Goal: Information Seeking & Learning: Learn about a topic

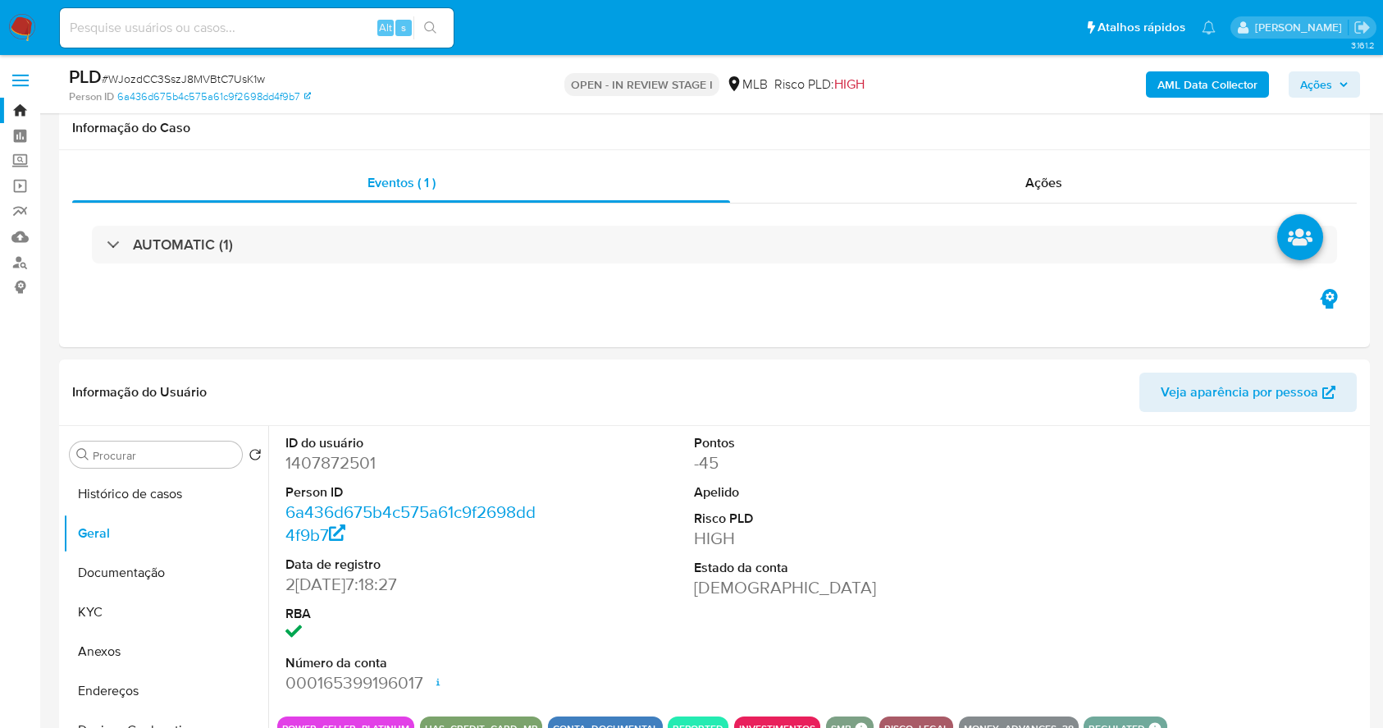
select select "10"
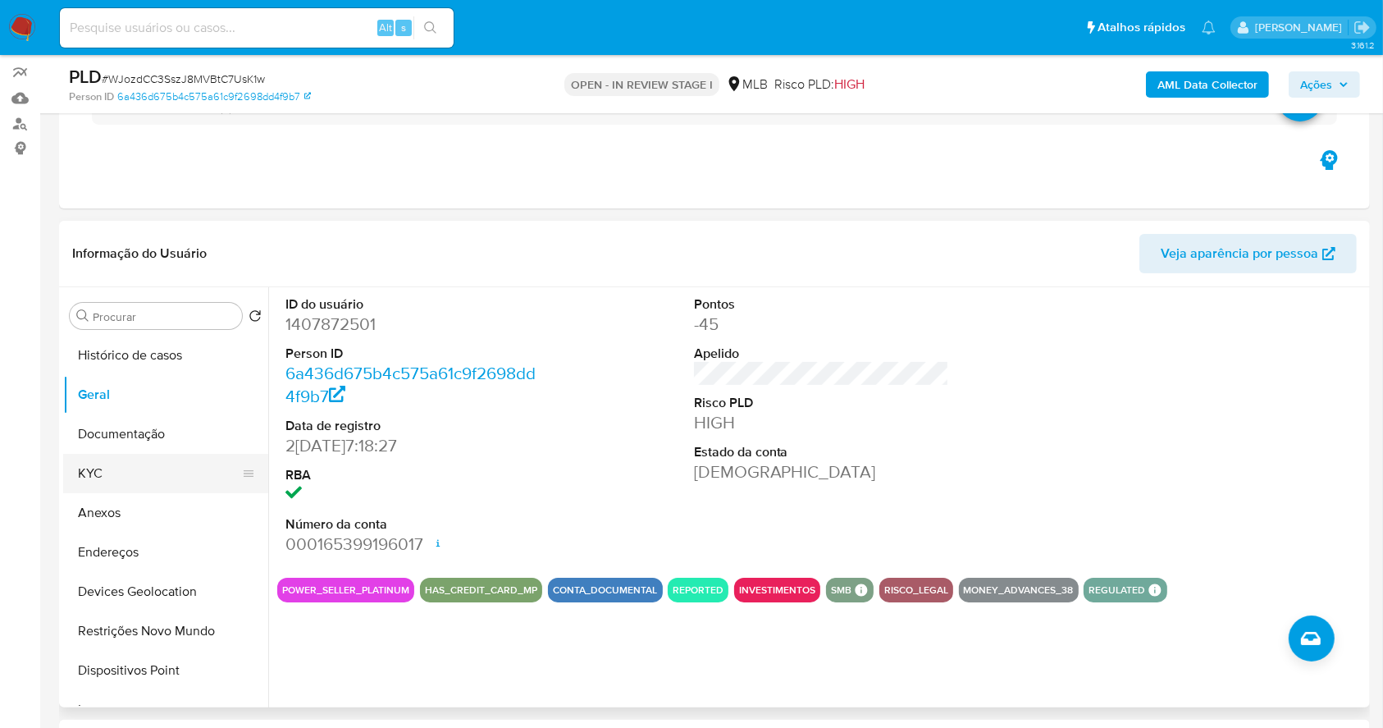
click at [163, 477] on button "KYC" at bounding box center [159, 473] width 192 height 39
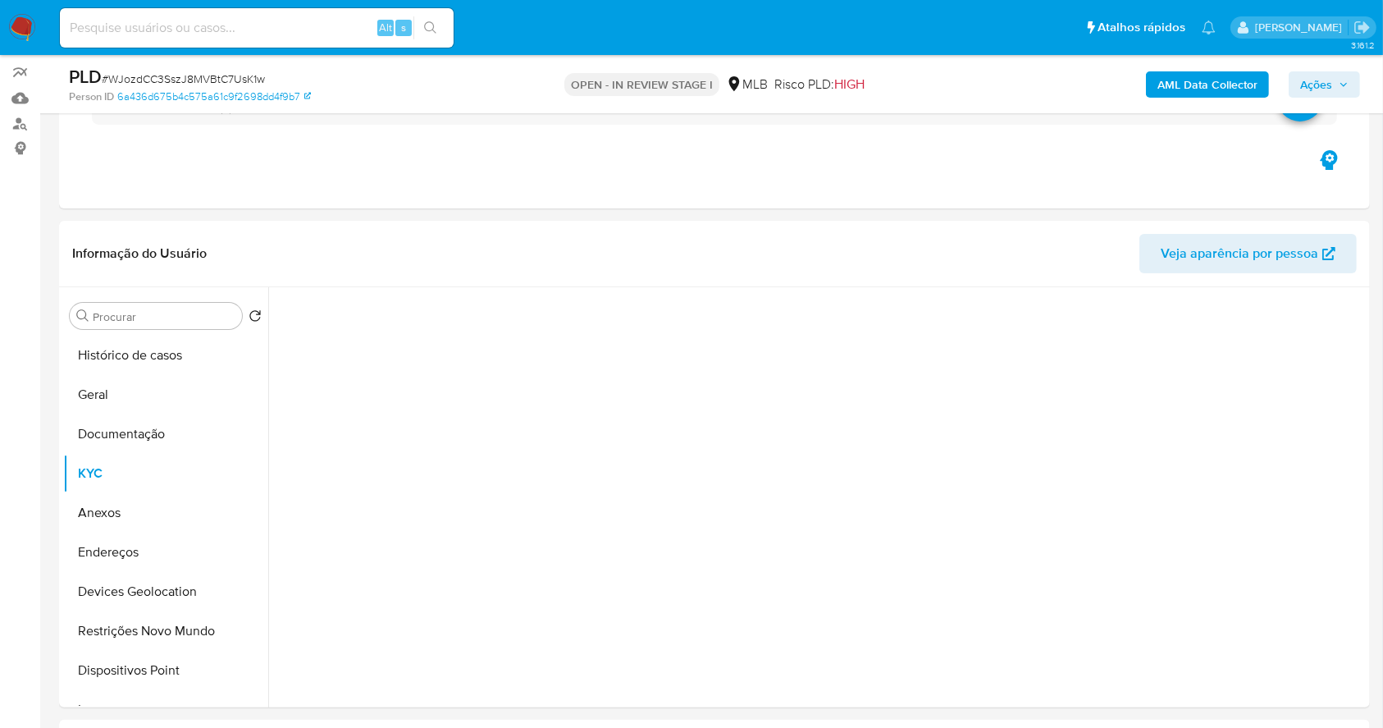
scroll to position [212, 0]
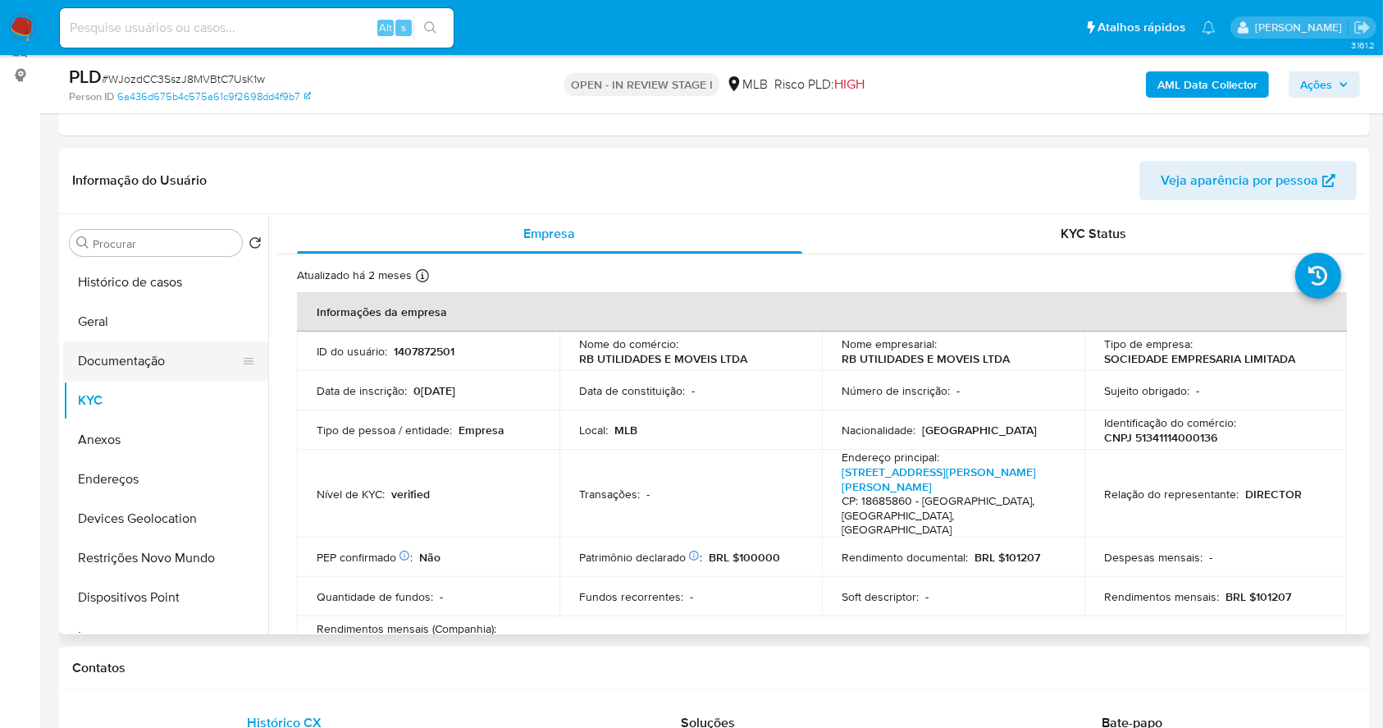
click at [135, 357] on button "Documentação" at bounding box center [159, 360] width 192 height 39
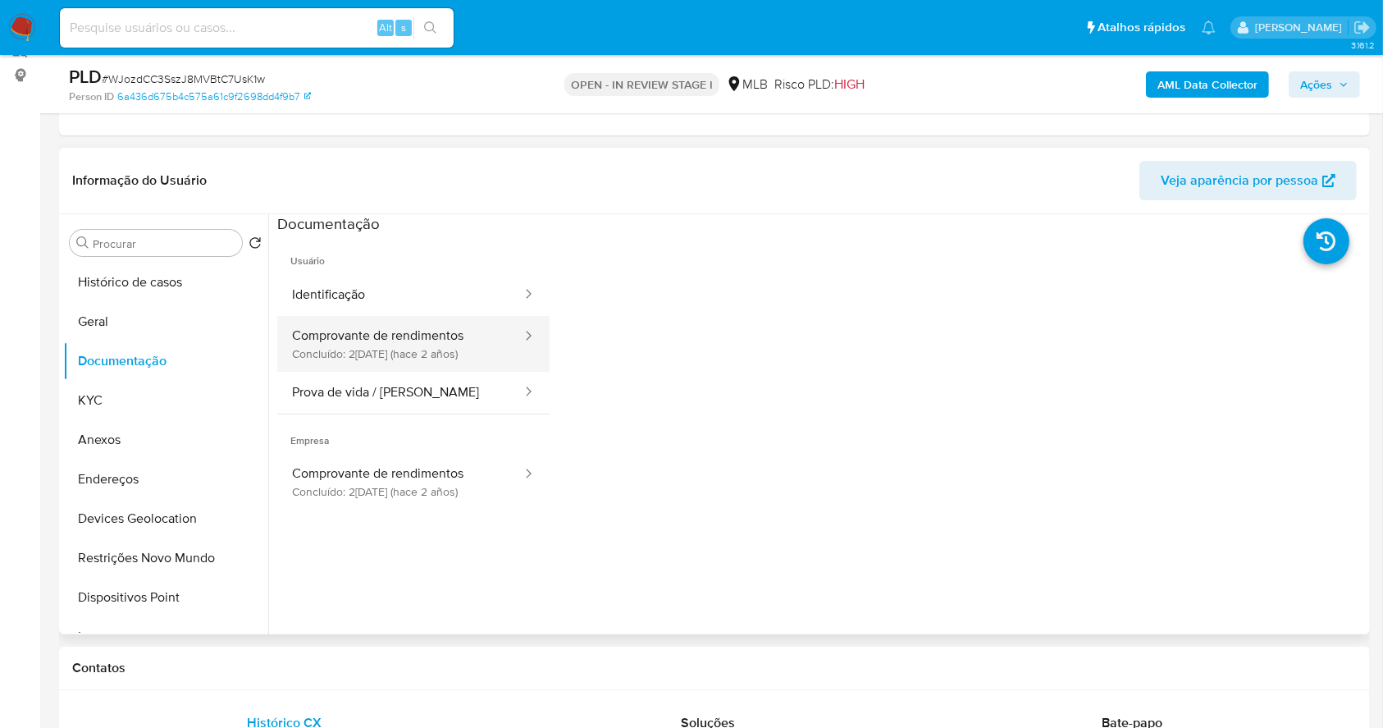
click at [374, 324] on button "Comprovante de rendimentos Concluído: 27/12/2023 (hace 2 años)" at bounding box center [400, 344] width 246 height 56
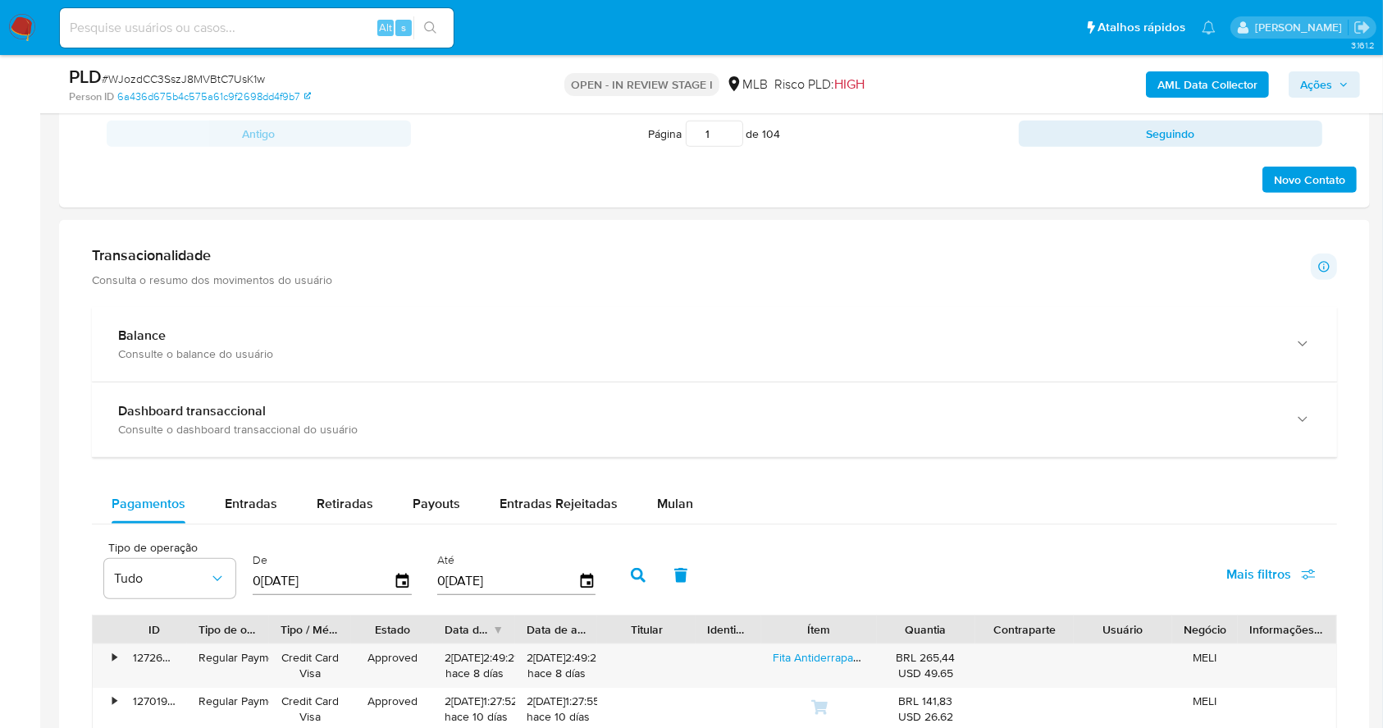
scroll to position [1001, 0]
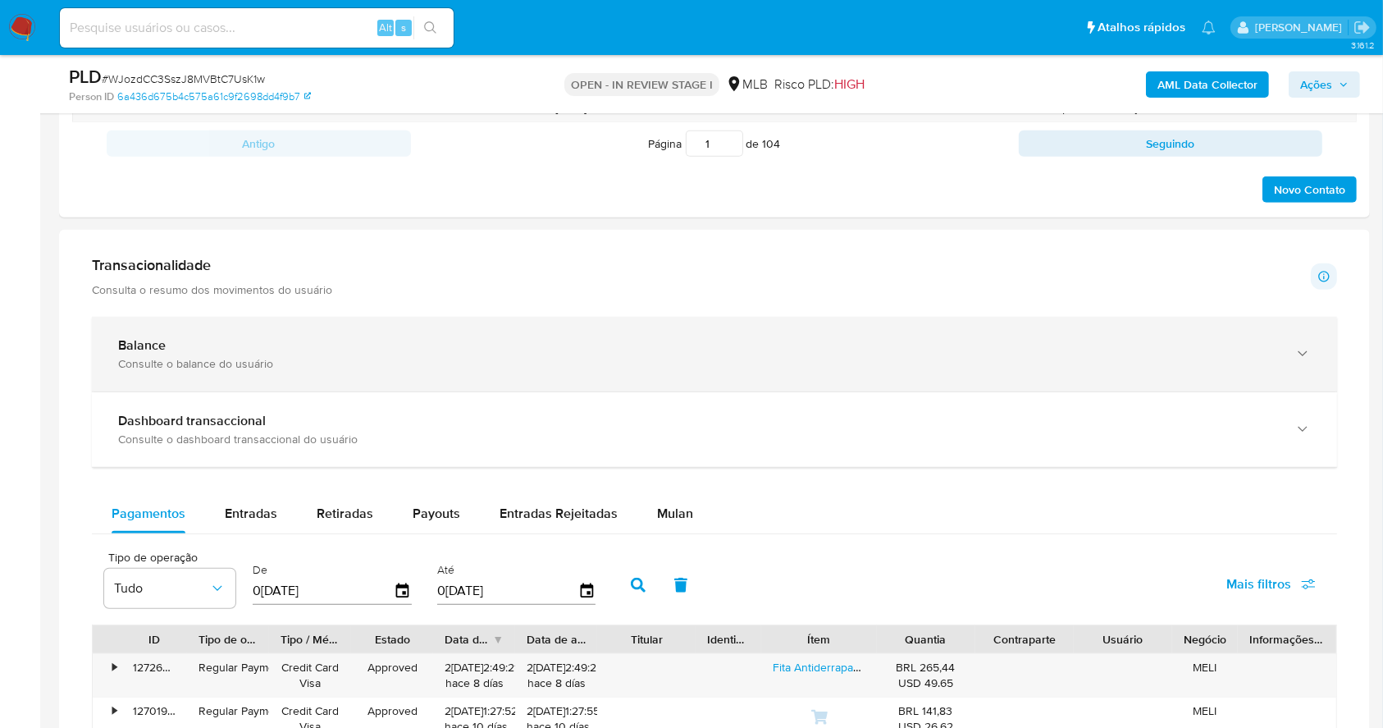
click at [461, 371] on div "Balance Consulte o balance do usuário" at bounding box center [714, 354] width 1245 height 75
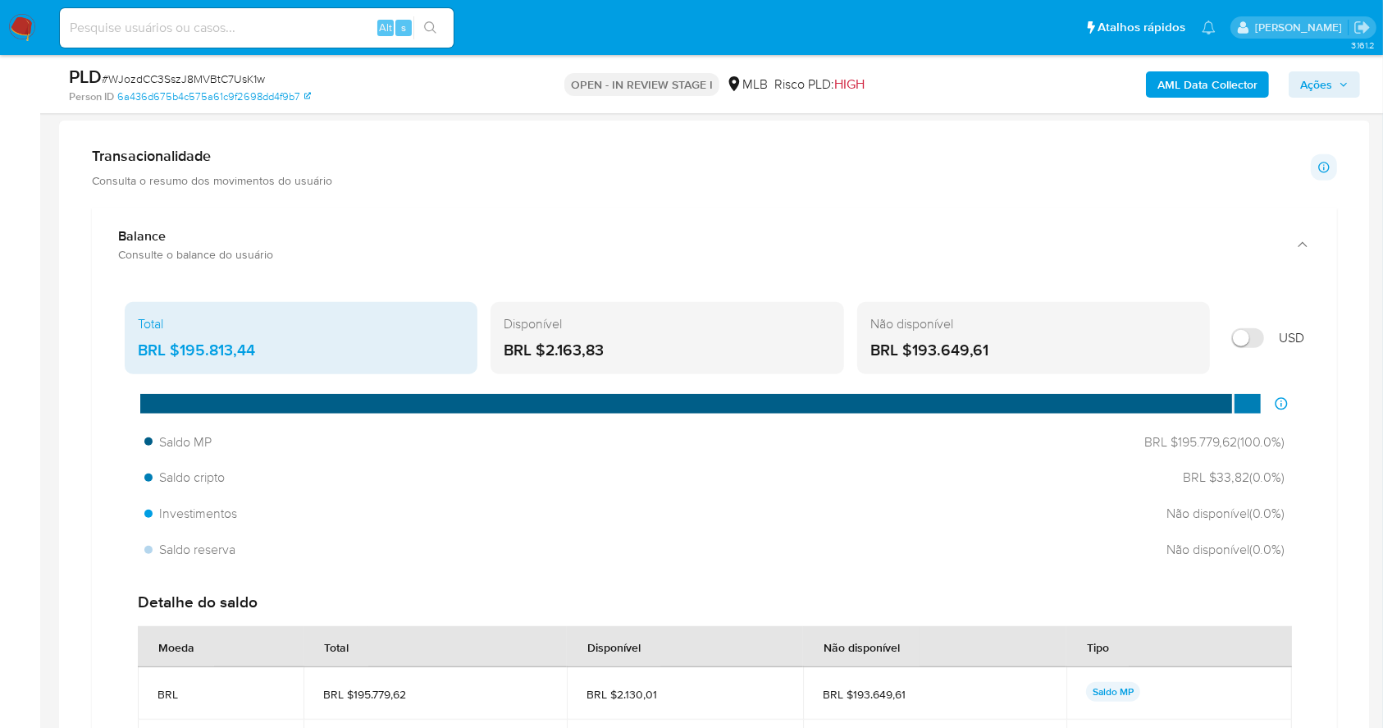
scroll to position [235, 0]
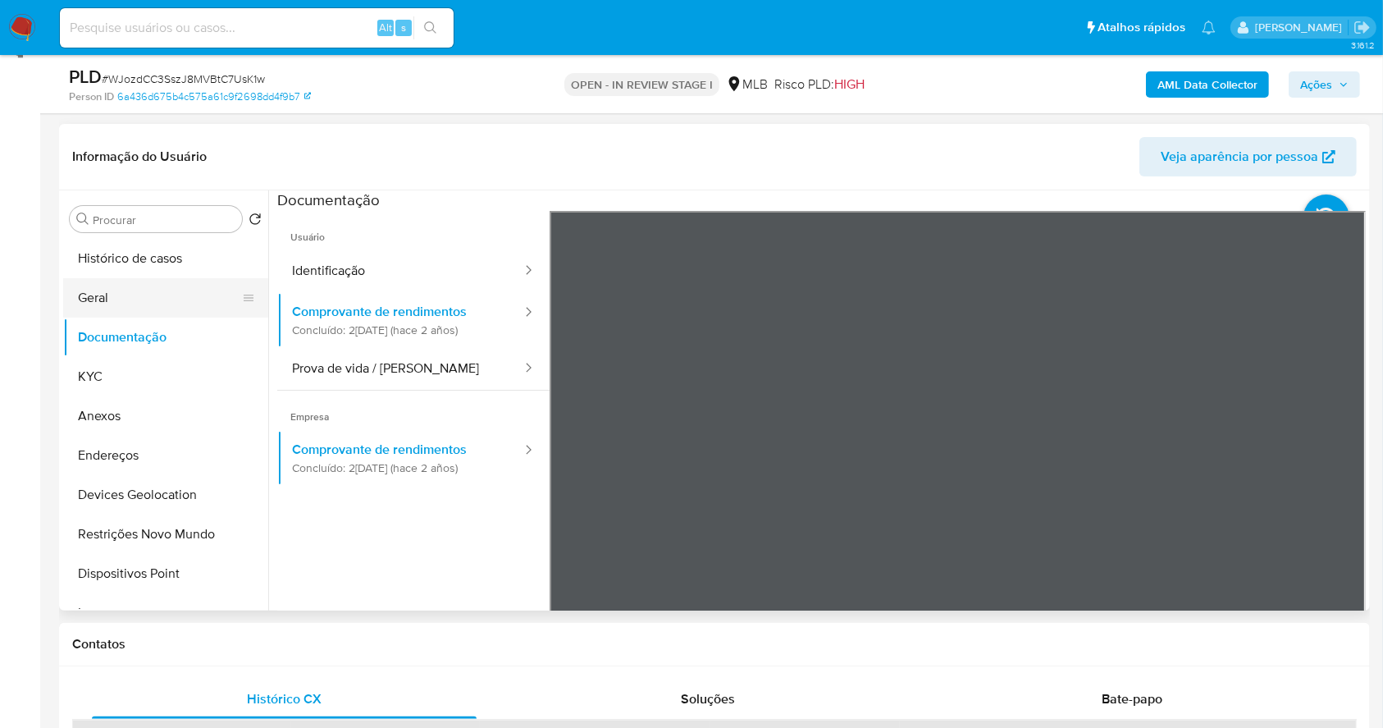
click at [95, 291] on button "Geral" at bounding box center [159, 297] width 192 height 39
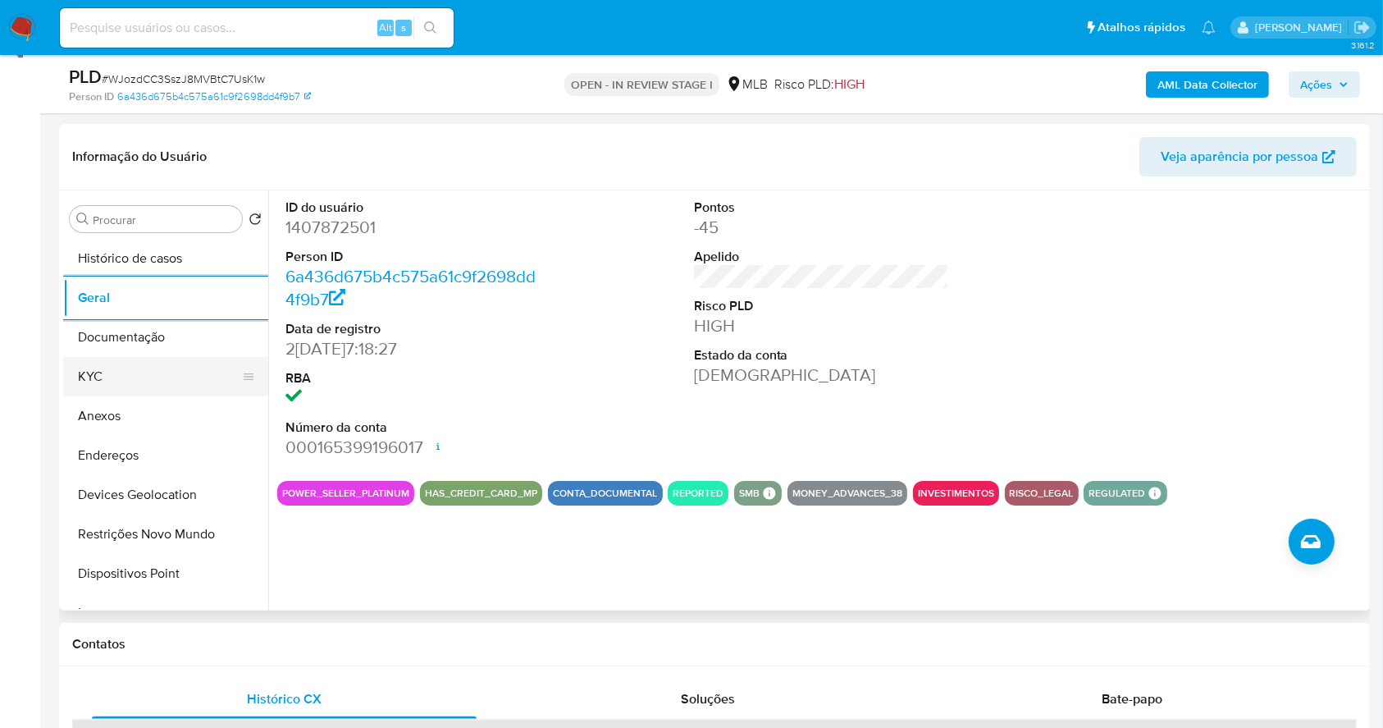
click at [133, 377] on button "KYC" at bounding box center [159, 376] width 192 height 39
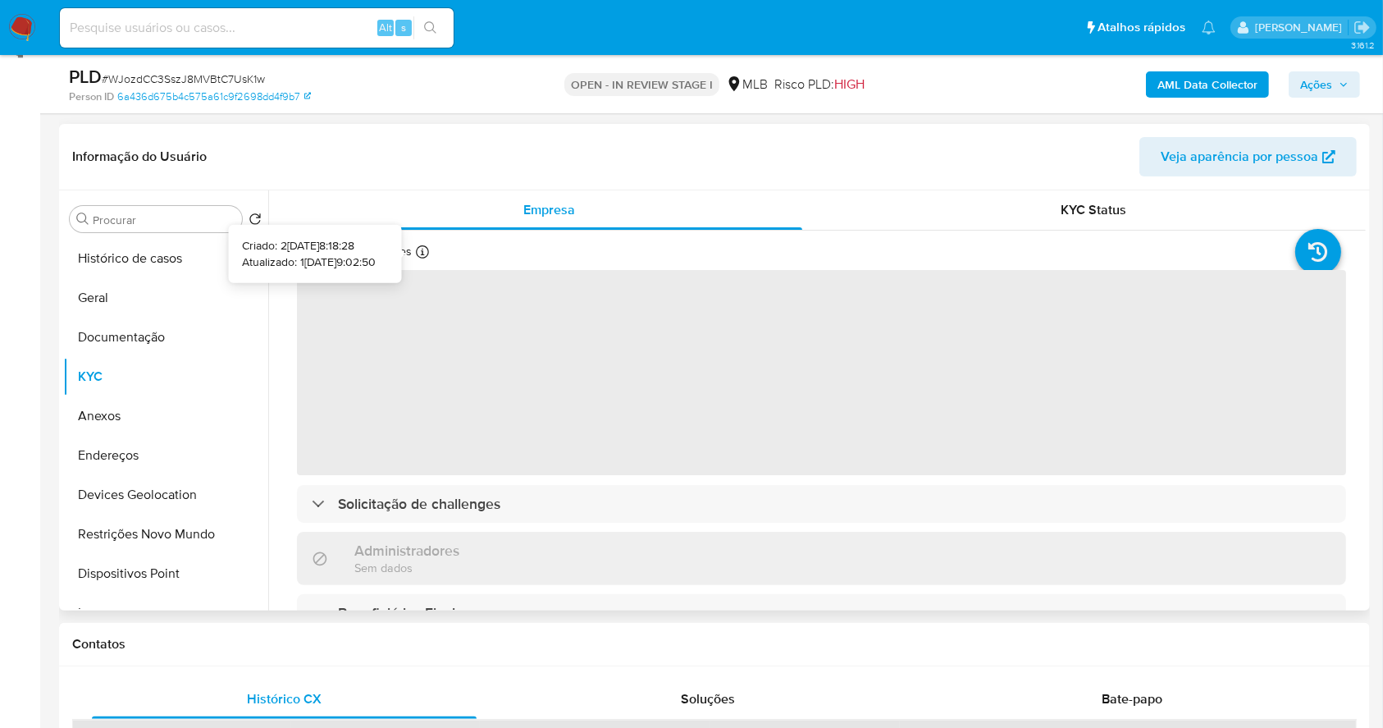
click at [422, 253] on icon at bounding box center [422, 251] width 13 height 13
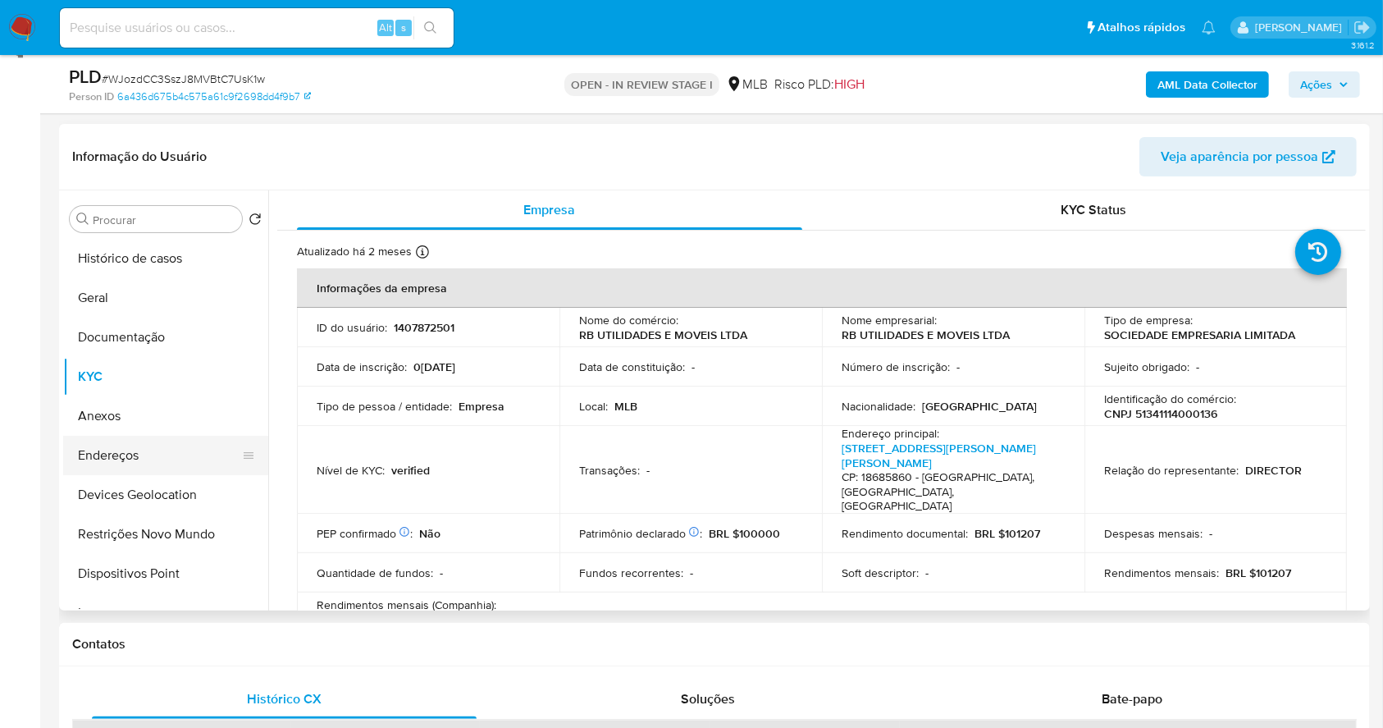
click at [175, 450] on button "Endereços" at bounding box center [159, 455] width 192 height 39
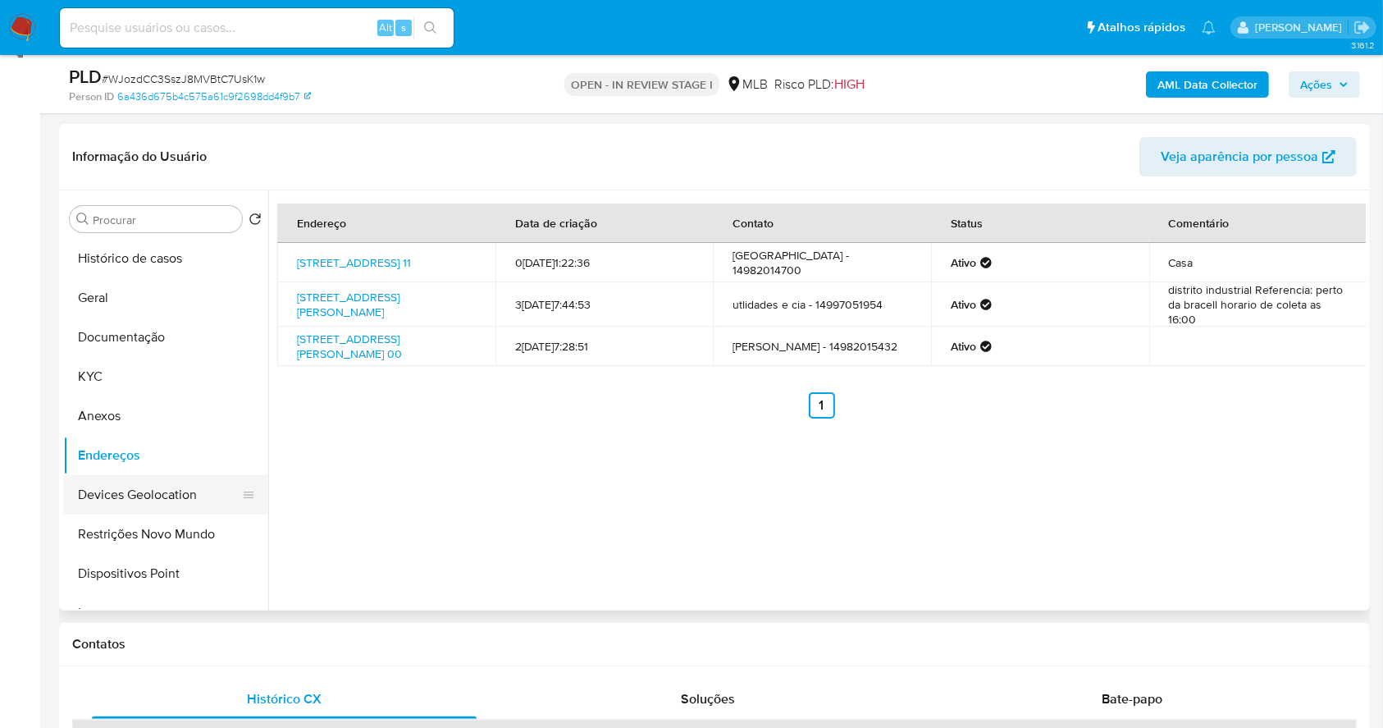
click at [182, 496] on button "Devices Geolocation" at bounding box center [159, 494] width 192 height 39
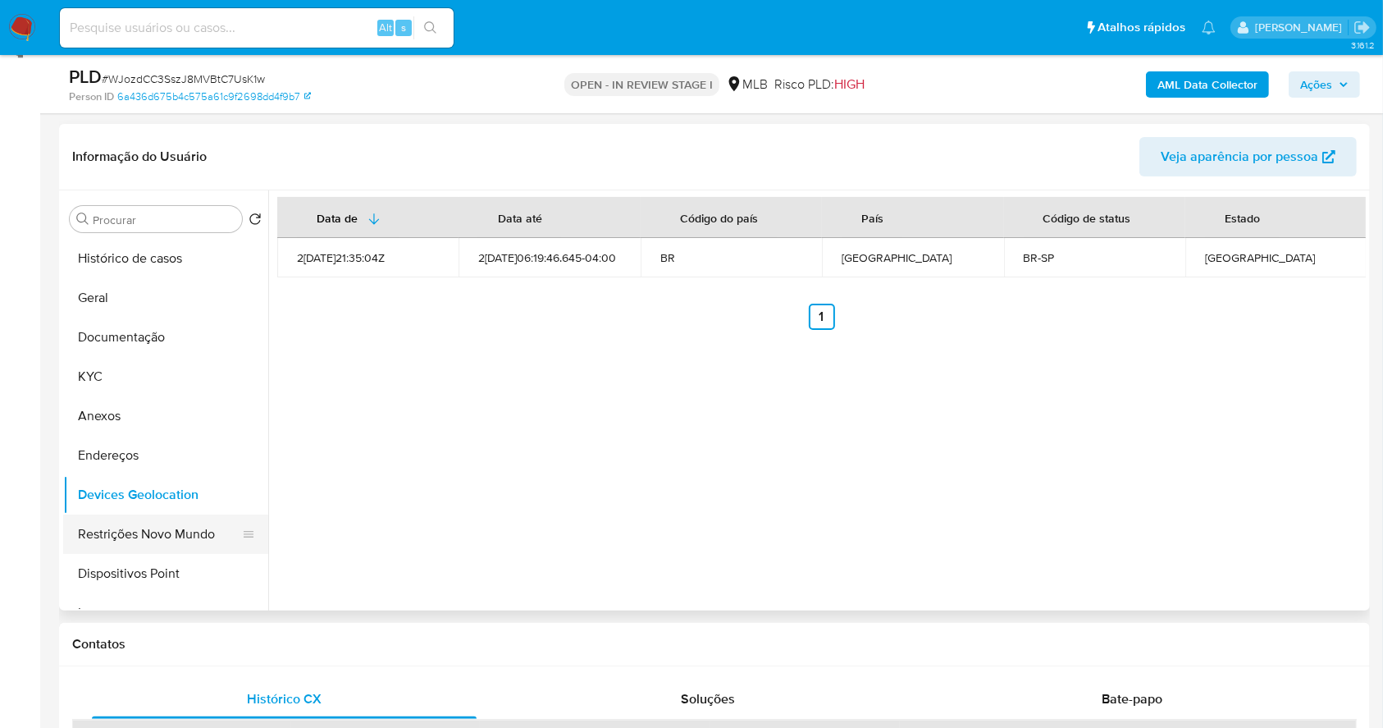
click at [118, 537] on button "Restrições Novo Mundo" at bounding box center [159, 533] width 192 height 39
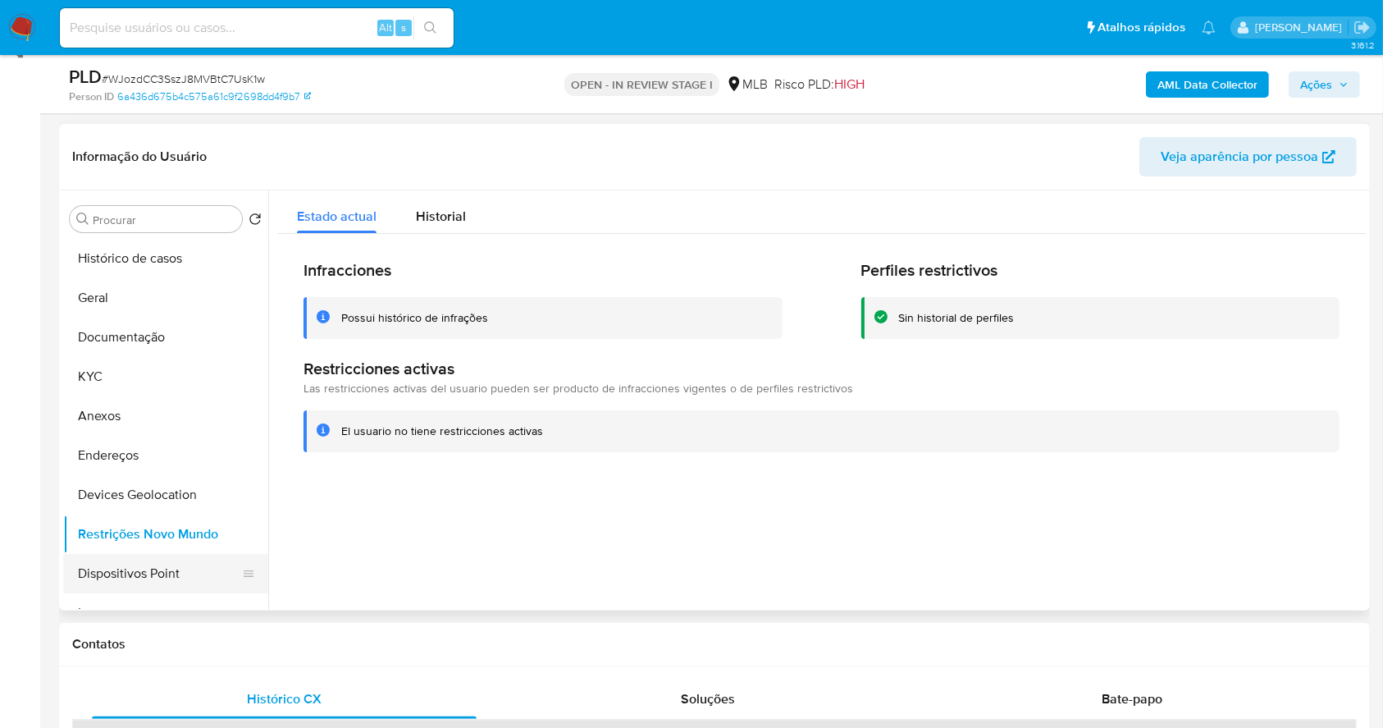
click at [167, 574] on button "Dispositivos Point" at bounding box center [159, 573] width 192 height 39
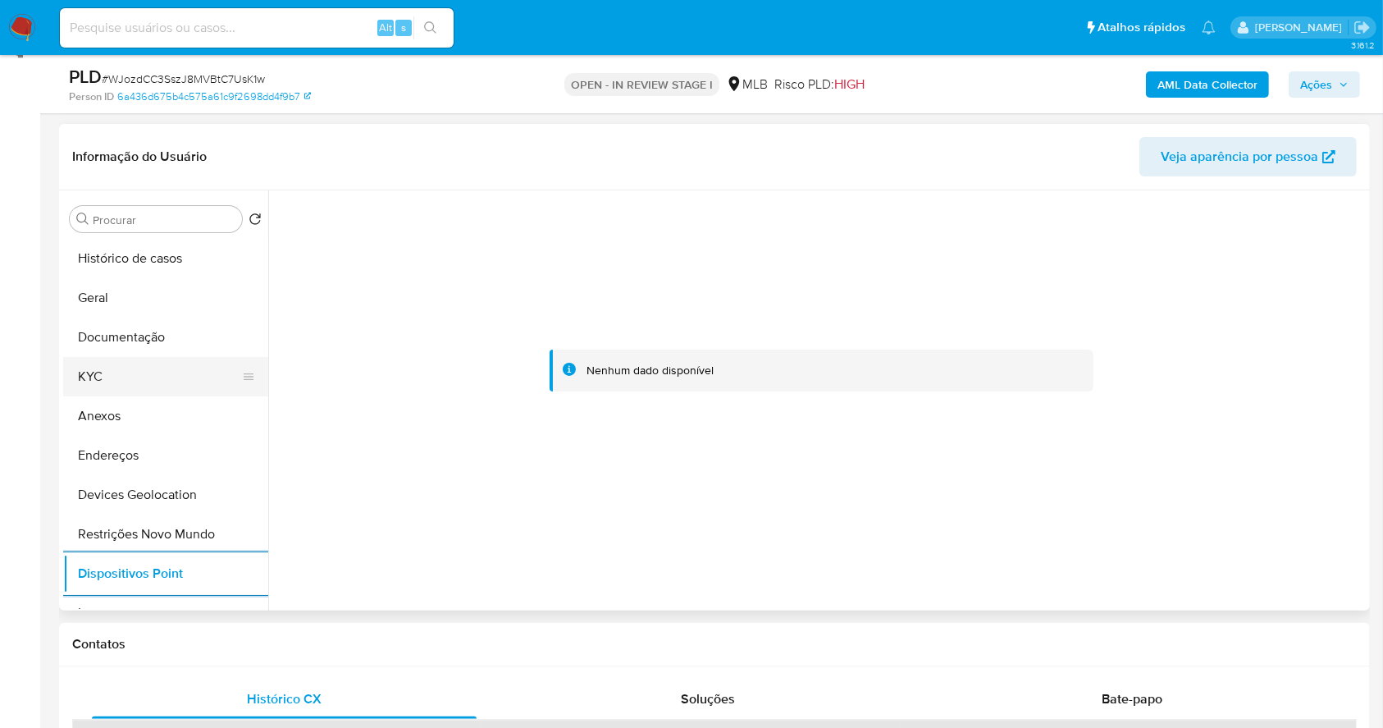
click at [126, 384] on button "KYC" at bounding box center [159, 376] width 192 height 39
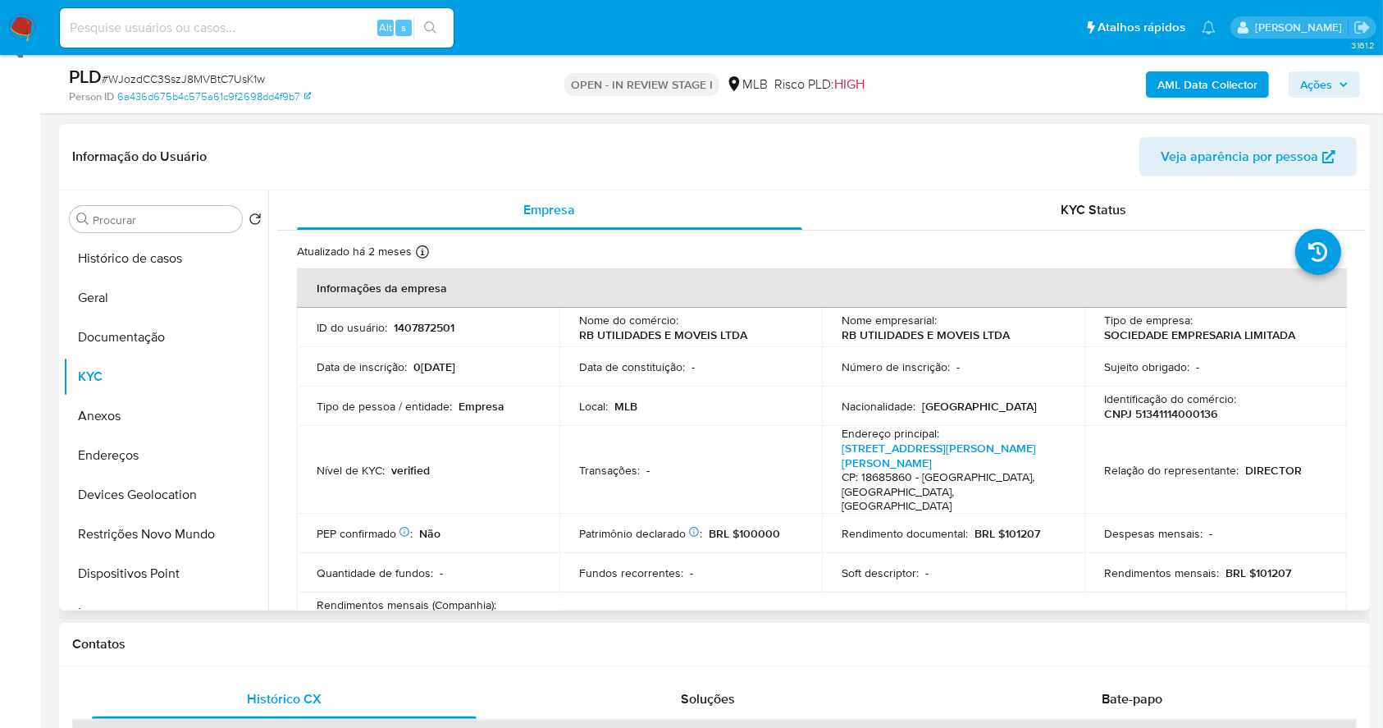
click at [1162, 417] on p "CNPJ 51341114000136" at bounding box center [1160, 413] width 113 height 15
copy p "51341114000136"
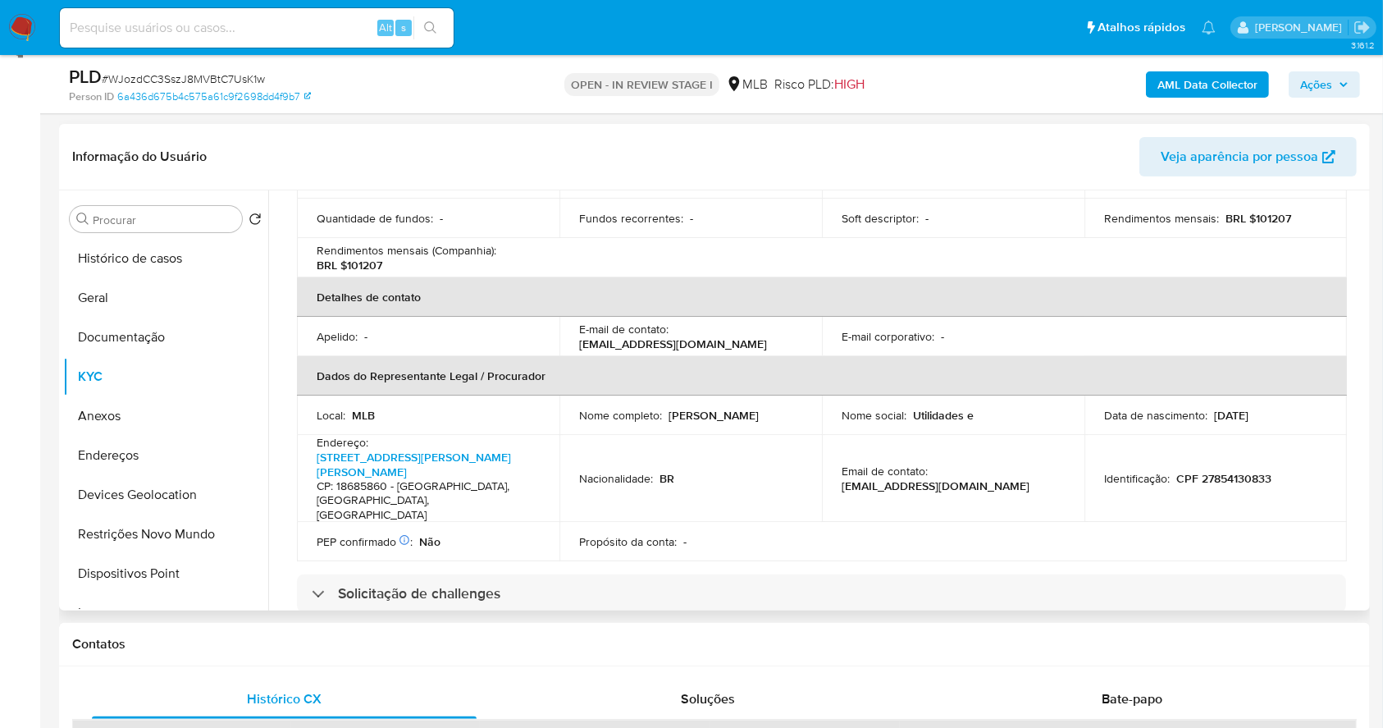
scroll to position [931, 0]
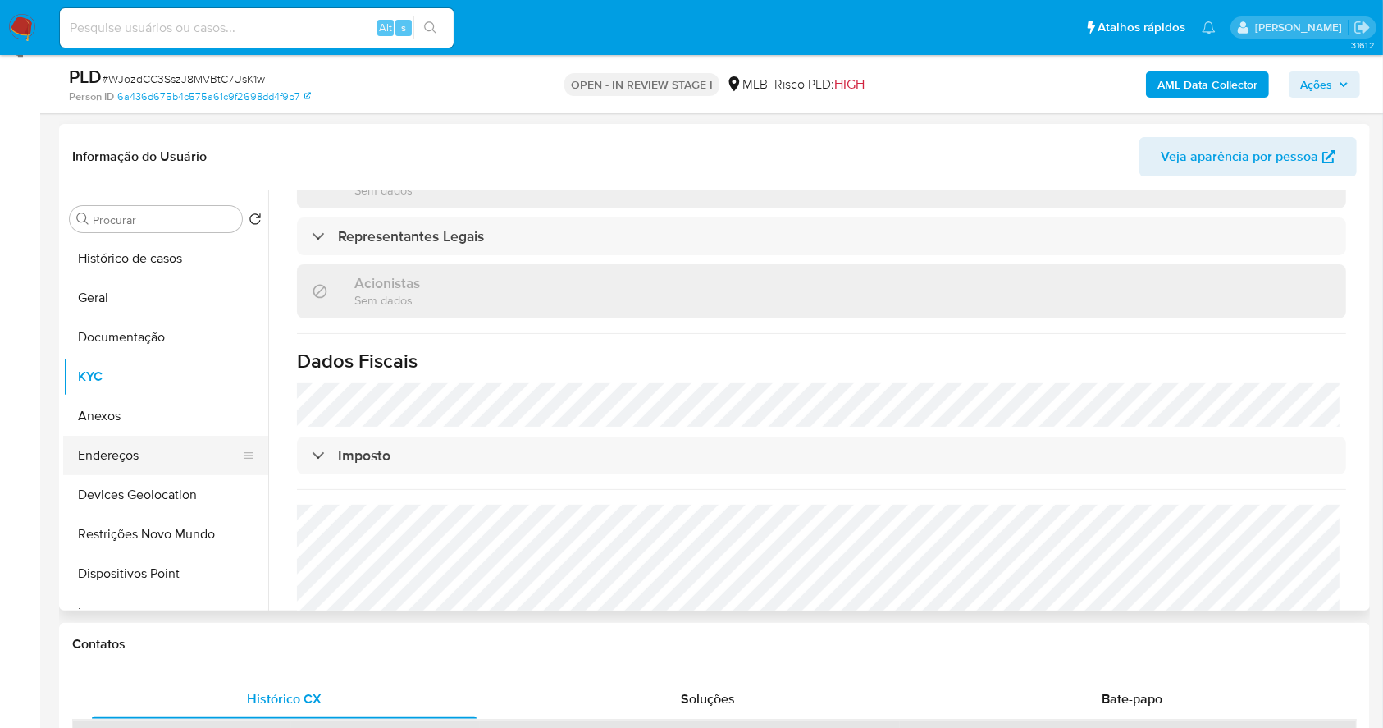
click at [162, 443] on button "Endereços" at bounding box center [159, 455] width 192 height 39
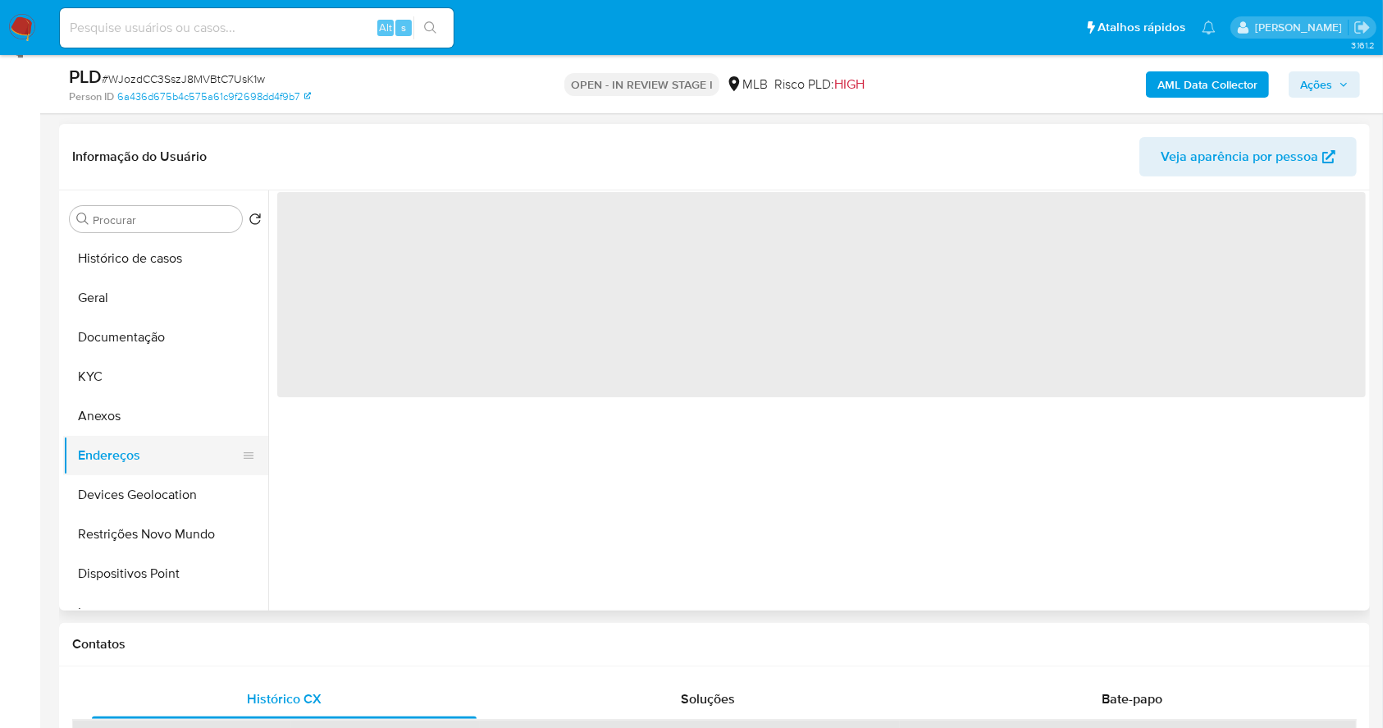
scroll to position [0, 0]
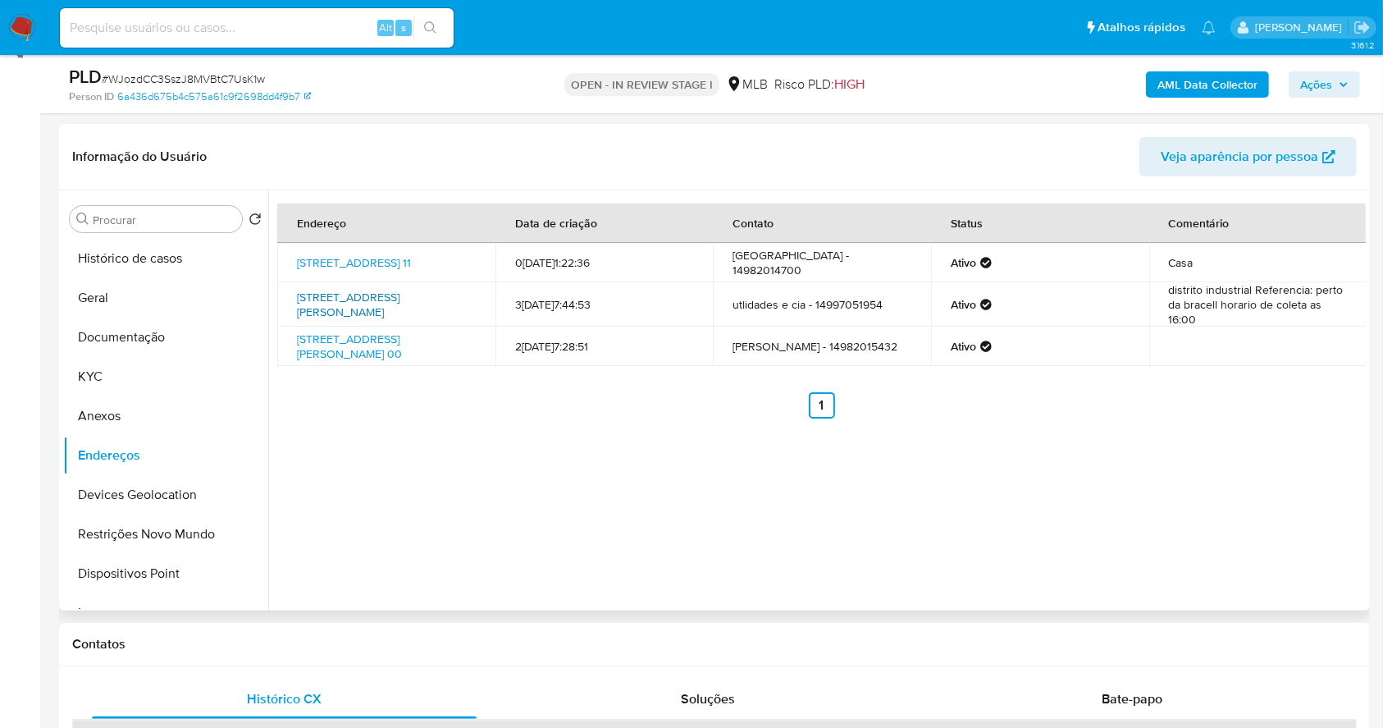
click at [368, 302] on link "Rua Benedicto Muniz Duarte 10, Lençóis Paulista, São Paulo, 18685860, Brasil 10" at bounding box center [348, 304] width 103 height 31
click at [155, 377] on button "KYC" at bounding box center [159, 376] width 192 height 39
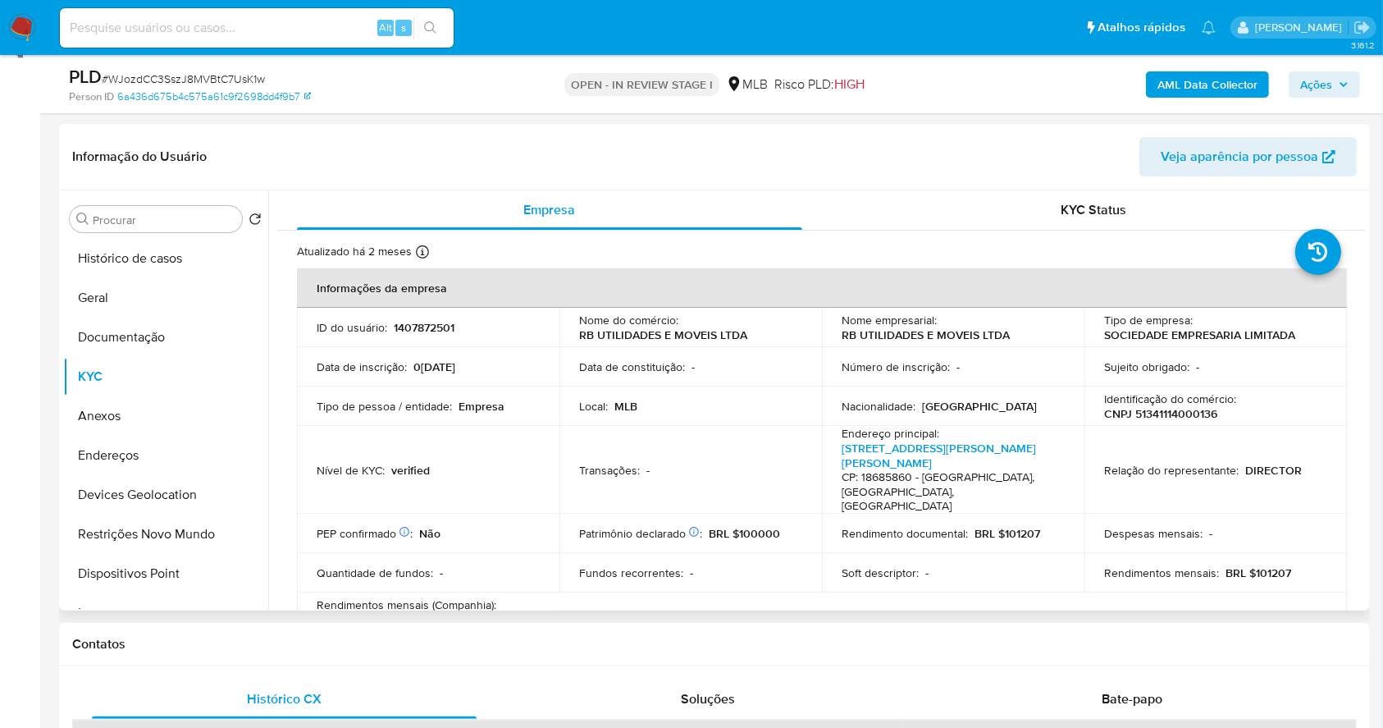
click at [1177, 410] on p "CNPJ 51341114000136" at bounding box center [1160, 413] width 113 height 15
copy p "51341114000136"
click at [133, 406] on button "Anexos" at bounding box center [159, 415] width 192 height 39
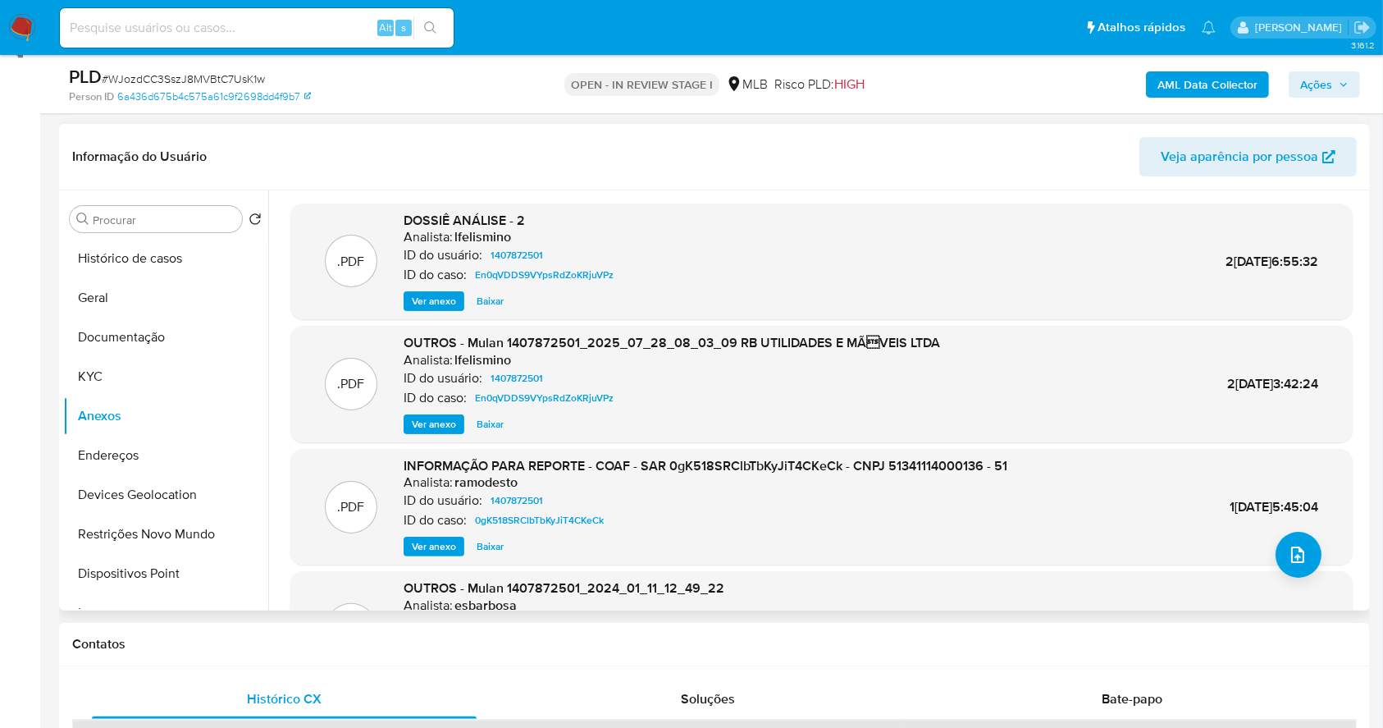
click at [418, 548] on span "Ver anexo" at bounding box center [434, 546] width 44 height 16
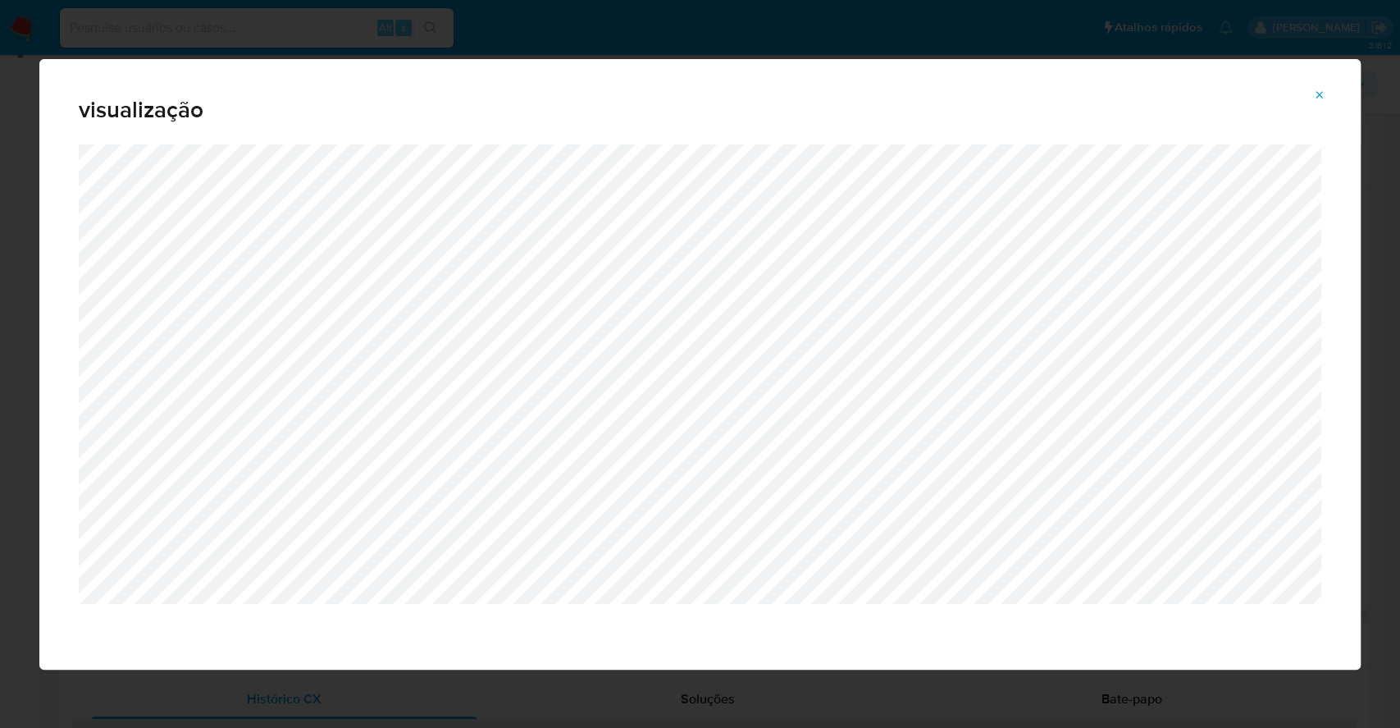
click at [1318, 95] on icon "Attachment preview" at bounding box center [1320, 94] width 7 height 7
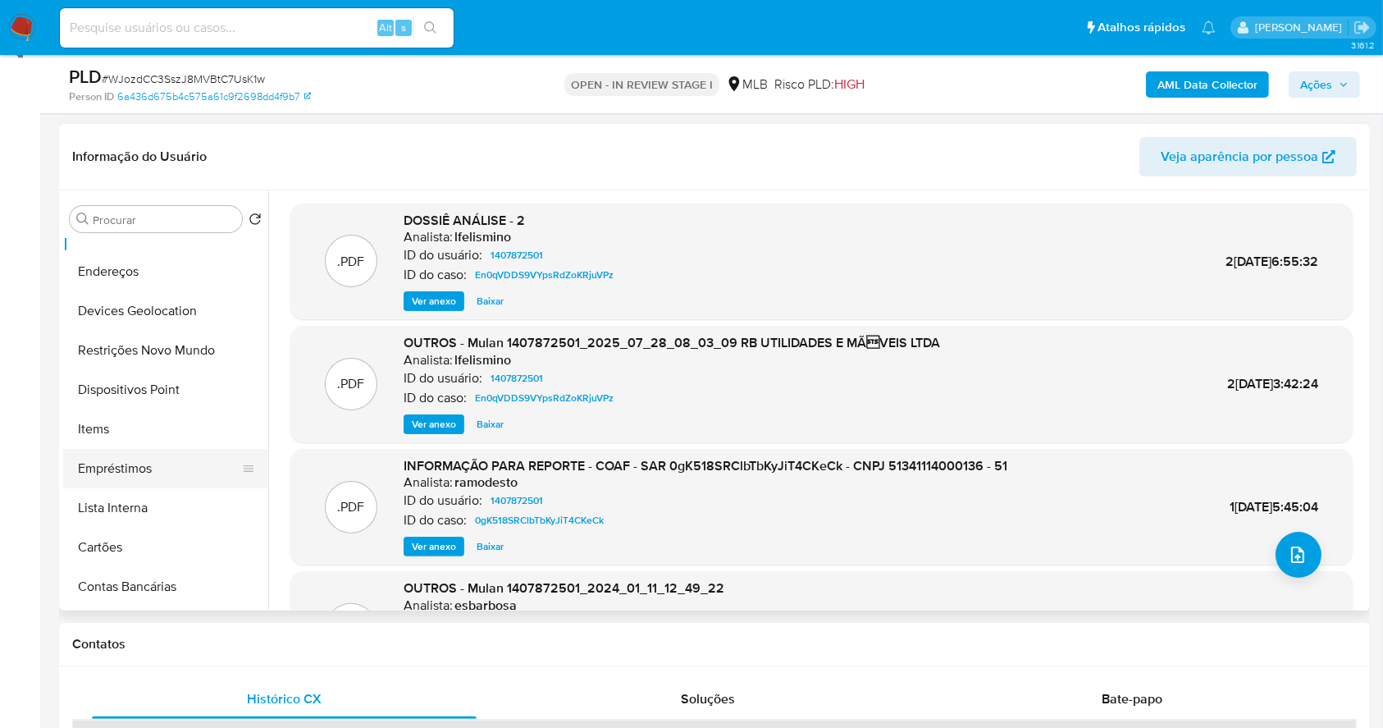
scroll to position [218, 0]
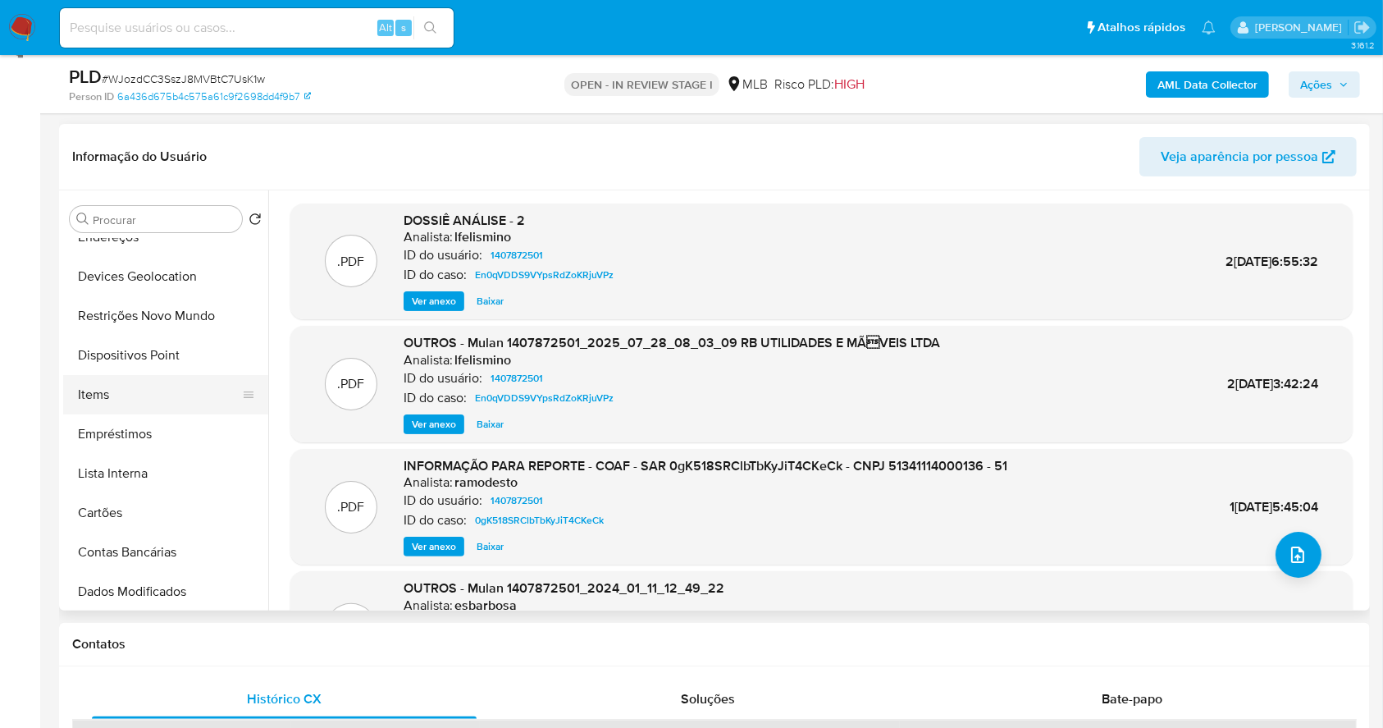
click at [105, 391] on button "Items" at bounding box center [159, 394] width 192 height 39
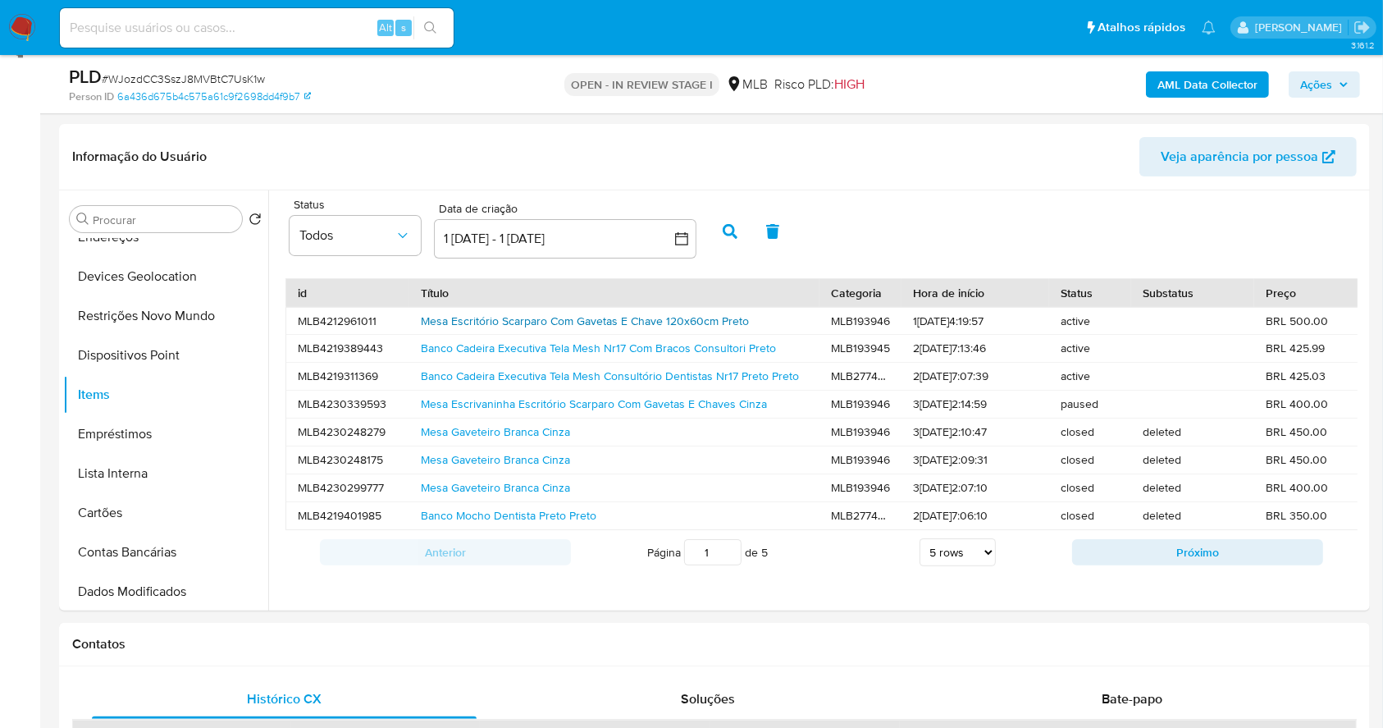
click at [493, 322] on link "Mesa Escritório Scarparo Com Gavetas E Chave 120x60cm Preto" at bounding box center [585, 321] width 328 height 16
click at [1120, 562] on button "Próximo" at bounding box center [1197, 552] width 251 height 26
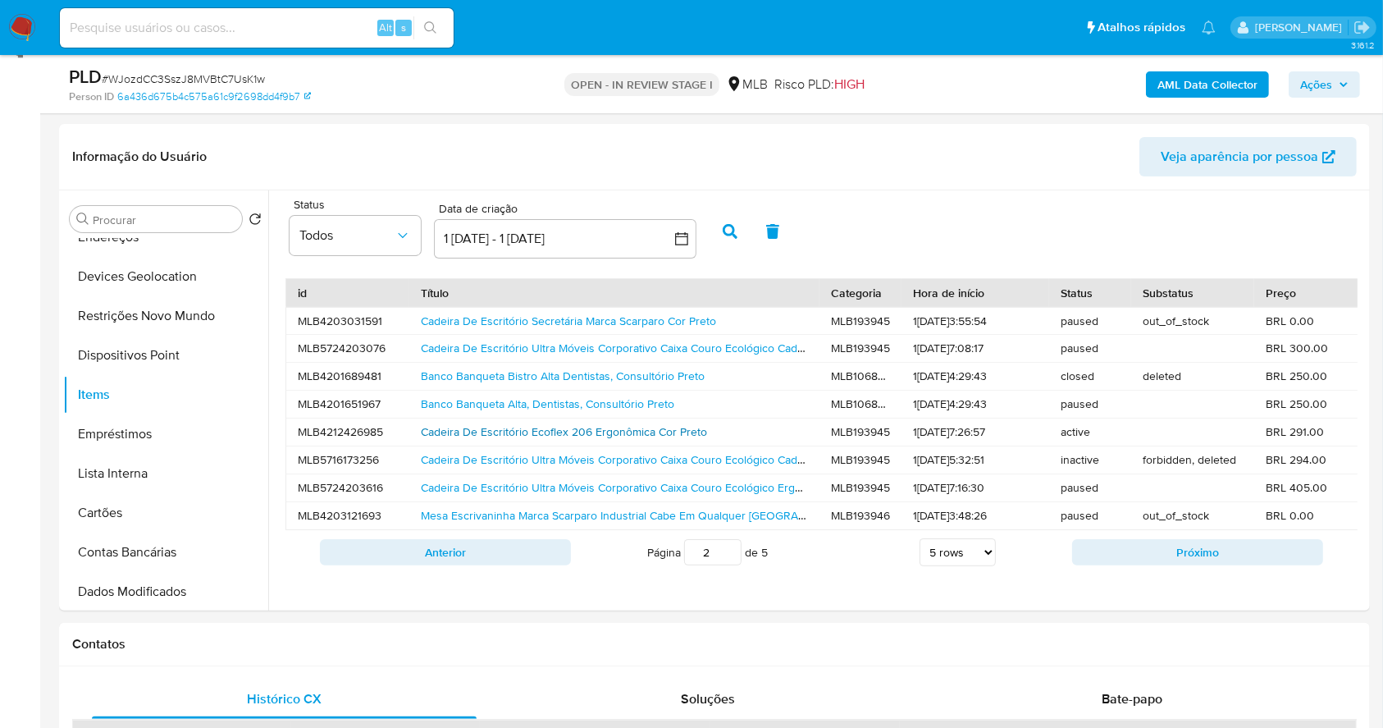
click at [560, 427] on link "Cadeira De Escritório Ecoflex 206 Ergonômica Cor Preto" at bounding box center [564, 431] width 286 height 16
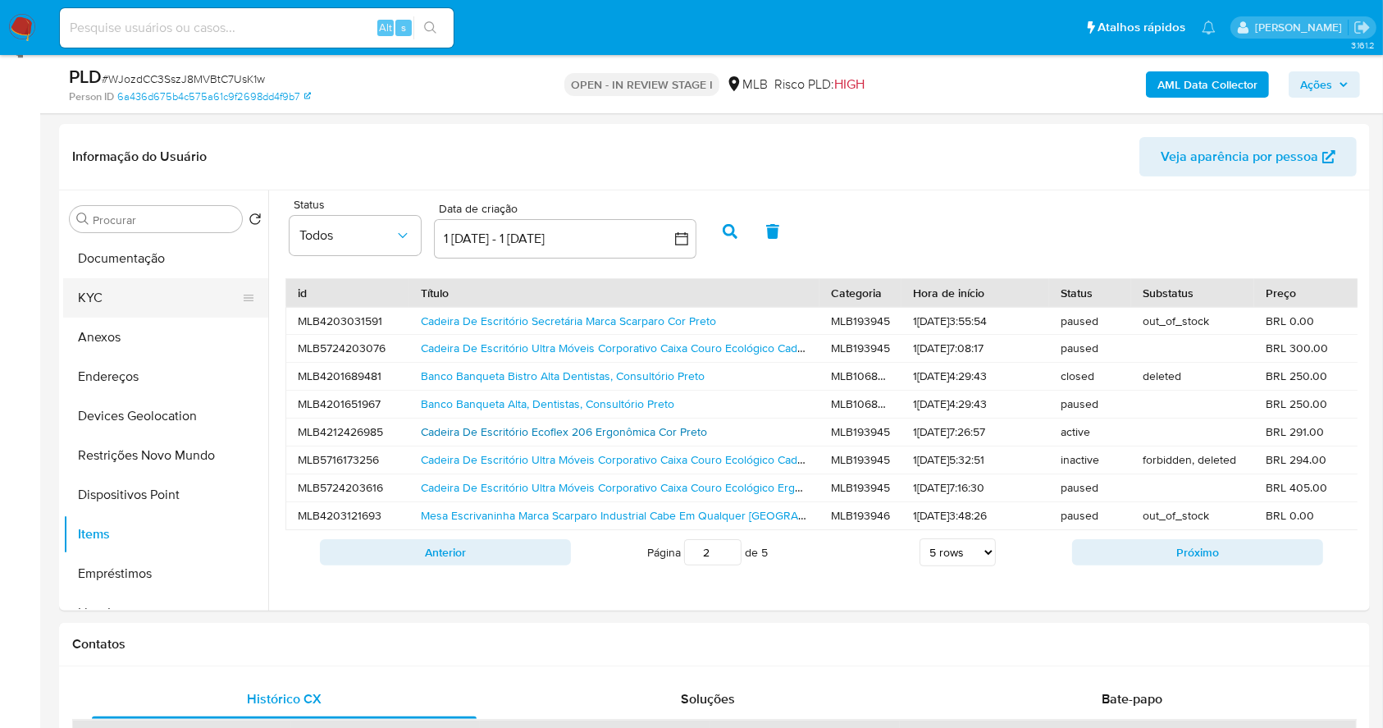
scroll to position [0, 0]
click at [142, 293] on button "Geral" at bounding box center [159, 297] width 192 height 39
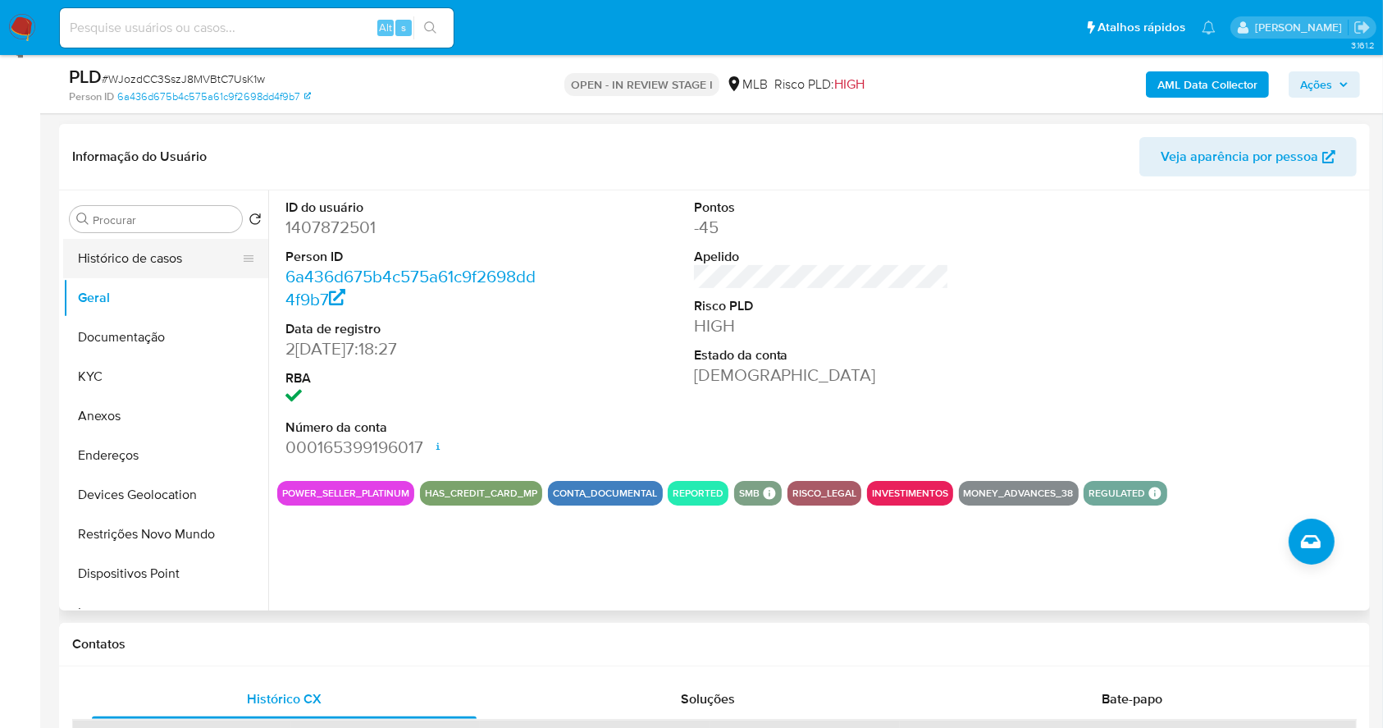
click at [129, 242] on button "Histórico de casos" at bounding box center [159, 258] width 192 height 39
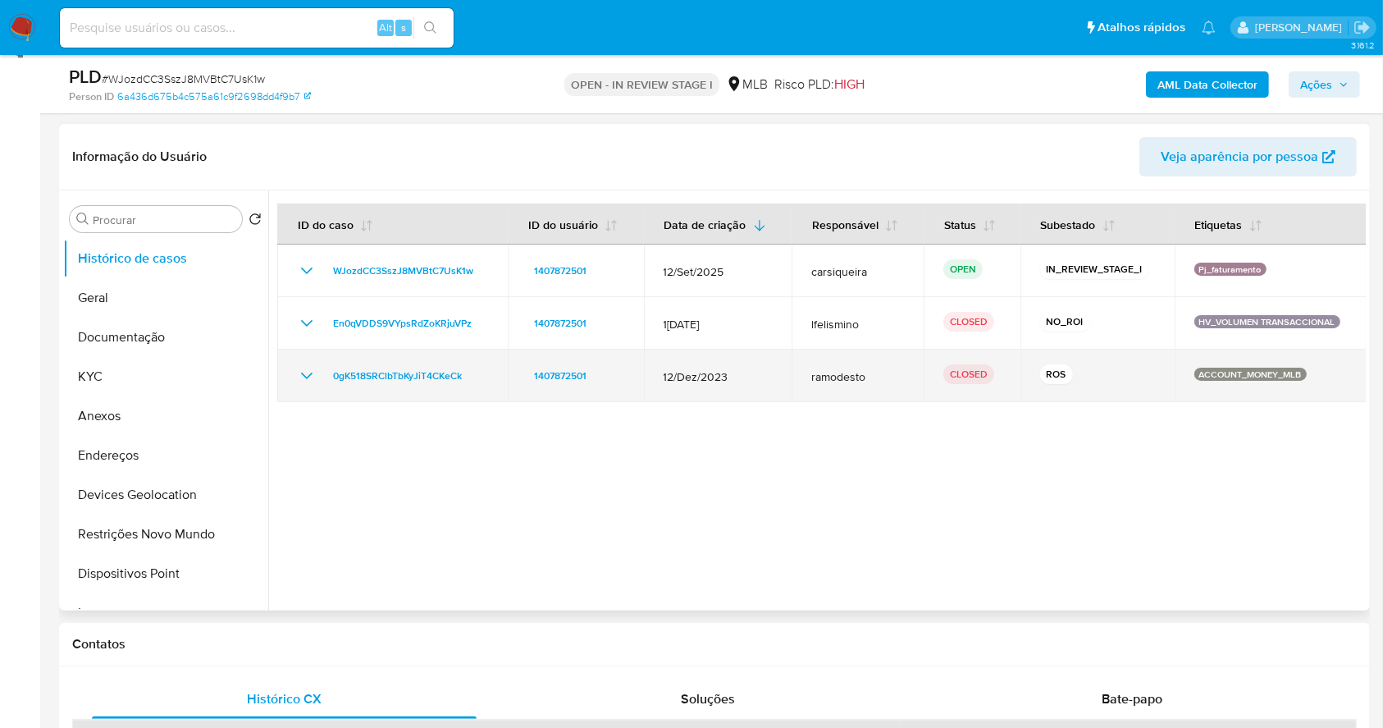
click at [302, 369] on icon "Mostrar/Ocultar" at bounding box center [307, 376] width 20 height 20
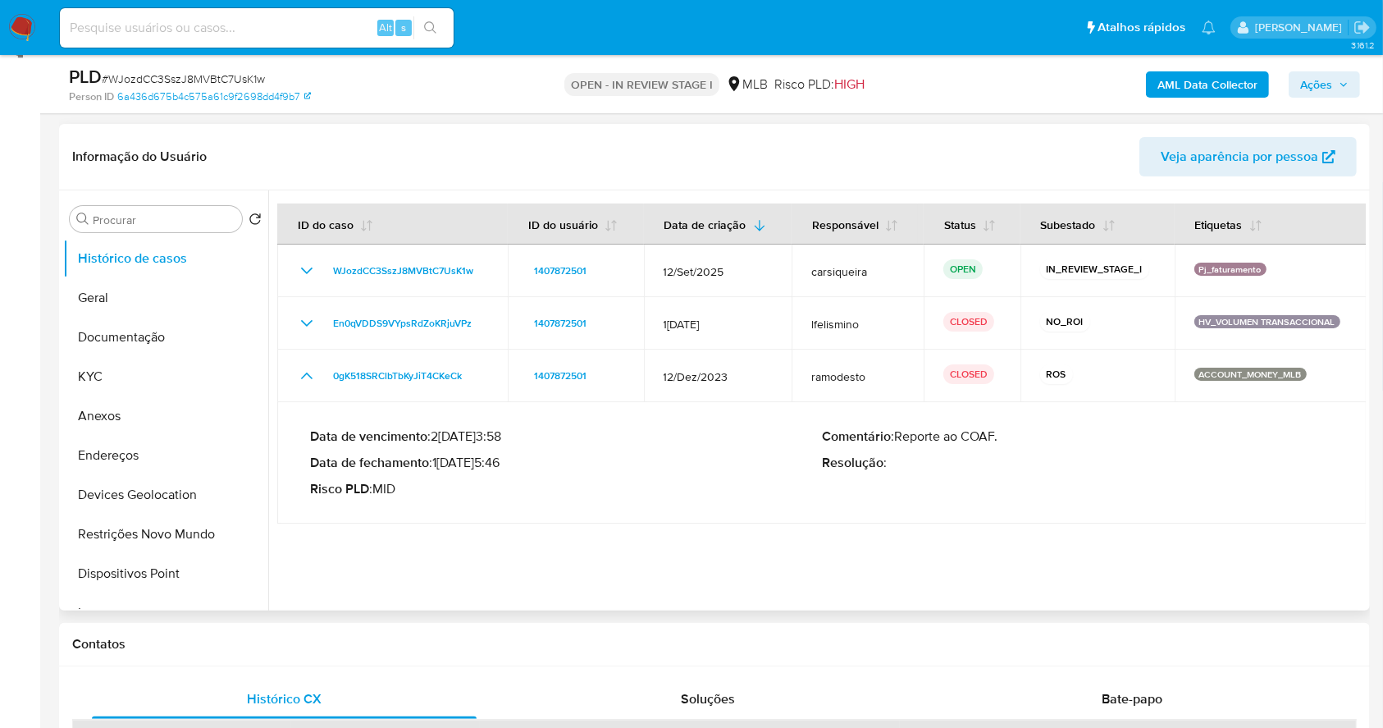
drag, startPoint x: 436, startPoint y: 459, endPoint x: 505, endPoint y: 470, distance: 69.7
click at [505, 470] on div "Data de vencimento : 26/01/2024 13:58 Data de fechamento : 17/01/2024 15:46 Ris…" at bounding box center [566, 462] width 512 height 69
click at [1318, 81] on span "Ações" at bounding box center [1316, 84] width 32 height 26
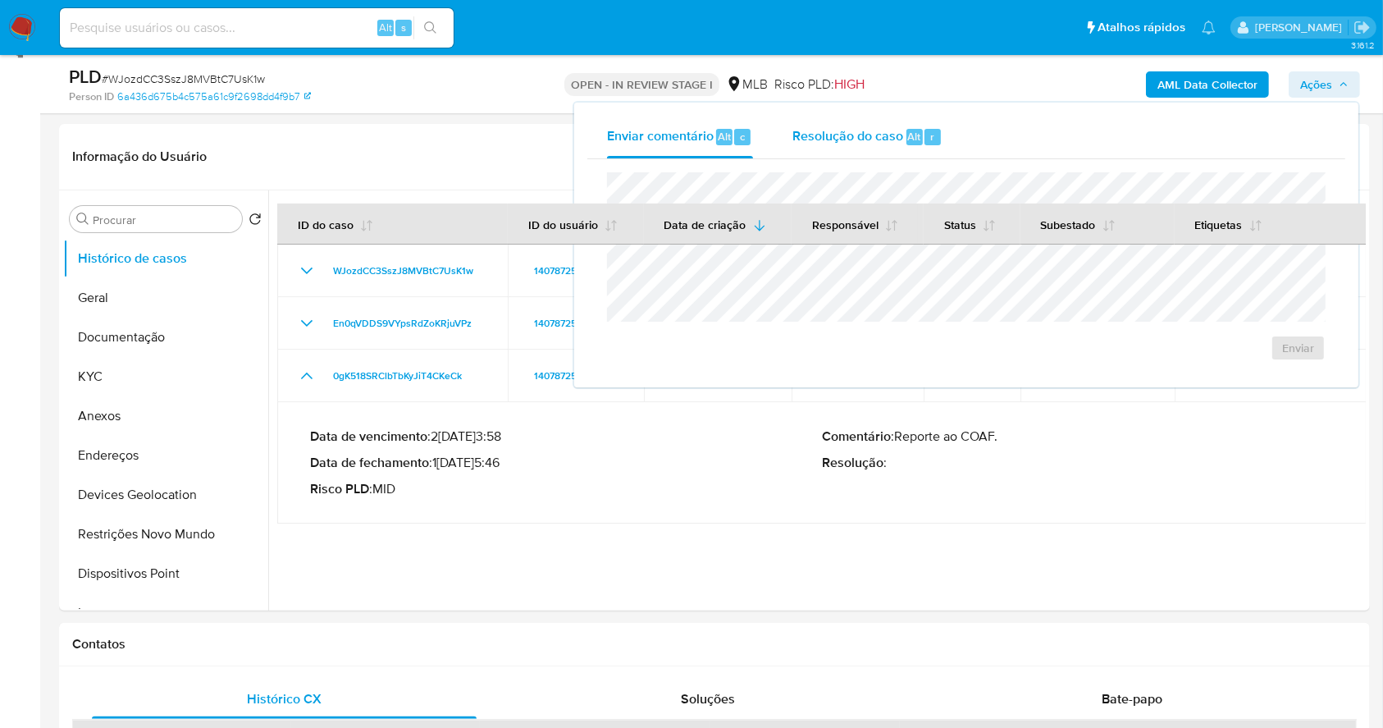
click at [912, 133] on span "Alt" at bounding box center [914, 137] width 13 height 16
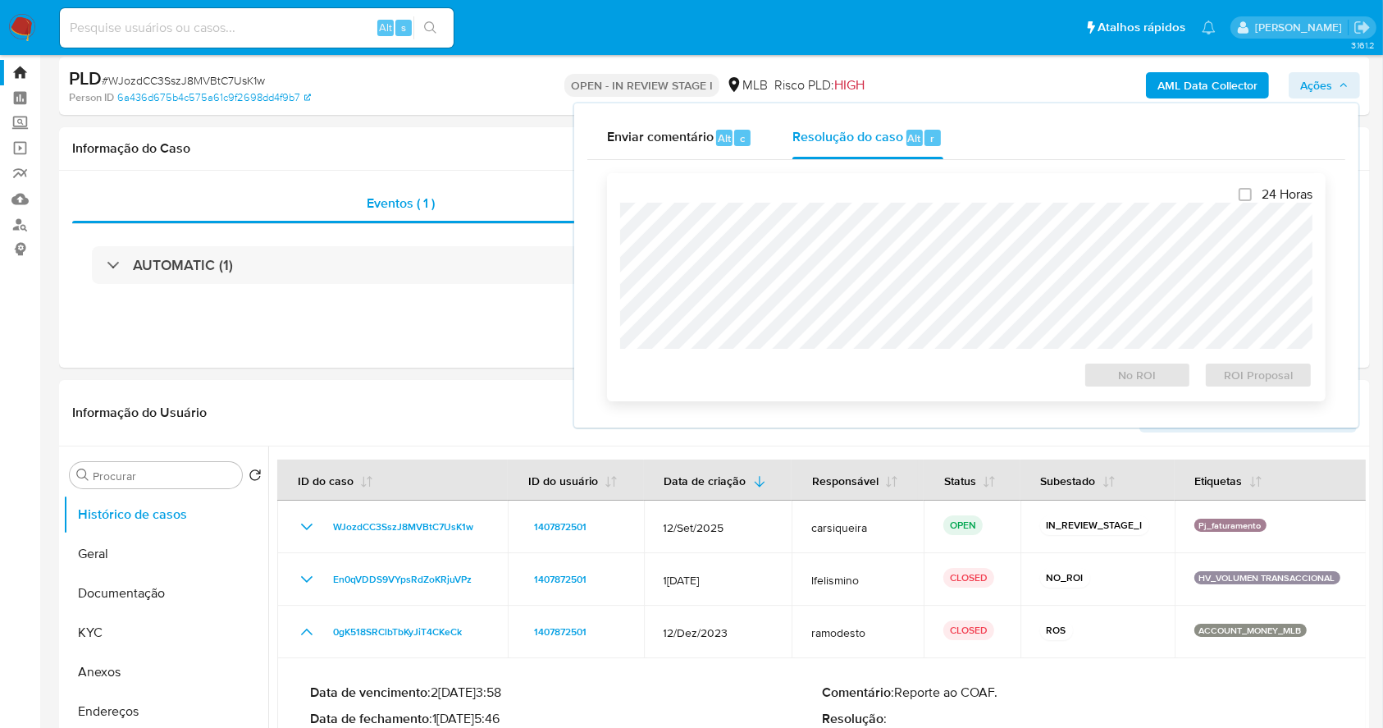
scroll to position [16, 0]
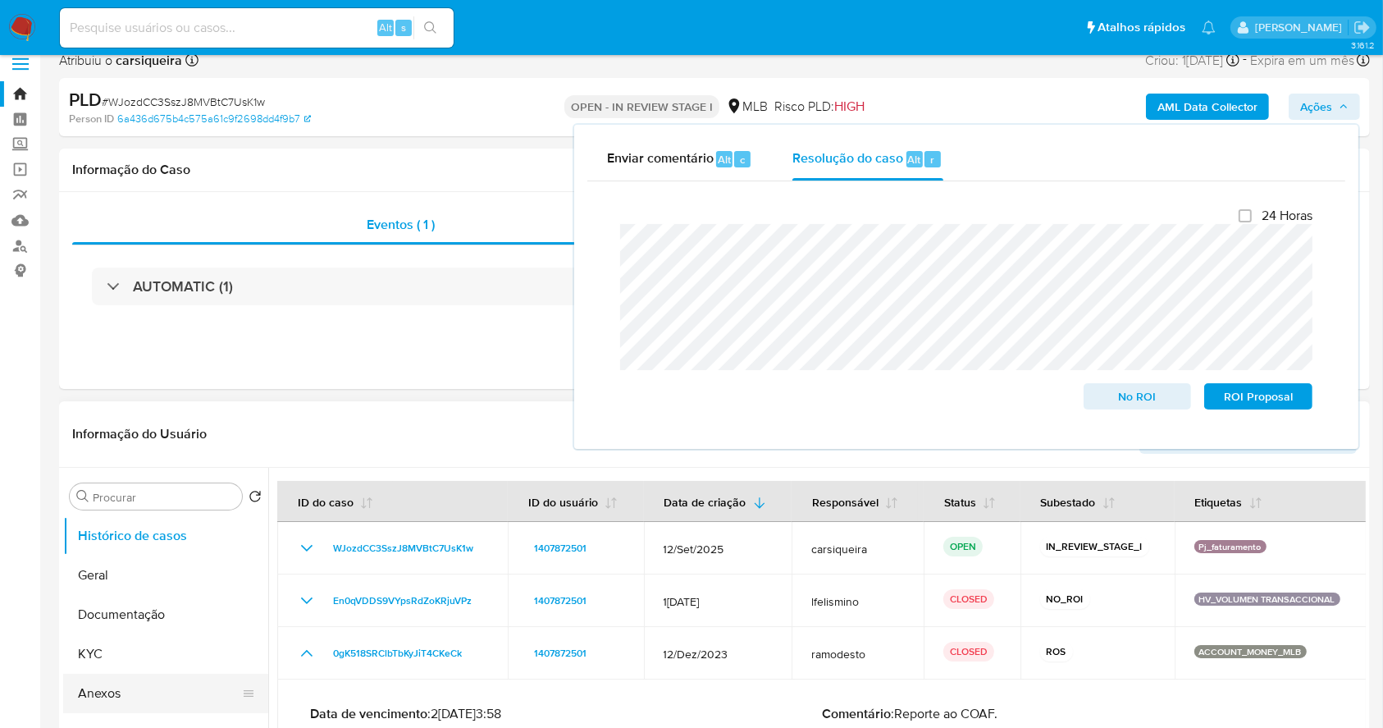
click at [132, 690] on button "Anexos" at bounding box center [159, 693] width 192 height 39
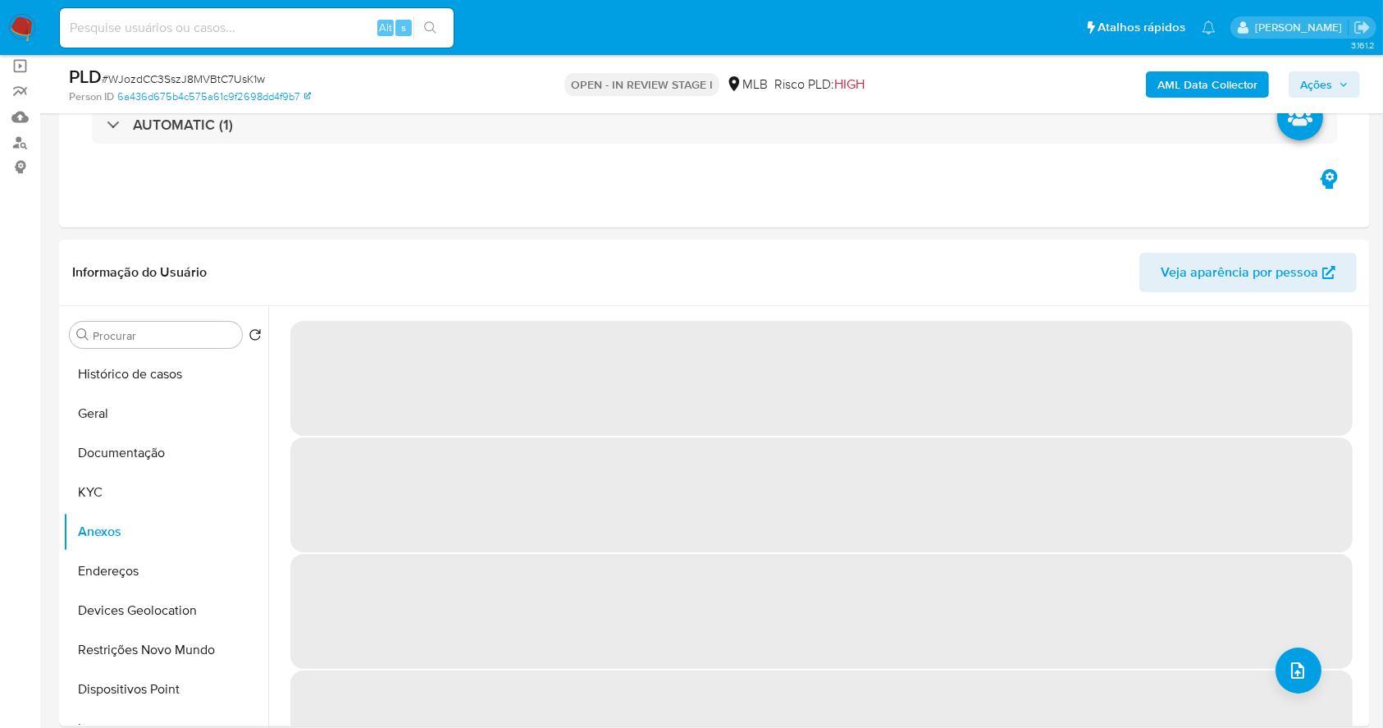
scroll to position [127, 0]
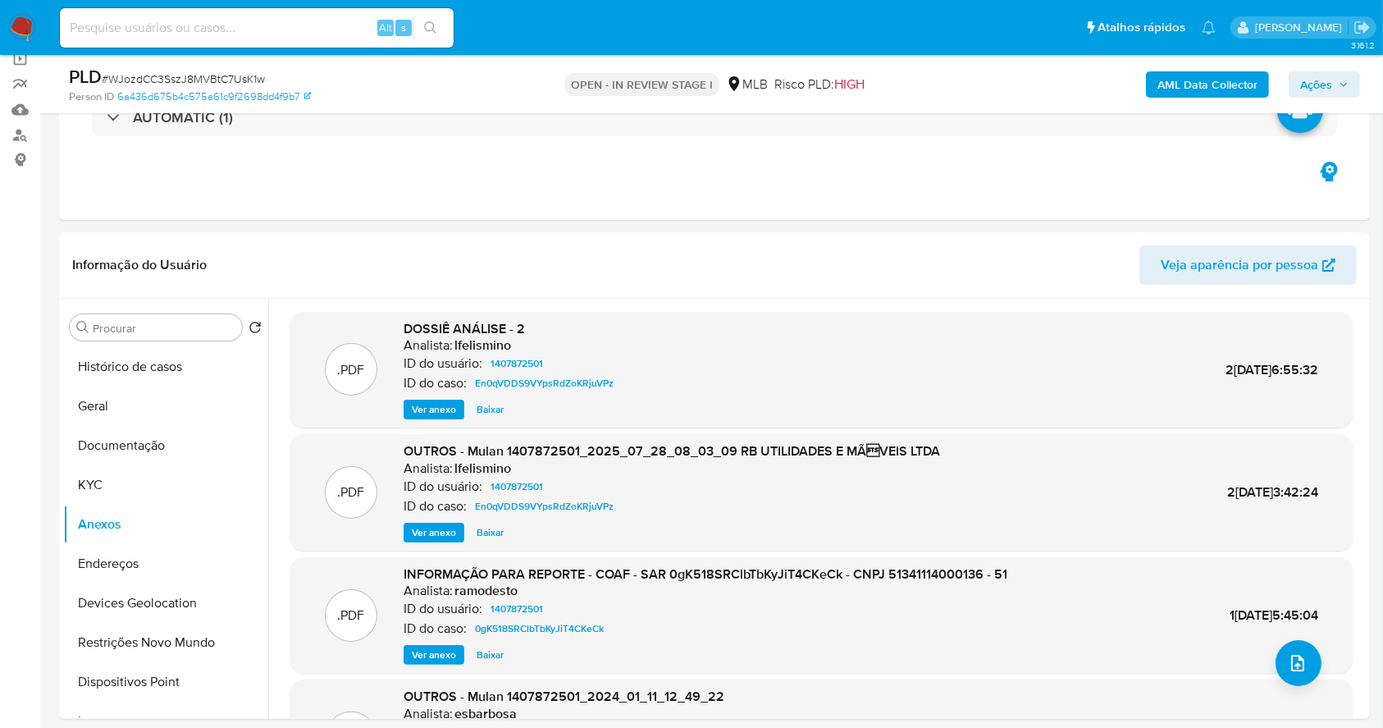
click at [1205, 85] on b "AML Data Collector" at bounding box center [1208, 84] width 100 height 26
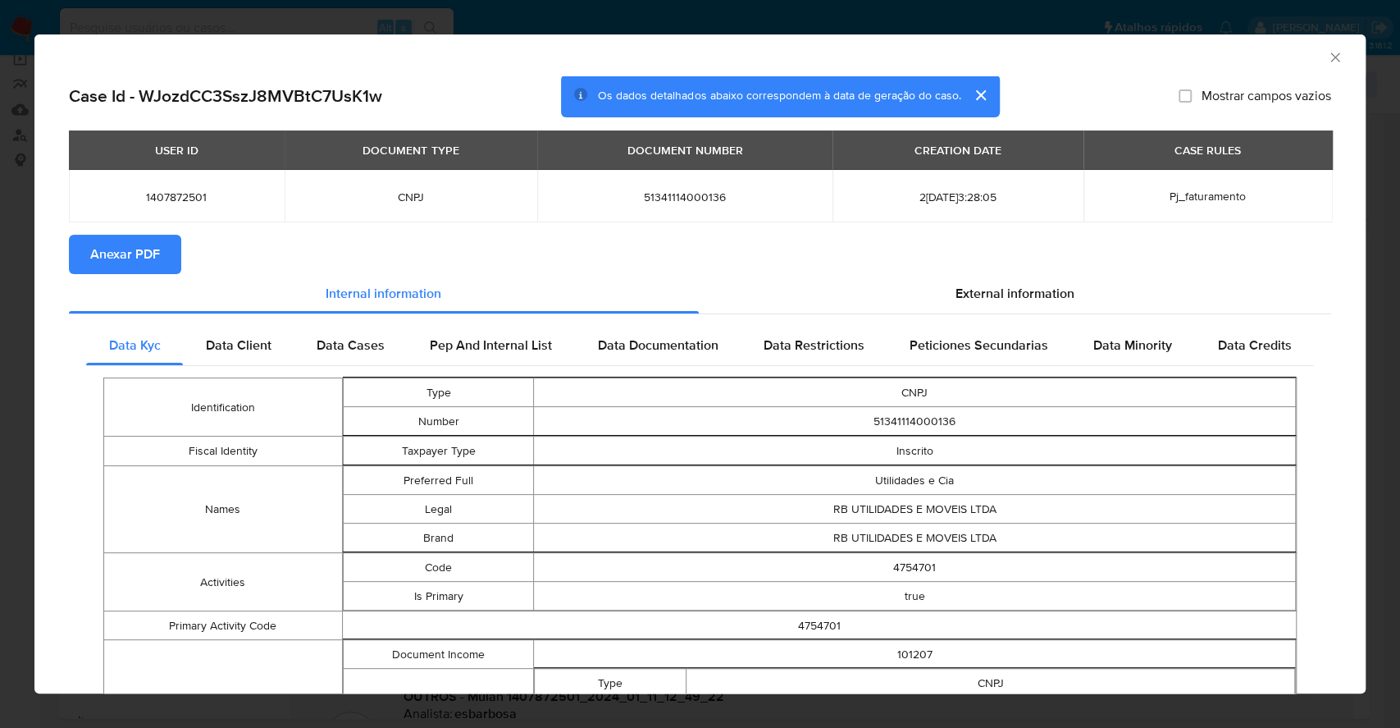
click at [131, 264] on span "Anexar PDF" at bounding box center [125, 254] width 70 height 36
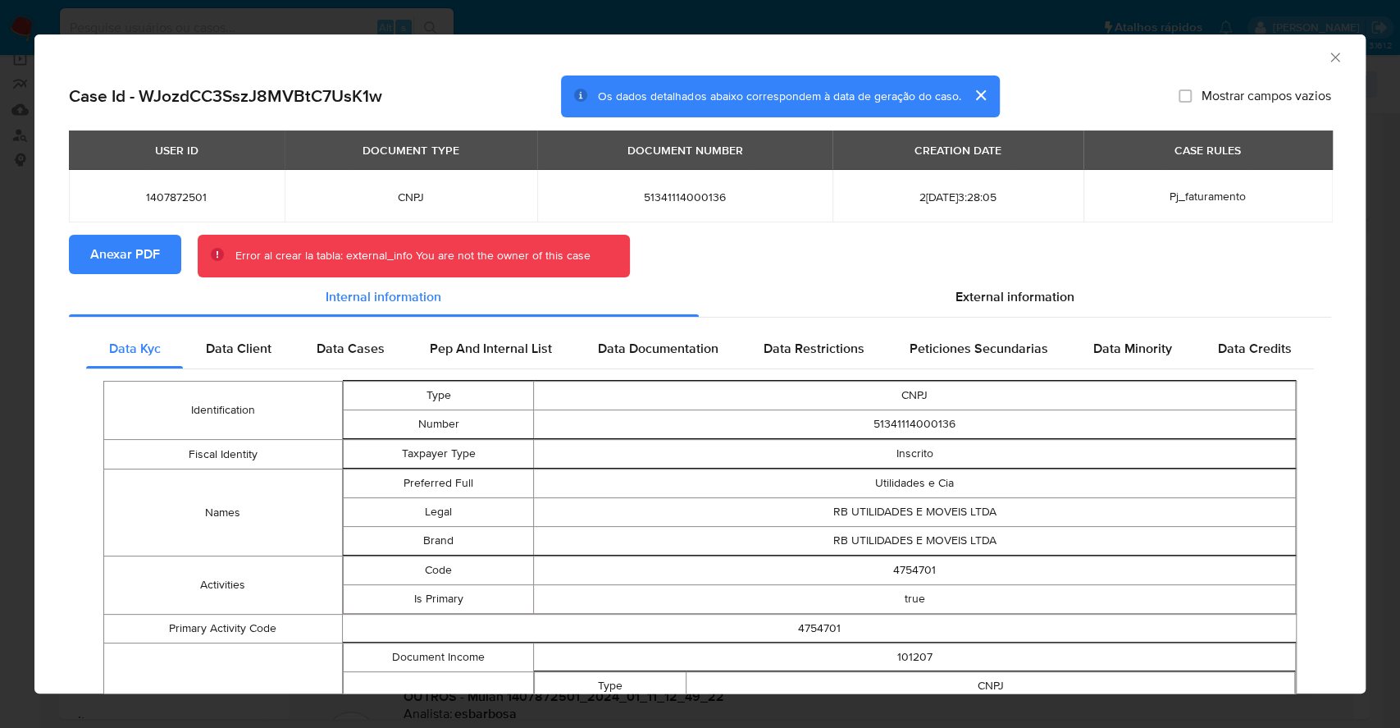
click at [107, 252] on span "Anexar PDF" at bounding box center [125, 254] width 70 height 36
click at [975, 86] on button "cerrar" at bounding box center [980, 94] width 39 height 39
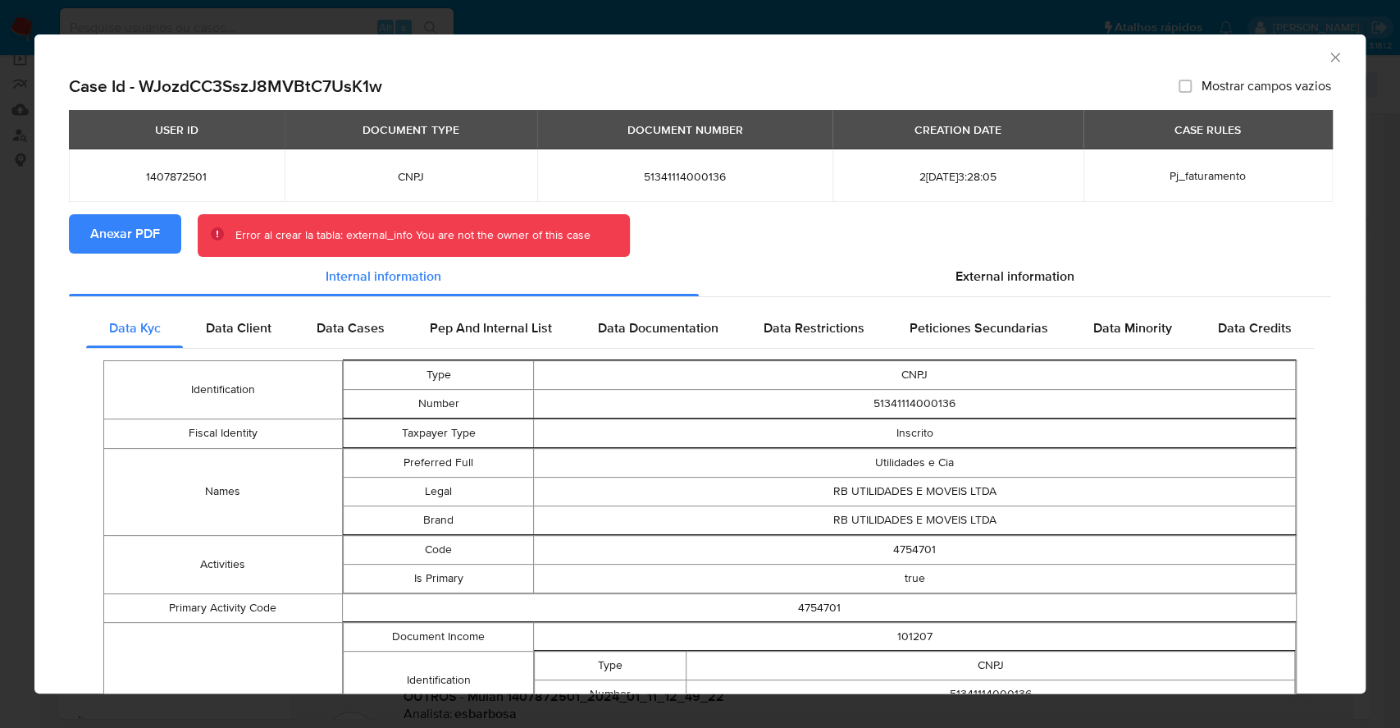
click at [1327, 57] on icon "Fechar a janela" at bounding box center [1335, 57] width 16 height 16
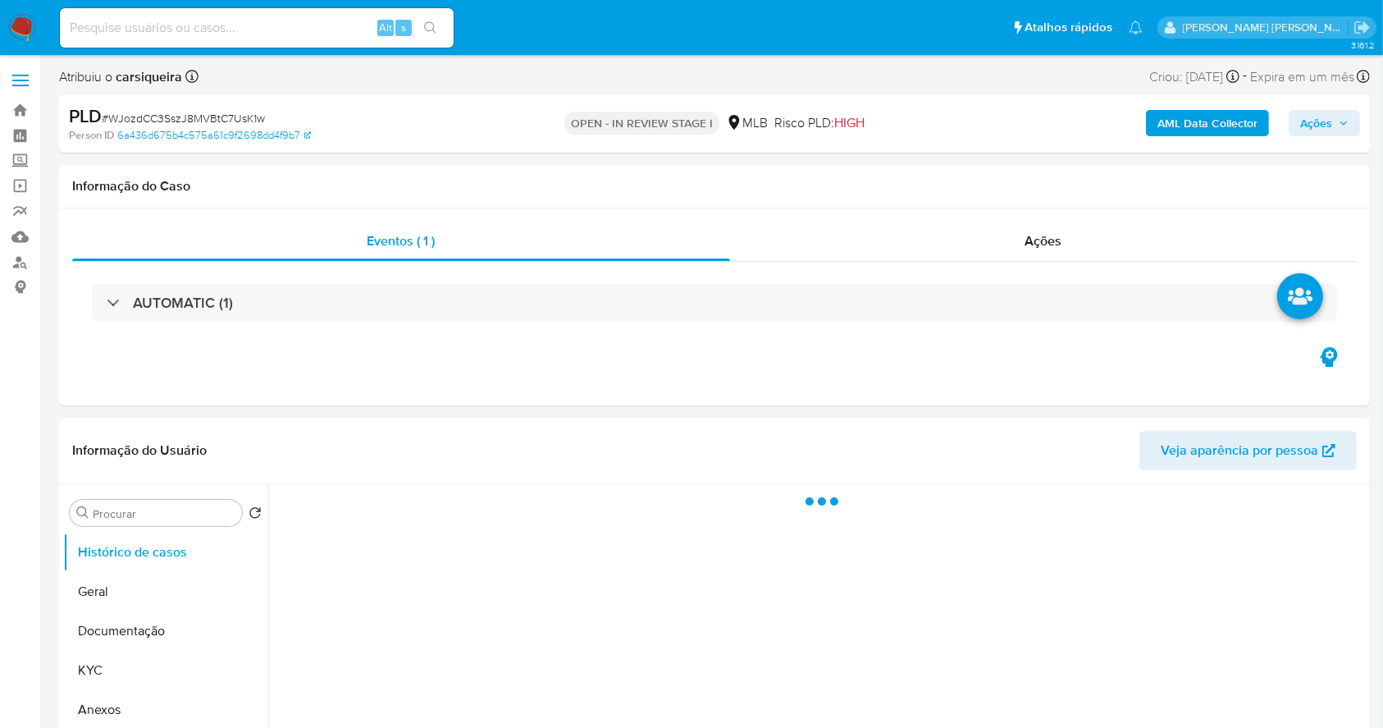
select select "10"
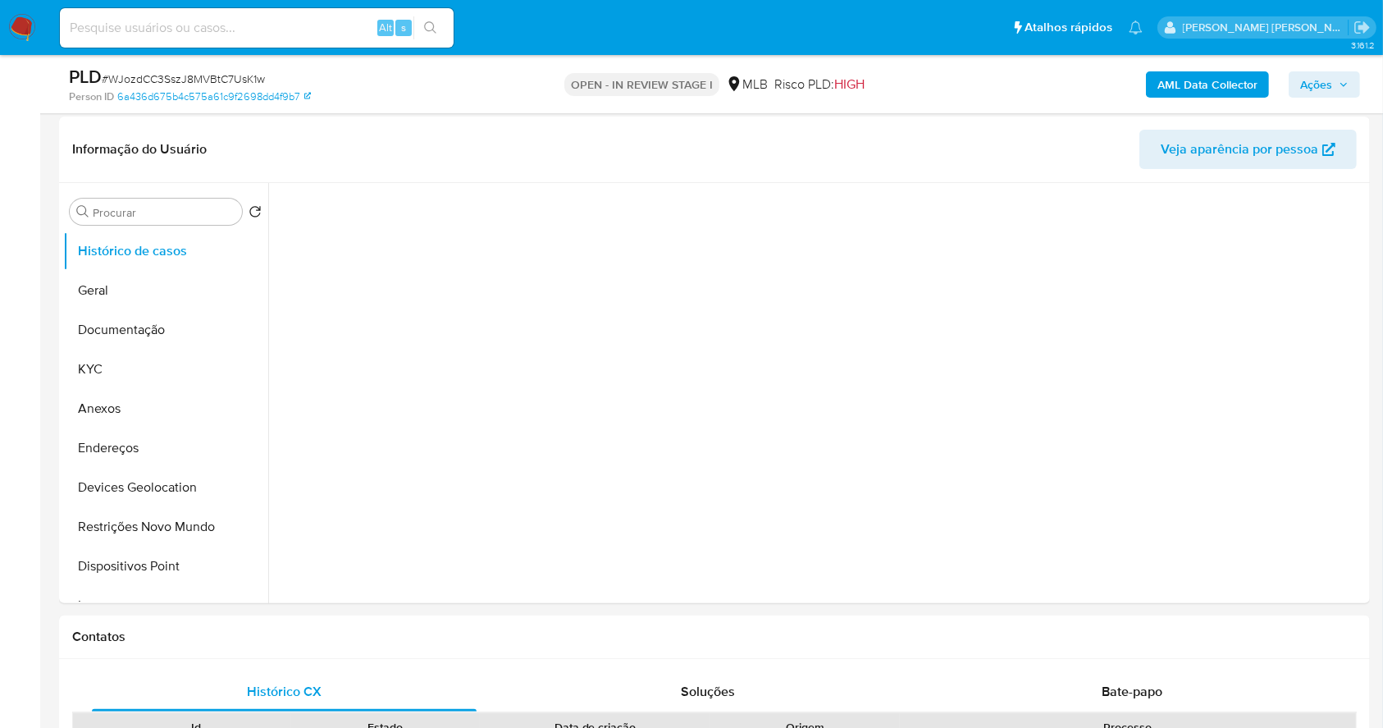
scroll to position [328, 0]
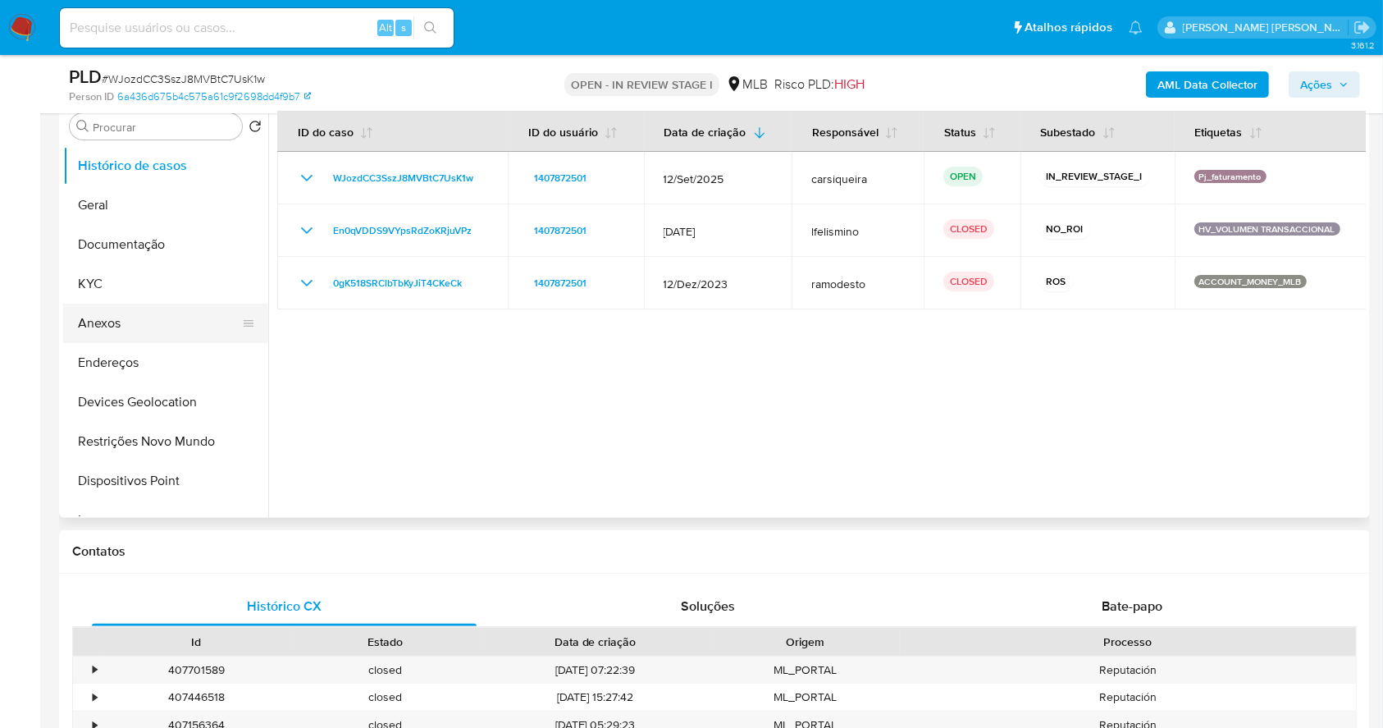
click at [116, 318] on button "Anexos" at bounding box center [159, 323] width 192 height 39
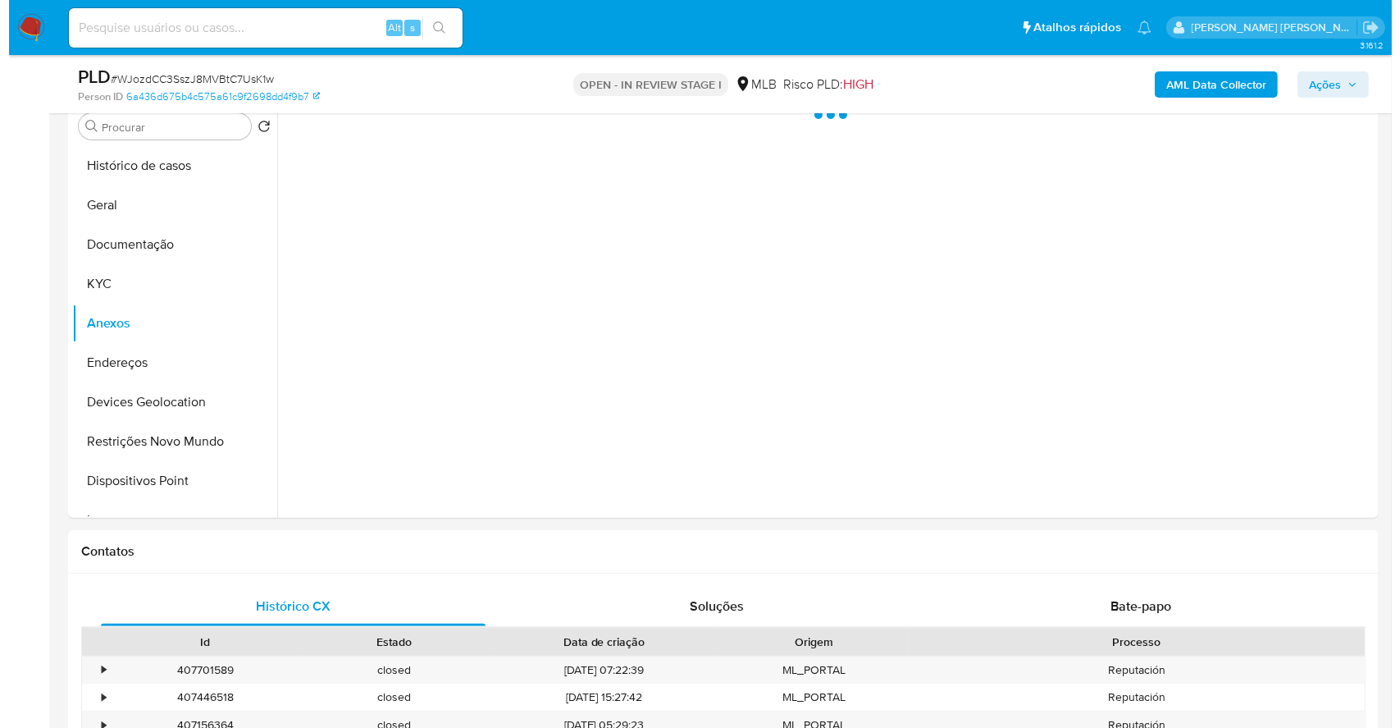
scroll to position [210, 0]
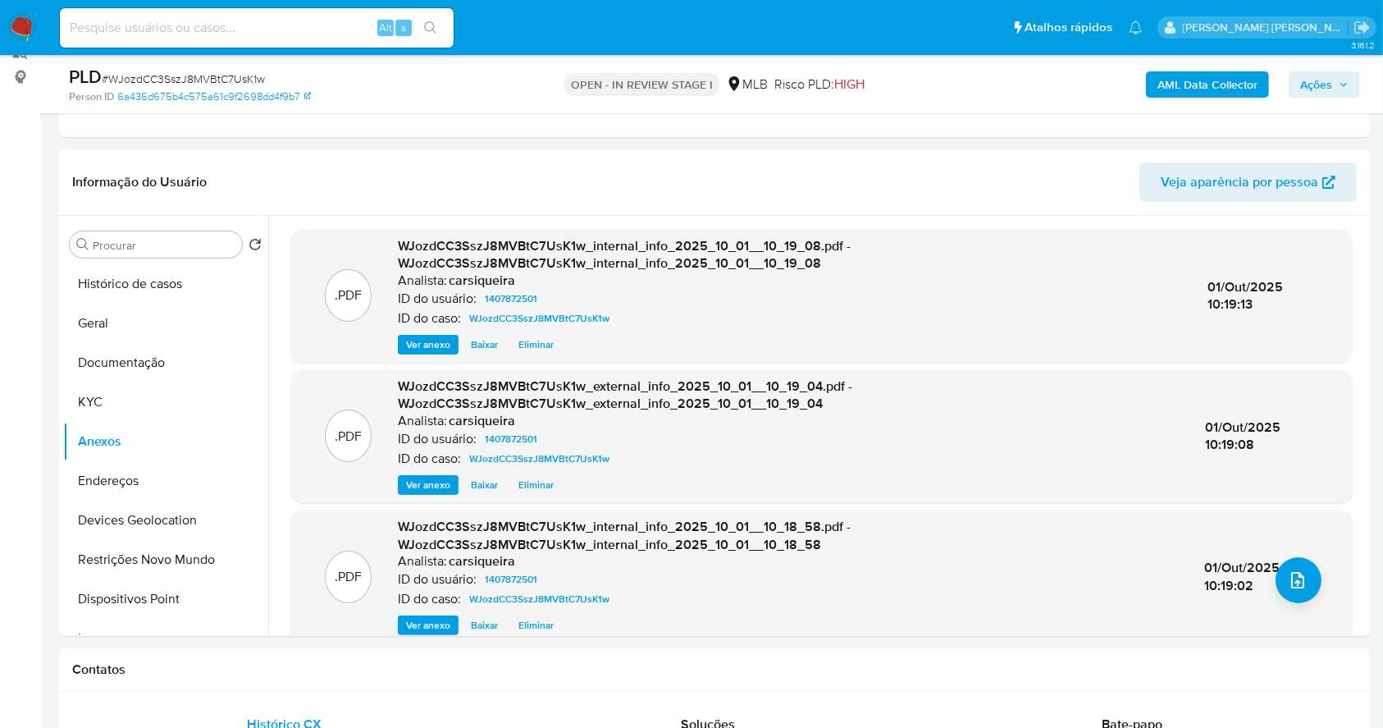
click at [1314, 72] on span "Ações" at bounding box center [1316, 84] width 32 height 26
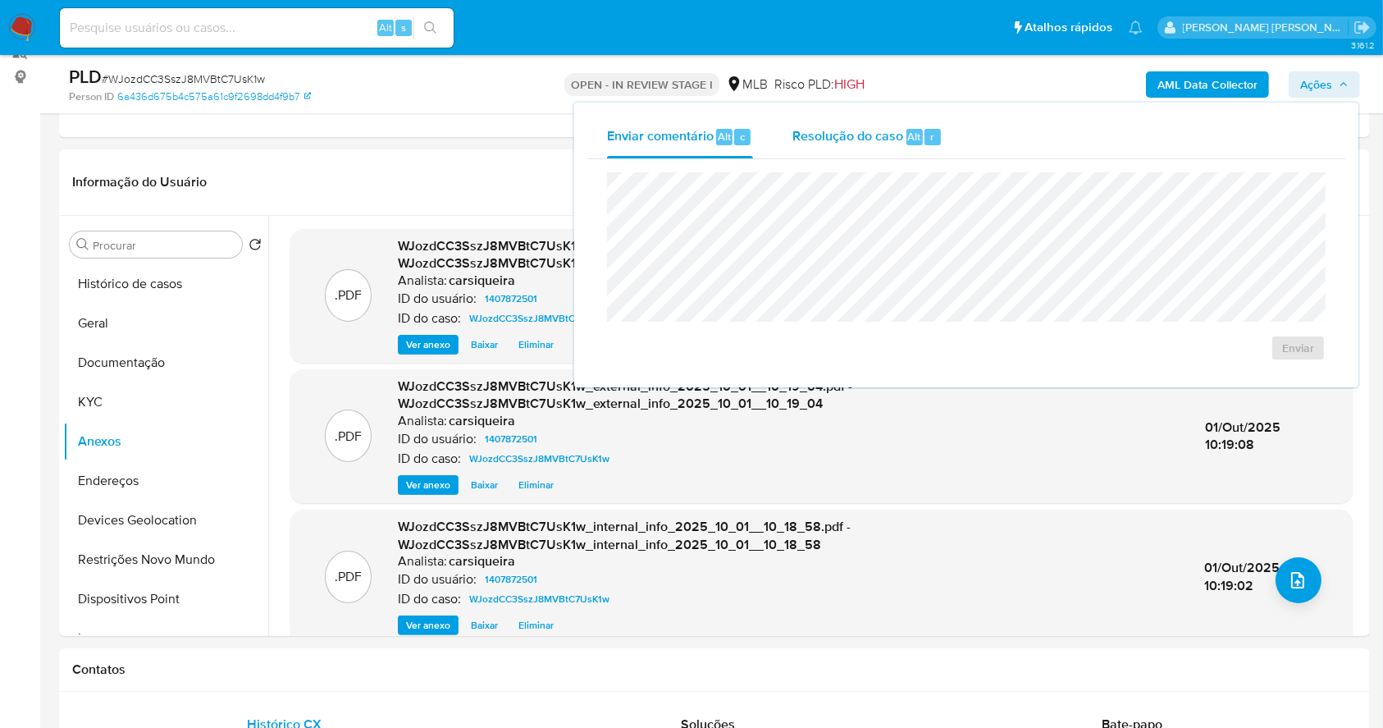
click at [899, 135] on span "Resolução do caso" at bounding box center [847, 135] width 111 height 19
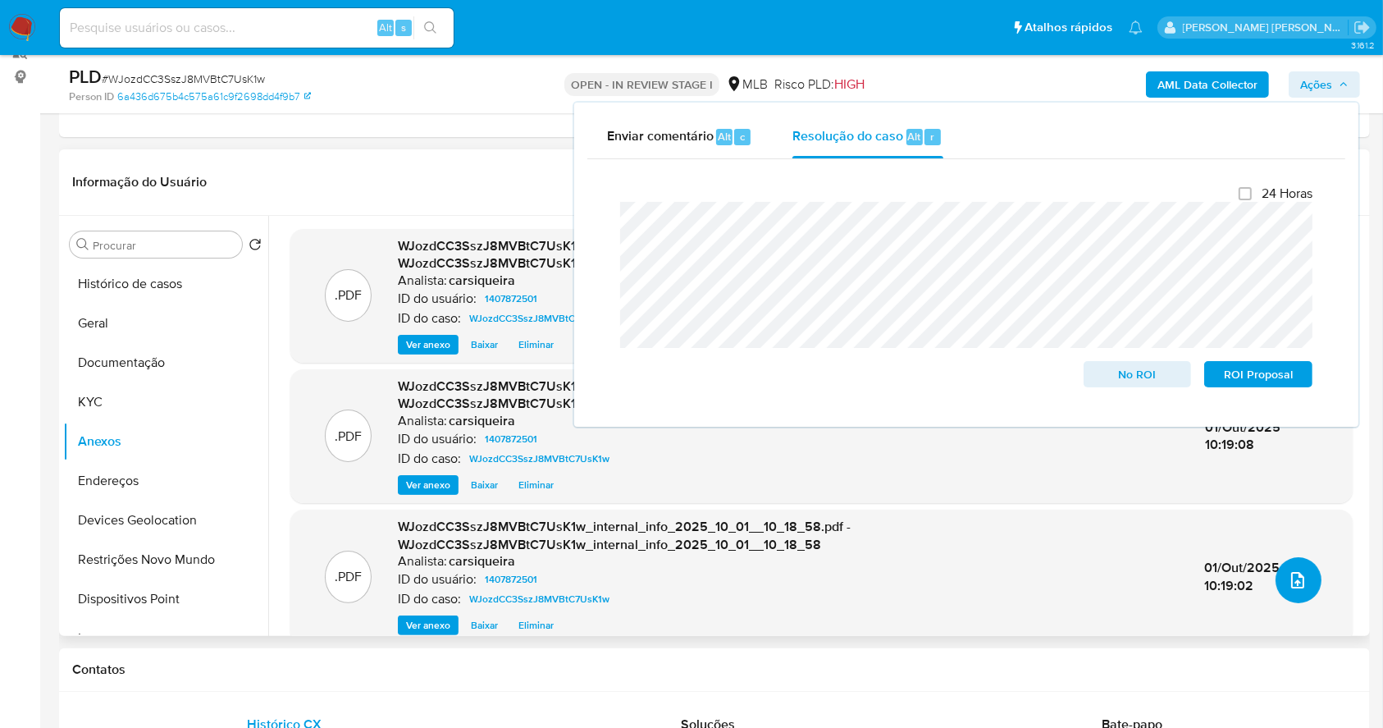
click at [1304, 590] on button "upload-file" at bounding box center [1299, 580] width 46 height 46
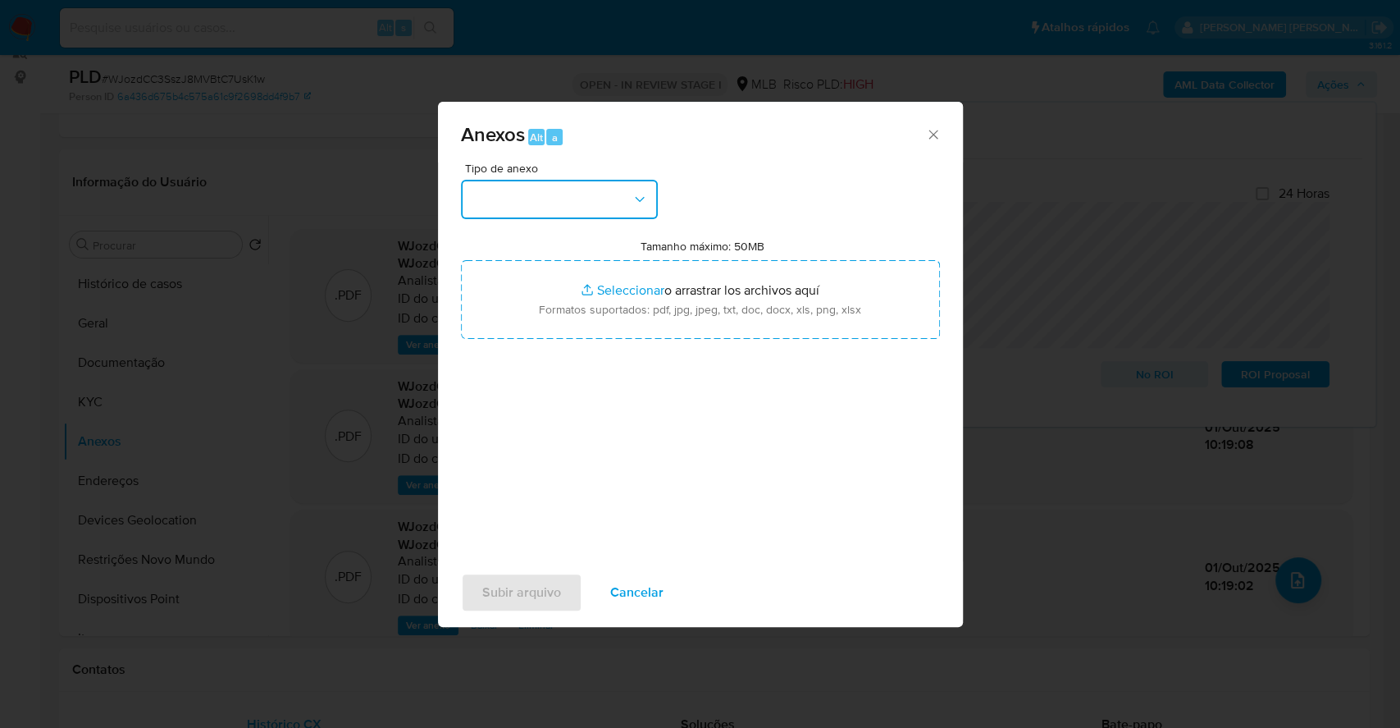
click at [563, 187] on button "button" at bounding box center [559, 199] width 197 height 39
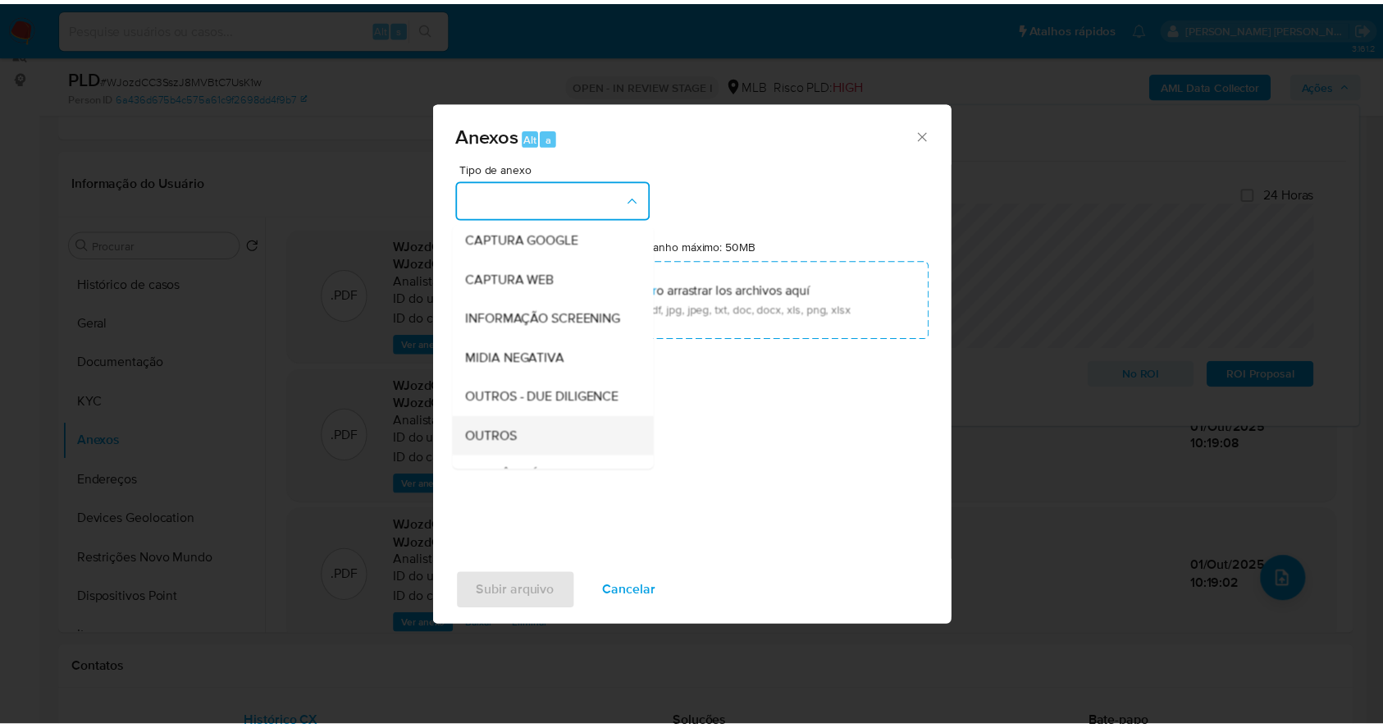
scroll to position [252, 0]
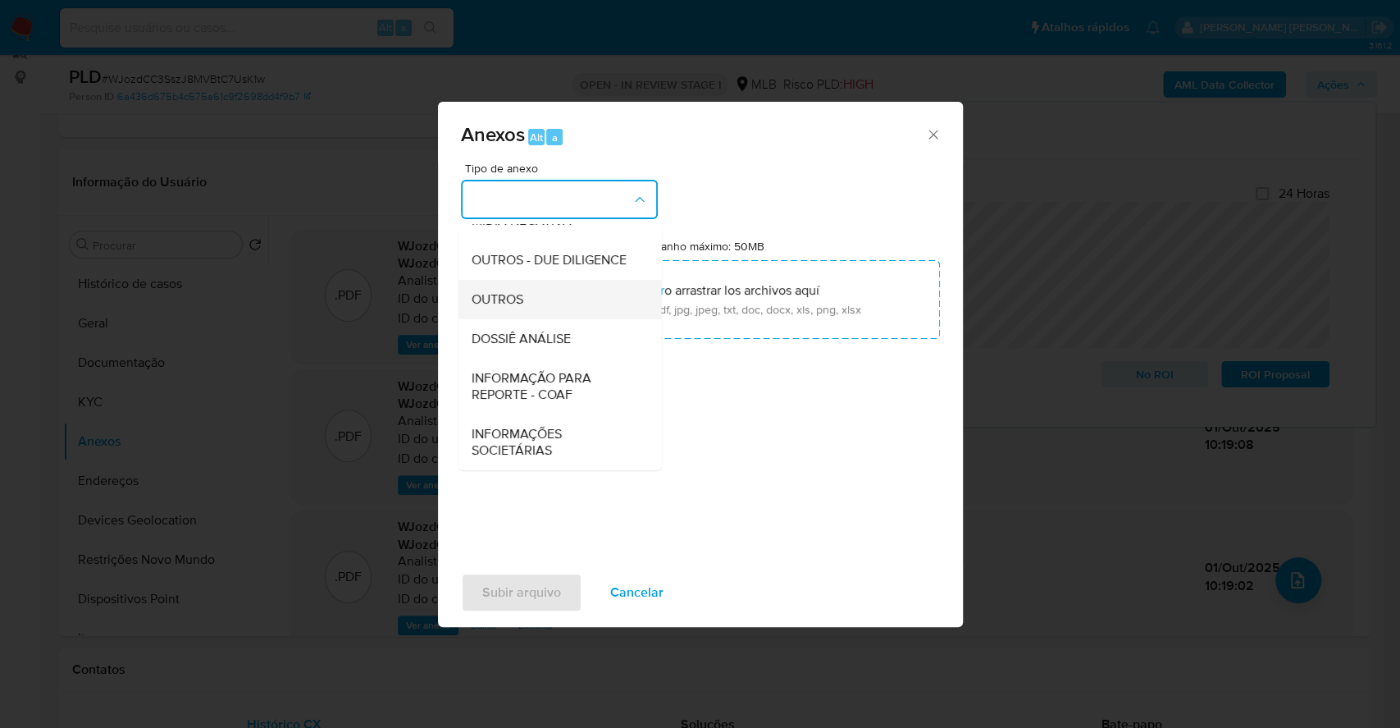
click at [547, 297] on div "OUTROS" at bounding box center [554, 299] width 167 height 39
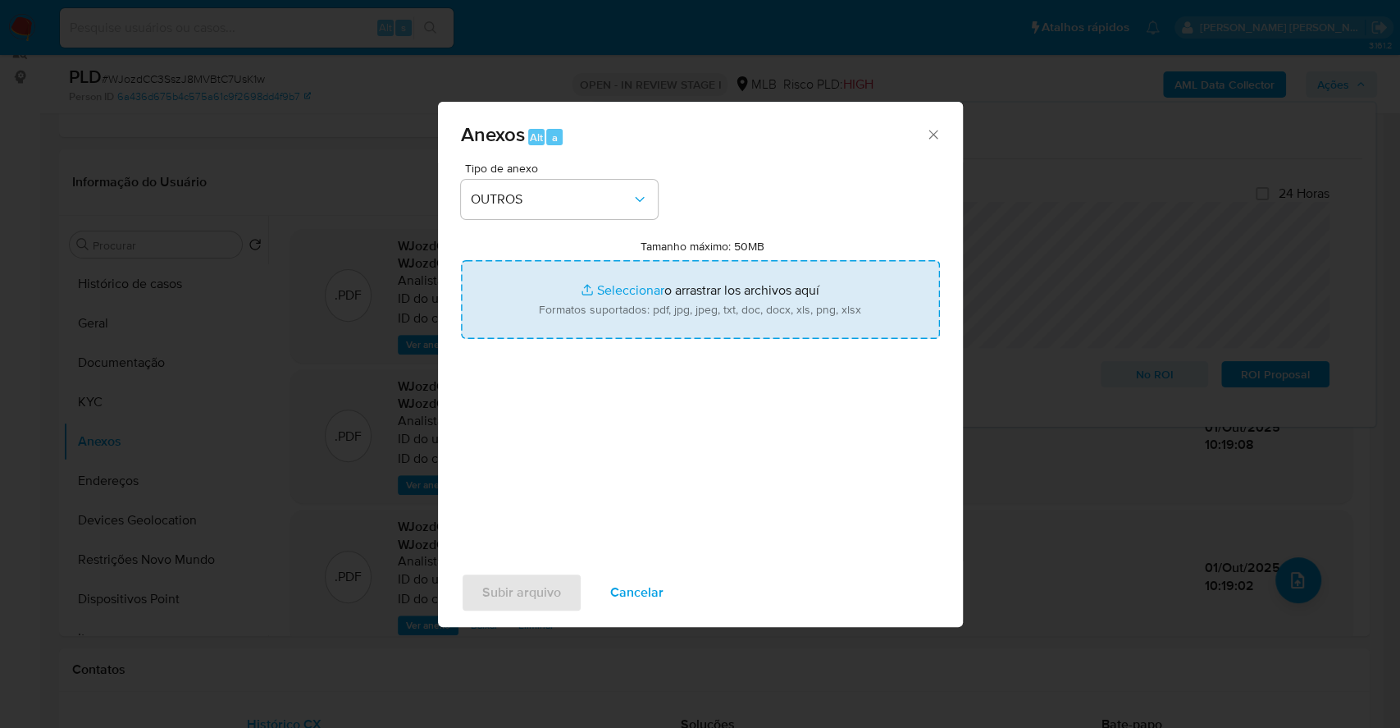
click at [638, 276] on input "Tamanho máximo: 50MB Seleccionar archivos" at bounding box center [700, 299] width 479 height 79
type input "C:\fakepath\2º SAR - XXXX- CNPJ 51341114000136 - RB UTILIDADES E MOVEIS LTDA - …"
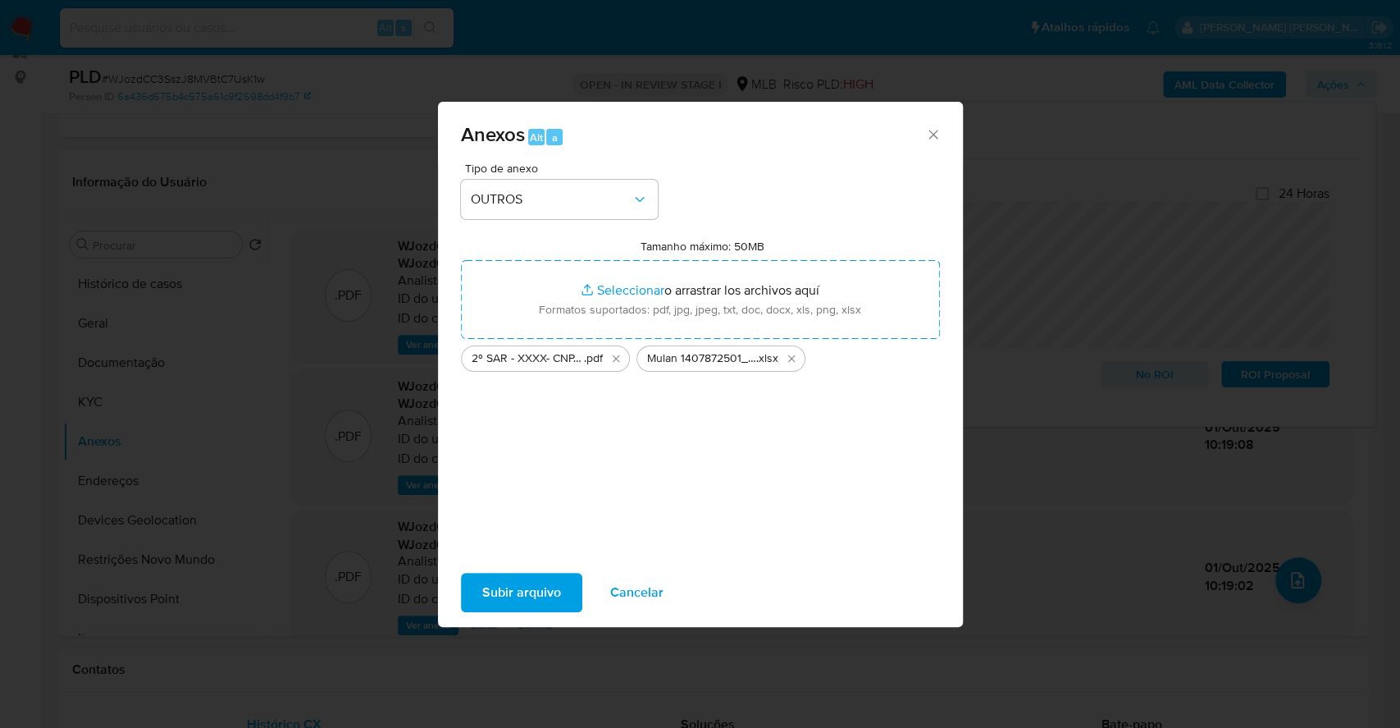
click at [517, 600] on span "Subir arquivo" at bounding box center [521, 592] width 79 height 36
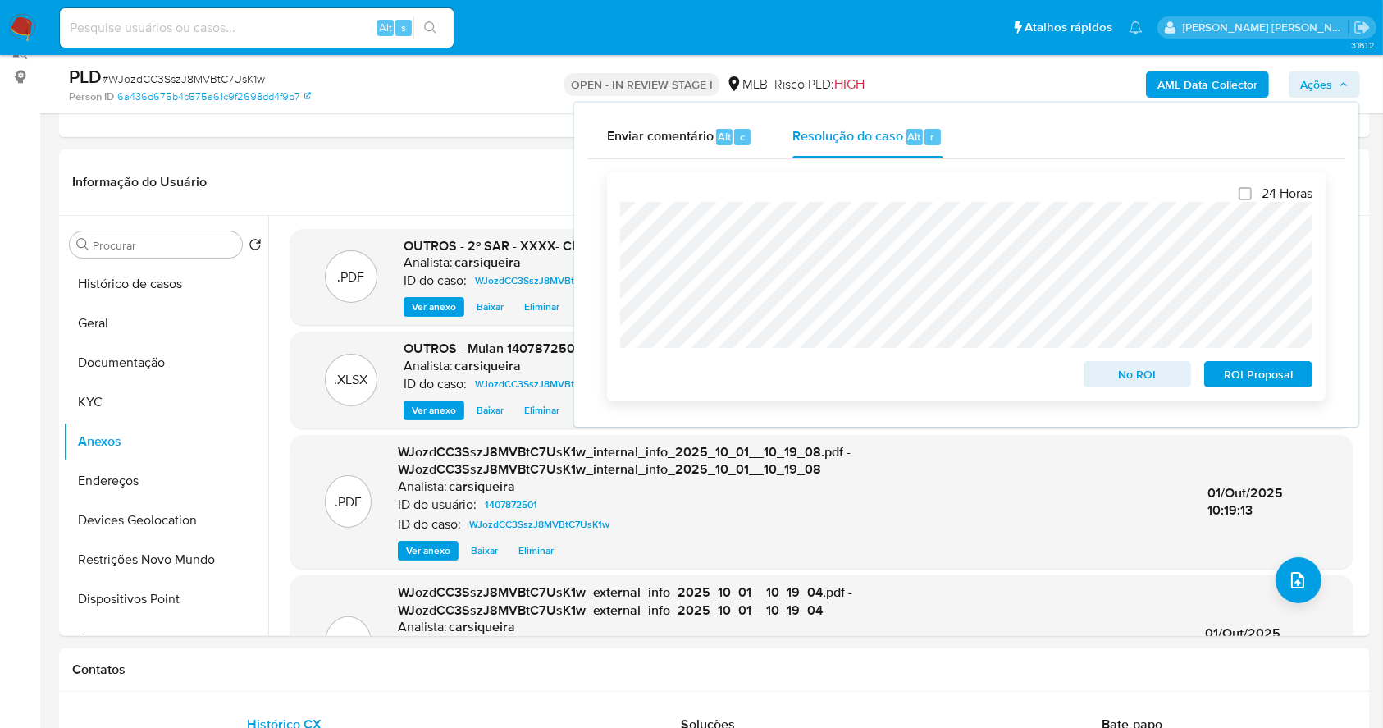
click at [1250, 371] on span "ROI Proposal" at bounding box center [1258, 374] width 85 height 23
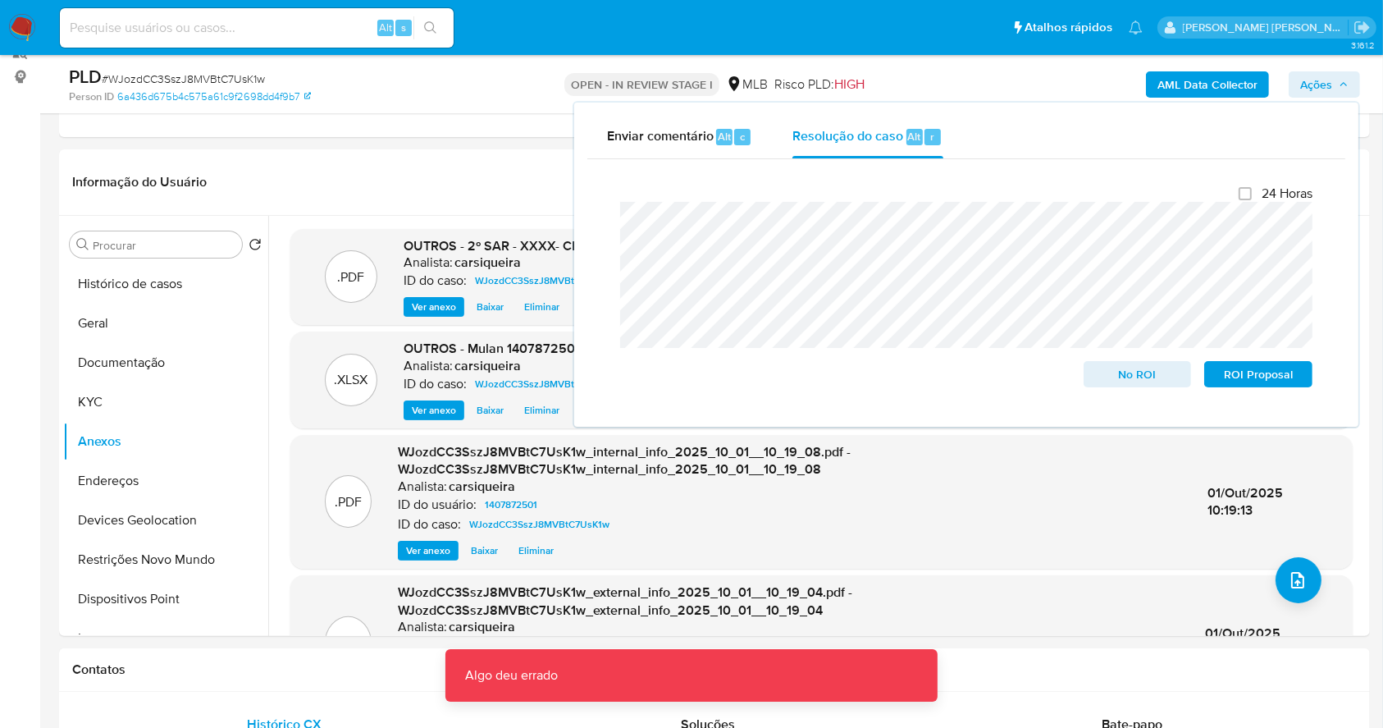
click at [221, 75] on span "# WJozdCC3SszJ8MVBtC7UsK1w" at bounding box center [183, 79] width 163 height 16
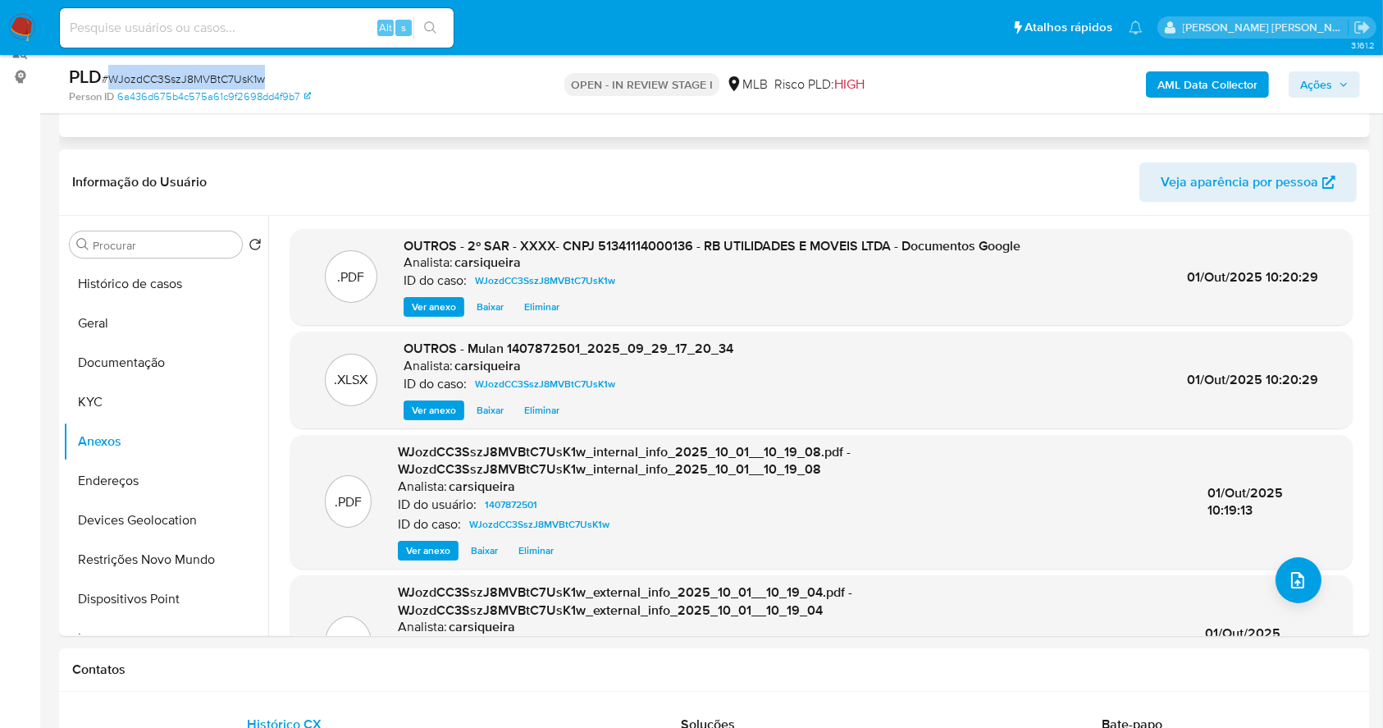
copy span "WJozdCC3SszJ8MVBtC7UsK1w"
click at [1321, 75] on span "Ações" at bounding box center [1316, 84] width 32 height 26
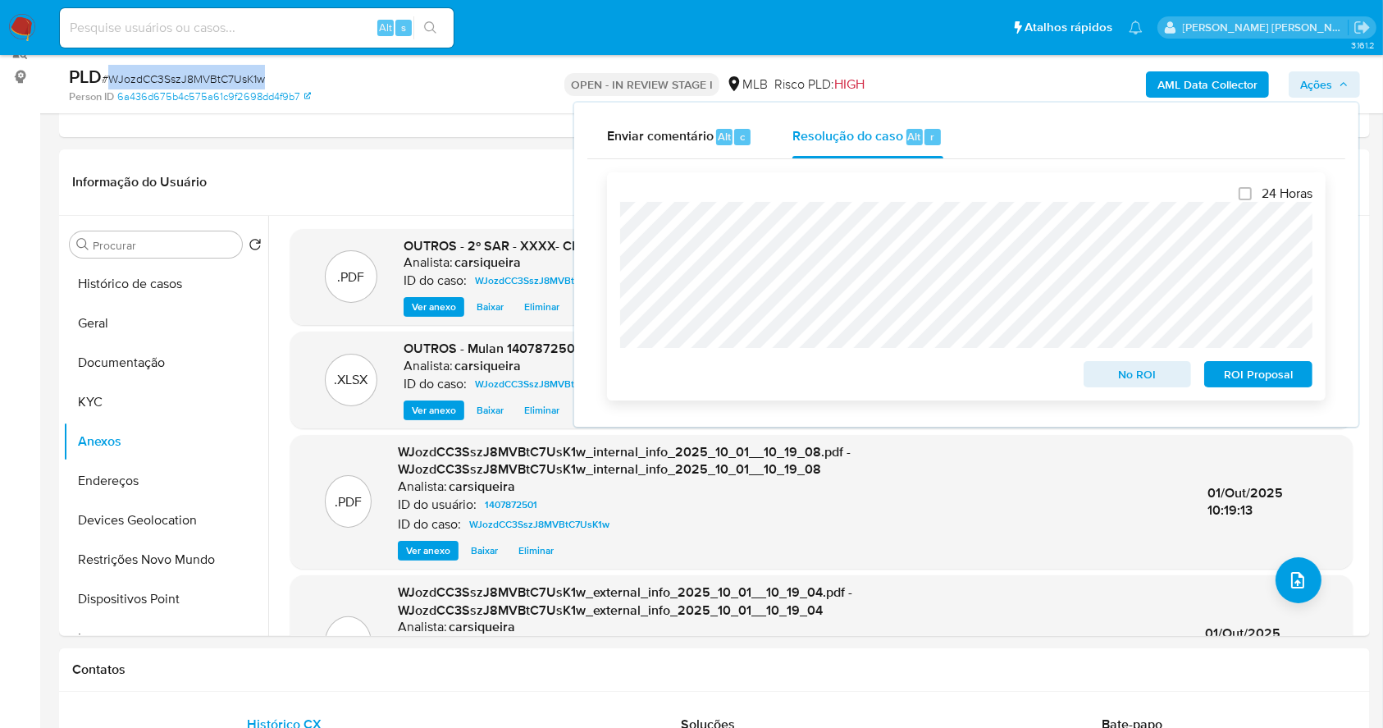
click at [1249, 371] on span "ROI Proposal" at bounding box center [1258, 374] width 85 height 23
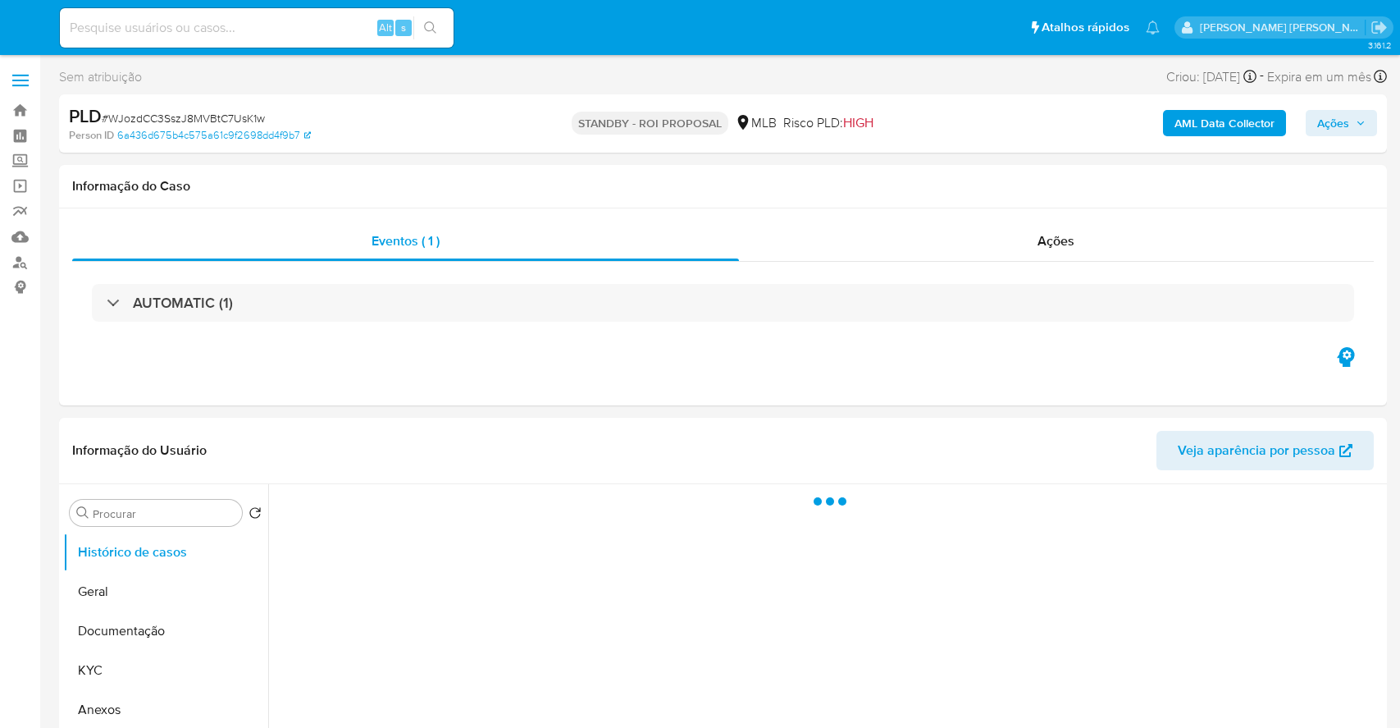
select select "10"
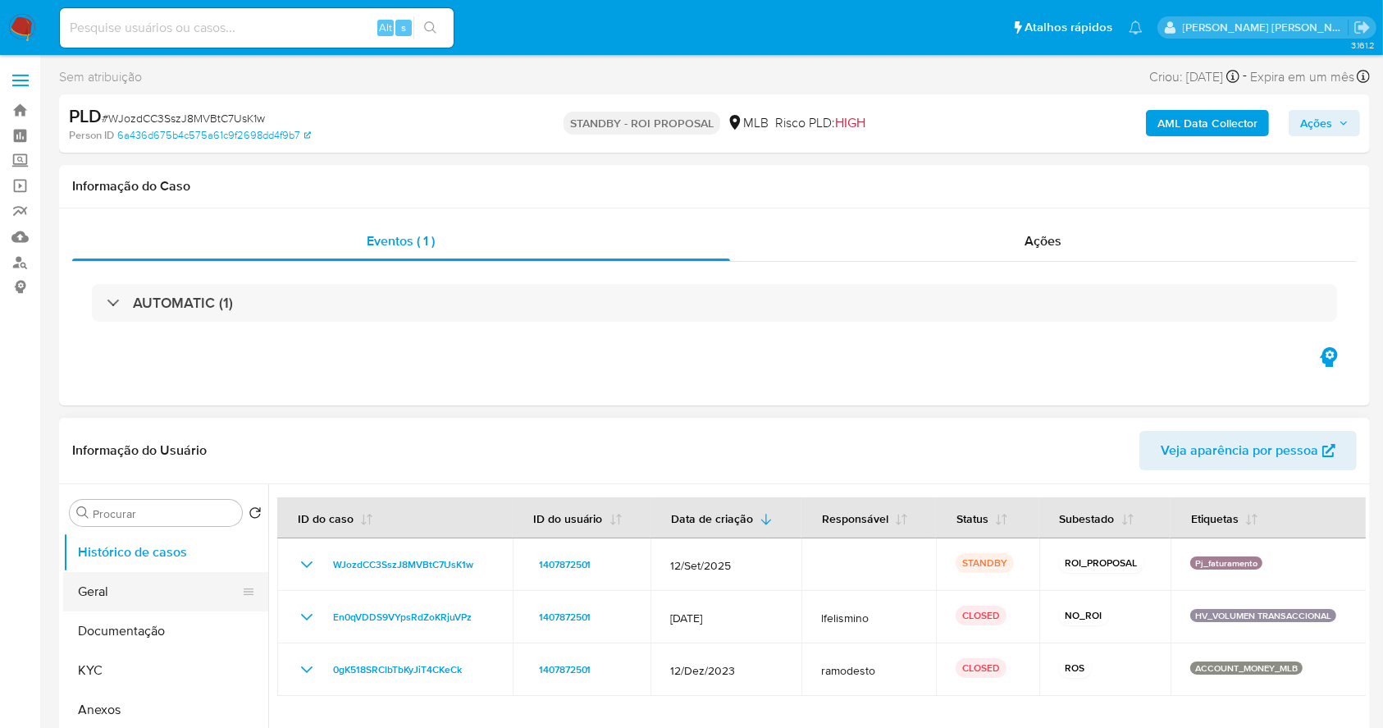
click at [162, 596] on button "Geral" at bounding box center [159, 591] width 192 height 39
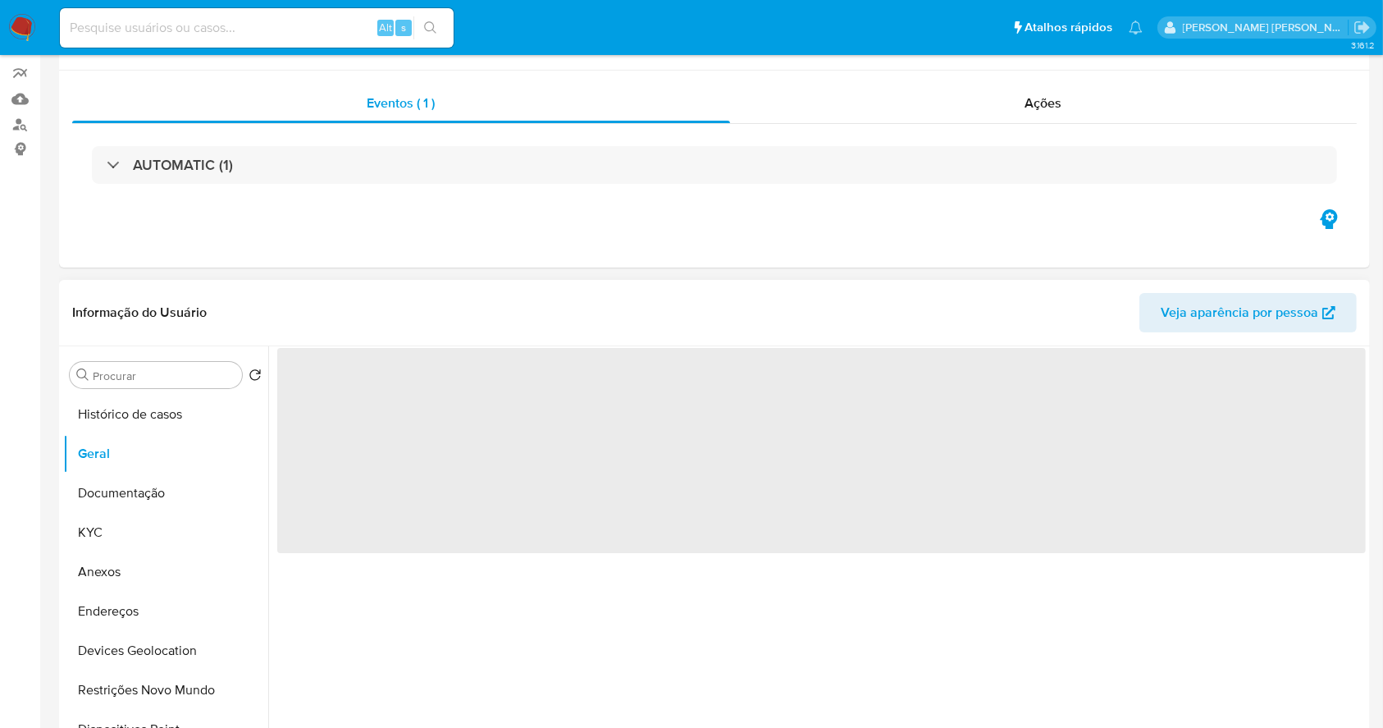
scroll to position [218, 0]
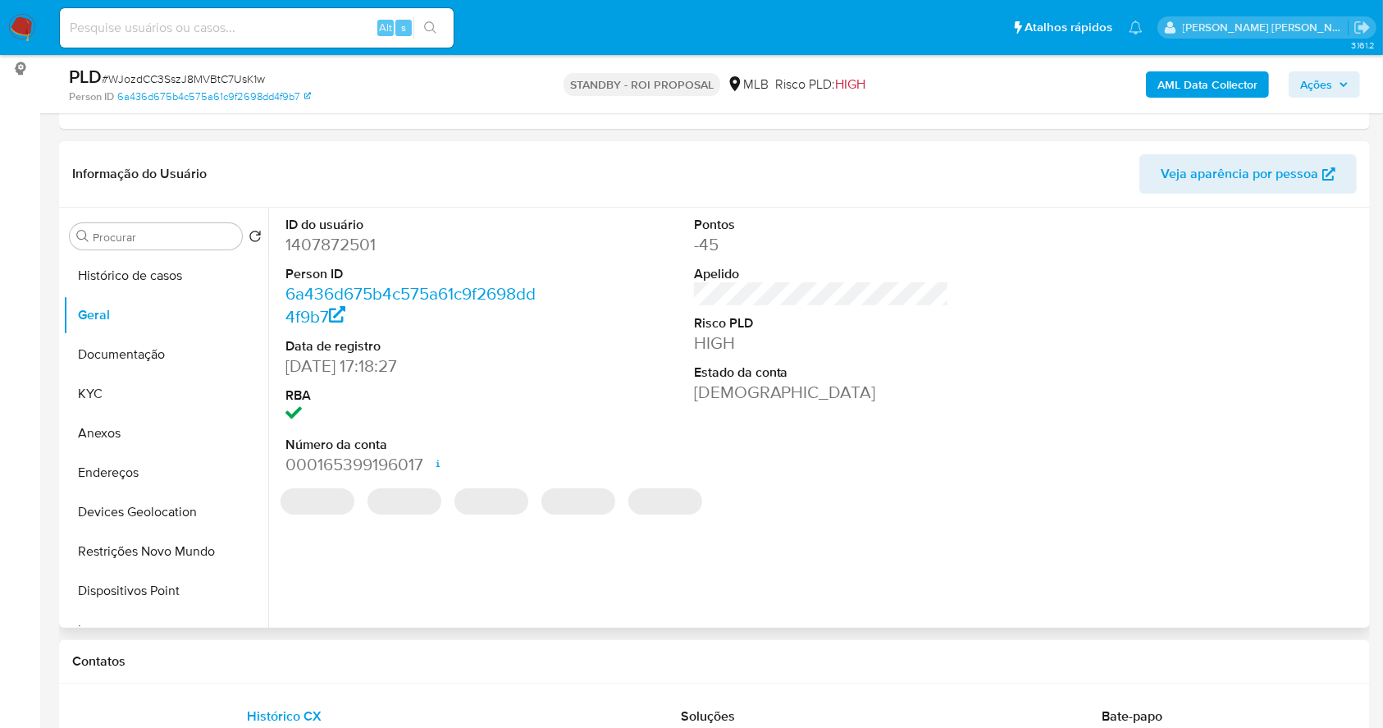
click at [326, 240] on dd "1407872501" at bounding box center [413, 244] width 256 height 23
copy dd "1407872501"
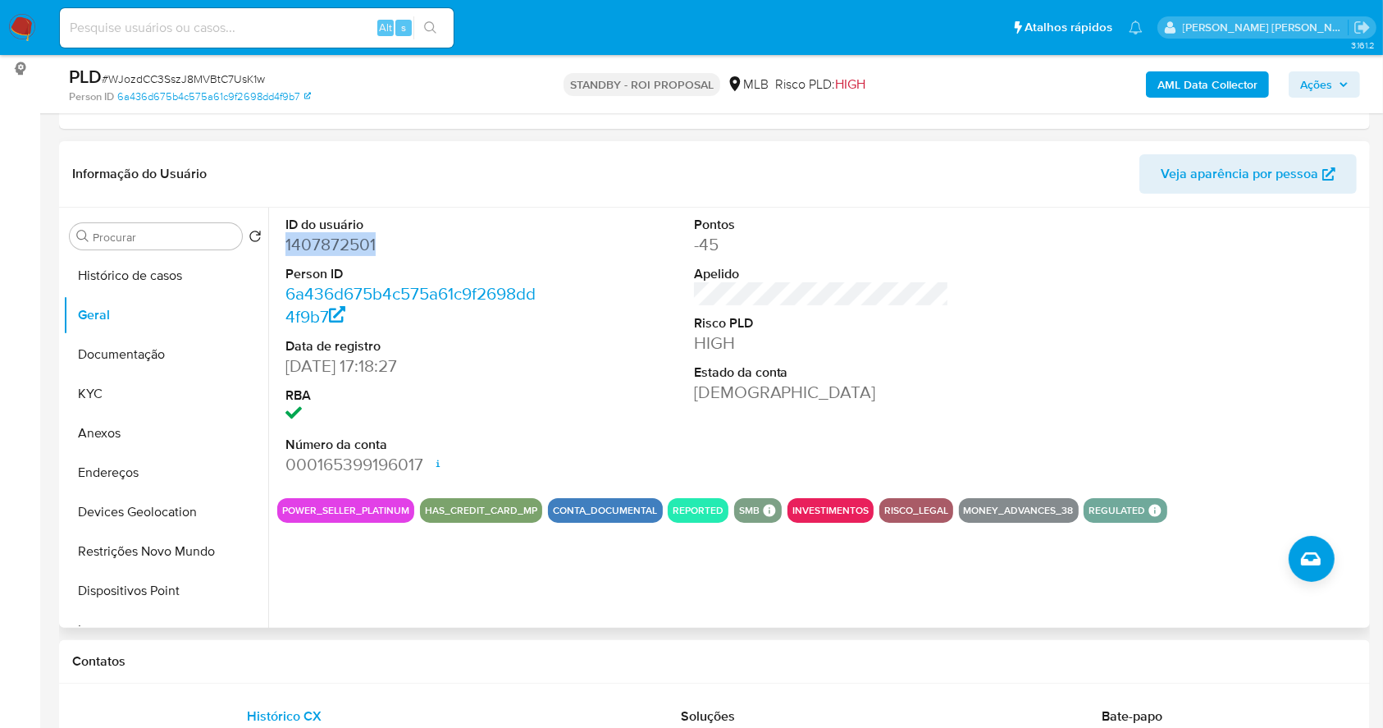
click at [326, 239] on dd "1407872501" at bounding box center [413, 244] width 256 height 23
click at [16, 19] on img at bounding box center [22, 28] width 28 height 28
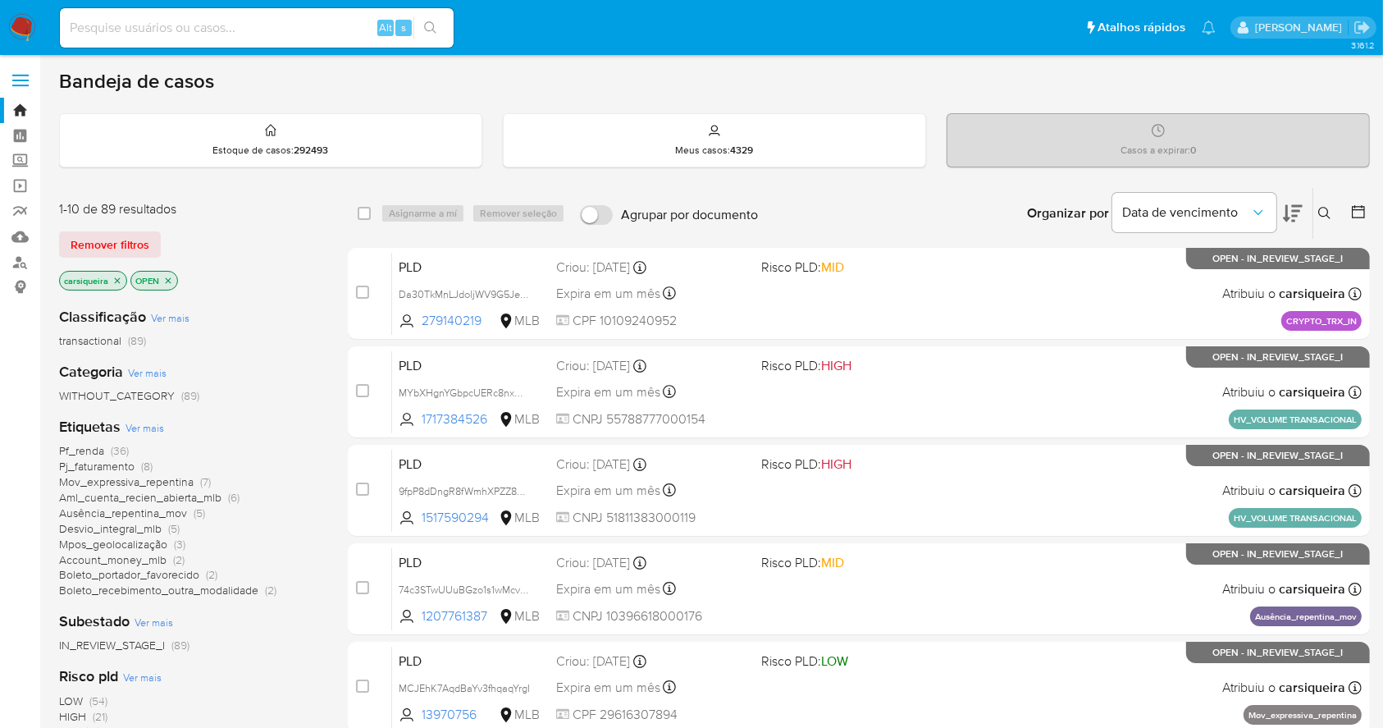
click at [16, 19] on img at bounding box center [22, 28] width 28 height 28
click at [203, 33] on input at bounding box center [257, 27] width 394 height 21
paste input "9fpP8dDngR8fWmhXPZZ8Pk5T"
type input "9fpP8dDngR8fWmhXPZZ8Pk5T"
click at [425, 23] on icon "search-icon" at bounding box center [430, 27] width 13 height 13
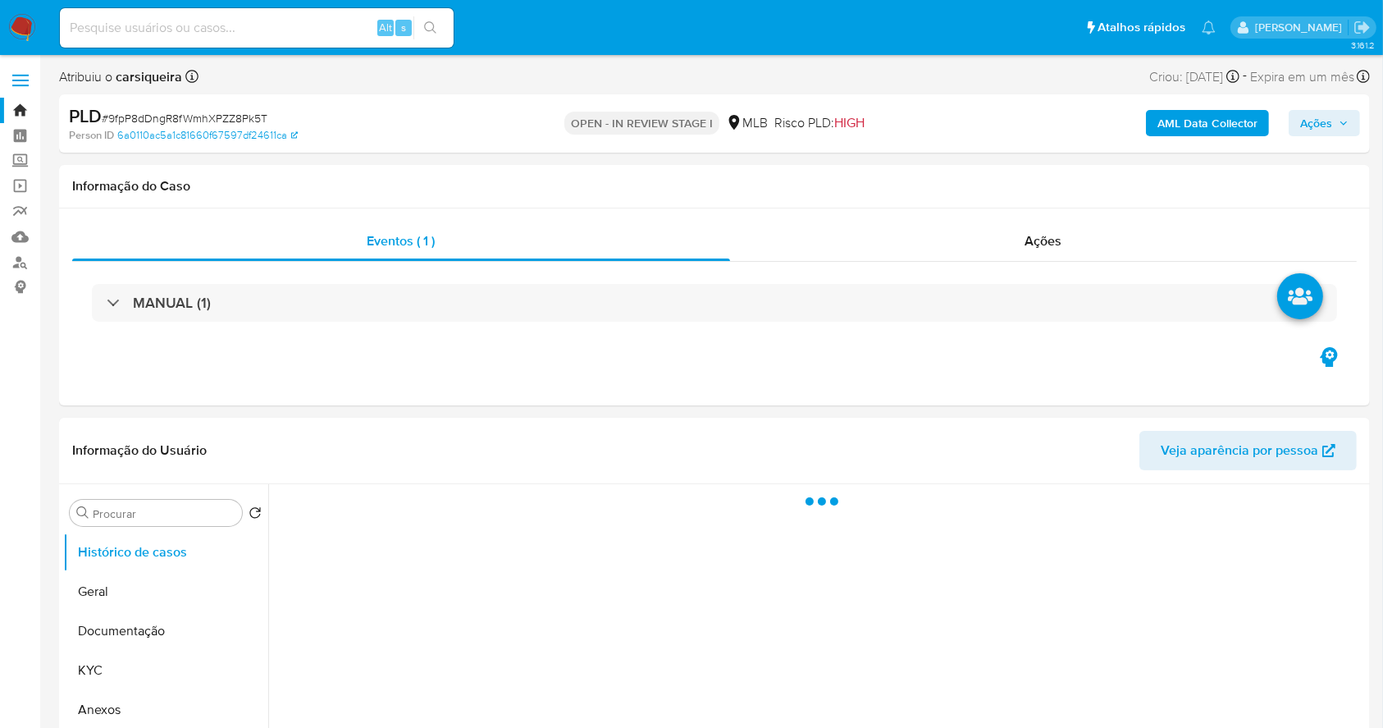
select select "10"
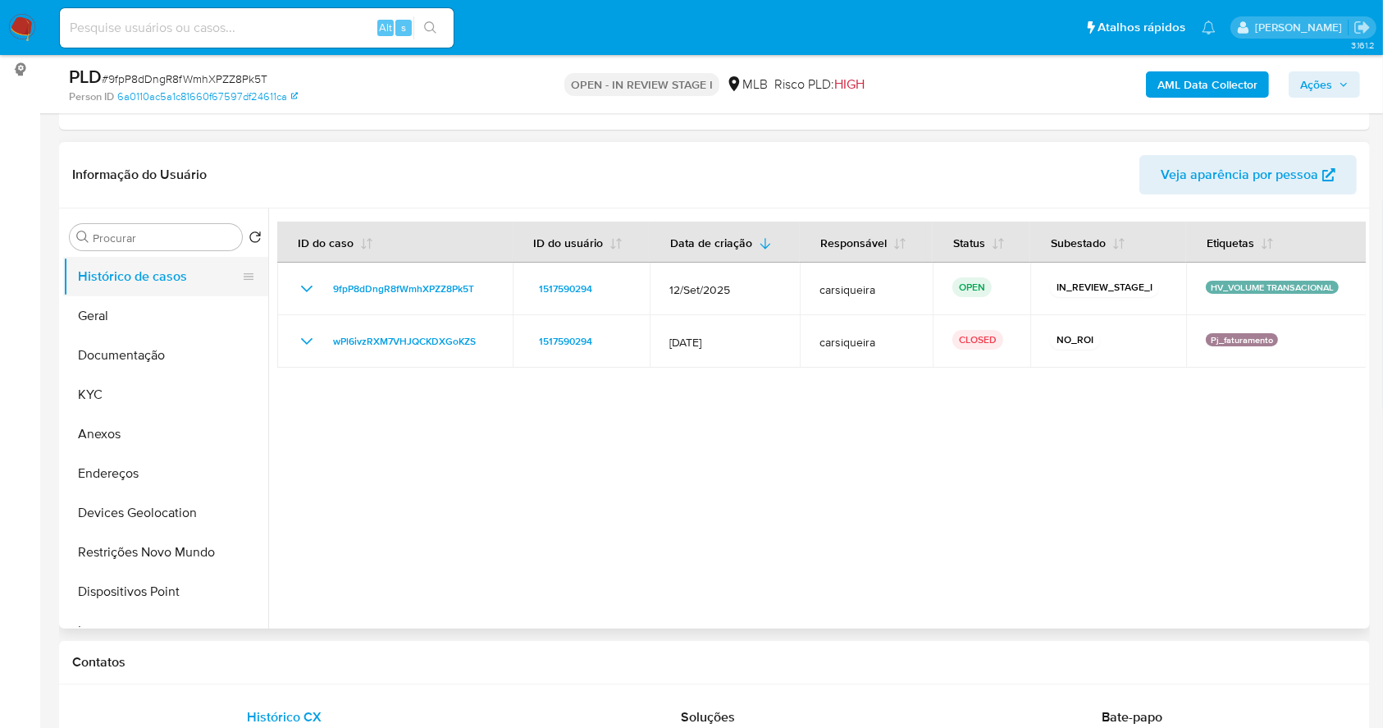
scroll to position [218, 0]
click at [137, 390] on button "KYC" at bounding box center [159, 393] width 192 height 39
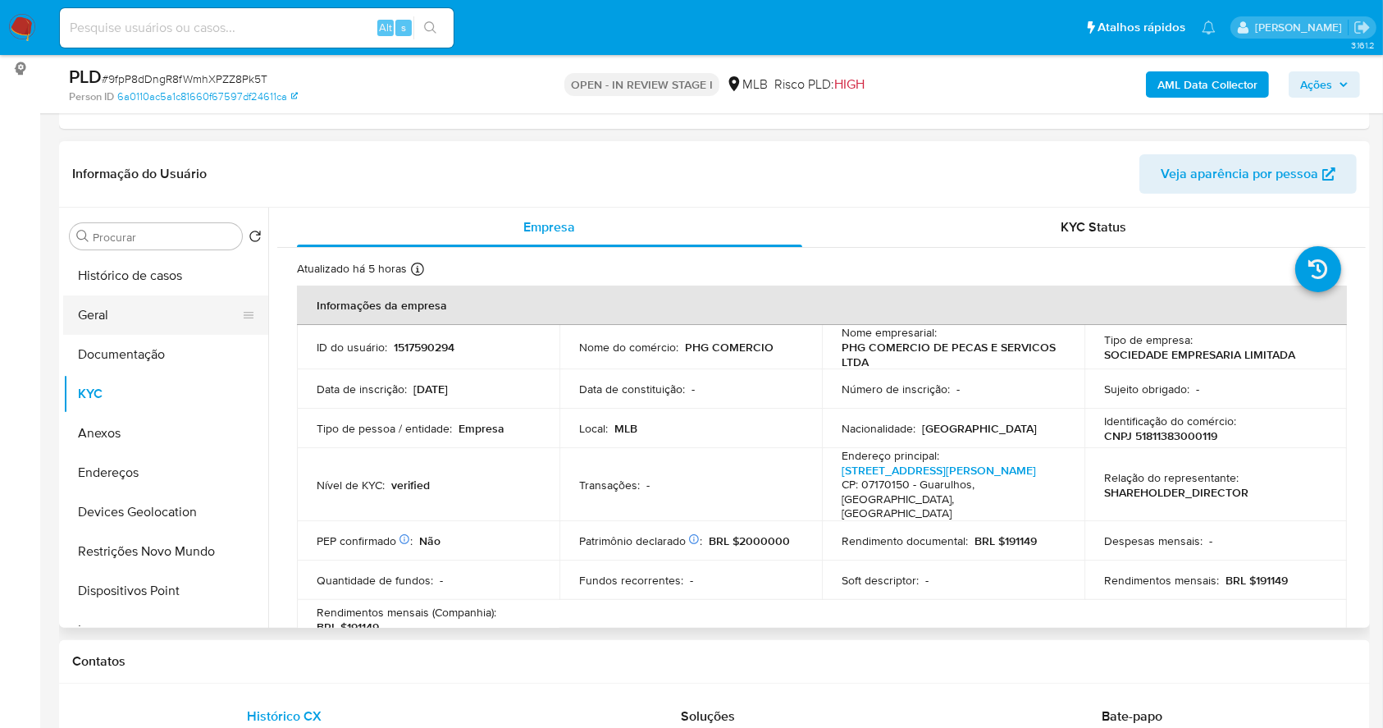
click at [141, 312] on button "Geral" at bounding box center [159, 314] width 192 height 39
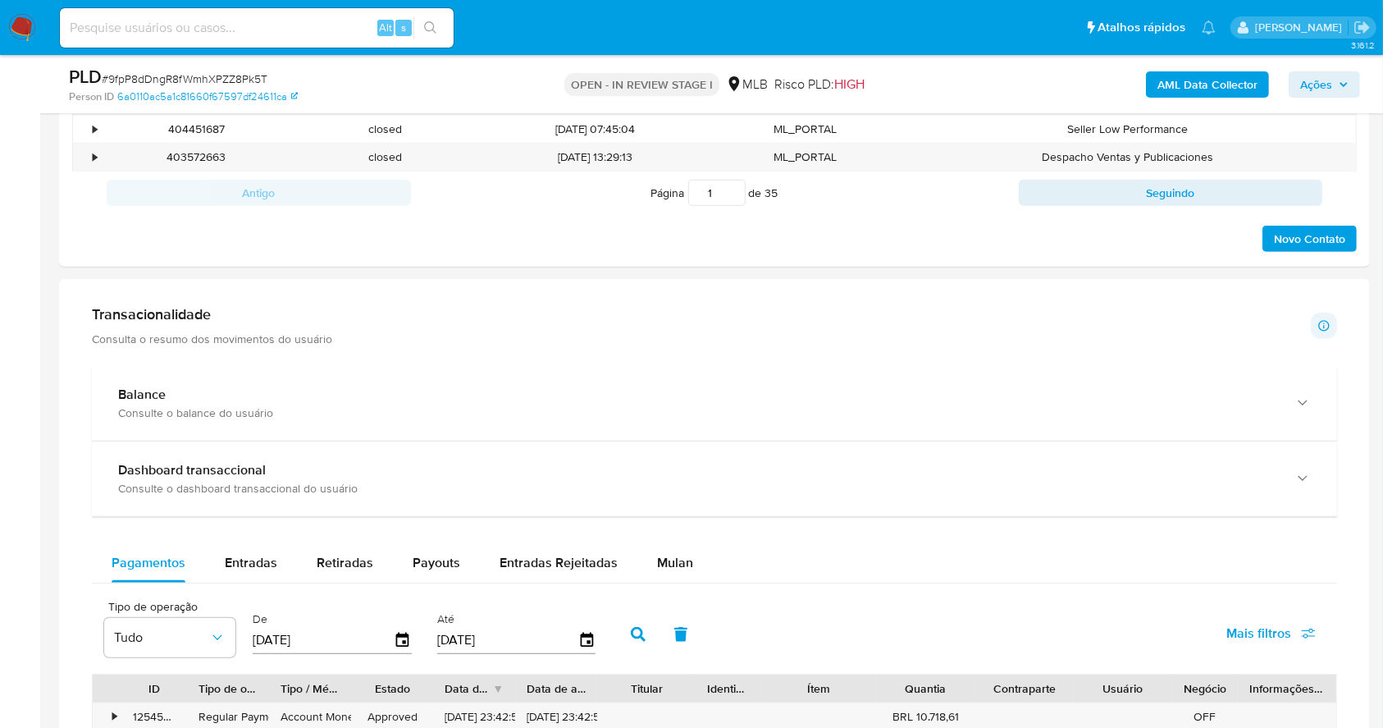
scroll to position [1021, 0]
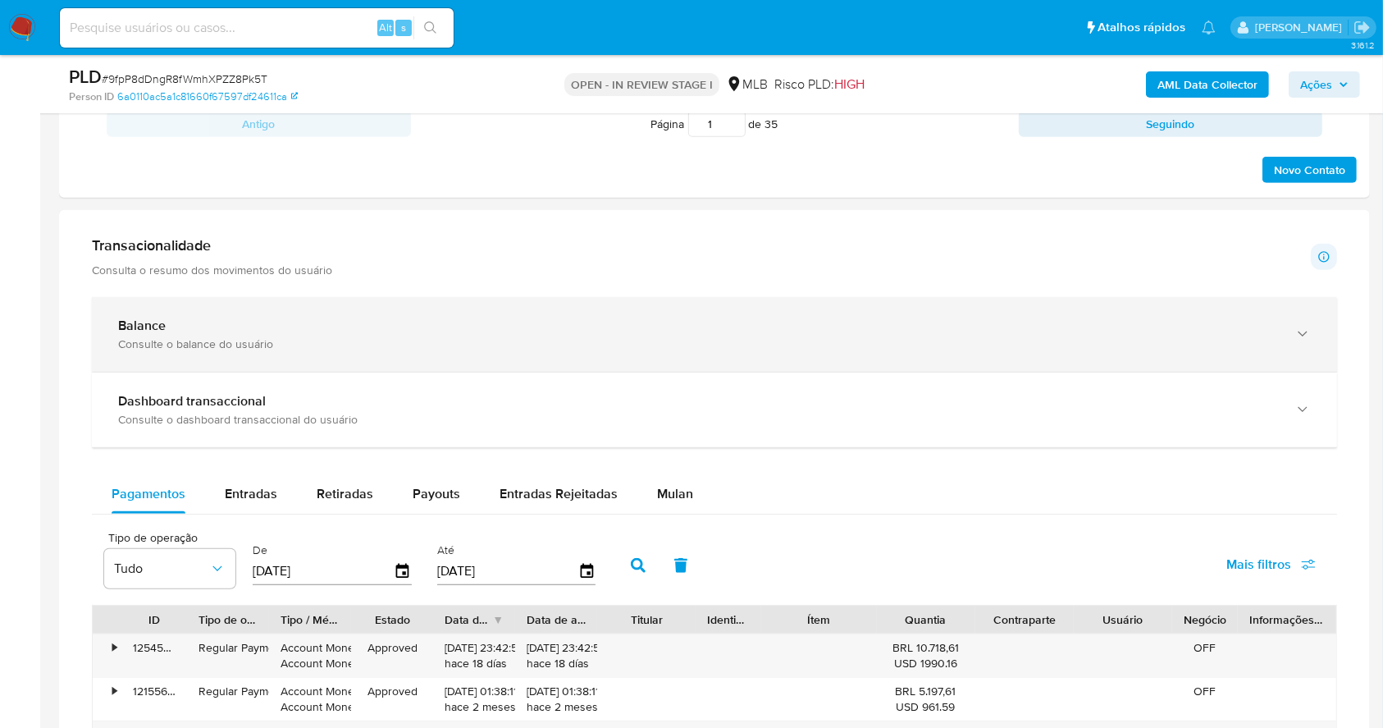
click at [387, 340] on div "Consulte o balance do usuário" at bounding box center [698, 343] width 1160 height 15
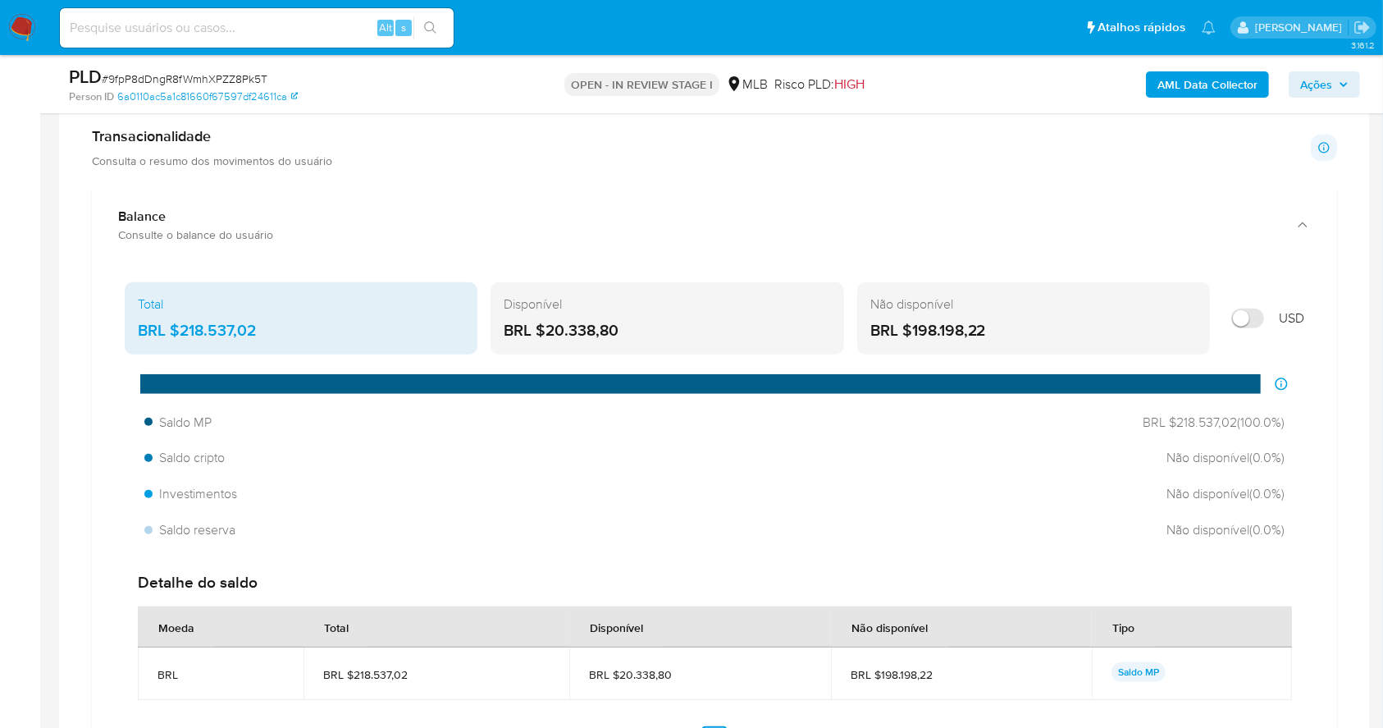
scroll to position [1240, 0]
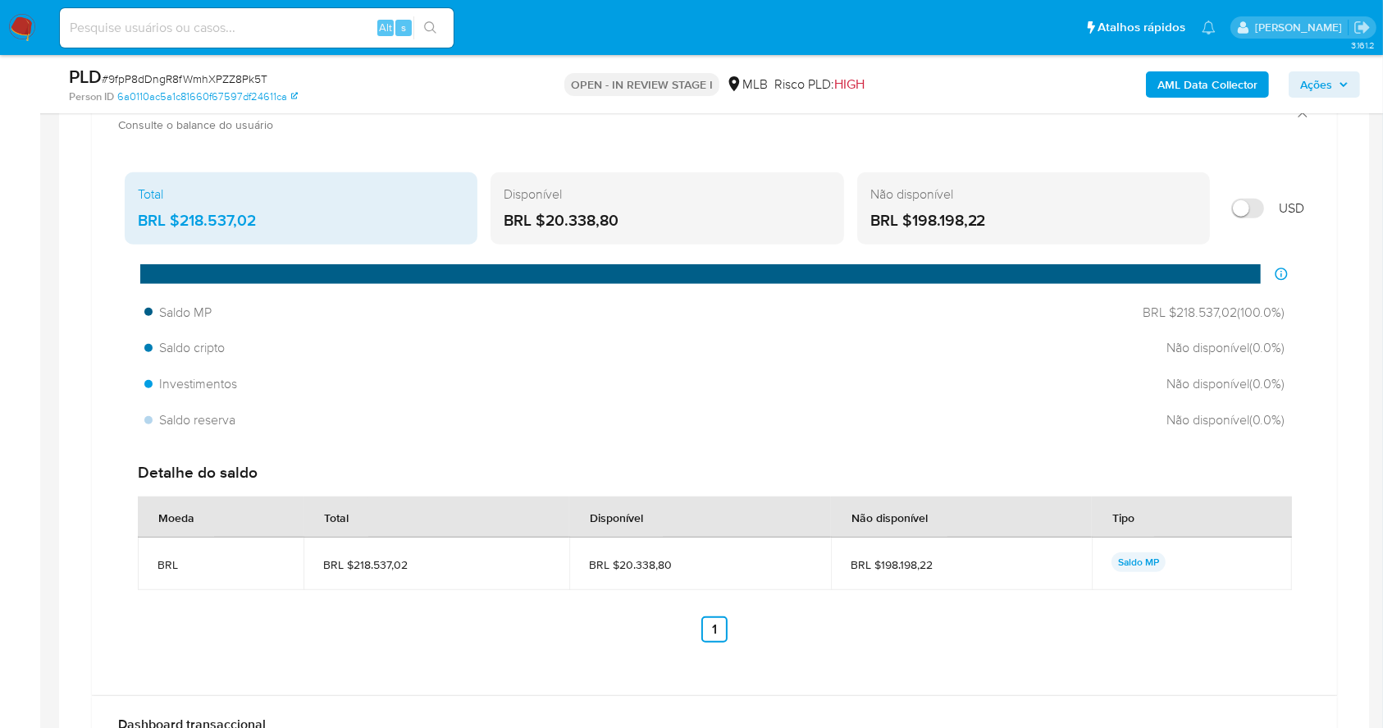
drag, startPoint x: 630, startPoint y: 213, endPoint x: 546, endPoint y: 215, distance: 83.7
click at [546, 215] on div "BRL $20.338,80" at bounding box center [667, 220] width 326 height 21
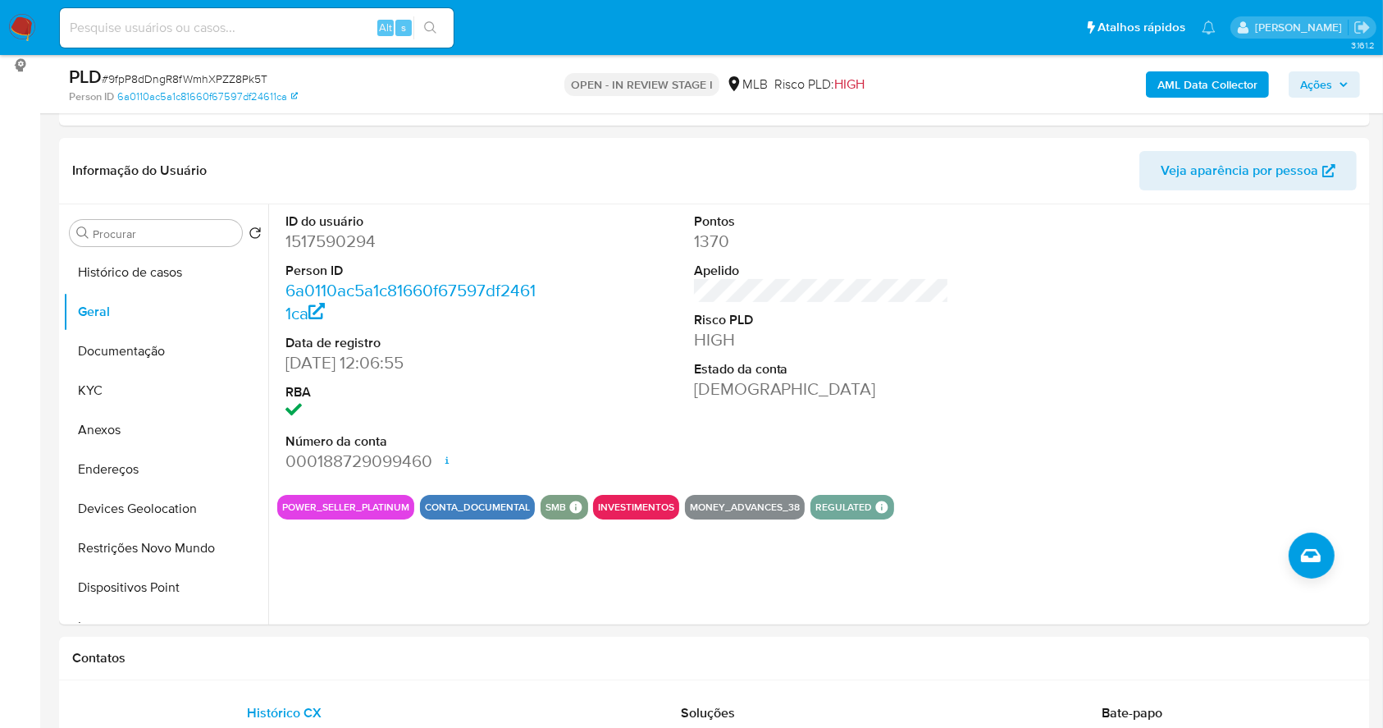
scroll to position [211, 0]
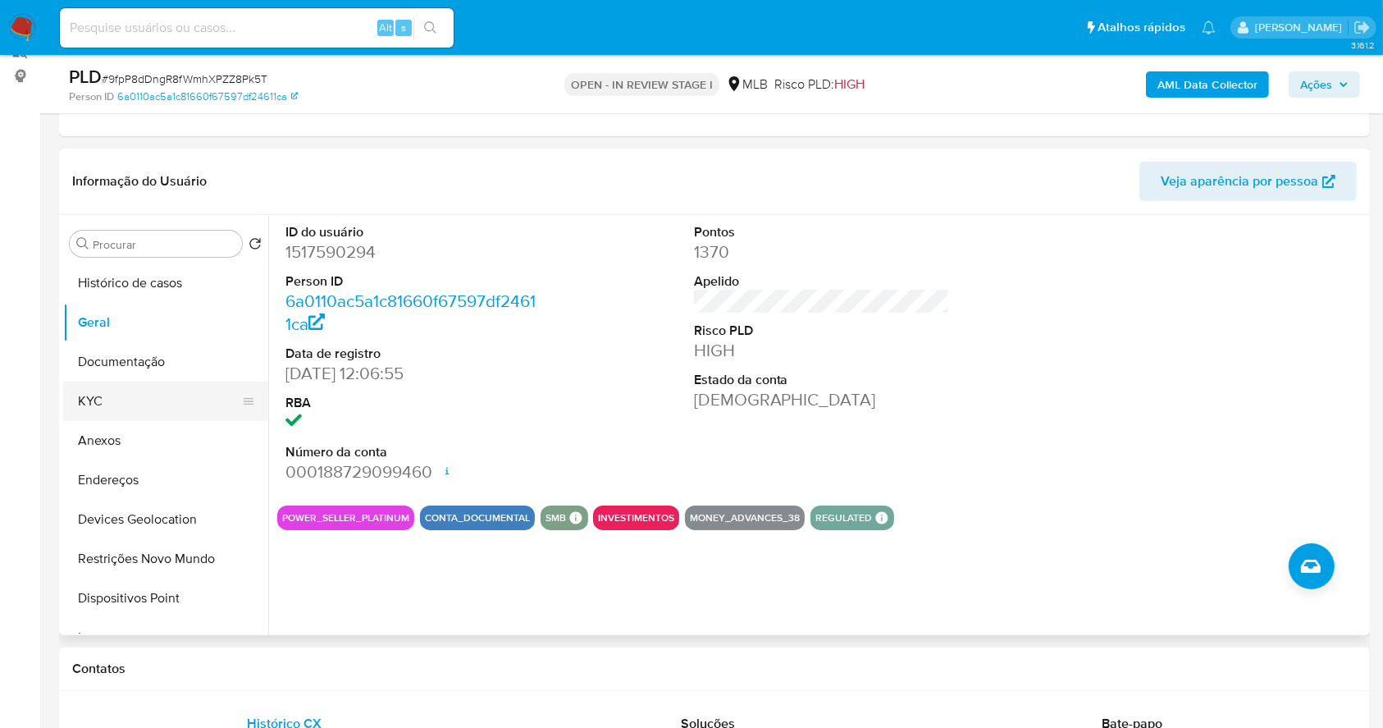
click at [93, 390] on button "KYC" at bounding box center [159, 400] width 192 height 39
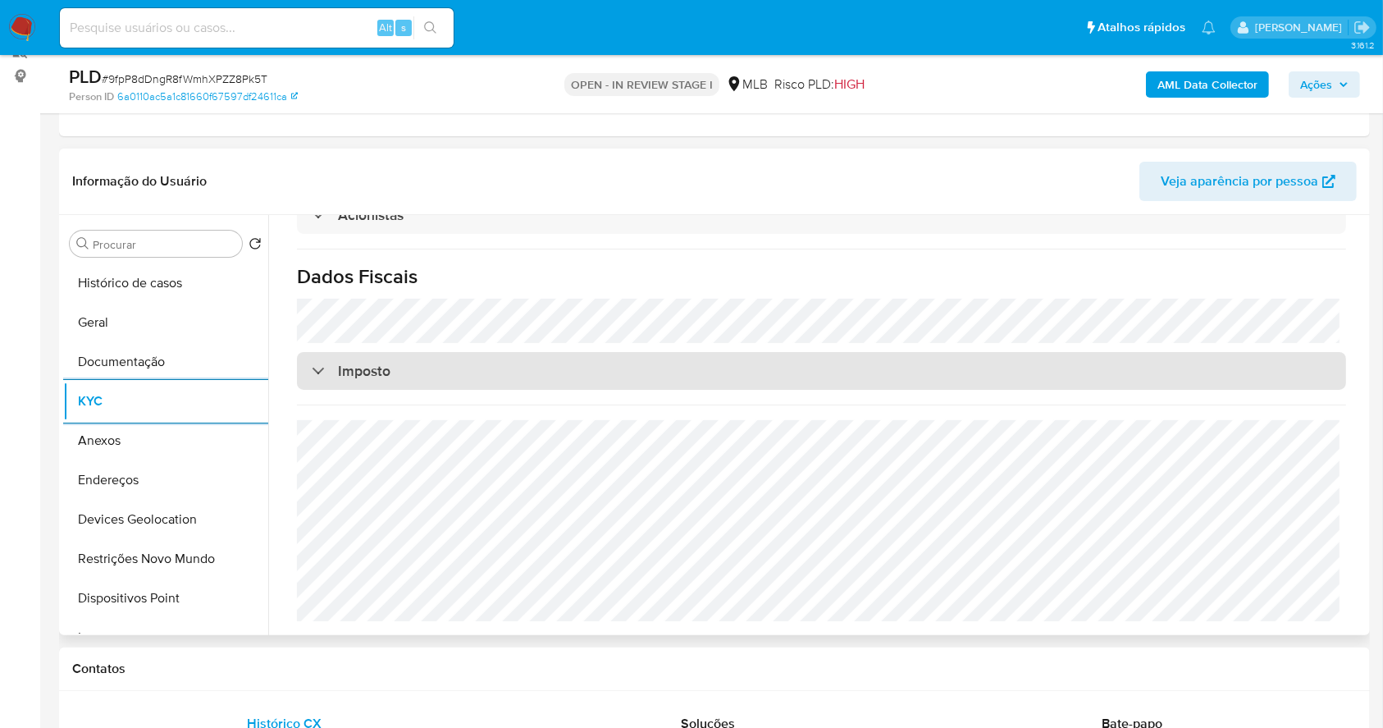
scroll to position [984, 0]
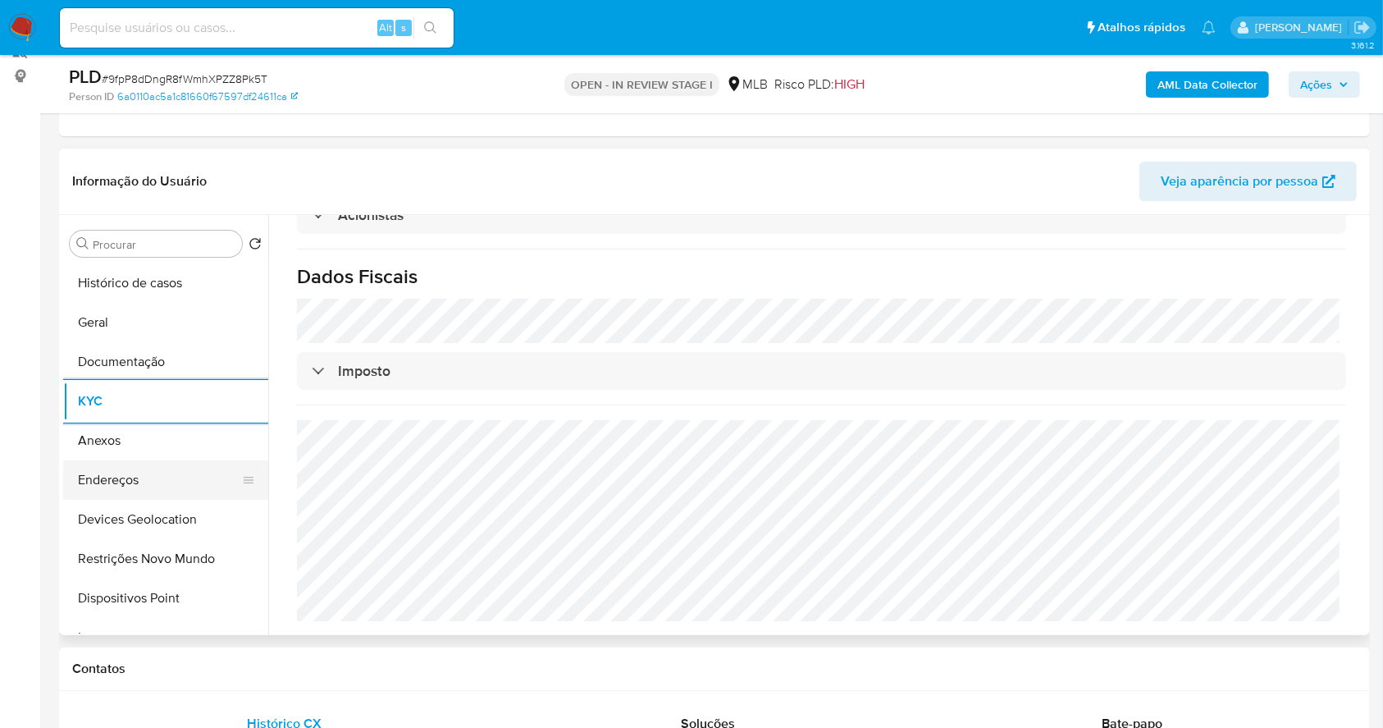
click at [177, 465] on button "Endereços" at bounding box center [159, 479] width 192 height 39
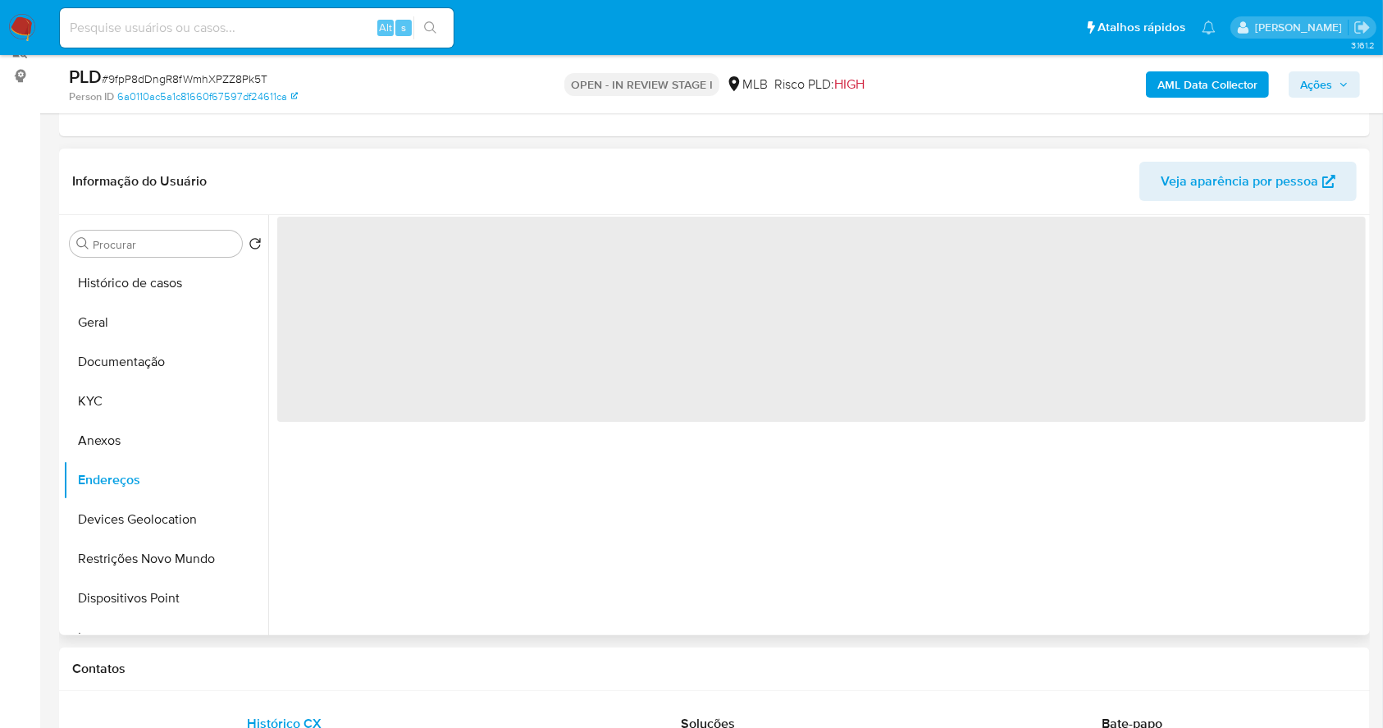
scroll to position [0, 0]
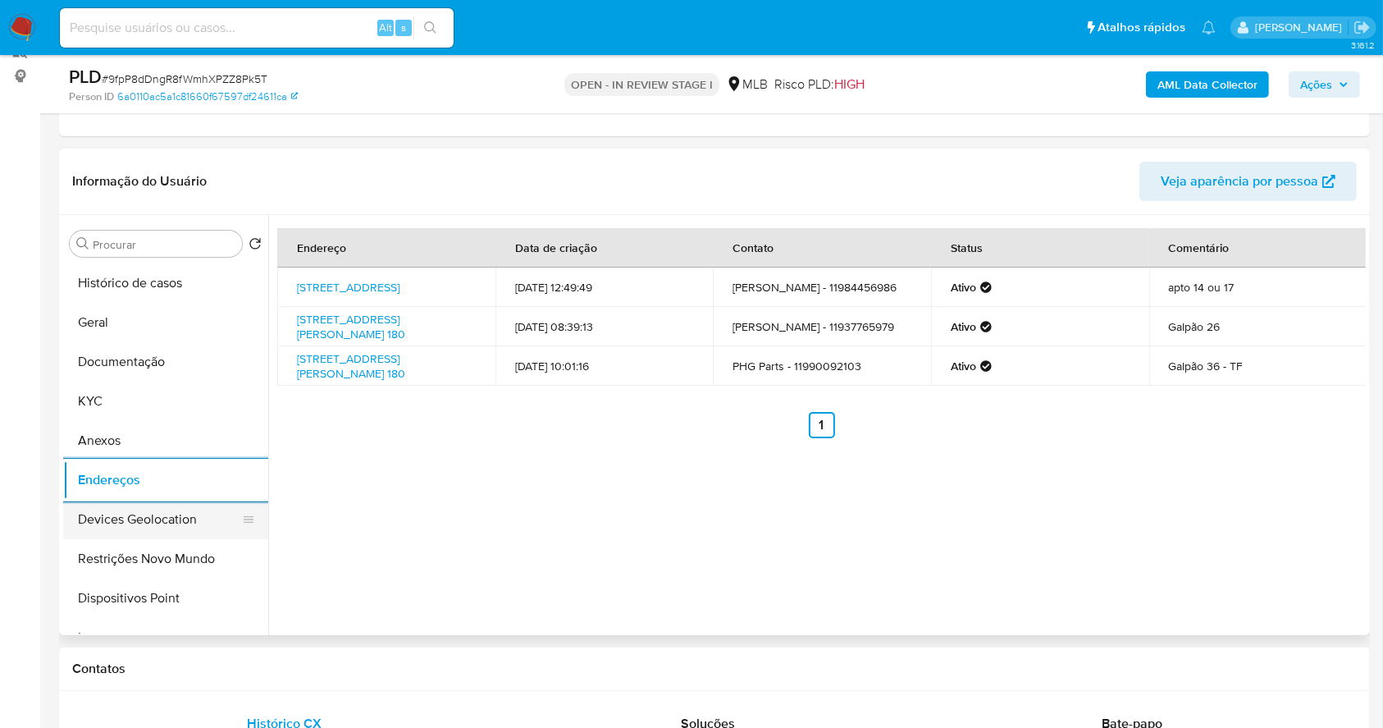
click at [132, 511] on button "Devices Geolocation" at bounding box center [159, 519] width 192 height 39
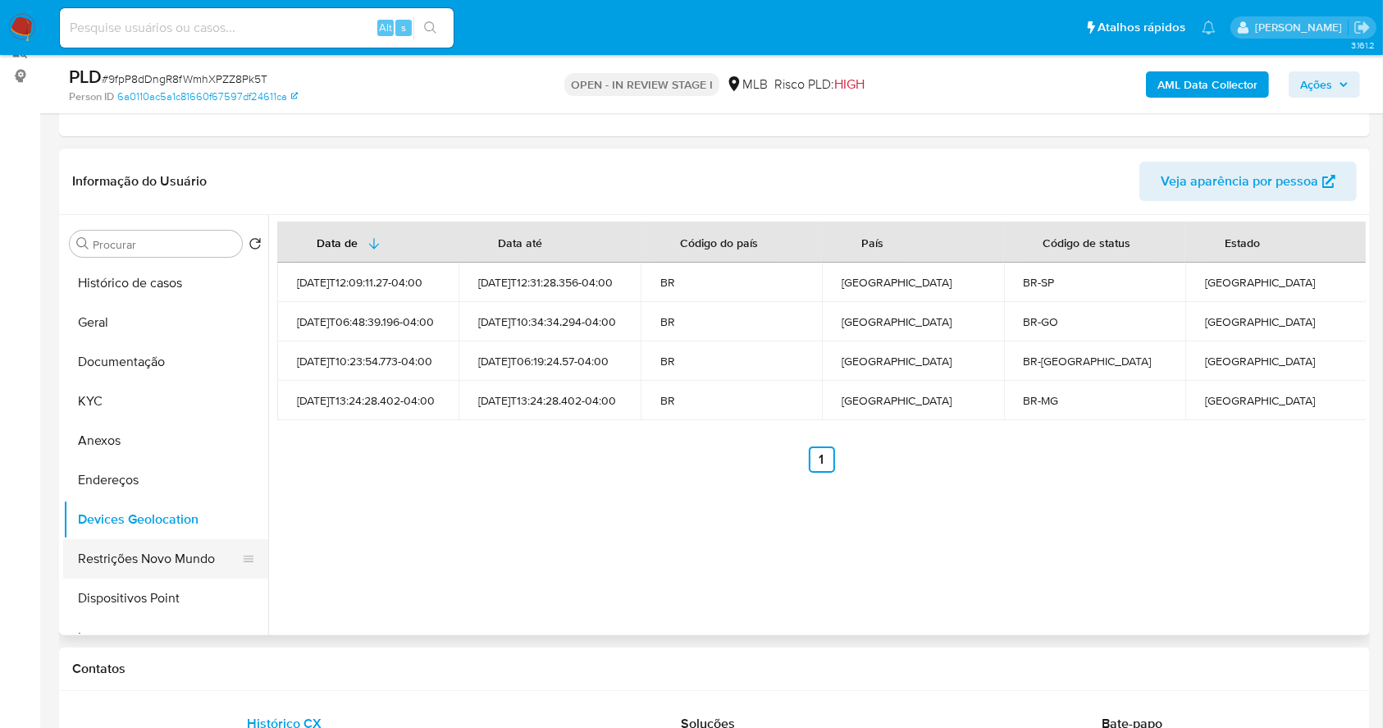
click at [144, 559] on button "Restrições Novo Mundo" at bounding box center [159, 558] width 192 height 39
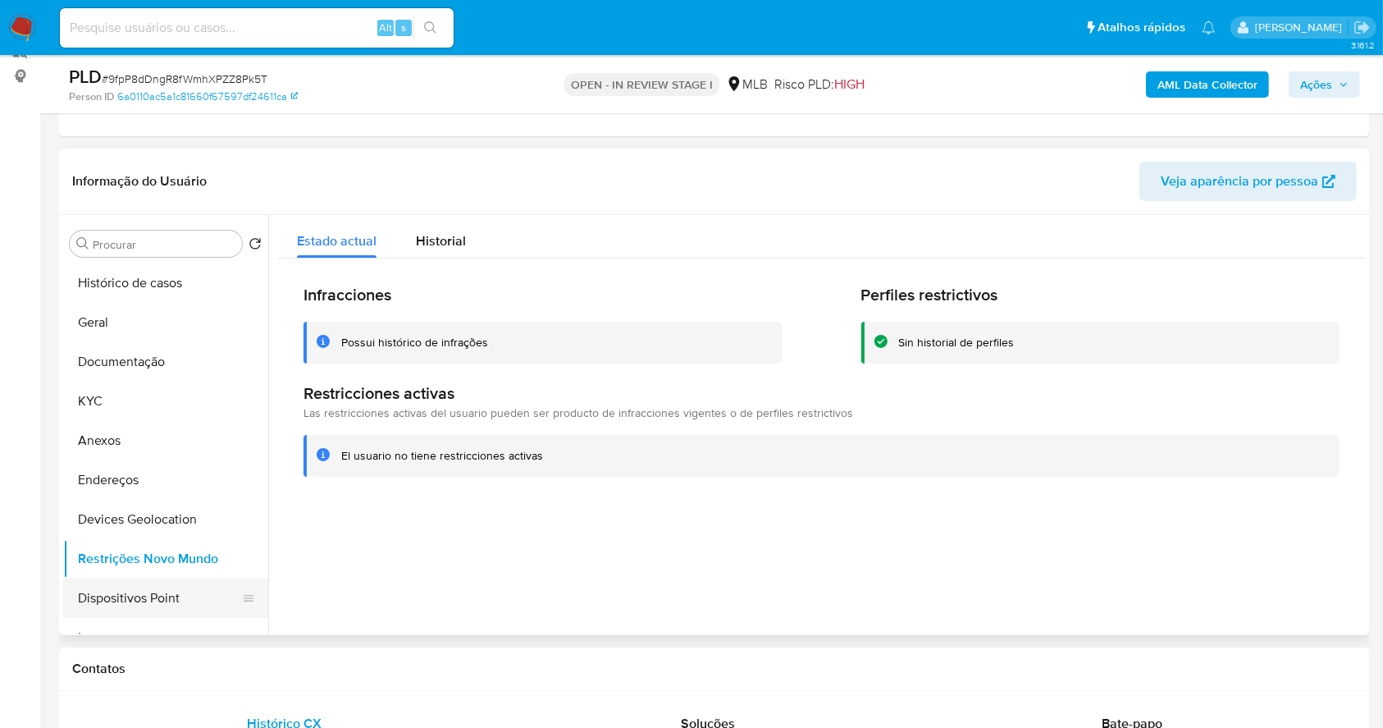
click at [136, 607] on button "Dispositivos Point" at bounding box center [159, 597] width 192 height 39
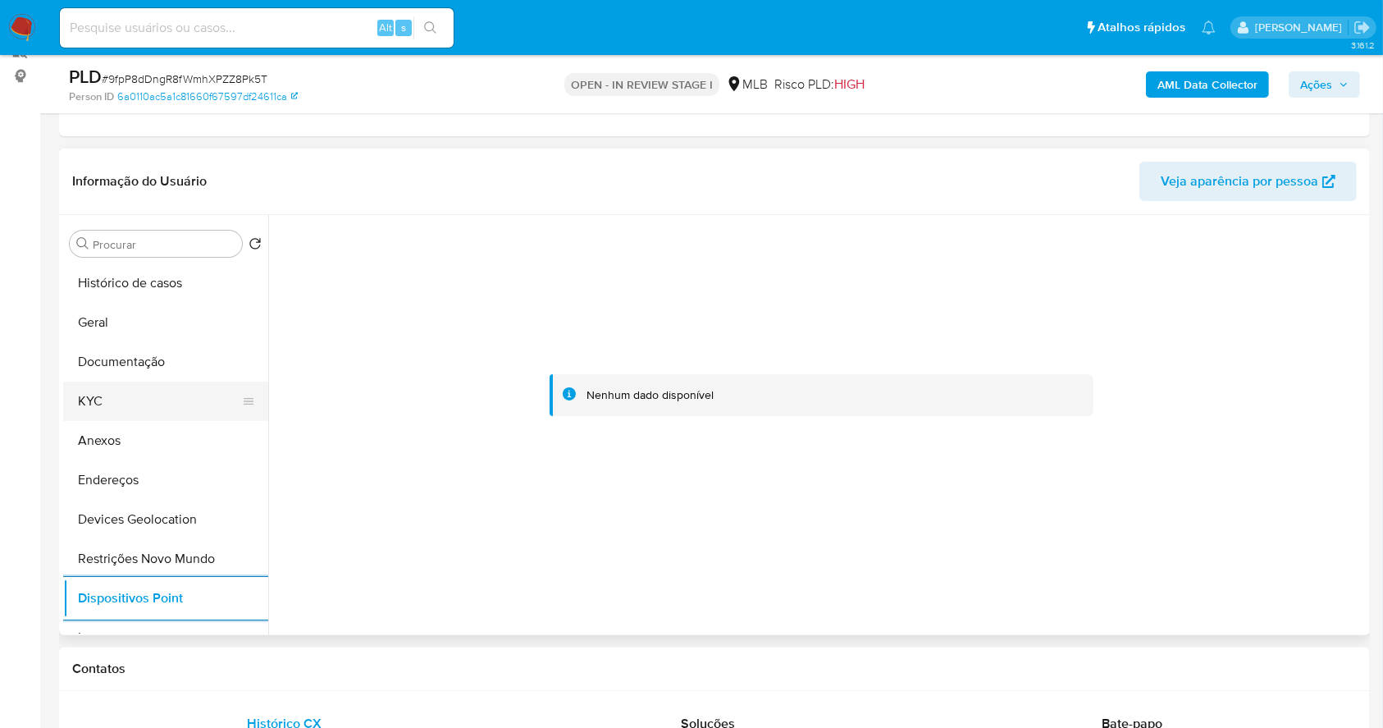
click at [121, 412] on button "KYC" at bounding box center [159, 400] width 192 height 39
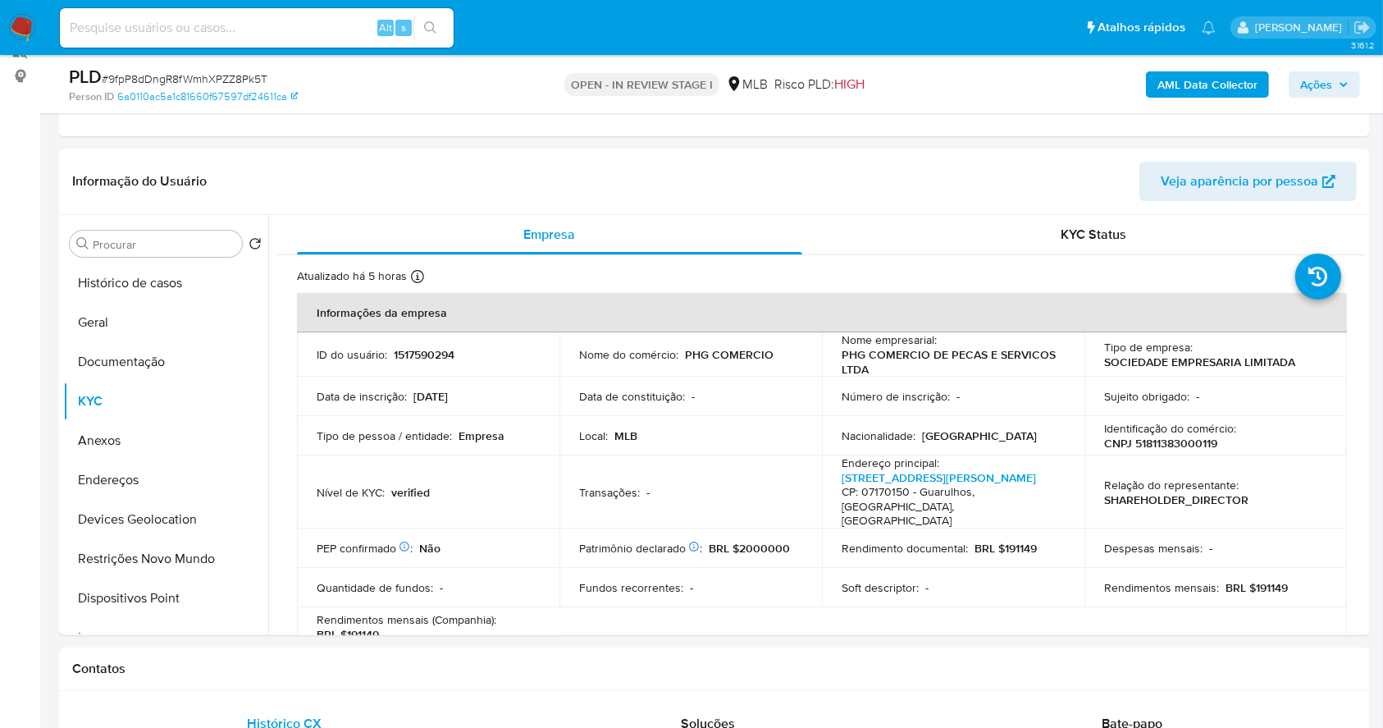
click at [1170, 443] on p "CNPJ 51811383000119" at bounding box center [1160, 443] width 113 height 15
copy p "51811383000119"
click at [1180, 442] on p "CNPJ 51811383000119" at bounding box center [1160, 443] width 113 height 15
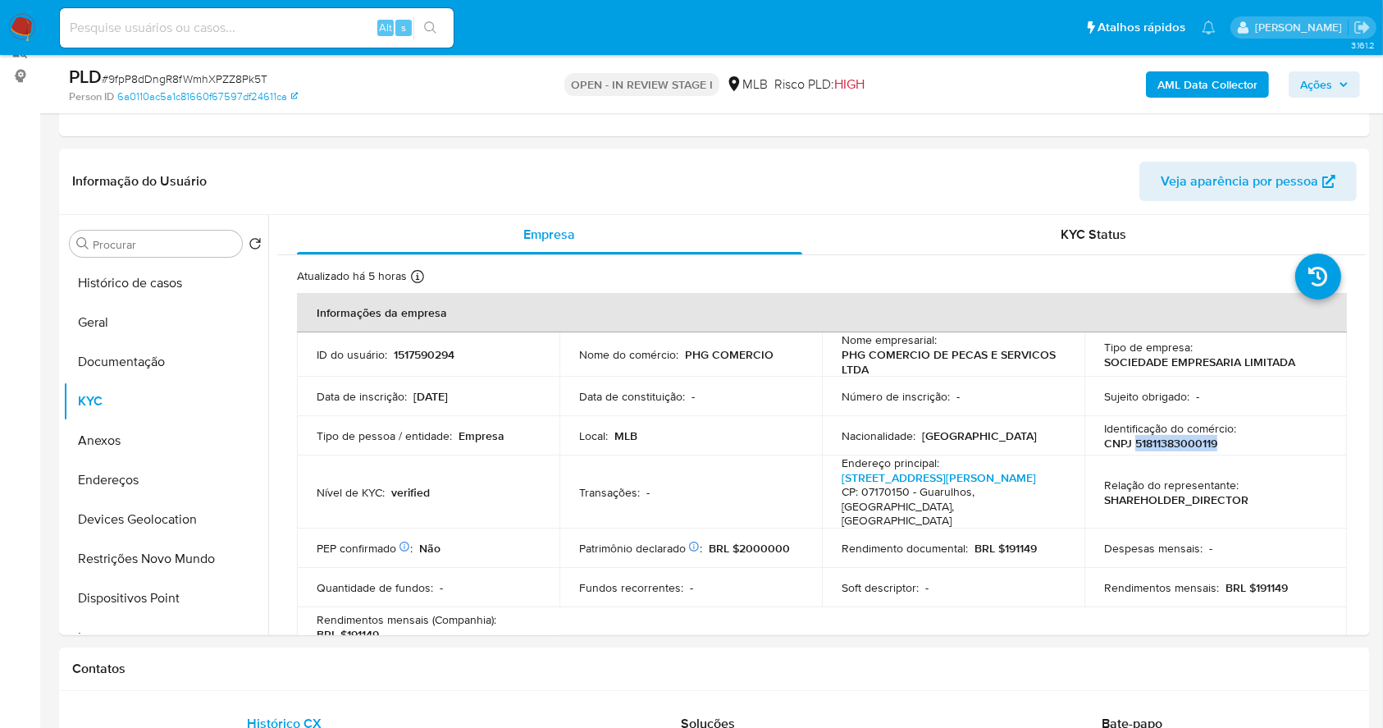
copy p "51811383000119"
click at [176, 345] on button "Documentação" at bounding box center [159, 361] width 192 height 39
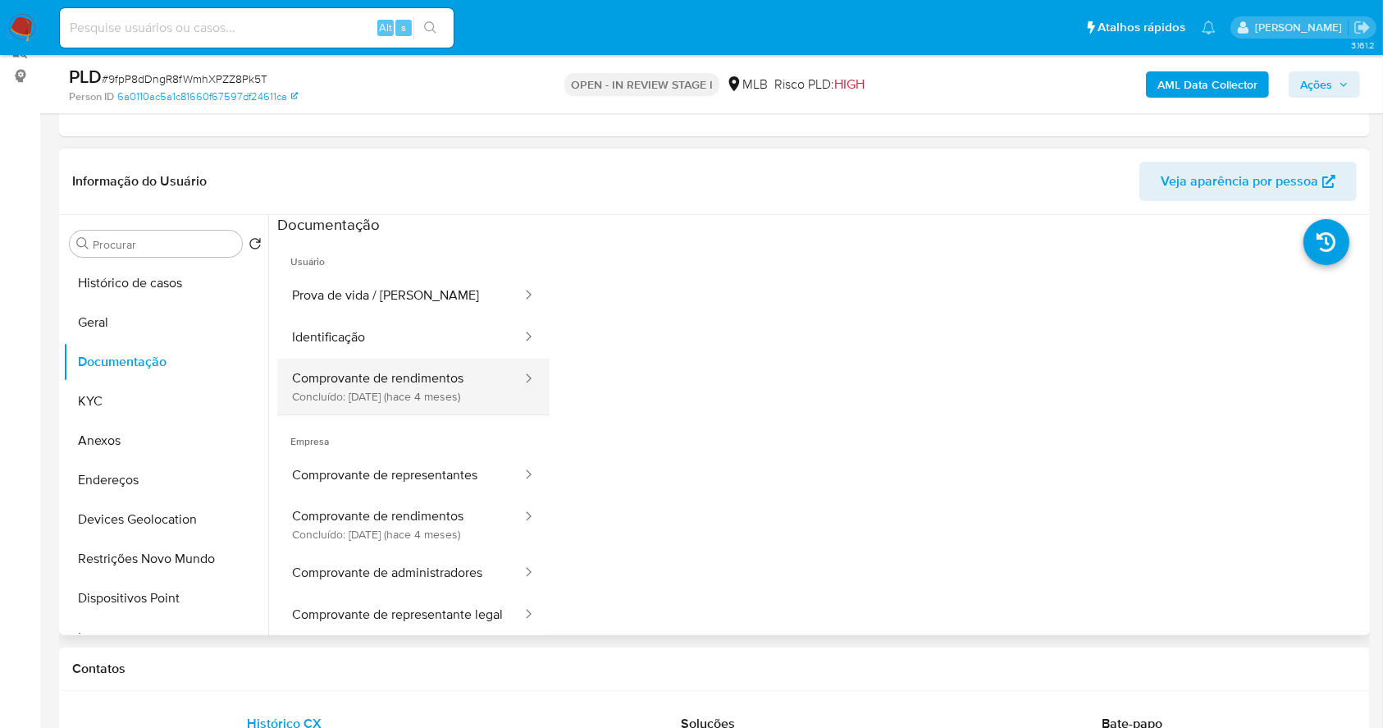
click at [416, 379] on button "Comprovante de rendimentos Concluído: 20/05/2025 (hace 4 meses)" at bounding box center [400, 386] width 246 height 56
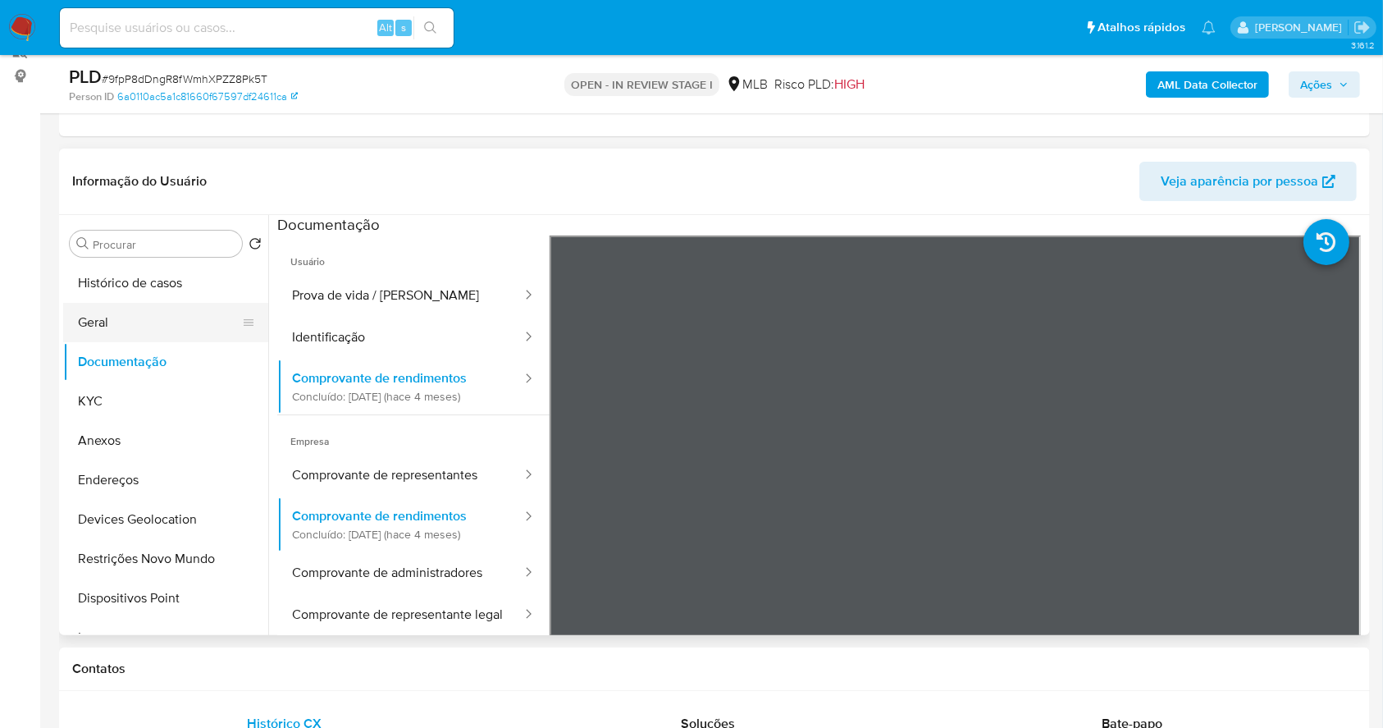
drag, startPoint x: 139, startPoint y: 309, endPoint x: 135, endPoint y: 285, distance: 25.1
click at [138, 303] on button "Geral" at bounding box center [165, 322] width 205 height 39
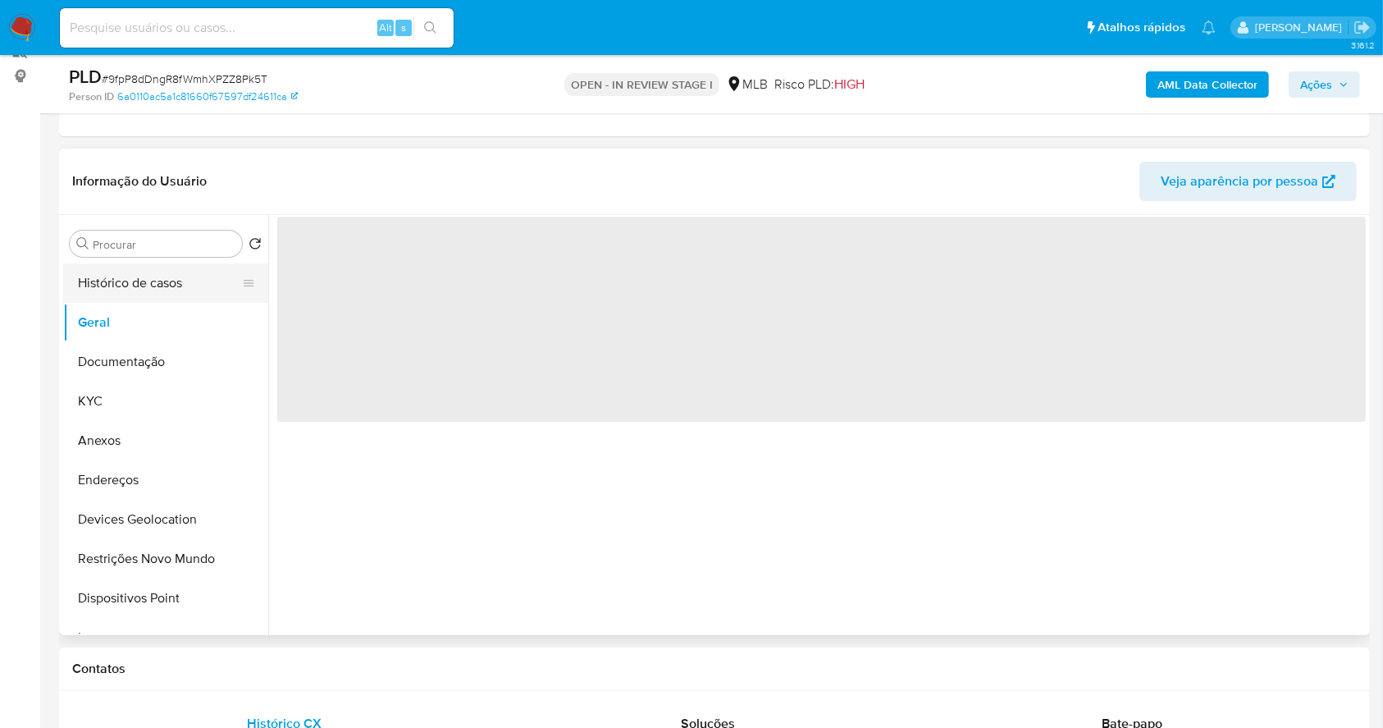
click at [135, 284] on button "Histórico de casos" at bounding box center [159, 282] width 192 height 39
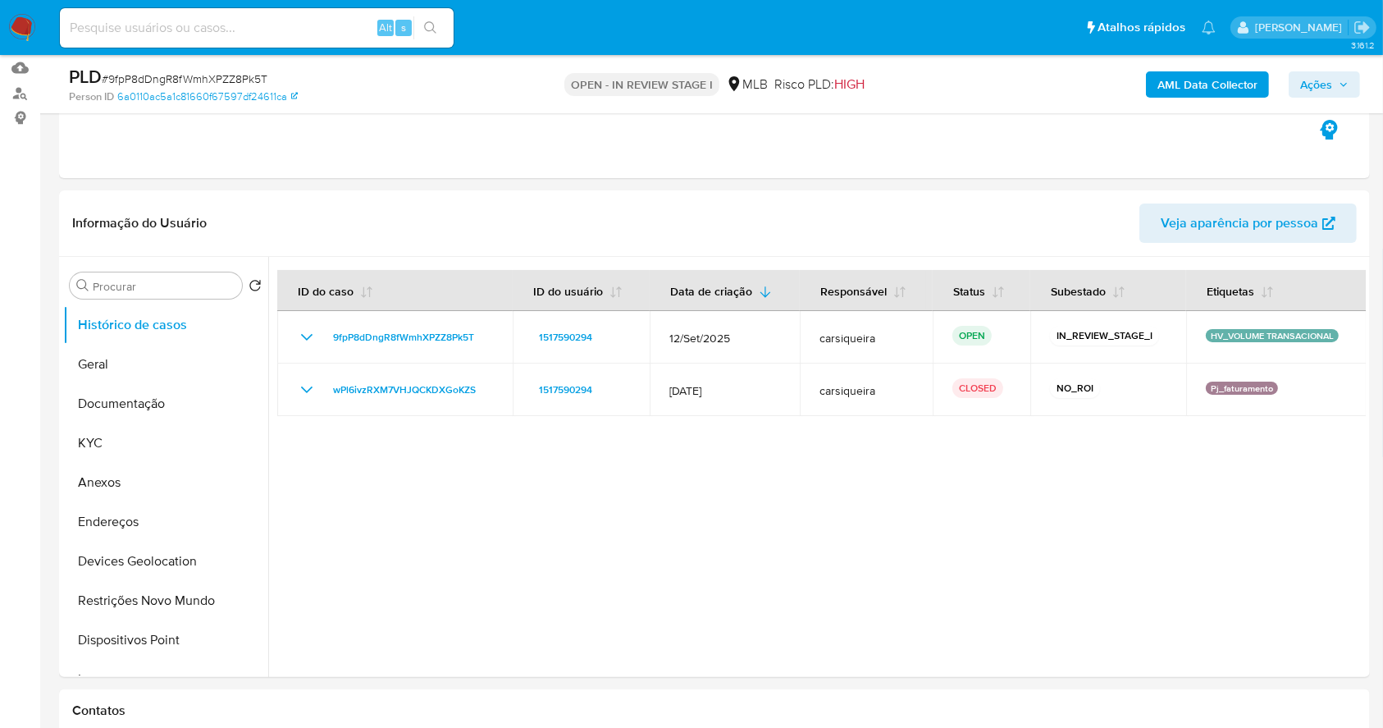
scroll to position [162, 0]
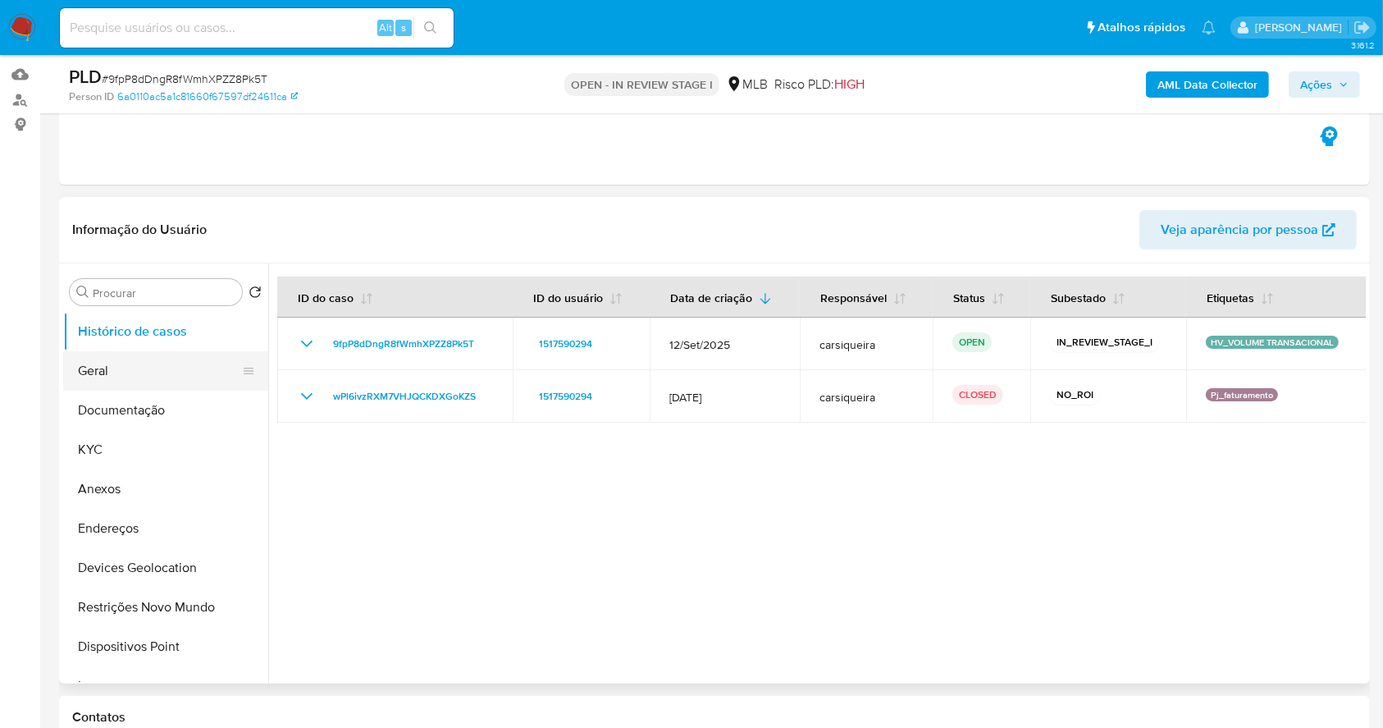
click at [123, 377] on button "Geral" at bounding box center [159, 370] width 192 height 39
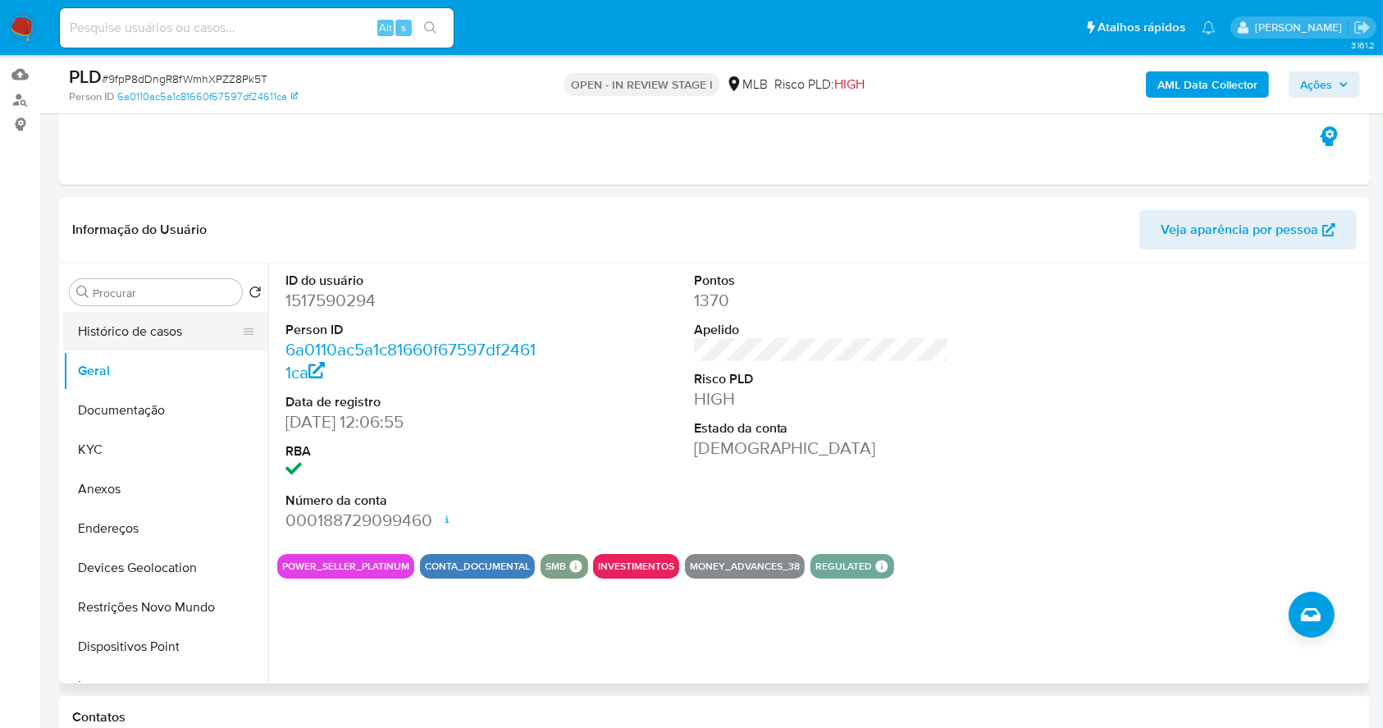
click at [145, 328] on button "Histórico de casos" at bounding box center [159, 331] width 192 height 39
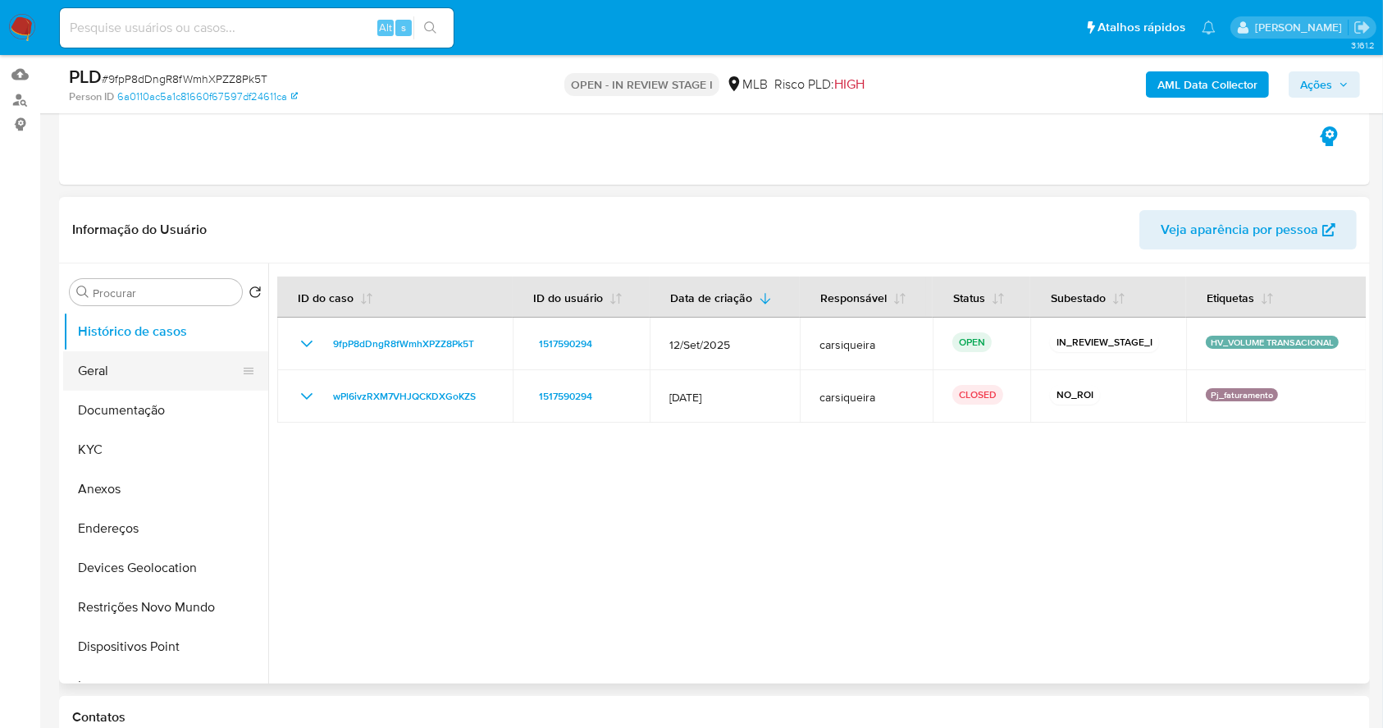
click at [96, 371] on button "Geral" at bounding box center [159, 370] width 192 height 39
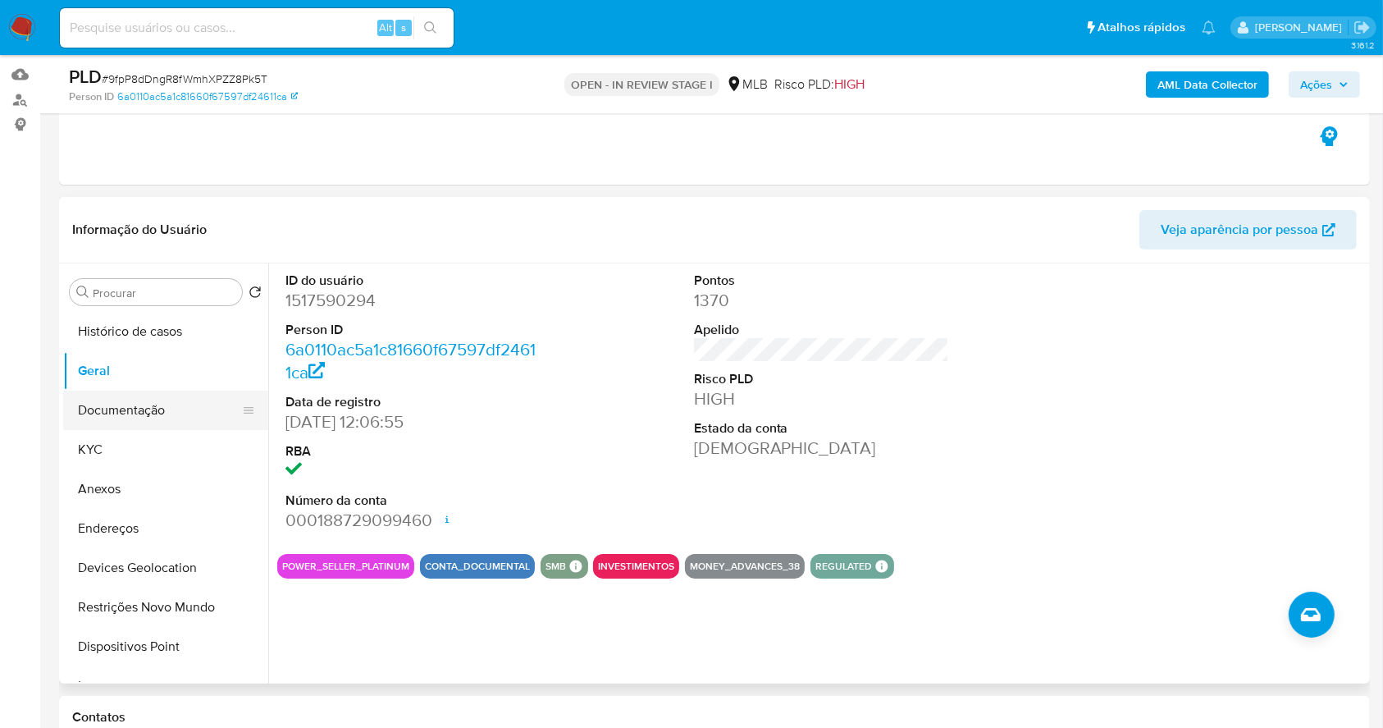
click at [154, 409] on button "Documentação" at bounding box center [159, 409] width 192 height 39
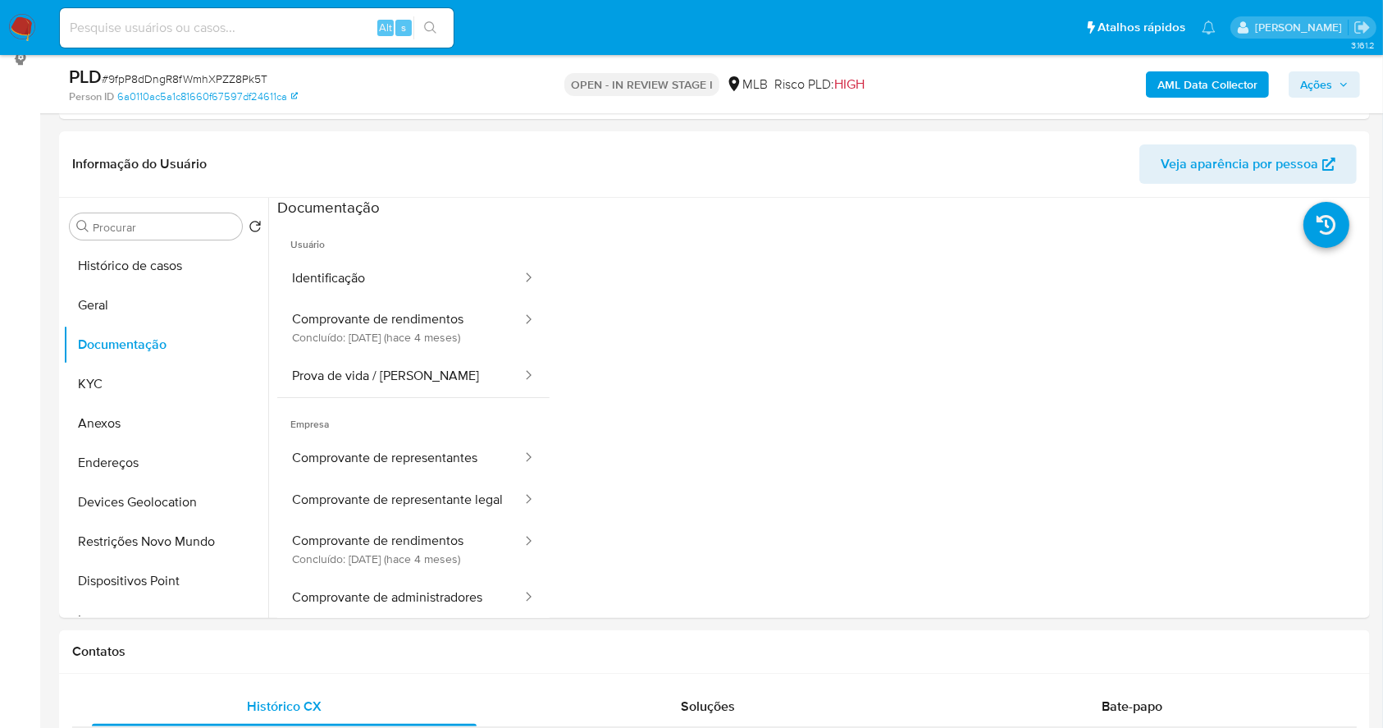
scroll to position [231, 0]
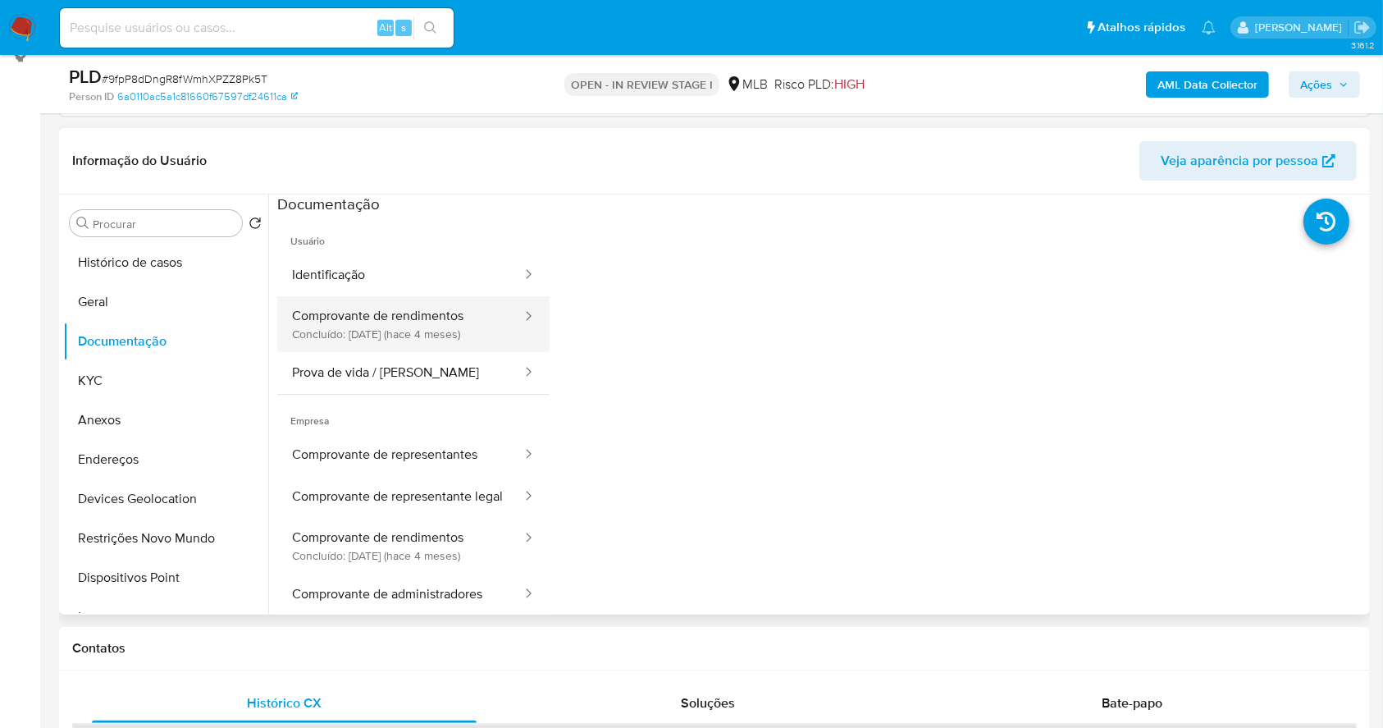
click at [439, 305] on button "Comprovante de rendimentos Concluído: 20/05/2025 (hace 4 meses)" at bounding box center [400, 324] width 246 height 56
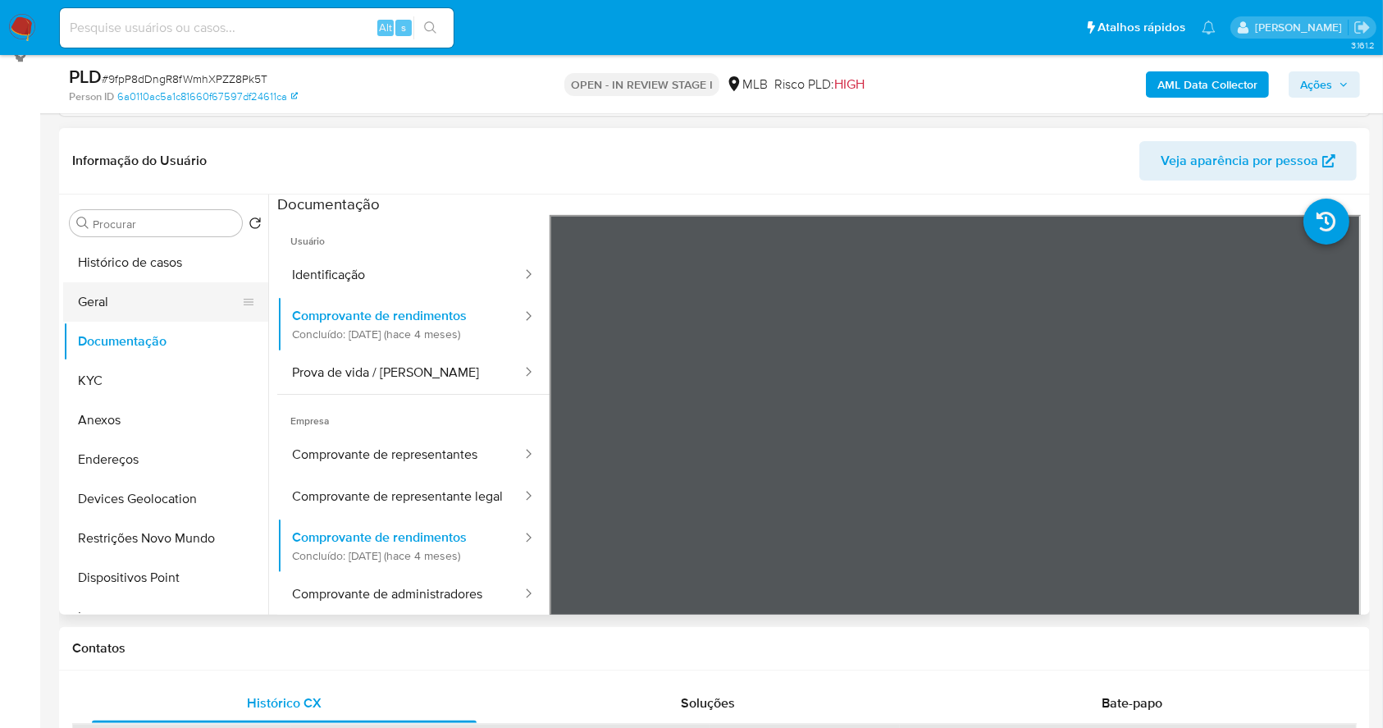
click at [148, 290] on button "Geral" at bounding box center [159, 301] width 192 height 39
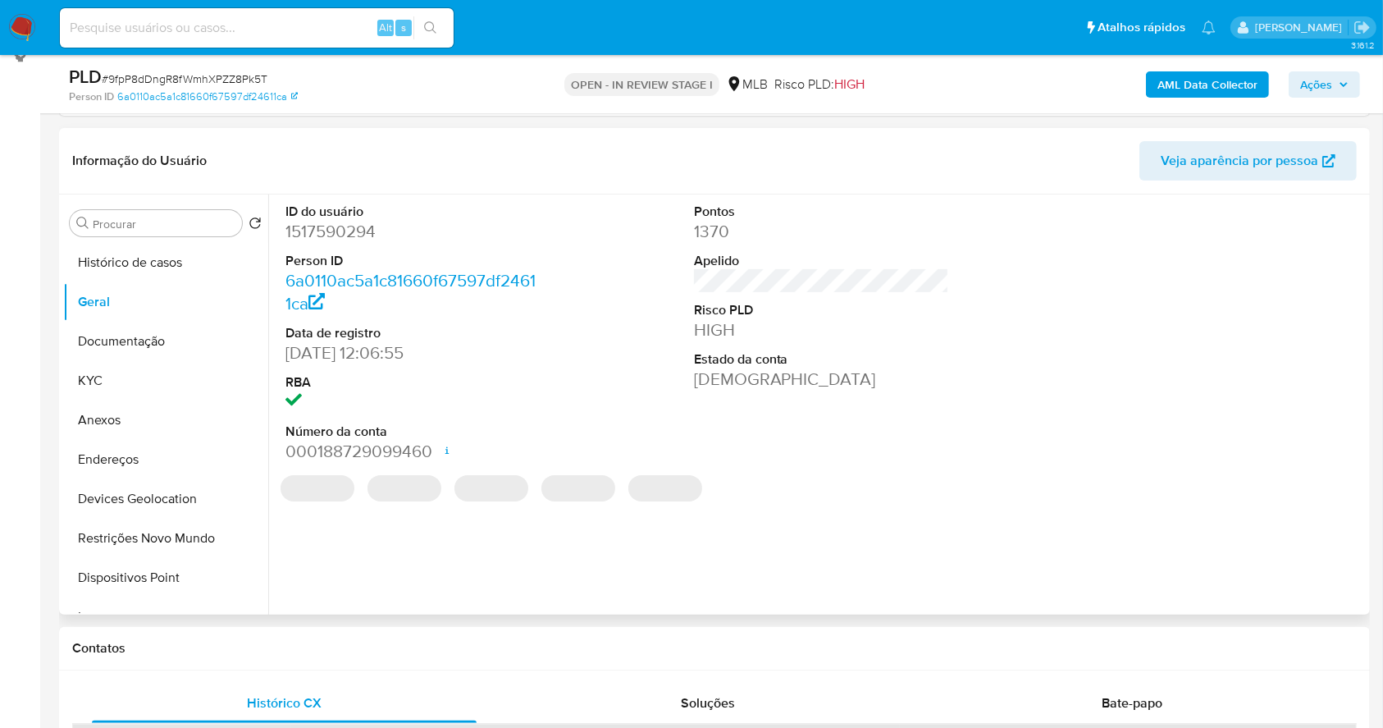
click at [327, 233] on dd "1517590294" at bounding box center [413, 231] width 256 height 23
copy dd "1517590294"
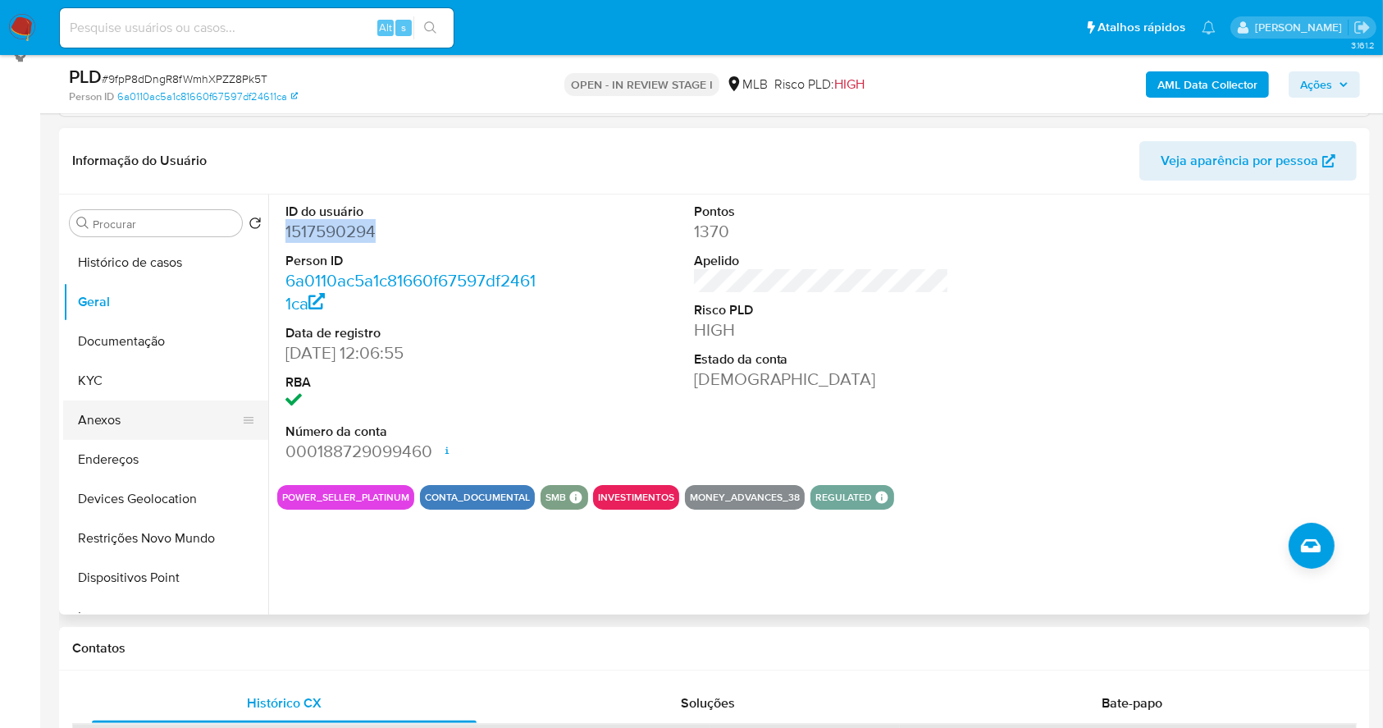
click at [164, 423] on button "Anexos" at bounding box center [159, 419] width 192 height 39
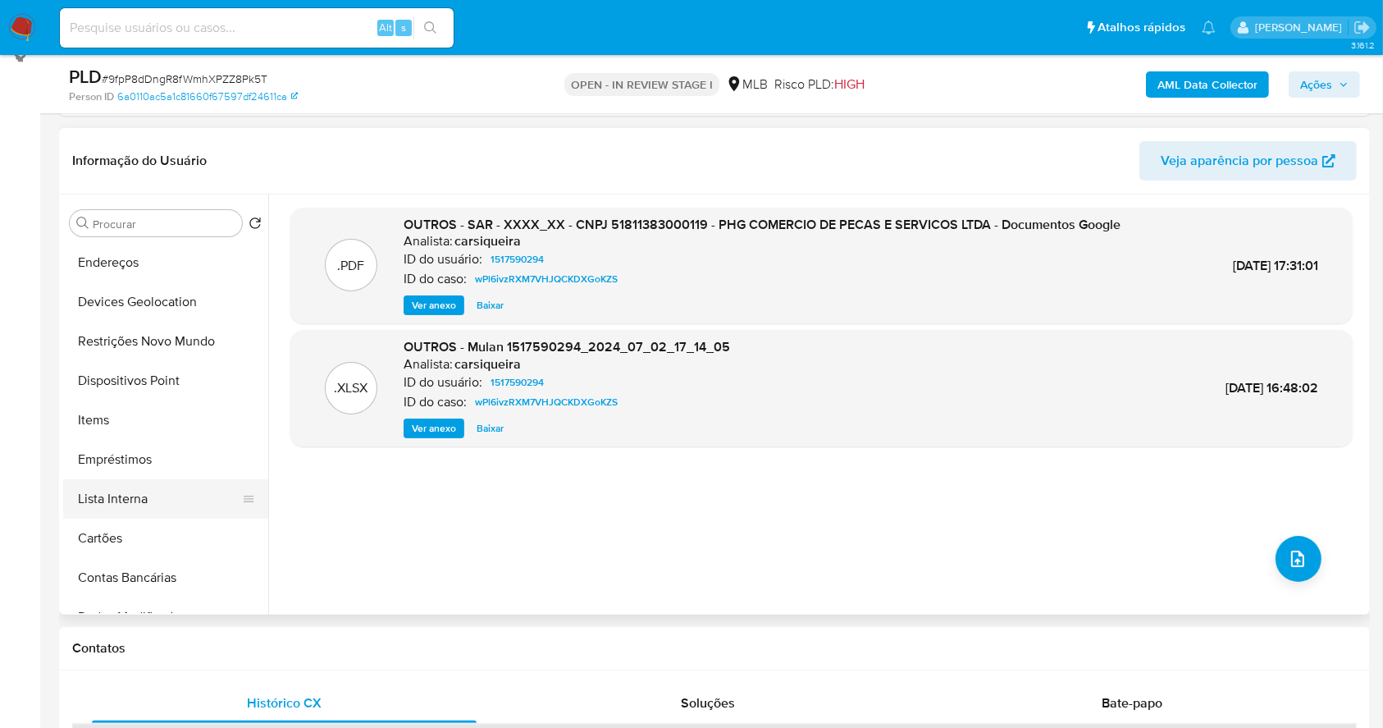
scroll to position [218, 0]
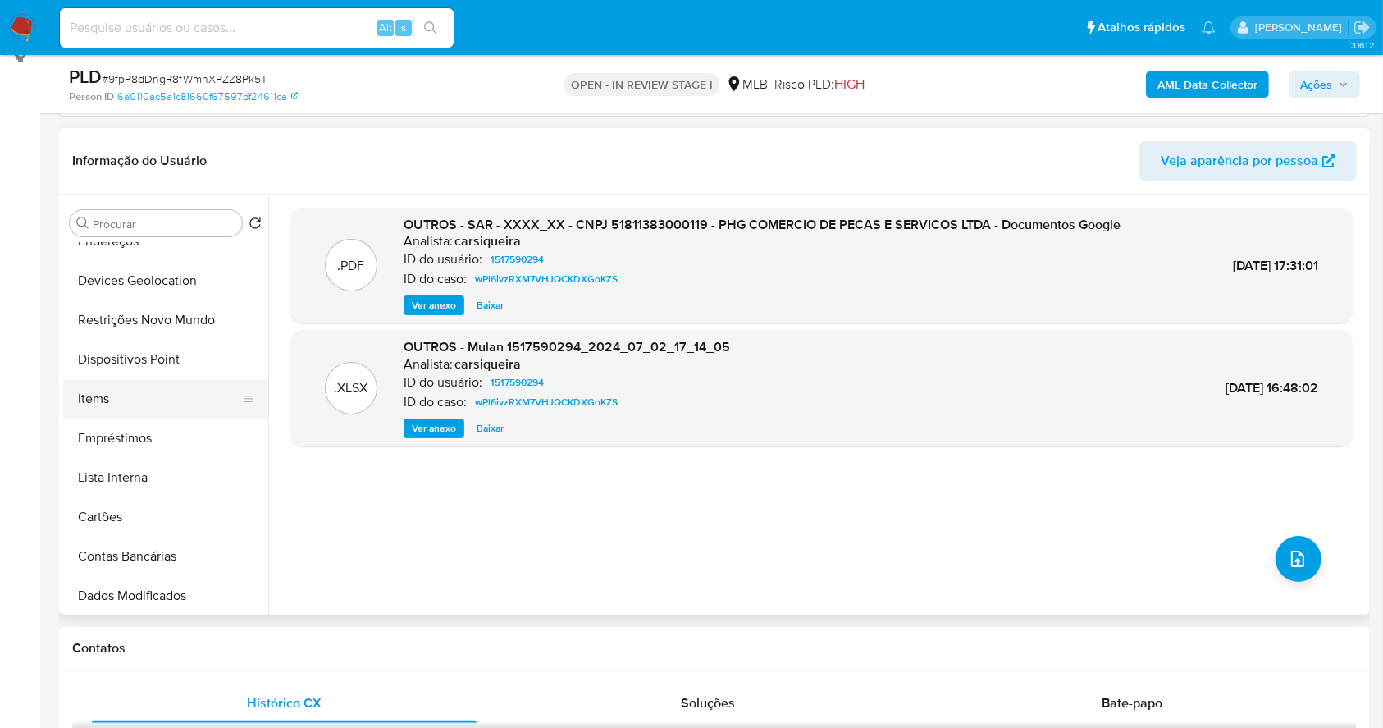
click at [112, 394] on button "Items" at bounding box center [159, 398] width 192 height 39
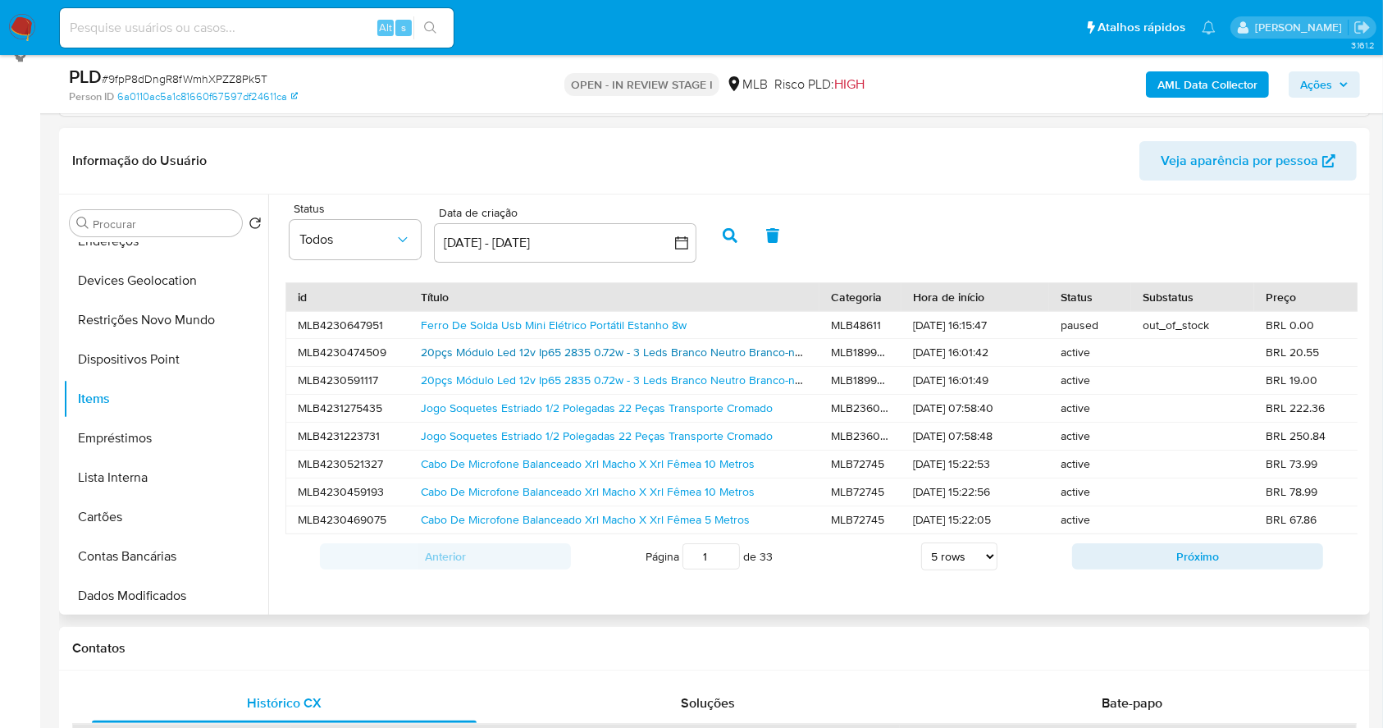
click at [541, 345] on link "20pçs Módulo Led 12v Ip65 2835 0.72w - 3 Leds Branco Neutro Branco-neutro" at bounding box center [621, 352] width 401 height 16
click at [1326, 84] on span "Ações" at bounding box center [1316, 84] width 32 height 26
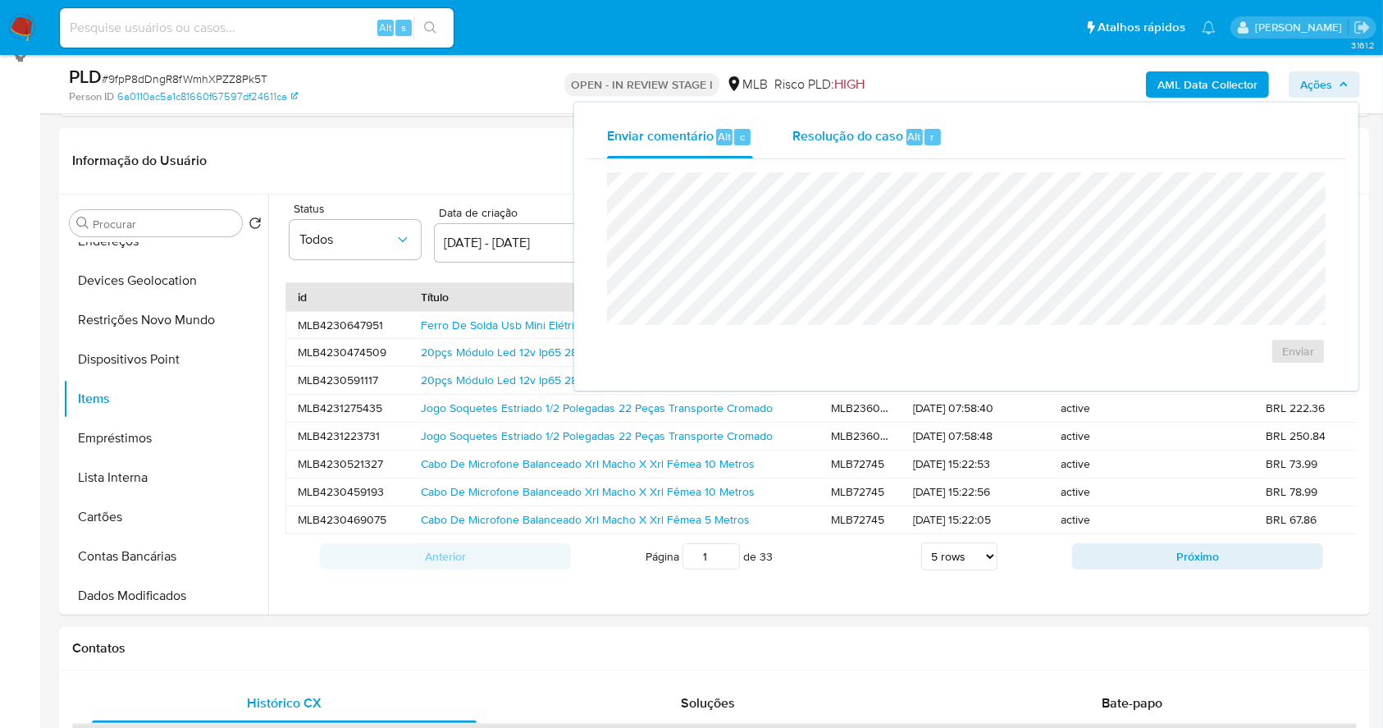
click at [896, 132] on span "Resolução do caso" at bounding box center [847, 135] width 111 height 19
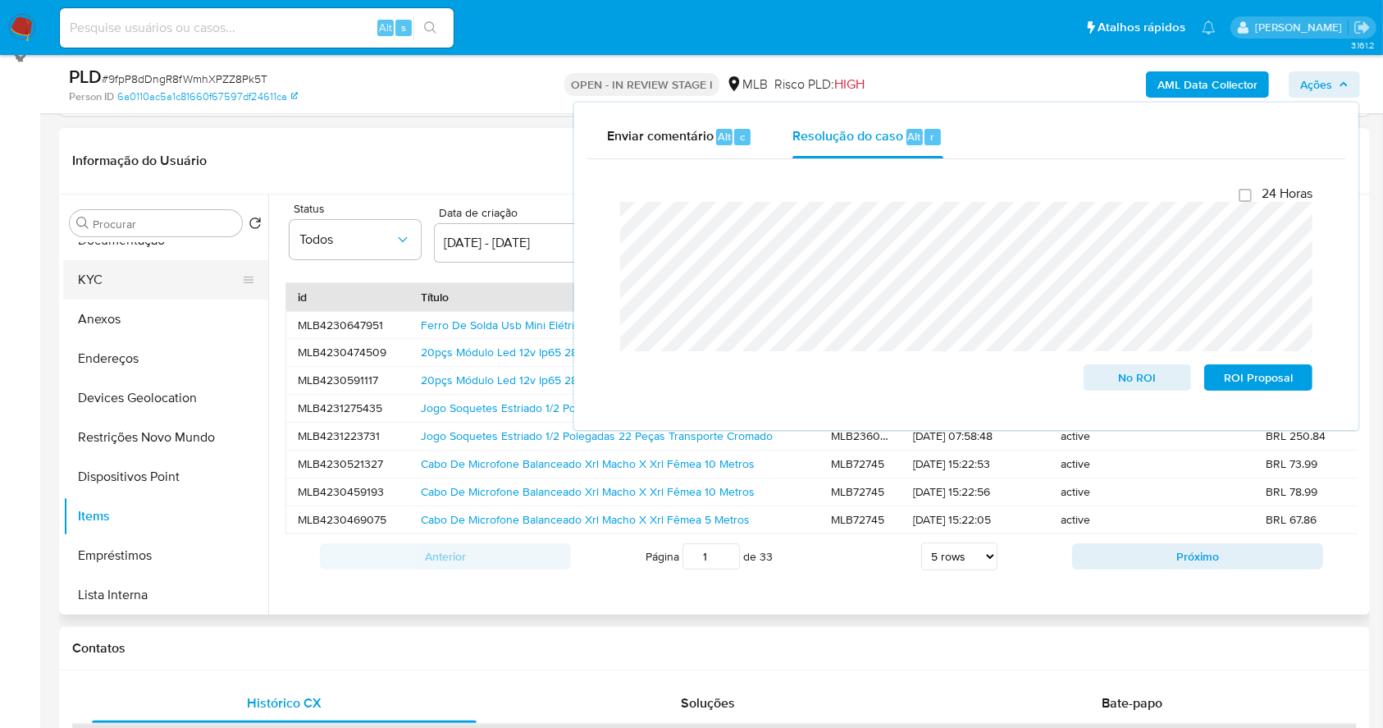
scroll to position [0, 0]
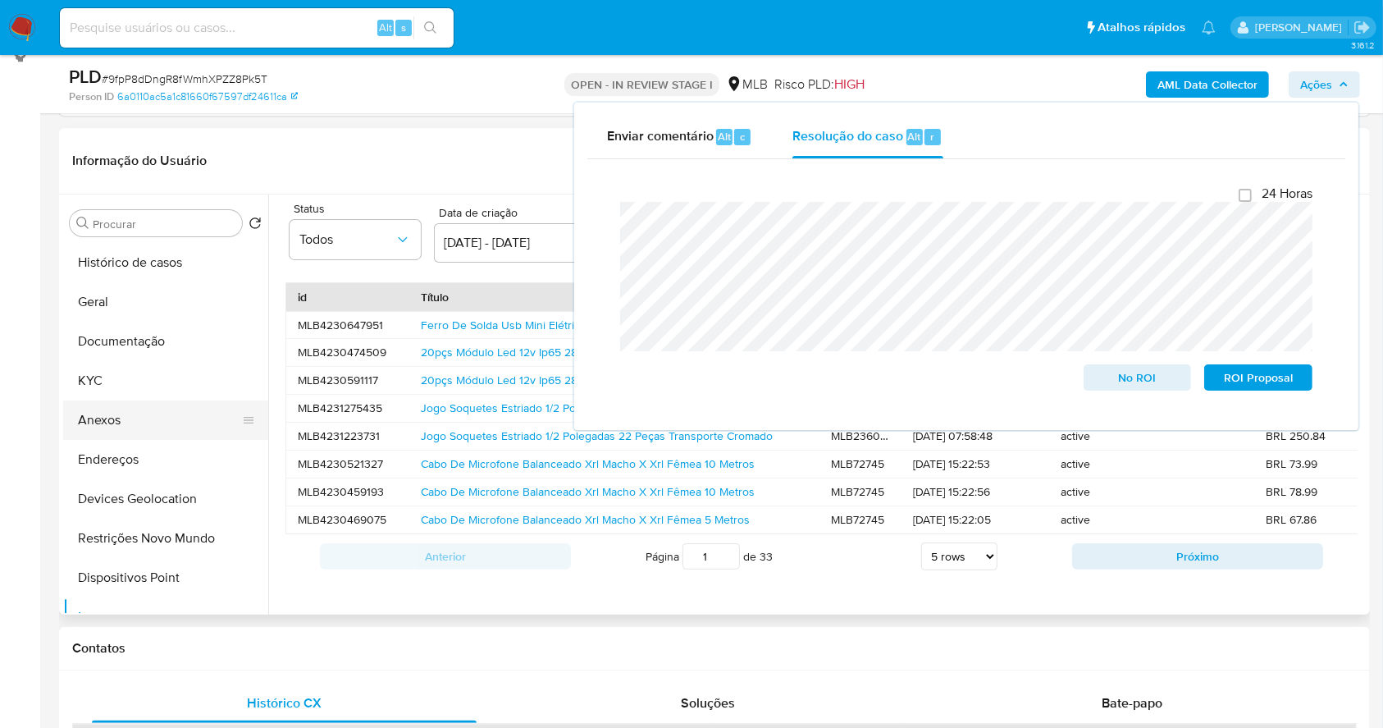
click at [155, 413] on button "Anexos" at bounding box center [159, 419] width 192 height 39
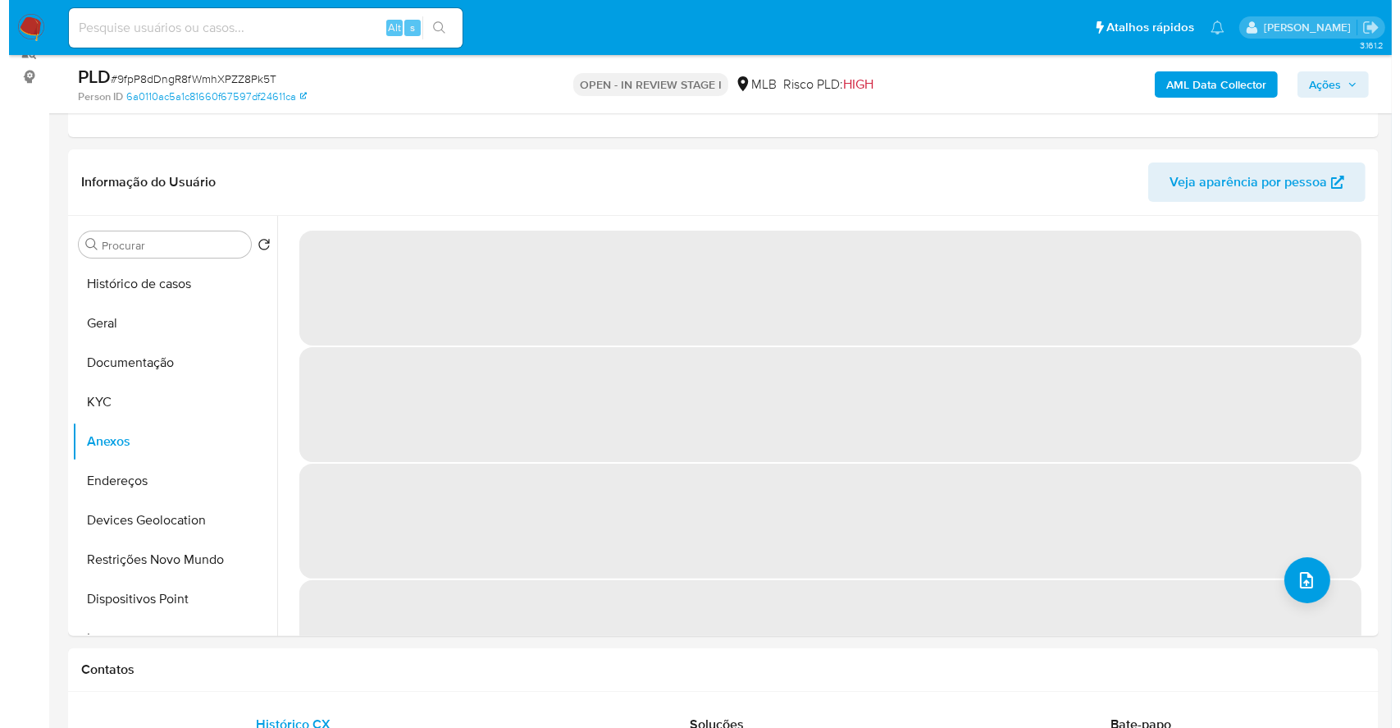
scroll to position [206, 0]
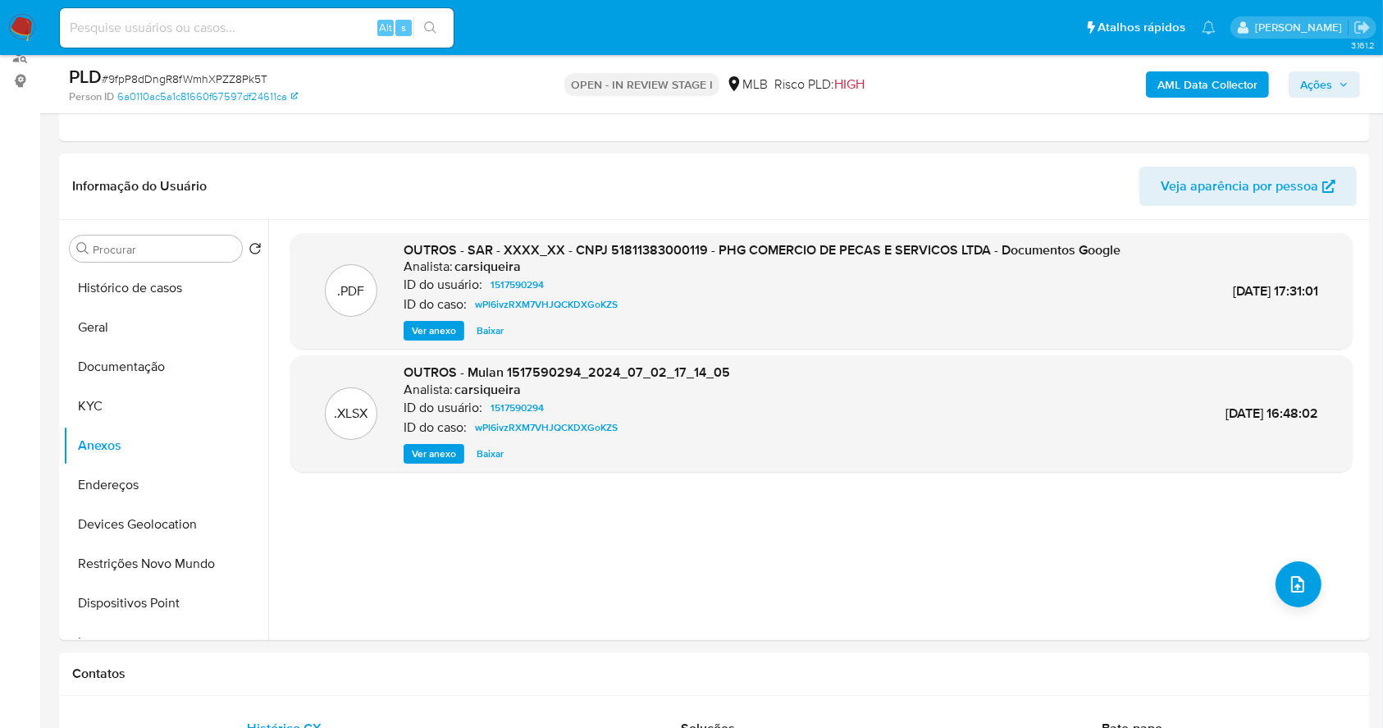
click at [1194, 76] on b "AML Data Collector" at bounding box center [1208, 84] width 100 height 26
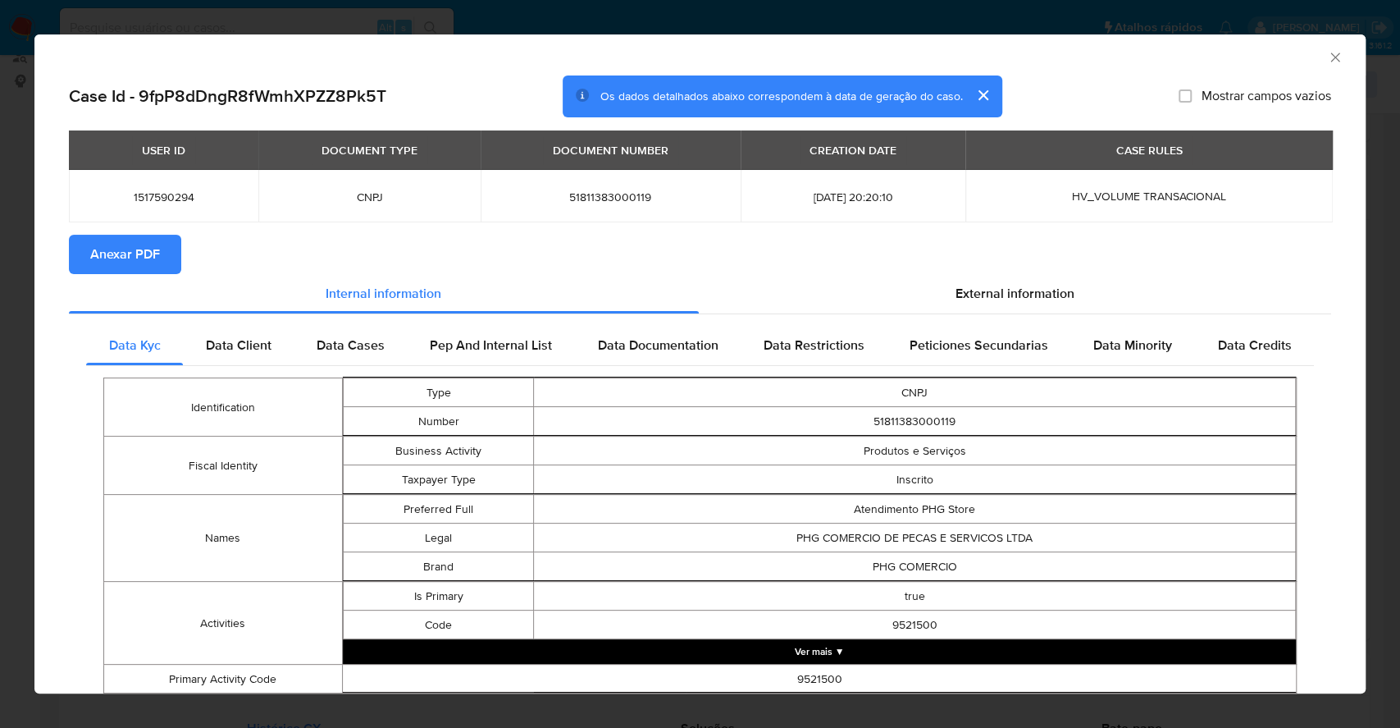
click at [130, 253] on span "Anexar PDF" at bounding box center [125, 254] width 70 height 36
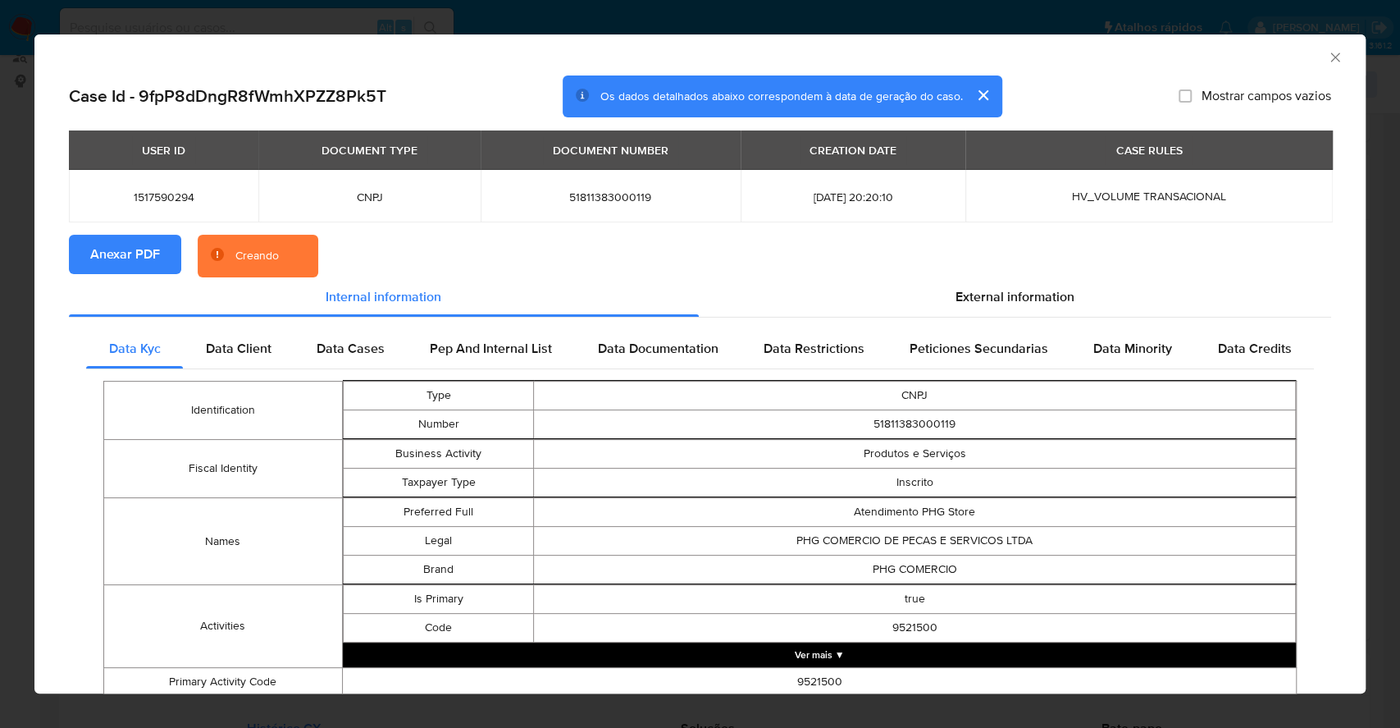
click at [1327, 56] on icon "Fechar a janela" at bounding box center [1335, 57] width 16 height 16
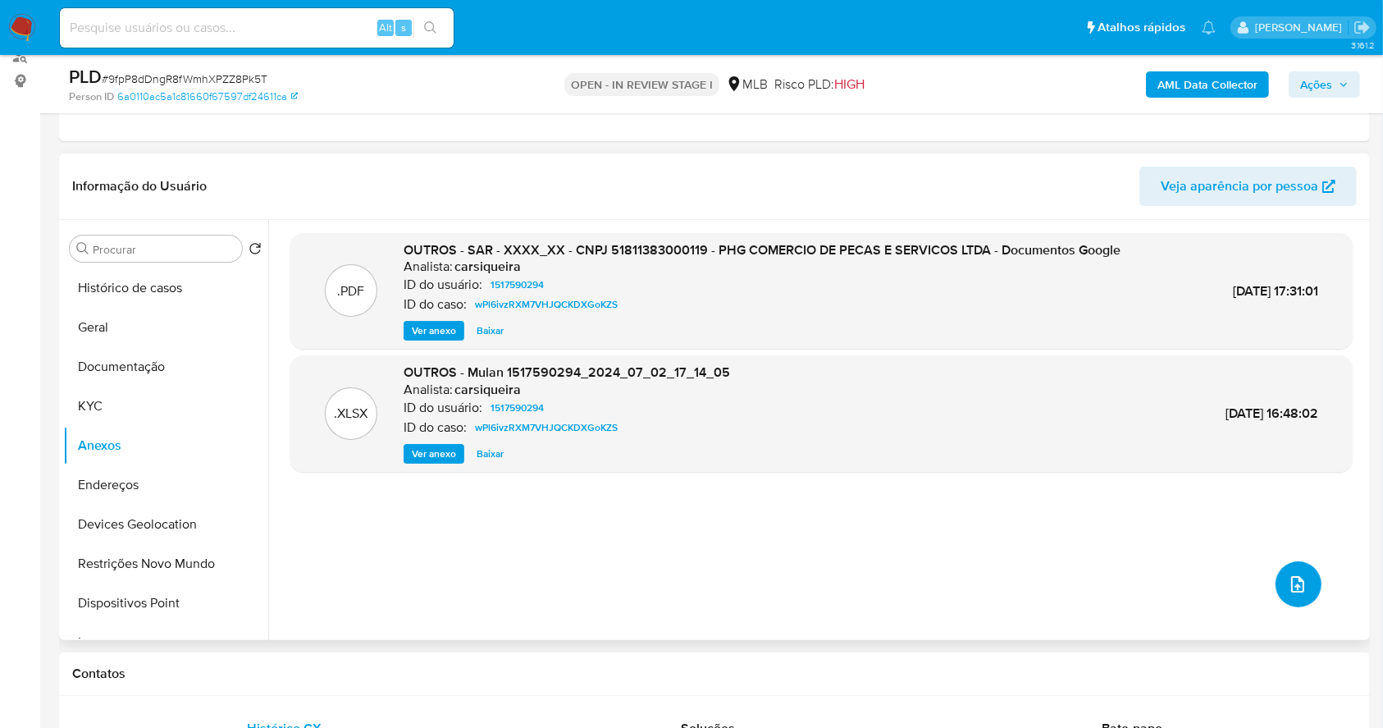
click at [1294, 574] on icon "upload-file" at bounding box center [1298, 584] width 20 height 20
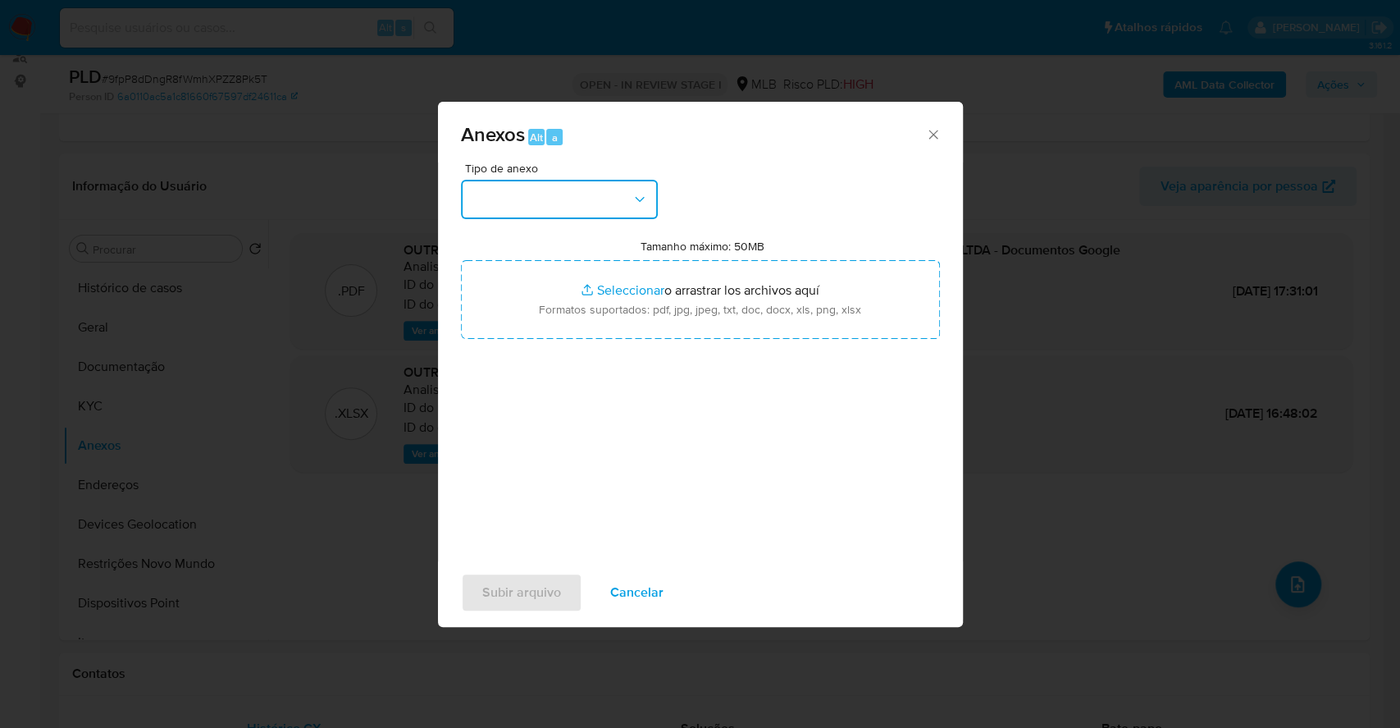
click at [569, 217] on button "button" at bounding box center [559, 199] width 197 height 39
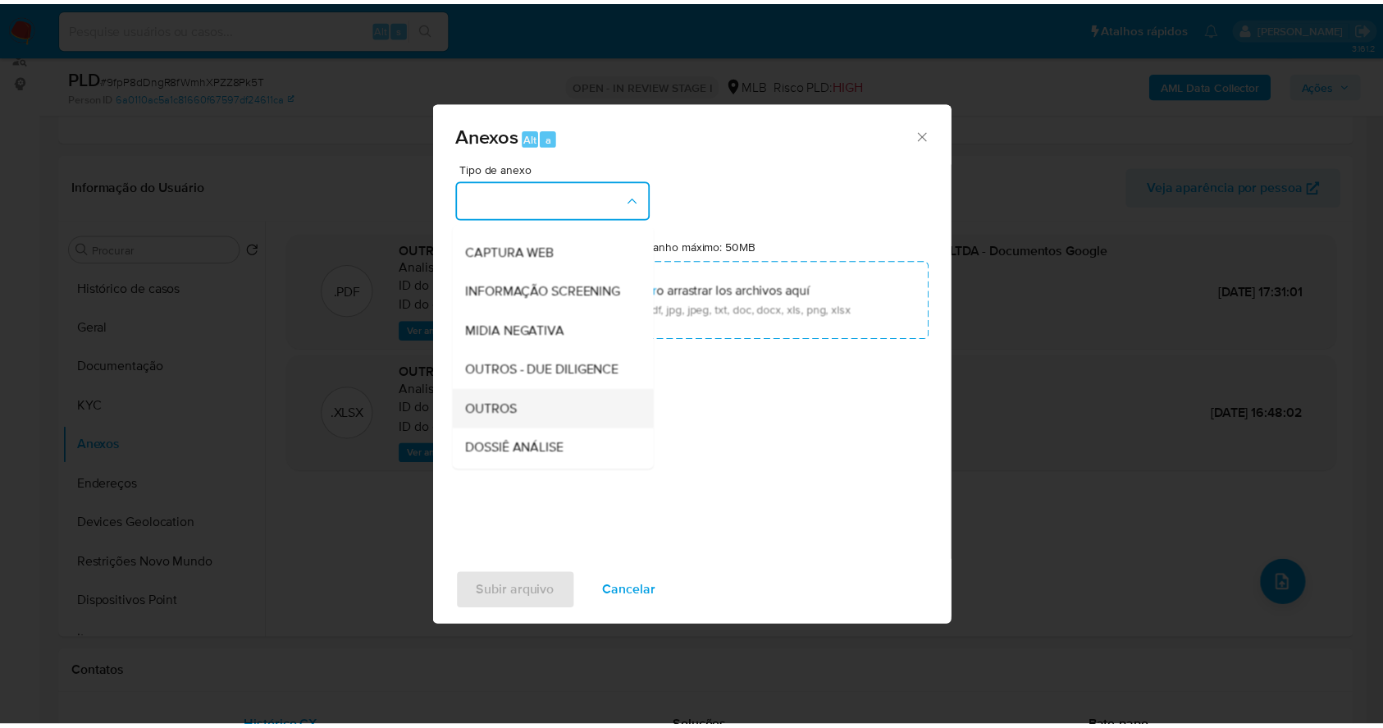
scroll to position [252, 0]
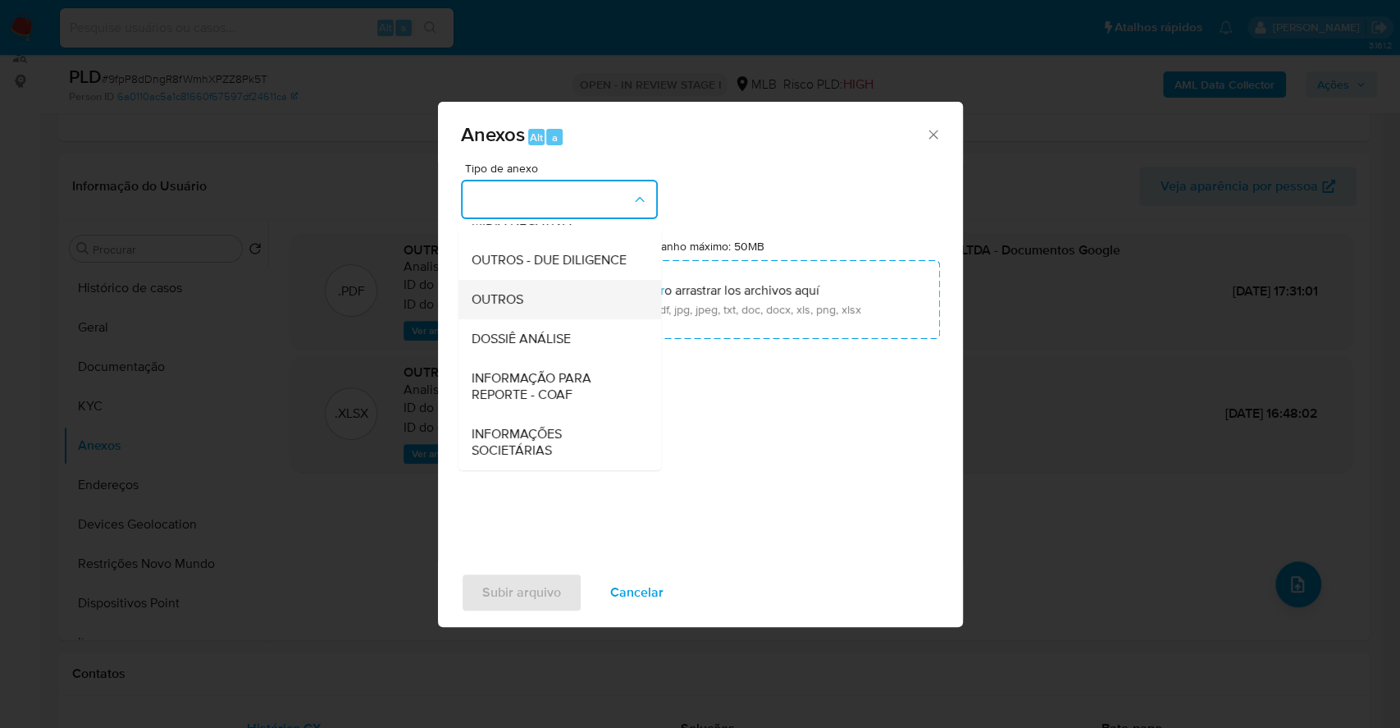
click at [532, 294] on div "OUTROS" at bounding box center [554, 299] width 167 height 39
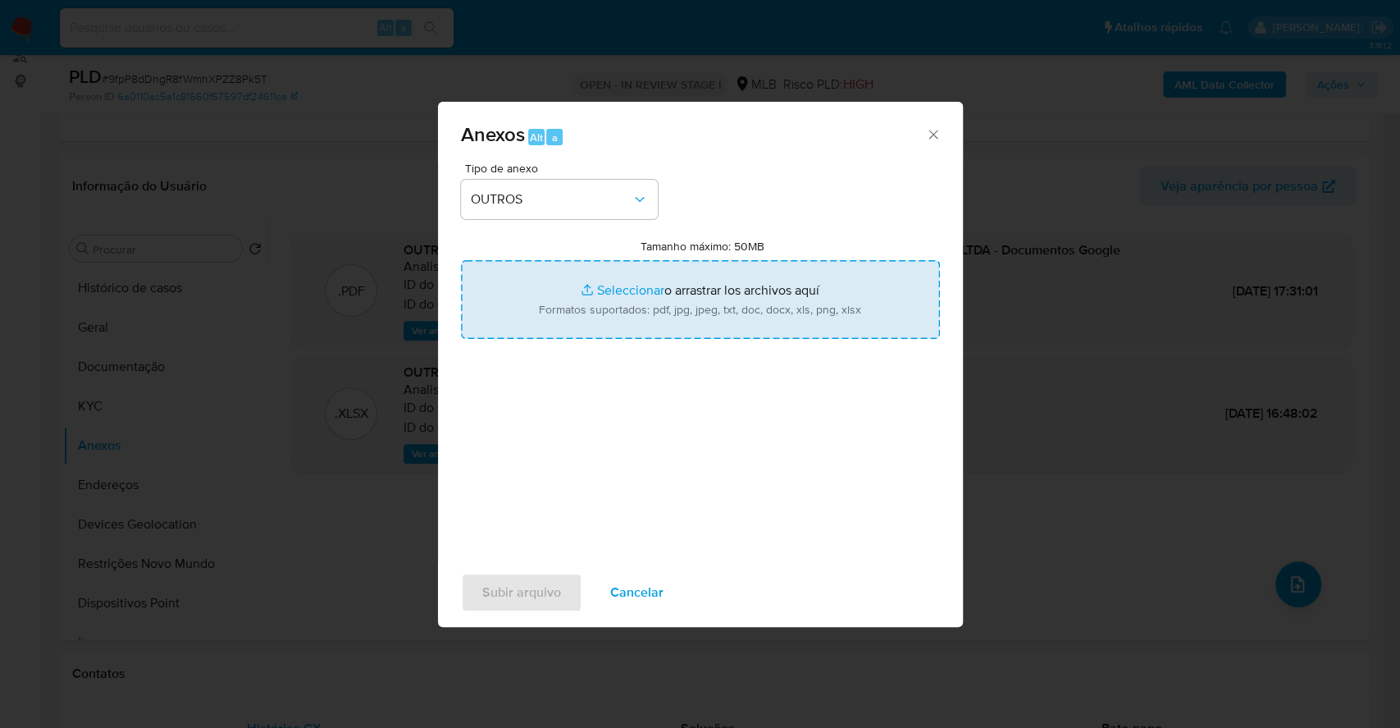
click at [610, 291] on input "Tamanho máximo: 50MB Seleccionar archivos" at bounding box center [700, 299] width 479 height 79
type input "C:\fakepath\Mulan 1517590294_2025_10_01_08_03_20.xlsx"
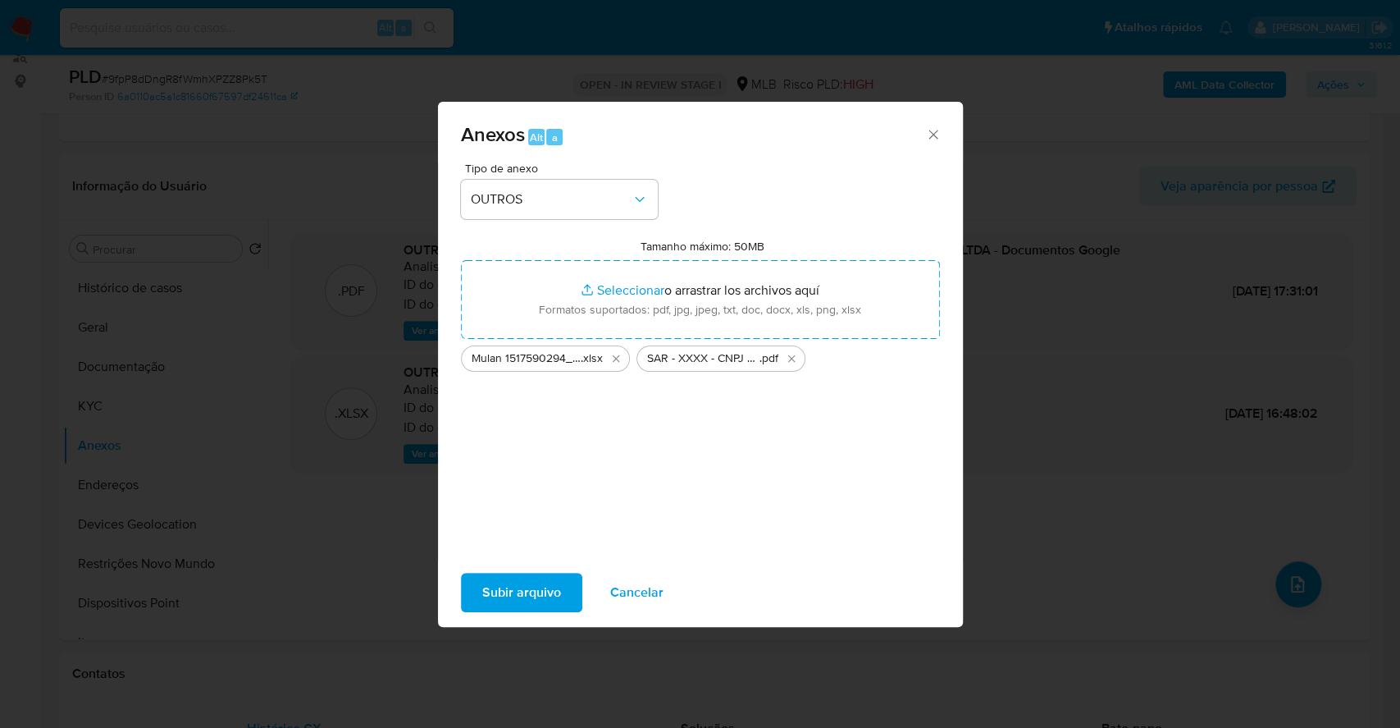
click at [515, 604] on span "Subir arquivo" at bounding box center [521, 592] width 79 height 36
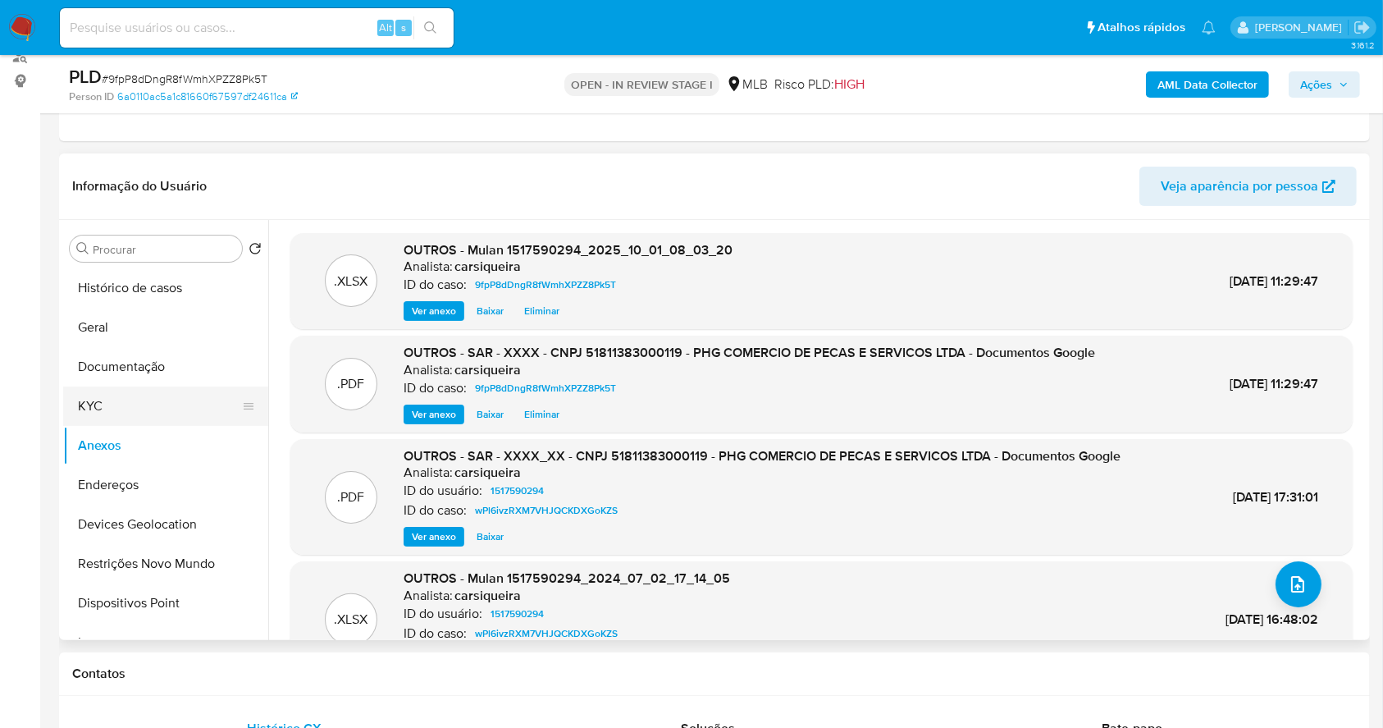
click at [125, 397] on button "KYC" at bounding box center [159, 405] width 192 height 39
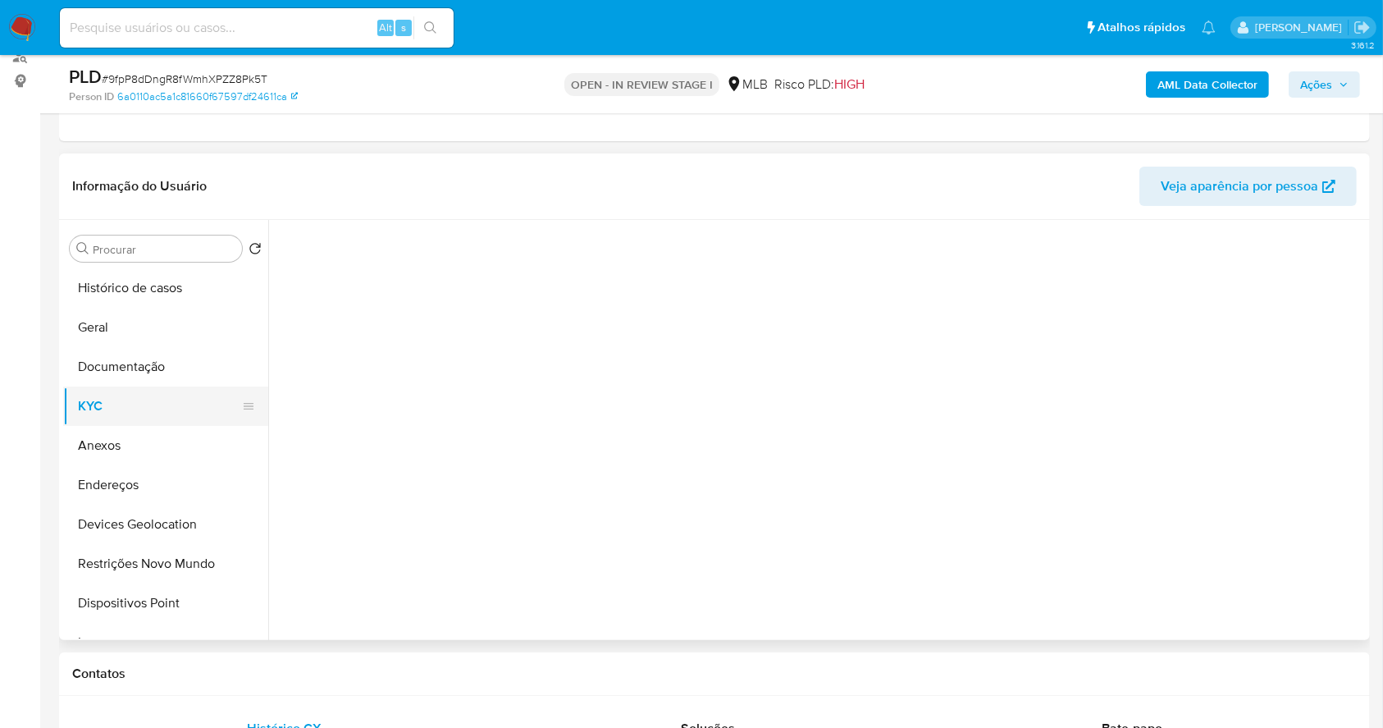
click at [125, 423] on button "KYC" at bounding box center [159, 405] width 192 height 39
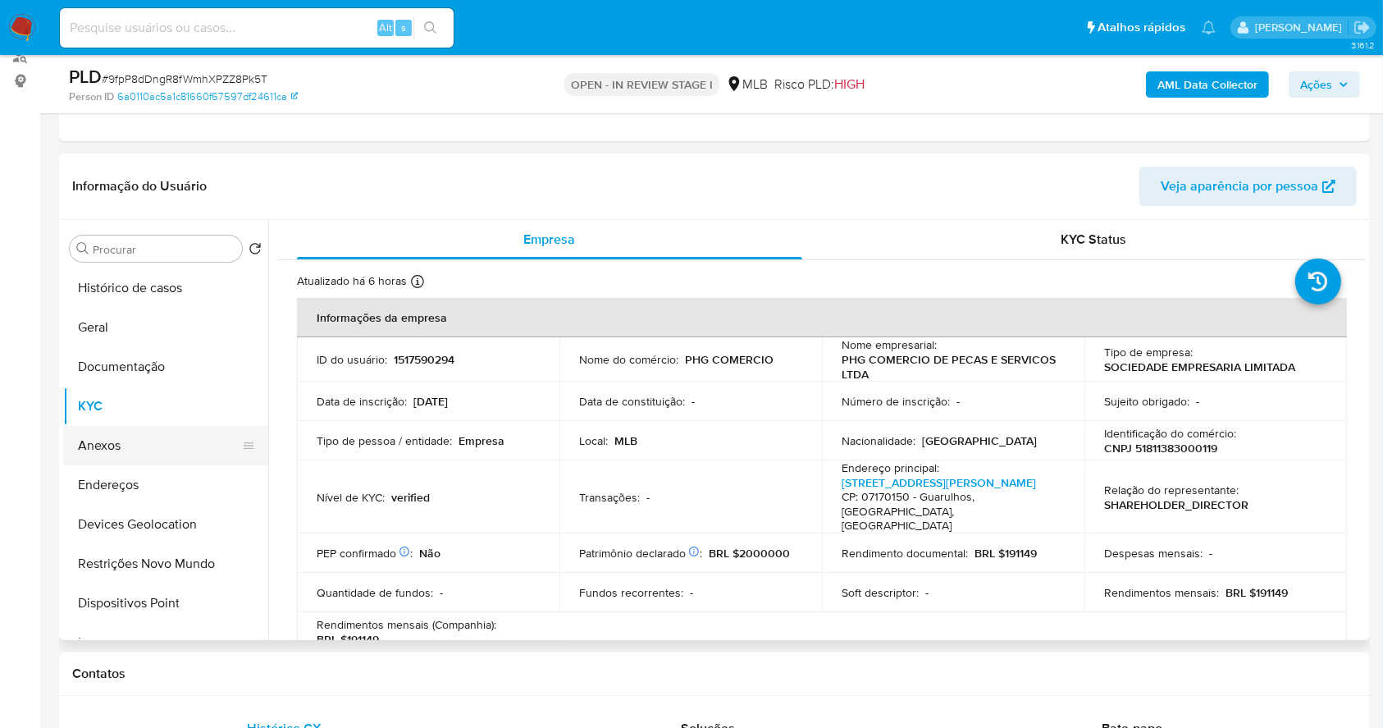
click at [149, 450] on button "Anexos" at bounding box center [159, 445] width 192 height 39
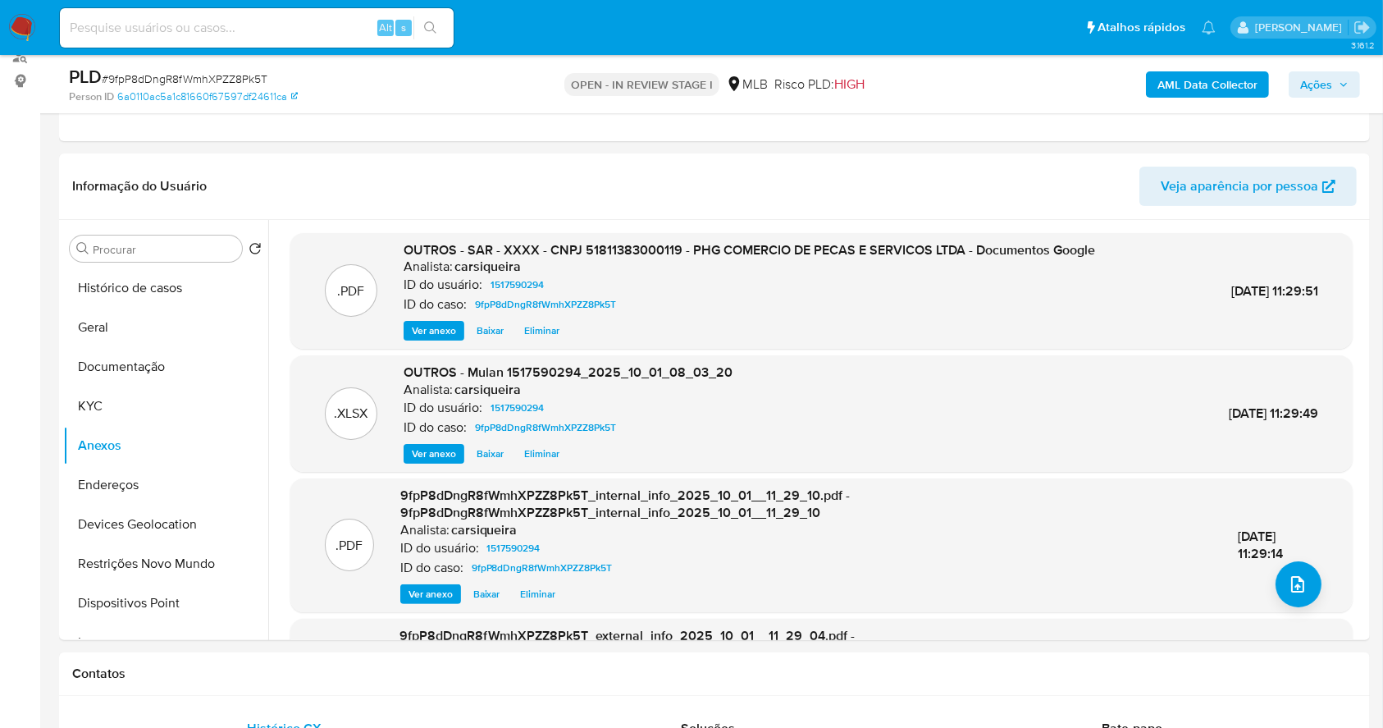
click at [1325, 63] on div "PLD # 9fpP8dDngR8fWmhXPZZ8Pk5T Person ID 6a0110ac5a1c81660f67597df24611ca OPEN …" at bounding box center [714, 84] width 1311 height 58
click at [1325, 77] on span "Ações" at bounding box center [1316, 84] width 32 height 26
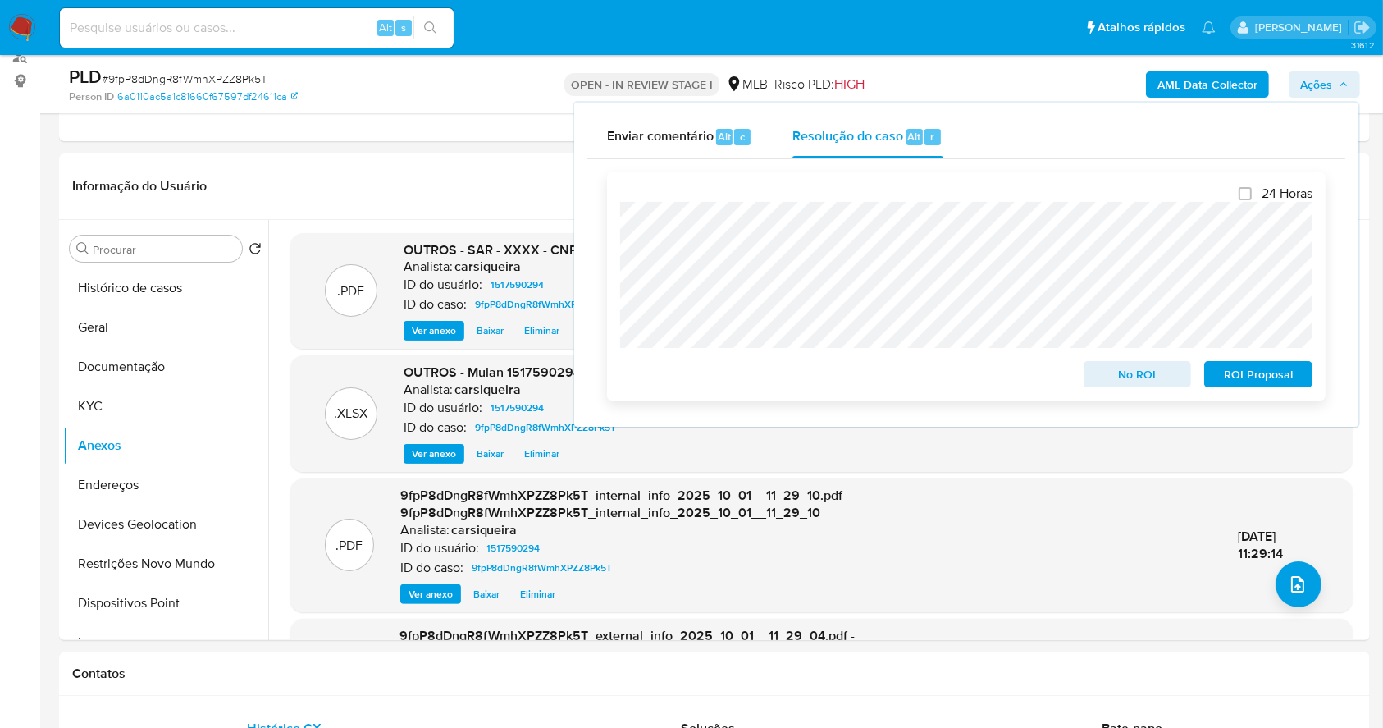
click at [1270, 377] on span "ROI Proposal" at bounding box center [1258, 374] width 85 height 23
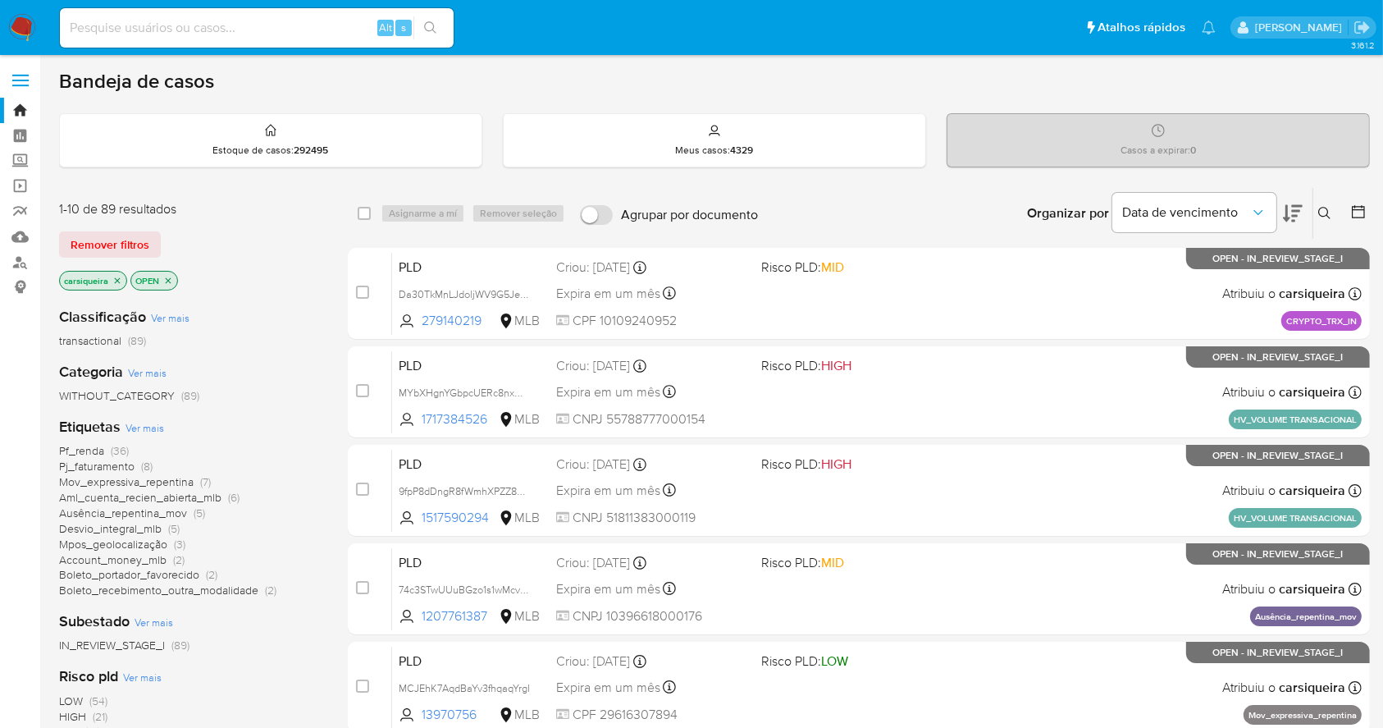
click at [118, 276] on icon "close-filter" at bounding box center [117, 281] width 10 height 10
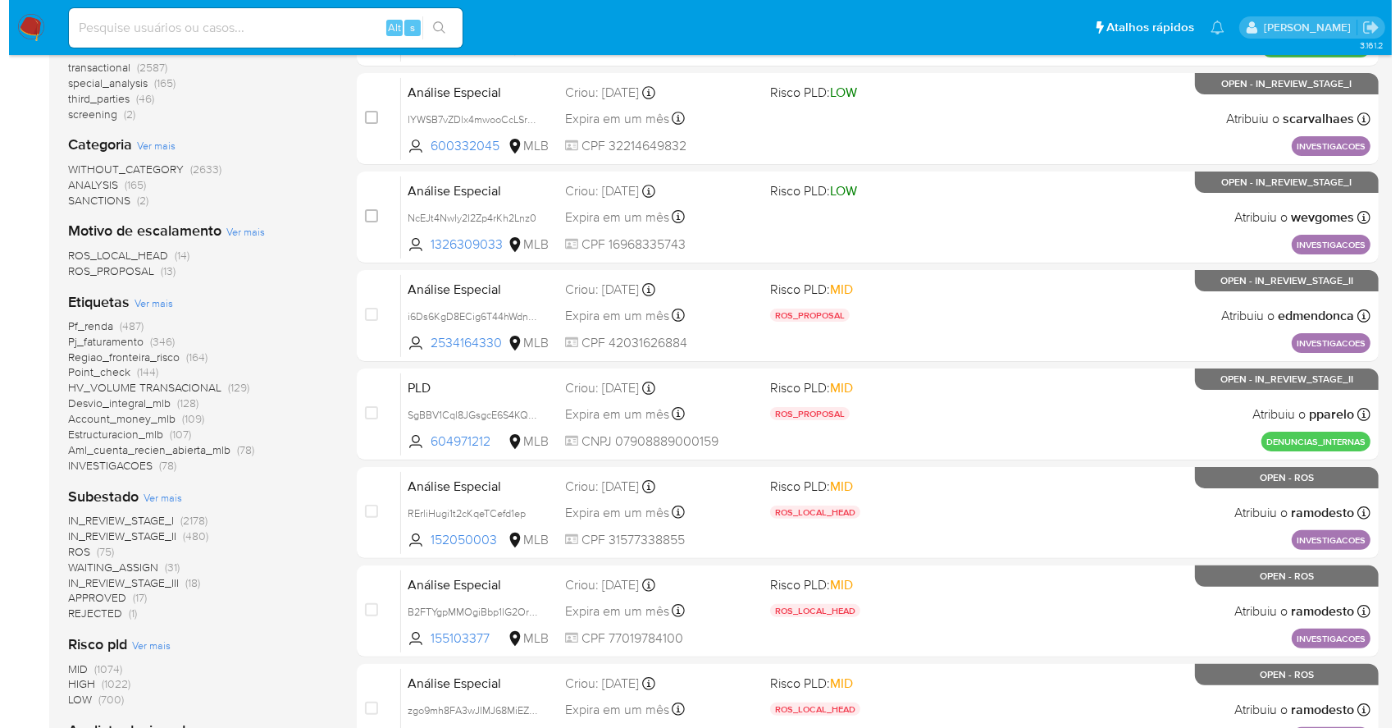
scroll to position [437, 0]
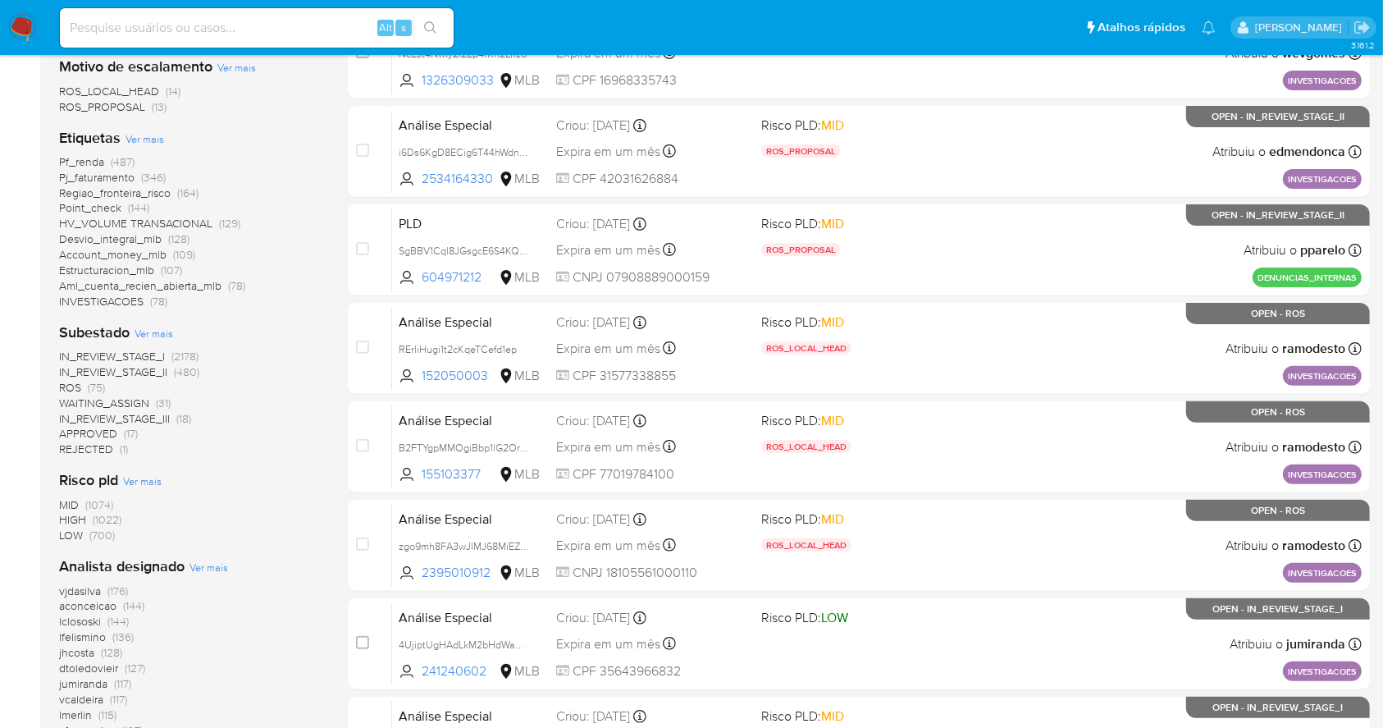
click at [203, 564] on span "Ver mais" at bounding box center [209, 566] width 39 height 15
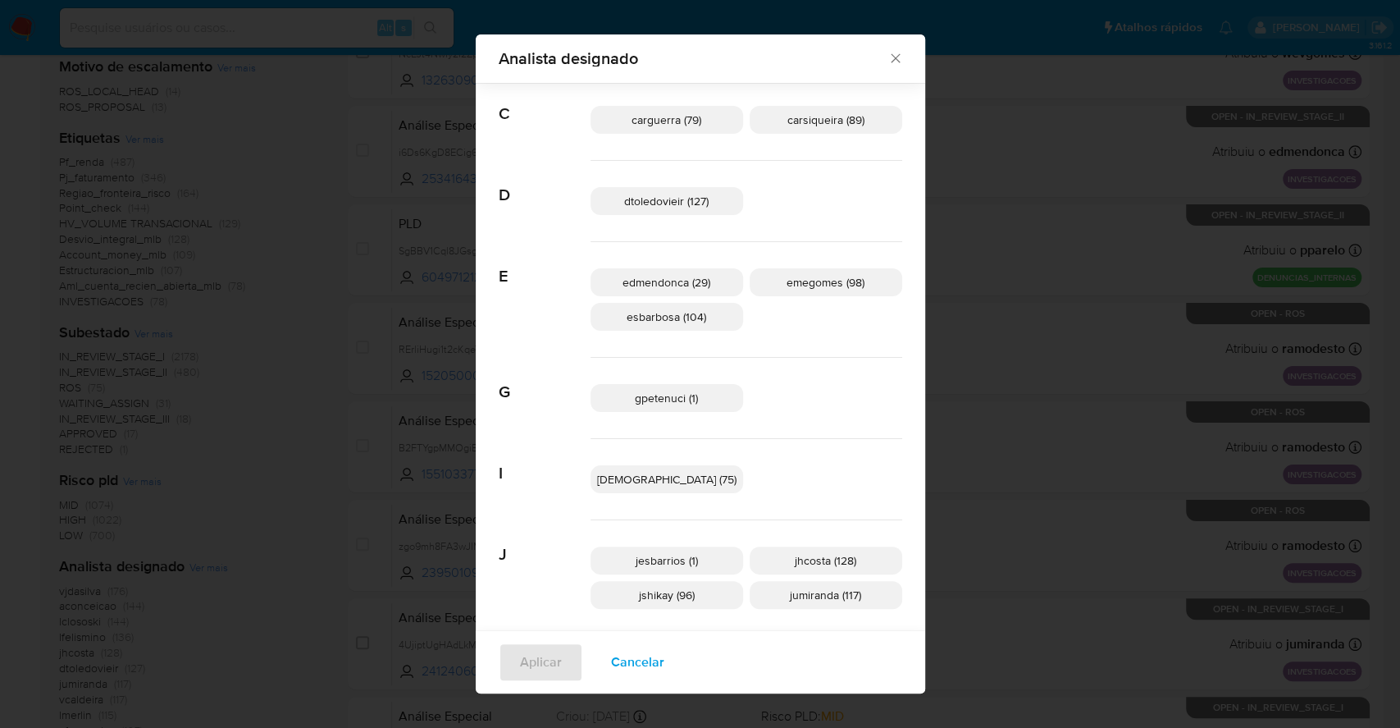
scroll to position [535, 0]
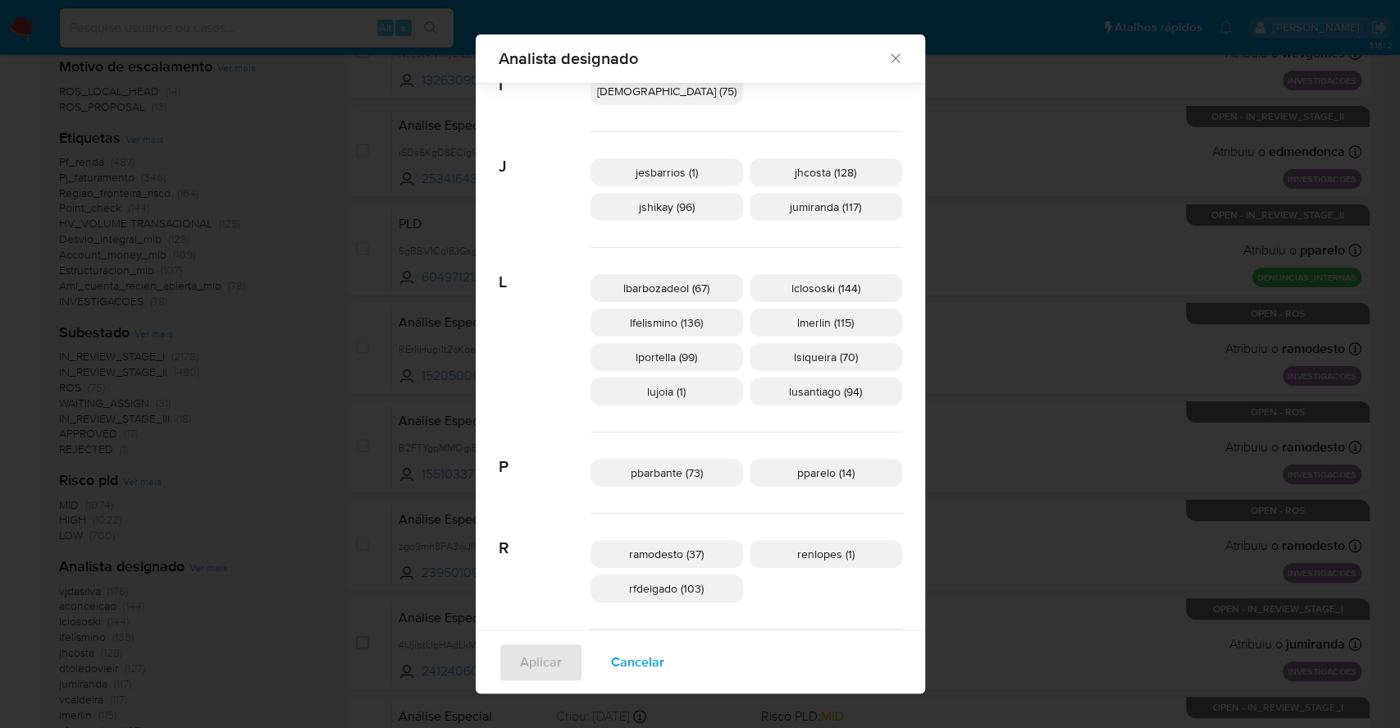
click at [690, 587] on span "rfdelgado (103)" at bounding box center [666, 588] width 75 height 16
click at [550, 663] on button "Aplicar" at bounding box center [541, 661] width 84 height 39
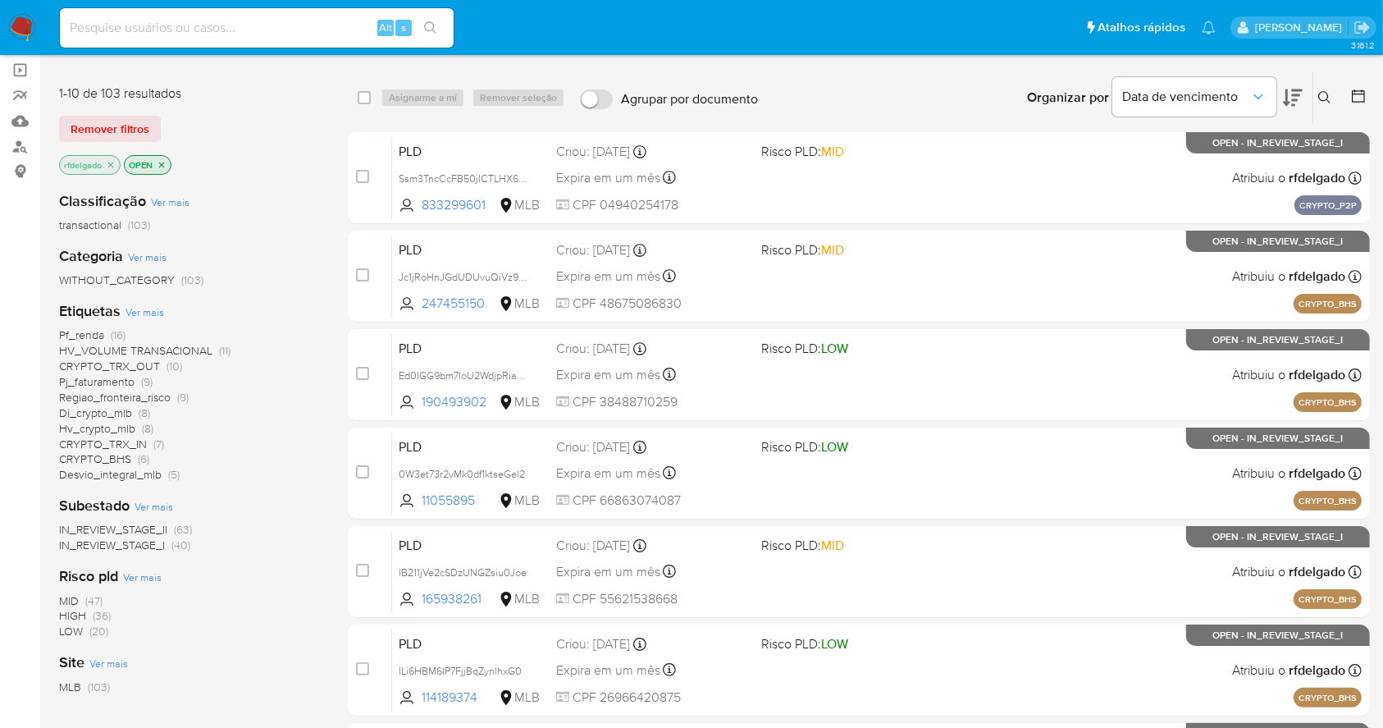
scroll to position [328, 0]
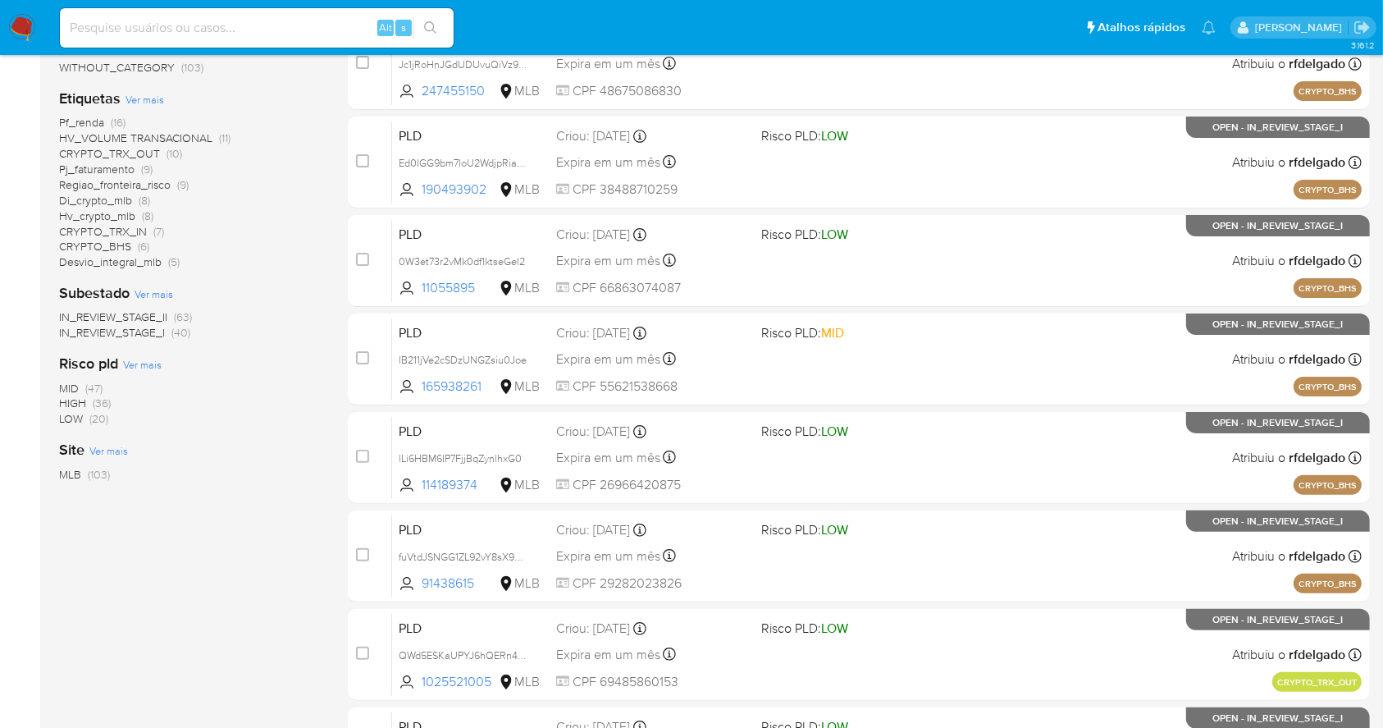
click at [102, 404] on span "(36)" at bounding box center [102, 403] width 18 height 16
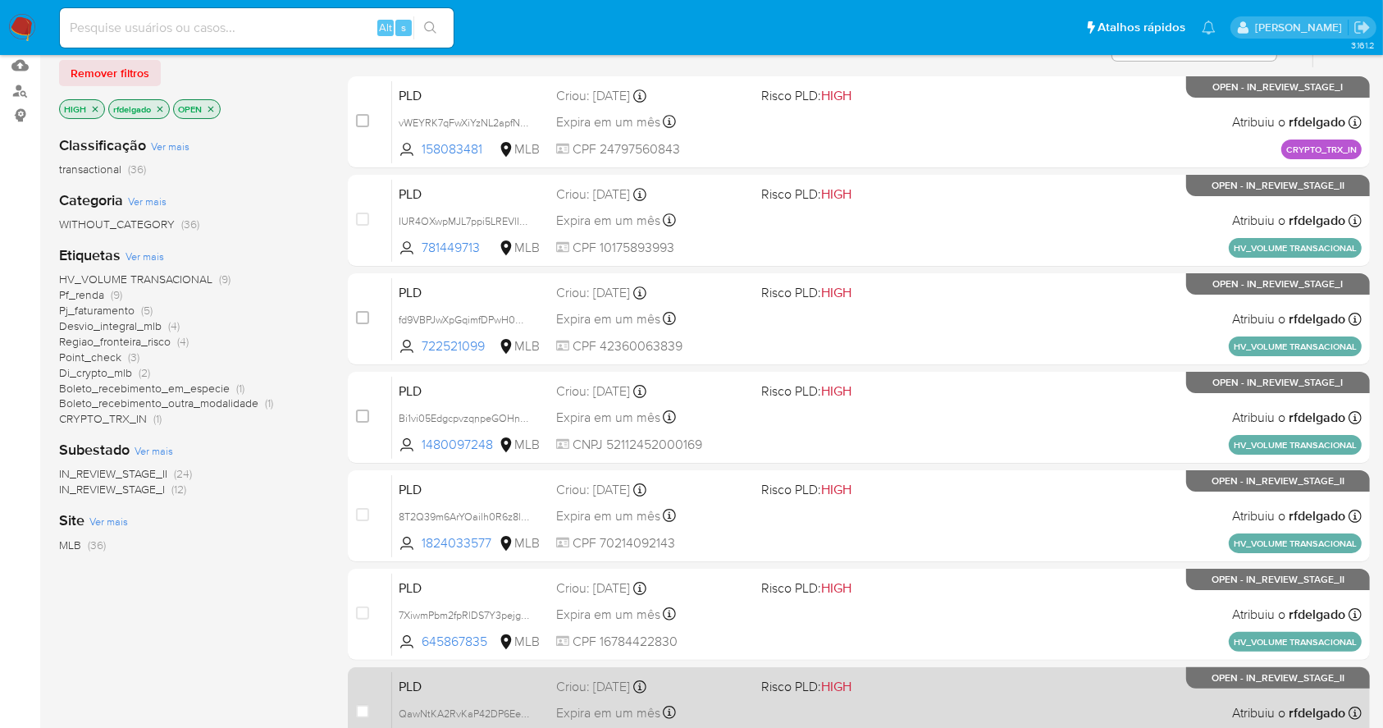
scroll to position [328, 0]
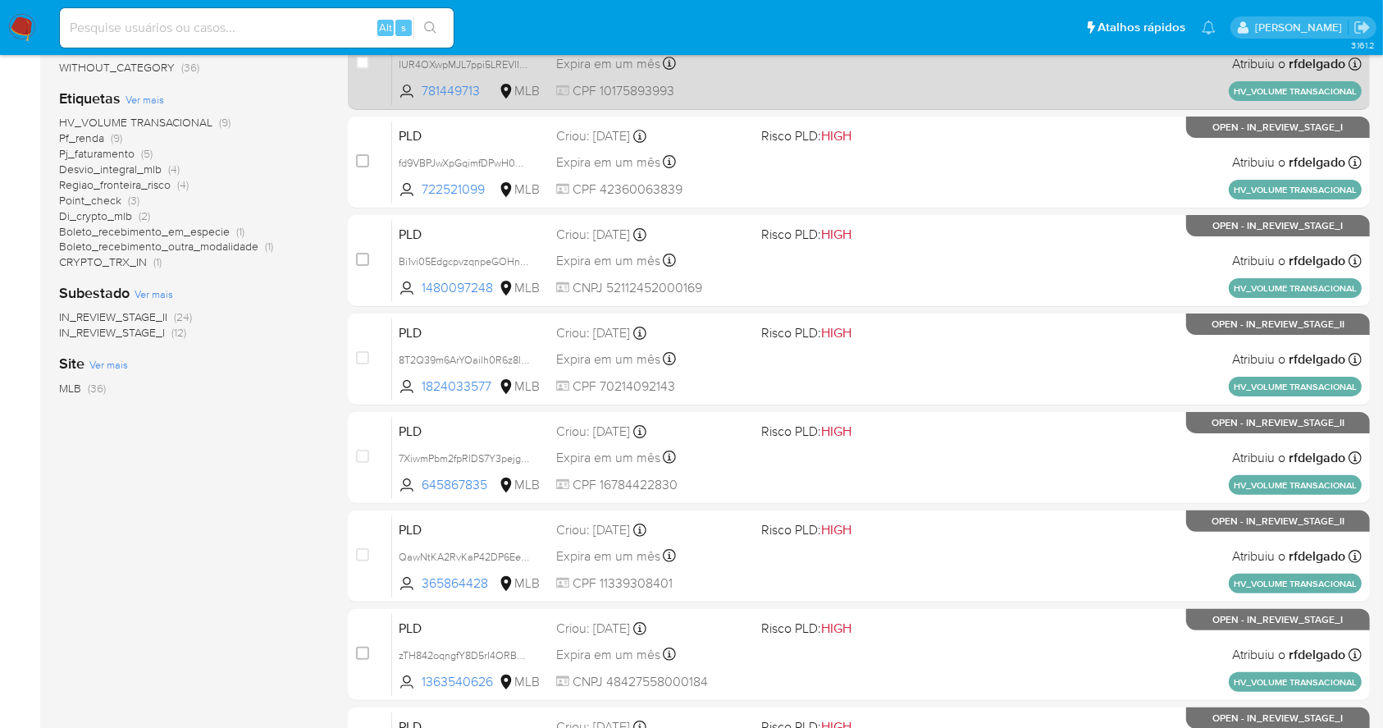
click at [978, 95] on div "PLD IUR4OXwpMJL7ppi5LREVlI8Q 781449713 MLB Risco PLD: HIGH Criou: [DATE] Criou:…" at bounding box center [877, 63] width 970 height 83
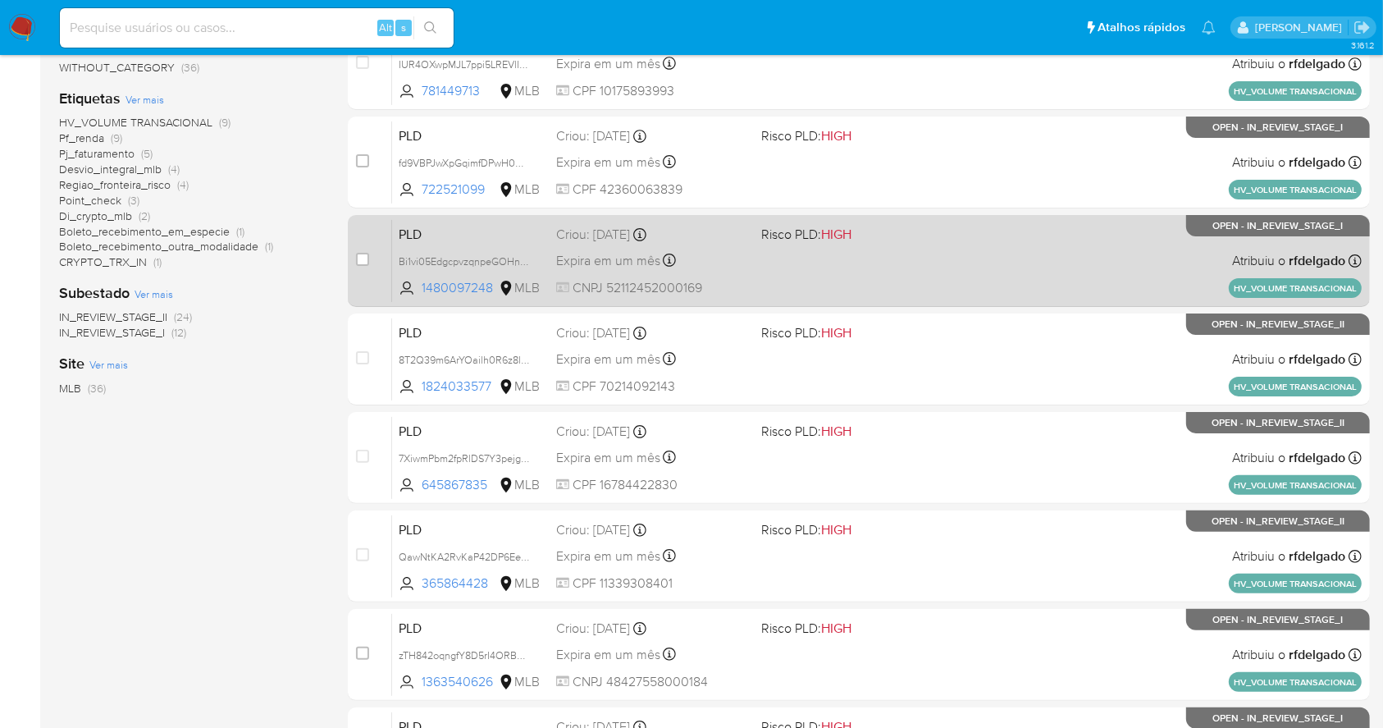
click at [1117, 245] on div "PLD Bi1vi05EdgcpvzqnpeGOHn4D 1480097248 MLB Risco PLD: HIGH Criou: [DATE] Criou…" at bounding box center [877, 260] width 970 height 83
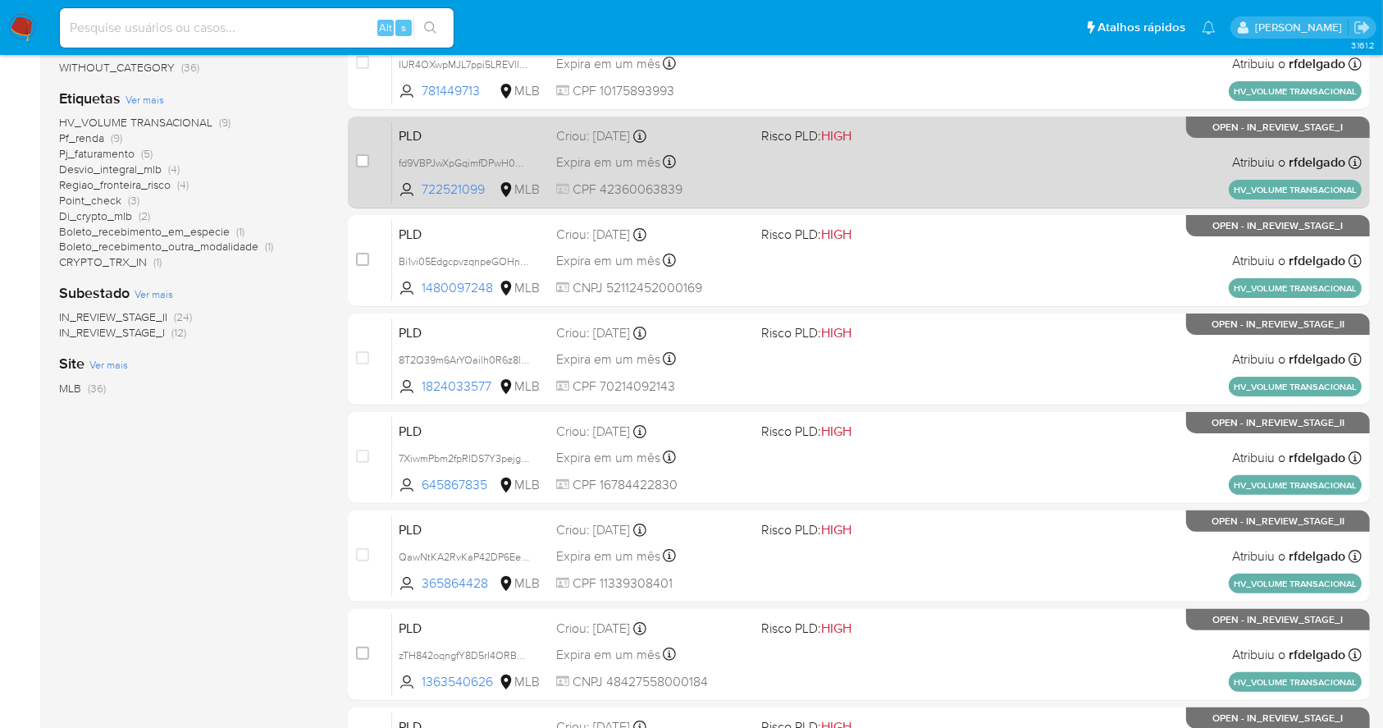
click at [977, 153] on div "PLD fd9VBPJwXpGqimfDPwH0MyYz 722521099 MLB Risco PLD: HIGH Criou: [DATE] Criou:…" at bounding box center [877, 162] width 970 height 83
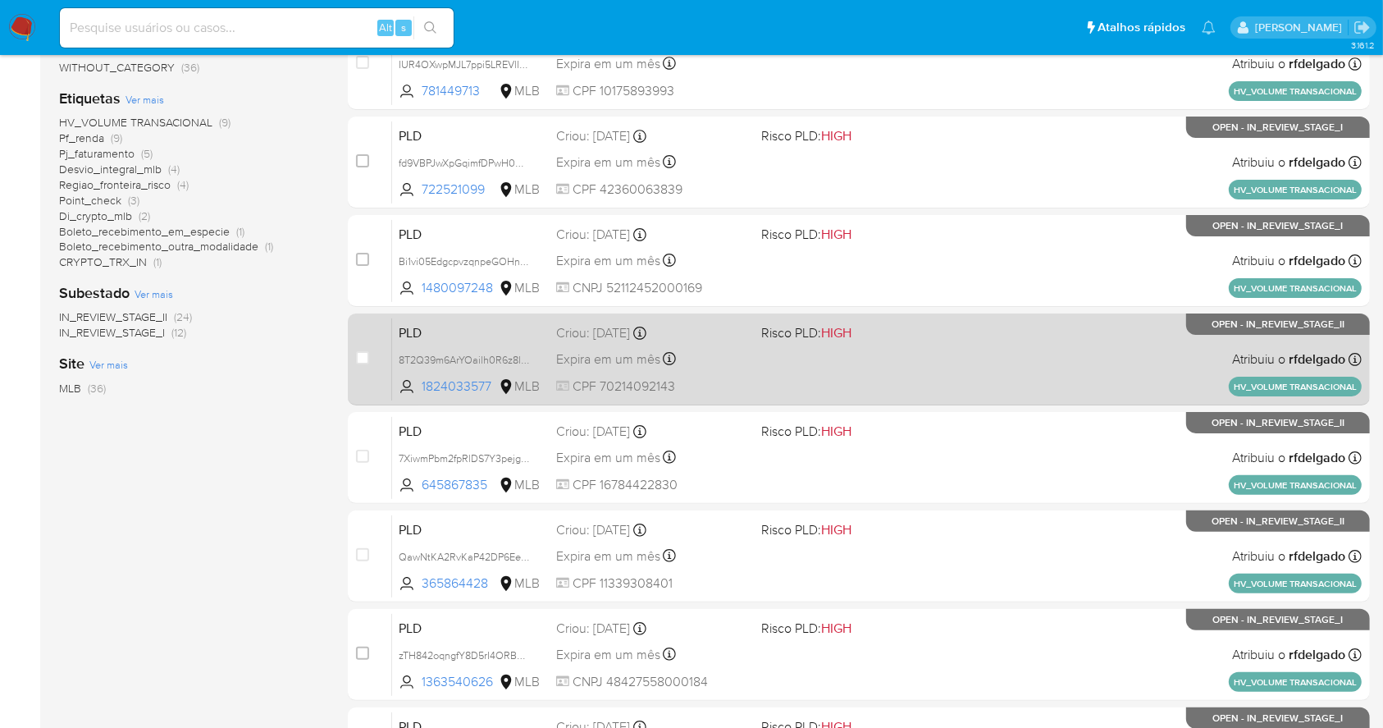
click at [957, 364] on div "PLD 8T2Q39m6ArYOailh0R6z8l5W 1824033577 MLB Risco PLD: HIGH Criou: [DATE] Criou…" at bounding box center [877, 358] width 970 height 83
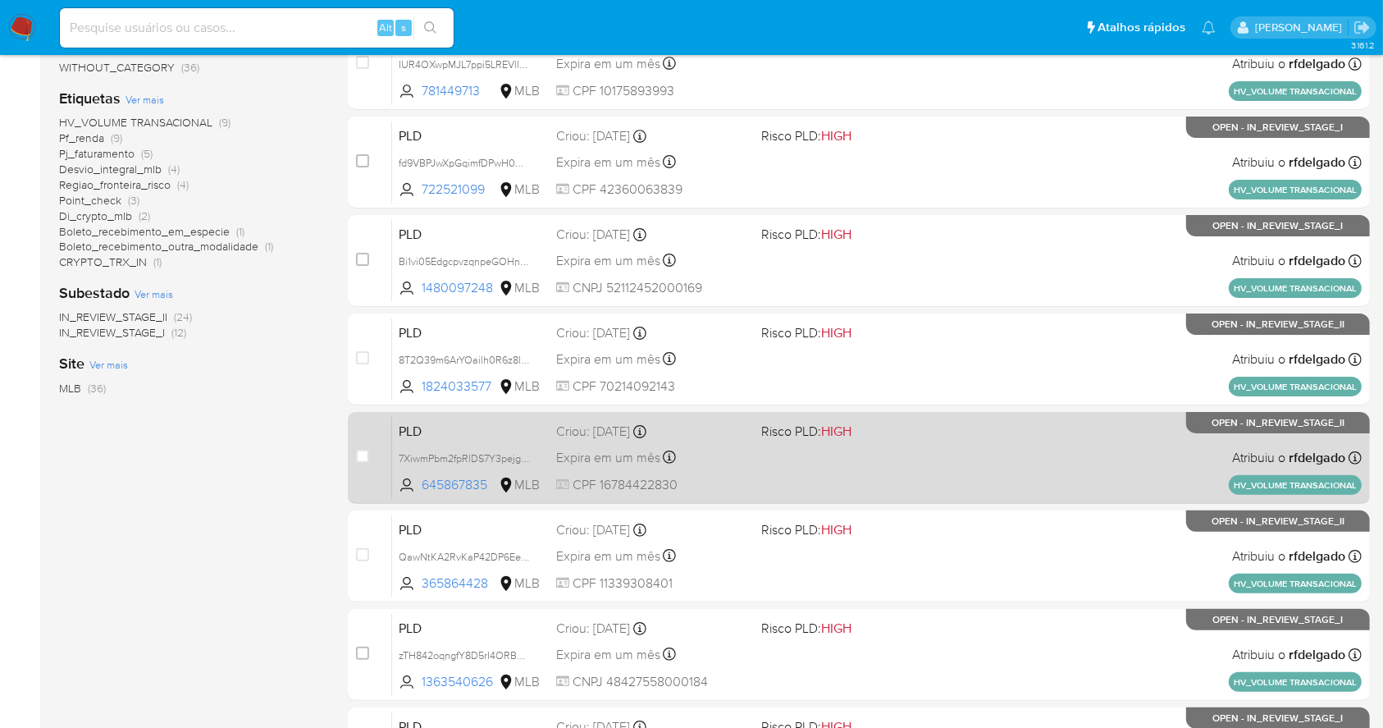
click at [896, 459] on div "PLD 7XiwmPbm2fpRlDS7Y3pejgSA 645867835 MLB Risco PLD: HIGH Criou: [DATE] Criou:…" at bounding box center [877, 457] width 970 height 83
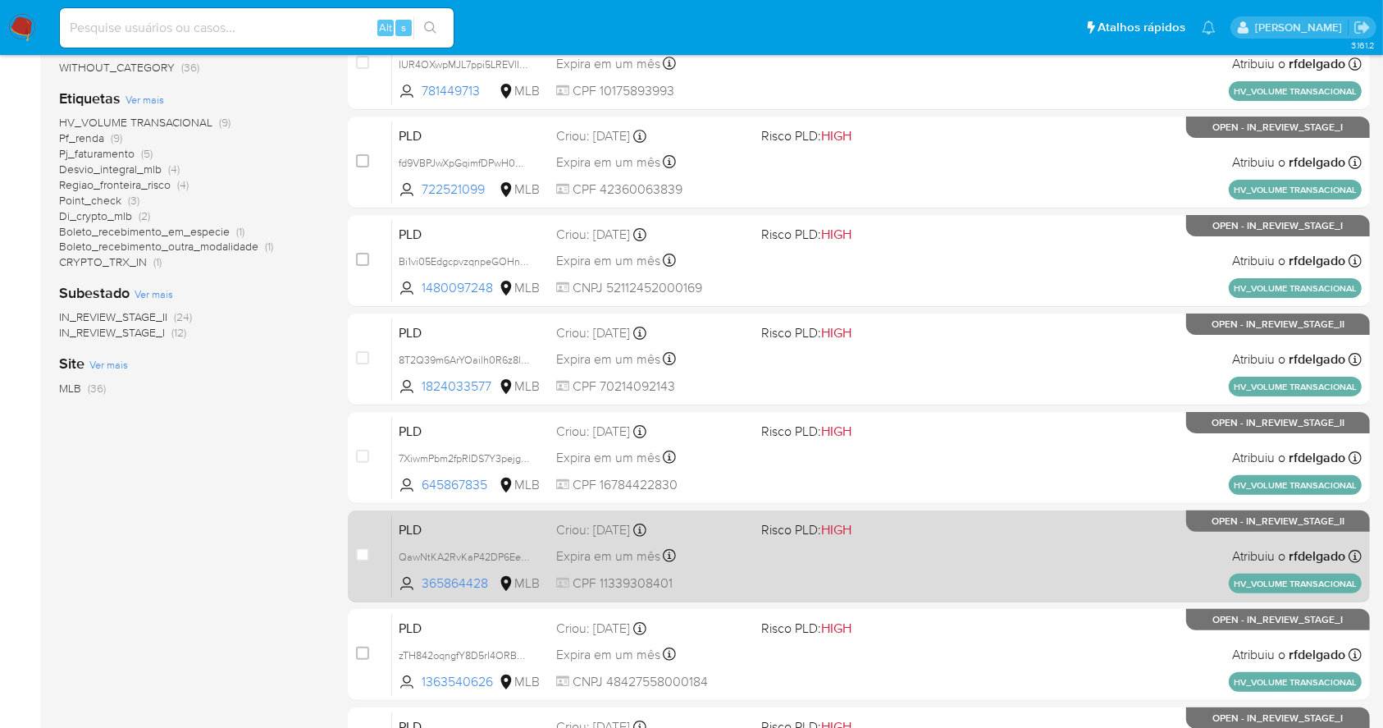
click at [925, 548] on div "PLD QawNtKA2RvKaP42DP6EexQ4G 365864428 MLB Risco PLD: HIGH Criou: [DATE] Criou:…" at bounding box center [877, 555] width 970 height 83
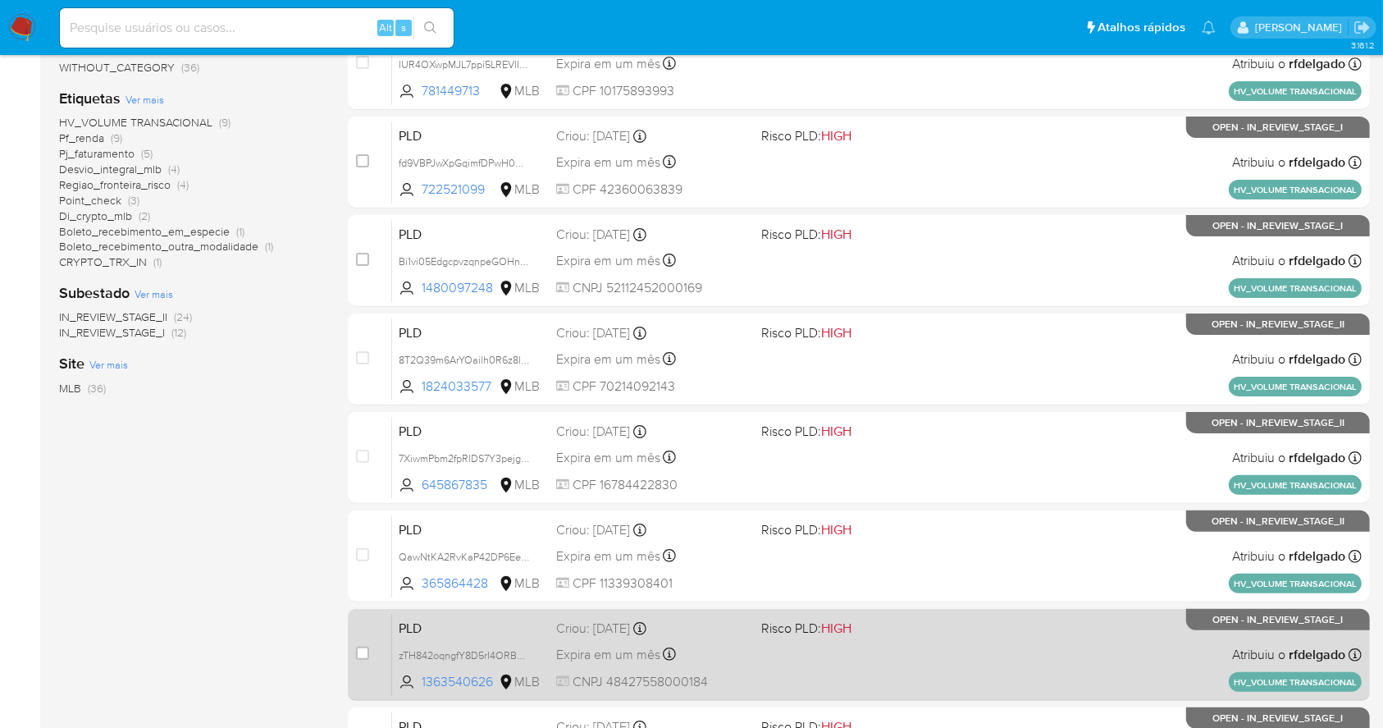
click at [1041, 635] on div "PLD zTH842oqngfY8D5rI4ORBg3t 1363540626 MLB Risco PLD: HIGH Criou: [DATE] Criou…" at bounding box center [877, 654] width 970 height 83
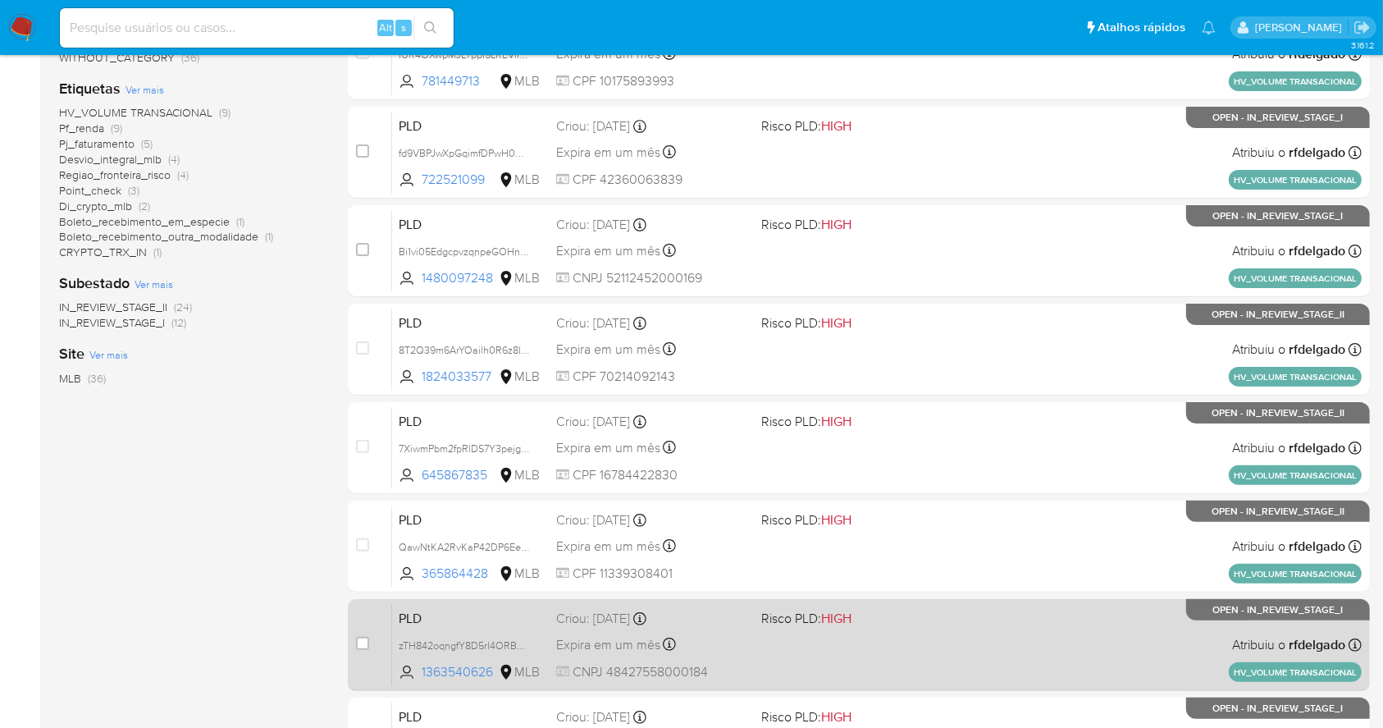
scroll to position [625, 0]
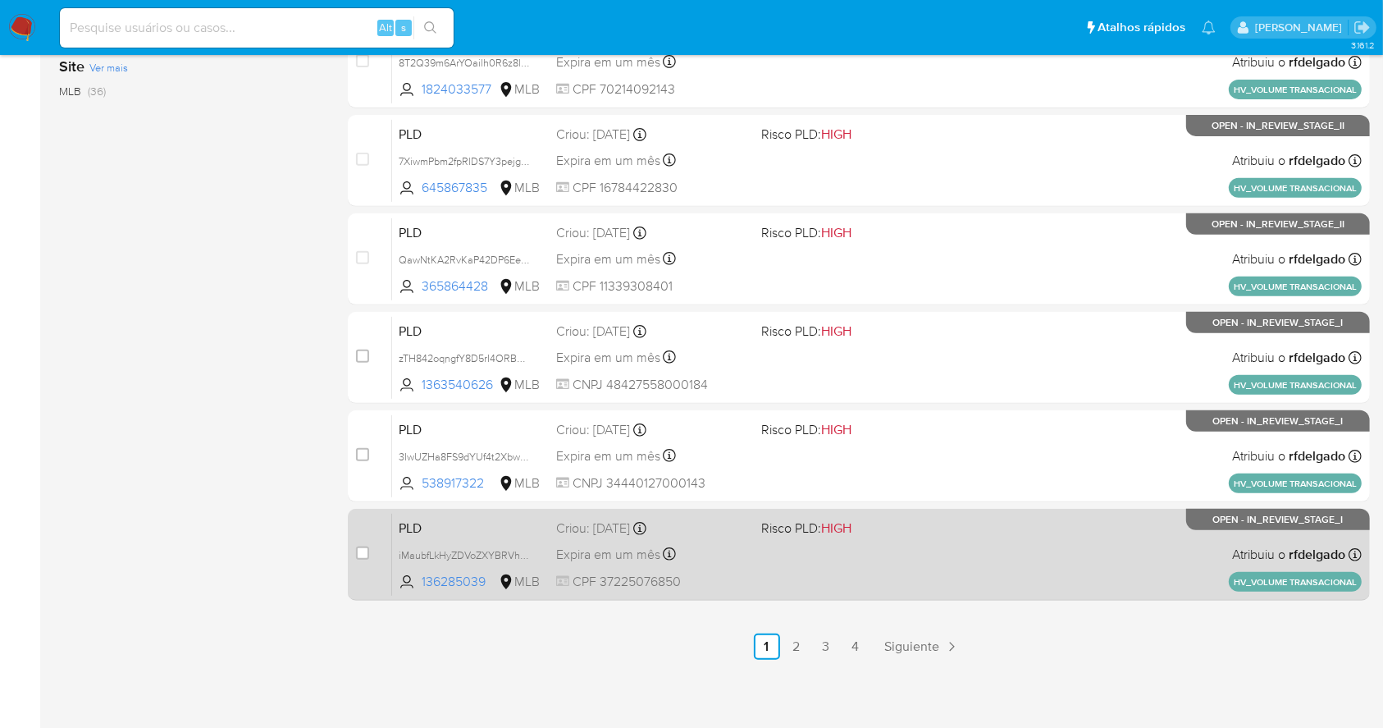
click at [861, 577] on div "PLD iMaubfLkHyZDVoZXYBRVhCSt 136285039 MLB Risco PLD: HIGH Criou: [DATE] Criou:…" at bounding box center [877, 554] width 970 height 83
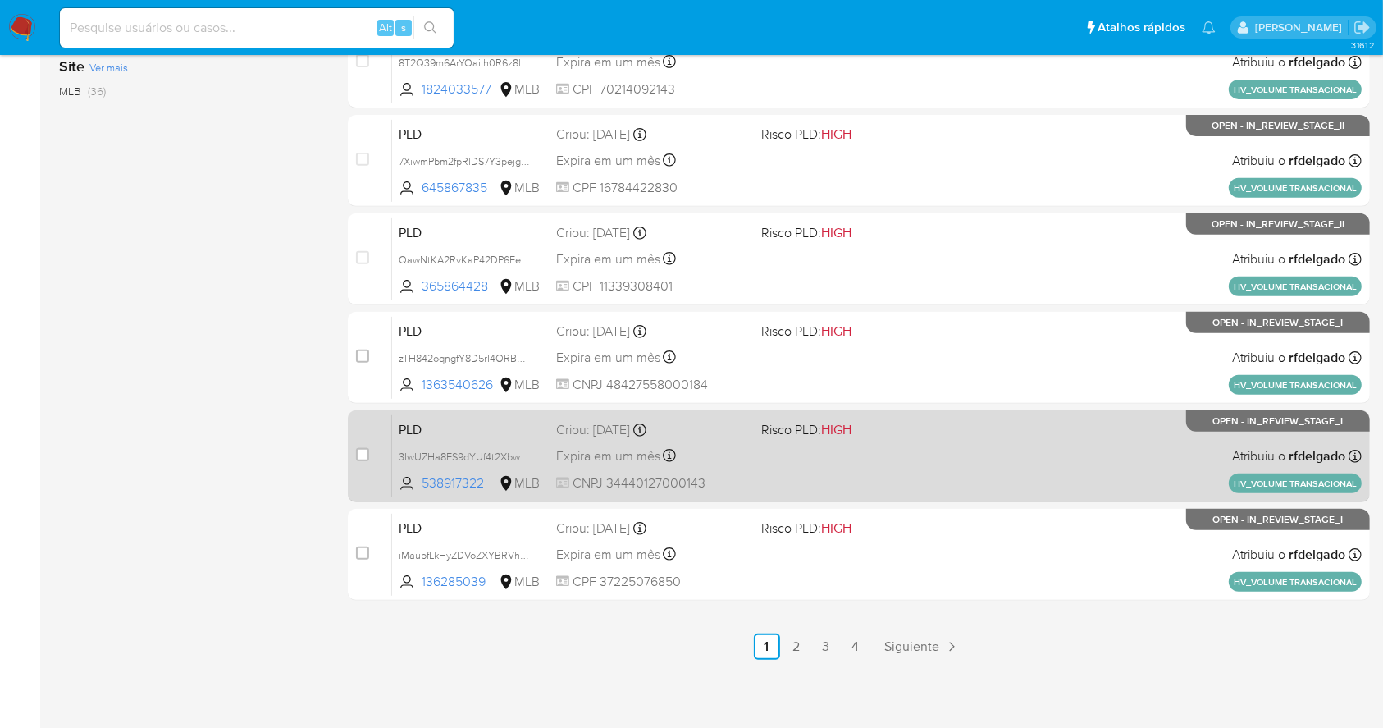
click at [1034, 435] on div "PLD 3IwUZHa8FS9dYUf4t2Xbwt5t 538917322 MLB Risco PLD: HIGH Criou: [DATE] Criou:…" at bounding box center [877, 455] width 970 height 83
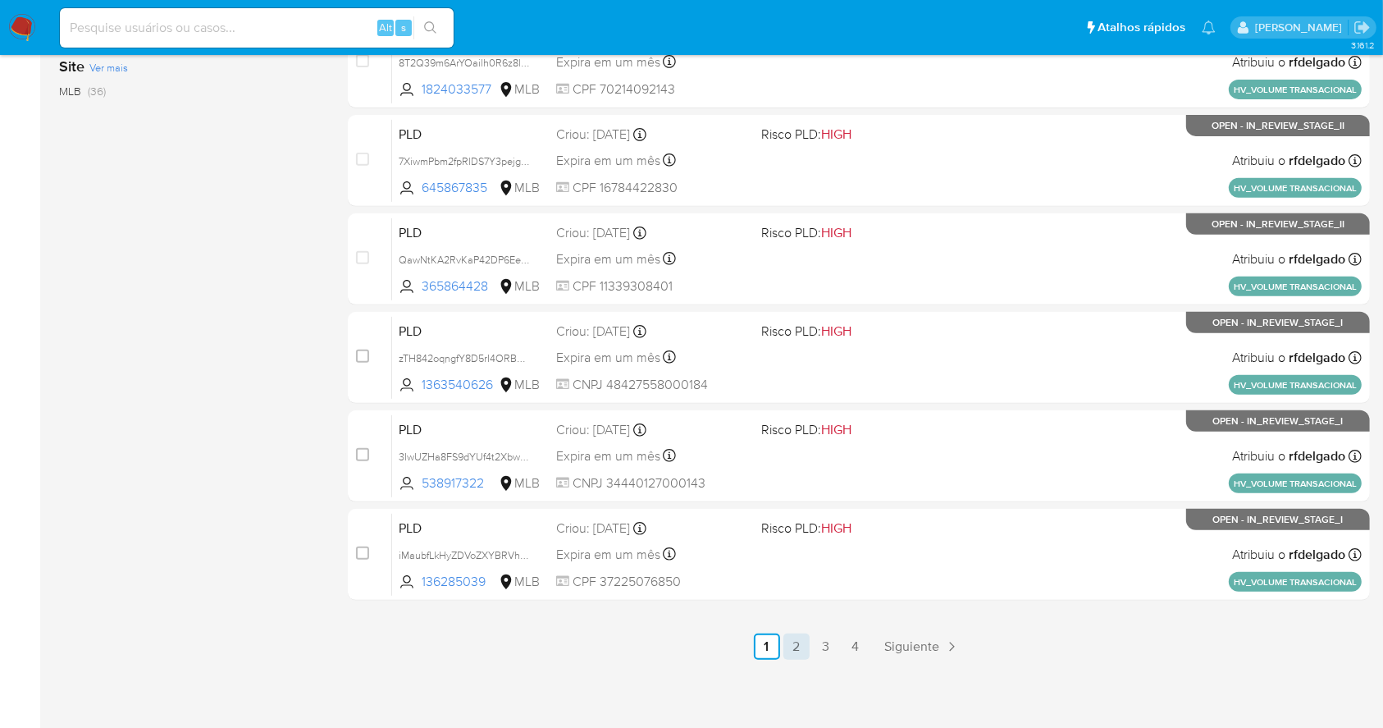
click at [794, 644] on link "2" at bounding box center [796, 646] width 26 height 26
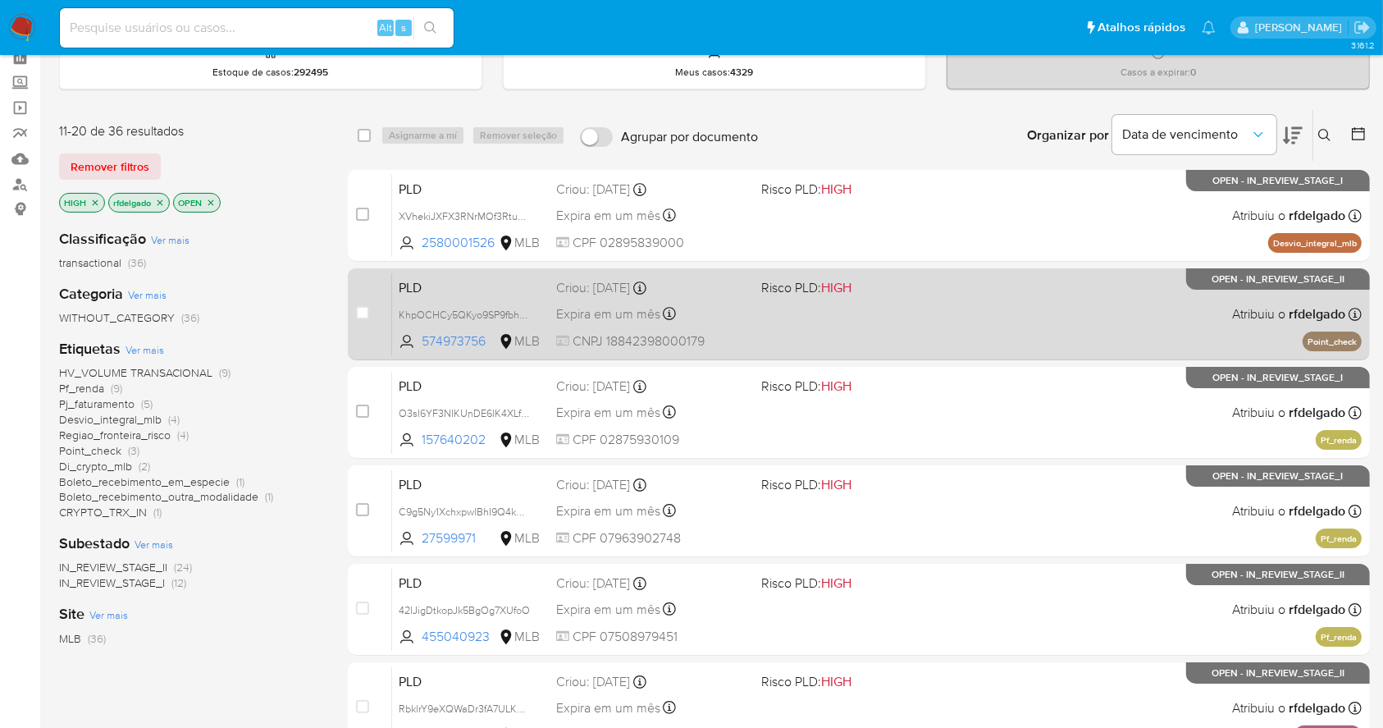
scroll to position [109, 0]
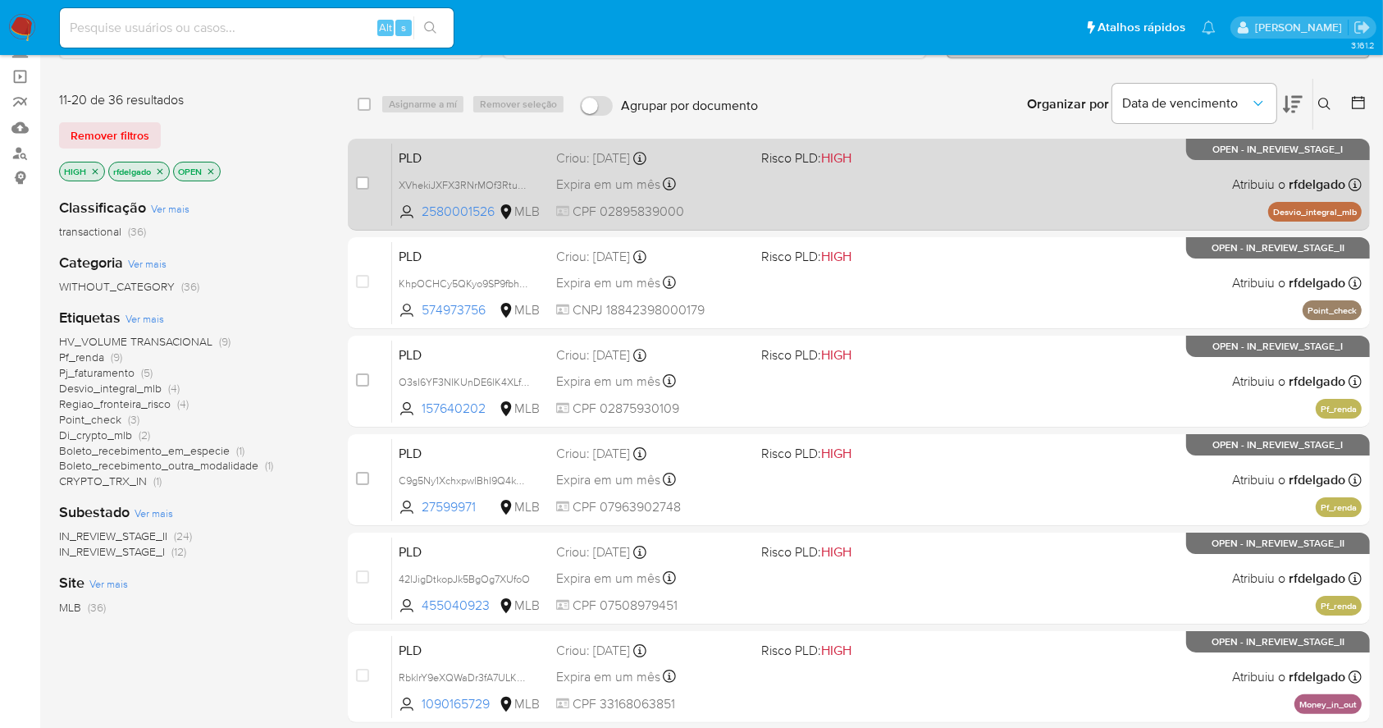
click at [955, 172] on div "PLD XVhekiJXFX3RNrMOf3Rtu53g 2580001526 MLB Risco PLD: HIGH Criou: [DATE] Criou…" at bounding box center [877, 184] width 970 height 83
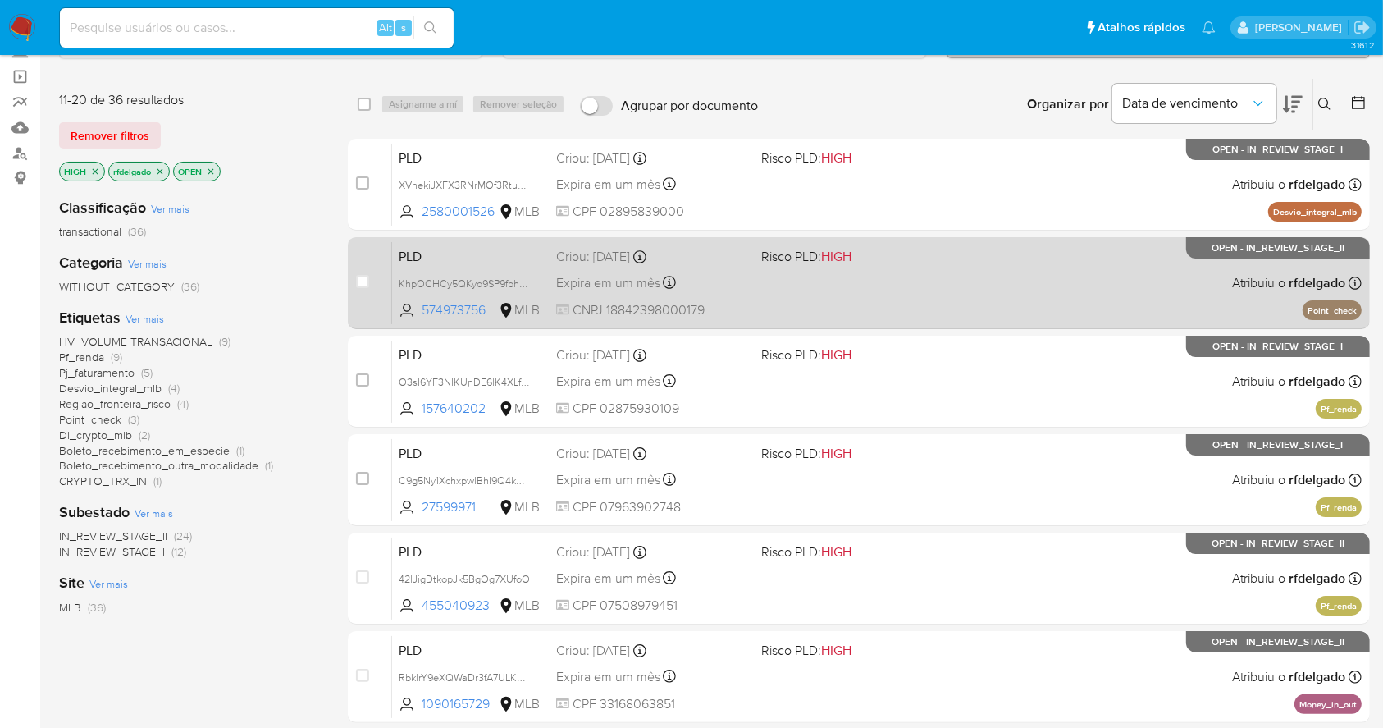
click at [1025, 310] on div "PLD KhpOCHCy5QKyo9SP9fbhO0t3 574973756 MLB Risco PLD: HIGH Criou: 12/09/2025 Cr…" at bounding box center [877, 282] width 970 height 83
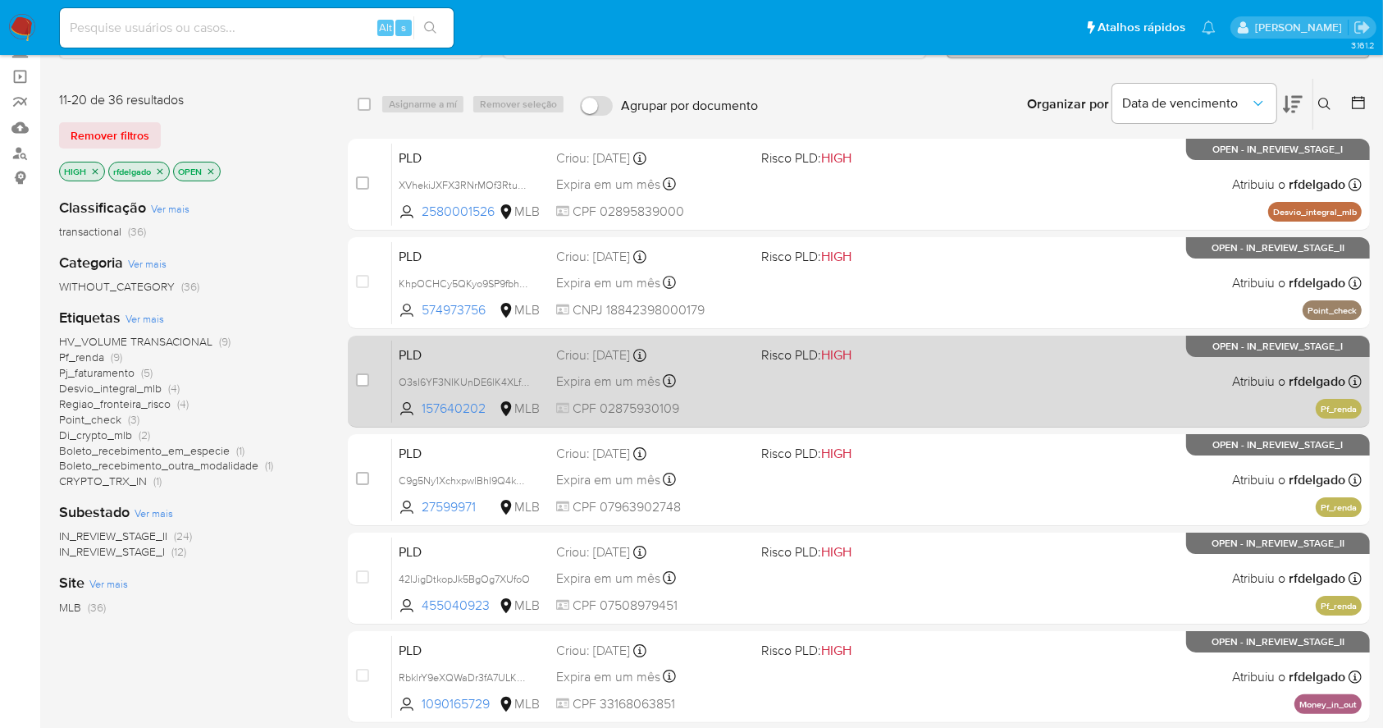
click at [1130, 390] on div "PLD O3sI6YF3NIKUnDE6lK4XLfYb 157640202 MLB Risco PLD: HIGH Criou: 12/09/2025 Cr…" at bounding box center [877, 381] width 970 height 83
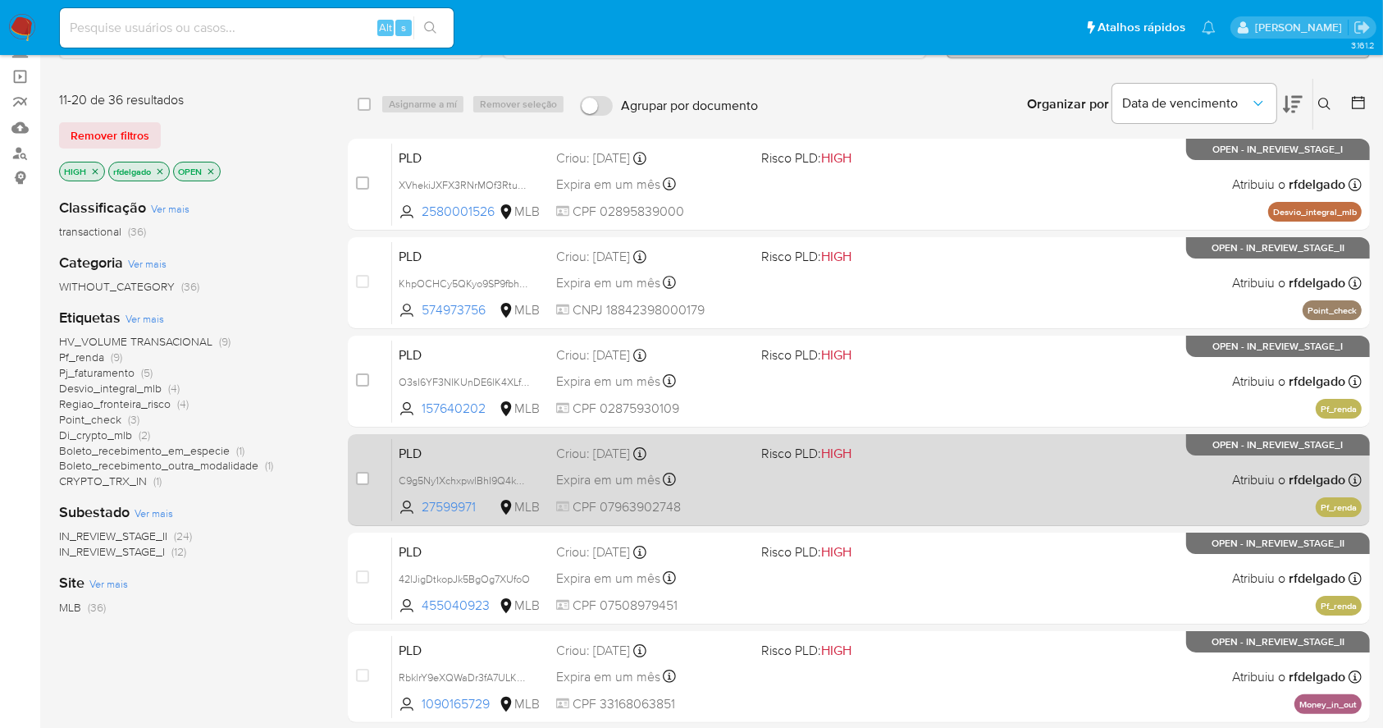
click at [1039, 495] on div "PLD C9g5Ny1XchxpwlBhI9Q4kH6S 27599971 MLB Risco PLD: HIGH Criou: 12/09/2025 Cri…" at bounding box center [877, 479] width 970 height 83
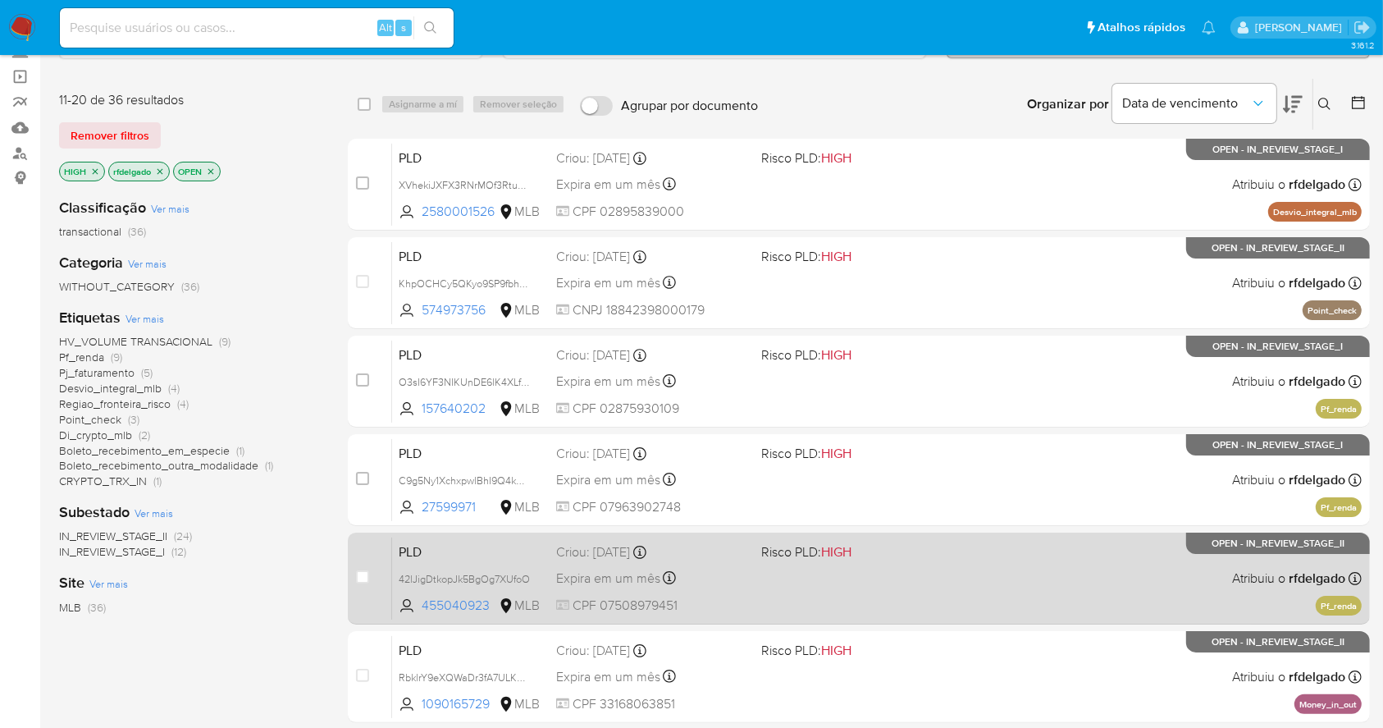
click at [1122, 597] on div "PLD 42lJigDtkopJk5BgOg7XUfoO 455040923 MLB Risco PLD: HIGH Criou: 12/09/2025 Cr…" at bounding box center [877, 578] width 970 height 83
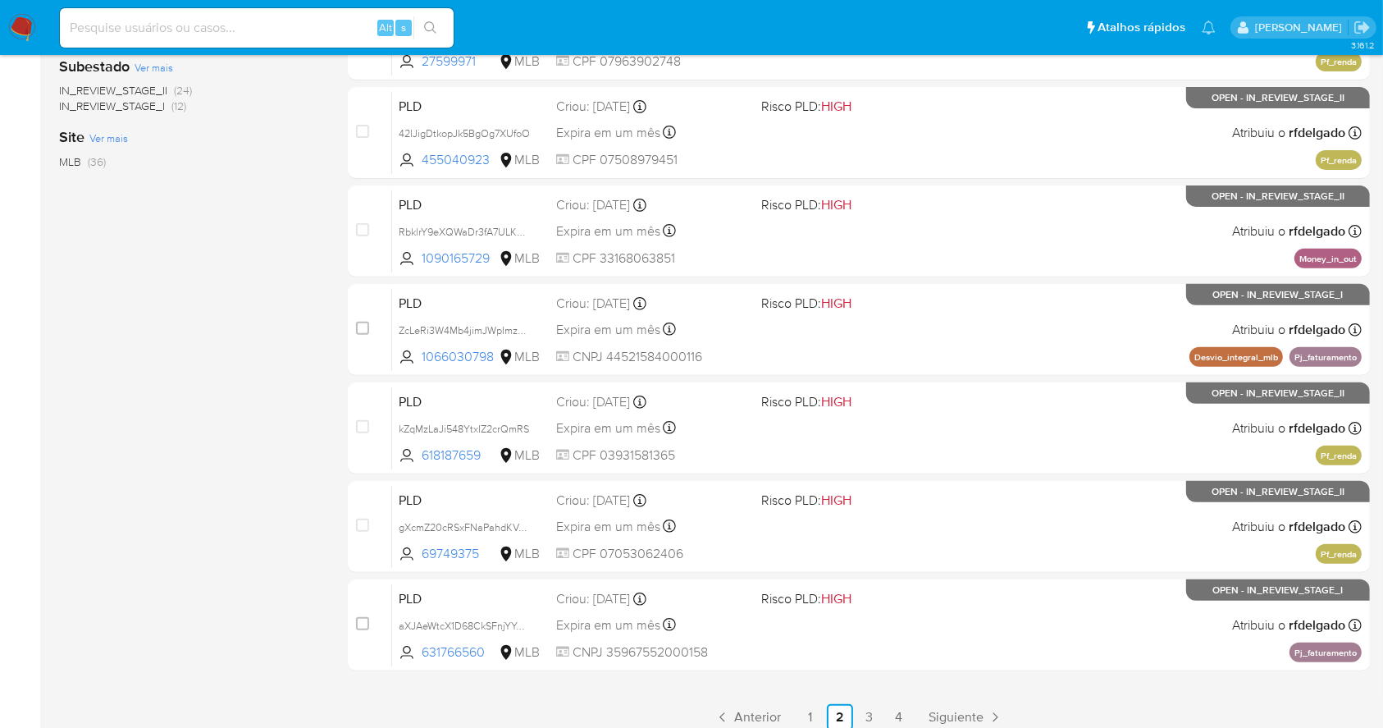
scroll to position [625, 0]
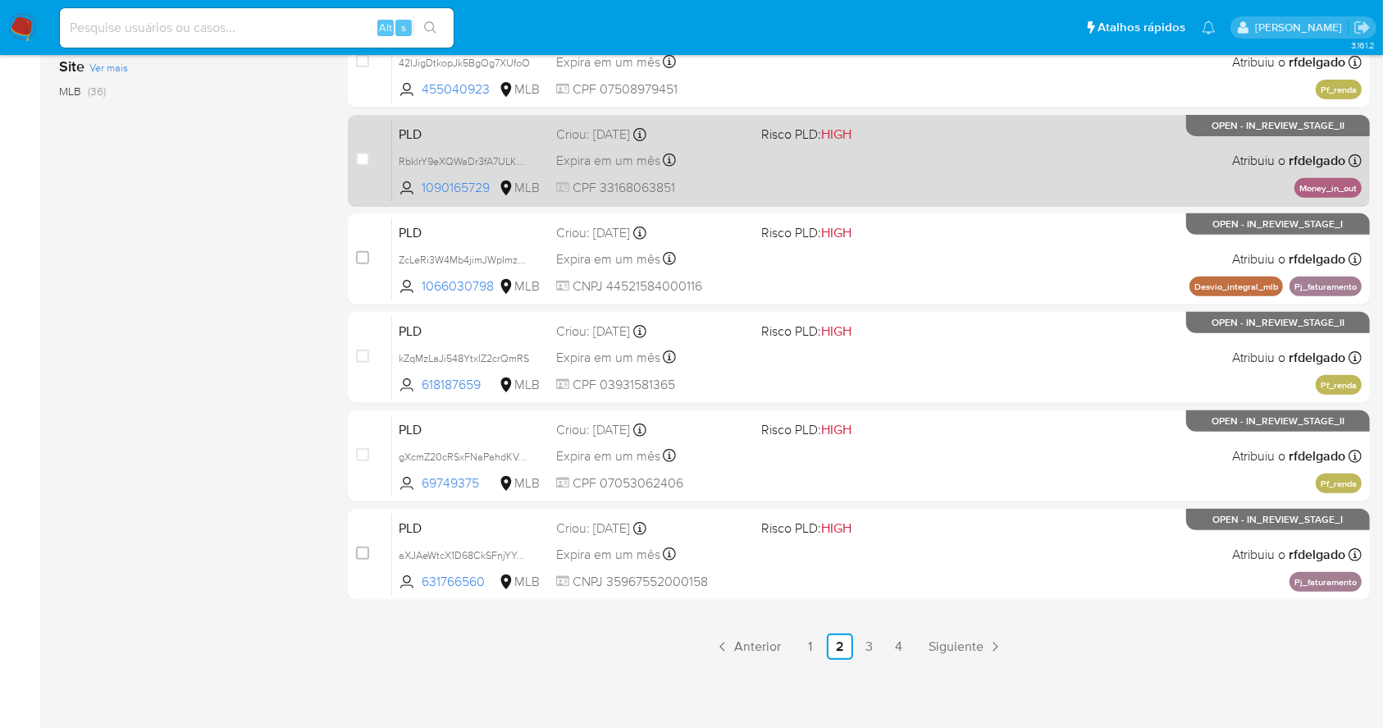
click at [1011, 164] on div "PLD RbklrY9eXQWaDr3fA7ULK3Kl 1090165729 MLB Risco PLD: HIGH Criou: 12/09/2025 C…" at bounding box center [877, 160] width 970 height 83
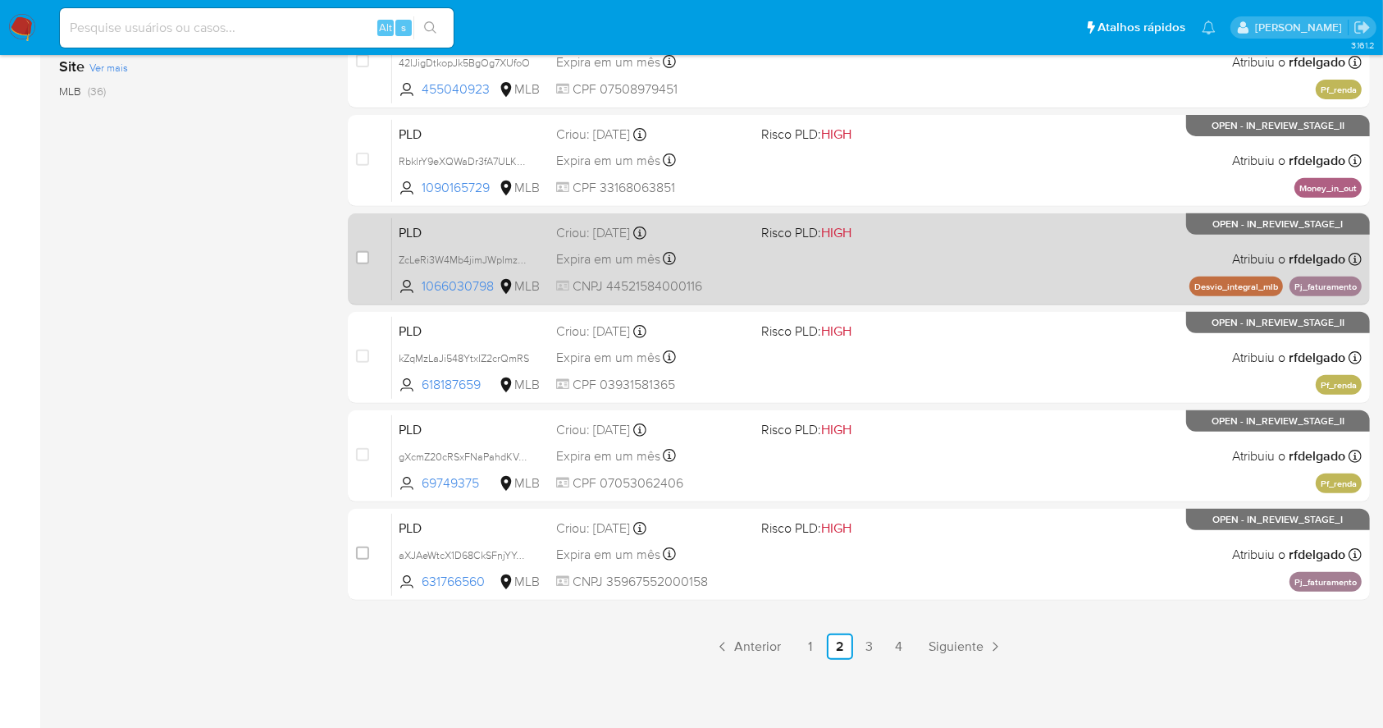
click at [967, 268] on div "PLD ZcLeRi3W4Mb4jimJWpImzpHF 1066030798 MLB Risco PLD: HIGH Criou: 12/09/2025 C…" at bounding box center [877, 258] width 970 height 83
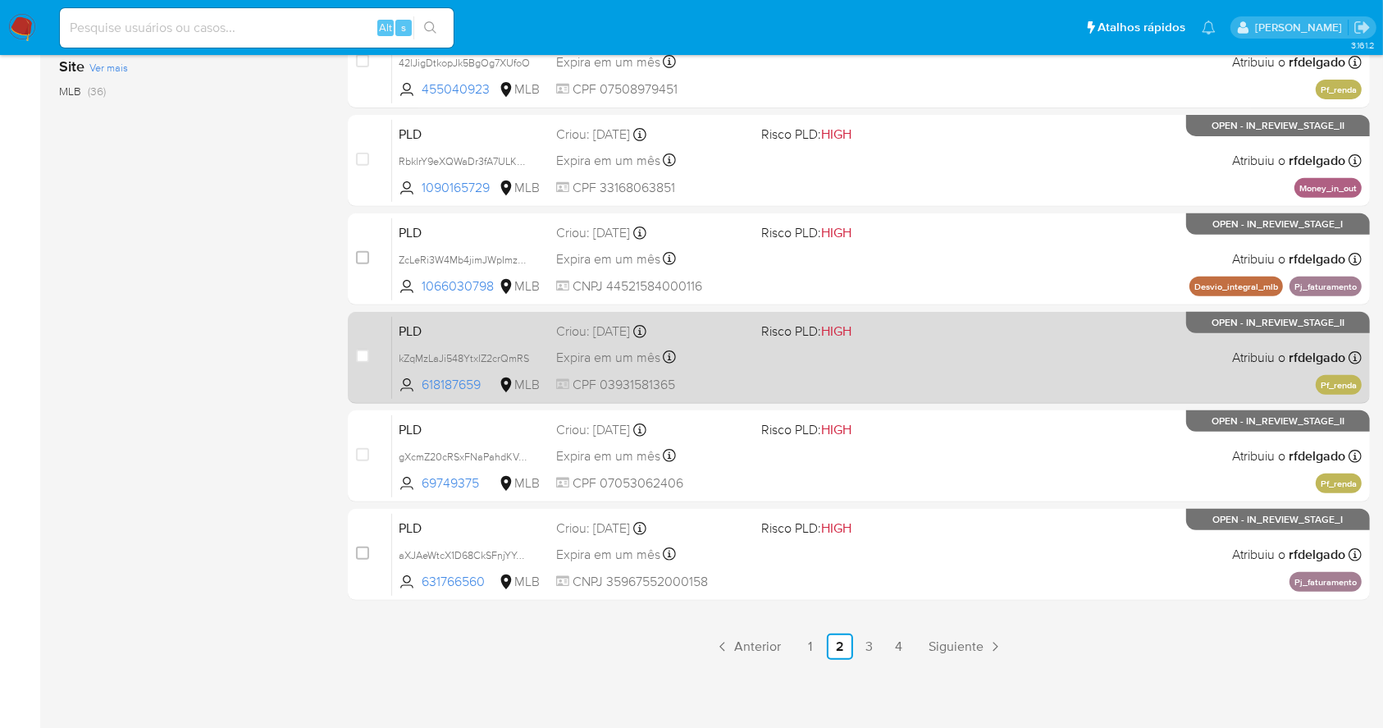
click at [1016, 358] on div "PLD kZqMzLaJi548YtxIZ2crQmRS 618187659 MLB Risco PLD: HIGH Criou: 12/09/2025 Cr…" at bounding box center [877, 357] width 970 height 83
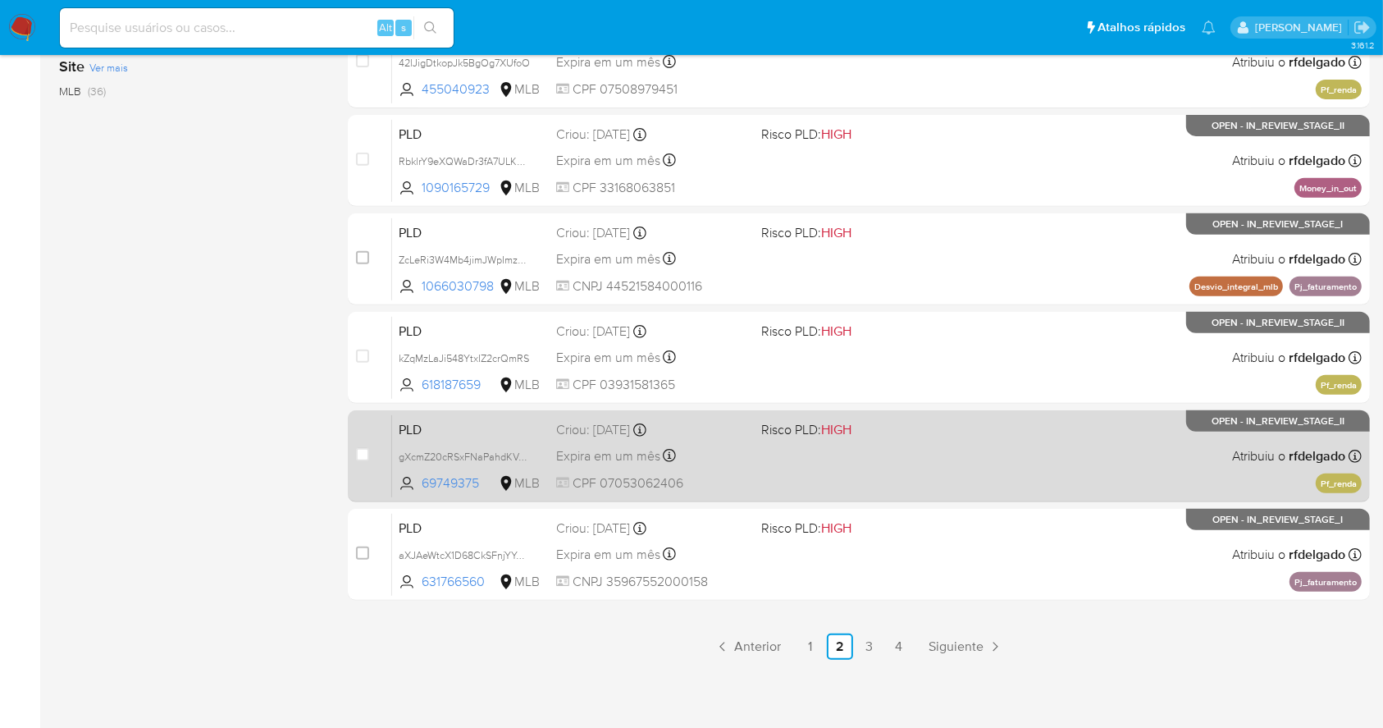
click at [1071, 468] on div "PLD gXcmZ20cRSxFNaPahdKVdQMj 69749375 MLB Risco PLD: HIGH Criou: 12/09/2025 Cri…" at bounding box center [877, 455] width 970 height 83
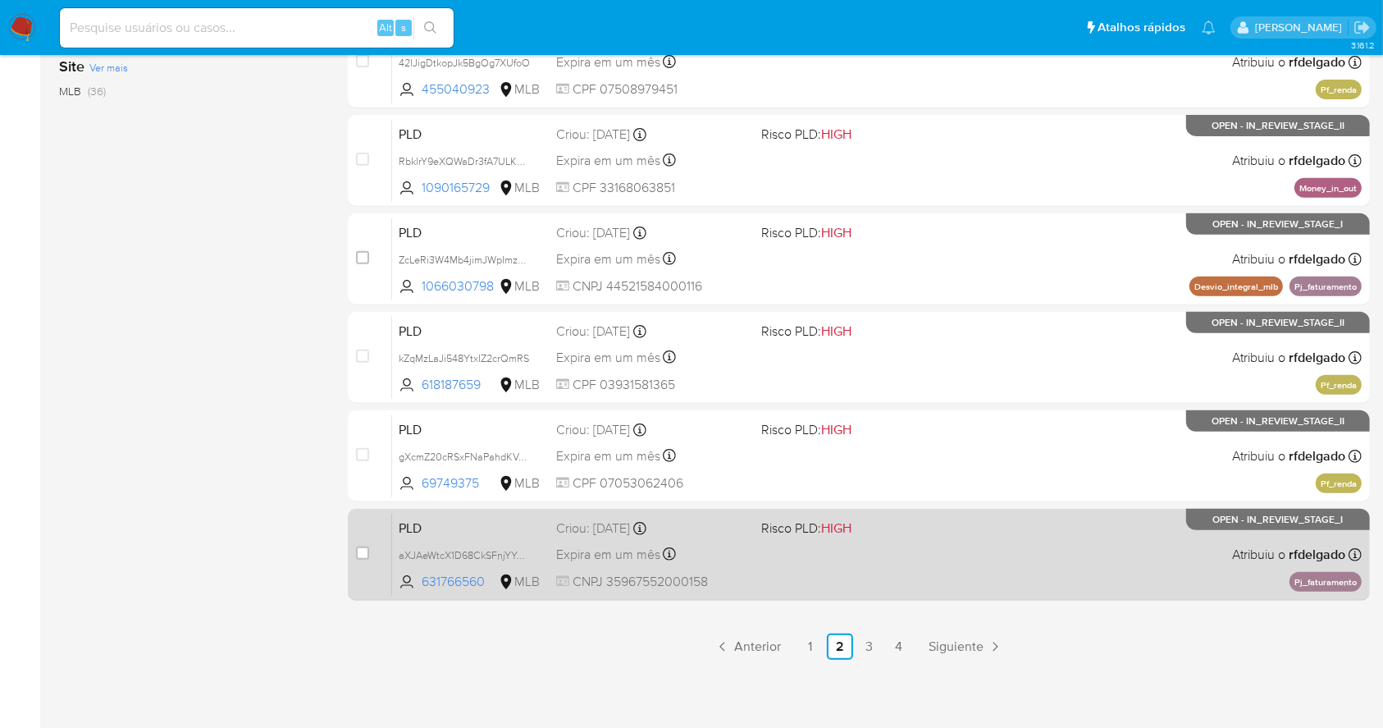
click at [1039, 546] on div "PLD aXJAeWtcX1D68CkSFnjYYoFY 631766560 MLB Risco PLD: HIGH Criou: 12/09/2025 Cr…" at bounding box center [877, 554] width 970 height 83
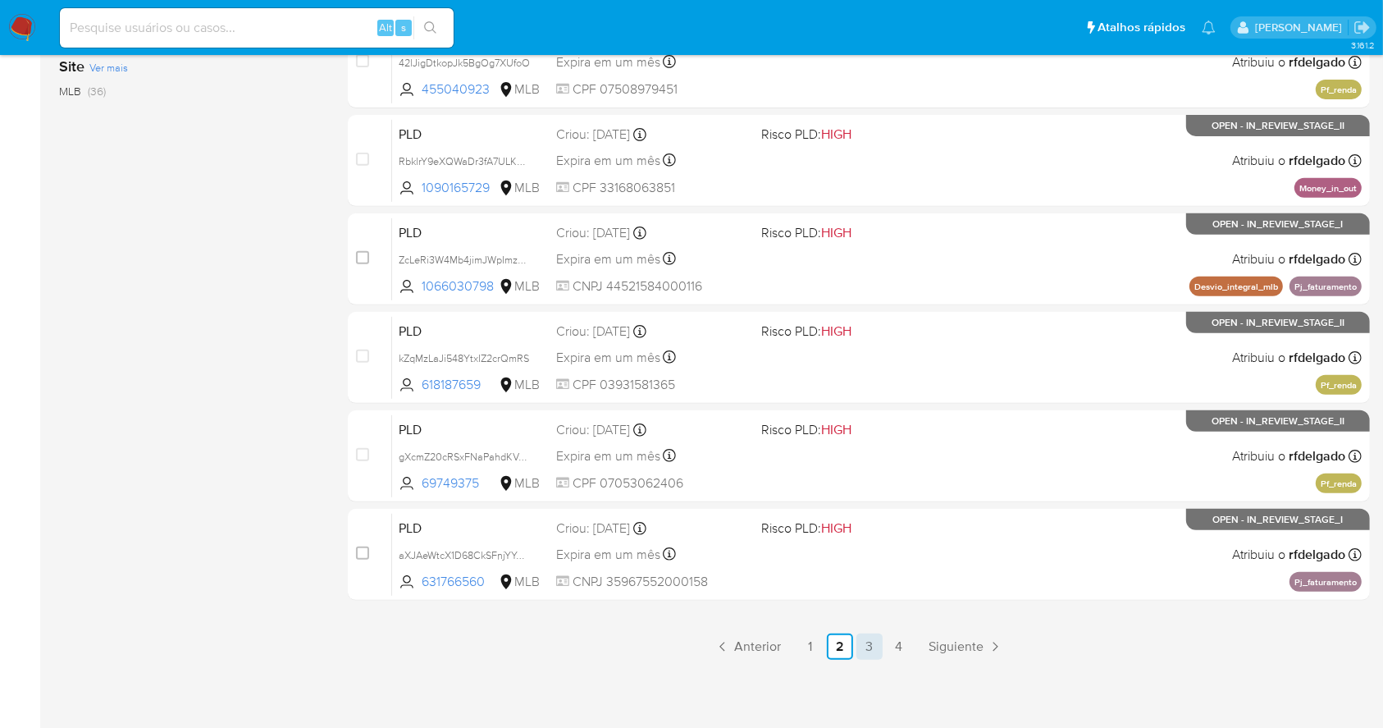
click at [861, 640] on link "3" at bounding box center [869, 646] width 26 height 26
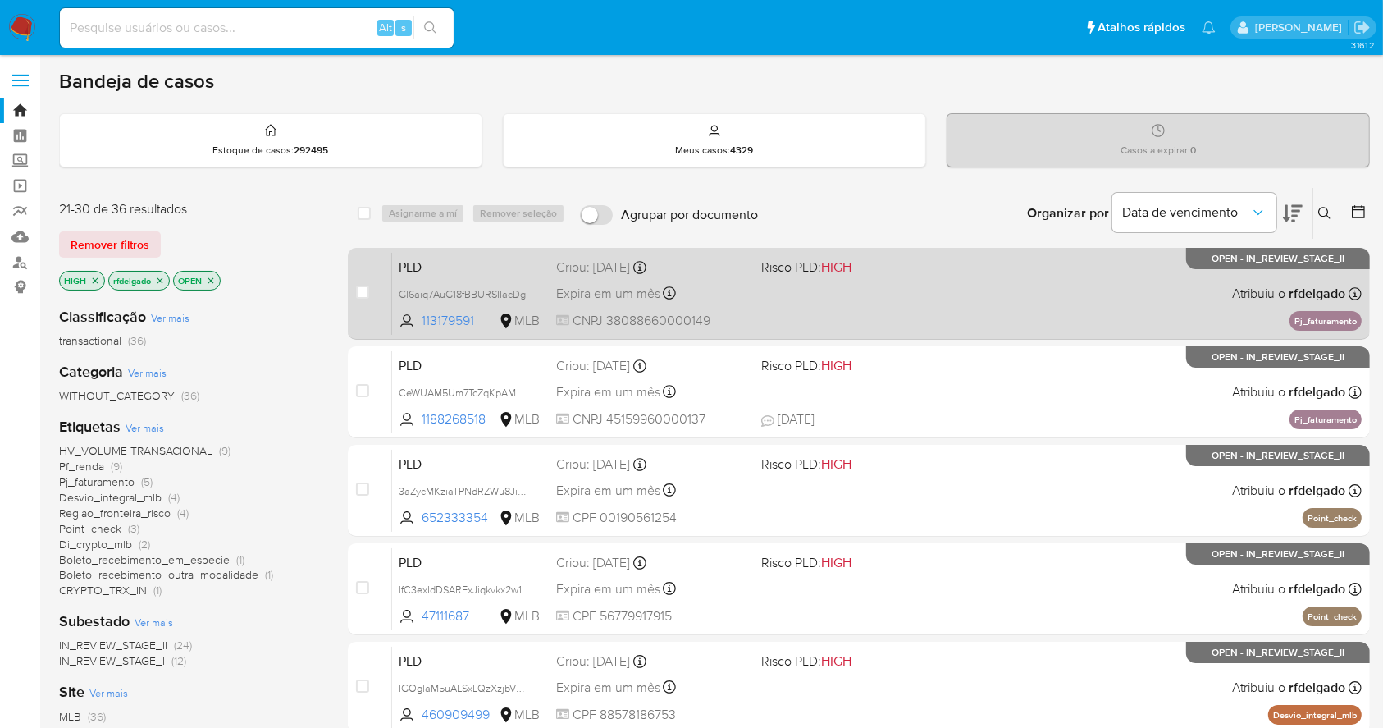
click at [997, 294] on div "PLD GI6aiq7AuG18fBBURSIIacDg 113179591 MLB Risco PLD: HIGH Criou: 12/09/2025 Cr…" at bounding box center [877, 293] width 970 height 83
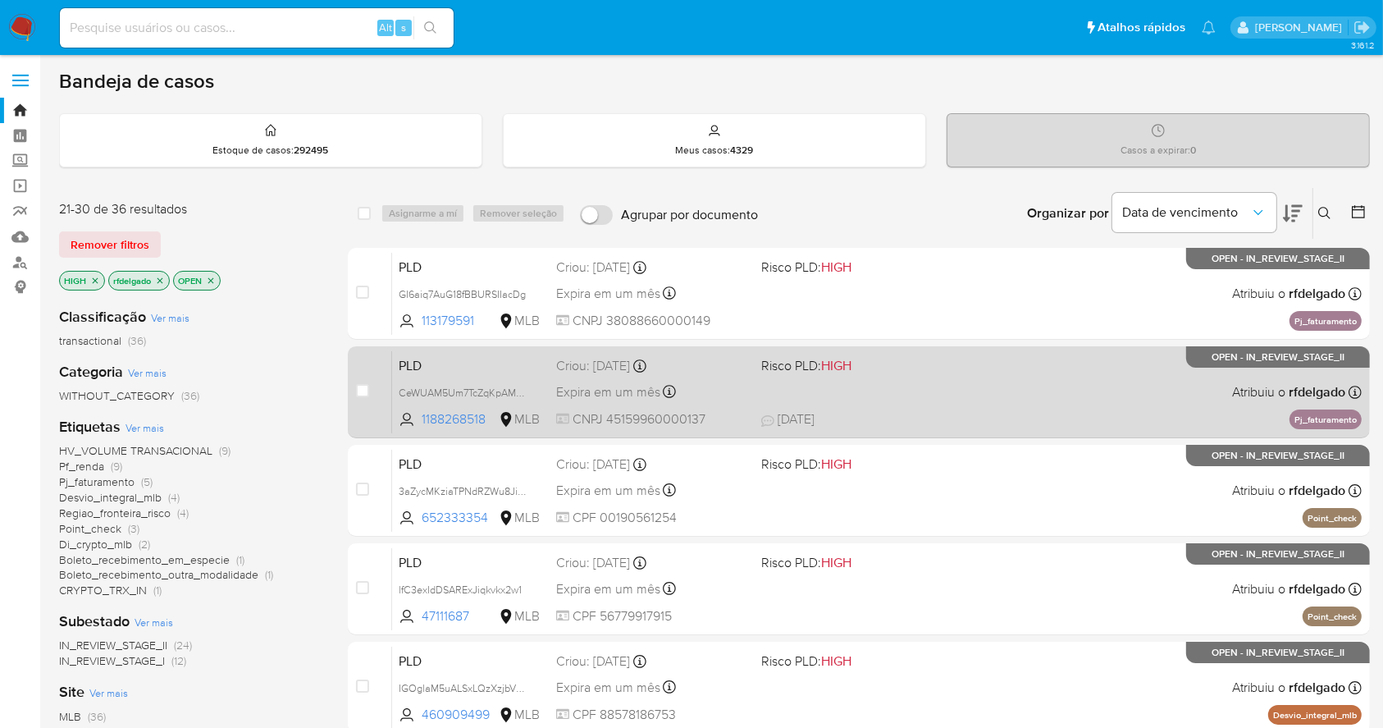
click at [1076, 384] on div "PLD CeWUAM5Um7TcZqKpAMQtk22i 1188268518 MLB Risco PLD: HIGH Criou: 12/09/2025 C…" at bounding box center [877, 391] width 970 height 83
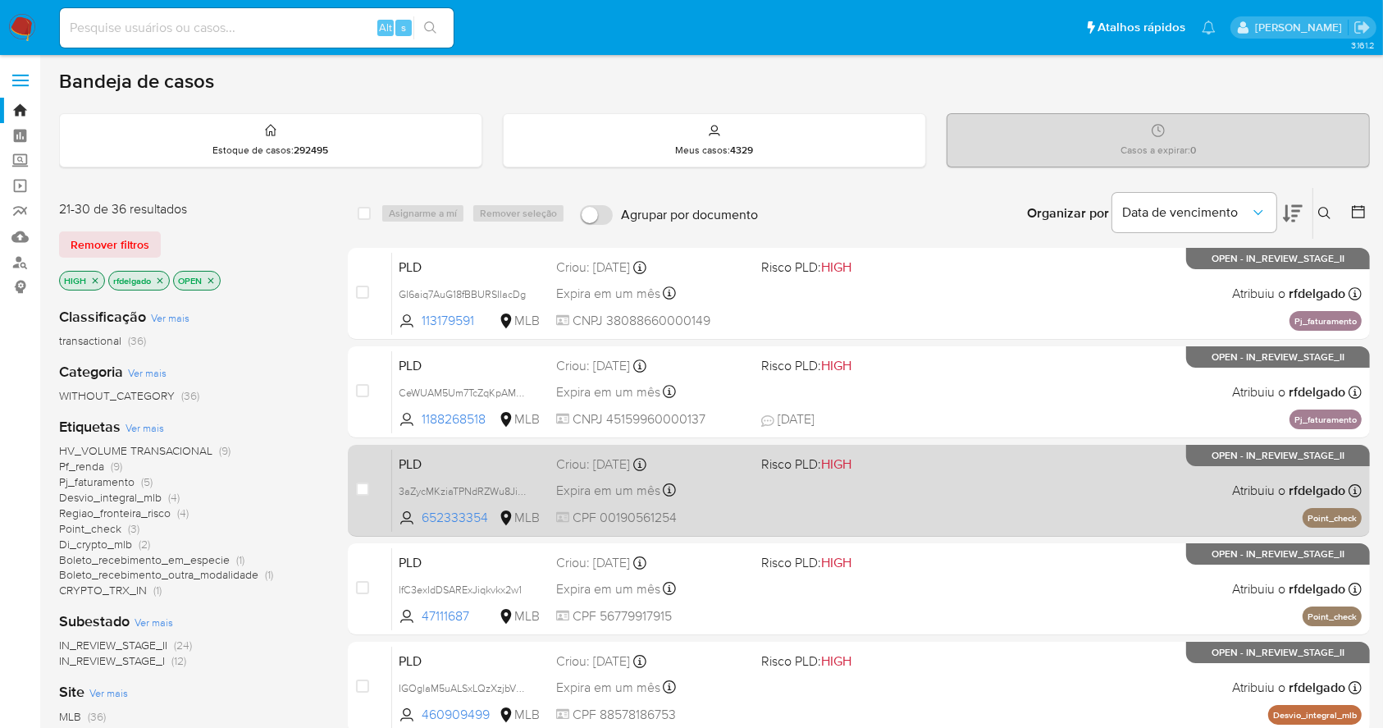
click at [1075, 495] on div "PLD 3aZycMKziaTPNdRZWu8JivDo 652333354 MLB Risco PLD: HIGH Criou: 12/09/2025 Cr…" at bounding box center [877, 490] width 970 height 83
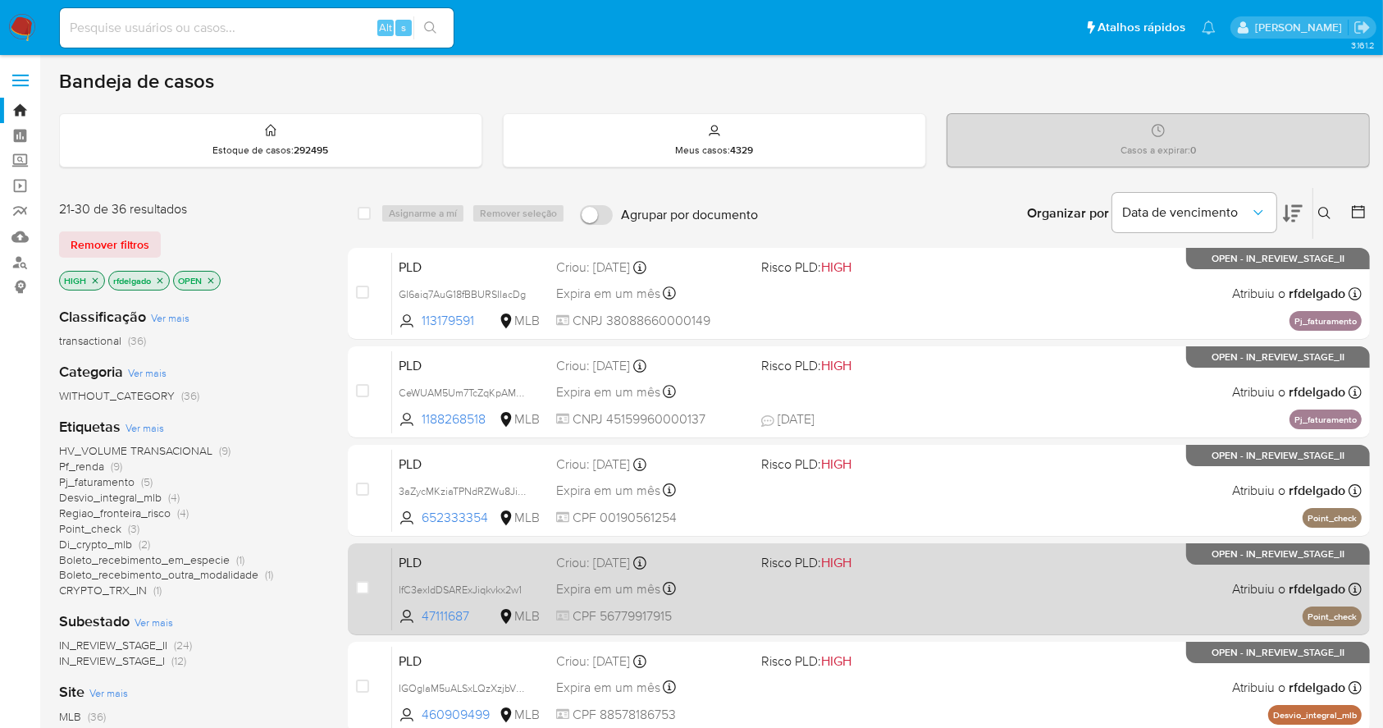
click at [1093, 571] on div "PLD lfC3exIdDSARExJiqkvkx2w1 47111687 MLB Risco PLD: HIGH Criou: 12/09/2025 Cri…" at bounding box center [877, 588] width 970 height 83
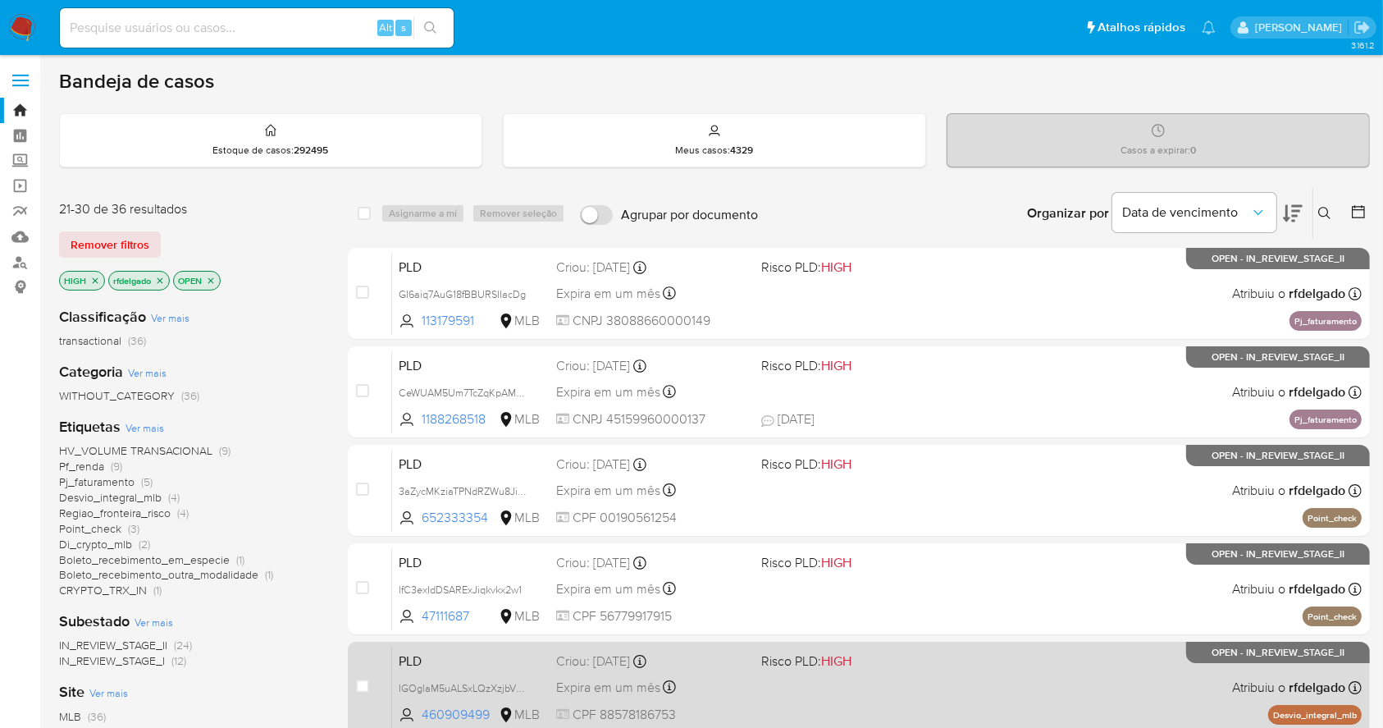
click at [1061, 692] on div "PLD IGOglaM5uALSxLQzXzjbV2Jo 460909499 MLB Risco PLD: HIGH Criou: 12/09/2025 Cr…" at bounding box center [877, 687] width 970 height 83
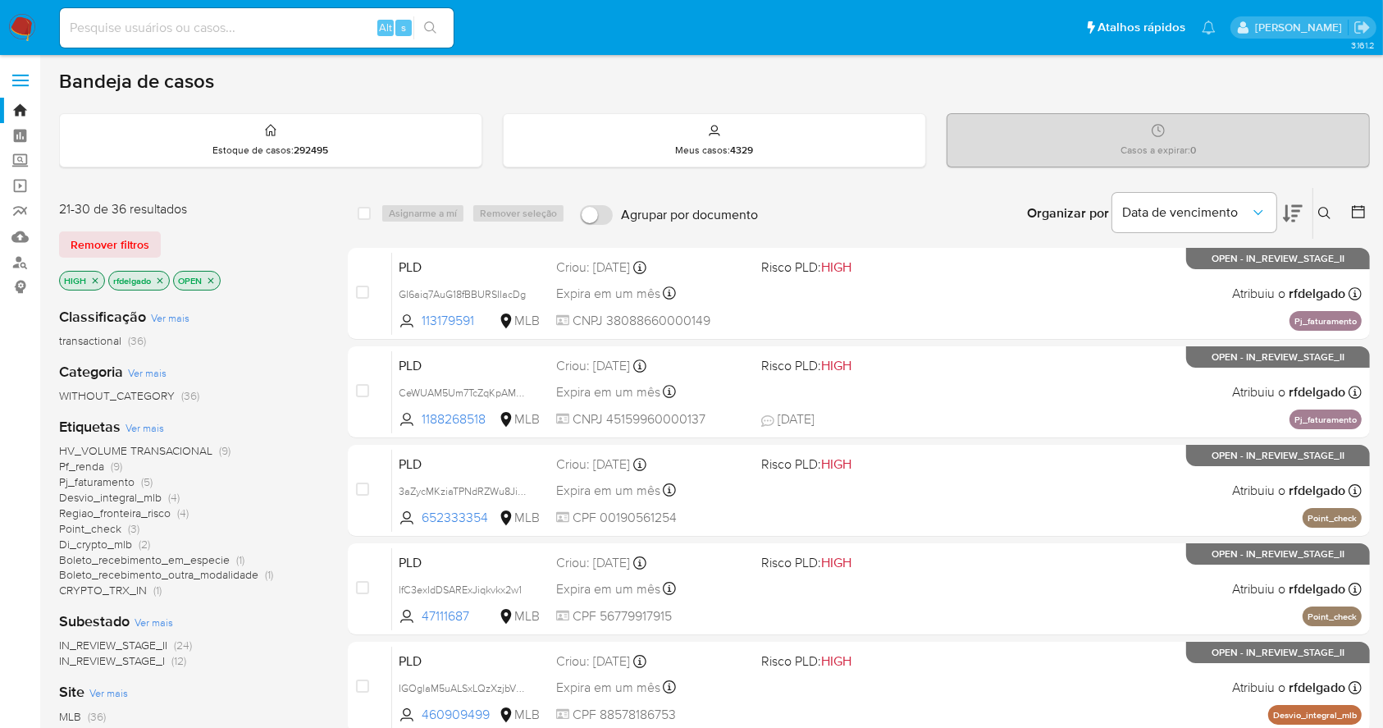
click at [177, 663] on span "(12)" at bounding box center [178, 660] width 15 height 16
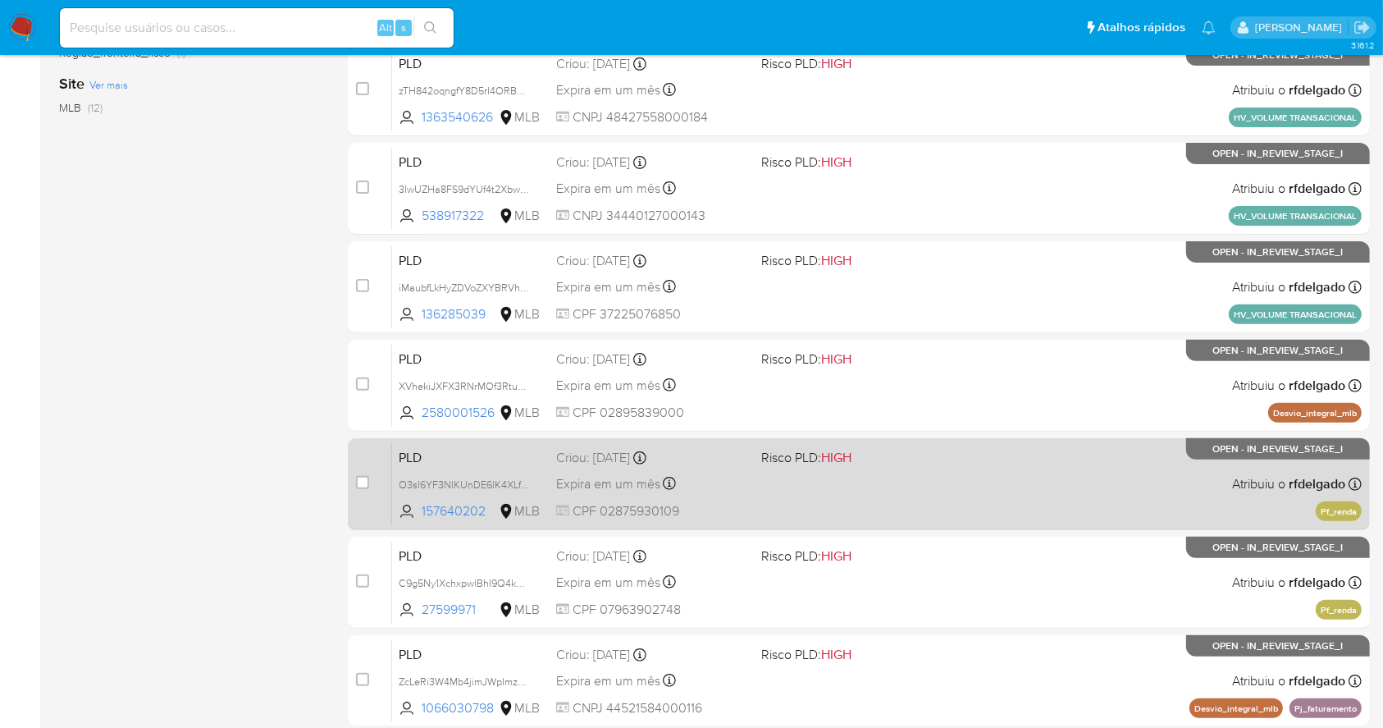
scroll to position [625, 0]
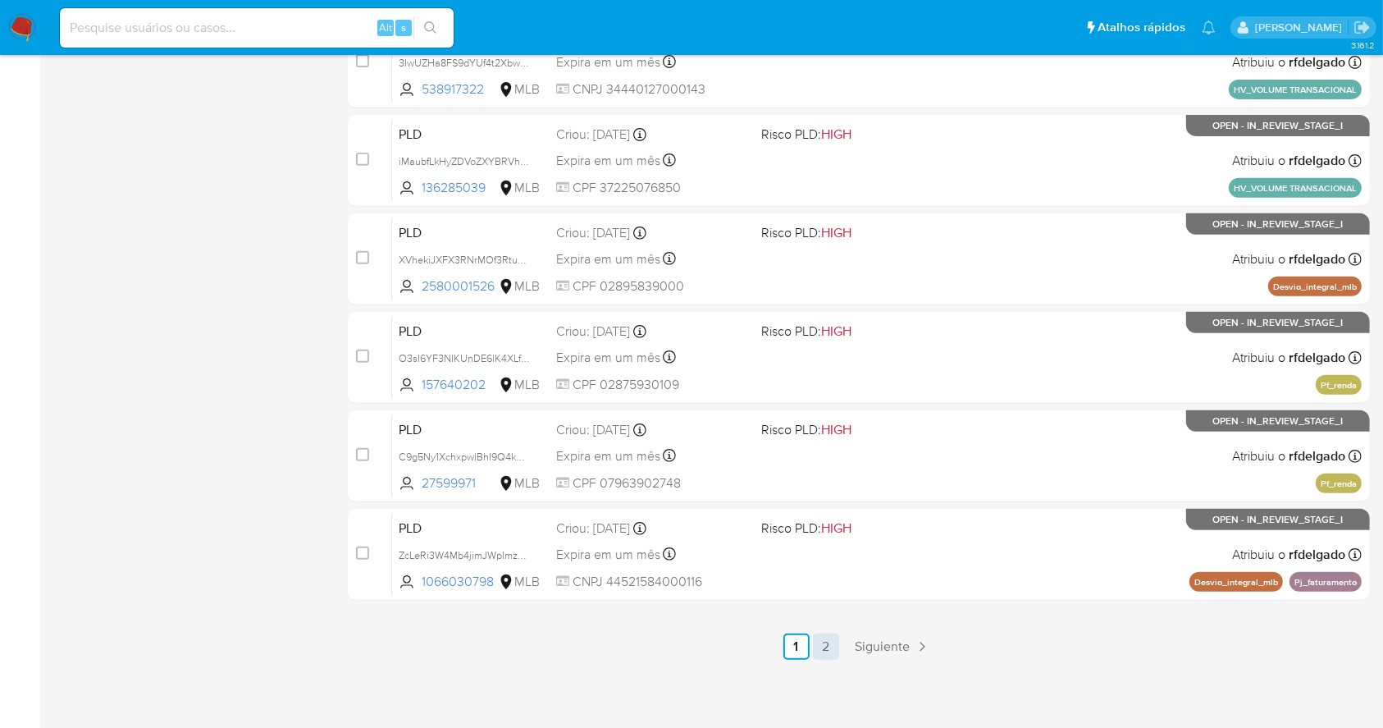
click at [821, 649] on link "2" at bounding box center [826, 646] width 26 height 26
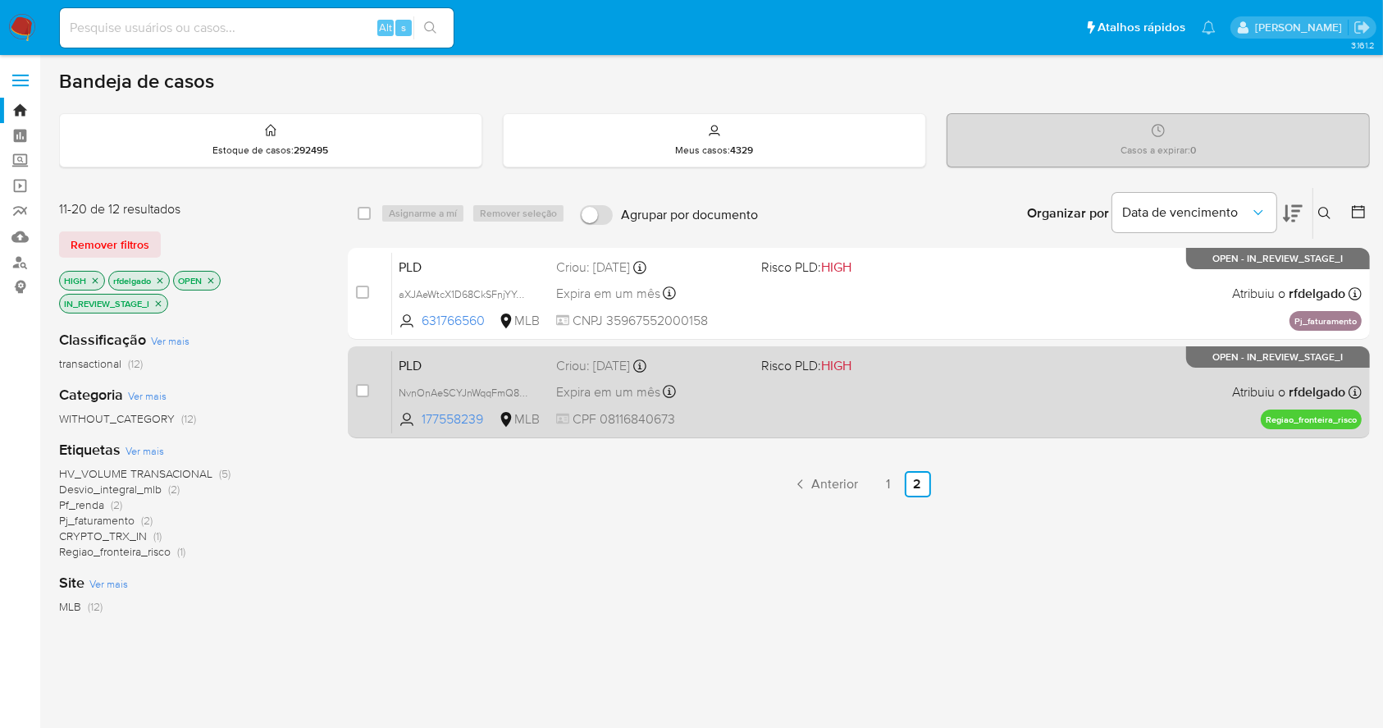
click at [1011, 396] on div "PLD NvnOnAeSCYJnWqqFmQ8r7PFV 177558239 MLB Risco PLD: HIGH Criou: 12/09/2025 Cr…" at bounding box center [877, 391] width 970 height 83
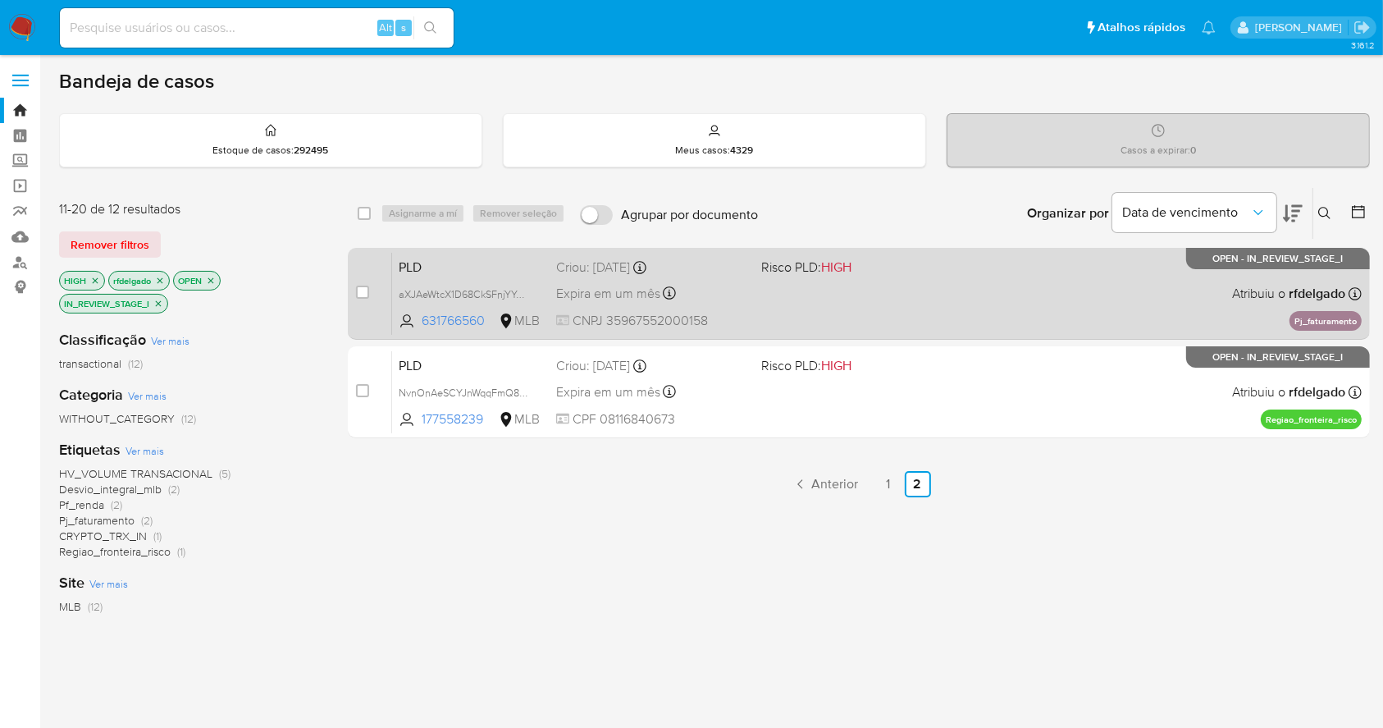
click at [959, 292] on div "PLD aXJAeWtcX1D68CkSFnjYYoFY 631766560 MLB Risco PLD: HIGH Criou: 12/09/2025 Cr…" at bounding box center [877, 293] width 970 height 83
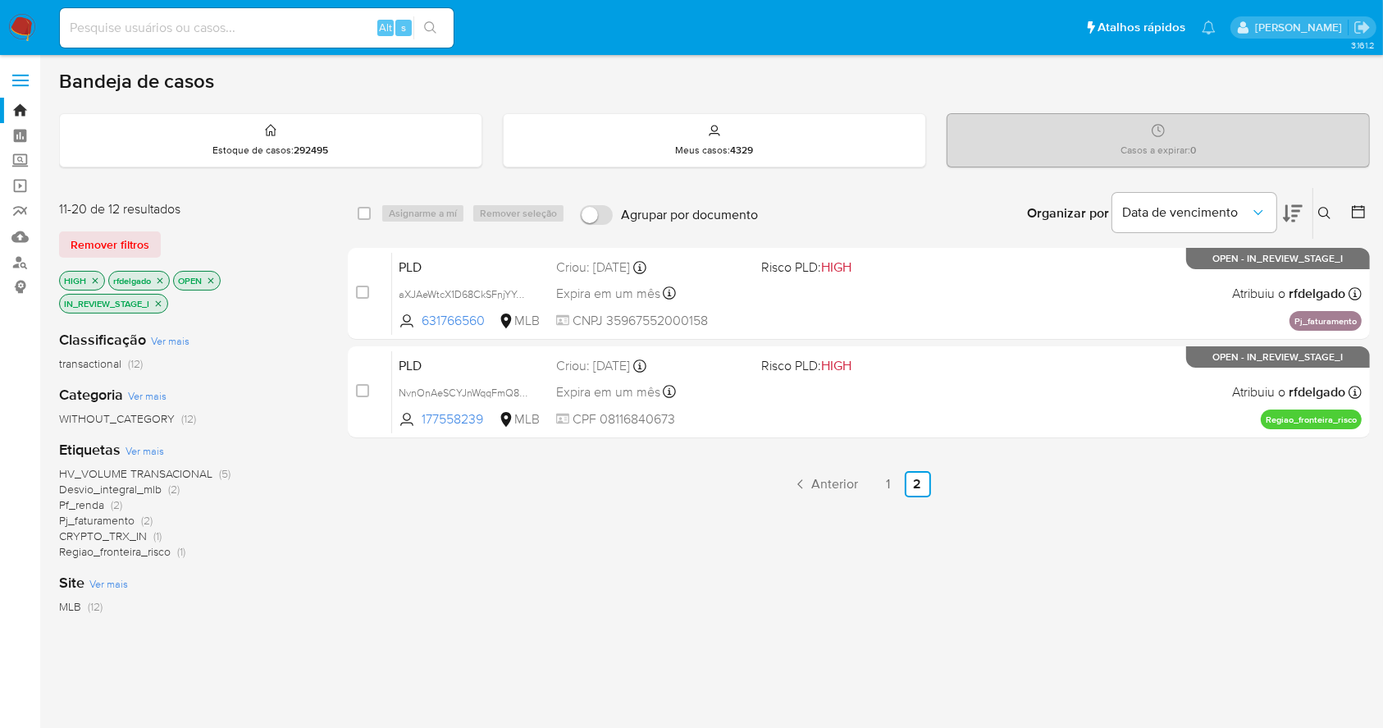
click at [88, 281] on p "HIGH" at bounding box center [82, 281] width 44 height 18
click at [94, 280] on icon "close-filter" at bounding box center [95, 281] width 10 height 10
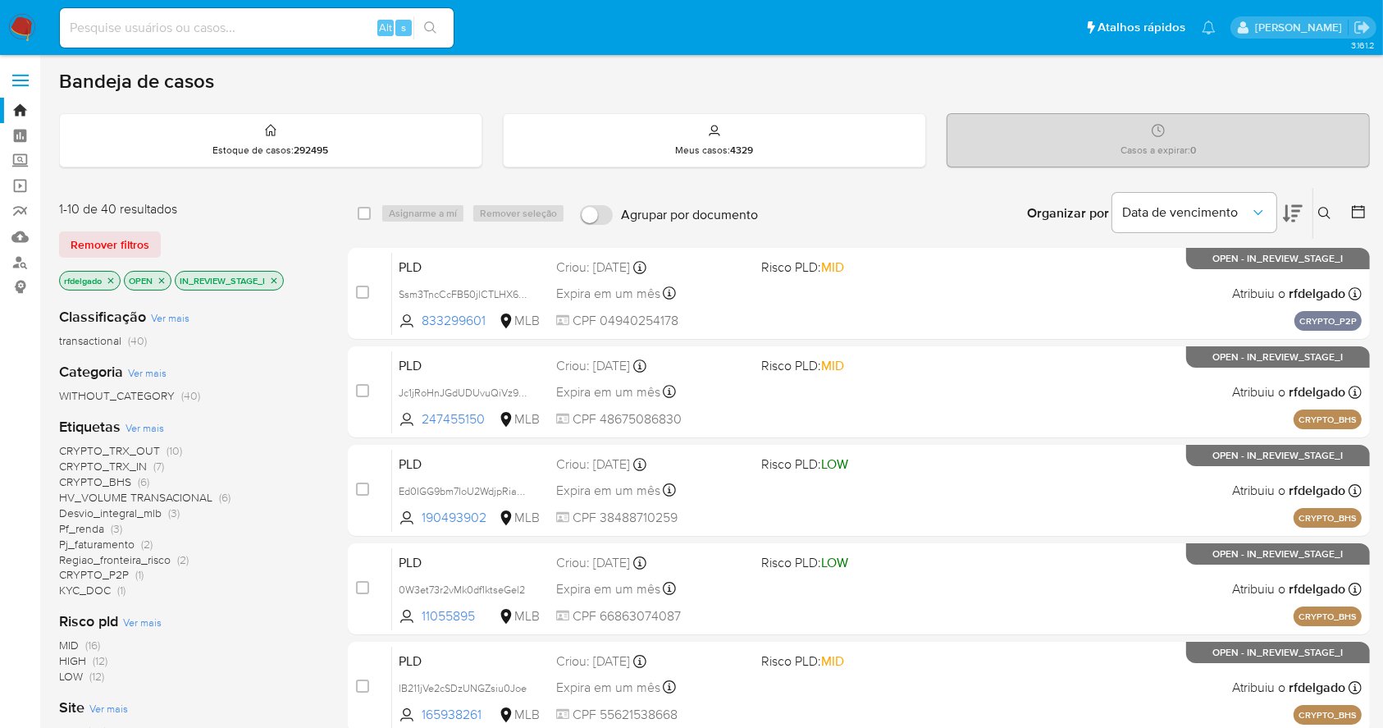
scroll to position [109, 0]
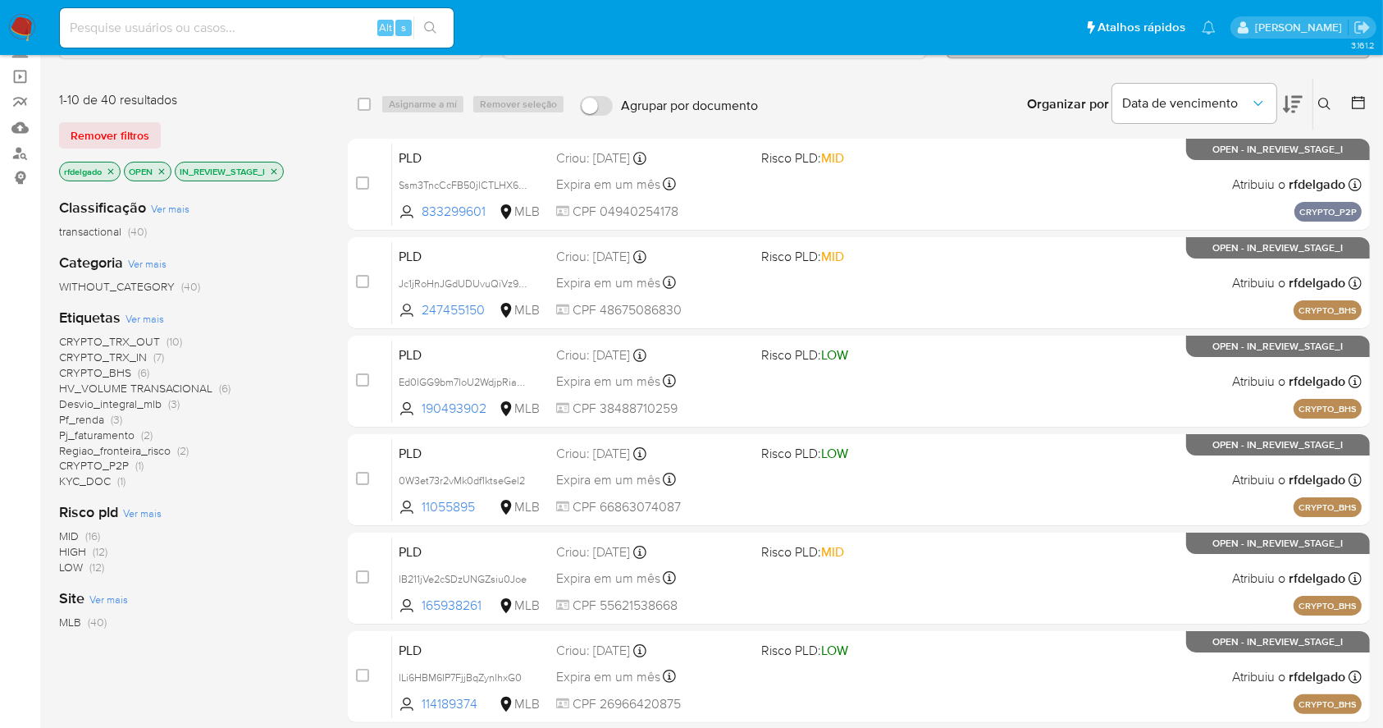
click at [85, 534] on span "(16)" at bounding box center [92, 535] width 15 height 16
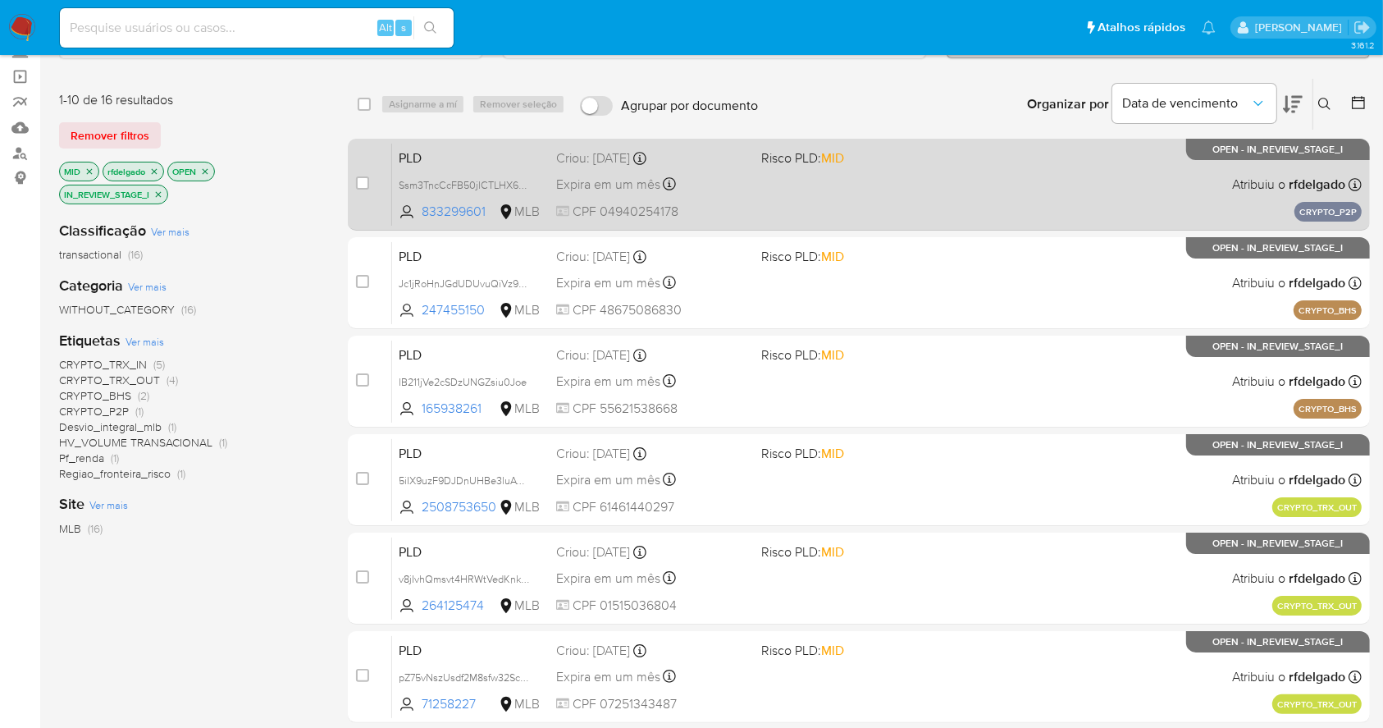
click at [1068, 183] on div "PLD Ssm3TncCcFB50jlCTLHX6tqd 833299601 MLB Risco PLD: MID Criou: 15/09/2025 Cri…" at bounding box center [877, 184] width 970 height 83
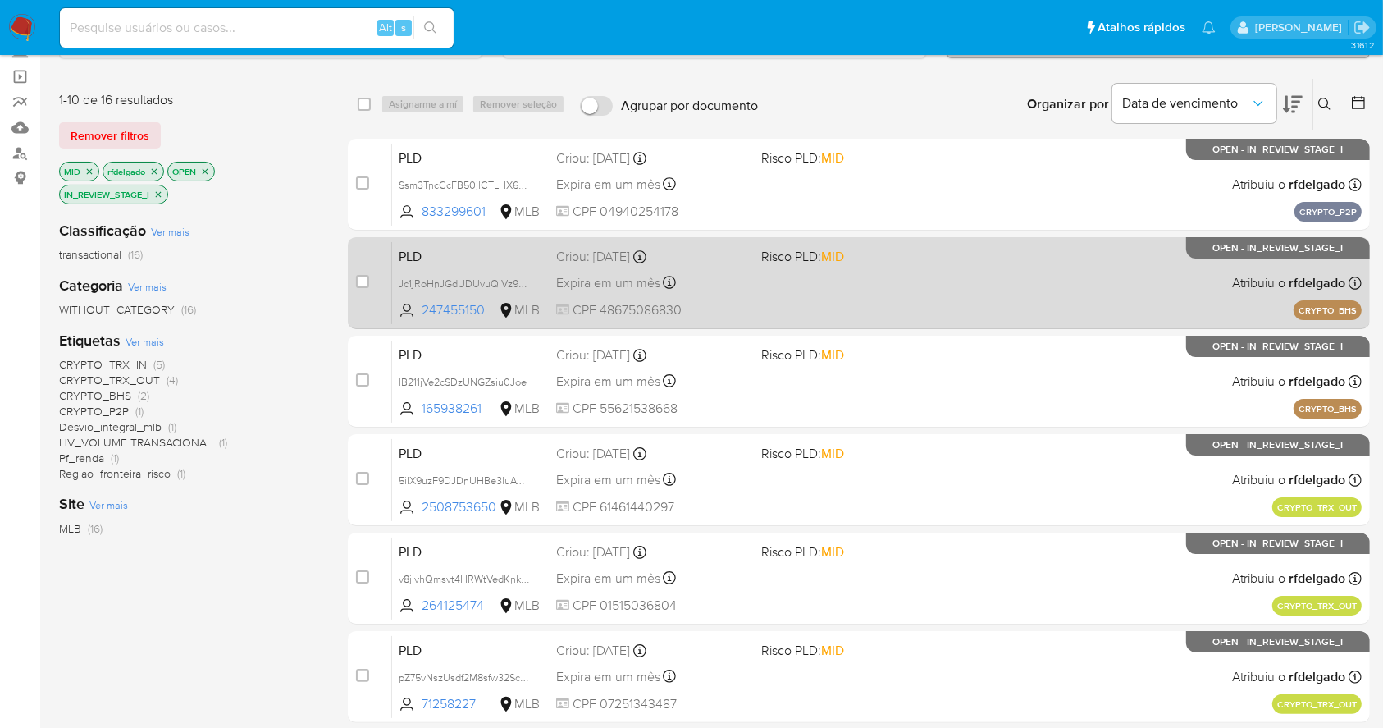
click at [1083, 298] on div "PLD Jc1jRoHnJGdUDUvuQiVz9Cp2 247455150 MLB Risco PLD: MID Criou: 12/09/2025 Cri…" at bounding box center [877, 282] width 970 height 83
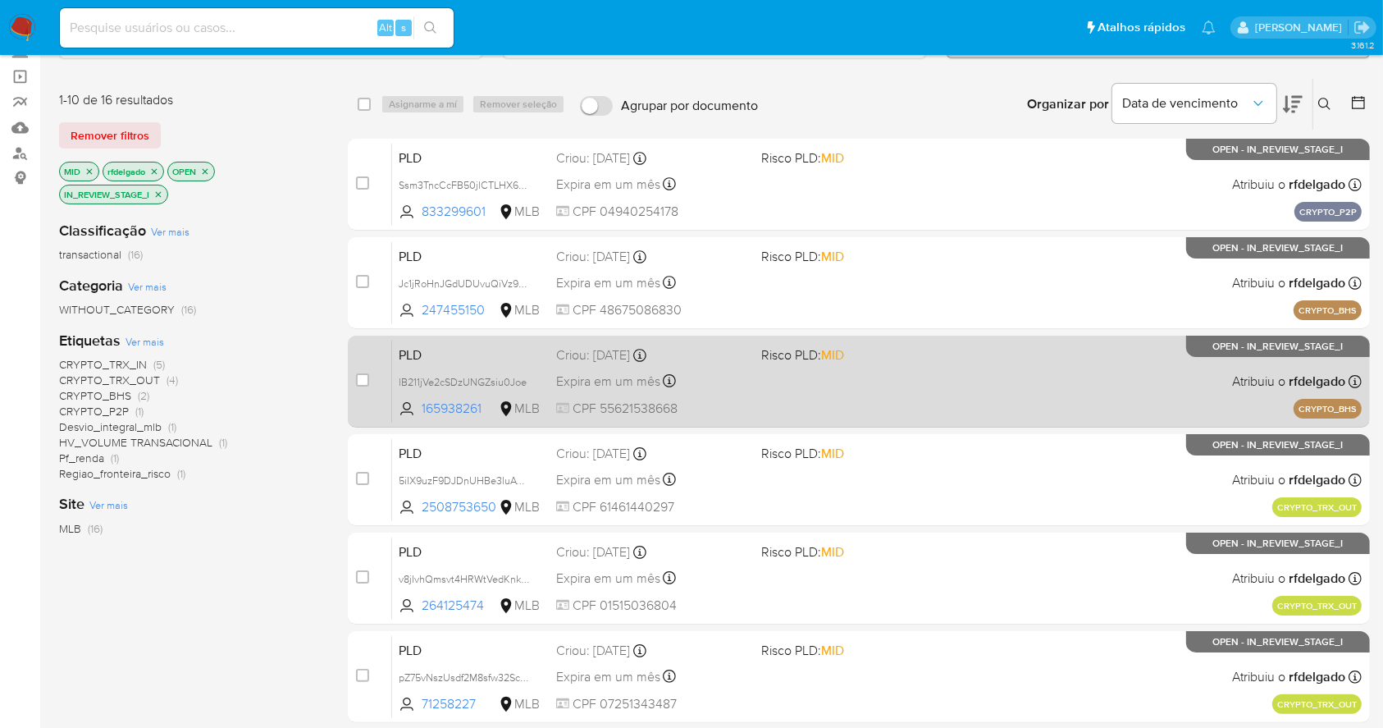
click at [1094, 387] on div "PLD lB211jVe2cSDzUNGZsiu0Joe 165938261 MLB Risco PLD: MID Criou: 12/09/2025 Cri…" at bounding box center [877, 381] width 970 height 83
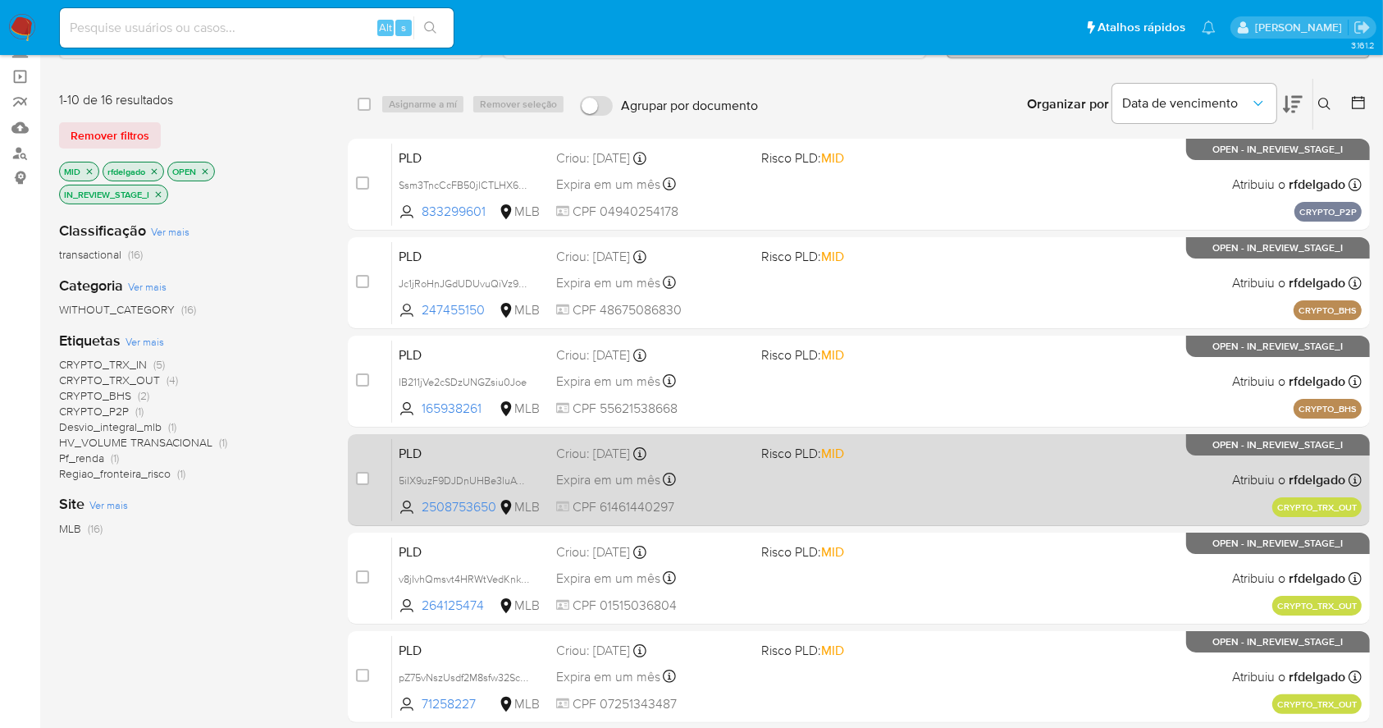
click at [1076, 495] on div "PLD 5iIX9uzF9DJDnUHBe3luAVe2 2508753650 MLB Risco PLD: MID Criou: 12/09/2025 Cr…" at bounding box center [877, 479] width 970 height 83
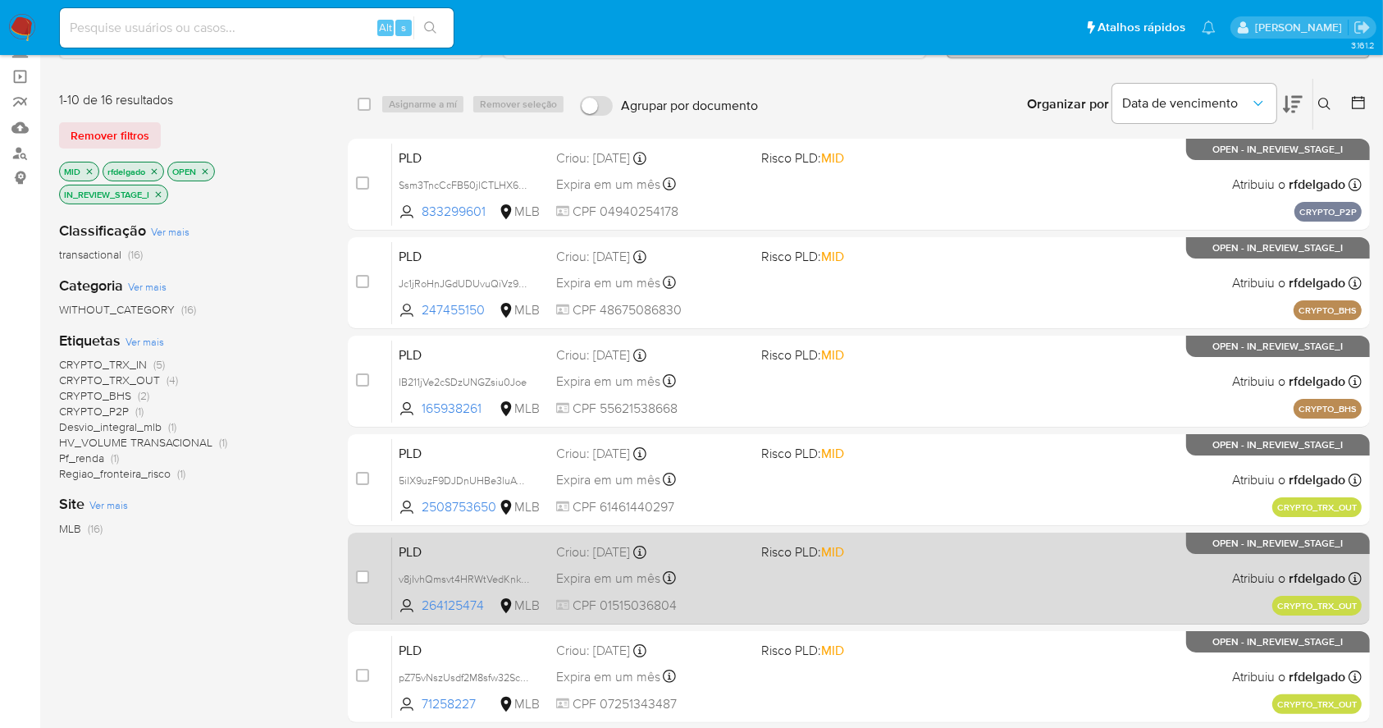
click at [1116, 590] on div "PLD v8jIvhQmsvt4HRWtVedKnkym 264125474 MLB Risco PLD: MID Criou: 12/09/2025 Cri…" at bounding box center [877, 578] width 970 height 83
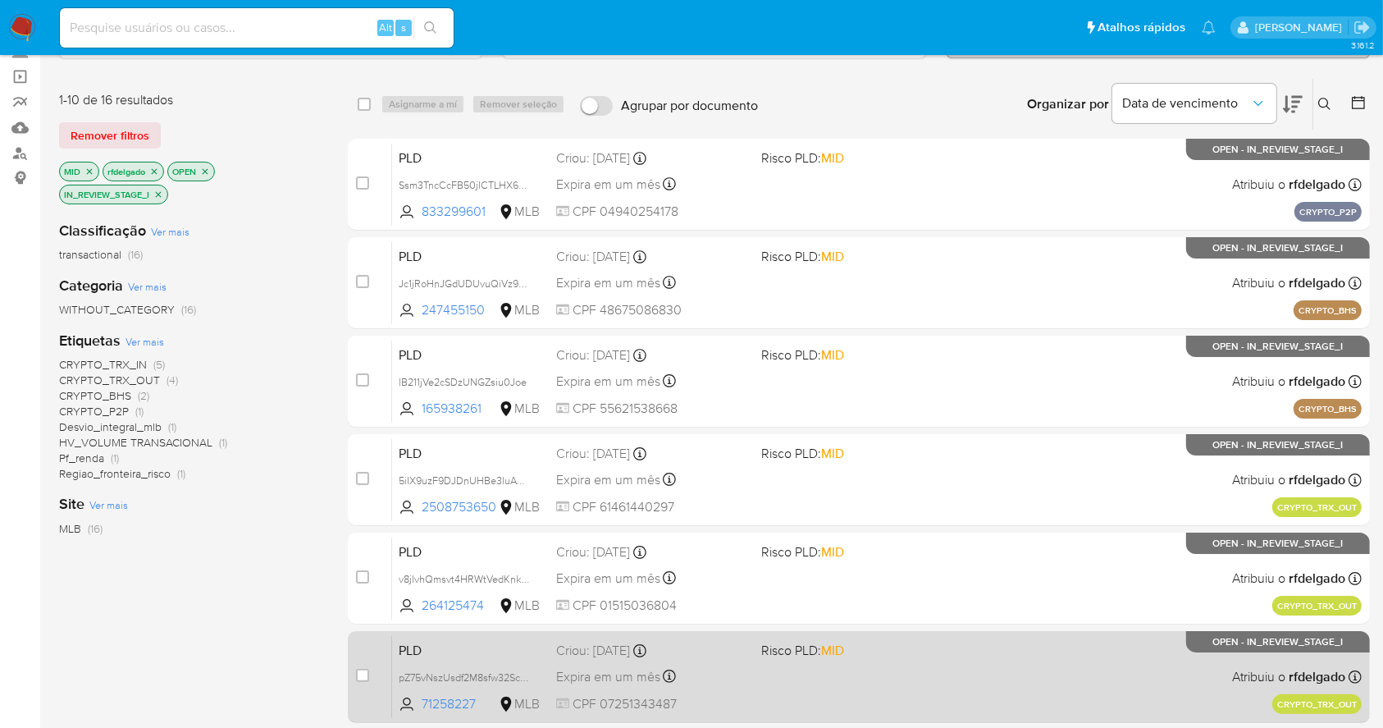
click at [1076, 669] on div "PLD pZ75vNszUsdf2M8sfw32ScmD 71258227 MLB Risco PLD: MID Criou: 12/09/2025 Crio…" at bounding box center [877, 676] width 970 height 83
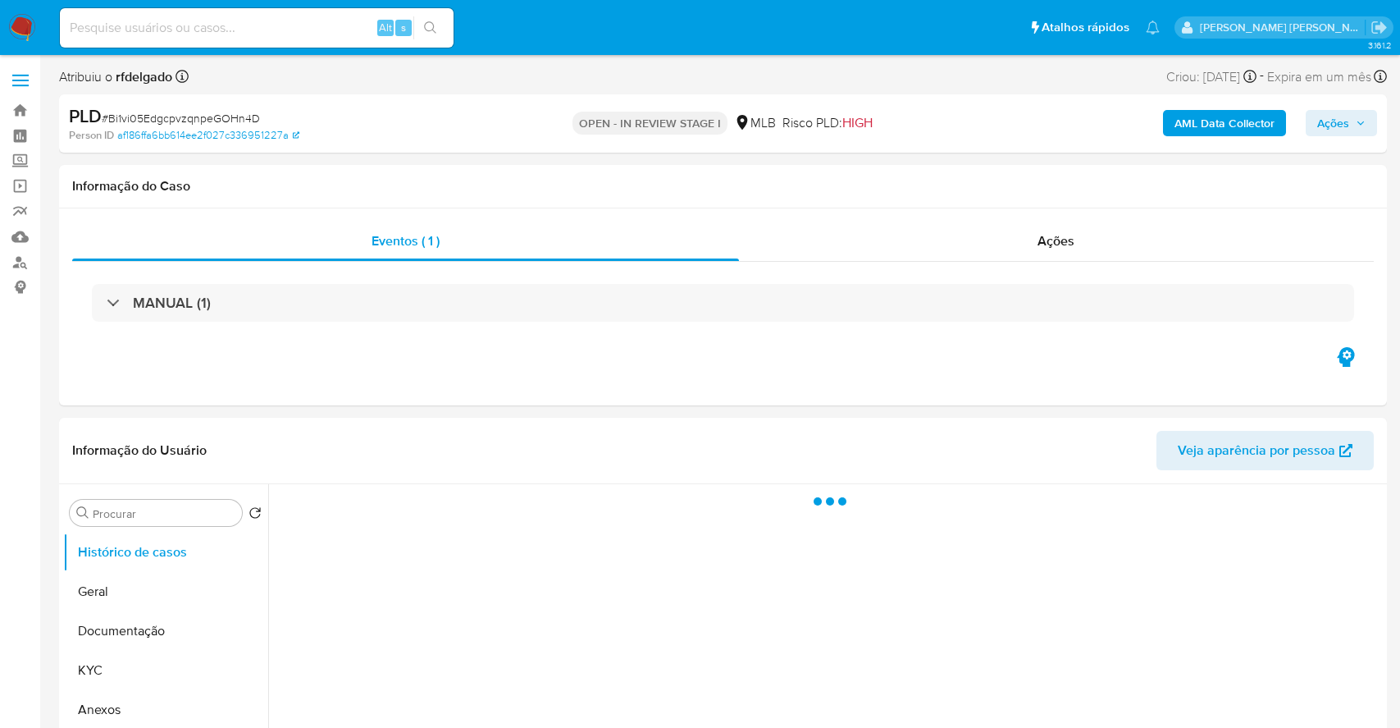
select select "10"
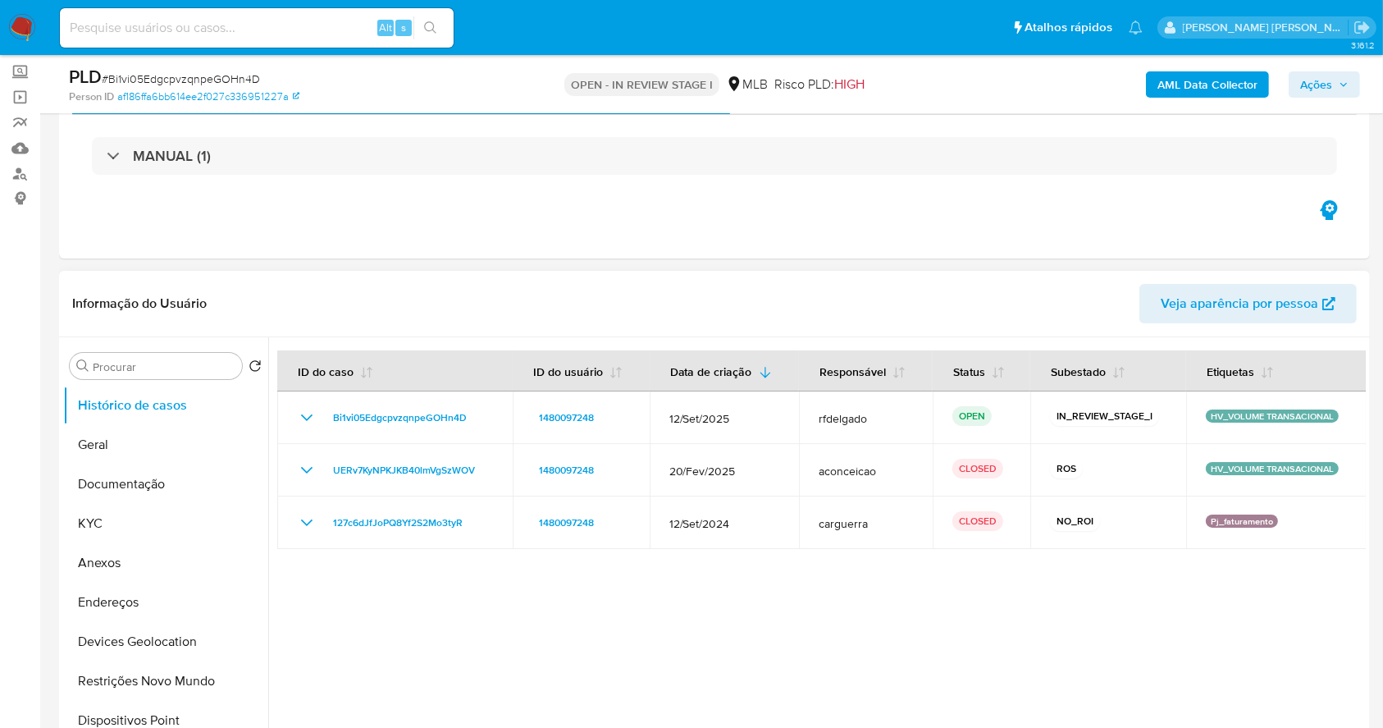
scroll to position [109, 0]
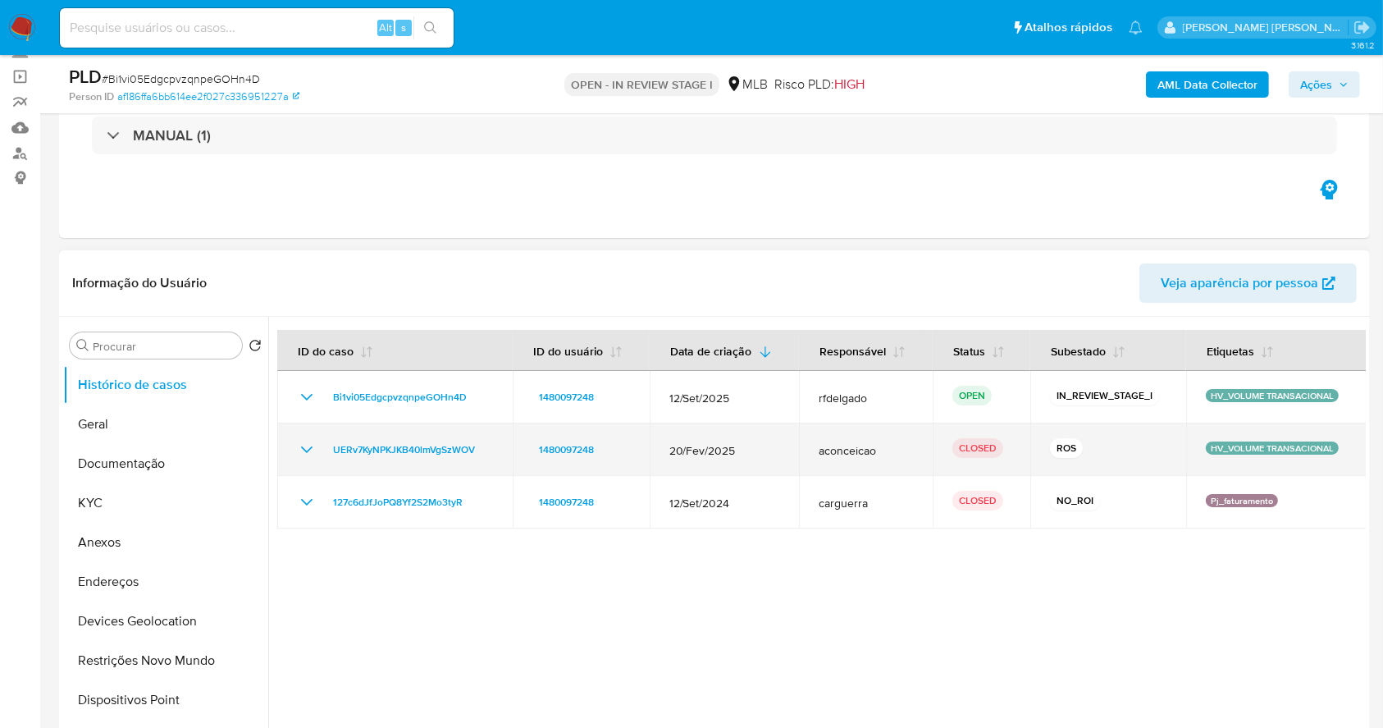
click at [305, 441] on icon "Mostrar/Ocultar" at bounding box center [307, 450] width 20 height 20
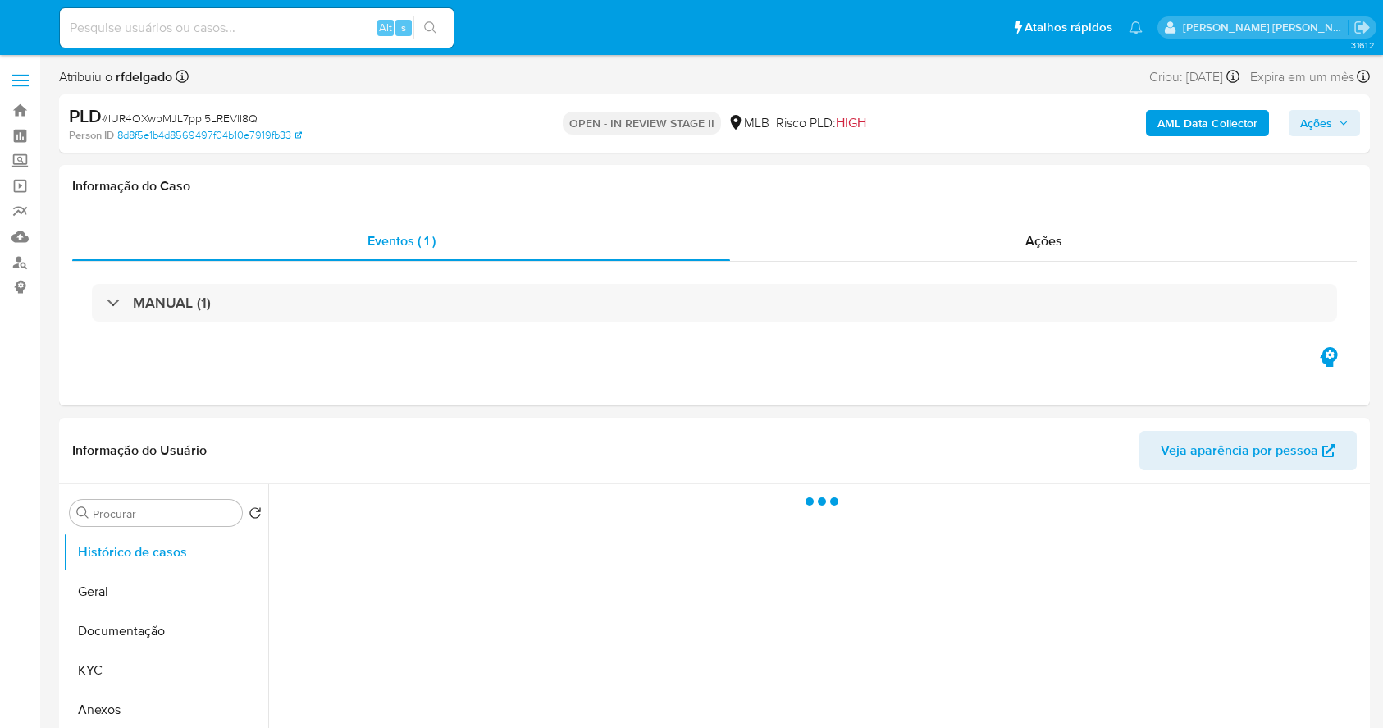
select select "10"
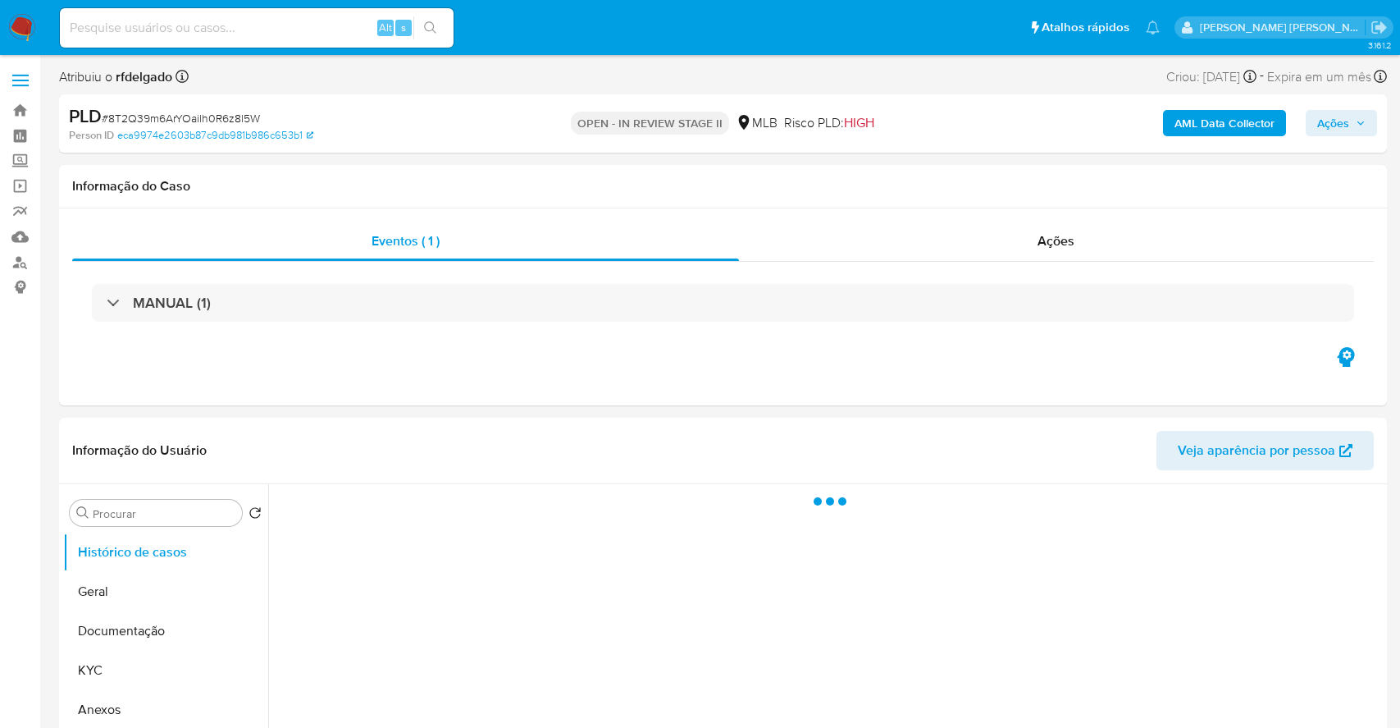
select select "10"
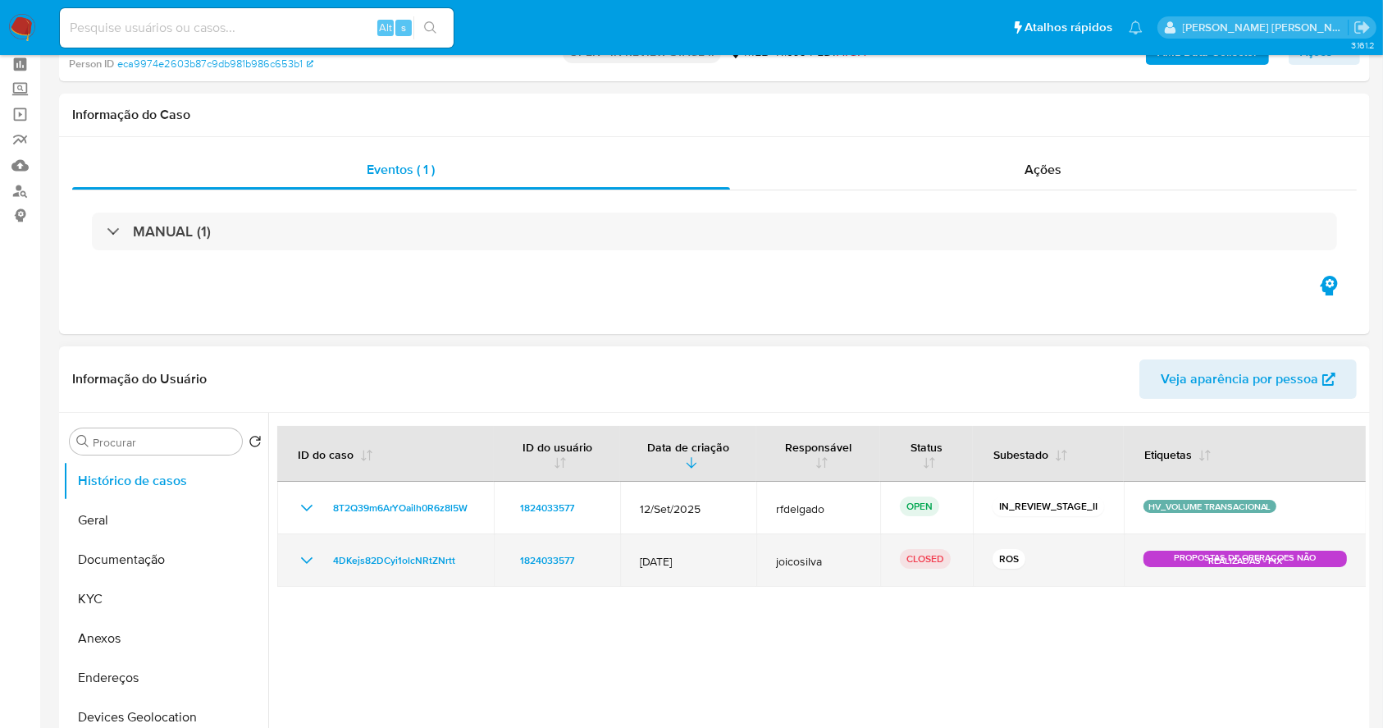
scroll to position [218, 0]
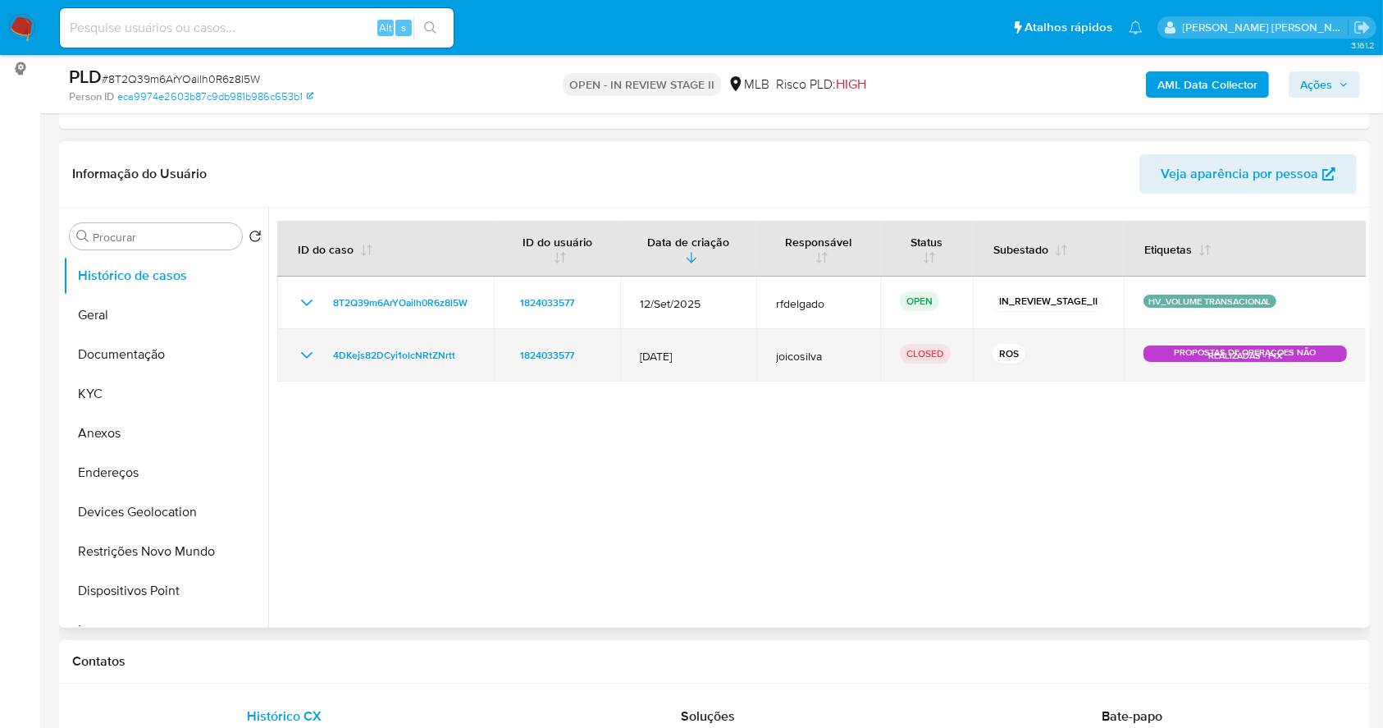
click at [305, 352] on icon "Mostrar/Ocultar" at bounding box center [307, 355] width 20 height 20
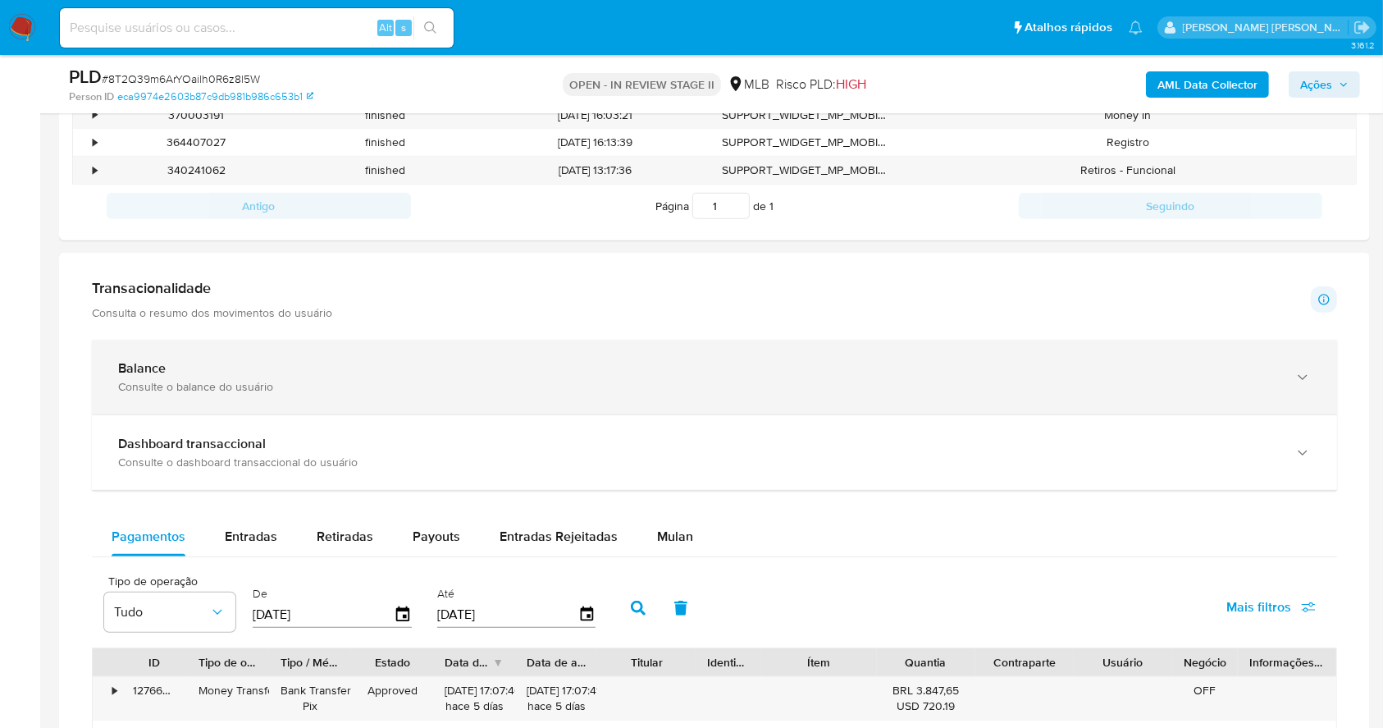
scroll to position [885, 0]
click at [468, 342] on div "Balance Consulte o balance do usuário" at bounding box center [714, 374] width 1245 height 75
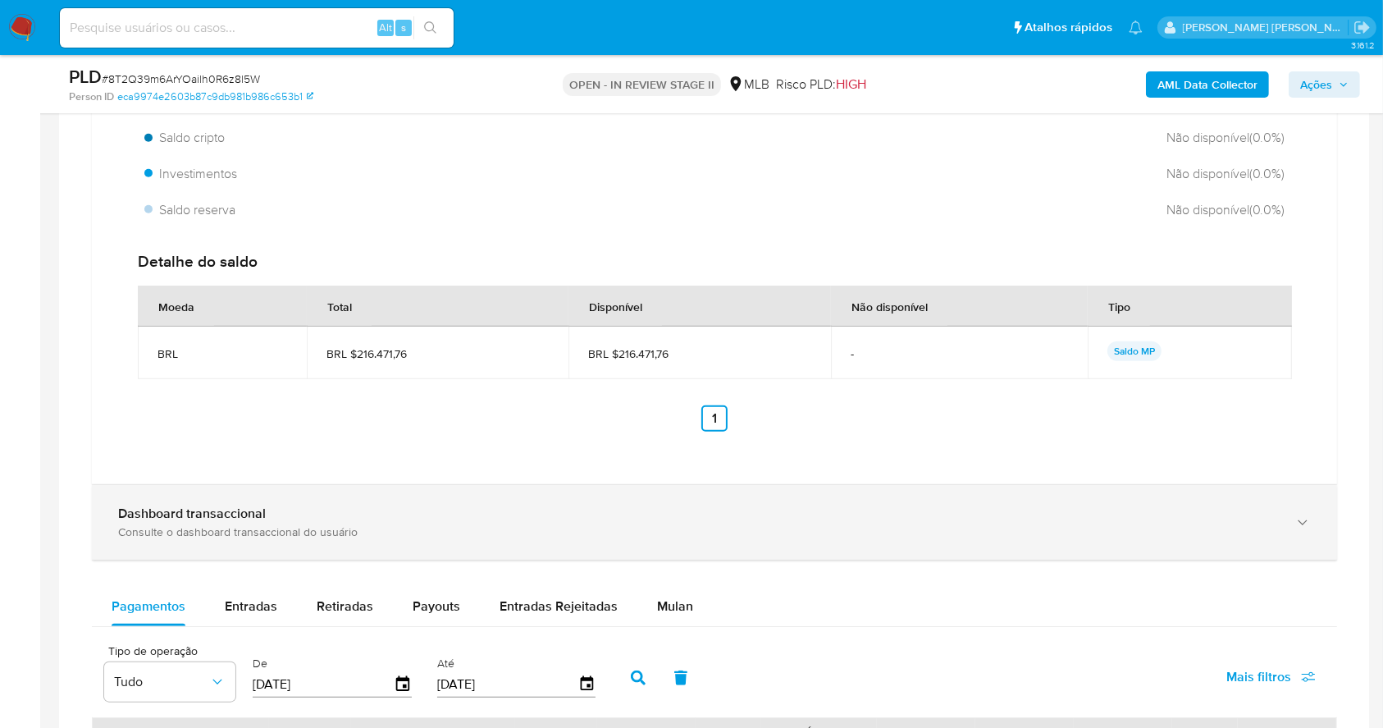
scroll to position [1368, 0]
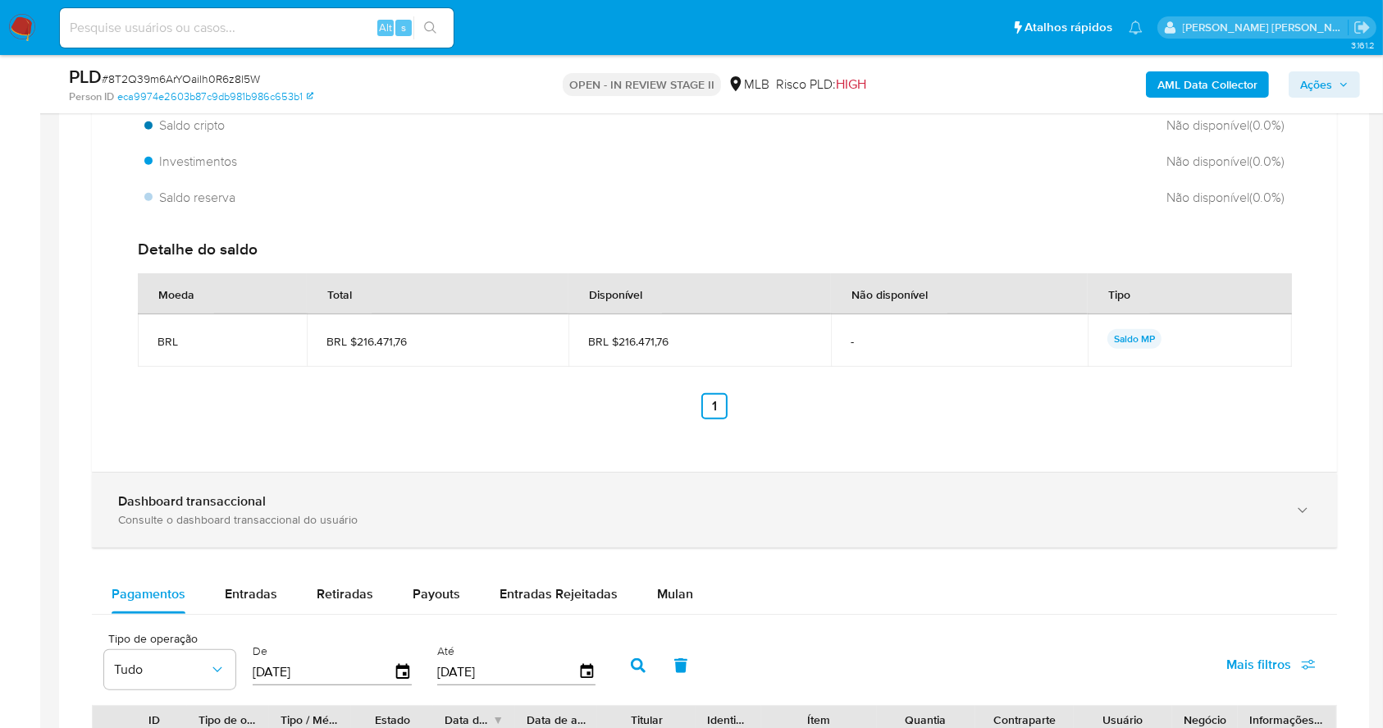
click at [399, 490] on div "Dashboard transaccional Consulte o dashboard transaccional do usuário" at bounding box center [714, 510] width 1245 height 75
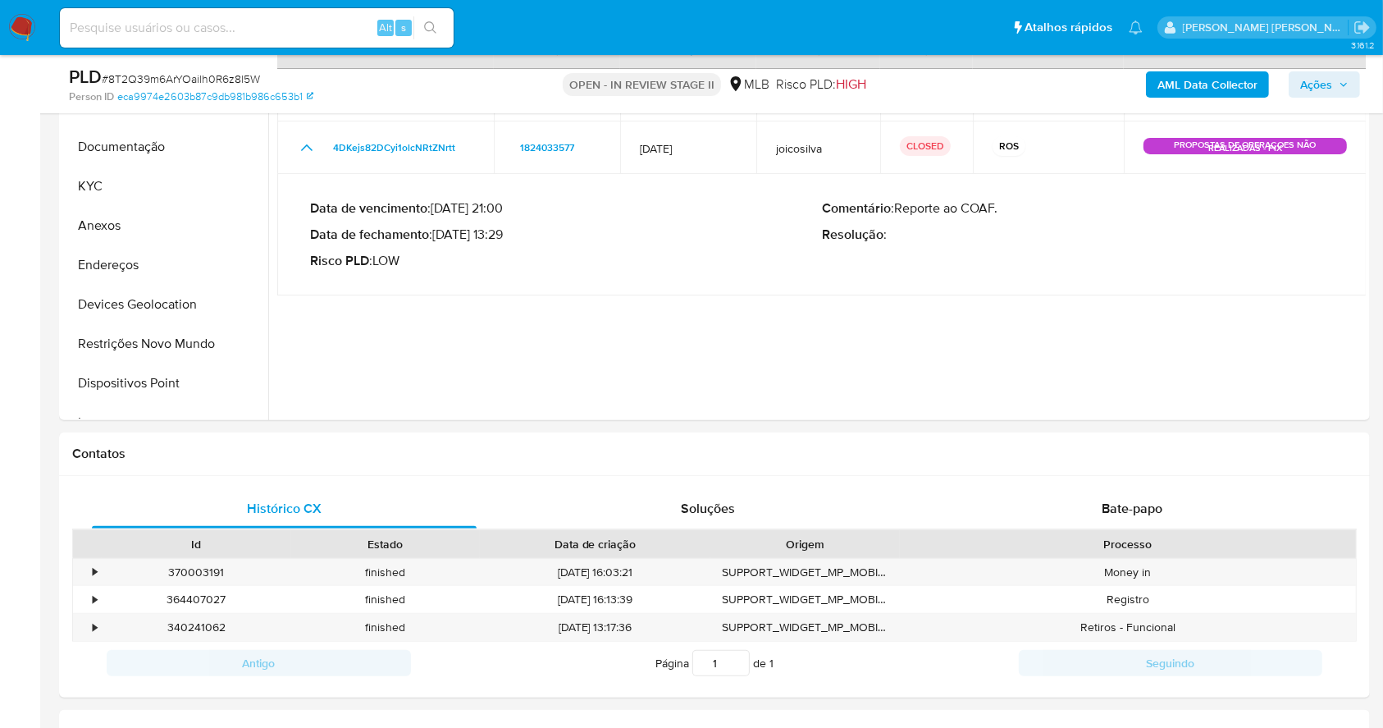
scroll to position [308, 0]
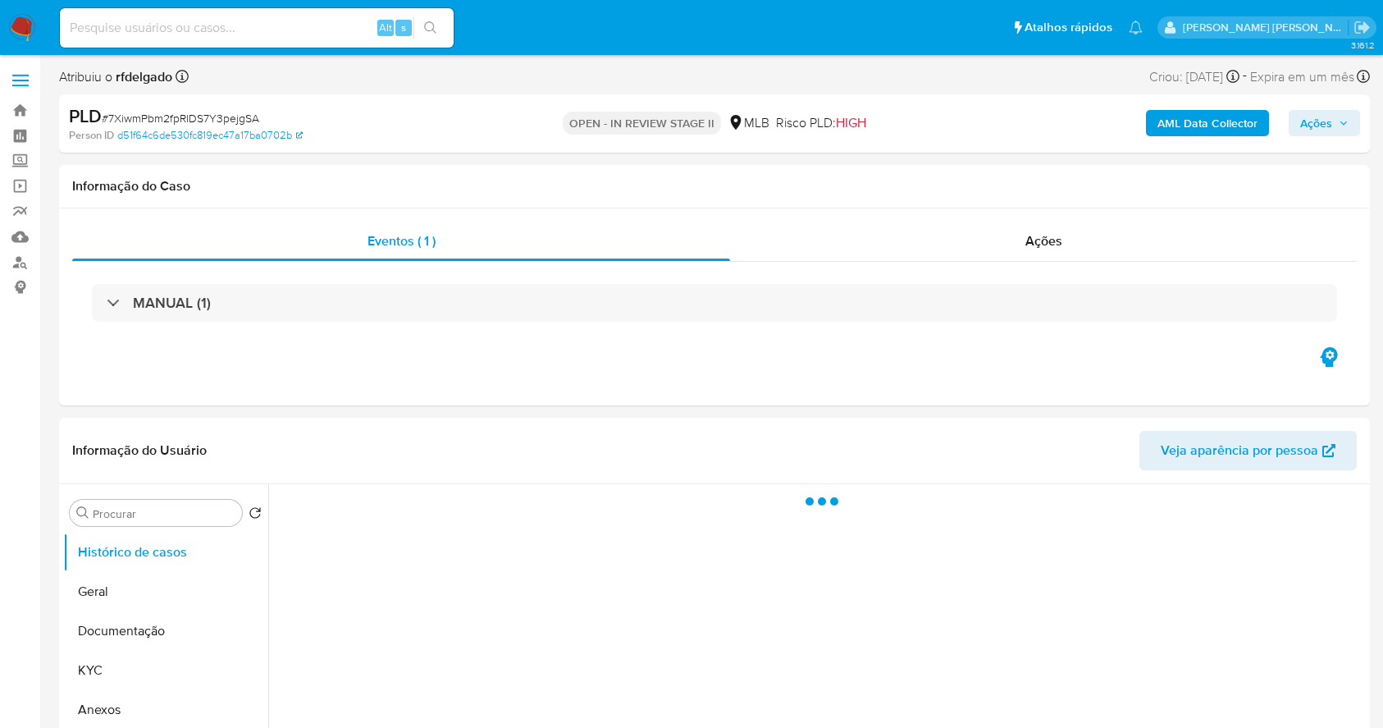
select select "10"
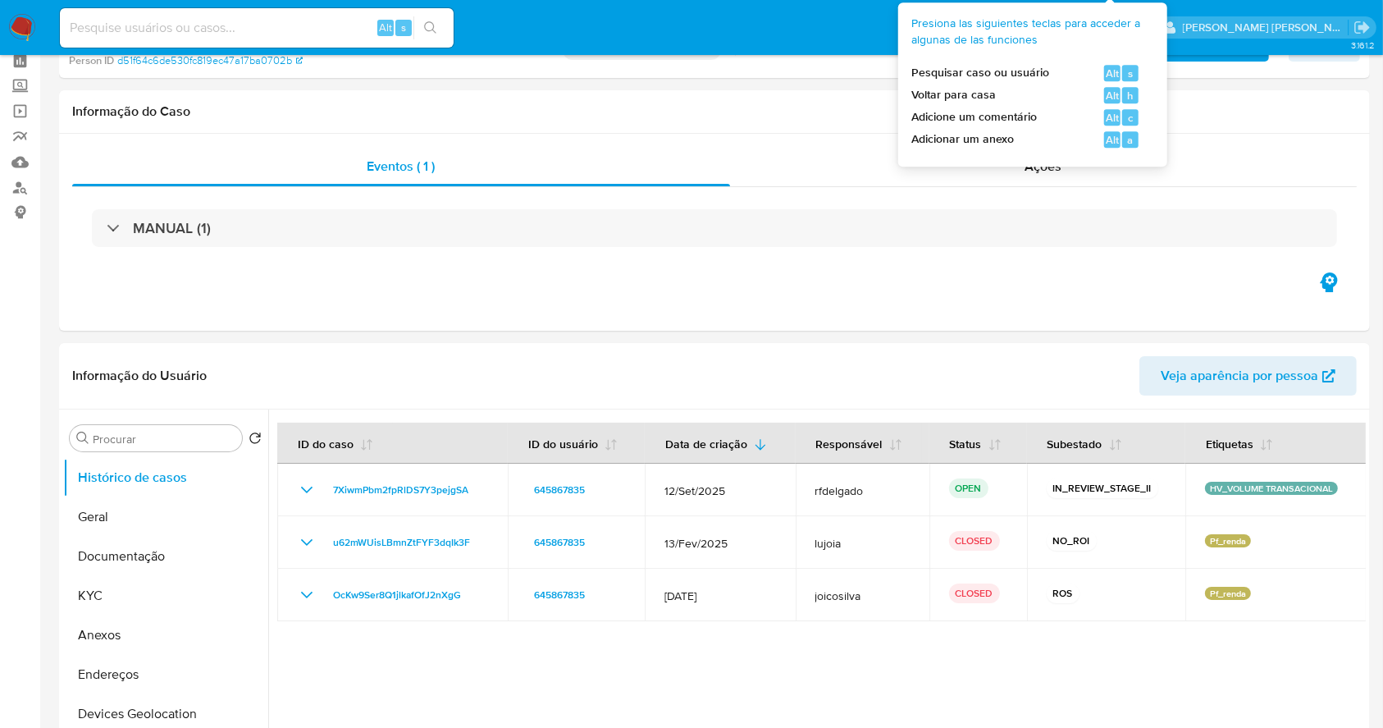
scroll to position [109, 0]
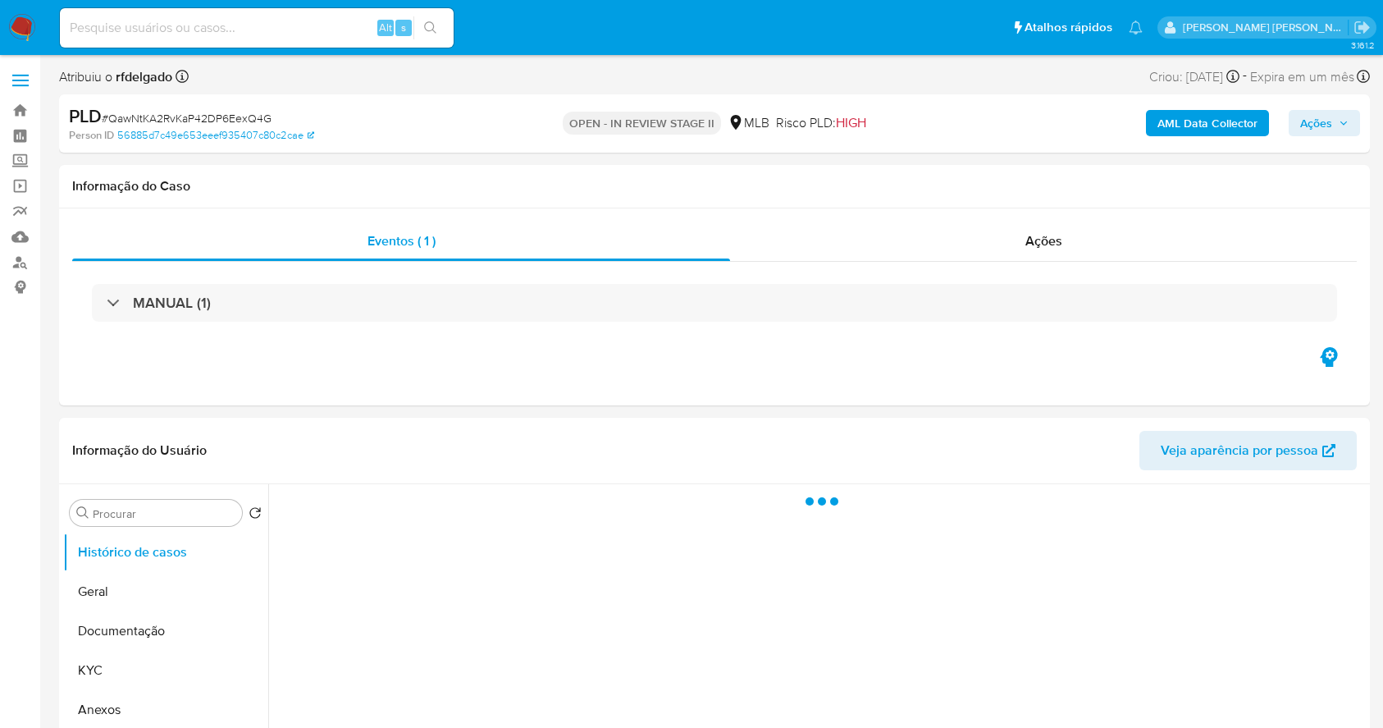
select select "10"
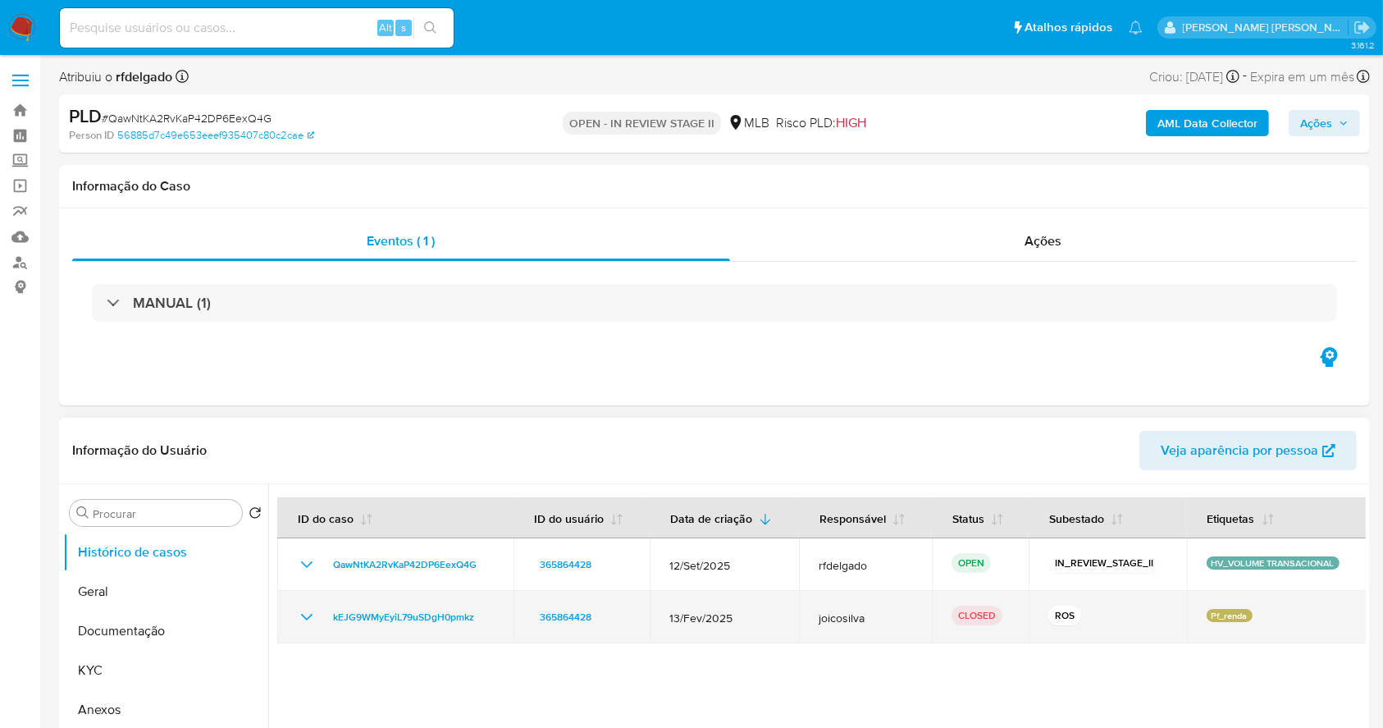
click at [304, 619] on icon "Mostrar/Ocultar" at bounding box center [307, 617] width 20 height 20
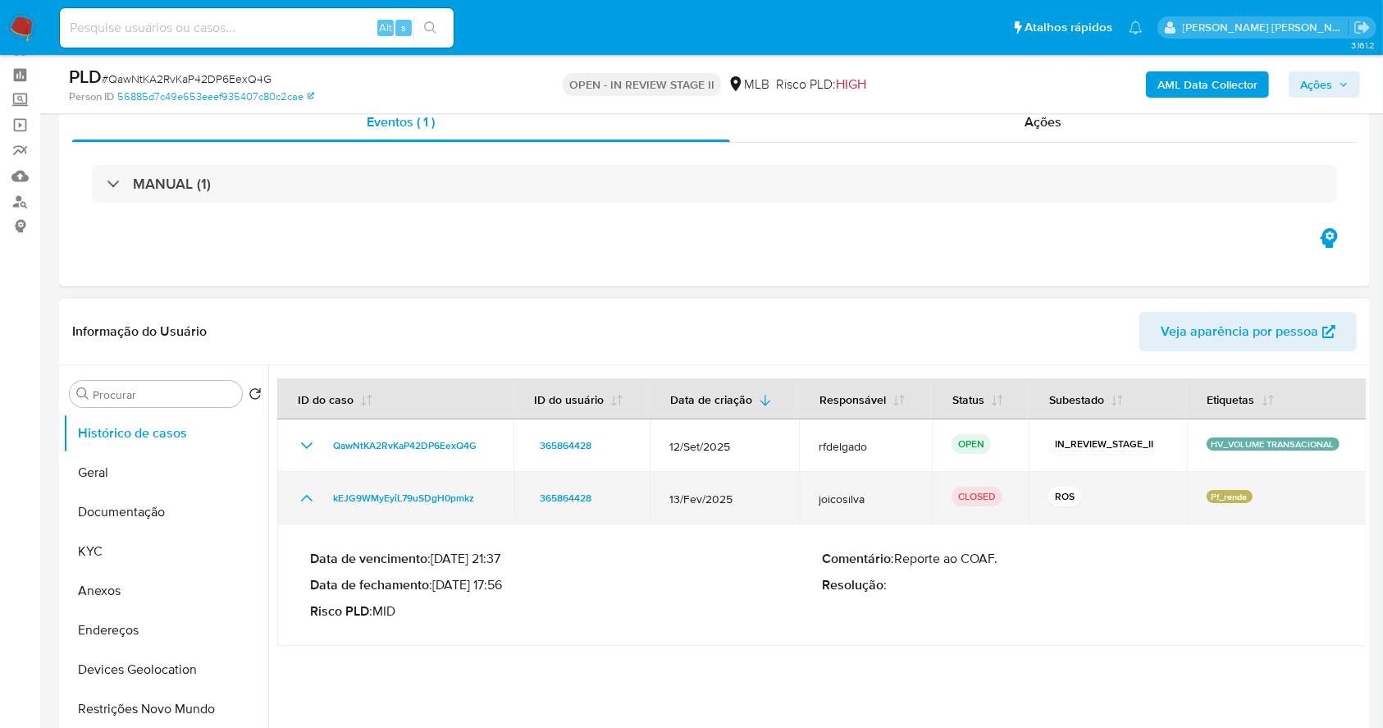
scroll to position [109, 0]
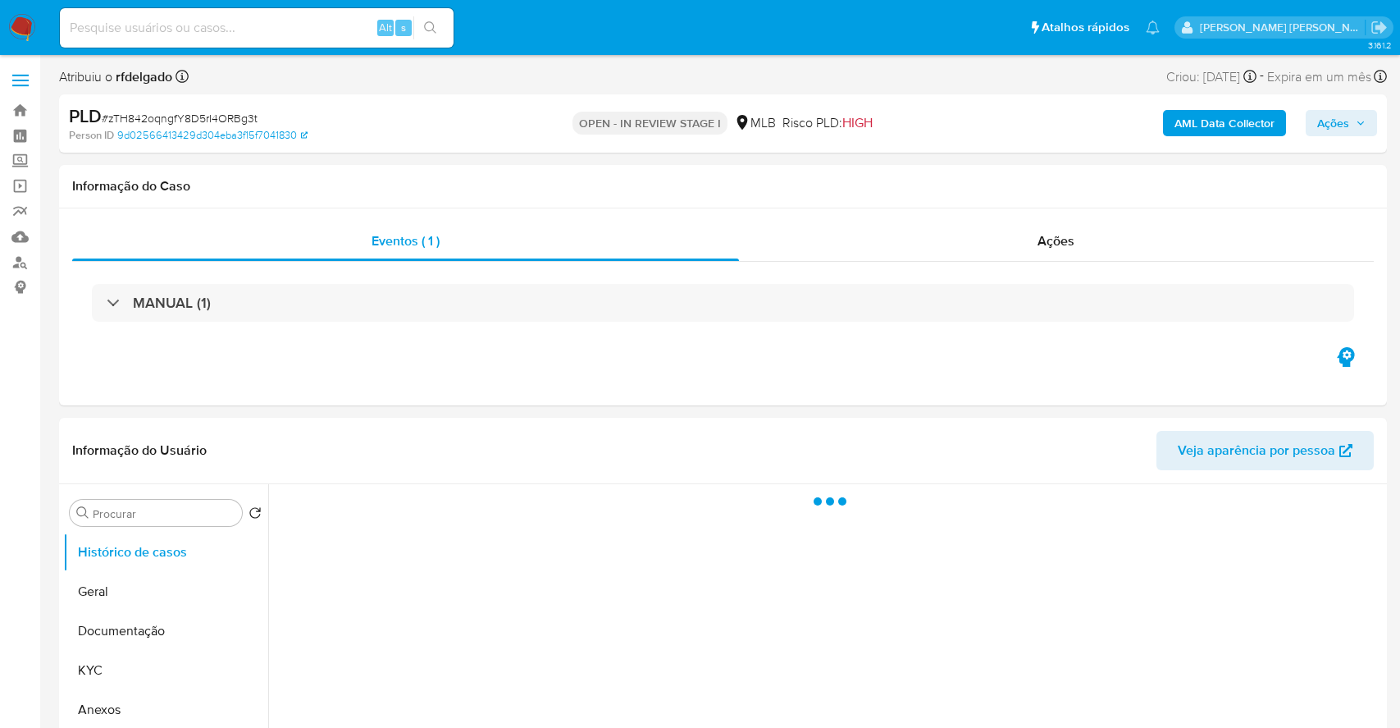
select select "10"
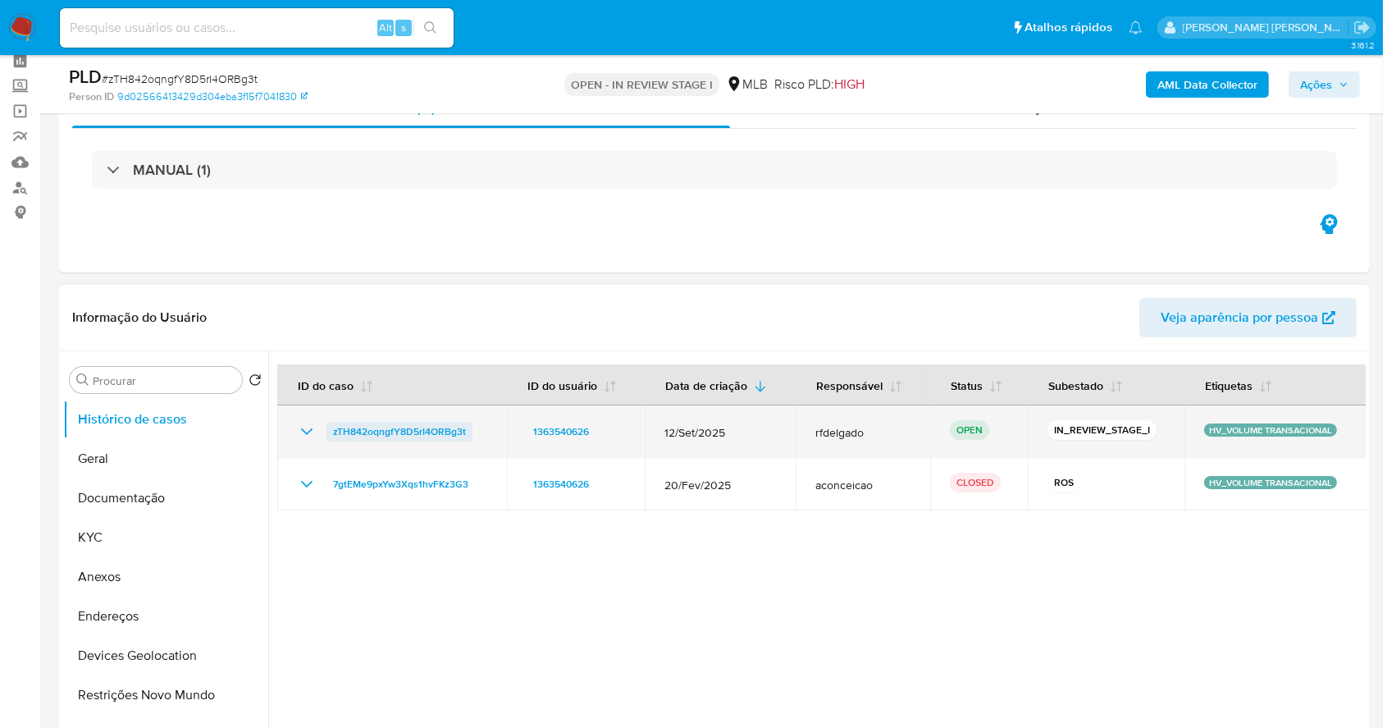
scroll to position [109, 0]
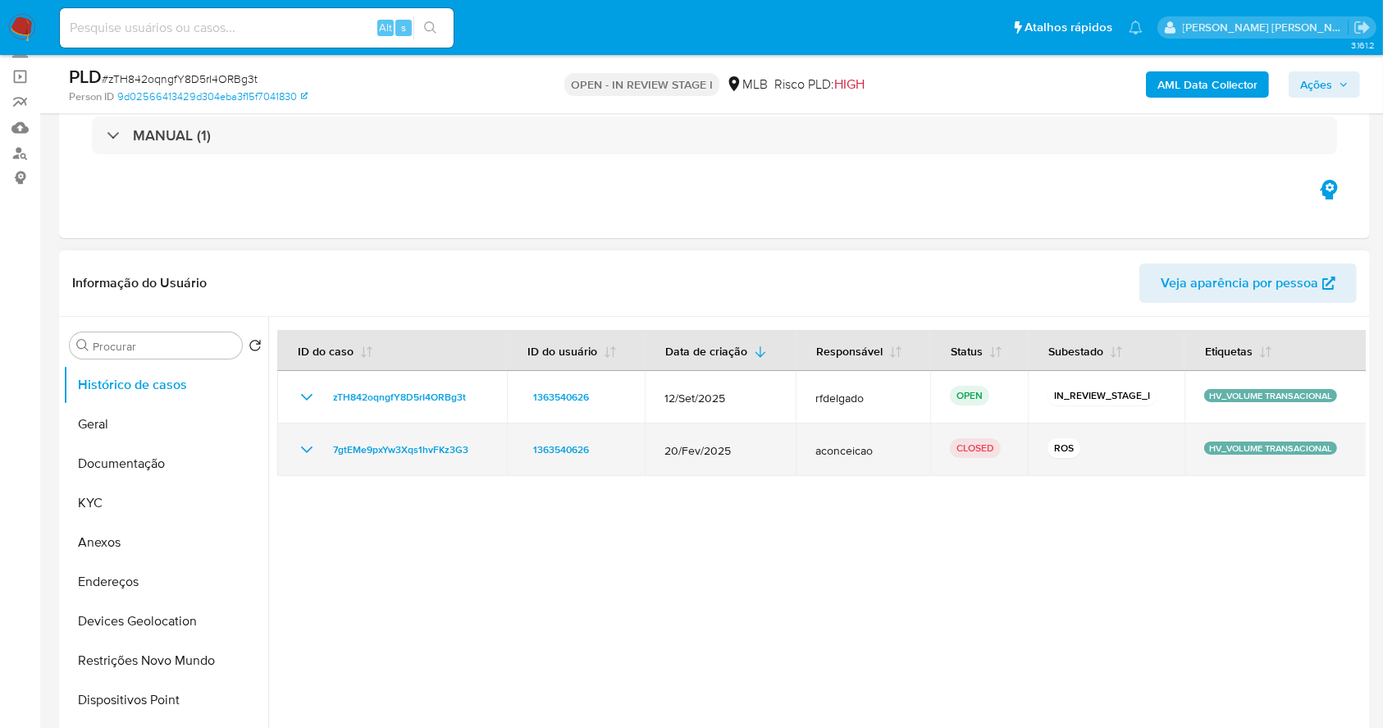
click at [300, 450] on icon "Mostrar/Ocultar" at bounding box center [307, 450] width 20 height 20
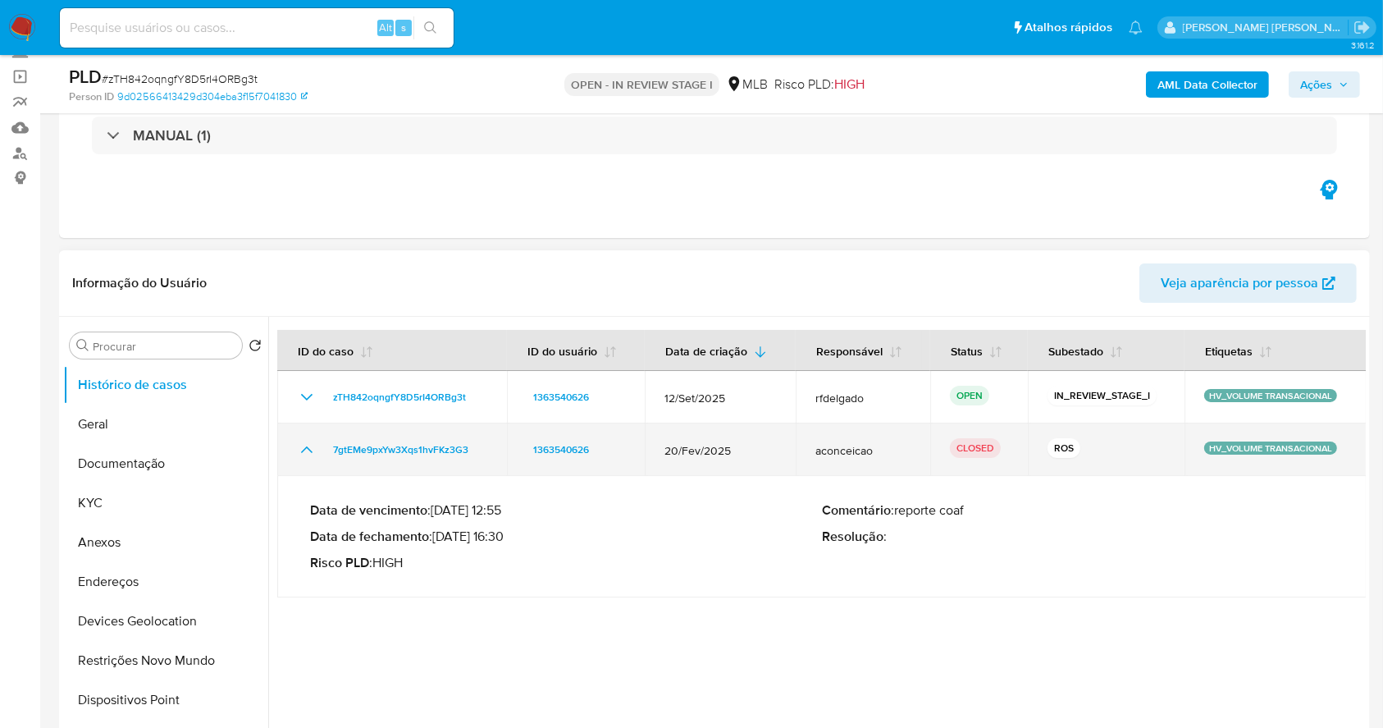
click at [300, 450] on icon "Mostrar/Ocultar" at bounding box center [307, 450] width 20 height 20
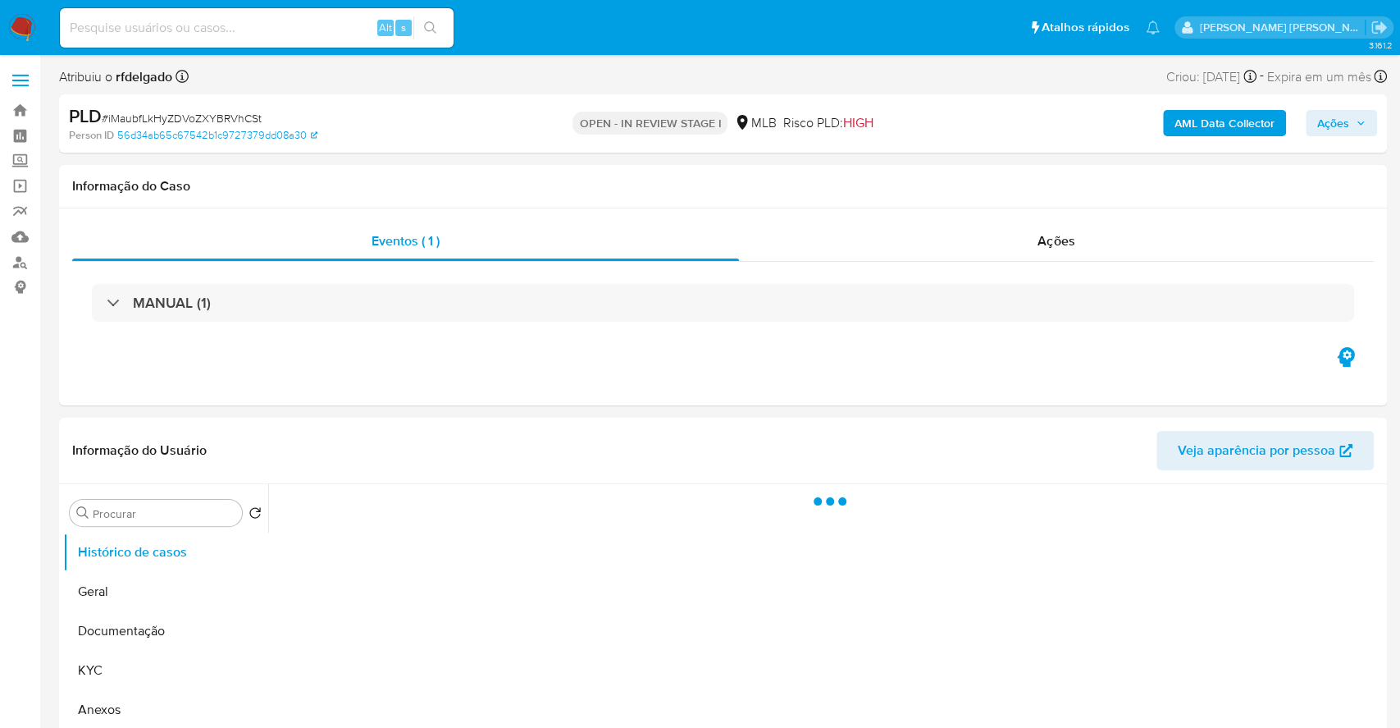
select select "10"
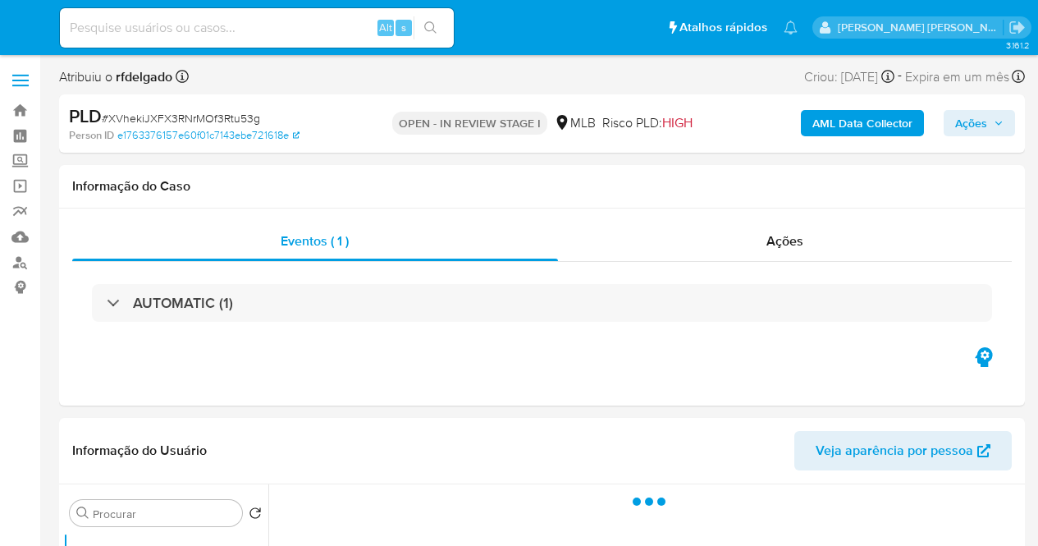
select select "10"
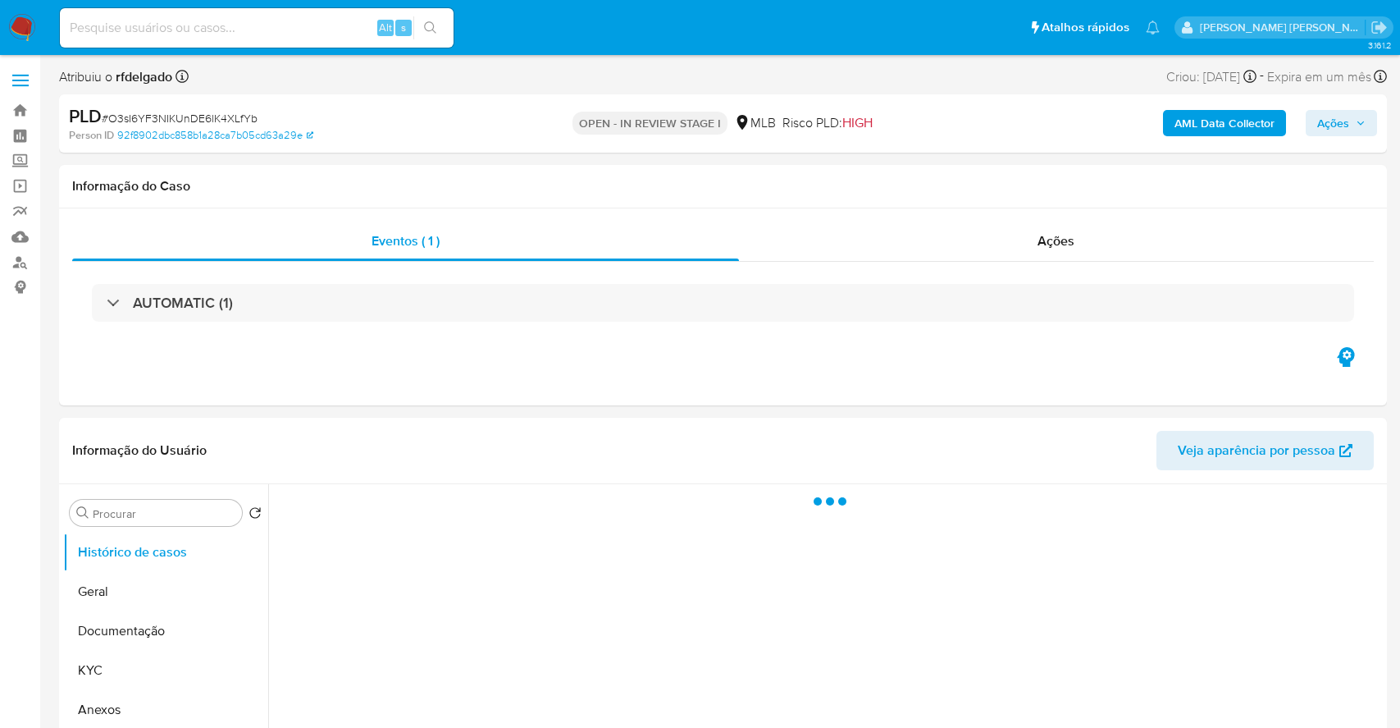
select select "10"
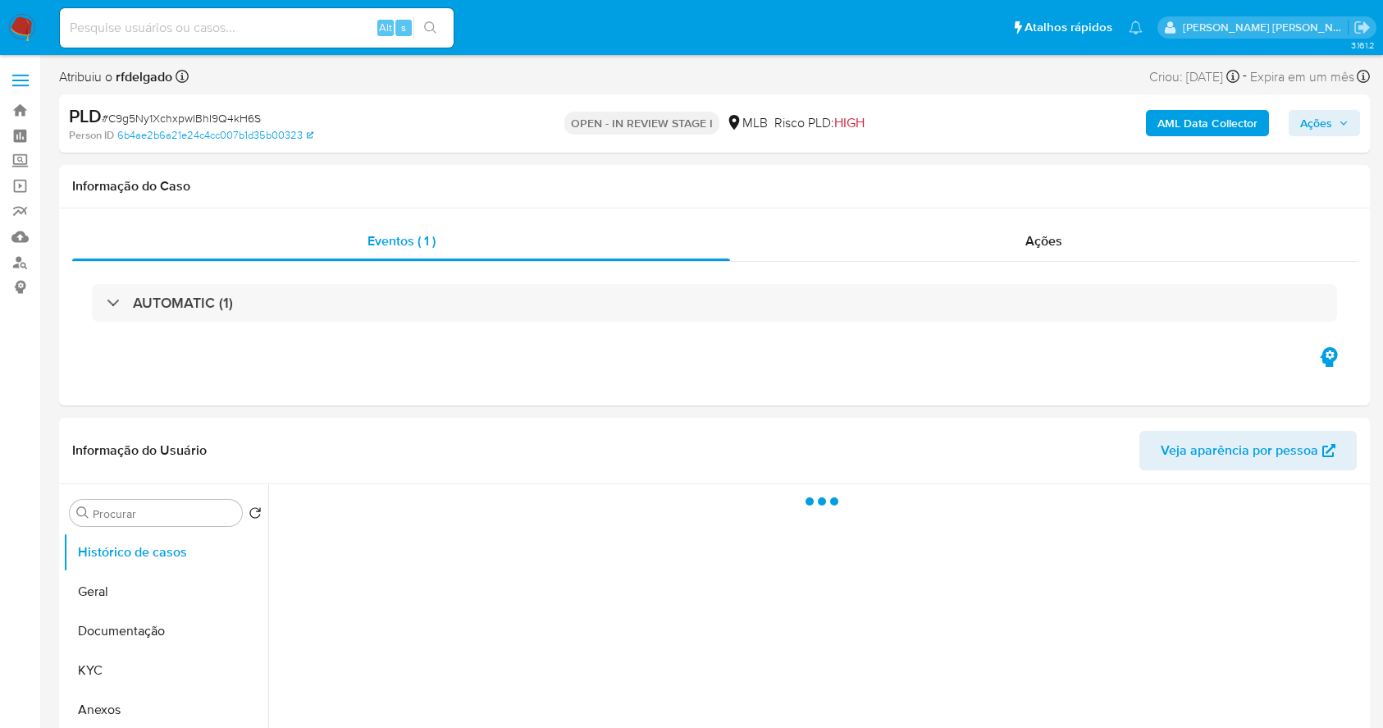
select select "10"
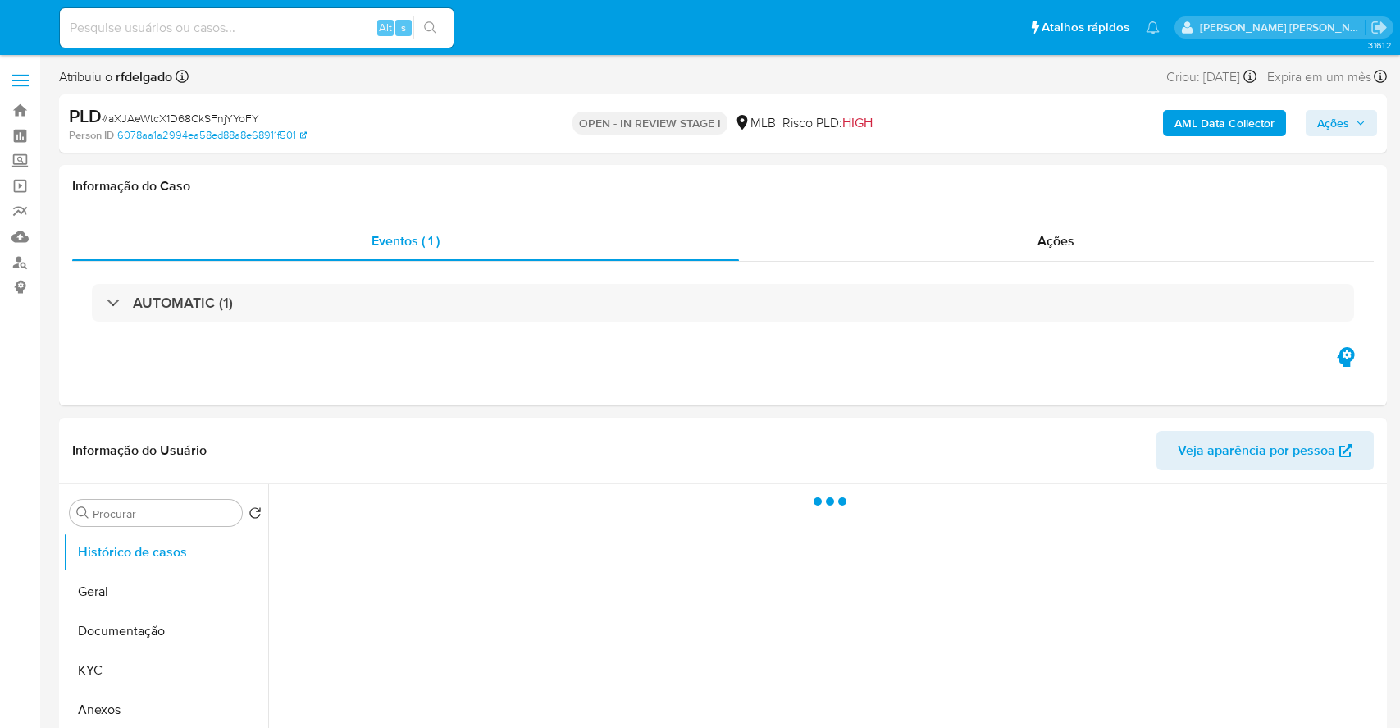
select select "10"
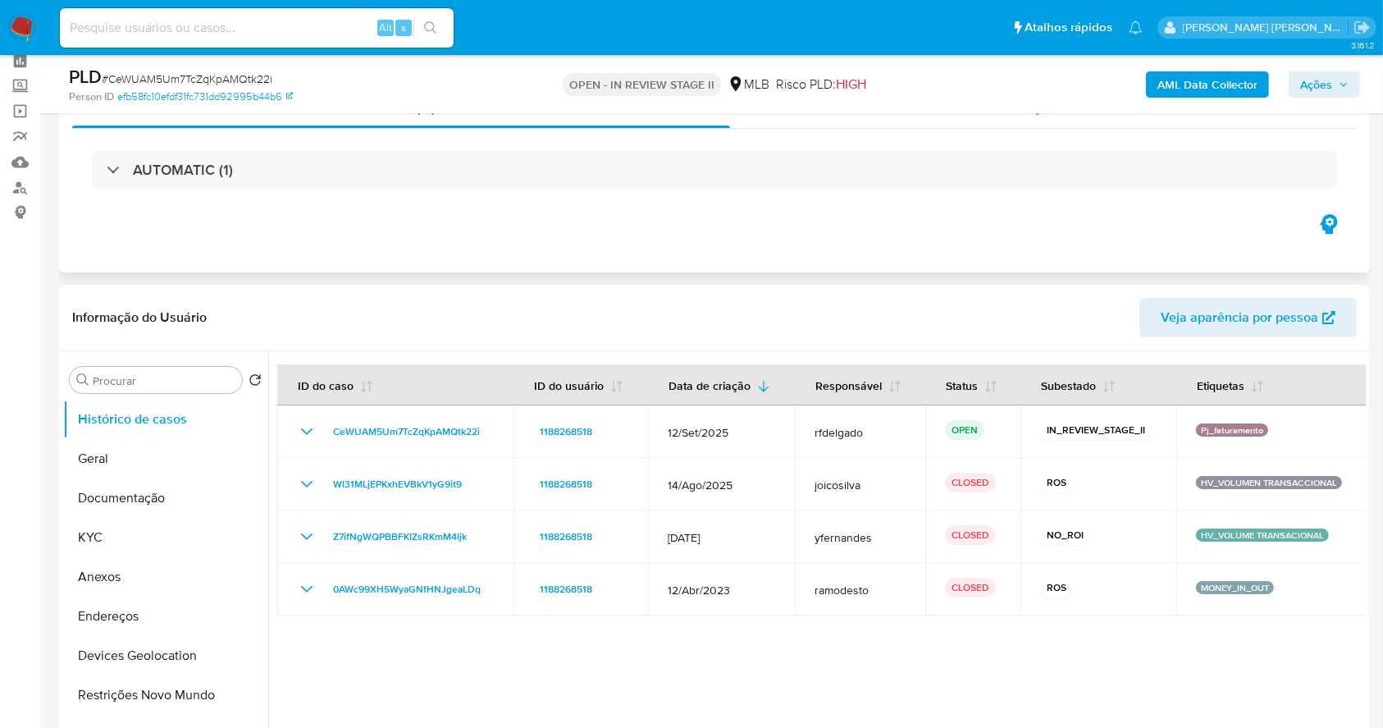
scroll to position [109, 0]
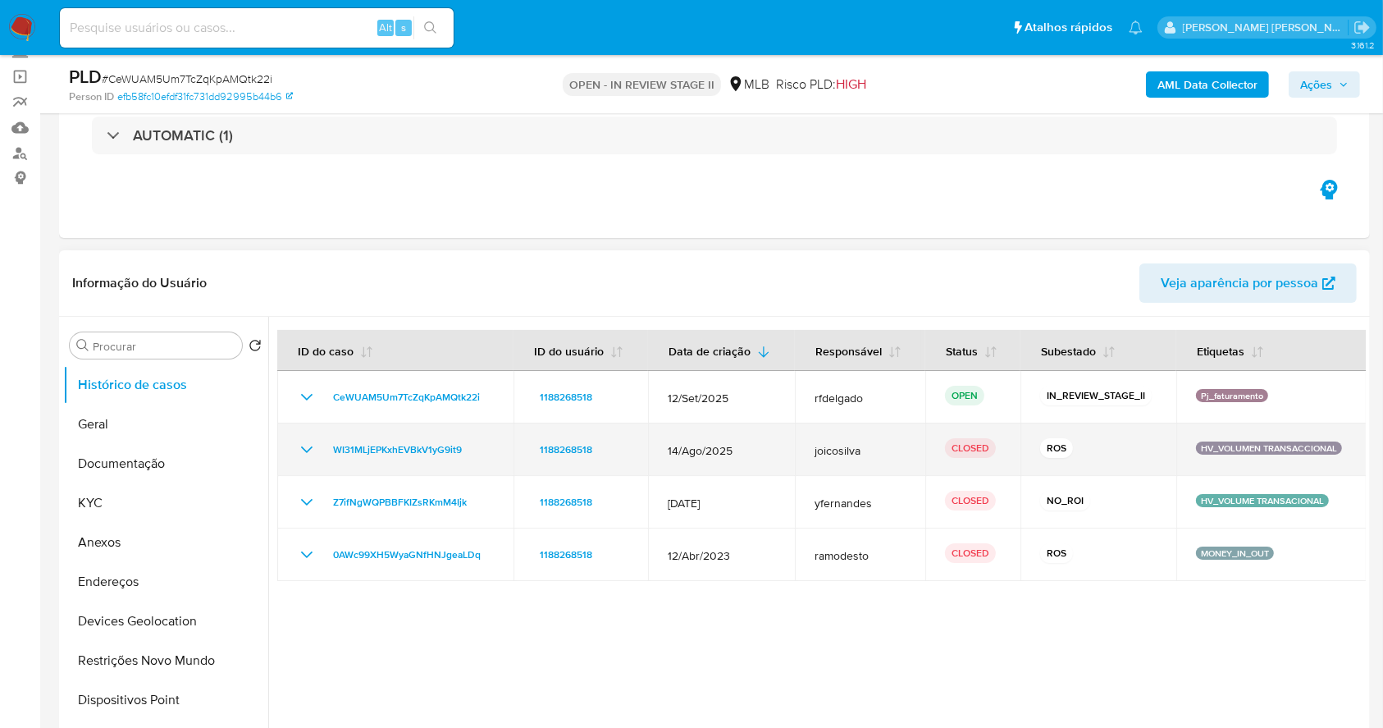
click at [311, 443] on icon "Mostrar/Ocultar" at bounding box center [307, 450] width 20 height 20
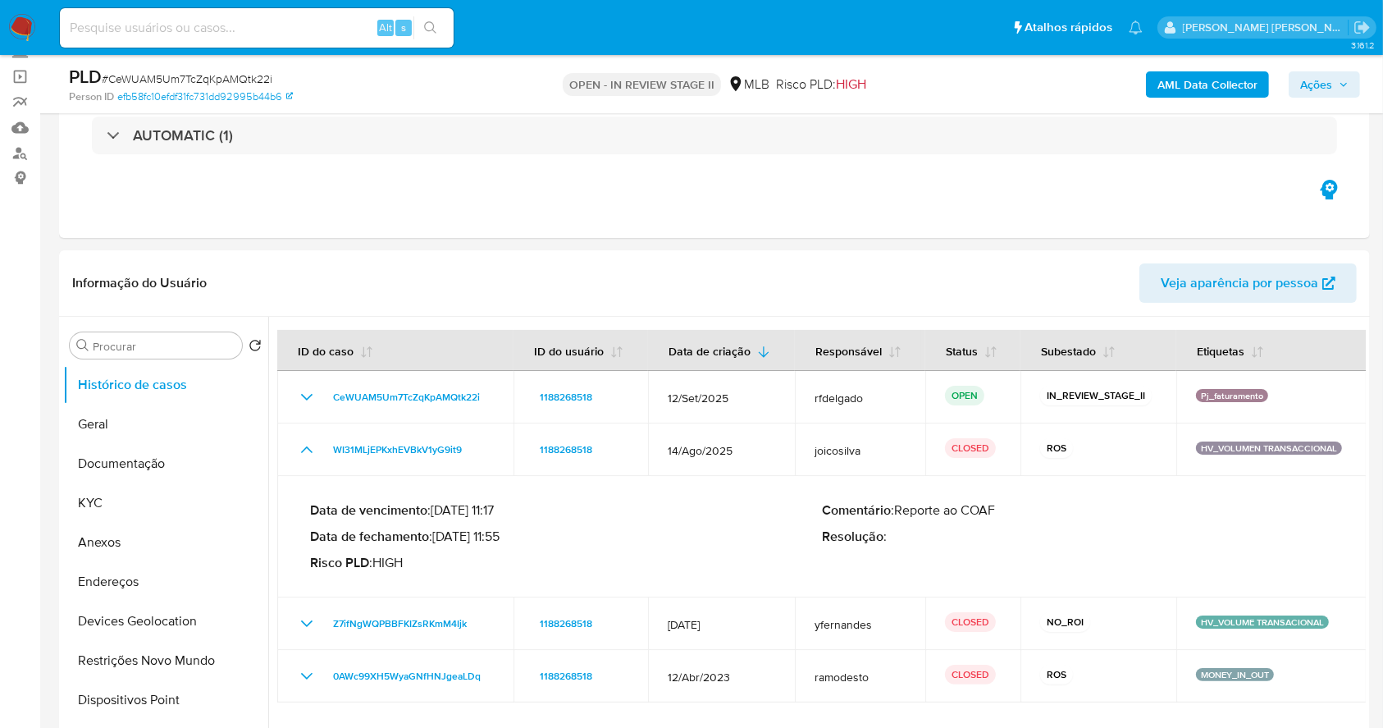
click at [162, 77] on span "# CeWUAM5Um7TcZqKpAMQtk22i" at bounding box center [187, 79] width 171 height 16
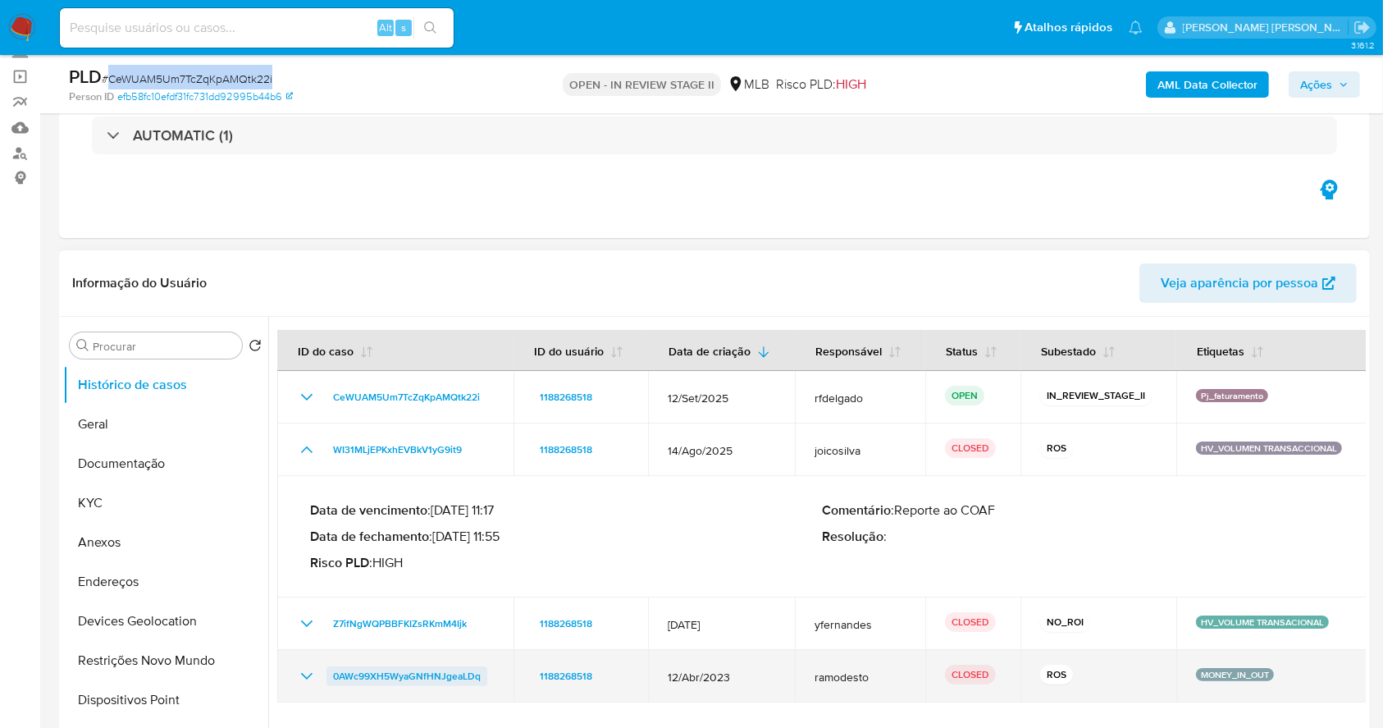
copy span "CeWUAM5Um7TcZqKpAMQtk22i"
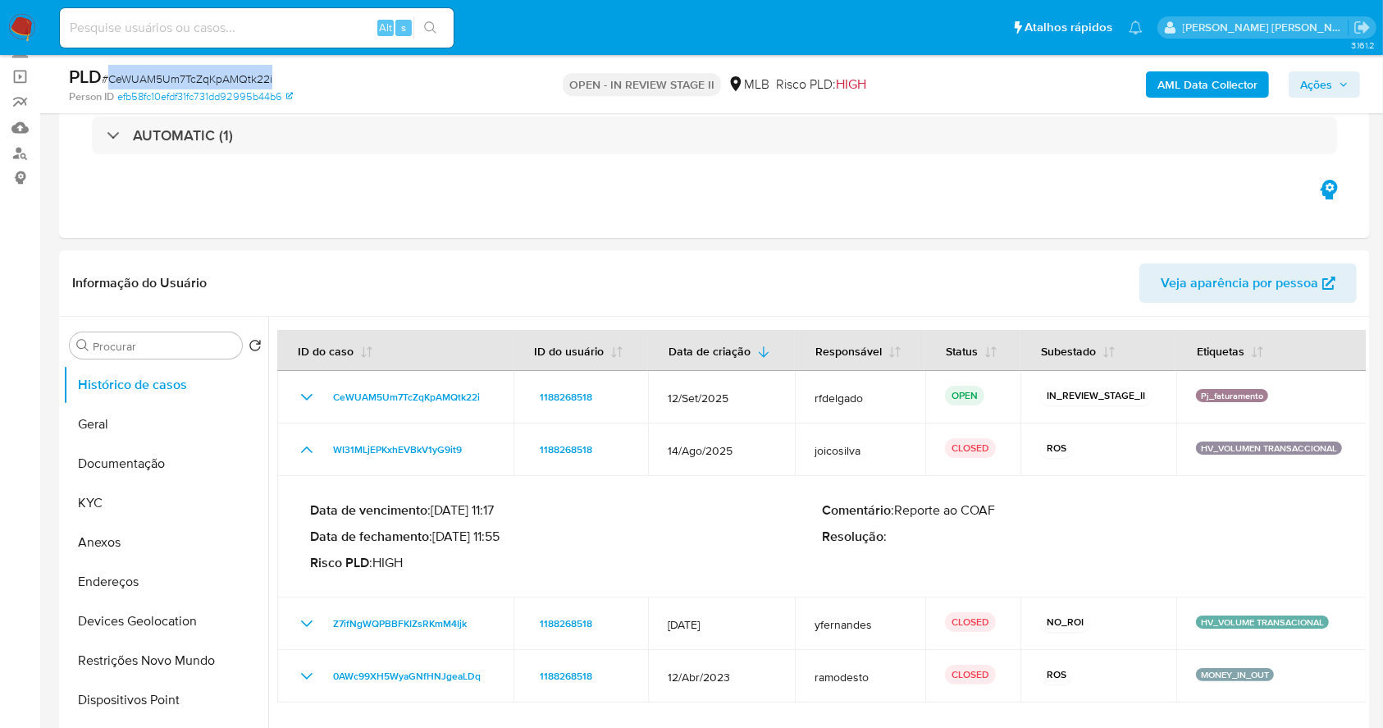
click at [13, 24] on img at bounding box center [22, 28] width 28 height 28
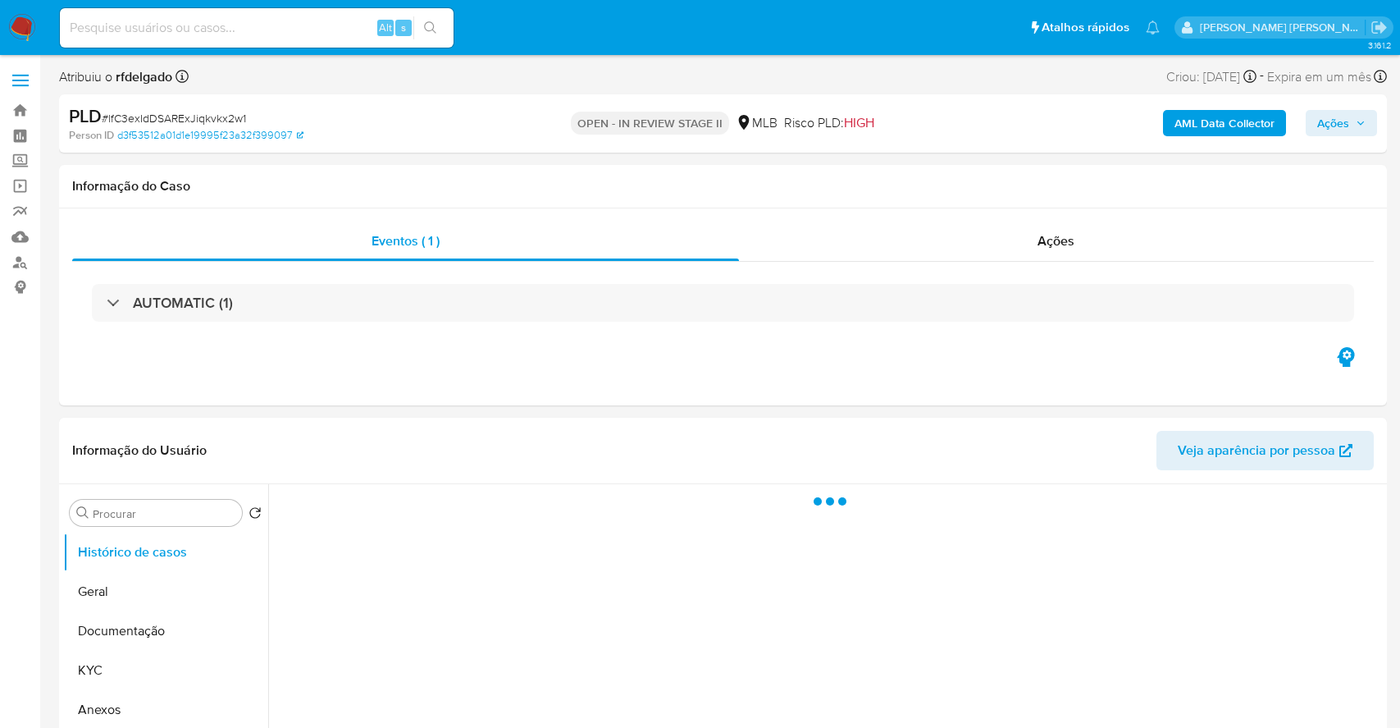
select select "10"
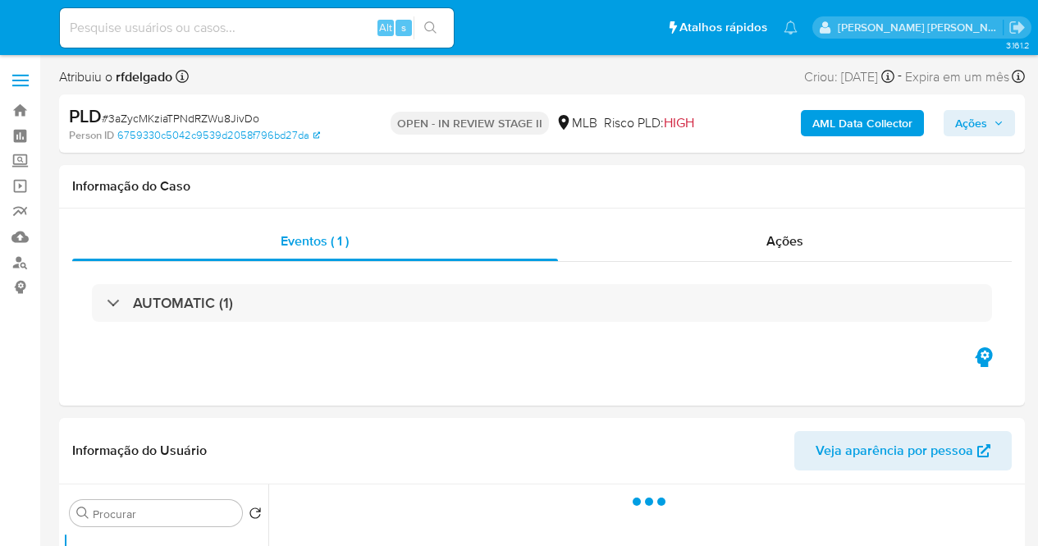
select select "10"
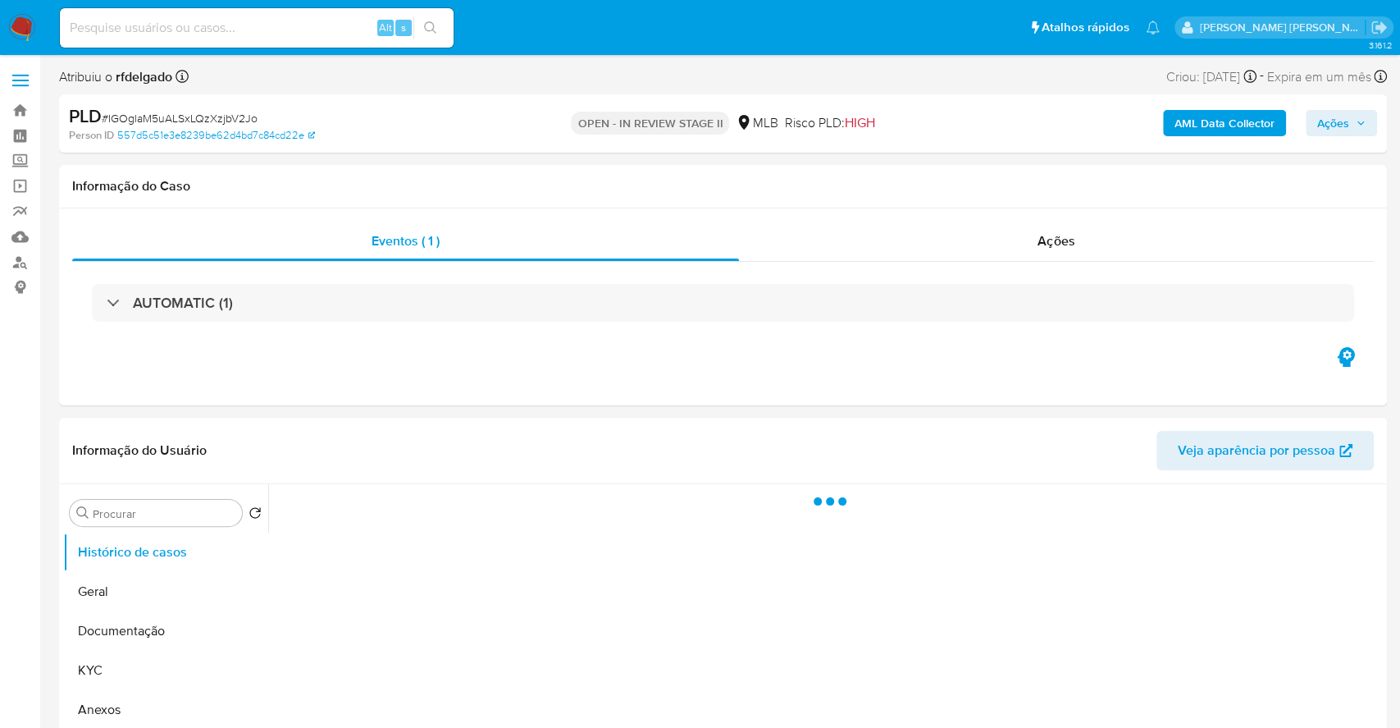
select select "10"
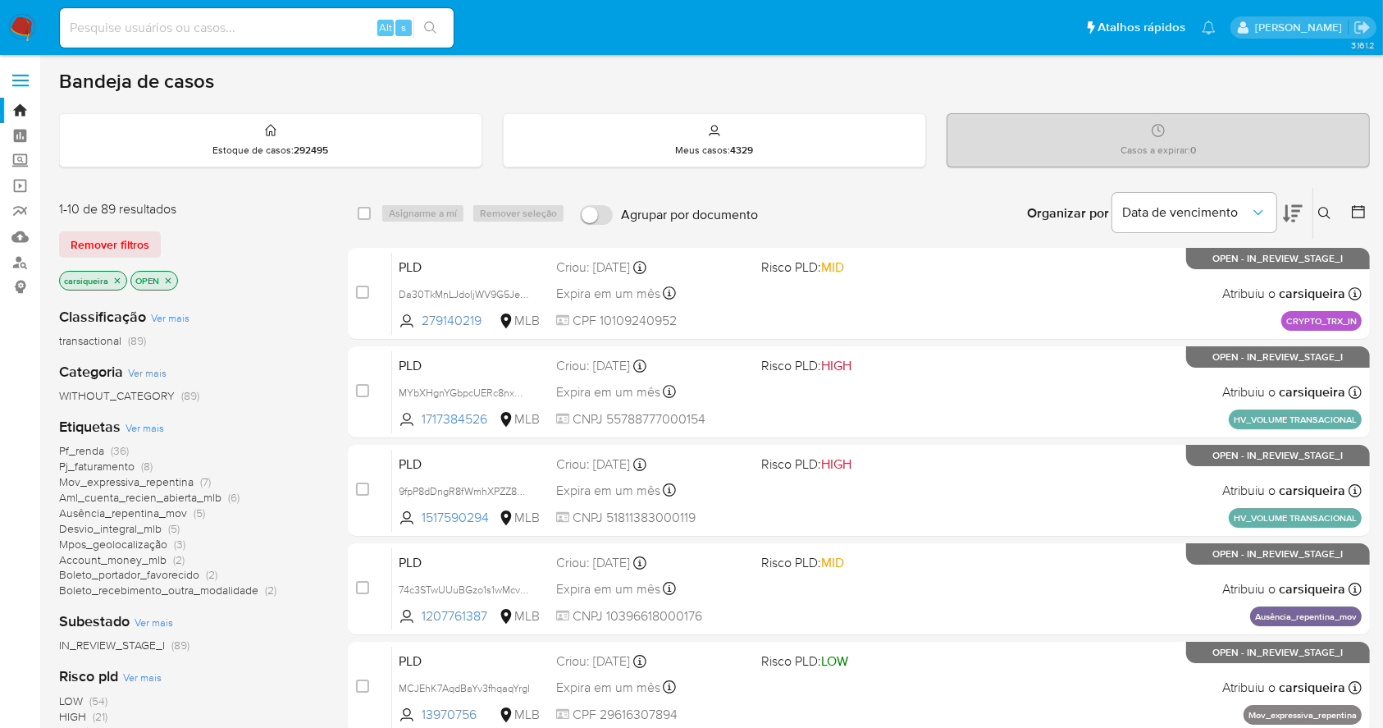
click at [118, 279] on icon "close-filter" at bounding box center [117, 281] width 10 height 10
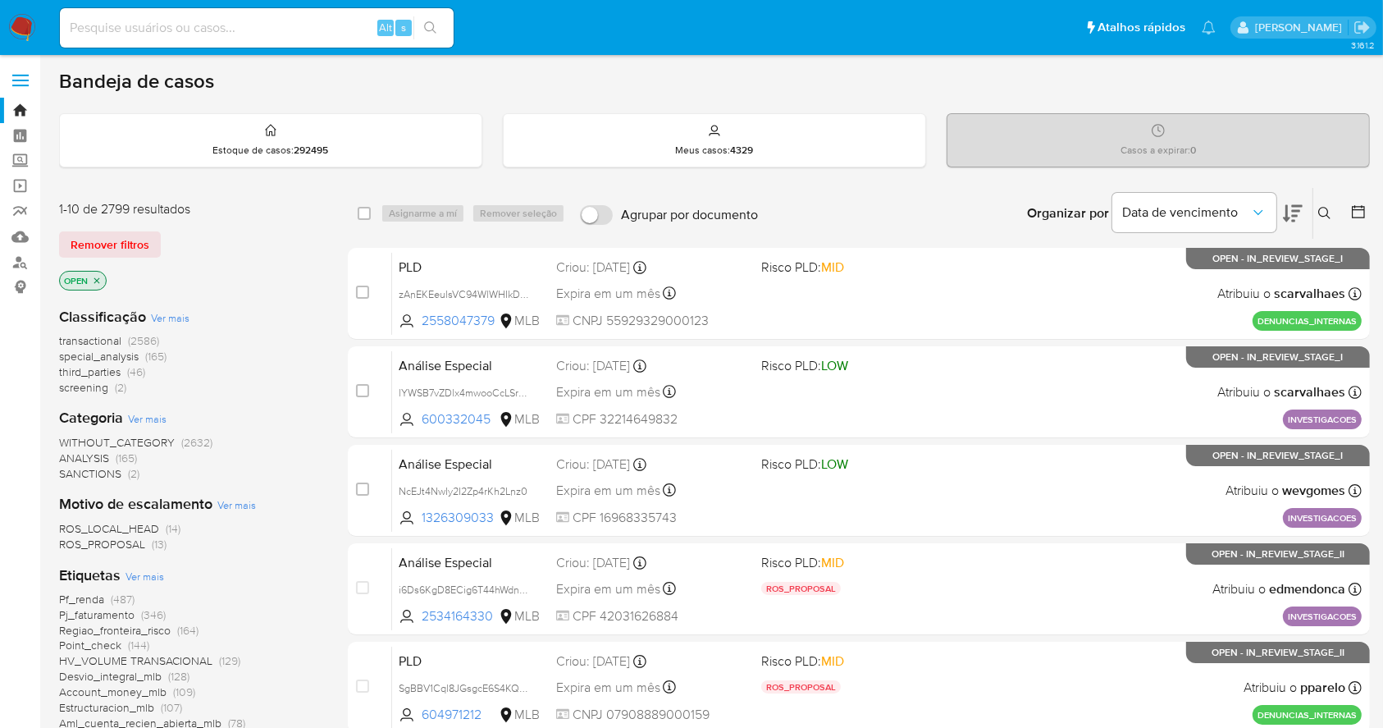
click at [1331, 215] on icon at bounding box center [1324, 213] width 13 height 13
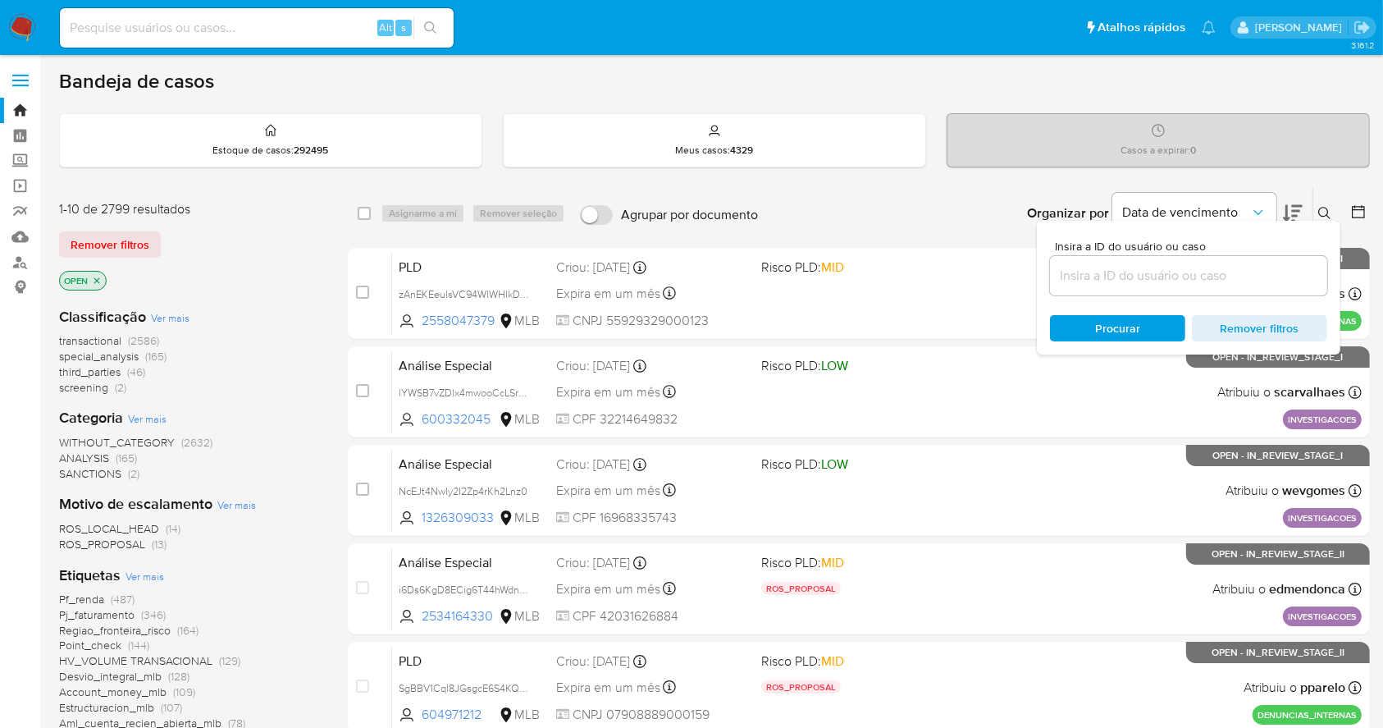
click at [1152, 268] on input at bounding box center [1188, 275] width 277 height 21
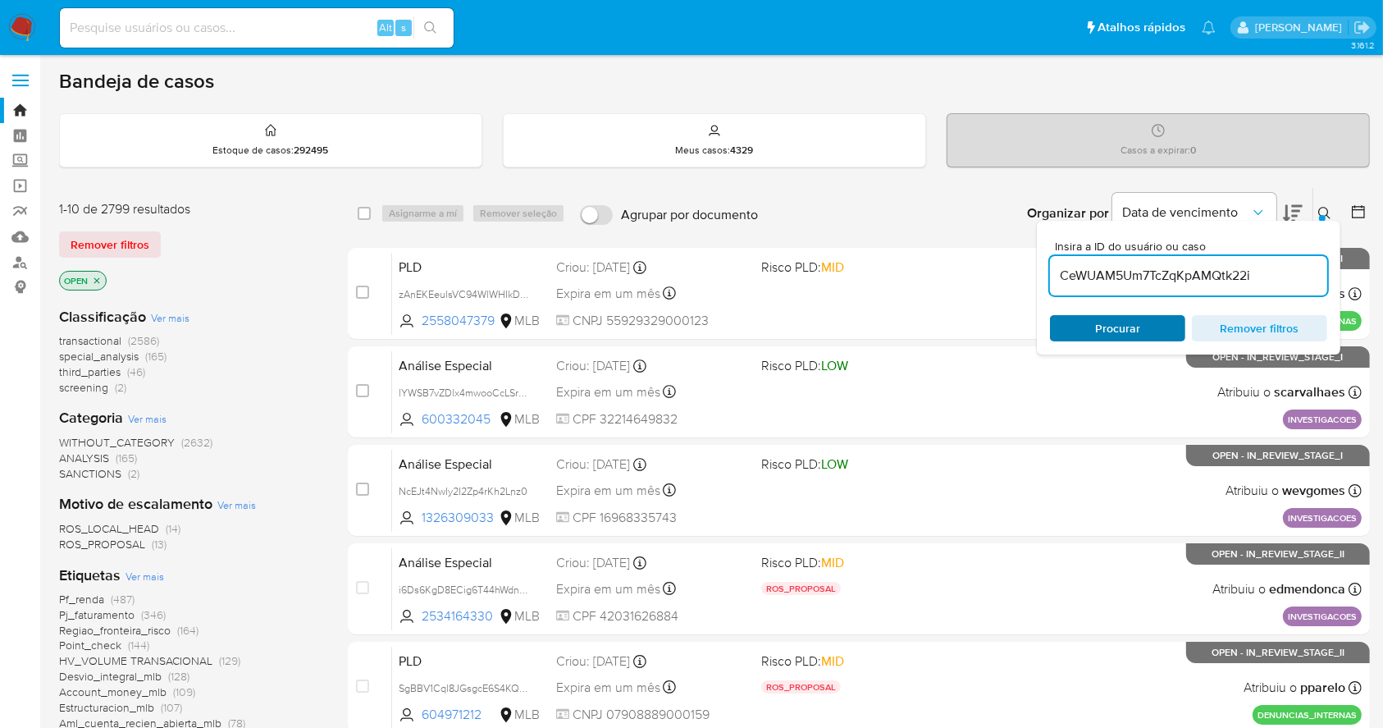
type input "CeWUAM5Um7TcZqKpAMQtk22i"
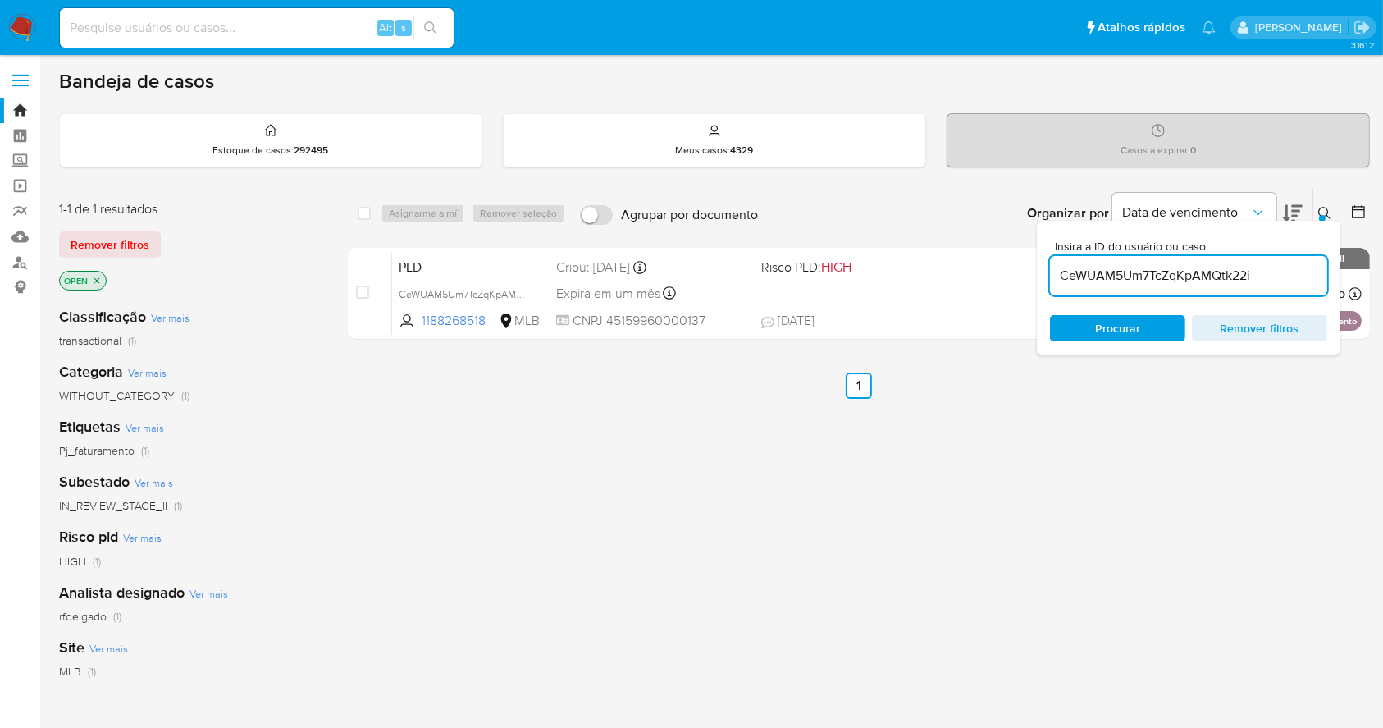
drag, startPoint x: 827, startPoint y: 464, endPoint x: 1123, endPoint y: 436, distance: 297.5
click at [835, 461] on div "select-all-cases-checkbox Asignarme a mí Remover seleção Agrupar por documento …" at bounding box center [859, 558] width 1022 height 743
click at [1235, 442] on div "select-all-cases-checkbox Asignarme a mí Remover seleção Agrupar por documento …" at bounding box center [859, 558] width 1022 height 743
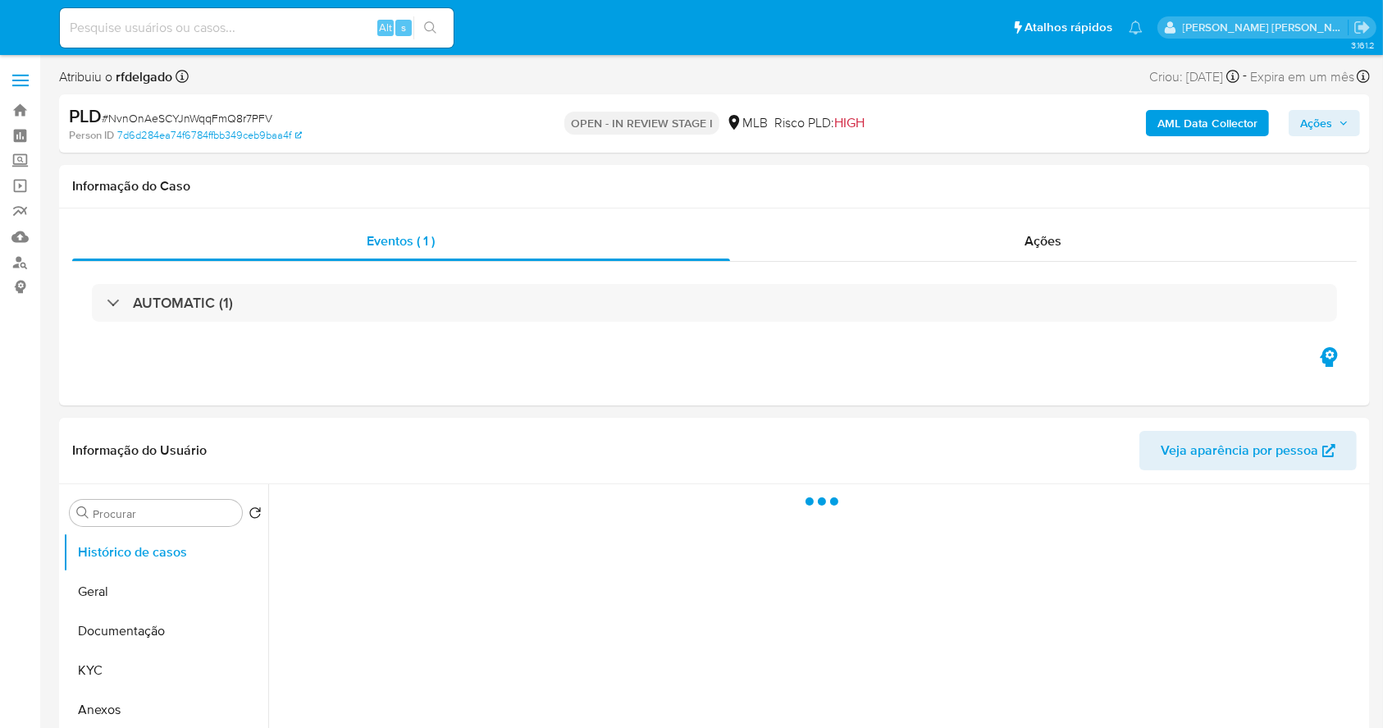
select select "10"
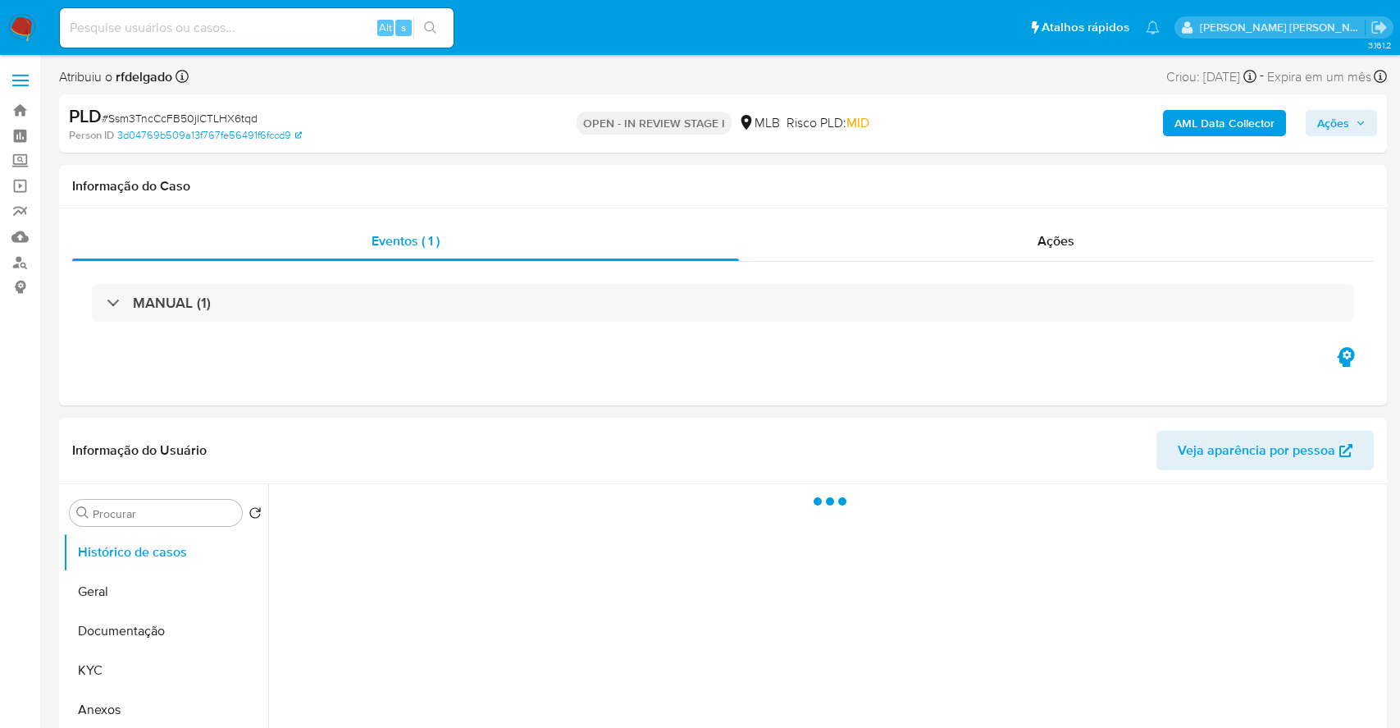
select select "10"
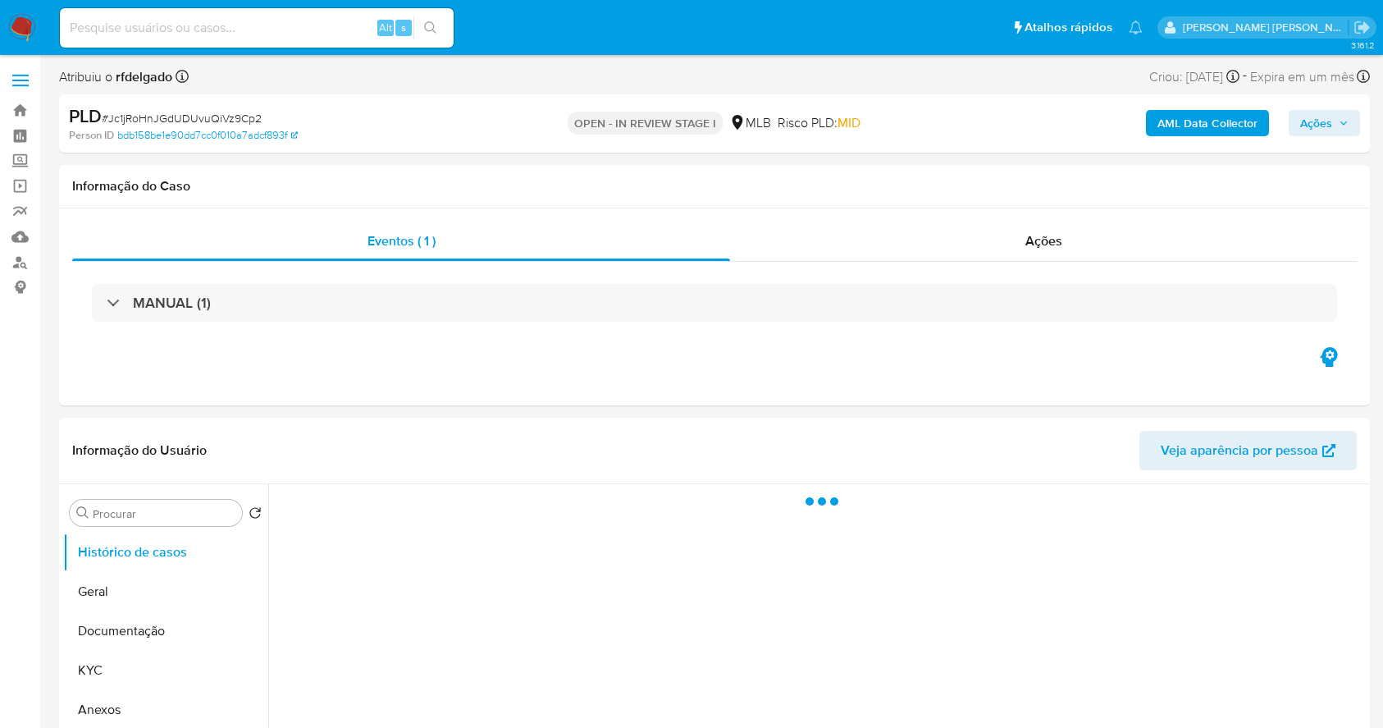
select select "10"
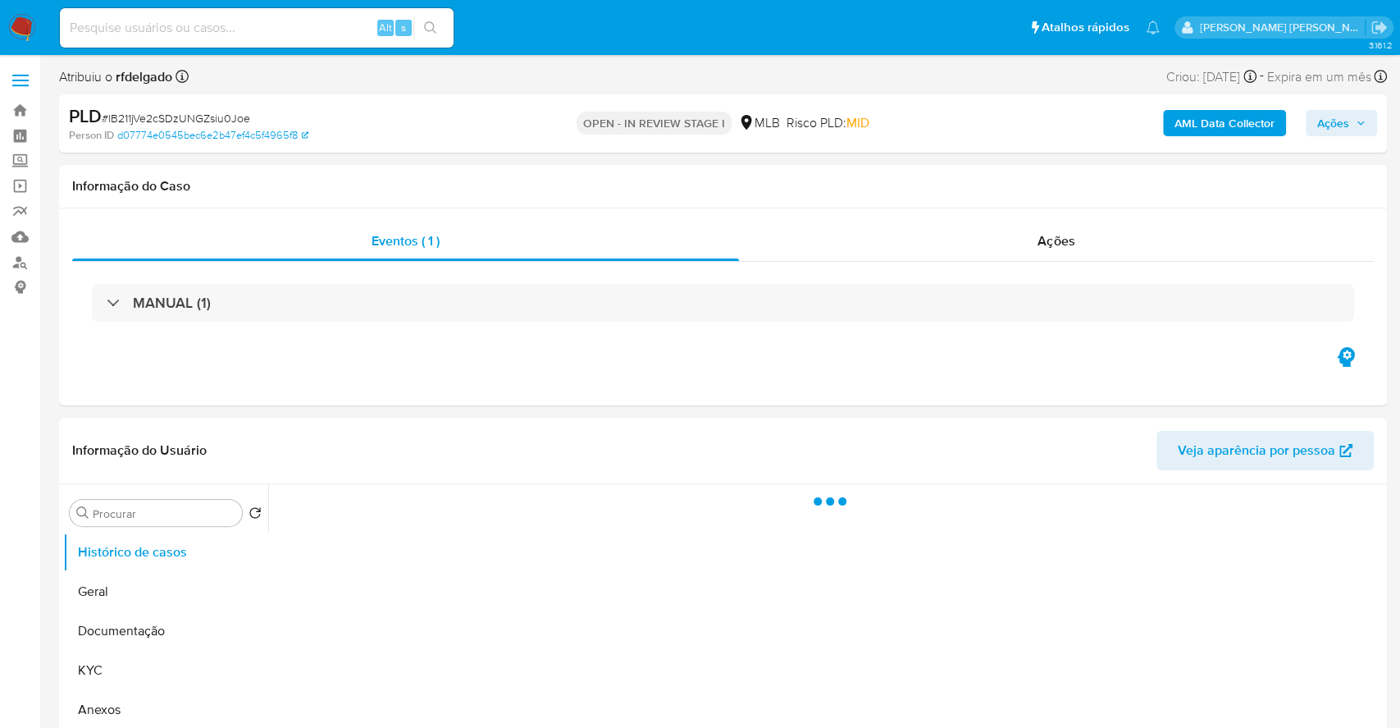
select select "10"
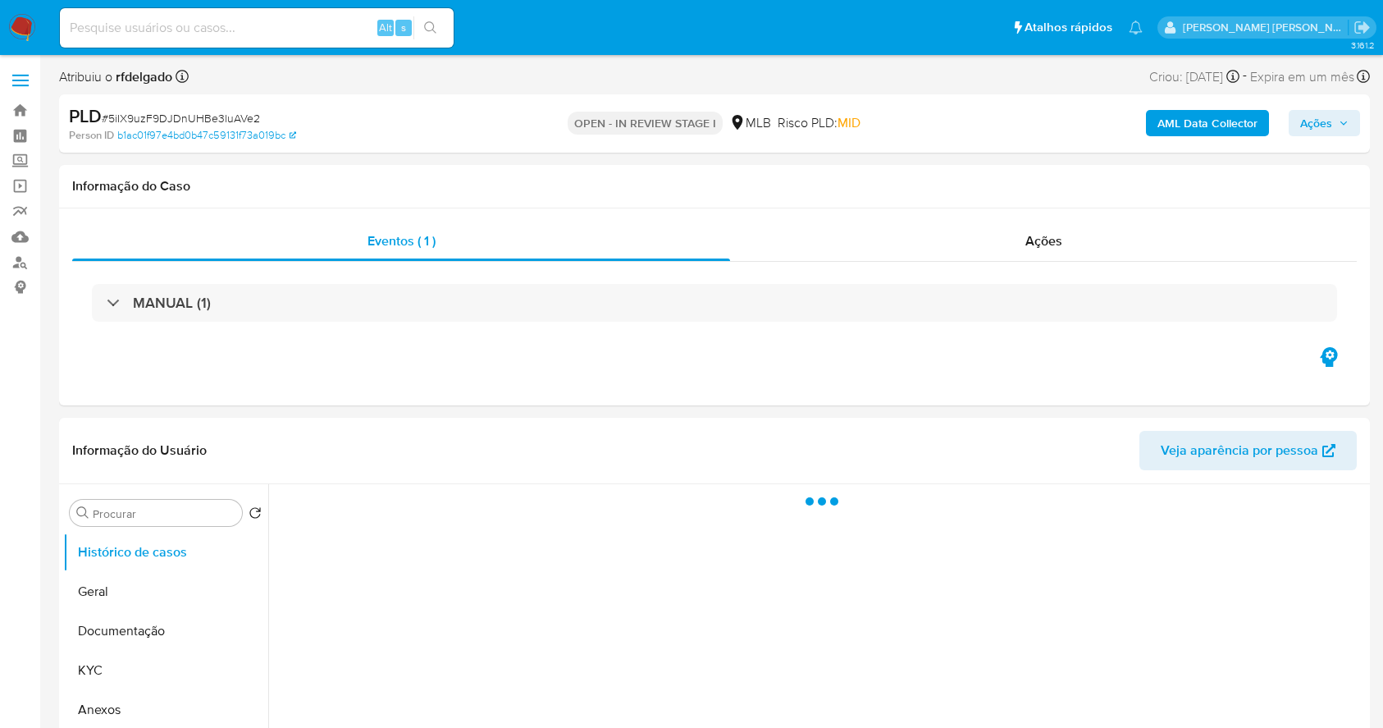
select select "10"
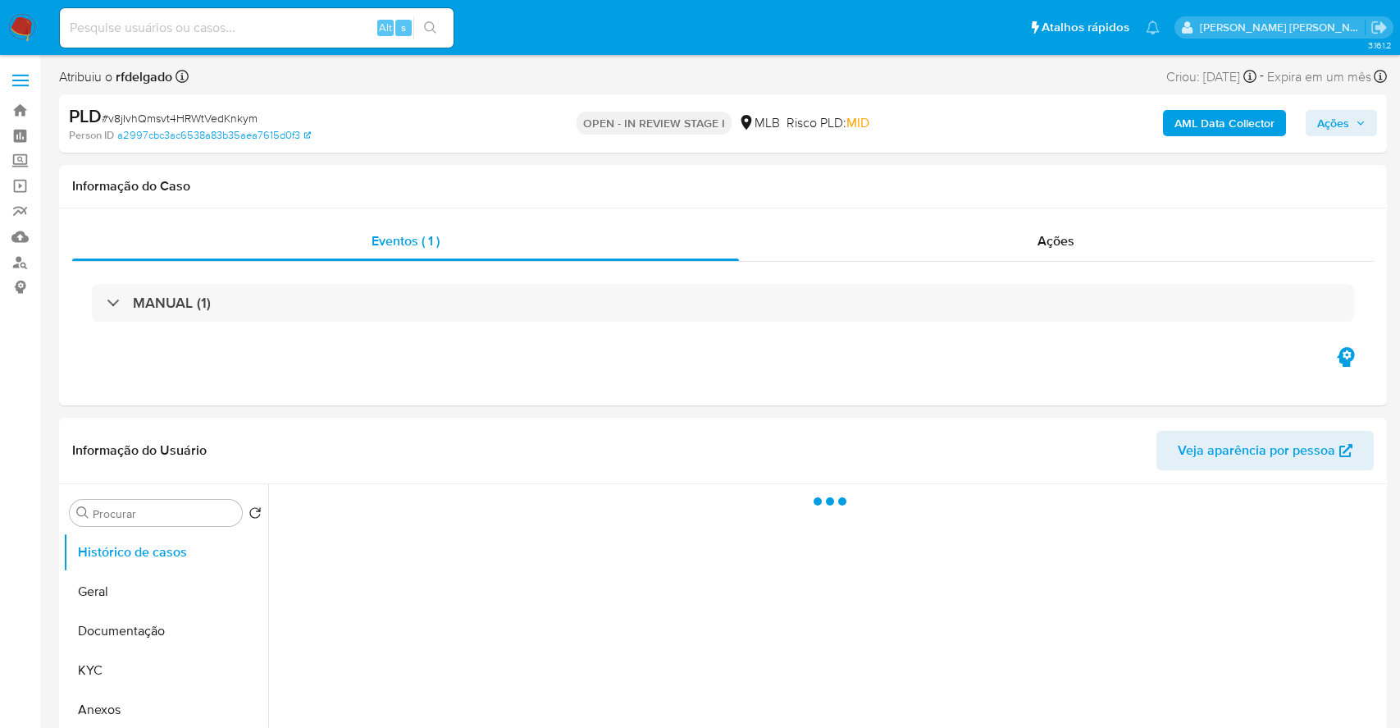
select select "10"
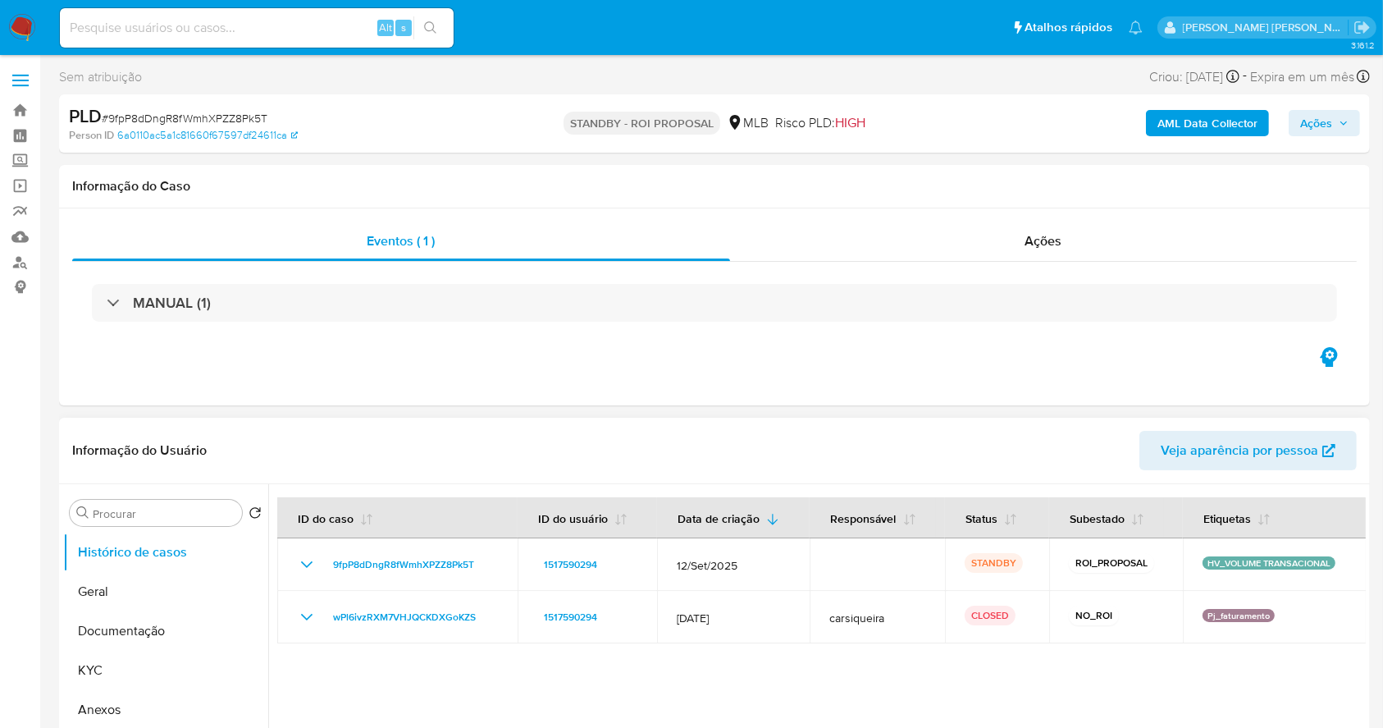
click at [20, 23] on img at bounding box center [22, 28] width 28 height 28
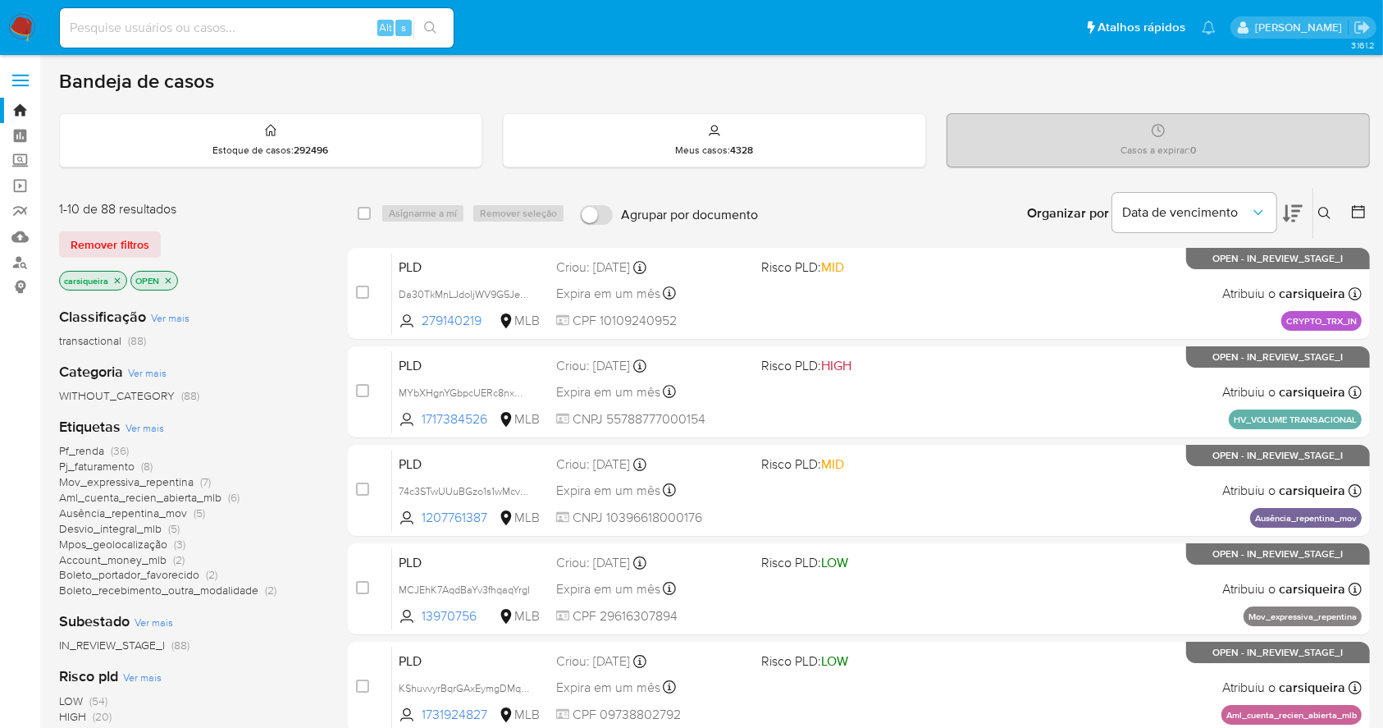
click at [278, 34] on input at bounding box center [257, 27] width 394 height 21
paste input "MYbXHgnYGbpcUERc8nxMLNrn"
type input "MYbXHgnYGbpcUERc8nxMLNrn"
click at [432, 29] on icon "search-icon" at bounding box center [430, 27] width 12 height 12
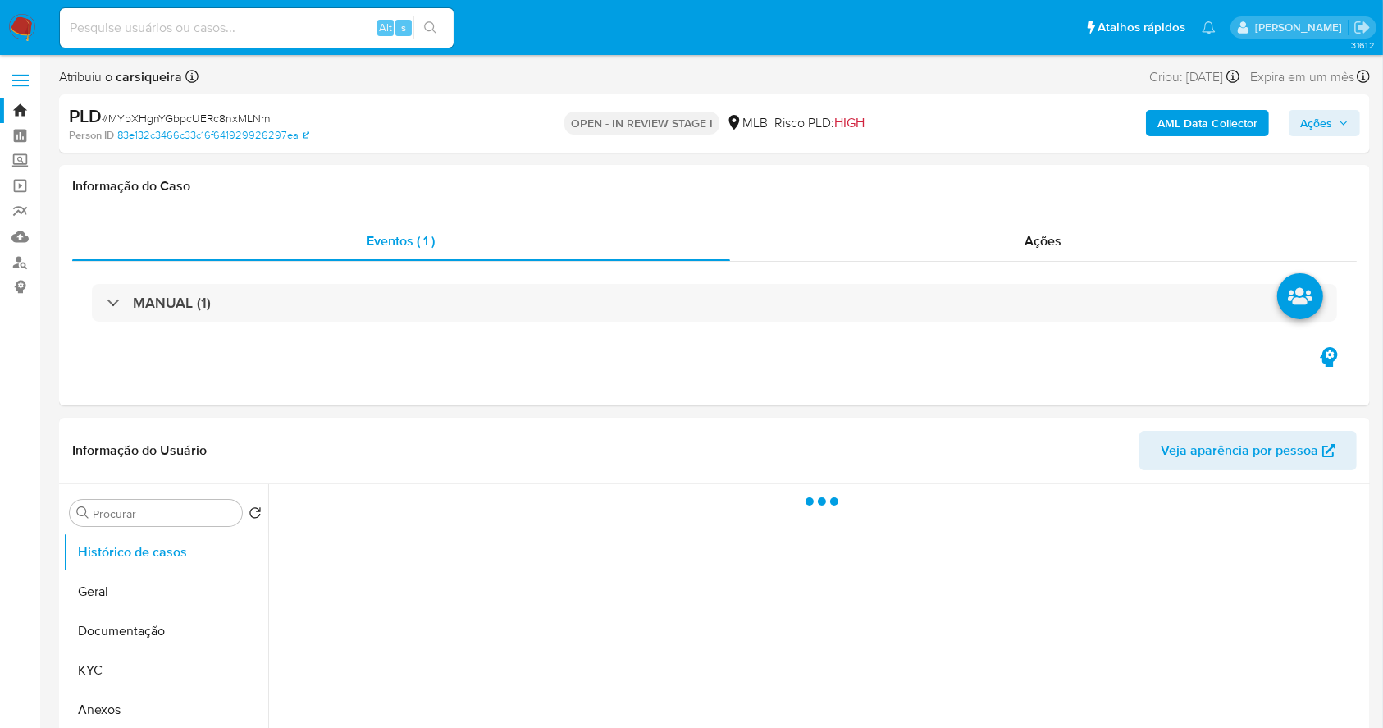
select select "10"
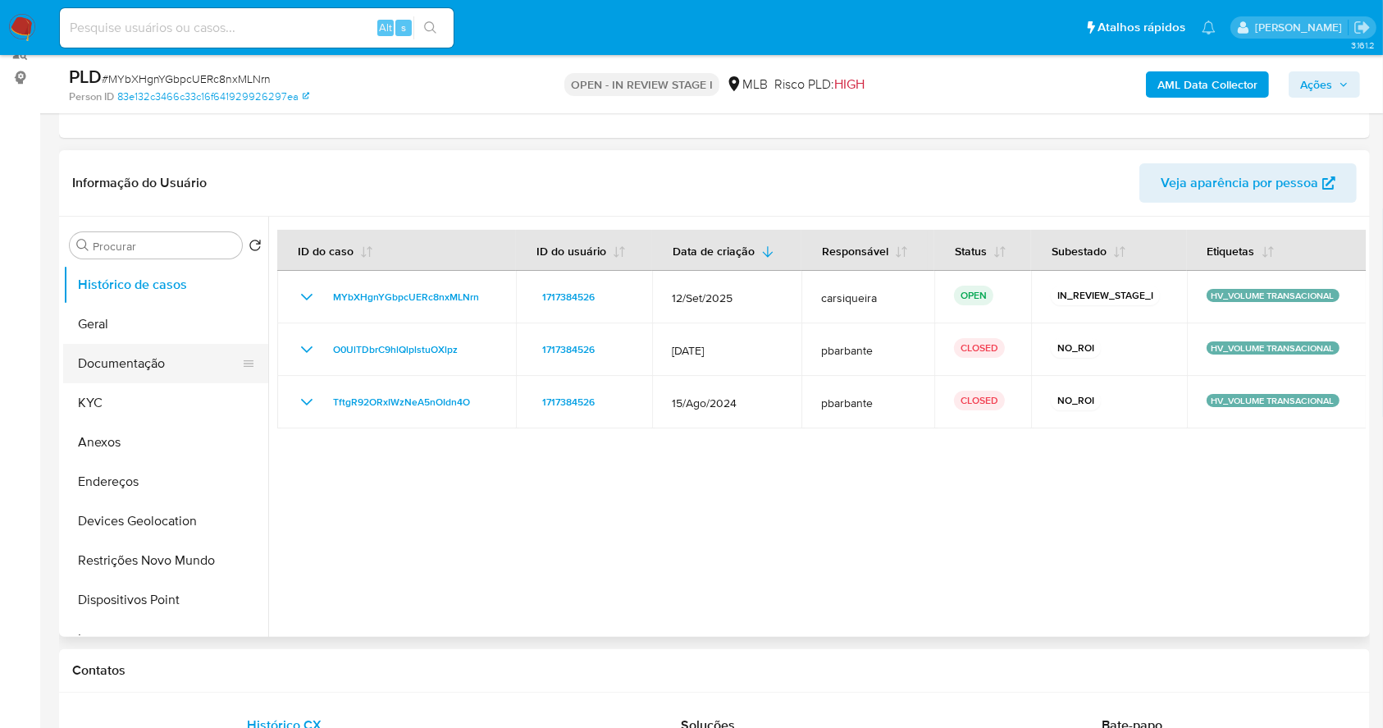
scroll to position [218, 0]
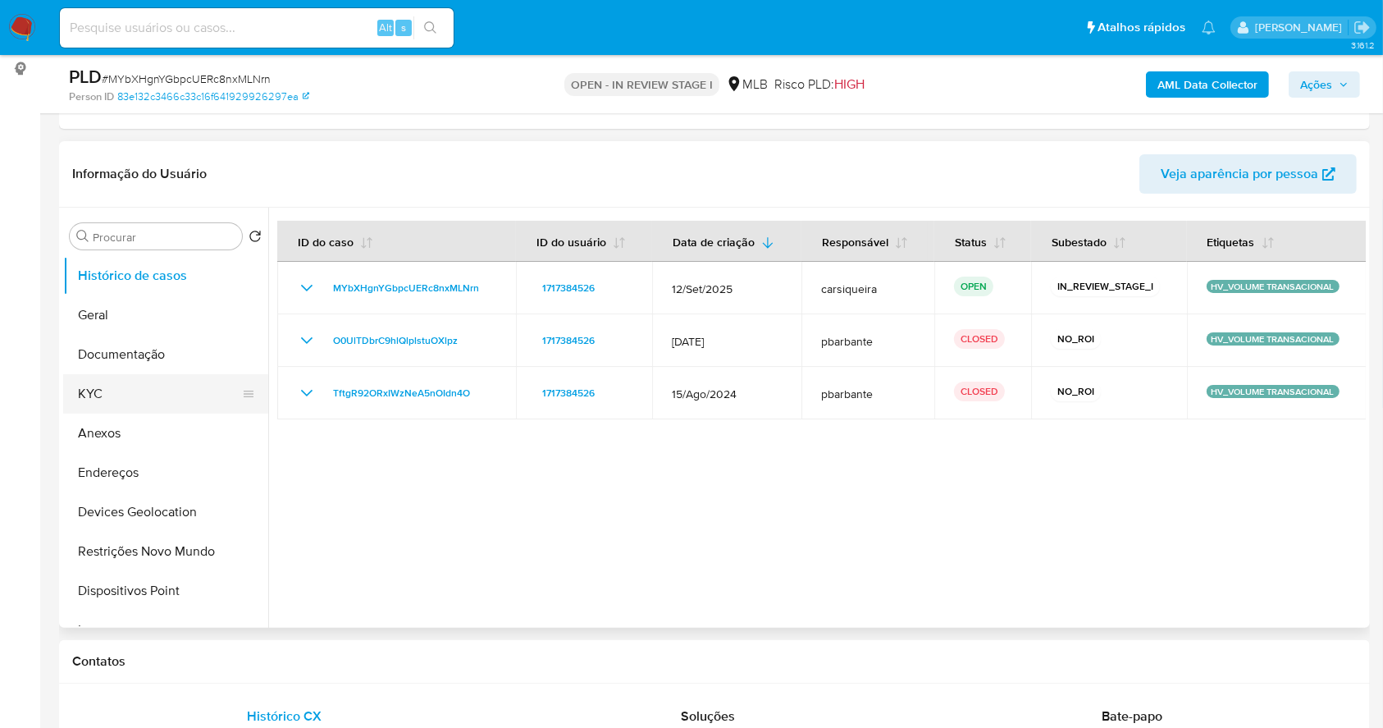
click at [145, 392] on button "KYC" at bounding box center [159, 393] width 192 height 39
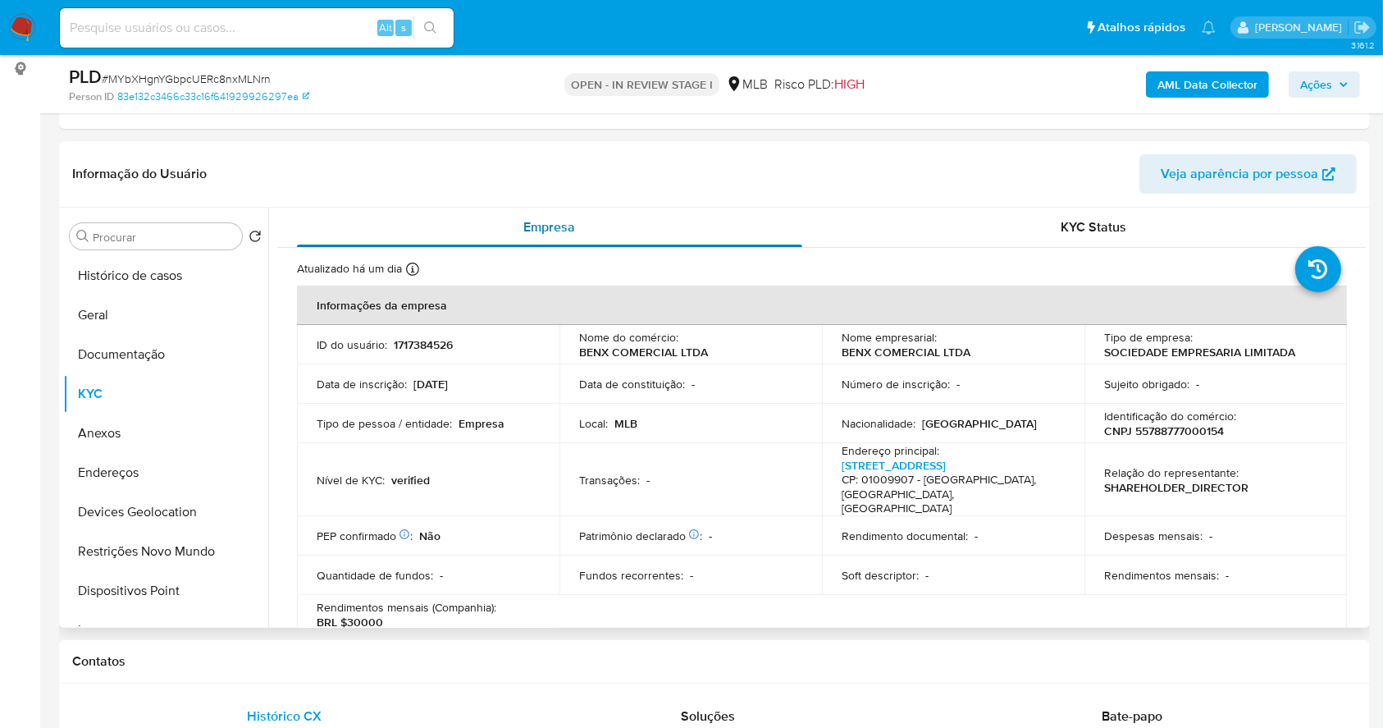
click at [410, 231] on div "Empresa" at bounding box center [549, 227] width 505 height 39
click at [407, 267] on icon at bounding box center [412, 269] width 13 height 13
click at [116, 314] on button "Geral" at bounding box center [159, 314] width 192 height 39
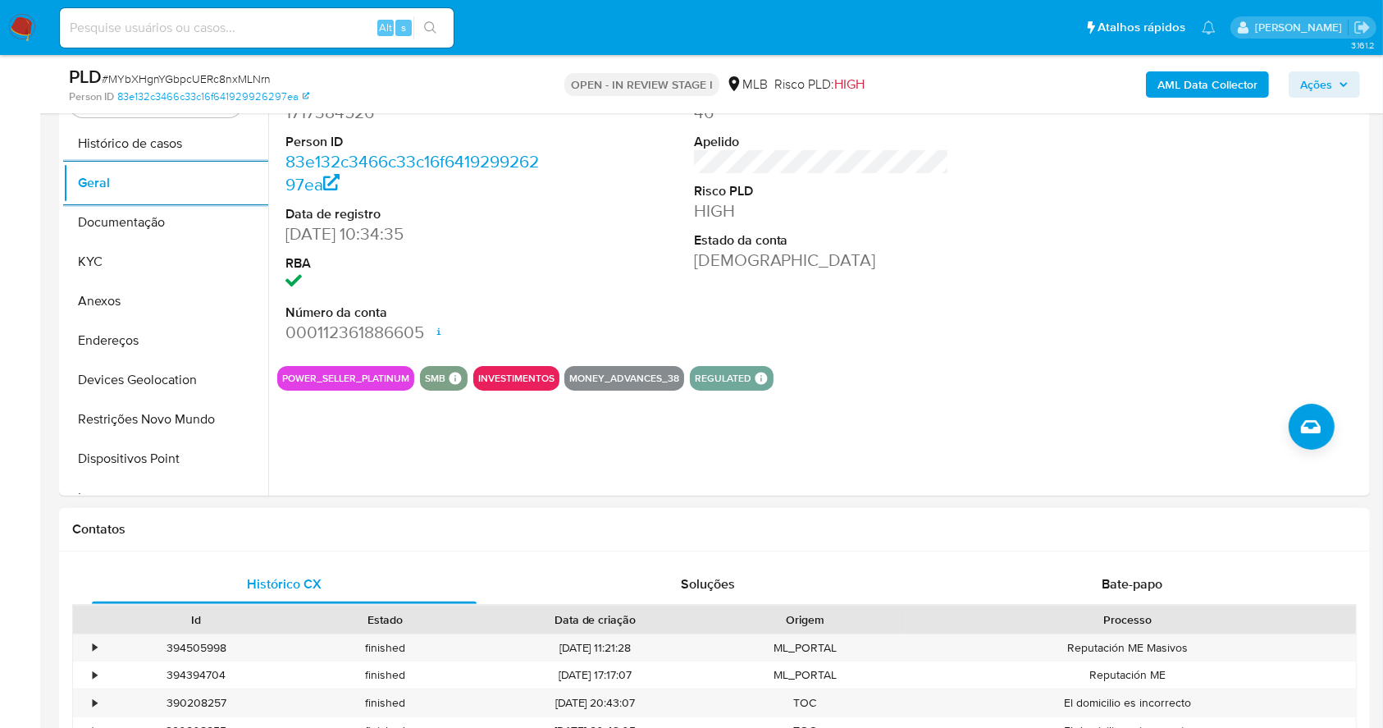
scroll to position [354, 0]
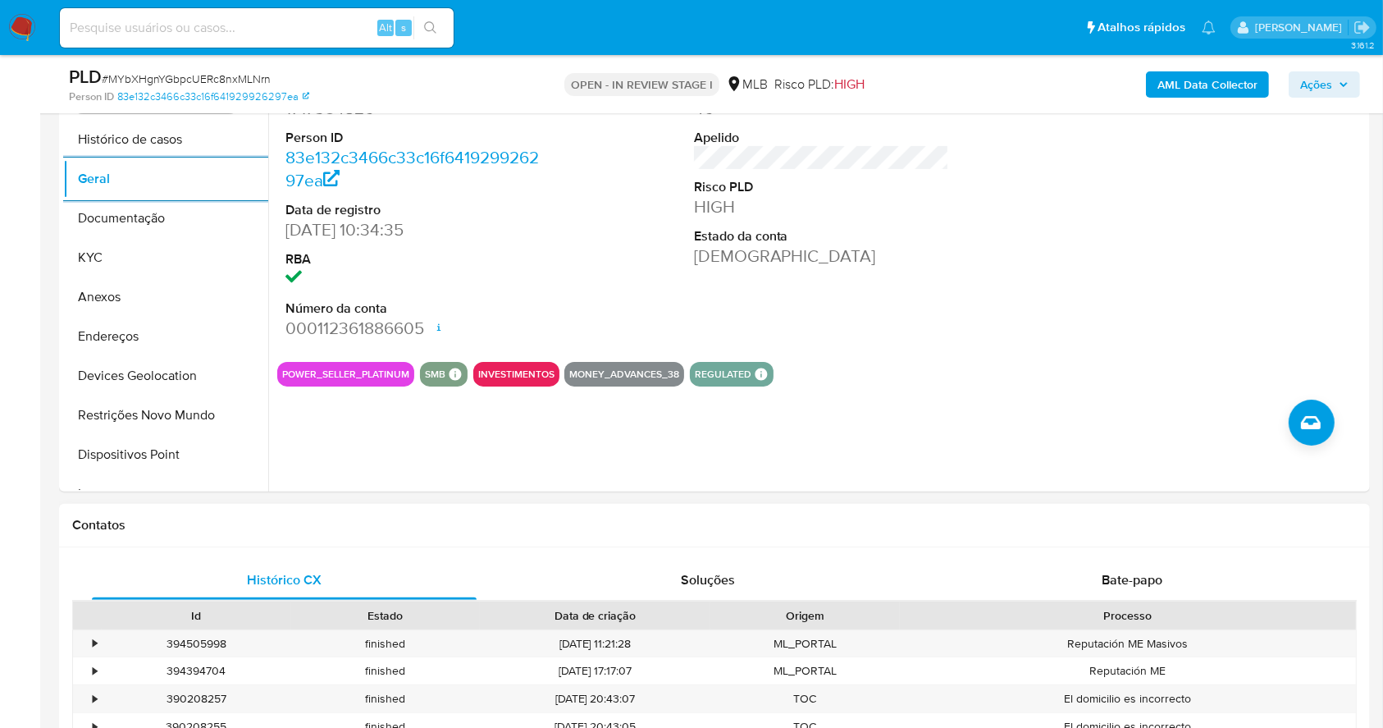
click at [1158, 559] on div "Histórico CX Soluções Bate-papo Id Estado Data de criação Origem Processo • 394…" at bounding box center [714, 705] width 1311 height 317
click at [1151, 593] on div "Bate-papo" at bounding box center [1132, 579] width 385 height 39
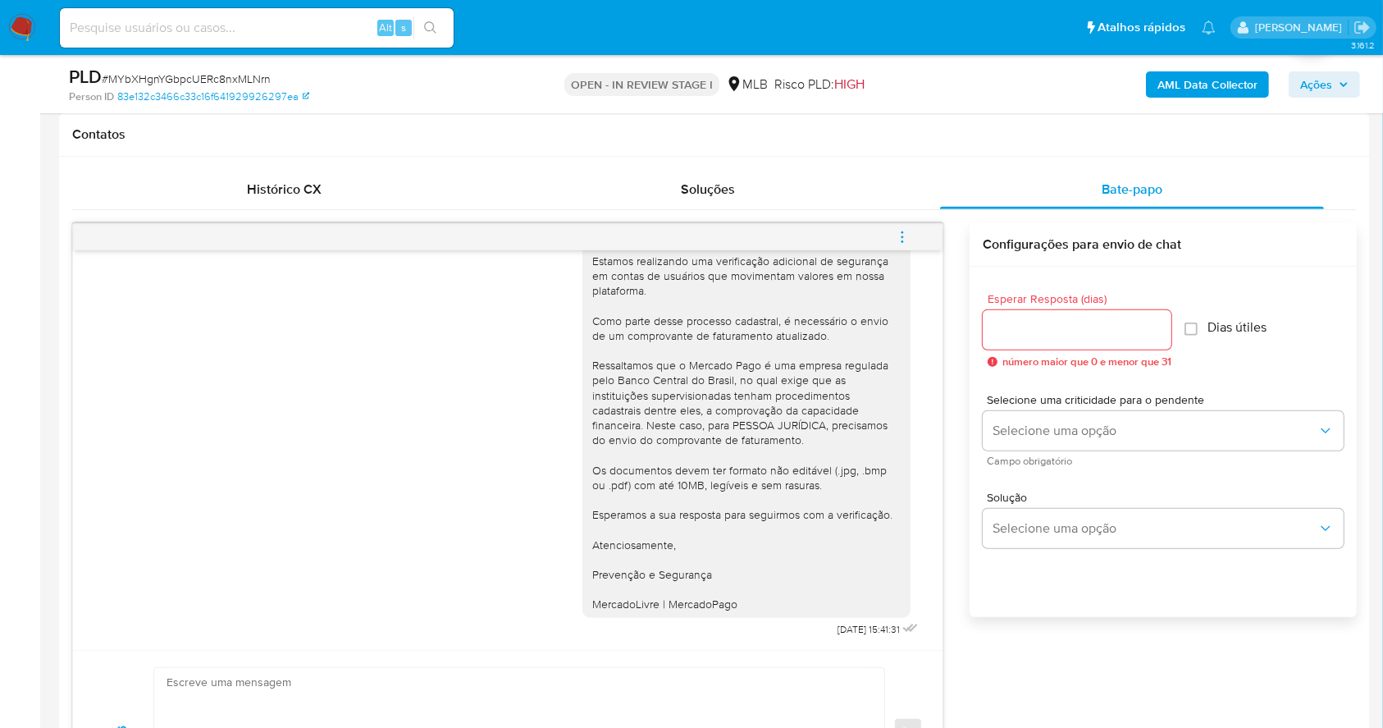
scroll to position [751, 0]
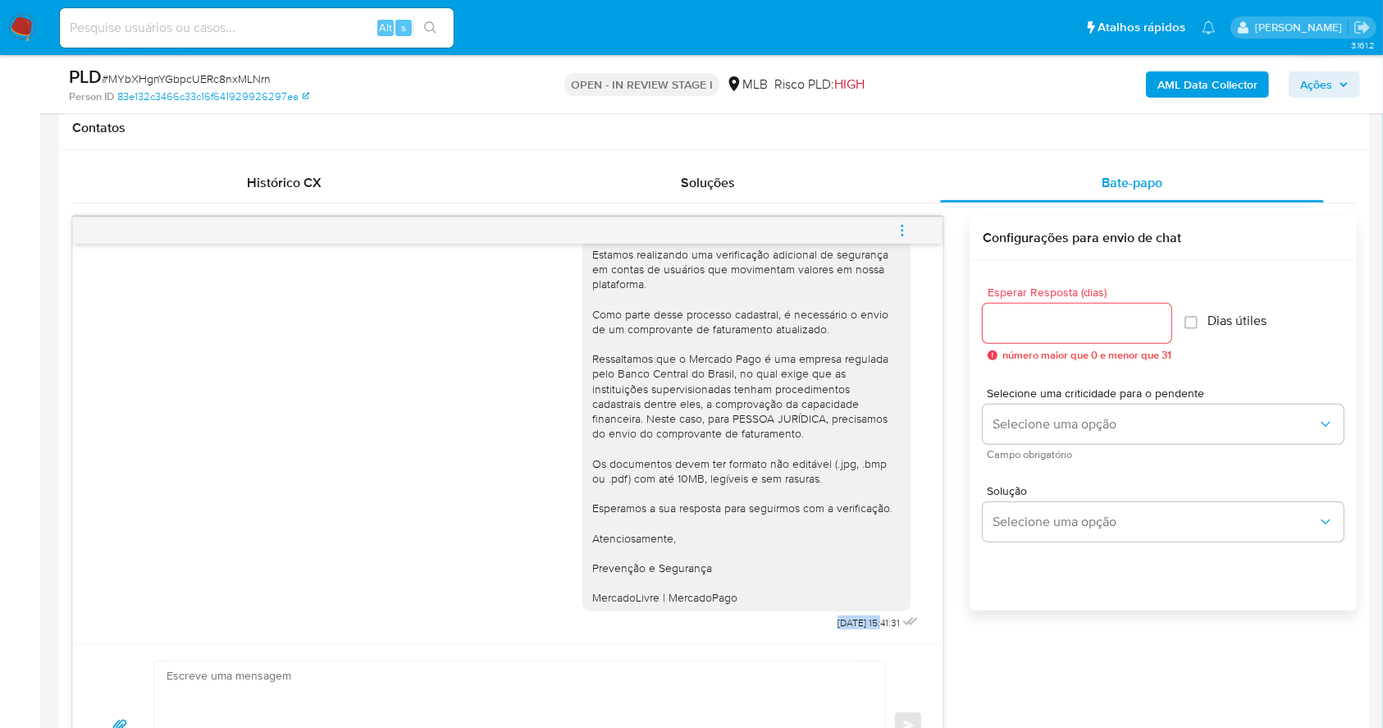
drag, startPoint x: 788, startPoint y: 619, endPoint x: 851, endPoint y: 627, distance: 63.7
click at [851, 627] on div "Ola, Estamos realizando uma verificação adicional de segurança em contas de usu…" at bounding box center [752, 417] width 340 height 436
click at [849, 637] on div "Ola, Estamos realizando uma verificação adicional de segurança em contas de usu…" at bounding box center [508, 444] width 870 height 400
drag, startPoint x: 851, startPoint y: 627, endPoint x: 801, endPoint y: 627, distance: 50.0
click at [838, 627] on span "16/09/2025 15:41:31" at bounding box center [869, 622] width 62 height 13
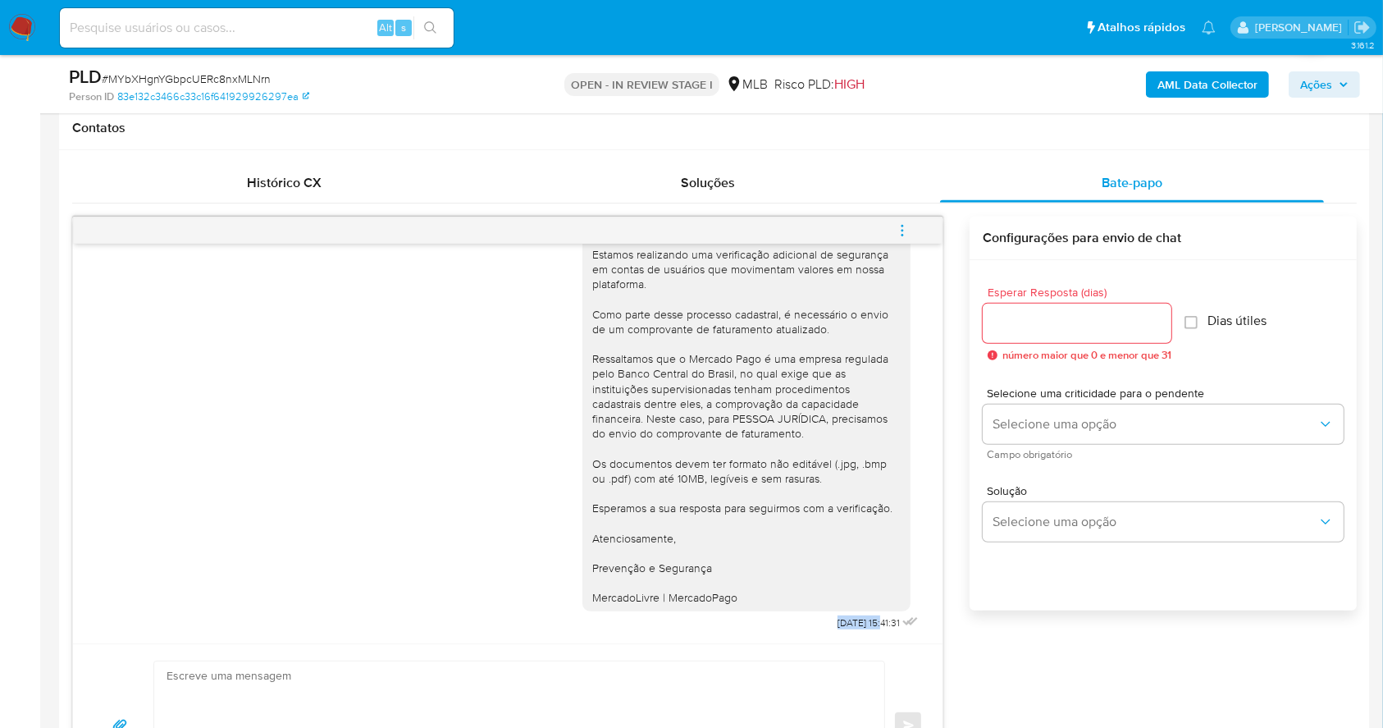
copy span "16/09/2025"
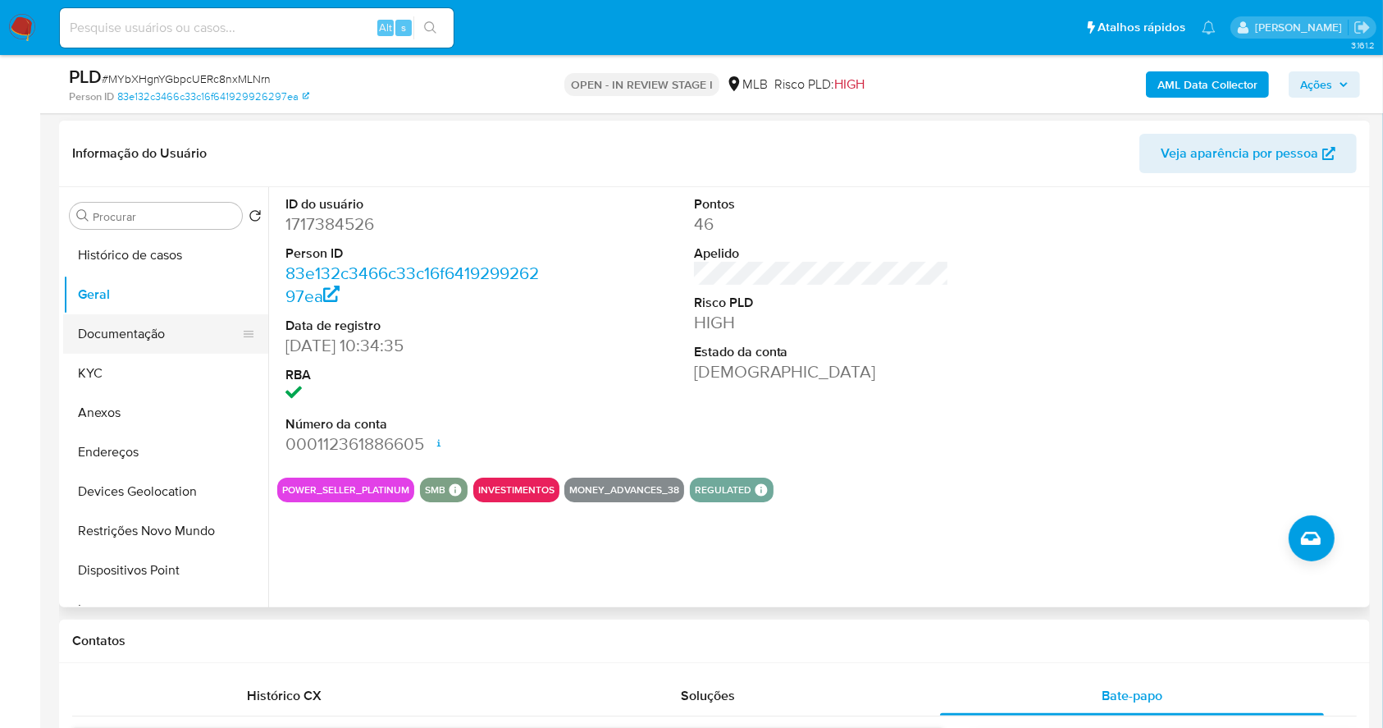
scroll to position [204, 0]
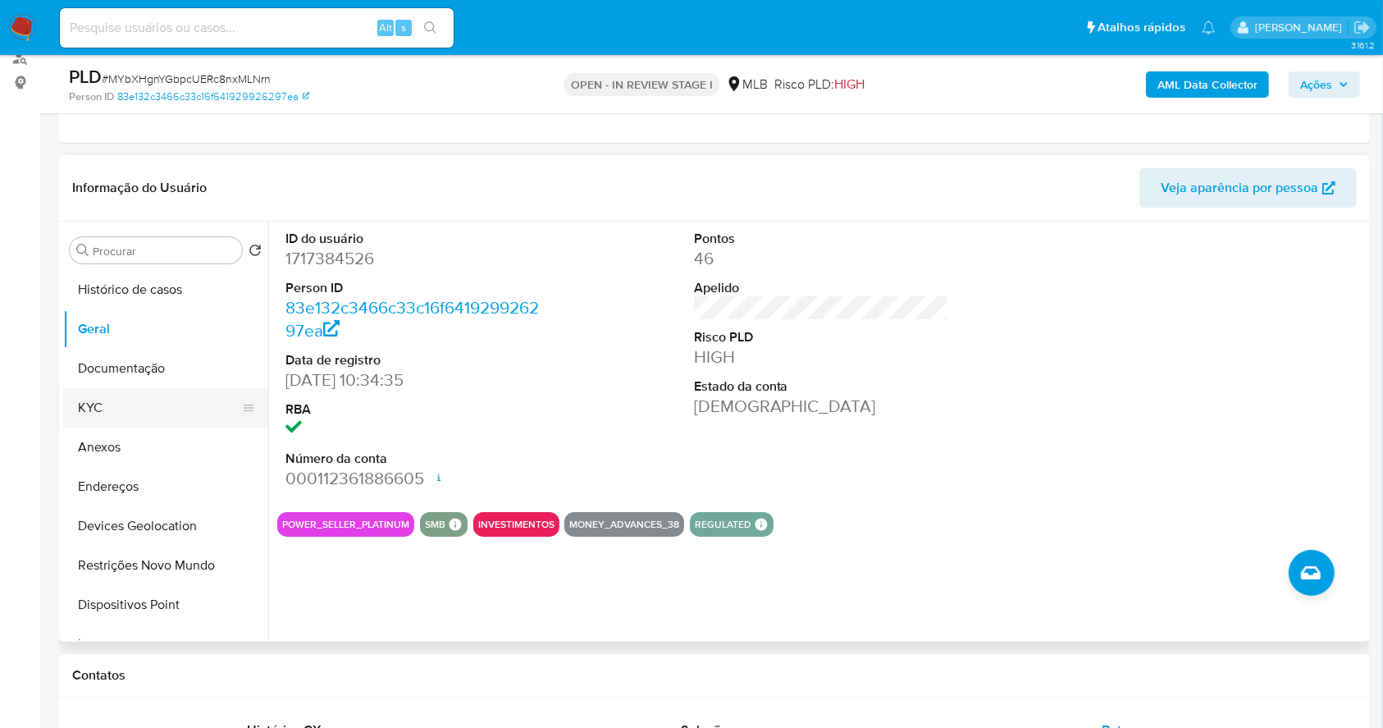
click at [146, 412] on button "KYC" at bounding box center [159, 407] width 192 height 39
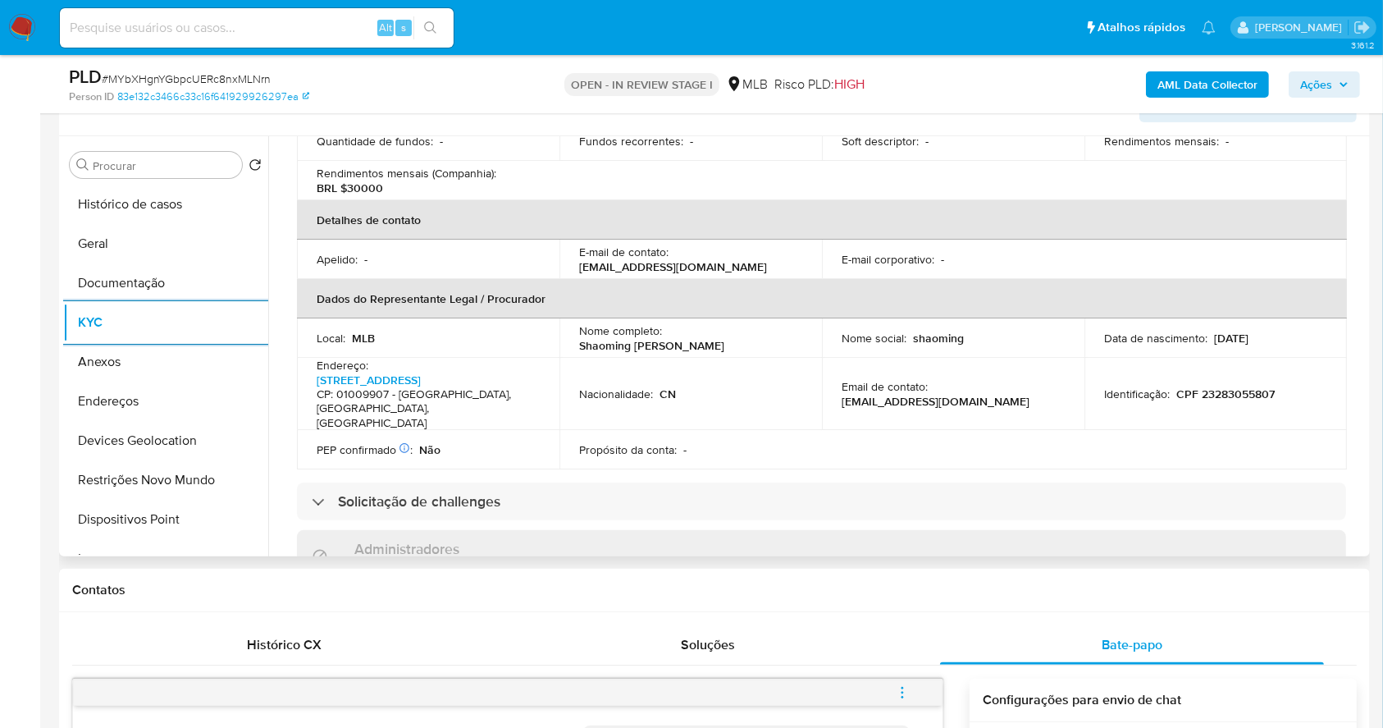
scroll to position [982, 0]
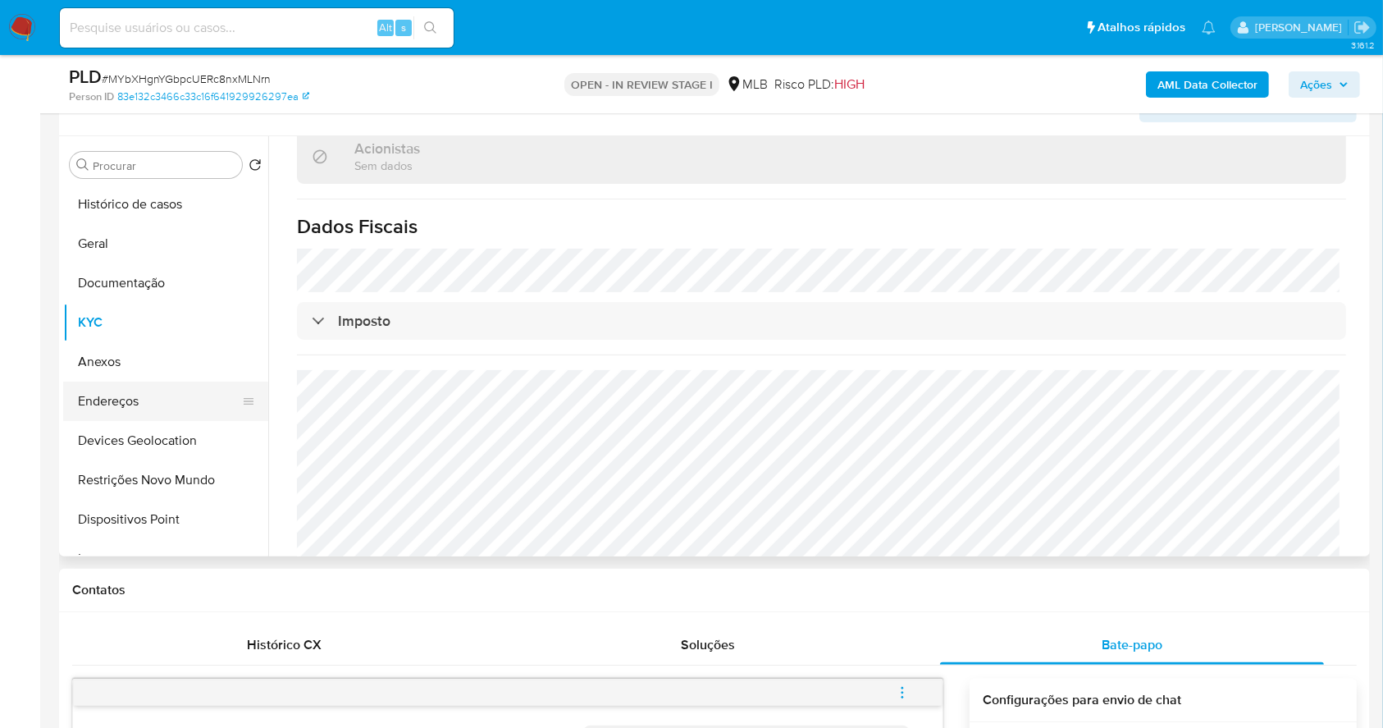
click at [174, 399] on button "Endereços" at bounding box center [159, 400] width 192 height 39
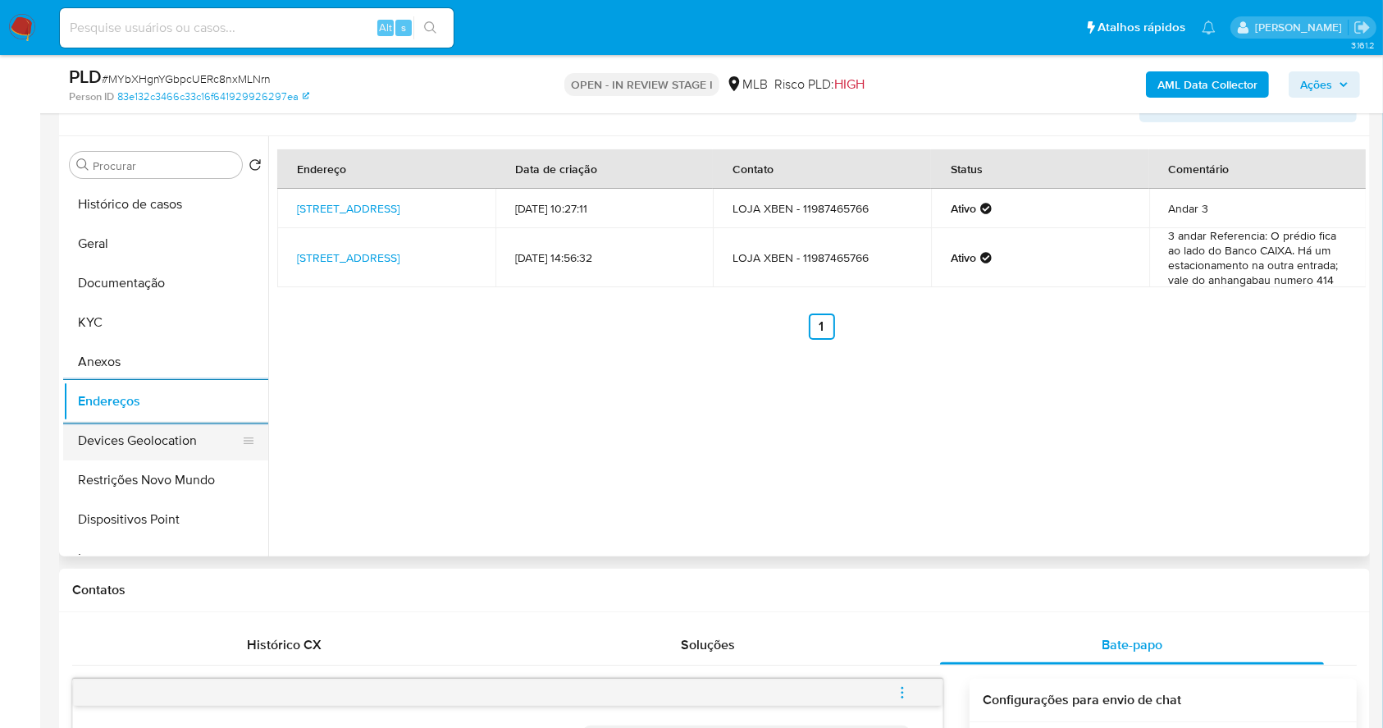
click at [158, 449] on button "Devices Geolocation" at bounding box center [159, 440] width 192 height 39
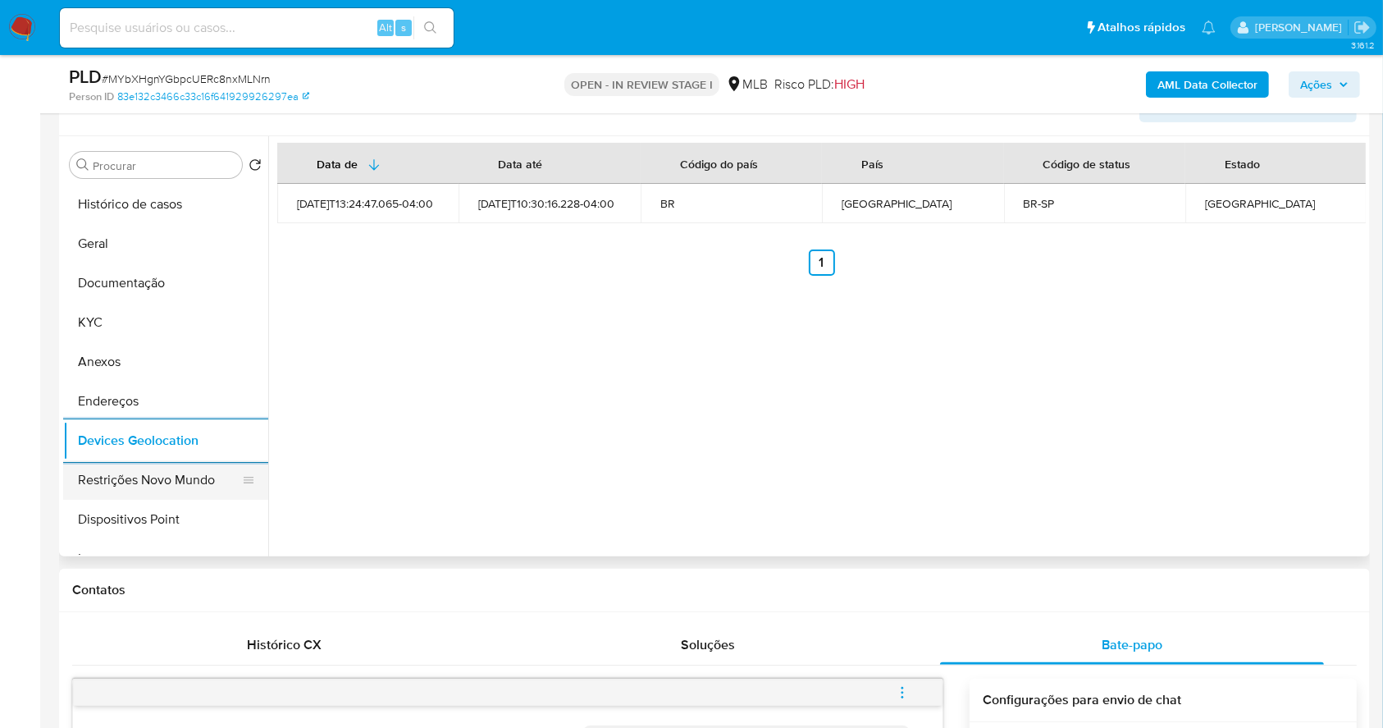
click at [151, 481] on button "Restrições Novo Mundo" at bounding box center [159, 479] width 192 height 39
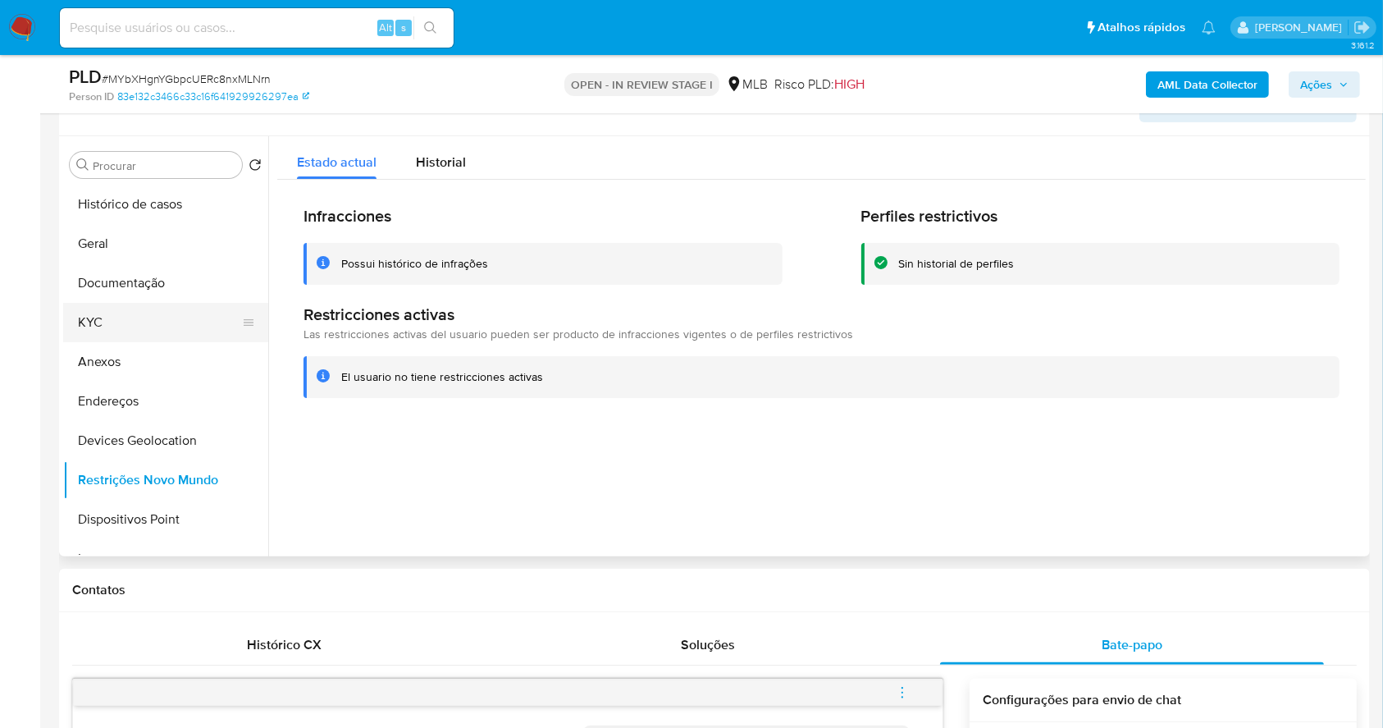
click at [112, 325] on button "KYC" at bounding box center [159, 322] width 192 height 39
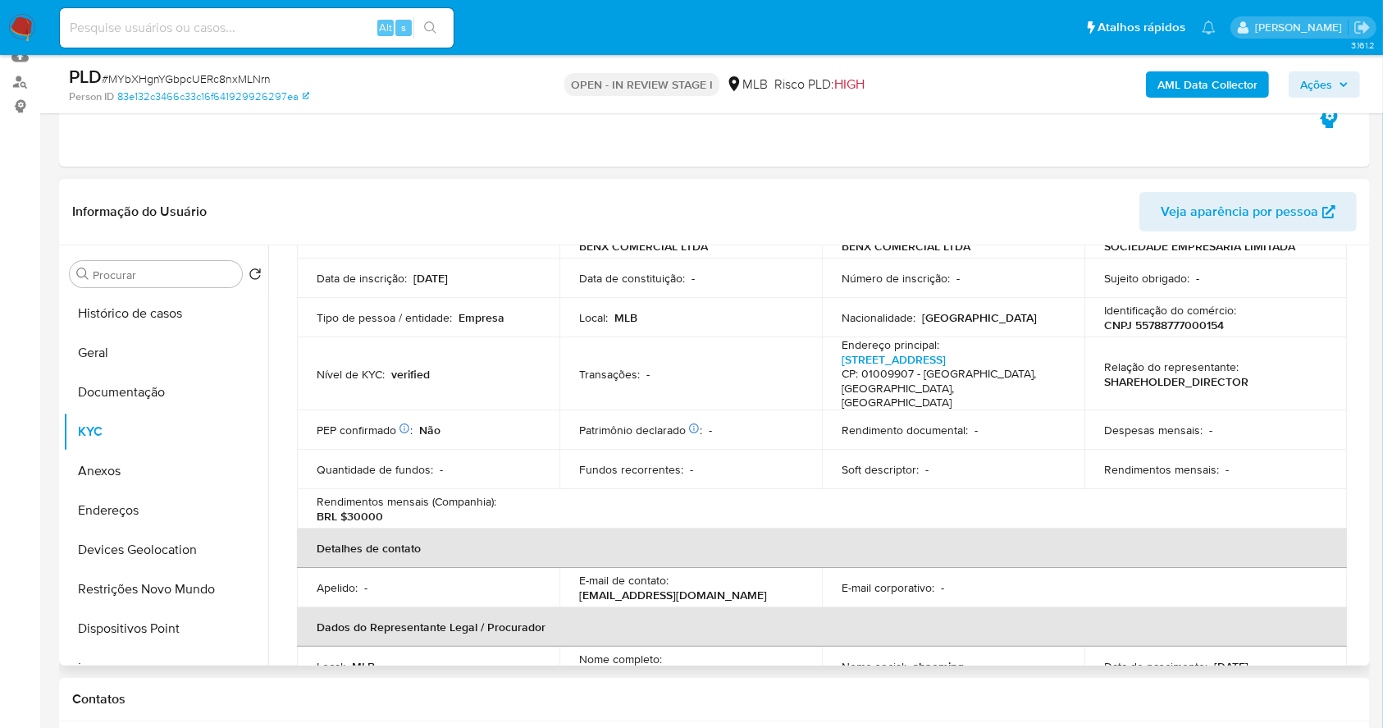
scroll to position [109, 0]
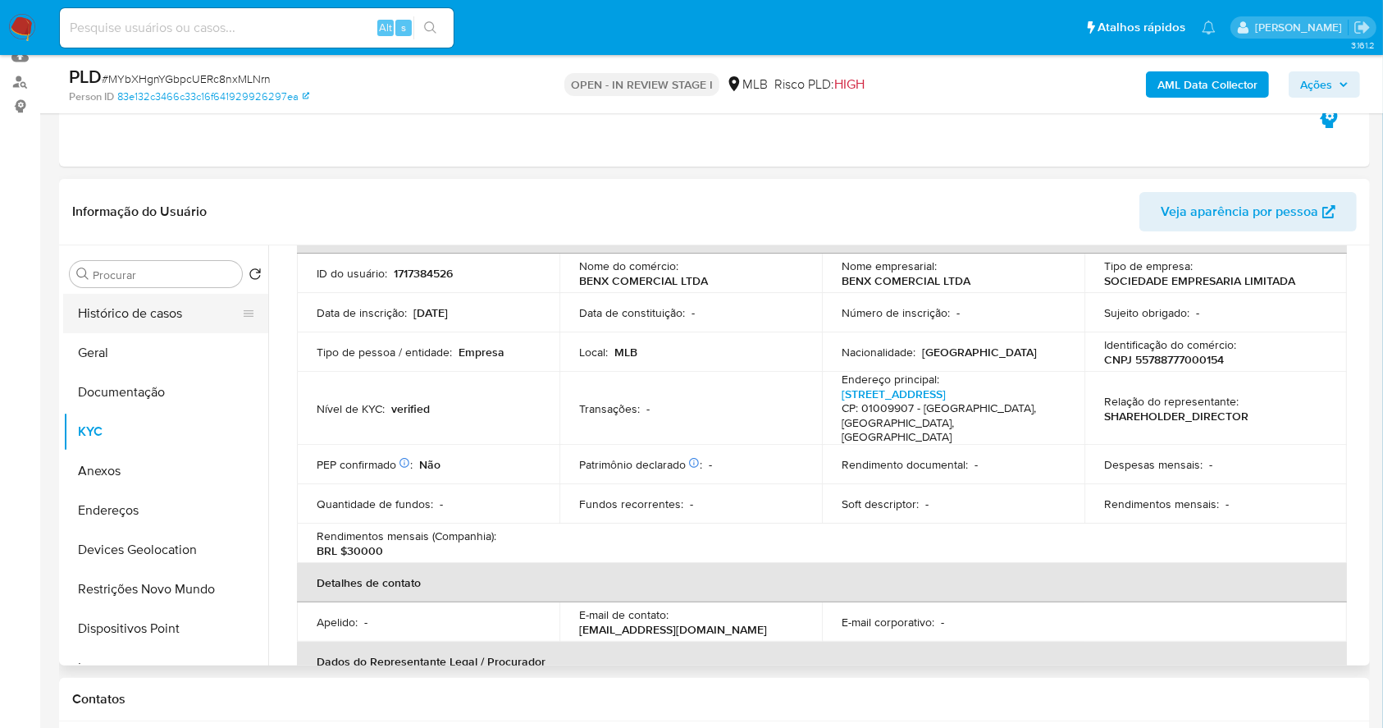
click at [162, 310] on button "Histórico de casos" at bounding box center [159, 313] width 192 height 39
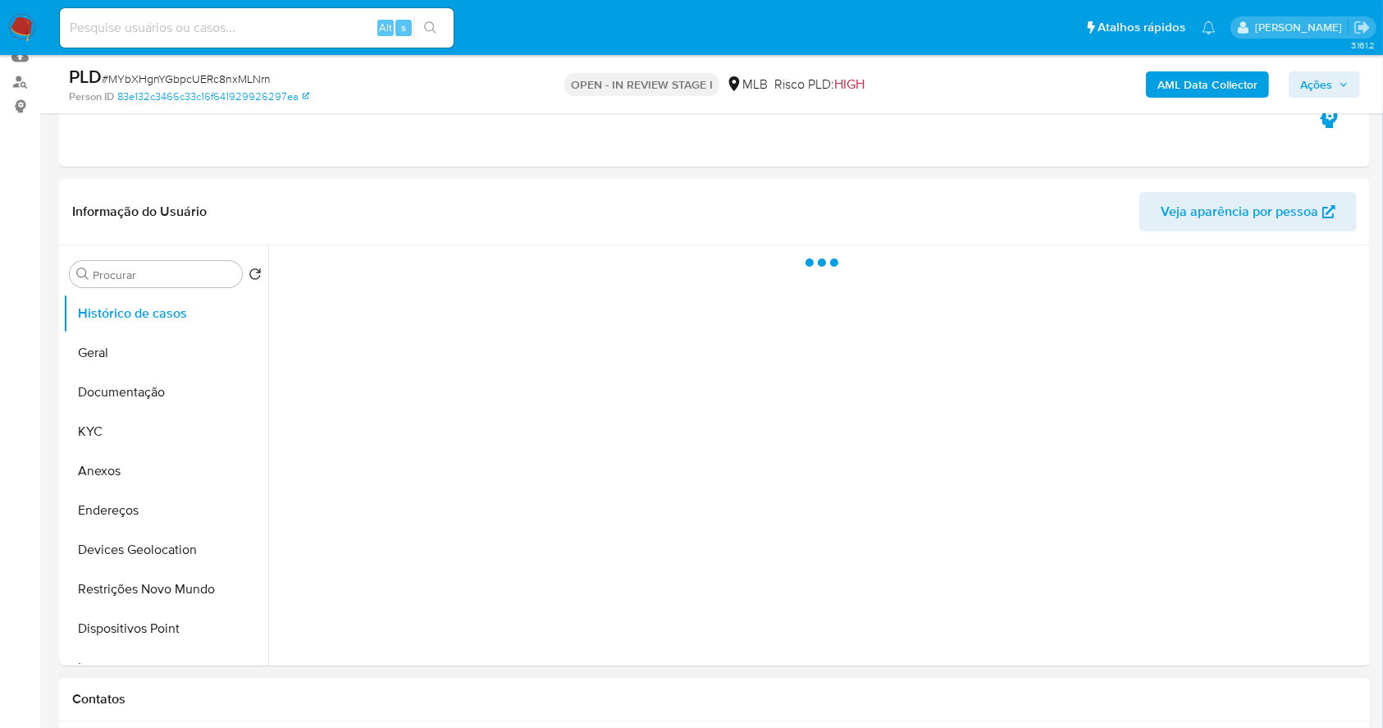
scroll to position [0, 0]
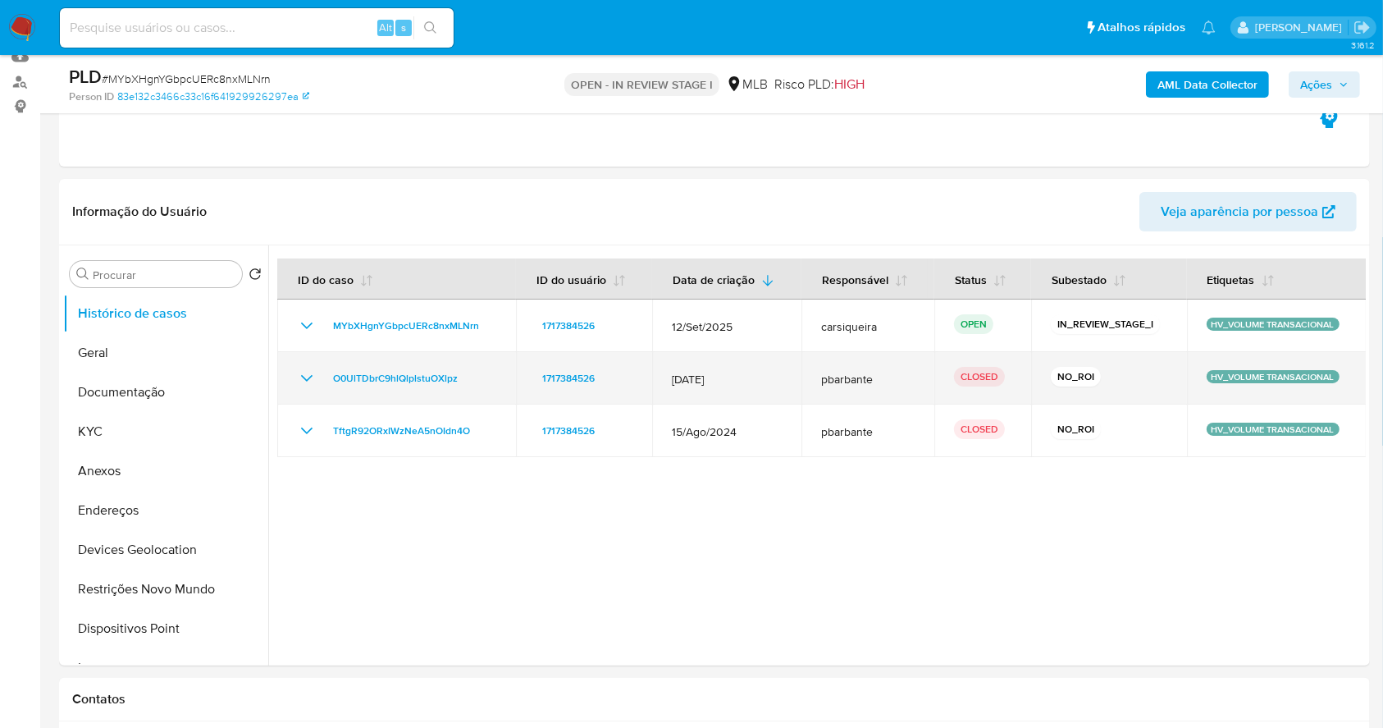
click at [297, 372] on icon "Mostrar/Ocultar" at bounding box center [307, 378] width 20 height 20
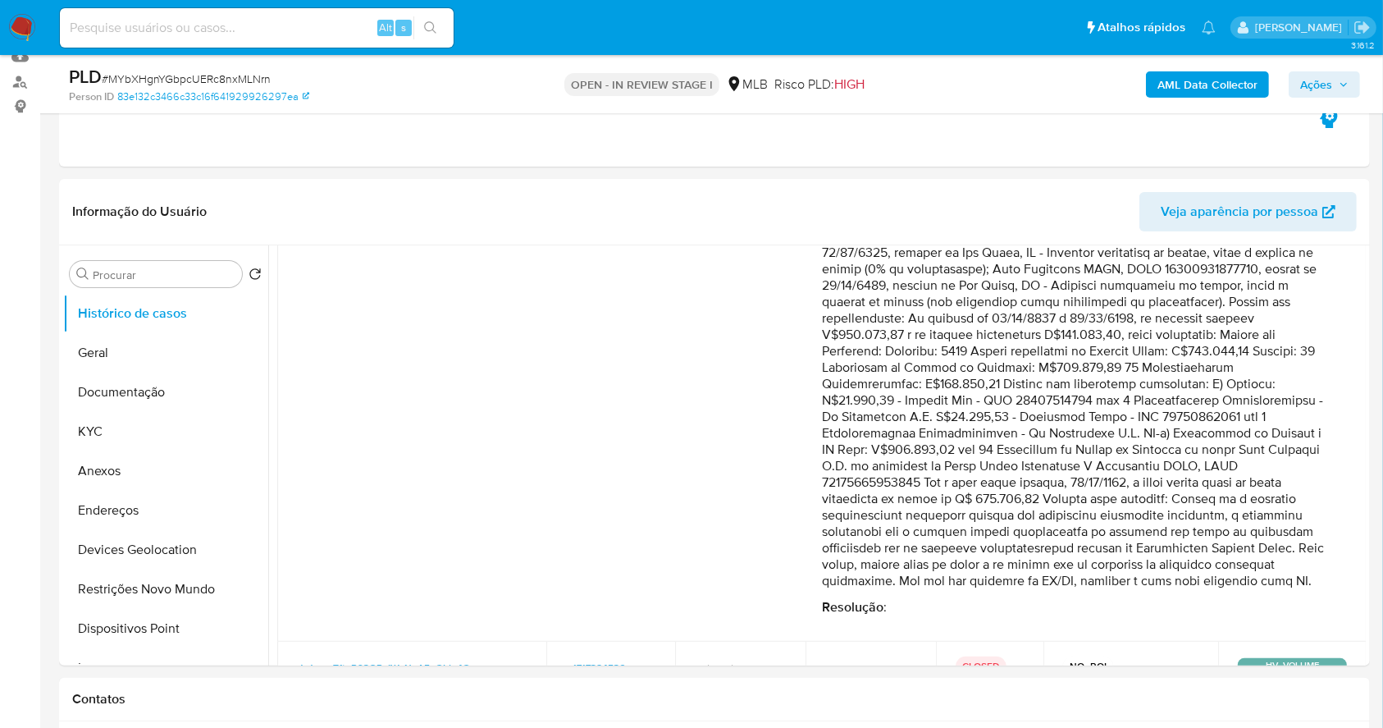
scroll to position [336, 0]
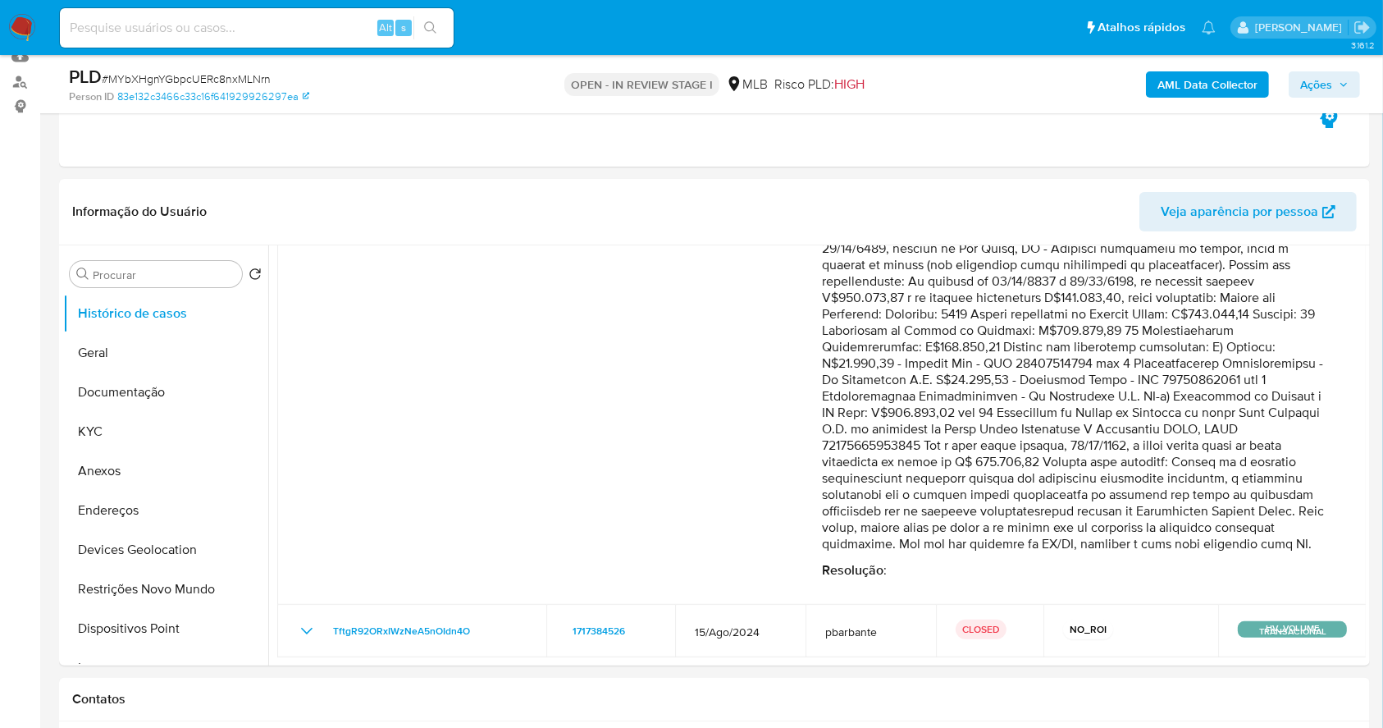
drag, startPoint x: 820, startPoint y: 463, endPoint x: 1294, endPoint y: 509, distance: 475.6
click at [1294, 509] on p "Comentário :" at bounding box center [1078, 339] width 512 height 427
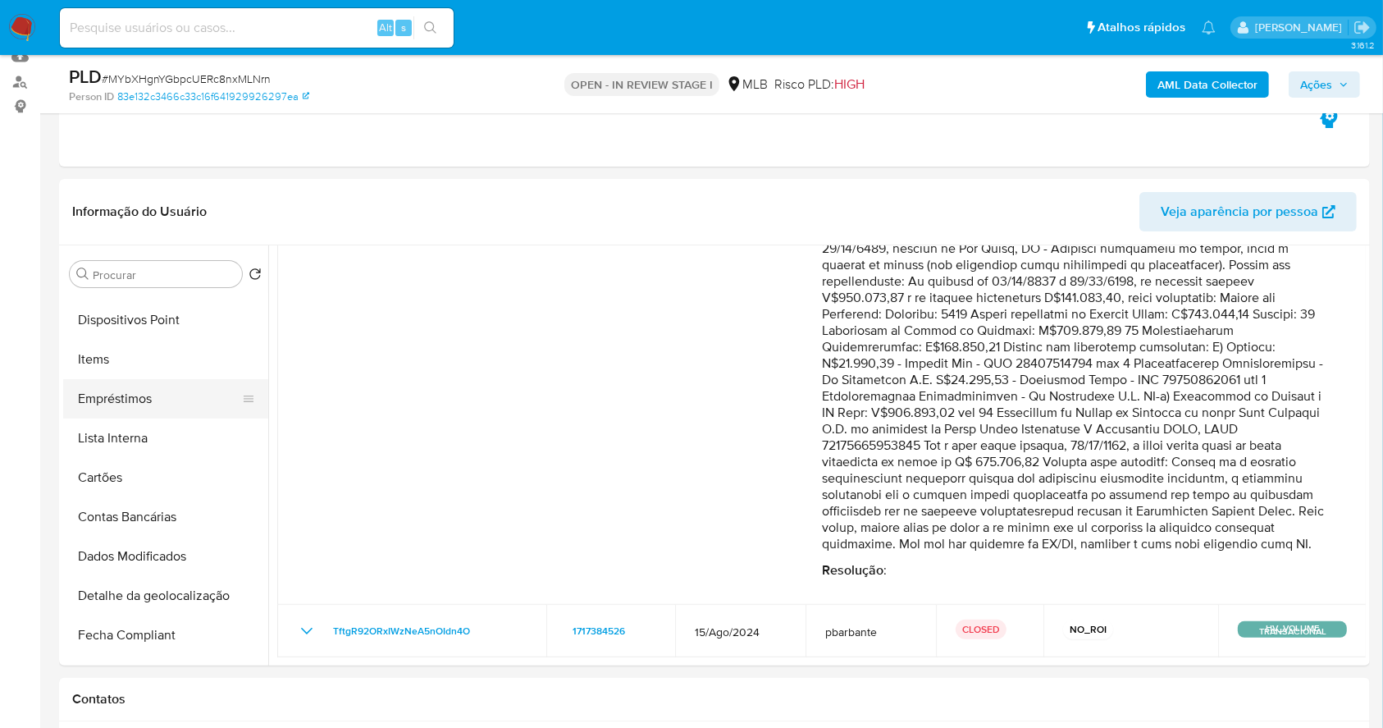
scroll to position [328, 0]
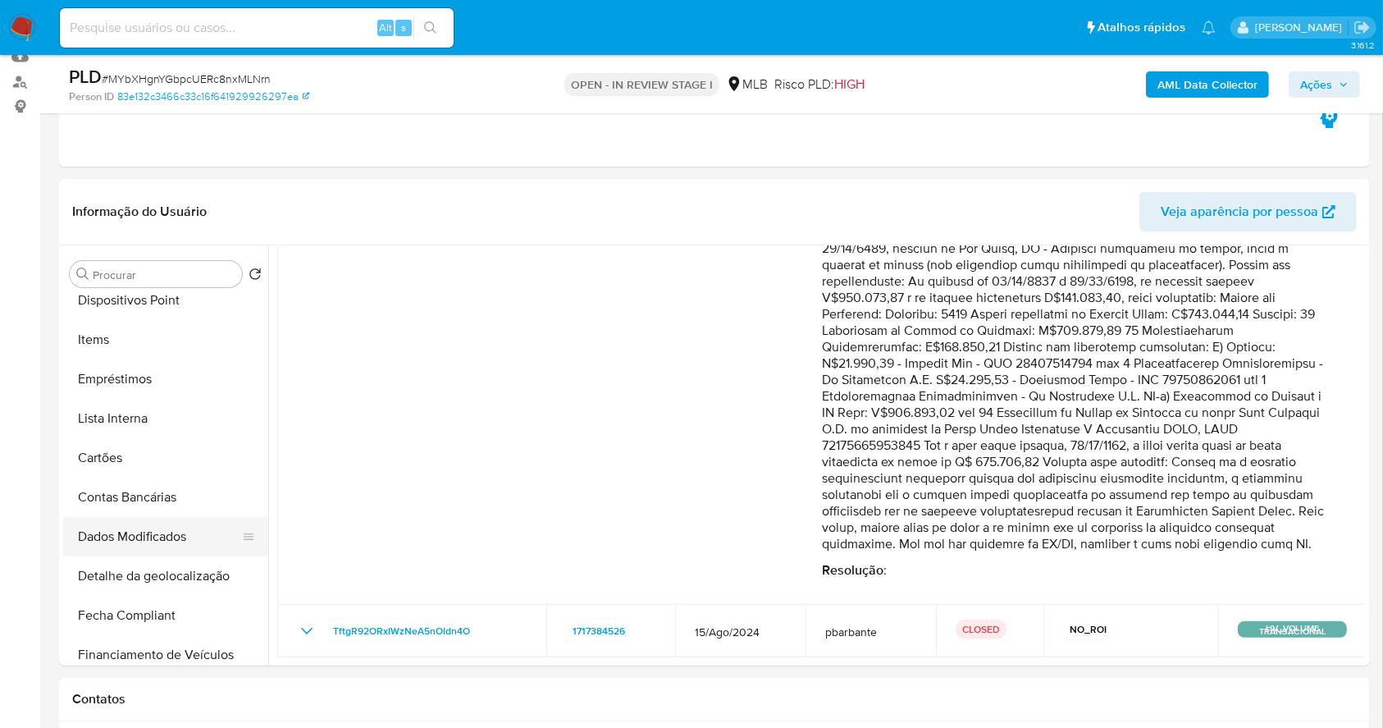
click at [168, 541] on button "Dados Modificados" at bounding box center [159, 536] width 192 height 39
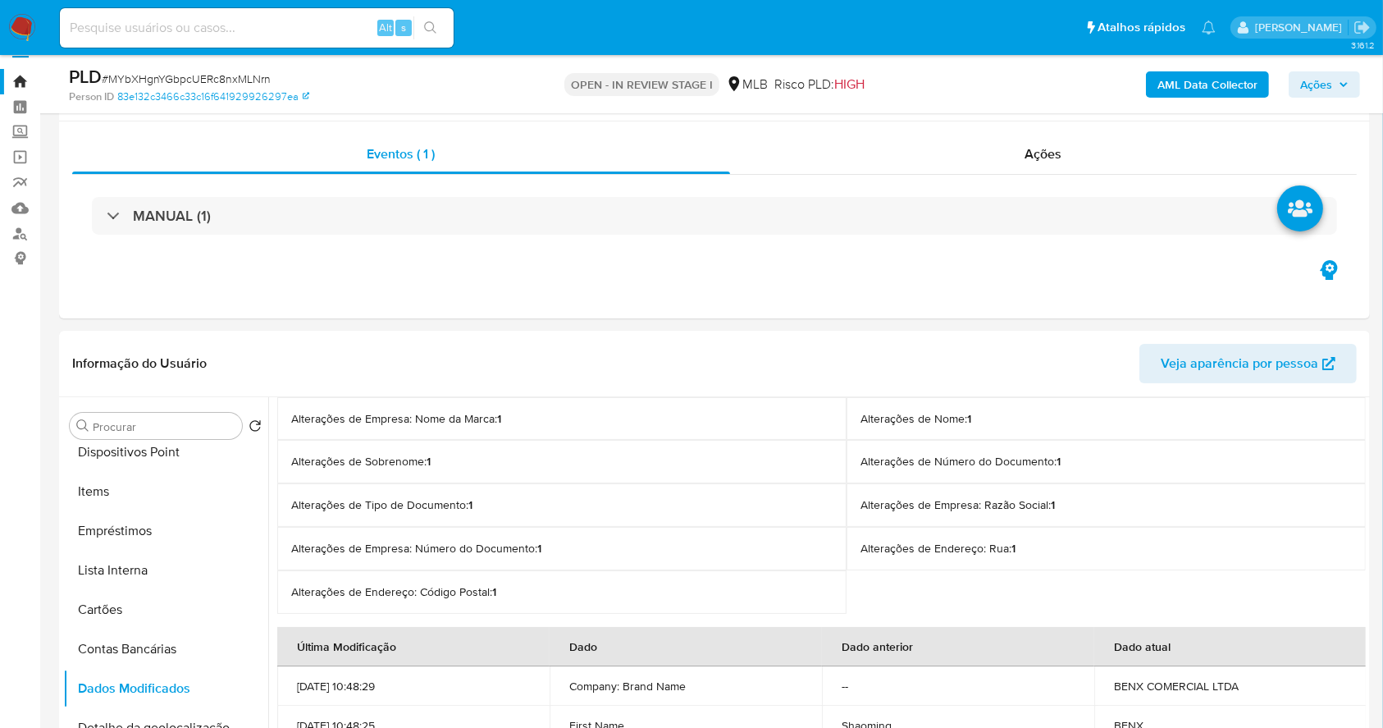
scroll to position [0, 0]
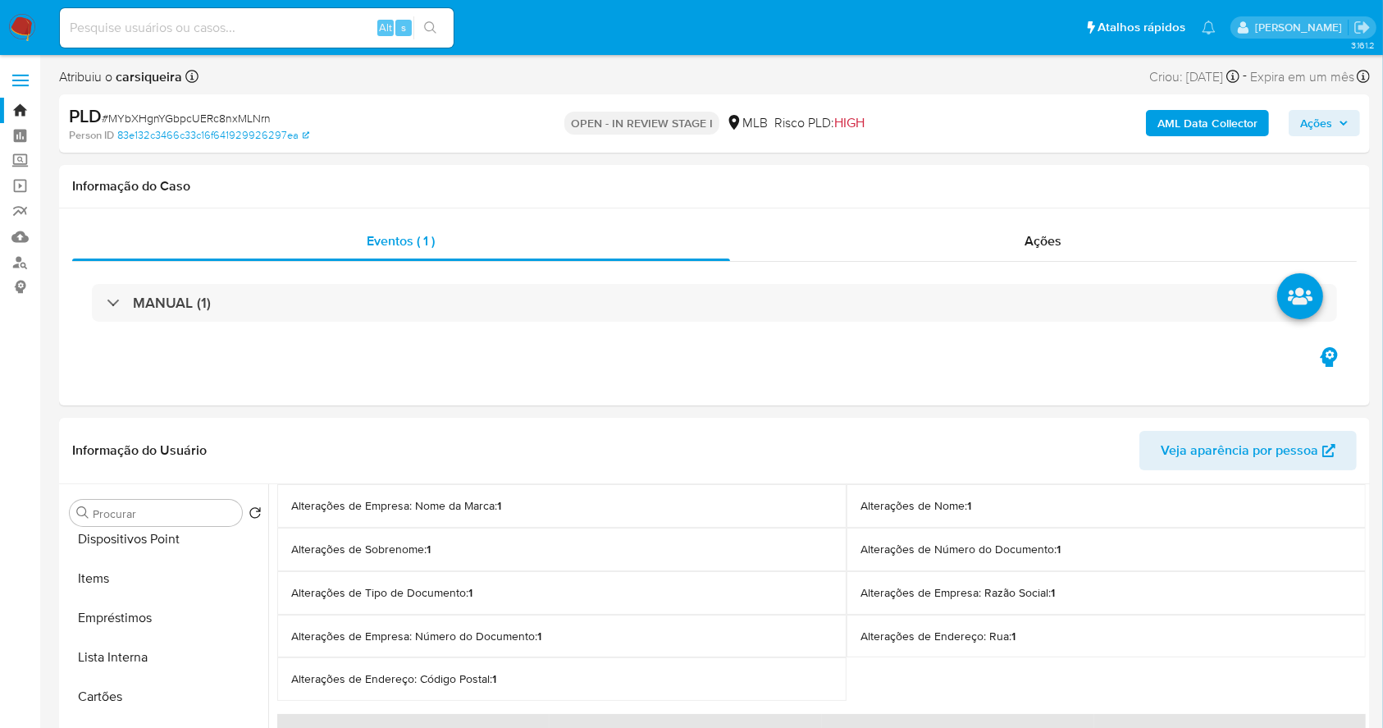
click at [13, 23] on img at bounding box center [22, 28] width 28 height 28
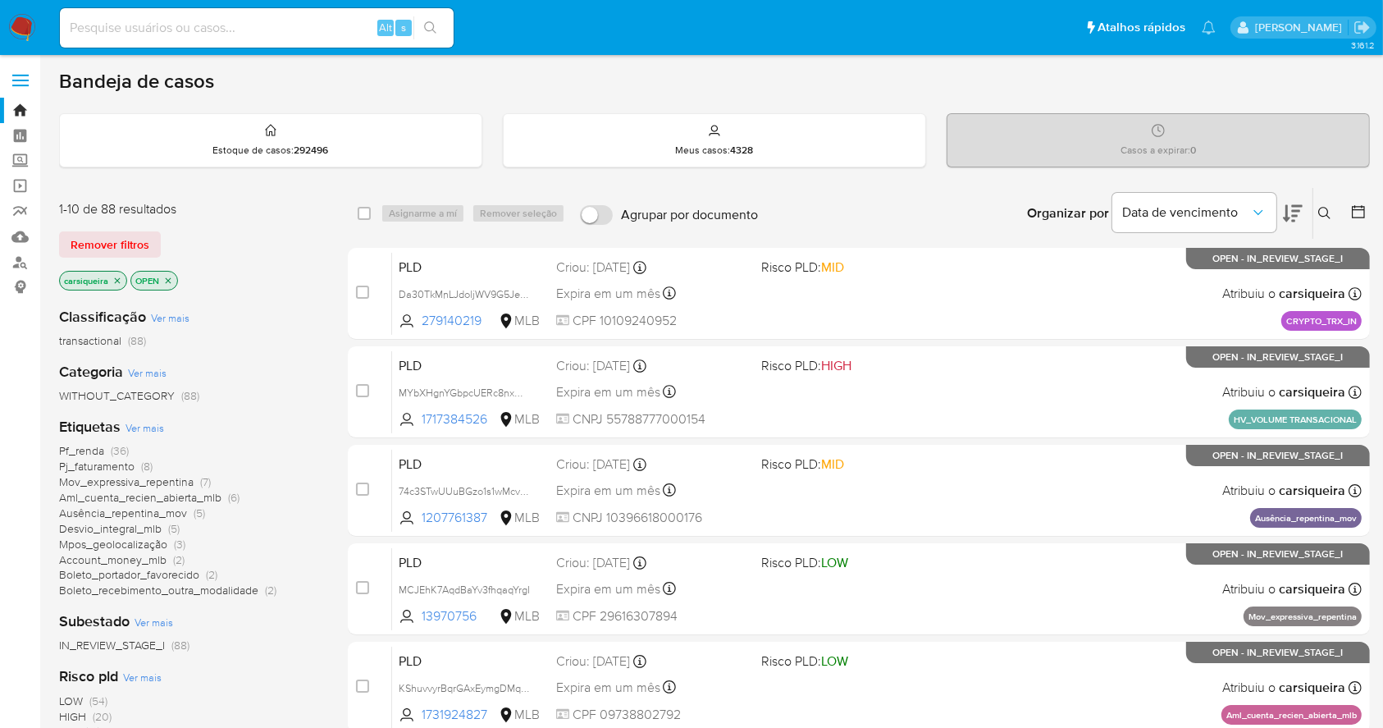
click at [270, 19] on input at bounding box center [257, 27] width 394 height 21
paste input "MYbXHgnYGbpcUERc8nxMLNrn"
type input "MYbXHgnYGbpcUERc8nxMLNrn"
click at [428, 32] on icon "search-icon" at bounding box center [430, 27] width 13 height 13
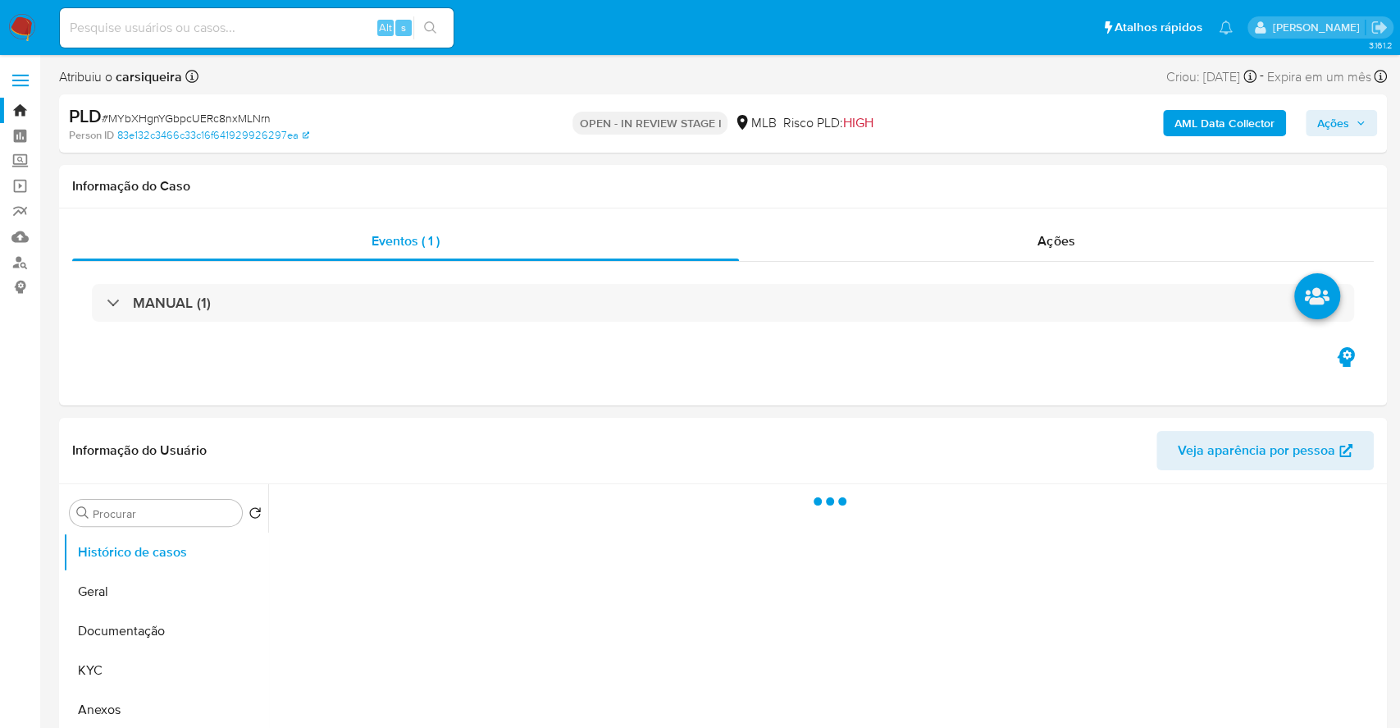
select select "10"
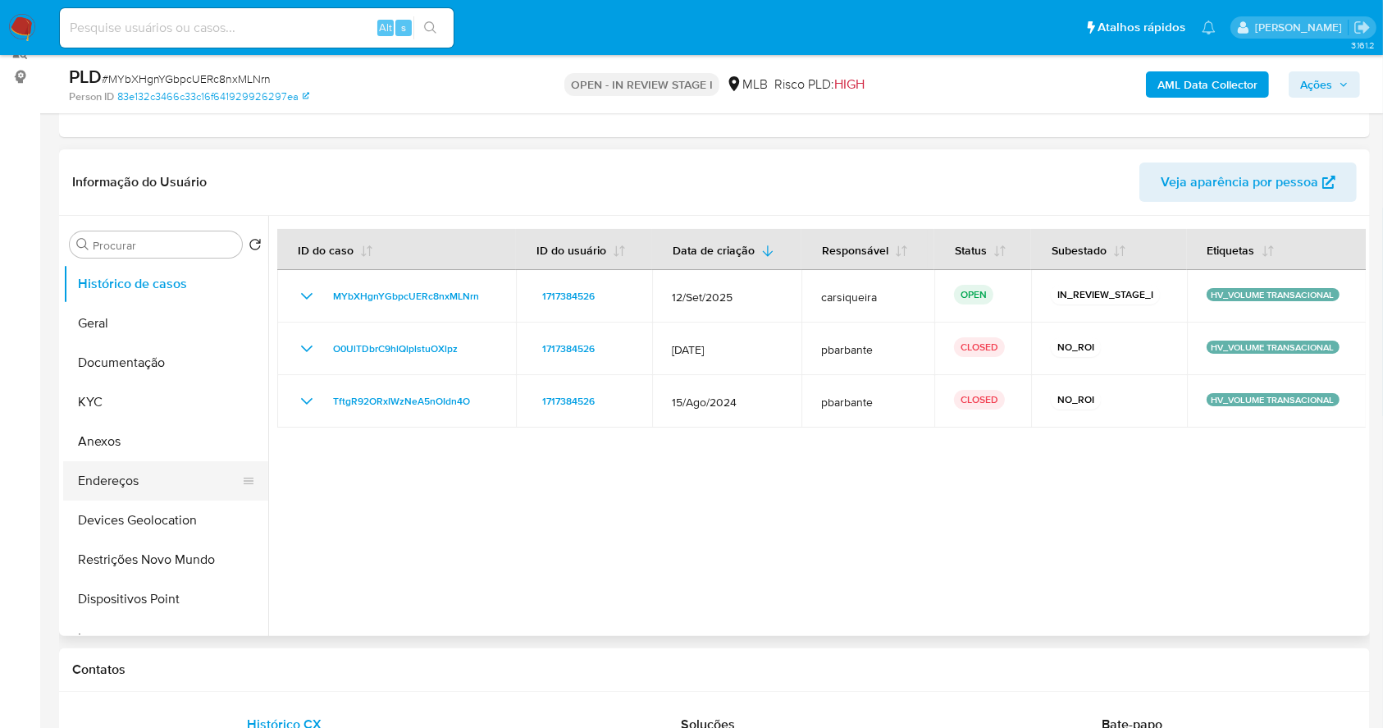
scroll to position [218, 0]
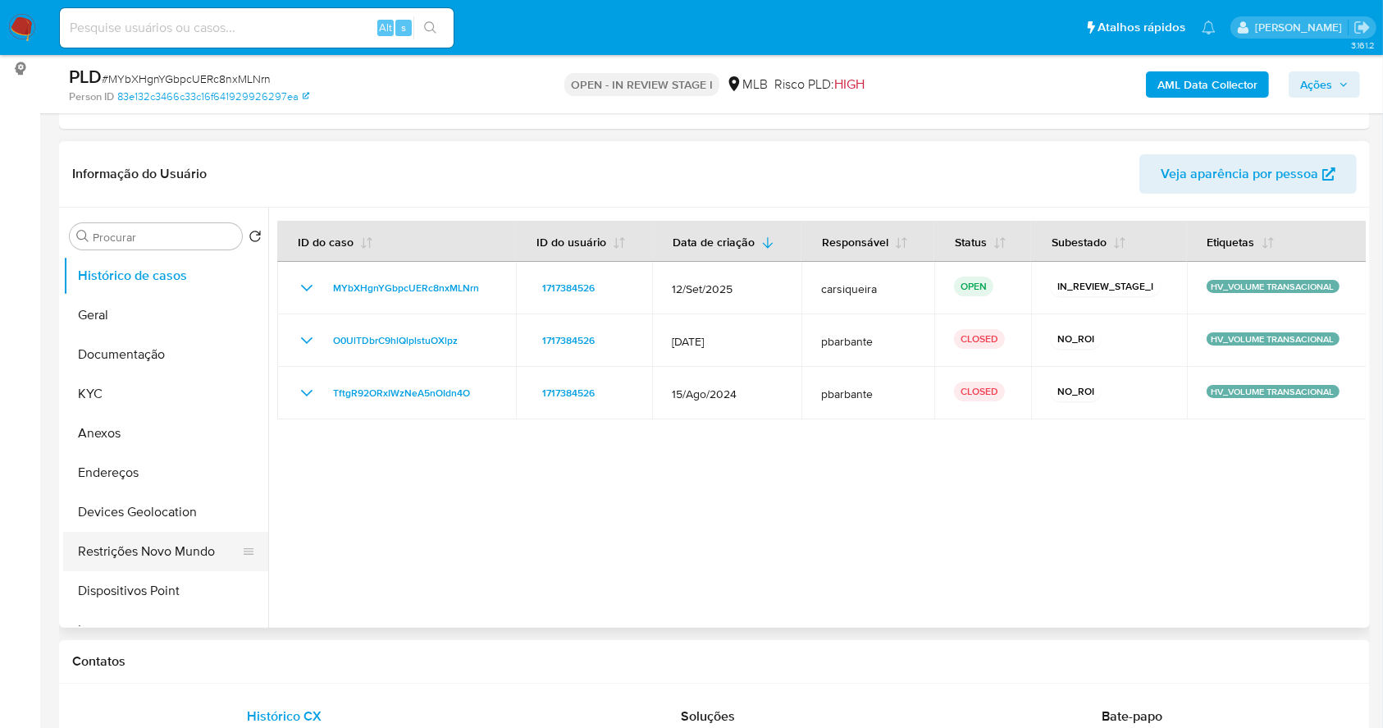
click at [158, 553] on button "Restrições Novo Mundo" at bounding box center [159, 551] width 192 height 39
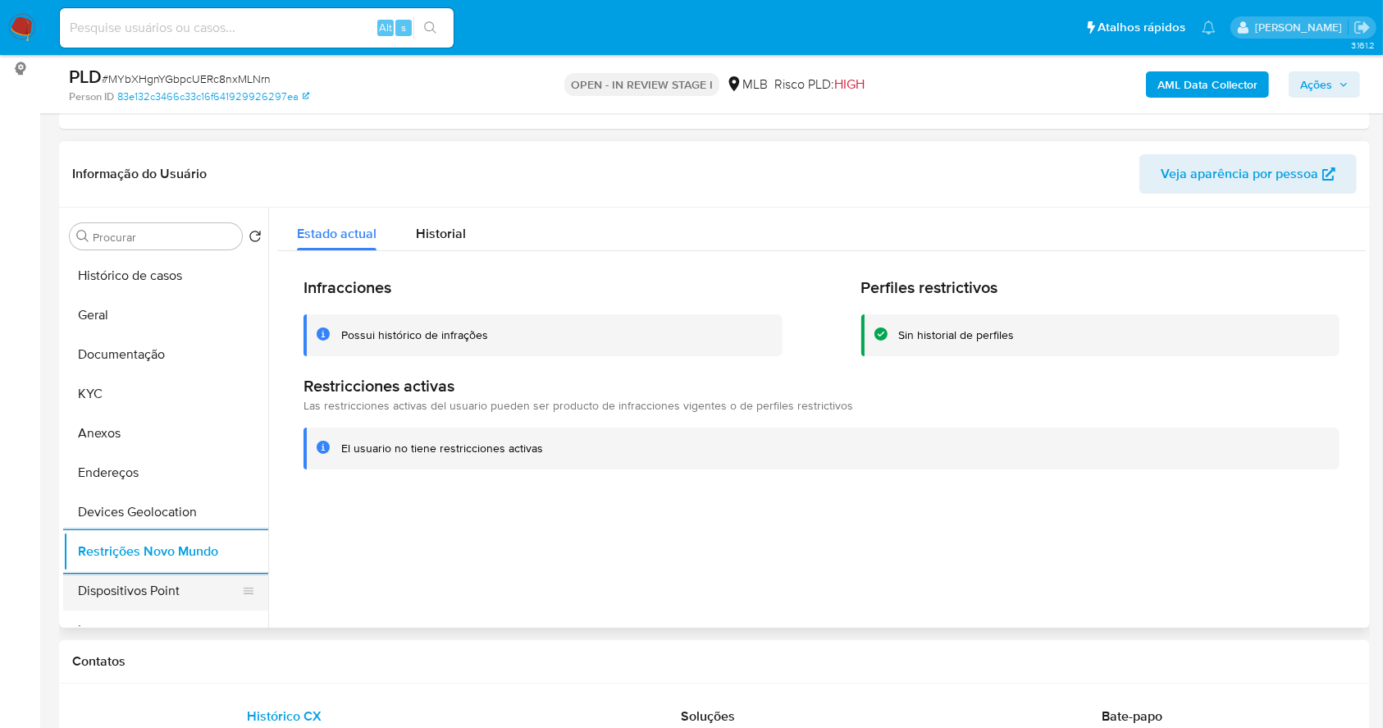
click at [200, 587] on button "Dispositivos Point" at bounding box center [159, 590] width 192 height 39
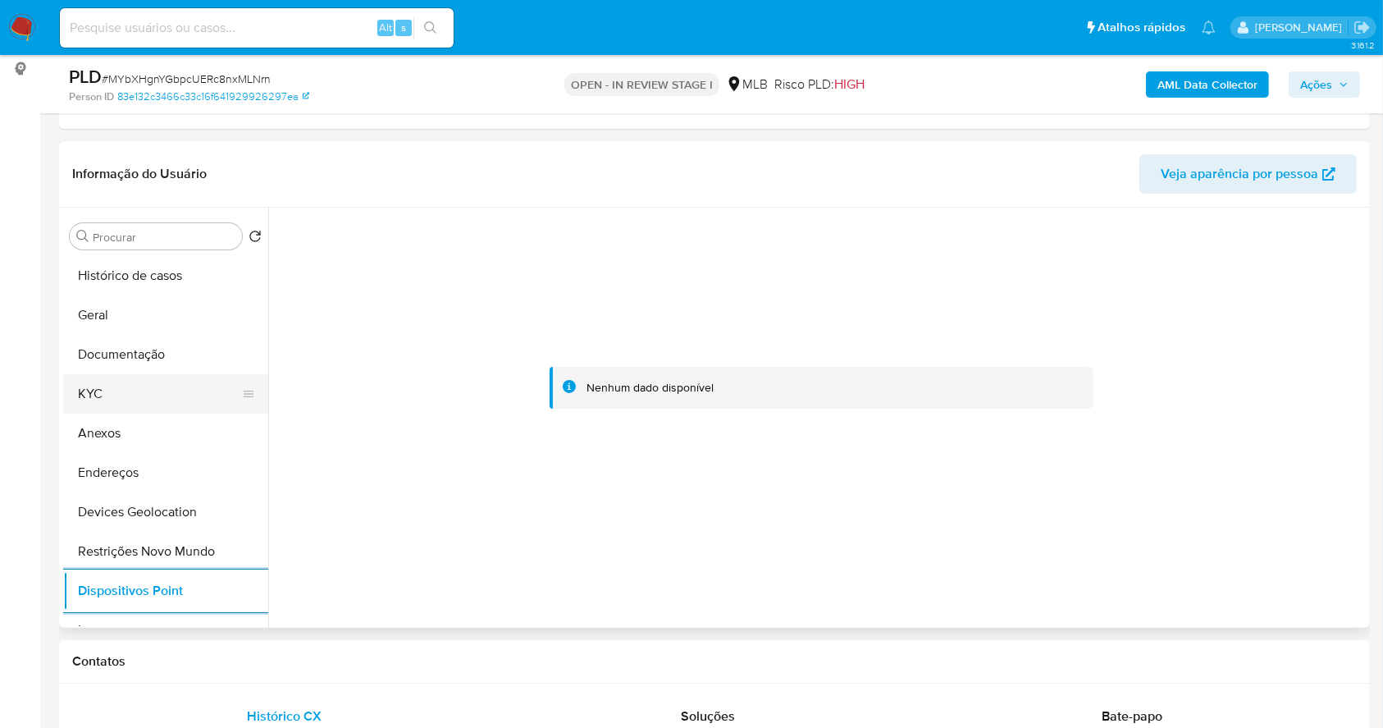
click at [97, 393] on button "KYC" at bounding box center [159, 393] width 192 height 39
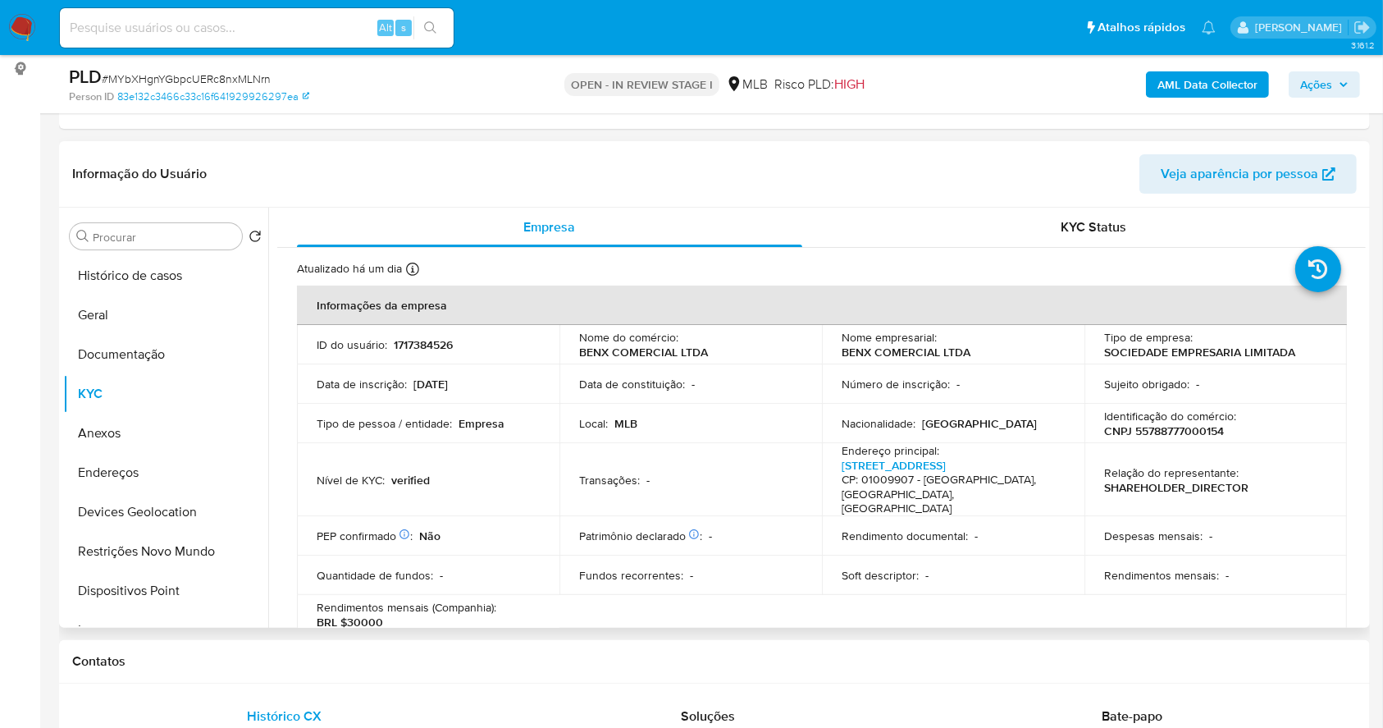
click at [1163, 434] on p "CNPJ 55788777000154" at bounding box center [1164, 430] width 120 height 15
copy p "55788777000154"
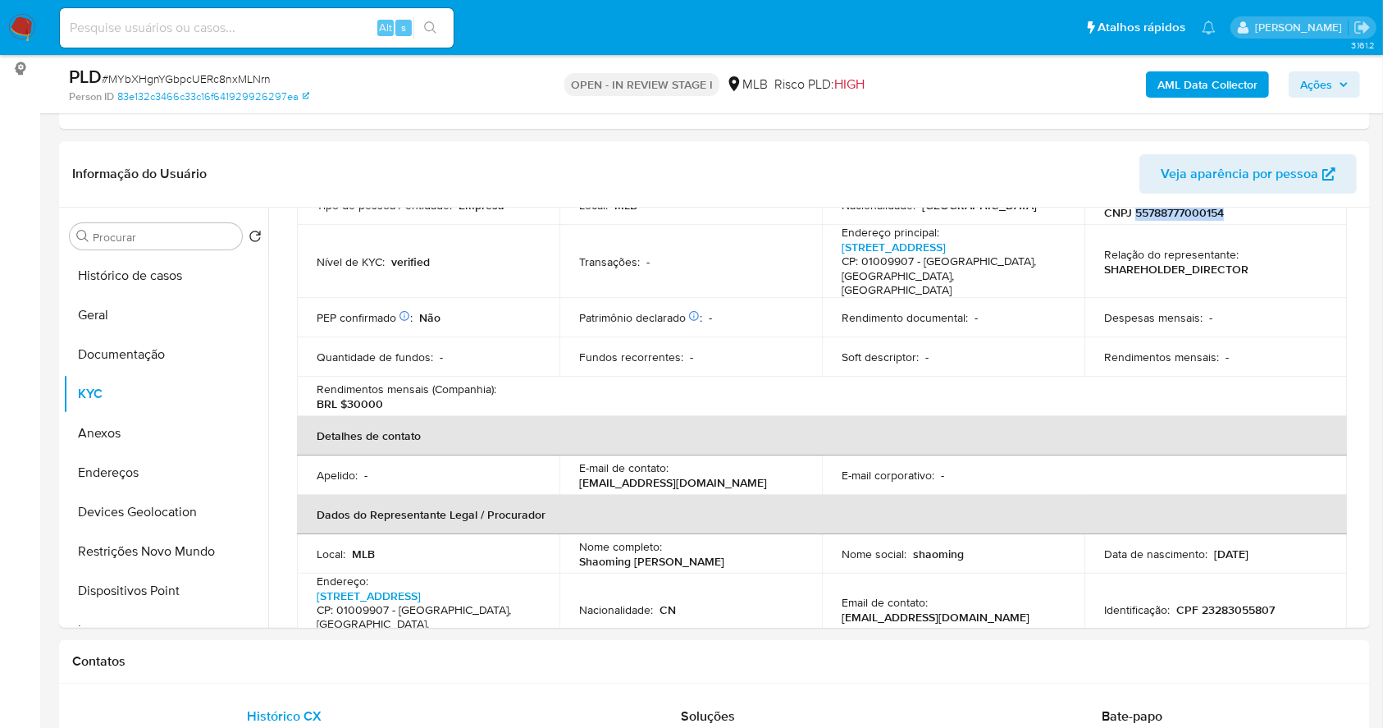
copy p "55788777000154"
click at [183, 349] on button "Documentação" at bounding box center [159, 354] width 192 height 39
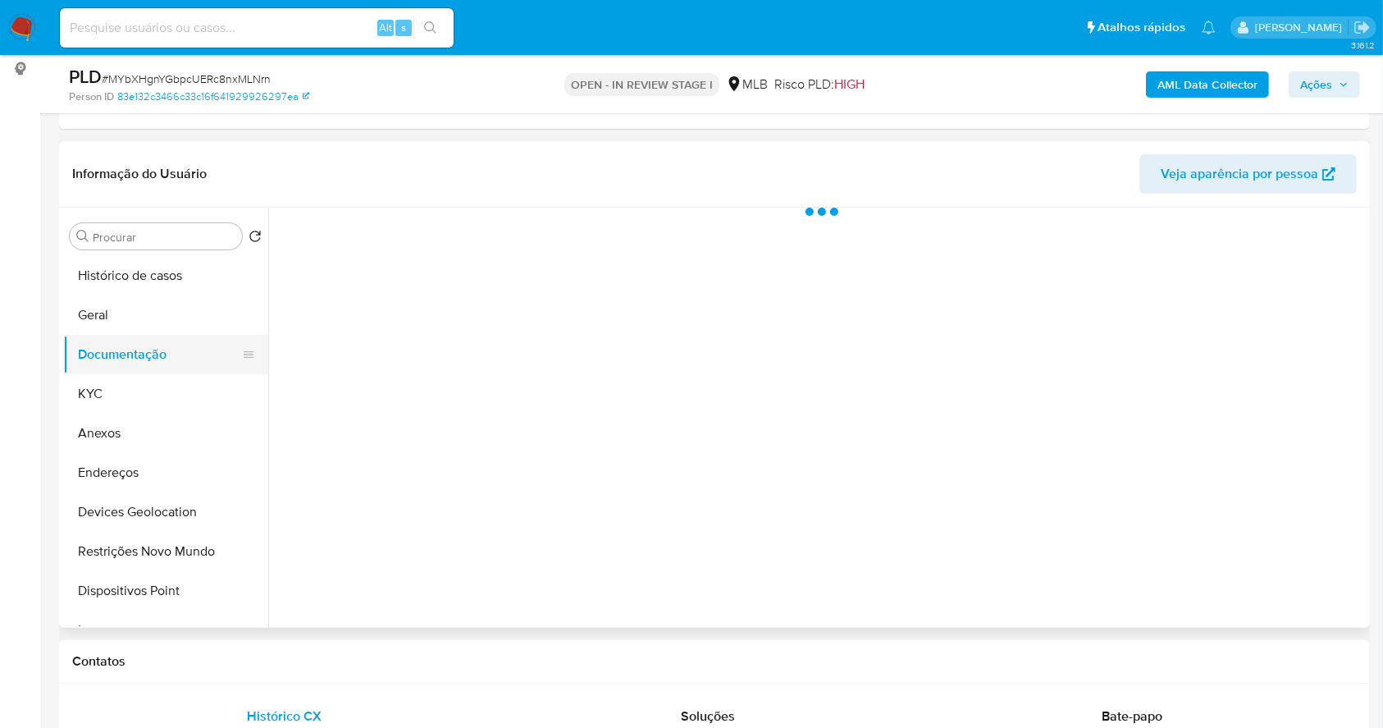
scroll to position [0, 0]
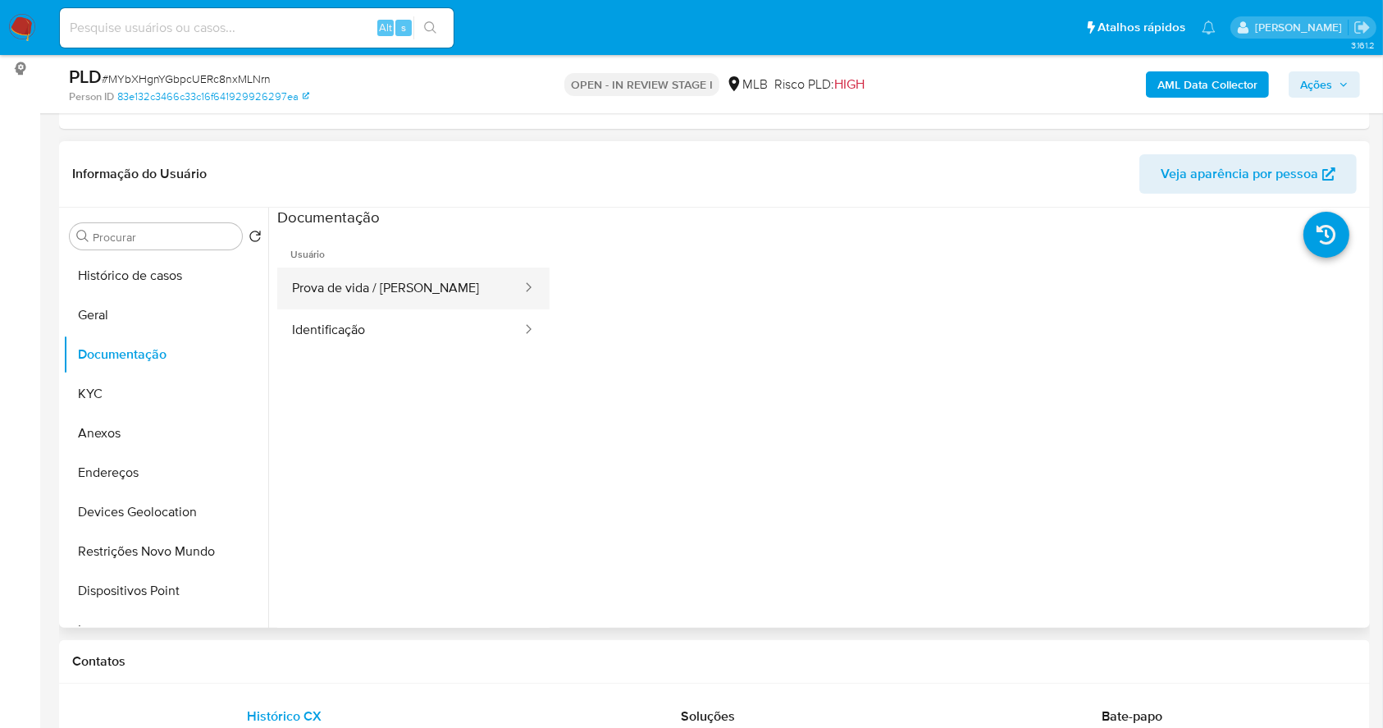
click at [426, 281] on button "Prova de vida / Selfie" at bounding box center [400, 288] width 246 height 42
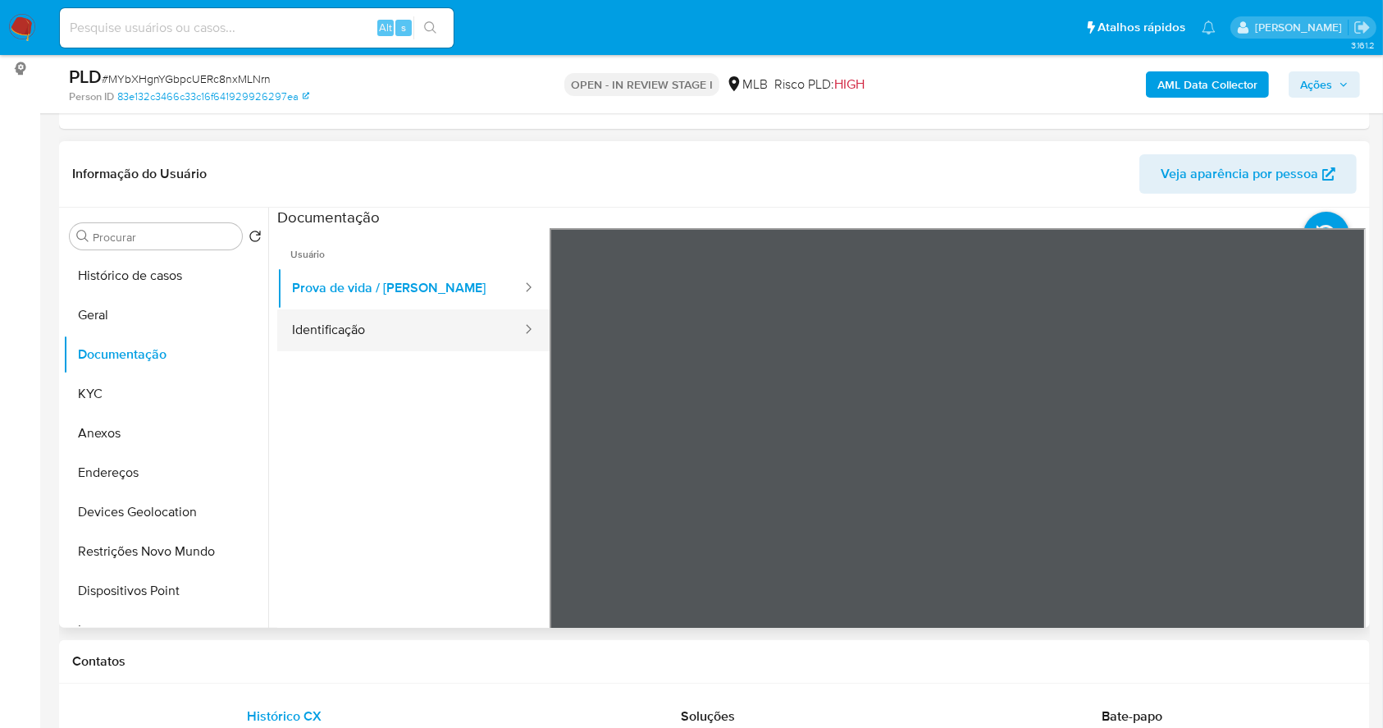
click at [424, 311] on button "Identificação" at bounding box center [400, 330] width 246 height 42
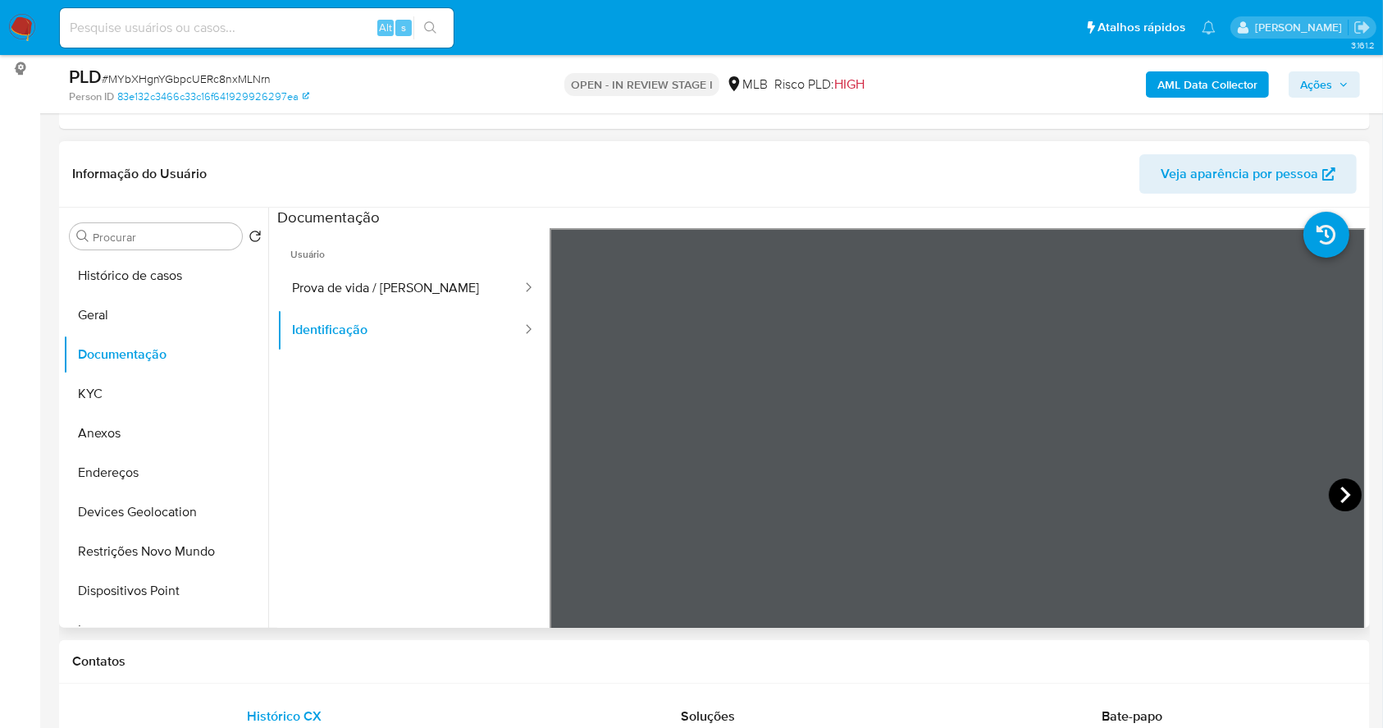
click at [1345, 487] on icon at bounding box center [1345, 494] width 33 height 33
click at [554, 494] on icon at bounding box center [570, 494] width 33 height 33
click at [1327, 479] on div at bounding box center [958, 497] width 816 height 538
click at [1337, 491] on icon at bounding box center [1345, 494] width 33 height 33
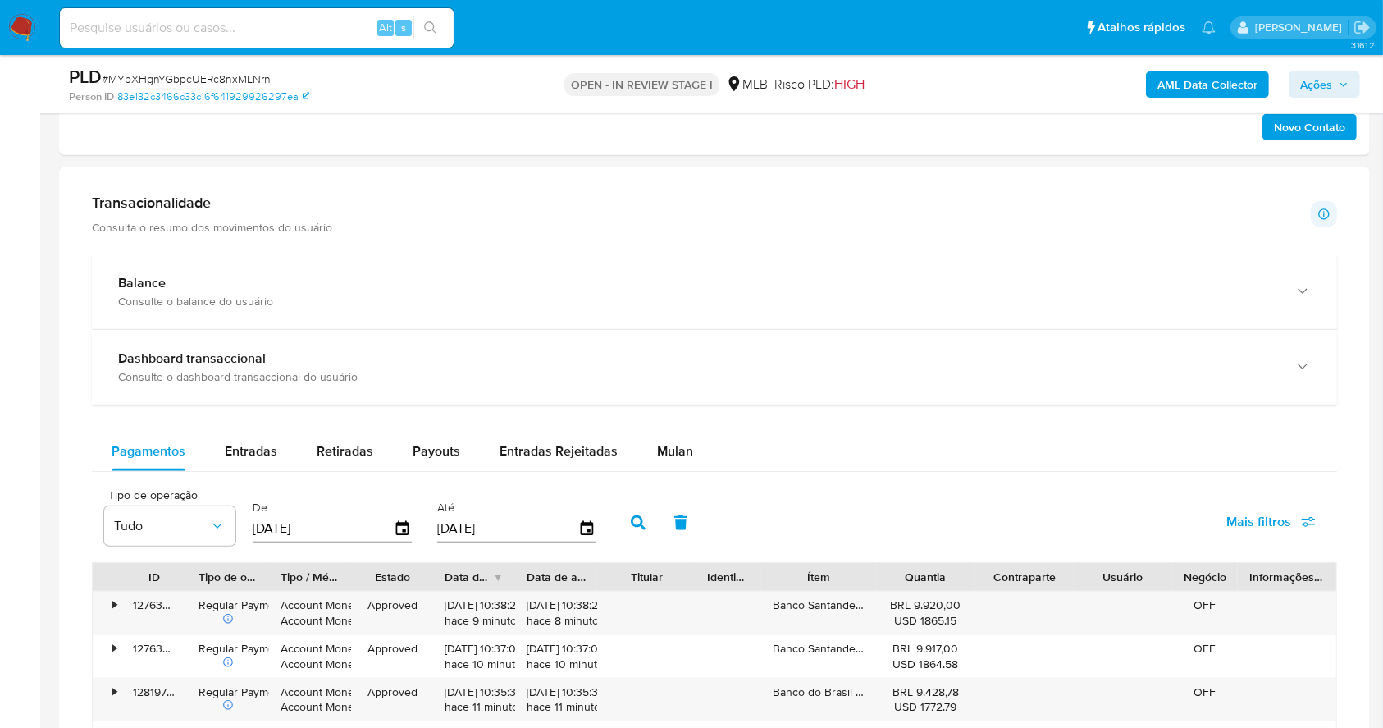
scroll to position [1066, 0]
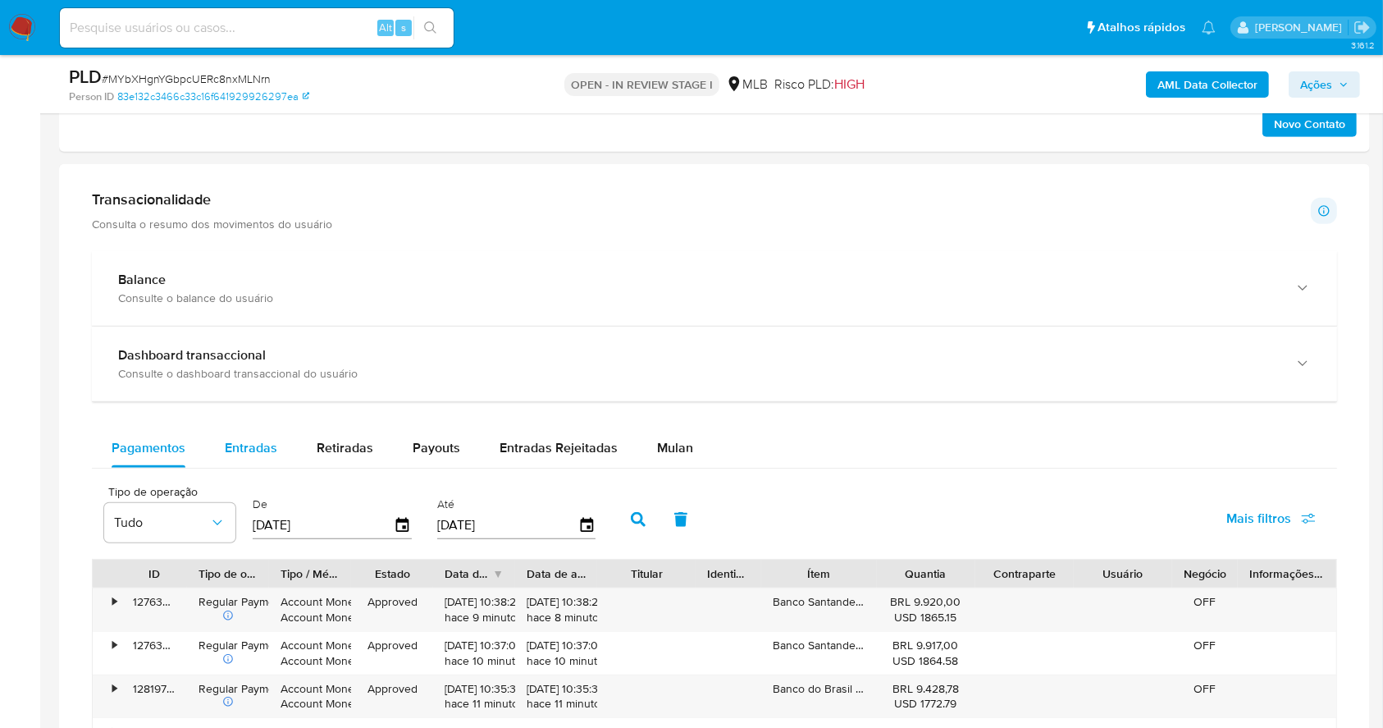
click at [251, 457] on div "Entradas" at bounding box center [251, 447] width 53 height 39
select select "10"
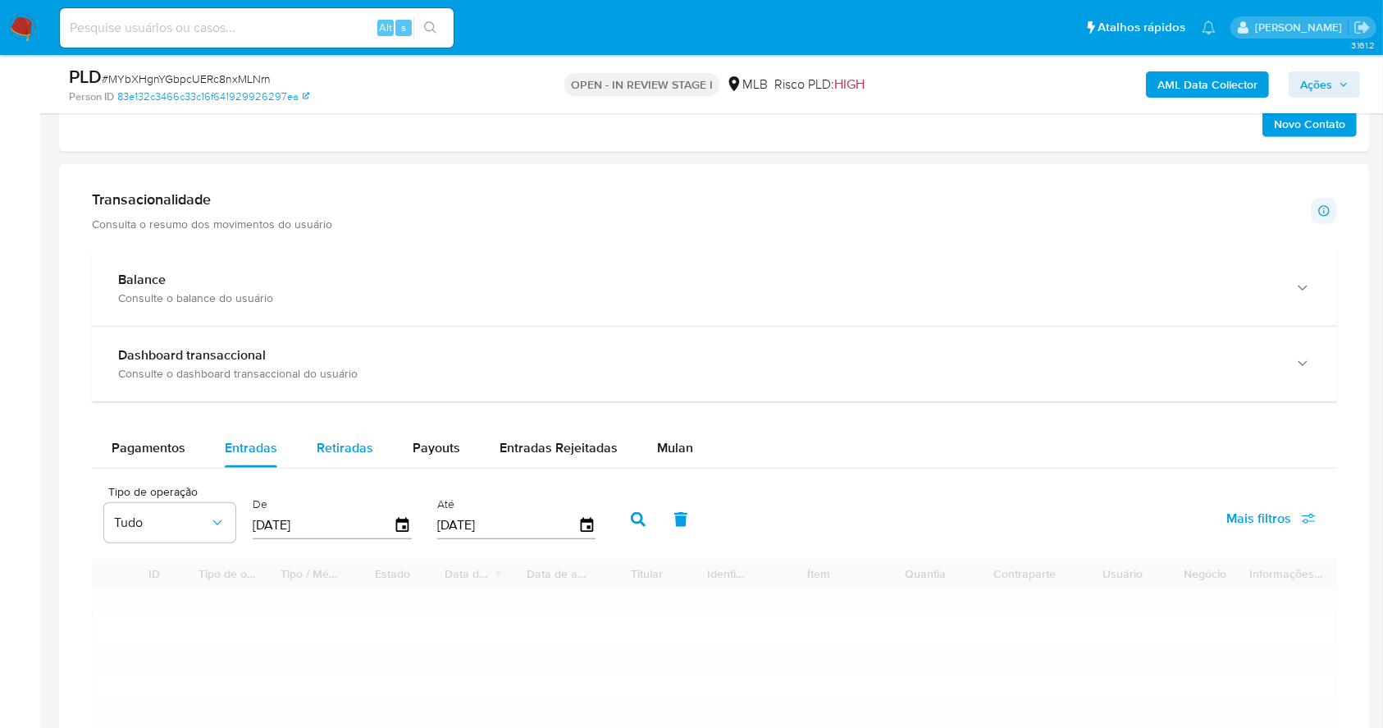
click at [349, 438] on span "Retiradas" at bounding box center [345, 447] width 57 height 19
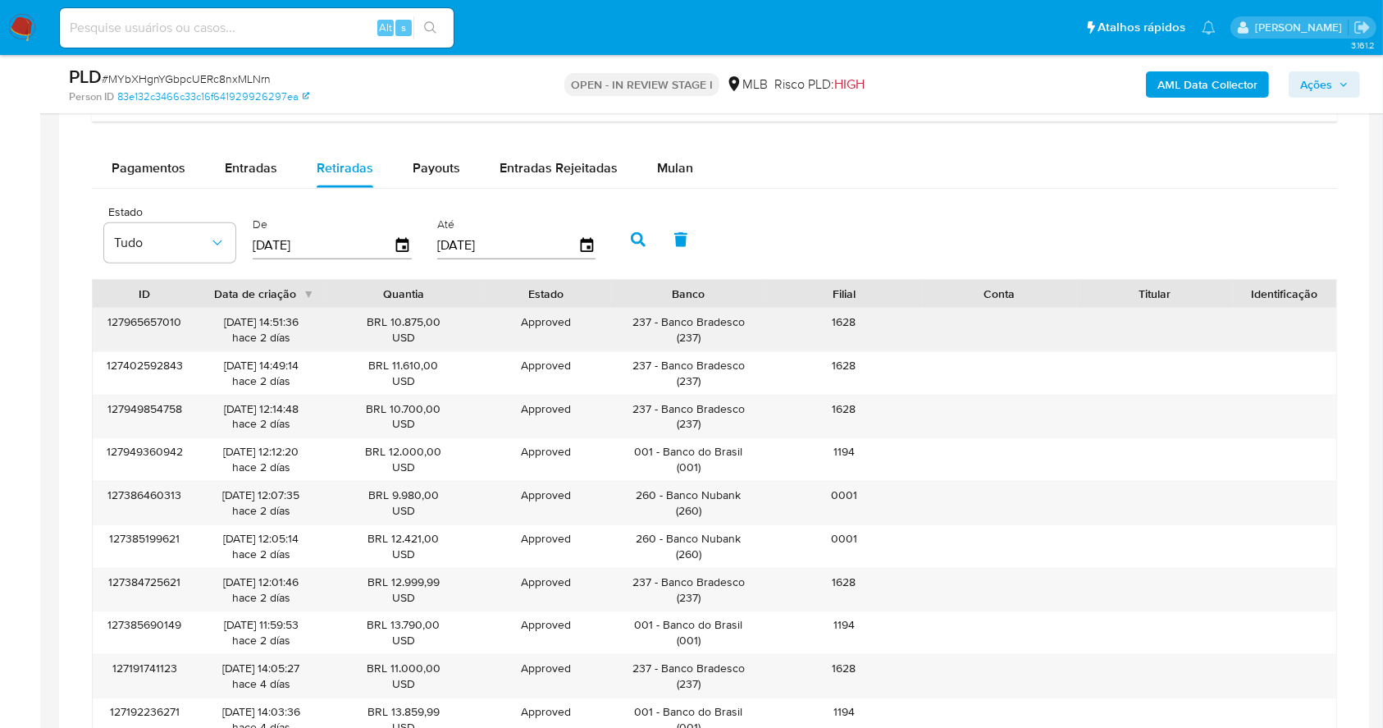
scroll to position [1395, 0]
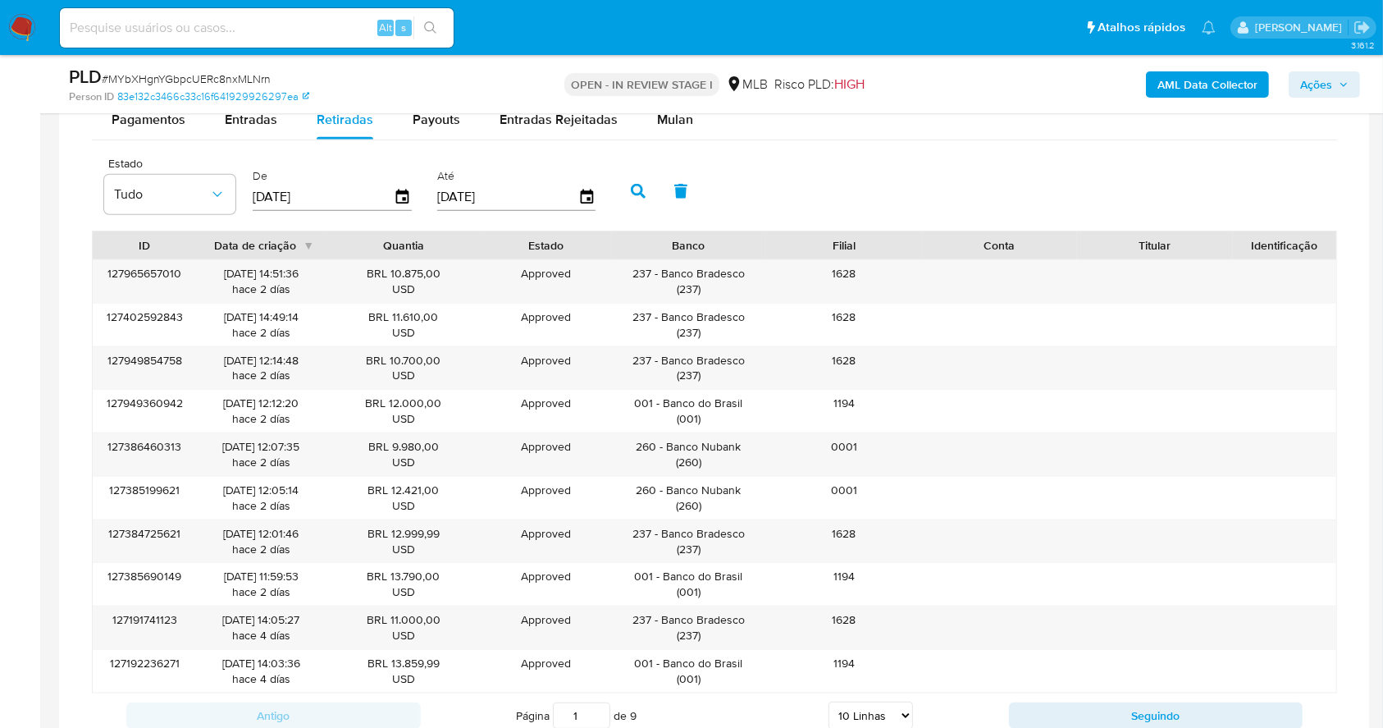
click at [881, 711] on select "5 Linhas 10 Linhas 20 Linhas 25 Linhas 50 Linhas 100 Linhas" at bounding box center [871, 715] width 84 height 28
click at [829, 701] on select "5 Linhas 10 Linhas 20 Linhas 25 Linhas 50 Linhas 100 Linhas" at bounding box center [871, 715] width 84 height 28
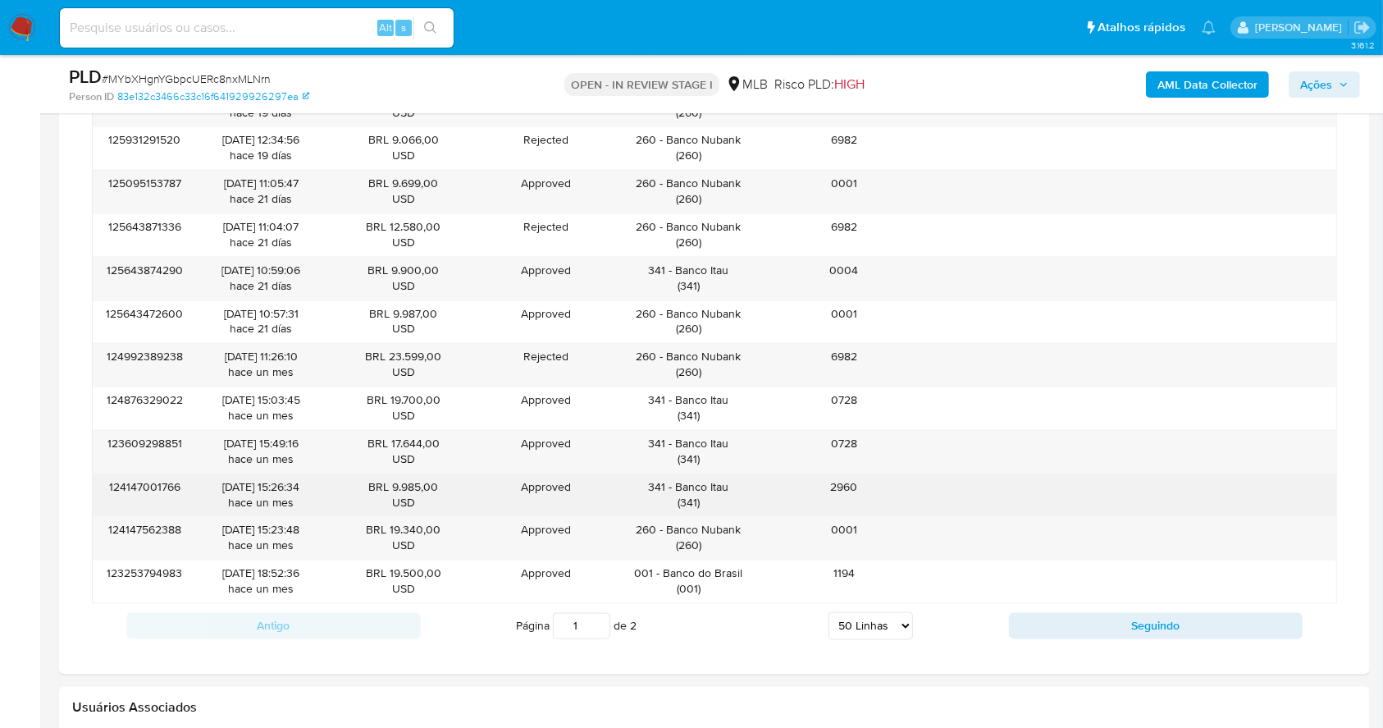
scroll to position [3473, 0]
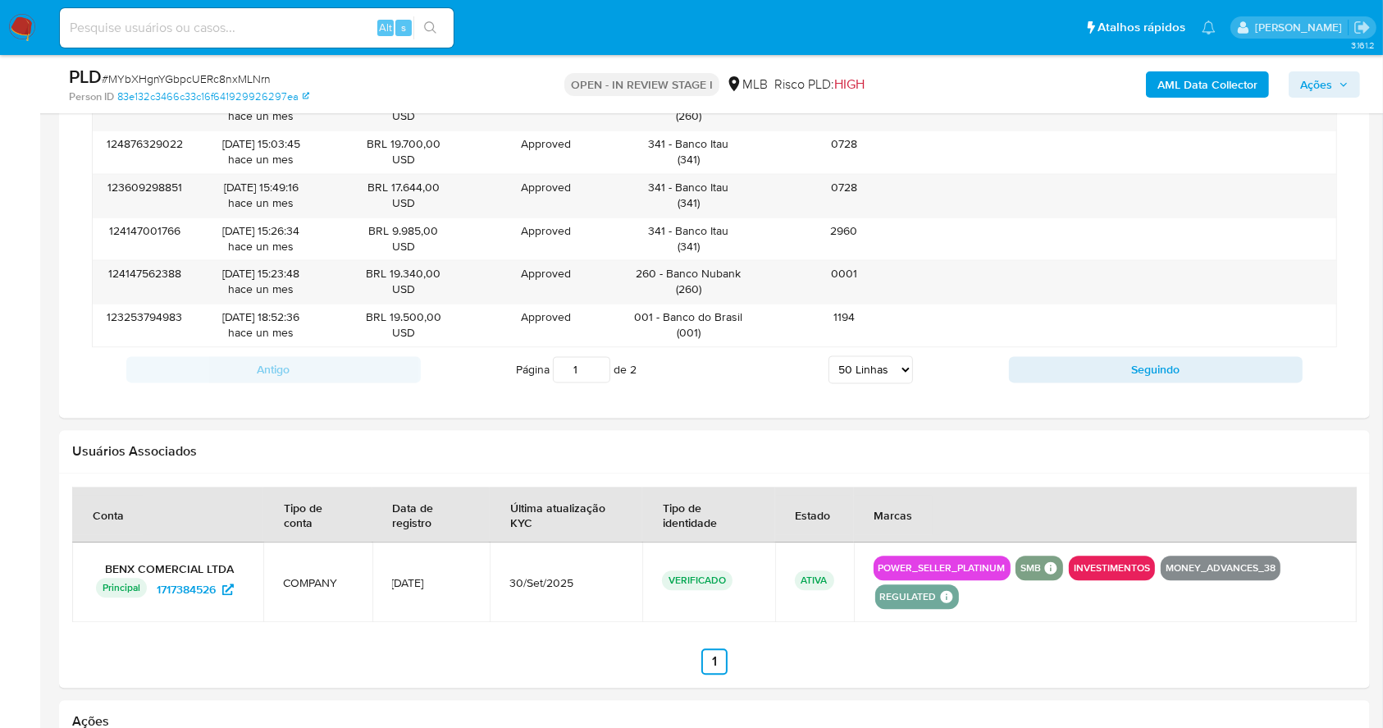
click at [863, 363] on select "5 Linhas 10 Linhas 20 Linhas 25 Linhas 50 Linhas 100 Linhas" at bounding box center [871, 369] width 84 height 28
select select "100"
click at [829, 355] on select "5 Linhas 10 Linhas 20 Linhas 25 Linhas 50 Linhas 100 Linhas" at bounding box center [871, 369] width 84 height 28
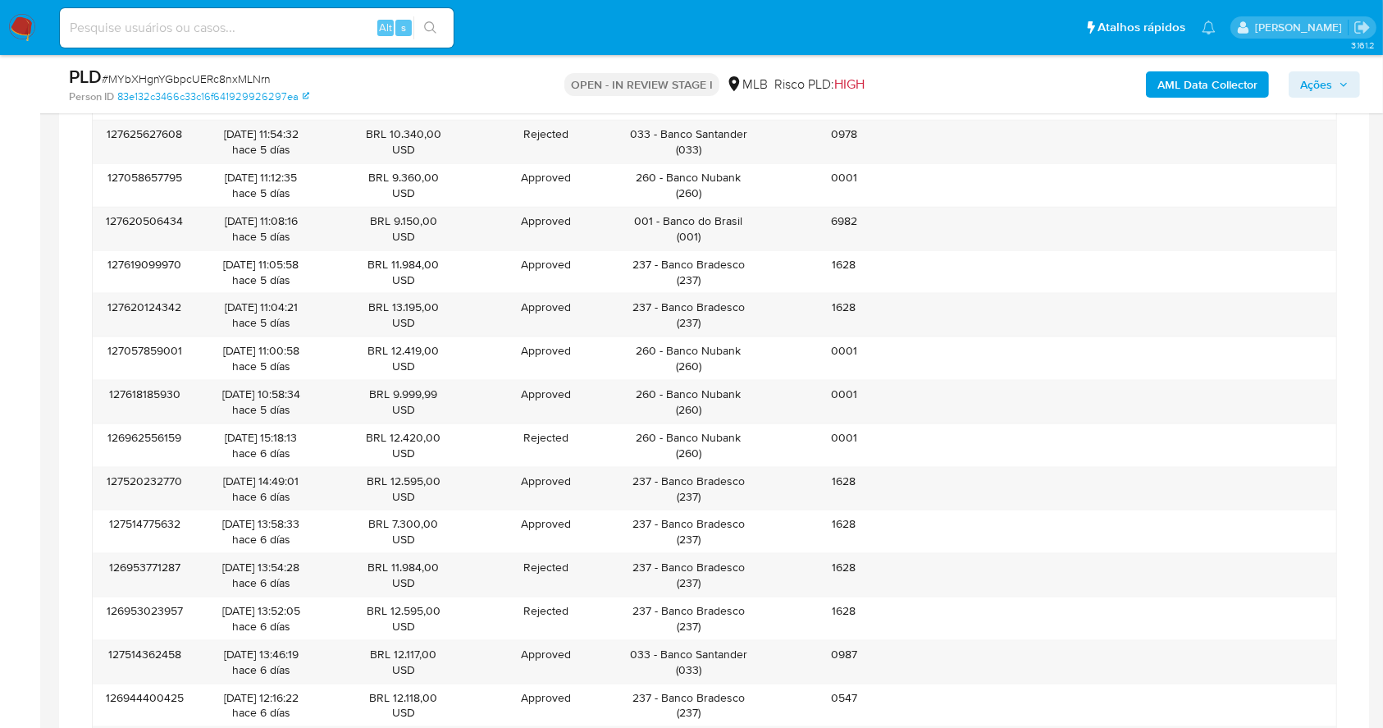
scroll to position [2079, 0]
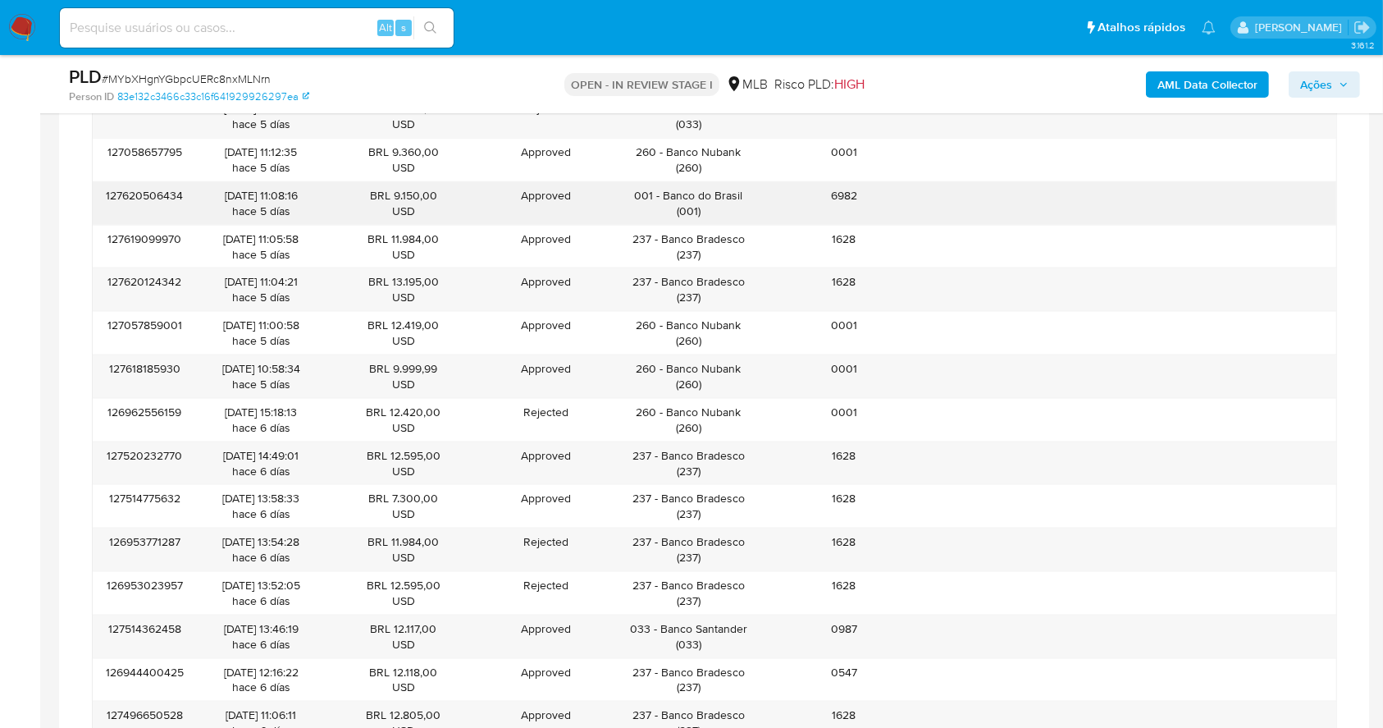
drag, startPoint x: 712, startPoint y: 188, endPoint x: 671, endPoint y: 162, distance: 48.3
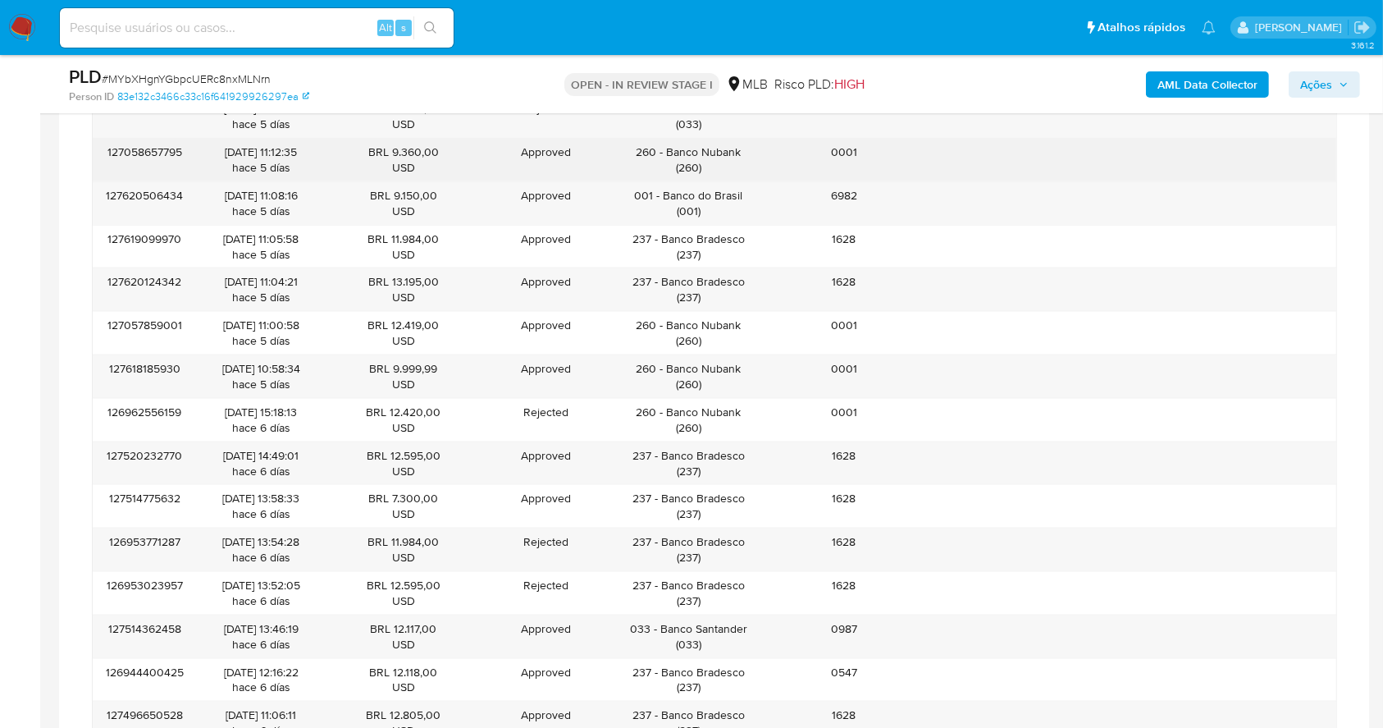
click at [663, 192] on div "001 - Banco do Brasil ( 001 )" at bounding box center [689, 203] width 156 height 43
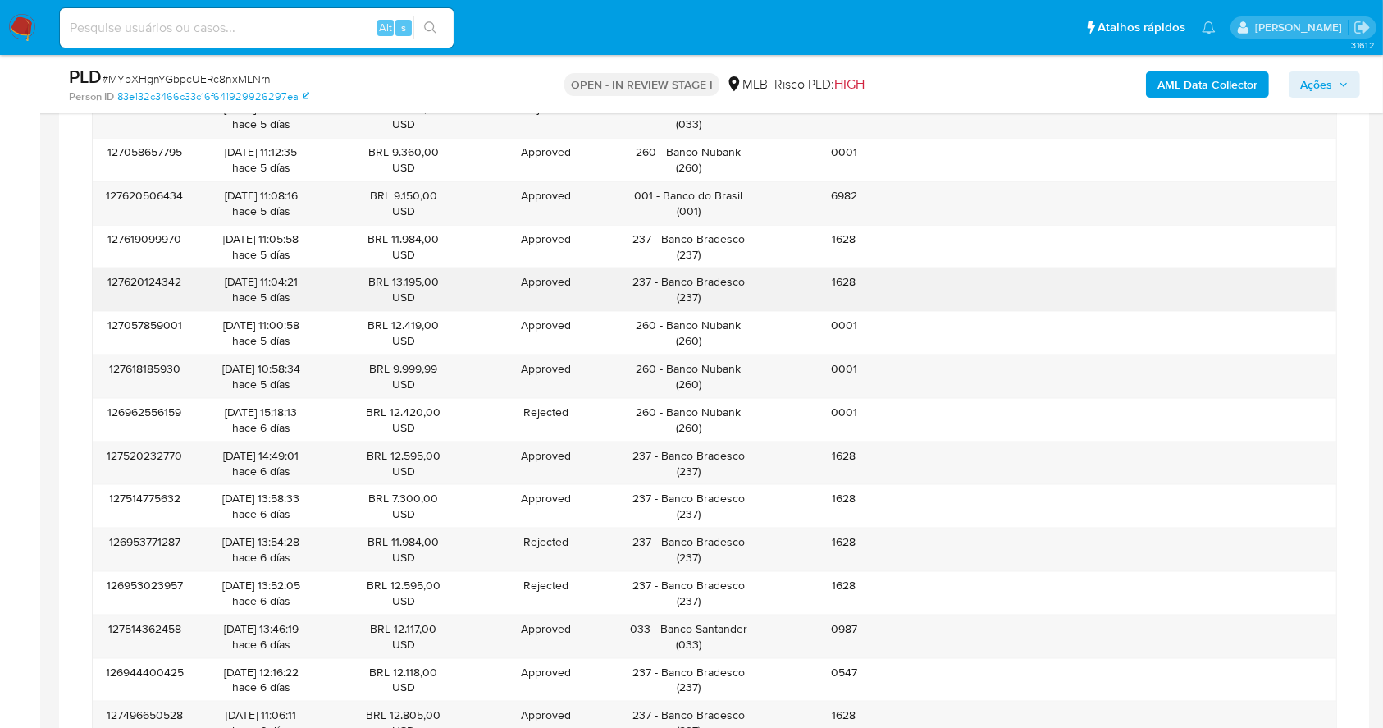
drag, startPoint x: 760, startPoint y: 281, endPoint x: 662, endPoint y: 281, distance: 97.6
click at [662, 281] on div "237 - Banco Bradesco ( 237 )" at bounding box center [689, 289] width 156 height 43
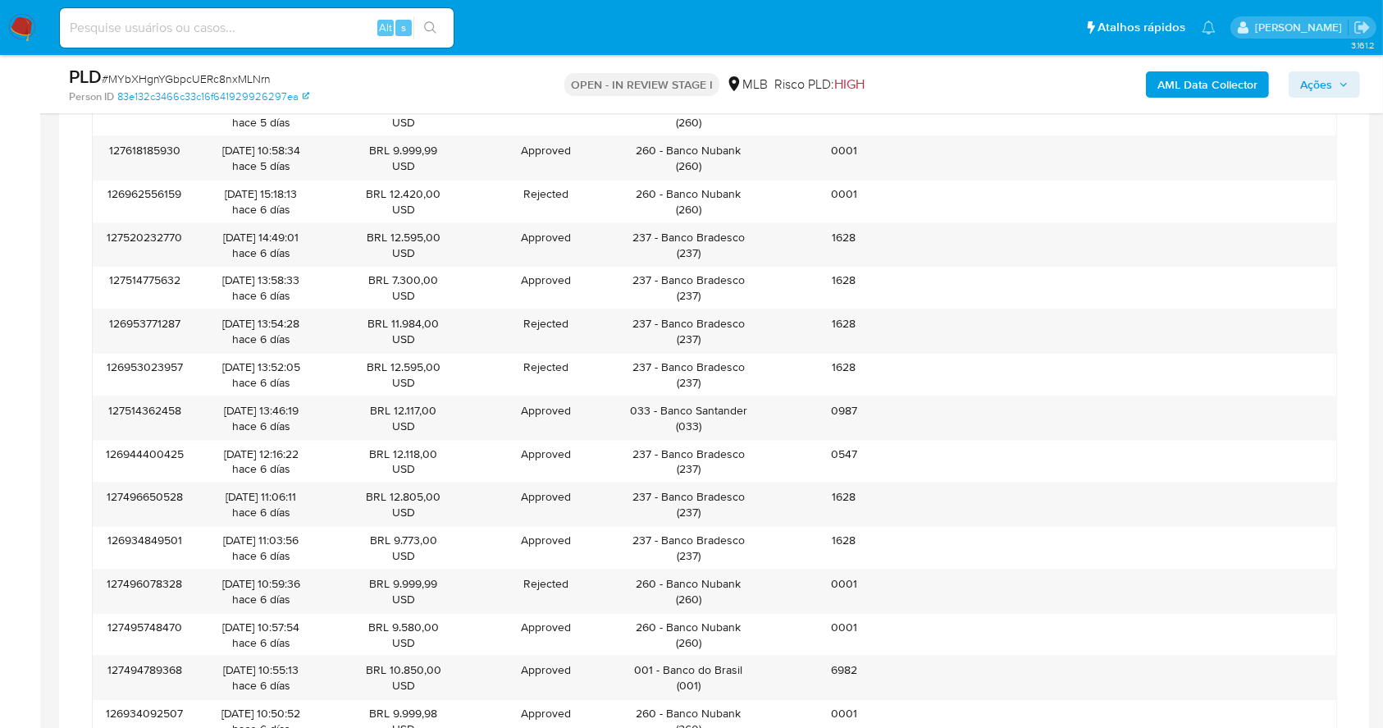
scroll to position [2625, 0]
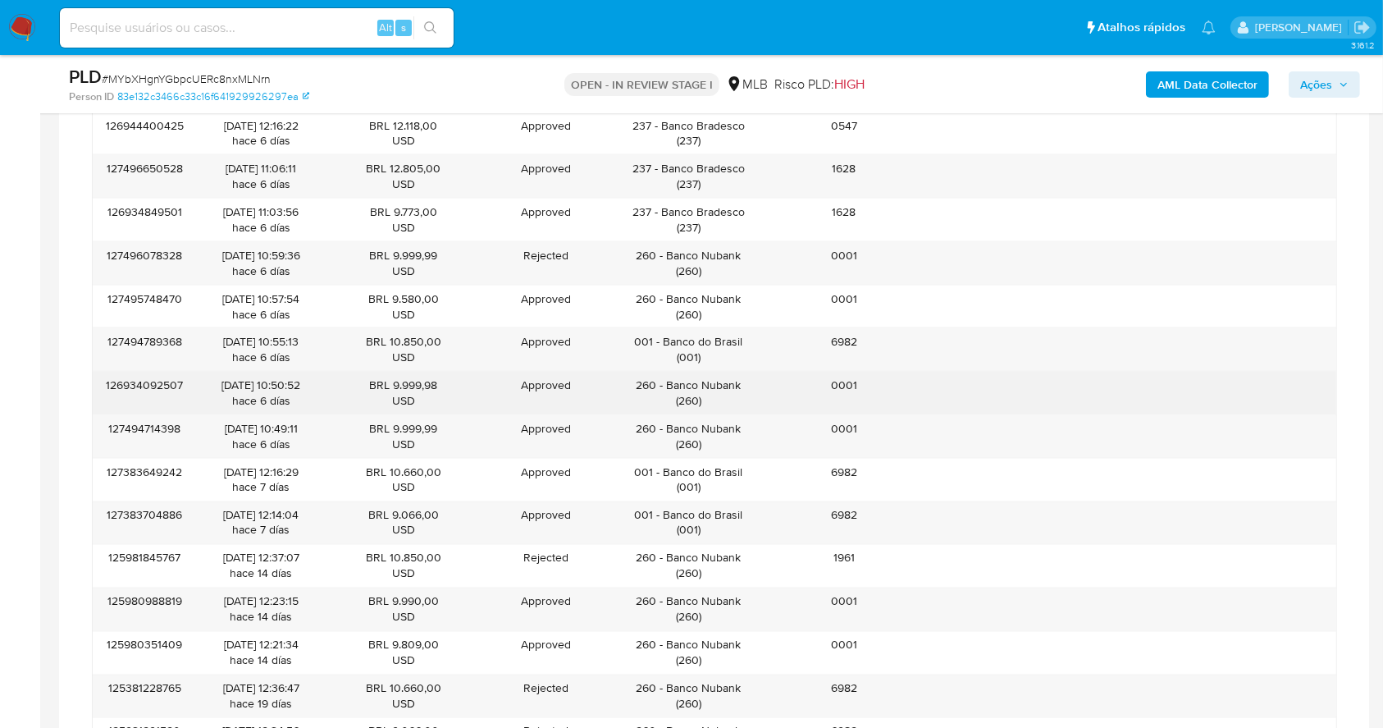
drag, startPoint x: 744, startPoint y: 382, endPoint x: 663, endPoint y: 379, distance: 81.3
click at [663, 379] on div "260 - Banco Nubank ( 260 )" at bounding box center [689, 392] width 133 height 31
click at [715, 377] on div "260 - Banco Nubank ( 260 )" at bounding box center [689, 392] width 133 height 31
drag, startPoint x: 707, startPoint y: 377, endPoint x: 668, endPoint y: 381, distance: 39.5
click at [668, 381] on div "260 - Banco Nubank ( 260 )" at bounding box center [689, 393] width 156 height 43
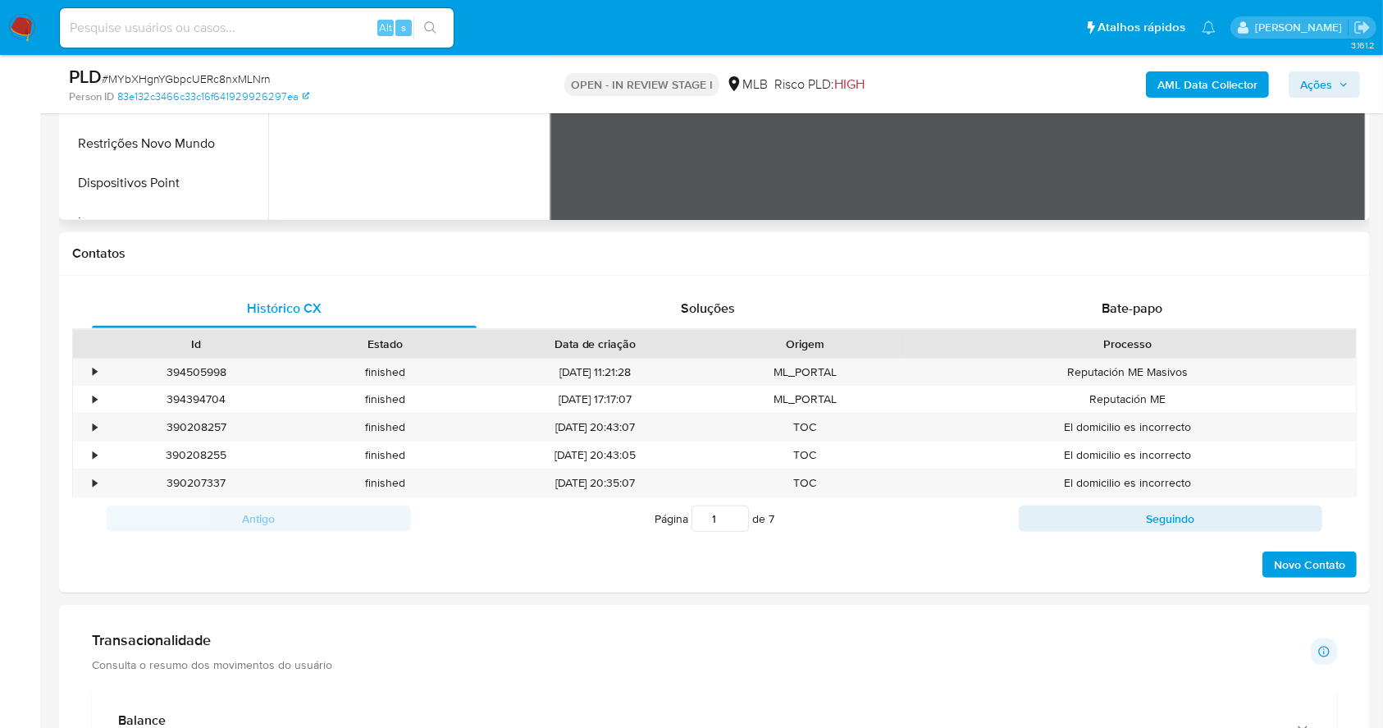
scroll to position [914, 0]
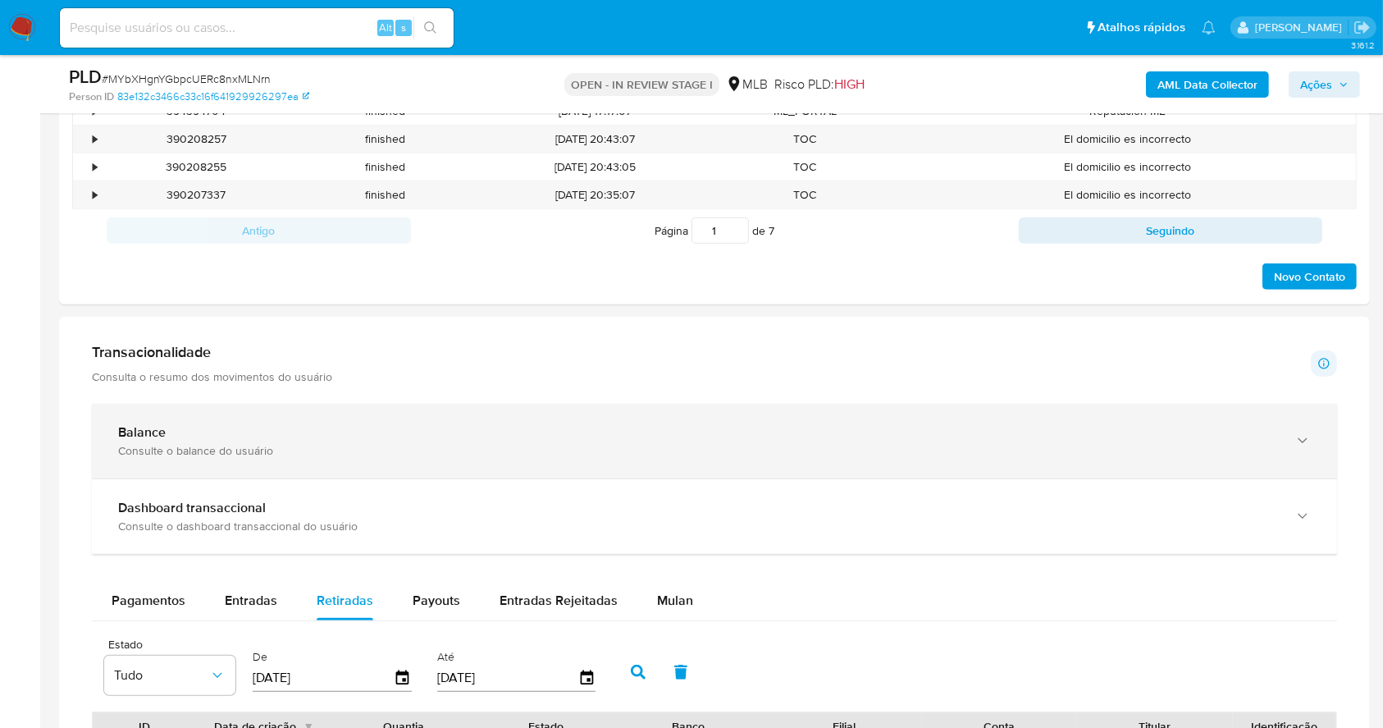
click at [592, 473] on div "Balance Consulte o balance do usuário" at bounding box center [714, 441] width 1245 height 75
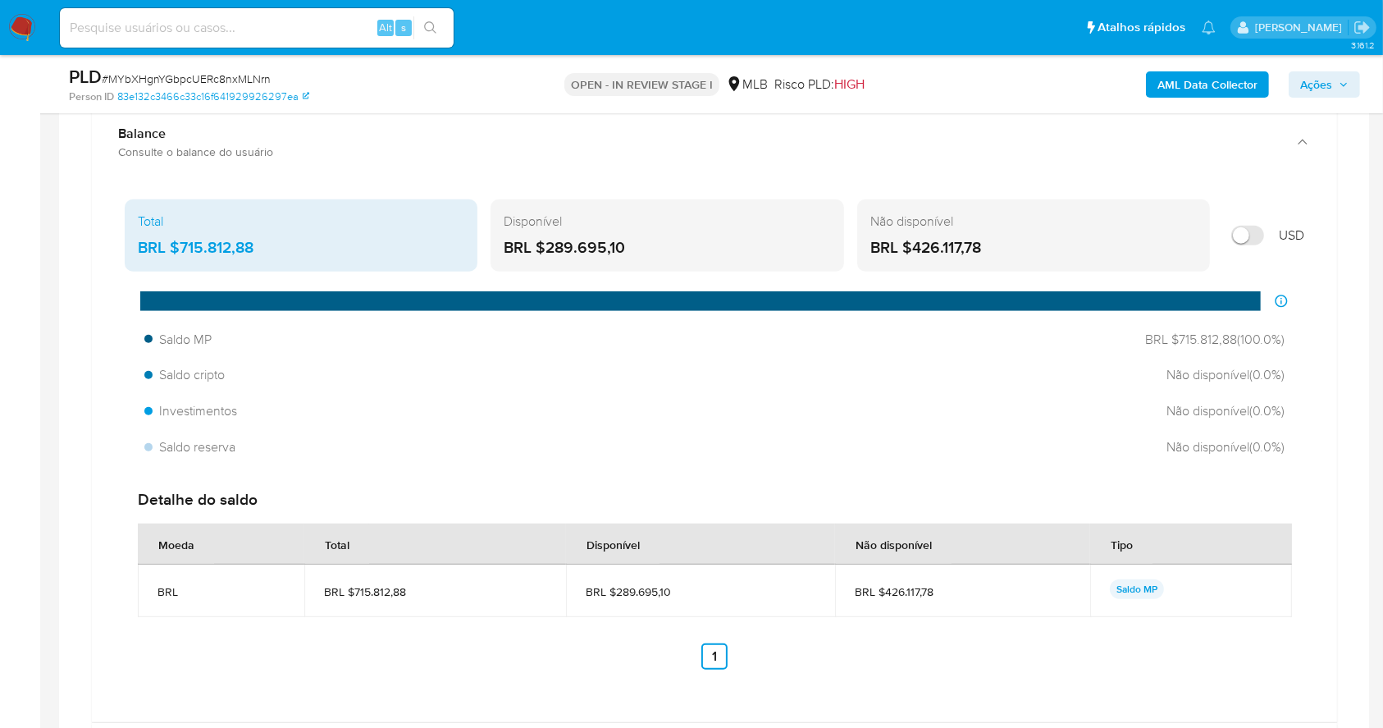
scroll to position [1242, 0]
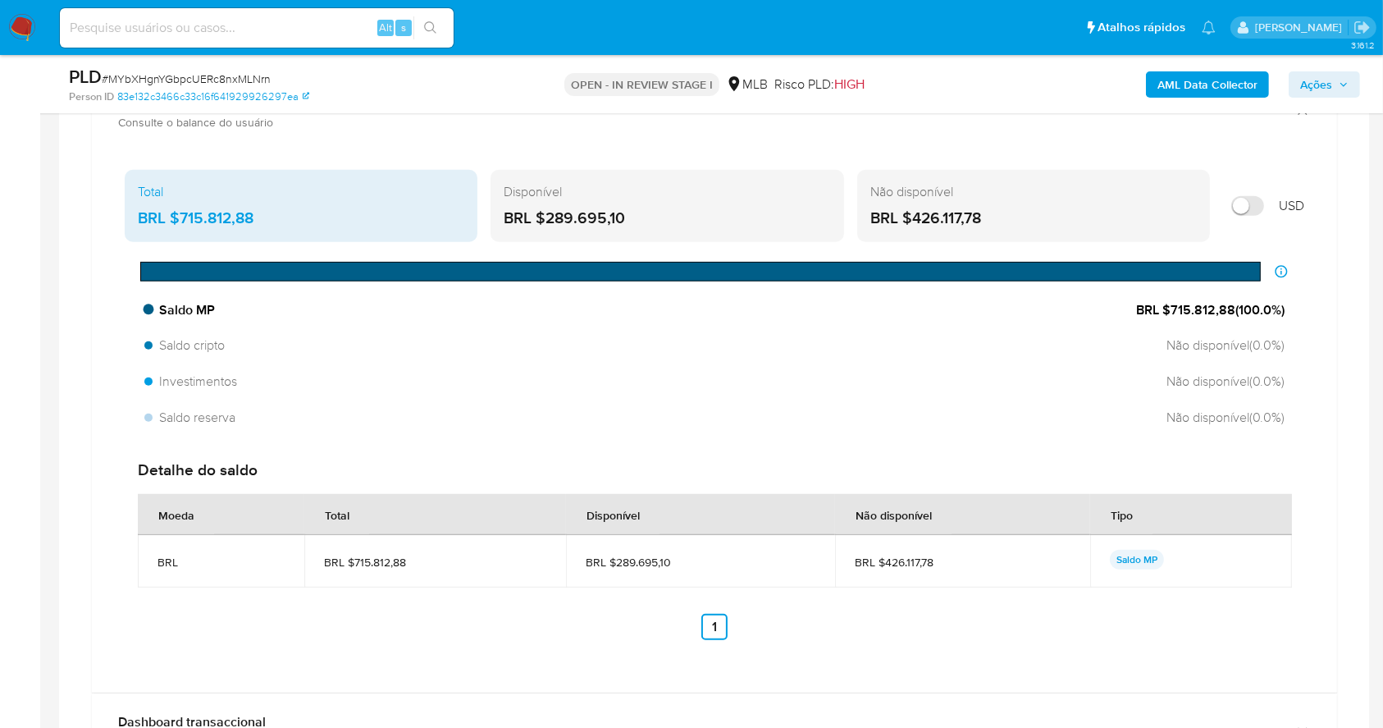
drag, startPoint x: 1230, startPoint y: 312, endPoint x: 1171, endPoint y: 308, distance: 59.2
click at [1171, 308] on span "BRL $715.812,88 ( 100.0 %)" at bounding box center [1210, 310] width 148 height 18
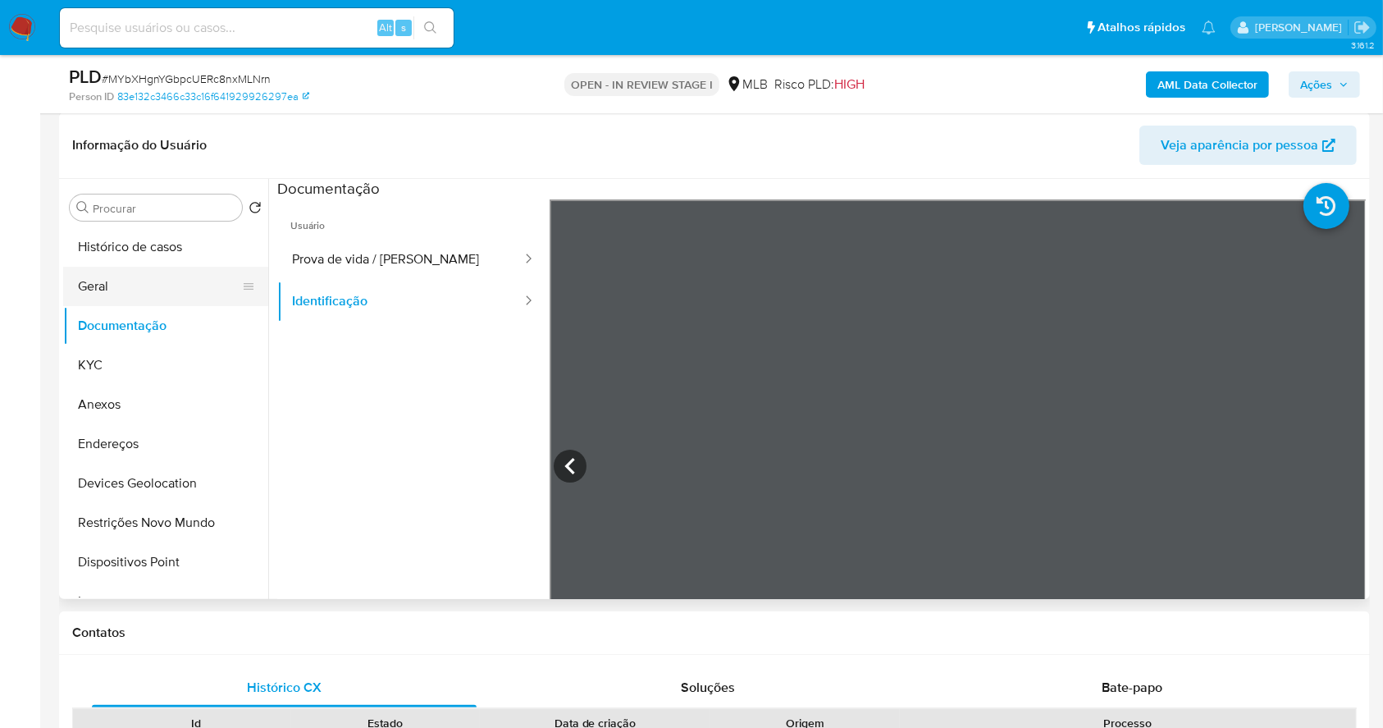
scroll to position [39, 0]
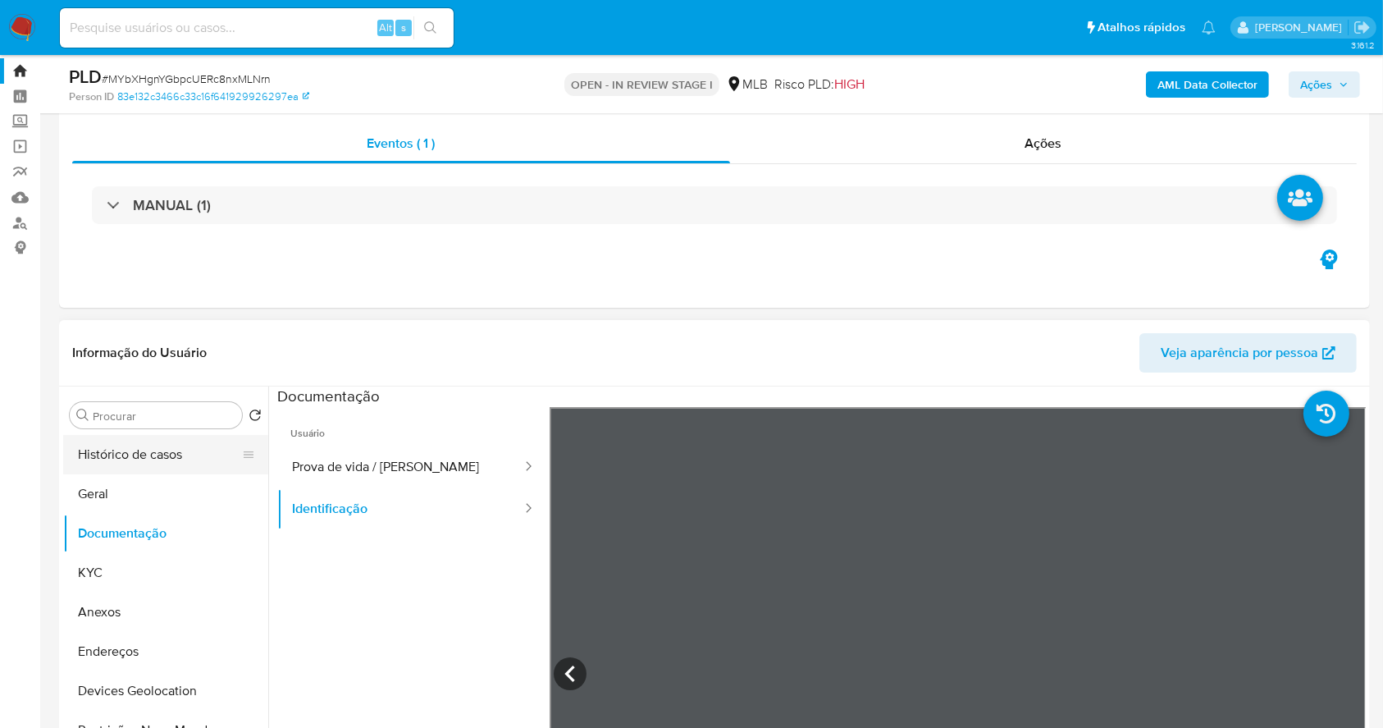
click at [189, 456] on button "Histórico de casos" at bounding box center [159, 454] width 192 height 39
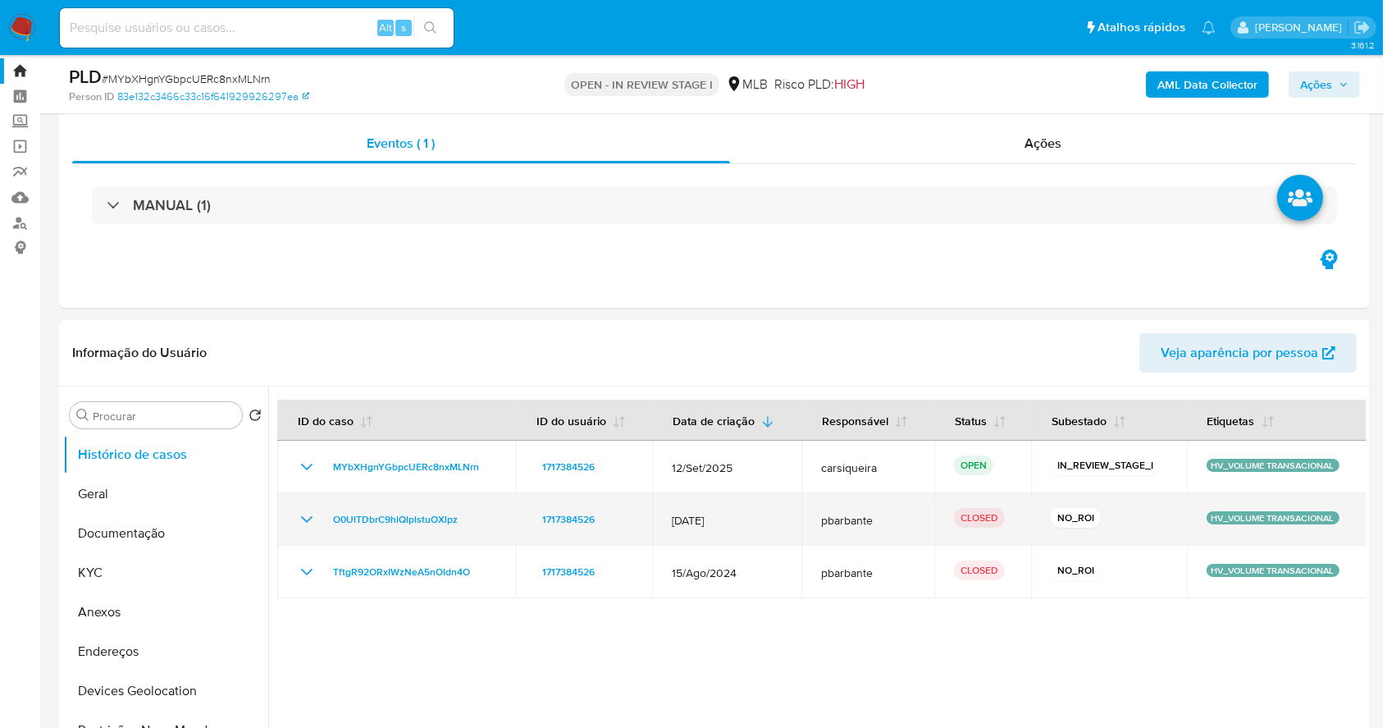
click at [298, 521] on icon "Mostrar/Ocultar" at bounding box center [307, 519] width 20 height 20
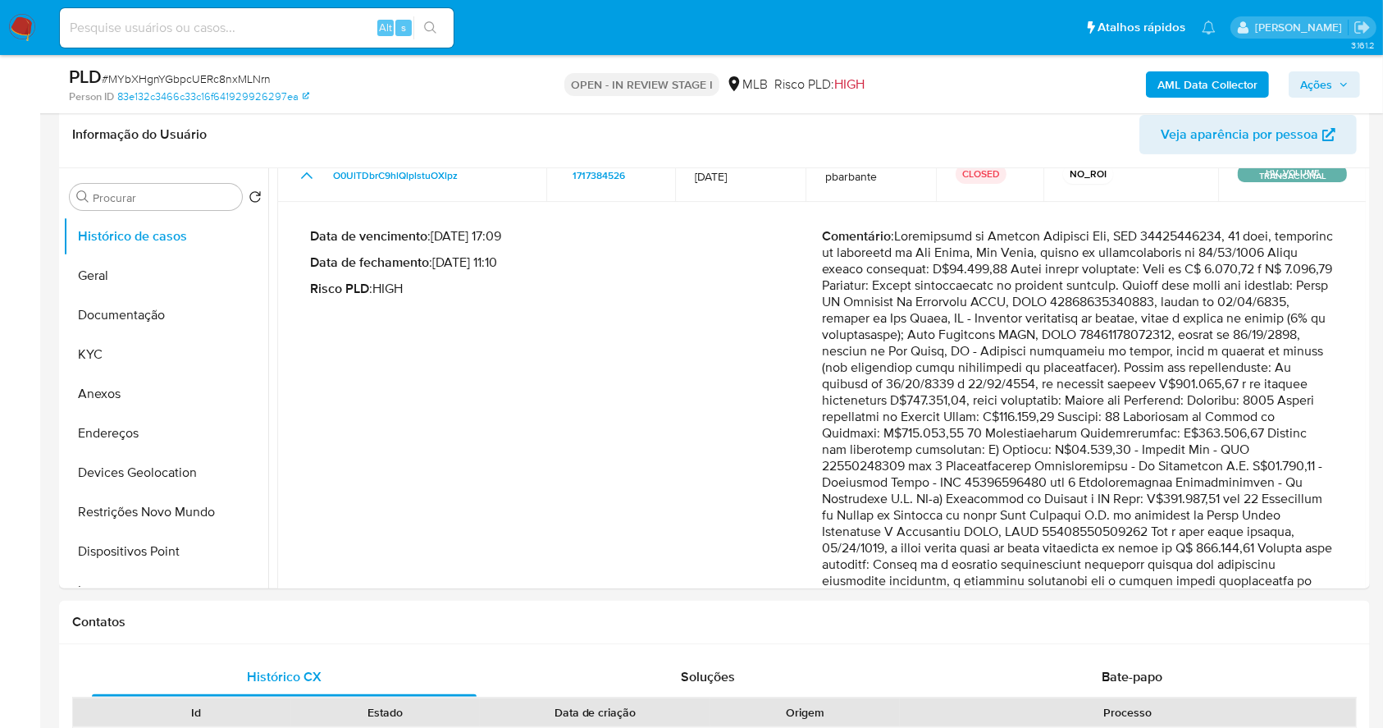
scroll to position [218, 0]
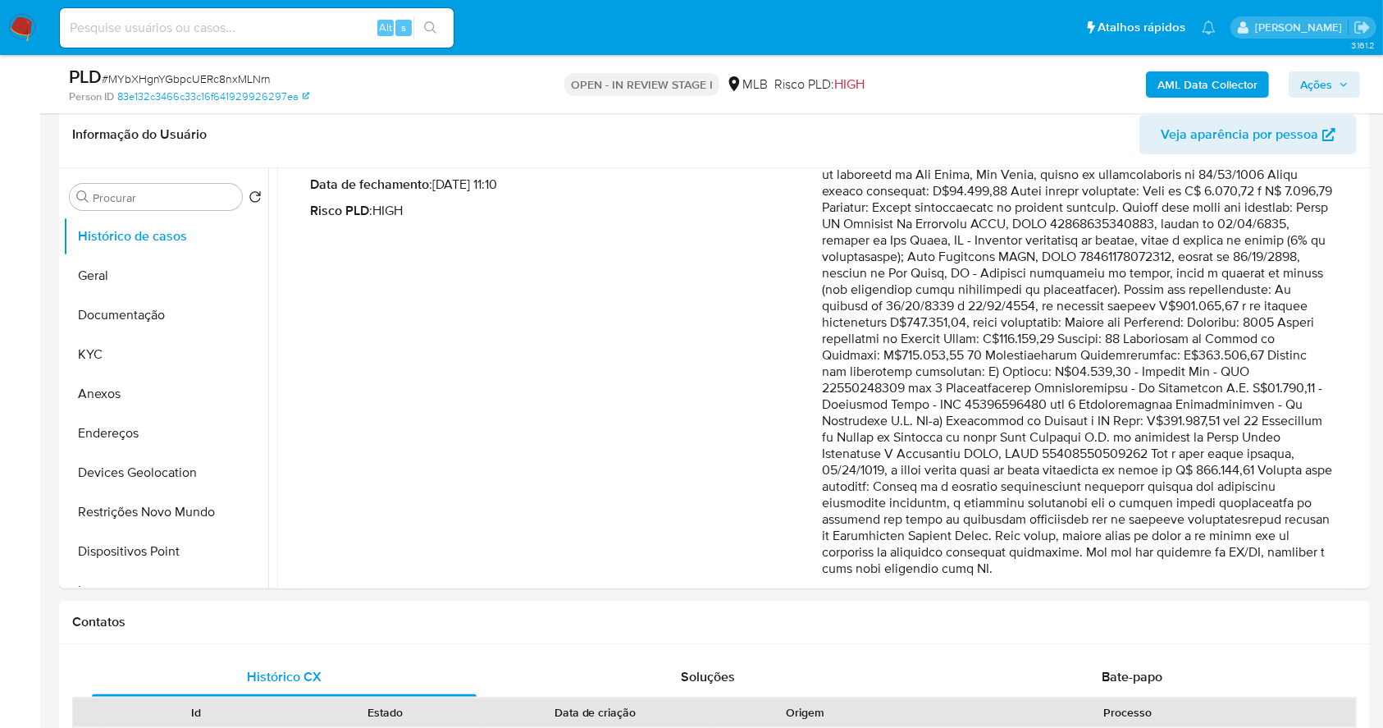
drag, startPoint x: 1317, startPoint y: 84, endPoint x: 1129, endPoint y: 94, distance: 188.9
click at [1317, 85] on span "Ações" at bounding box center [1316, 84] width 32 height 26
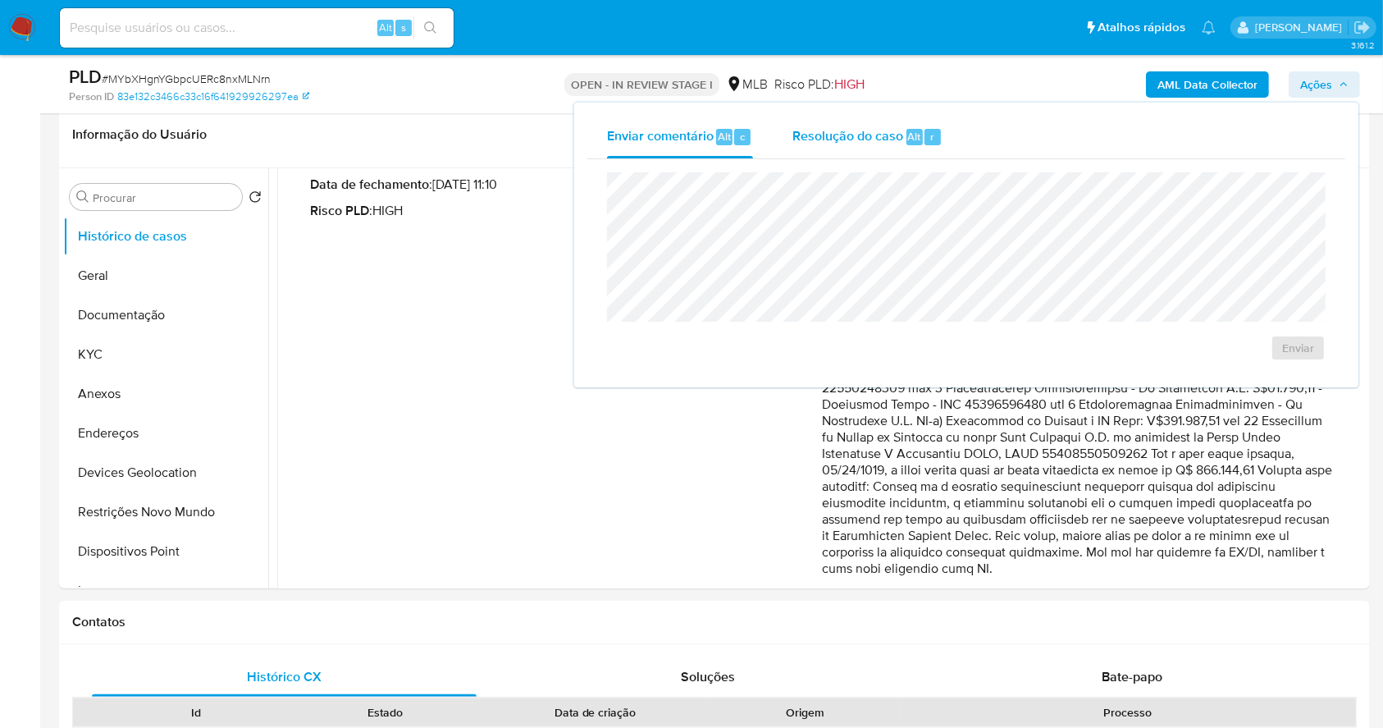
click at [810, 130] on span "Resolução do caso" at bounding box center [847, 135] width 111 height 19
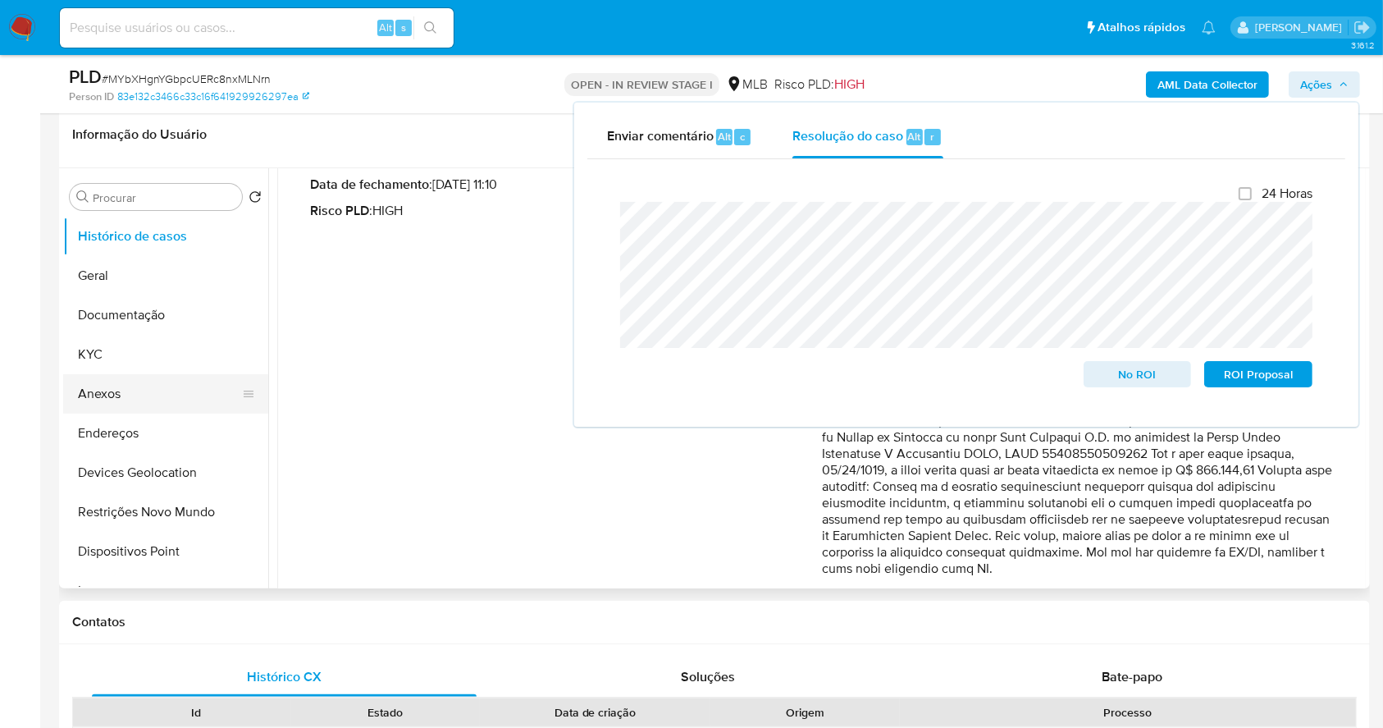
click at [126, 397] on button "Anexos" at bounding box center [159, 393] width 192 height 39
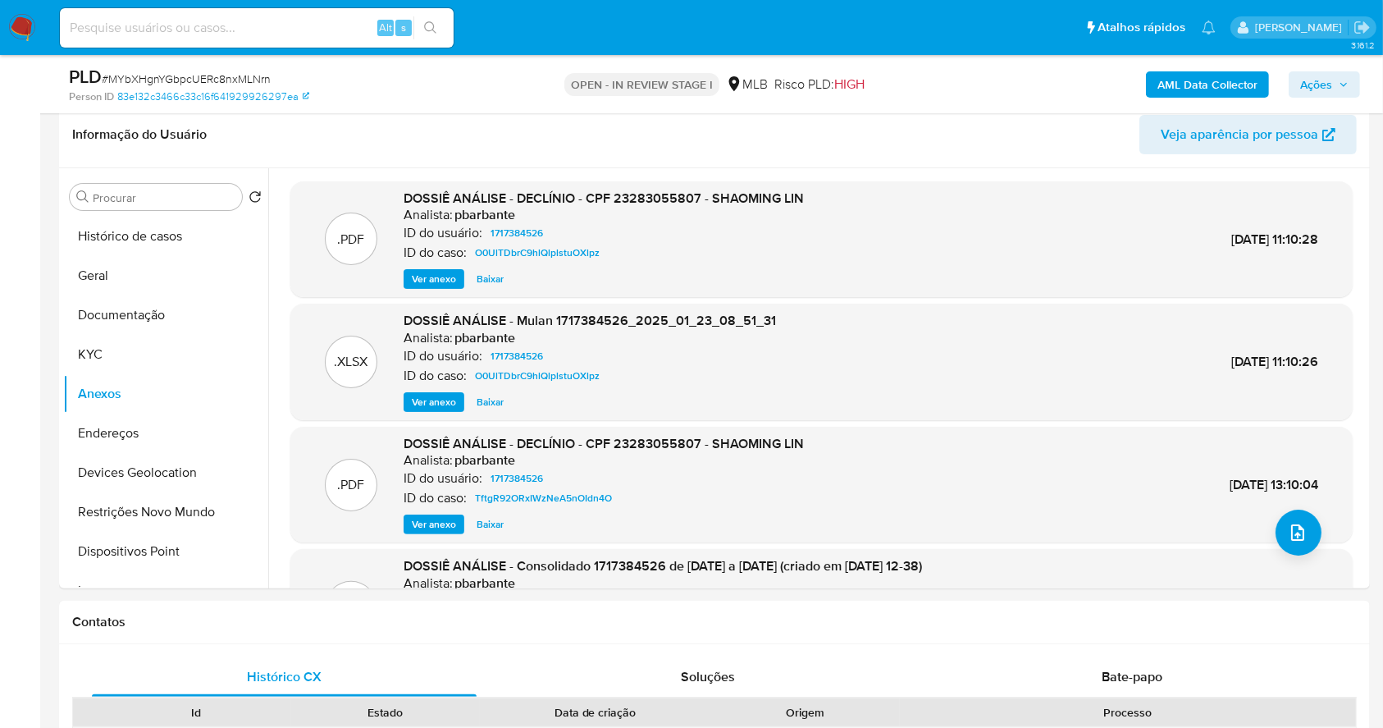
click at [1326, 77] on span "Ações" at bounding box center [1316, 84] width 32 height 26
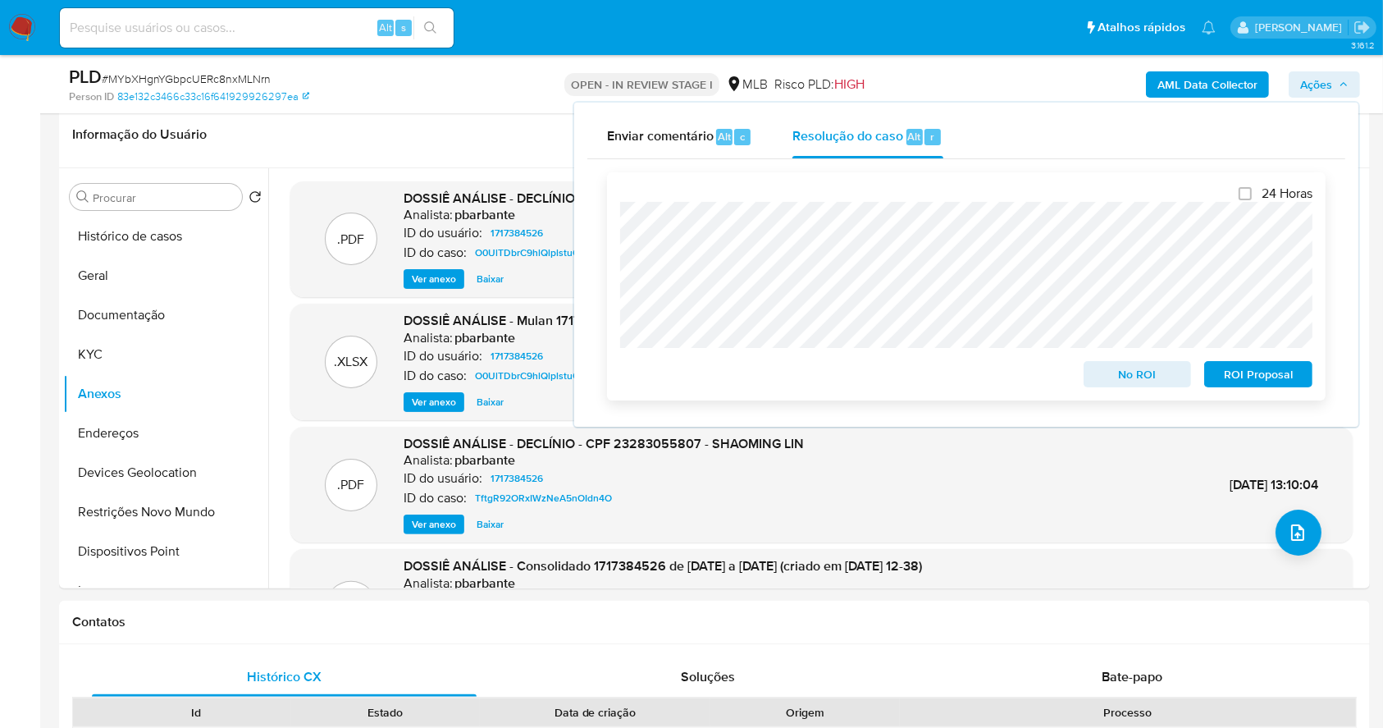
click at [614, 278] on div "24 Horas No ROI ROI Proposal" at bounding box center [966, 286] width 719 height 228
click at [1214, 84] on b "AML Data Collector" at bounding box center [1208, 84] width 100 height 26
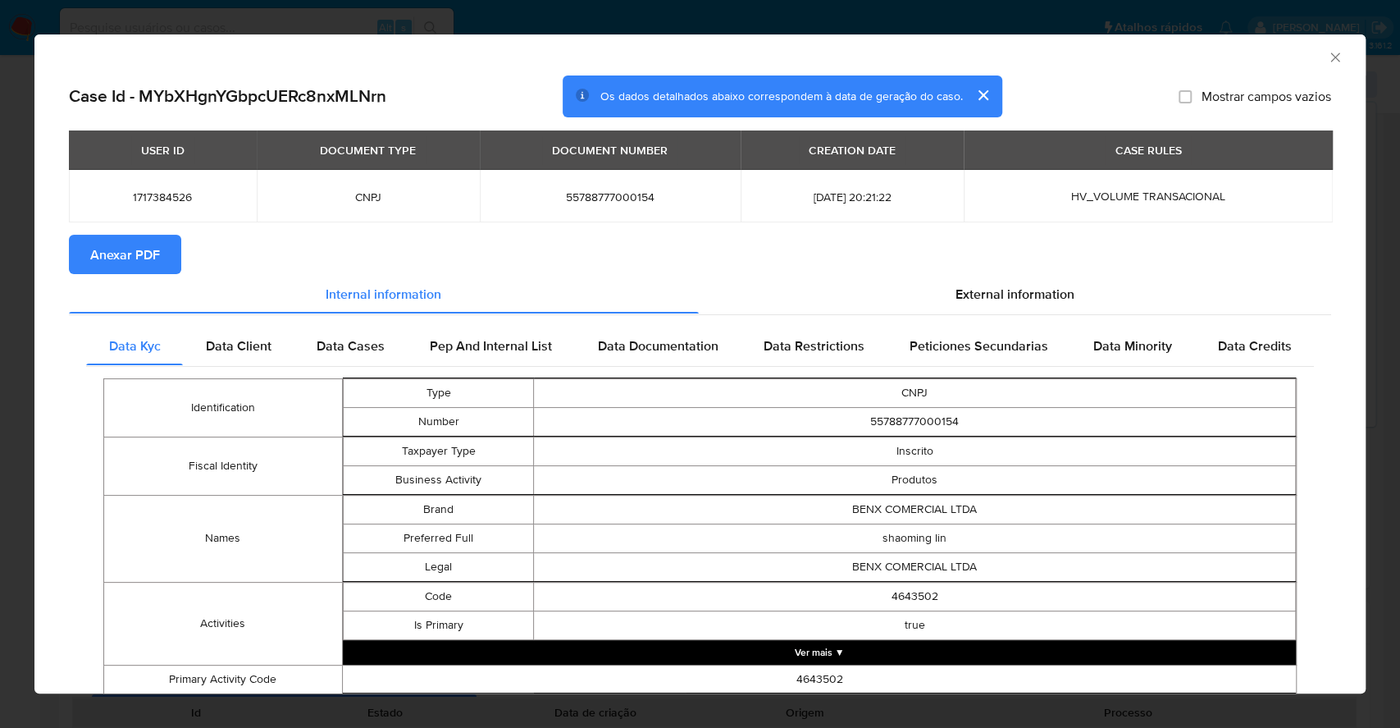
click at [118, 256] on span "Anexar PDF" at bounding box center [125, 254] width 70 height 36
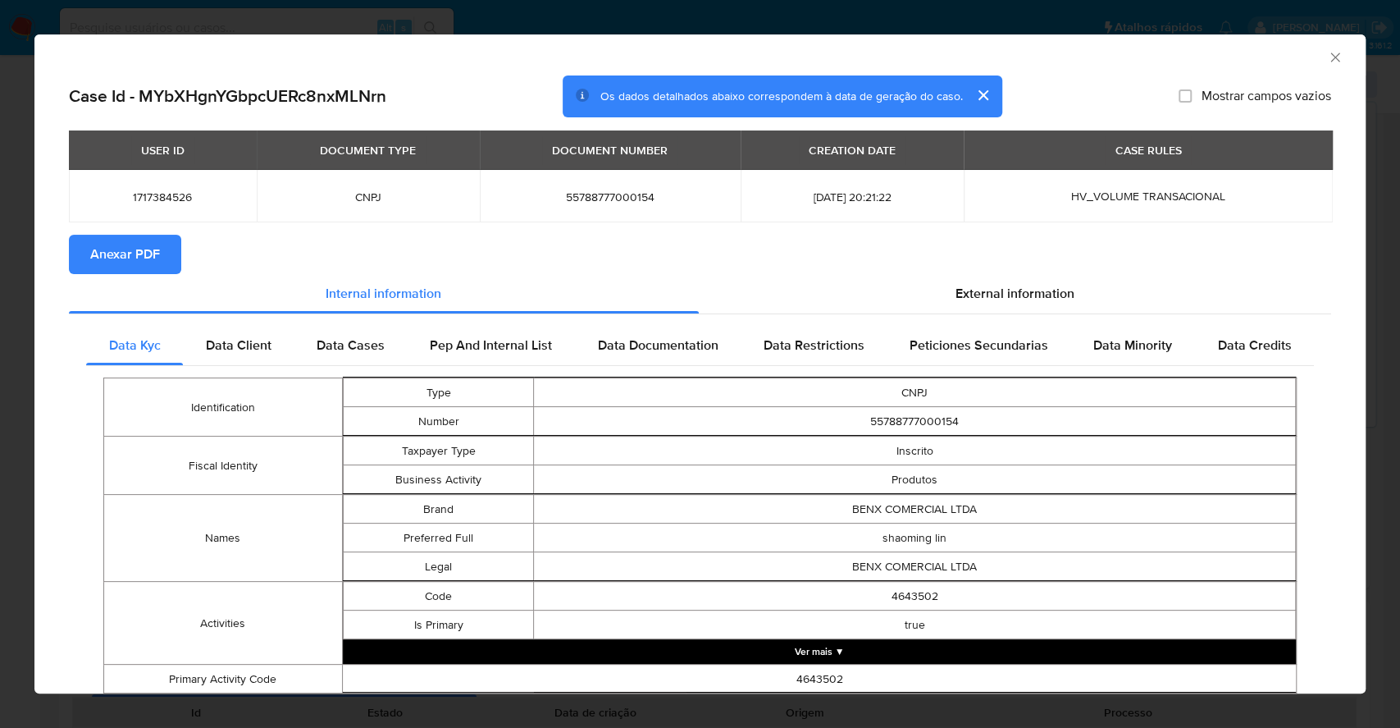
click at [0, 391] on div "AML Data Collector Case Id - MYbXHgnYGbpcUERc8nxMLNrn Os dados detalhados abaix…" at bounding box center [700, 364] width 1400 height 728
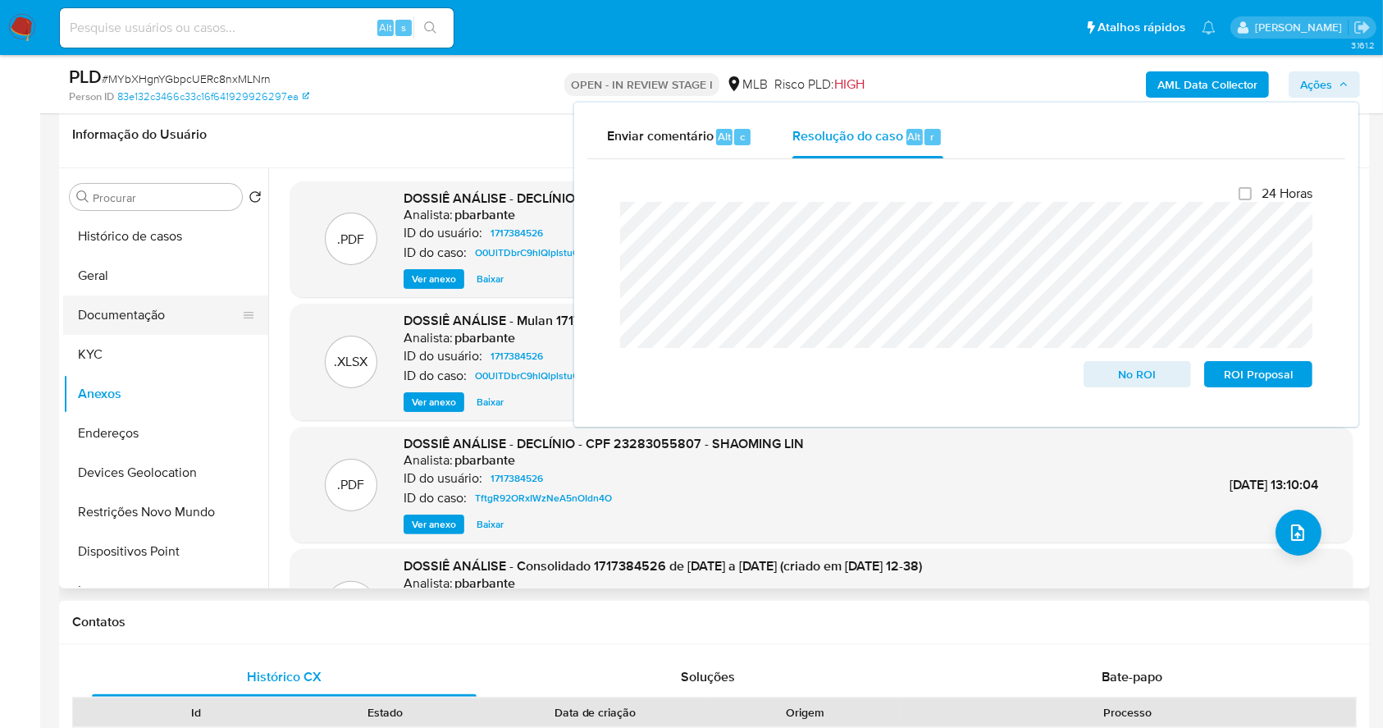
click at [126, 326] on button "Documentação" at bounding box center [159, 314] width 192 height 39
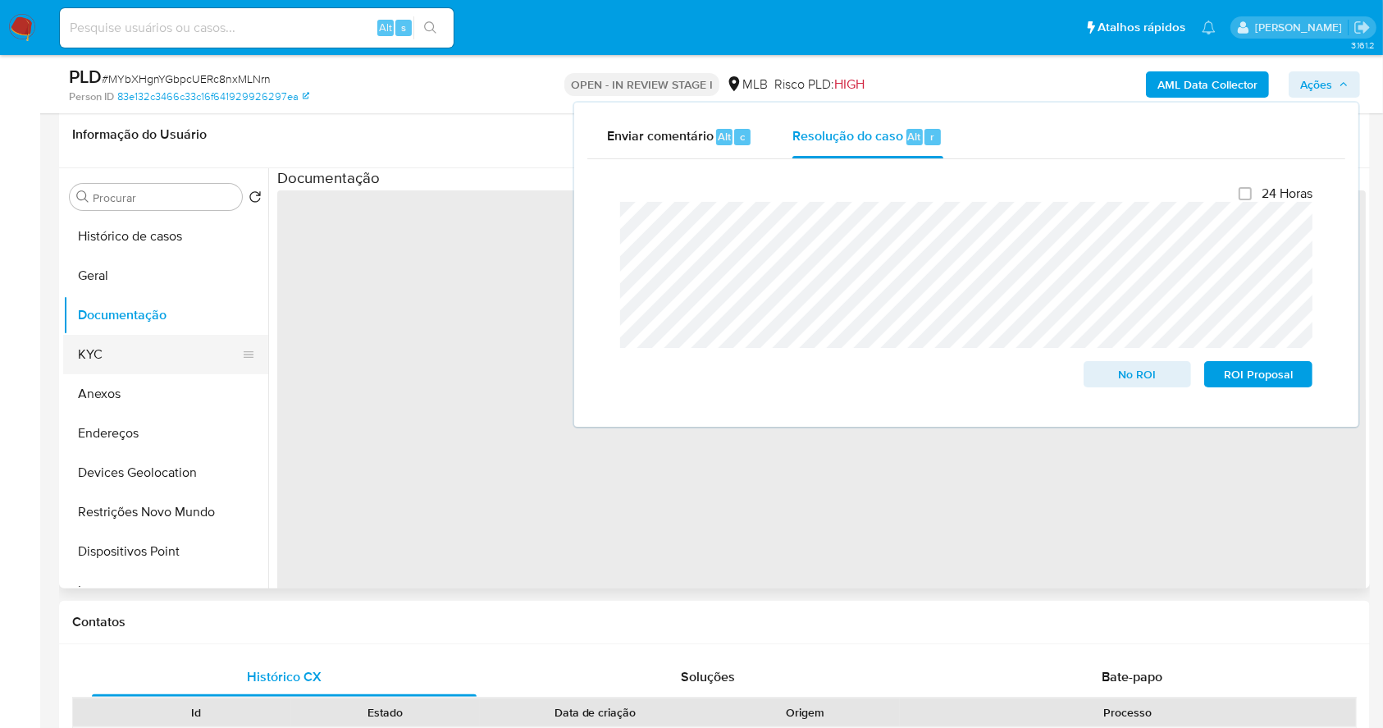
click at [135, 371] on button "KYC" at bounding box center [159, 354] width 192 height 39
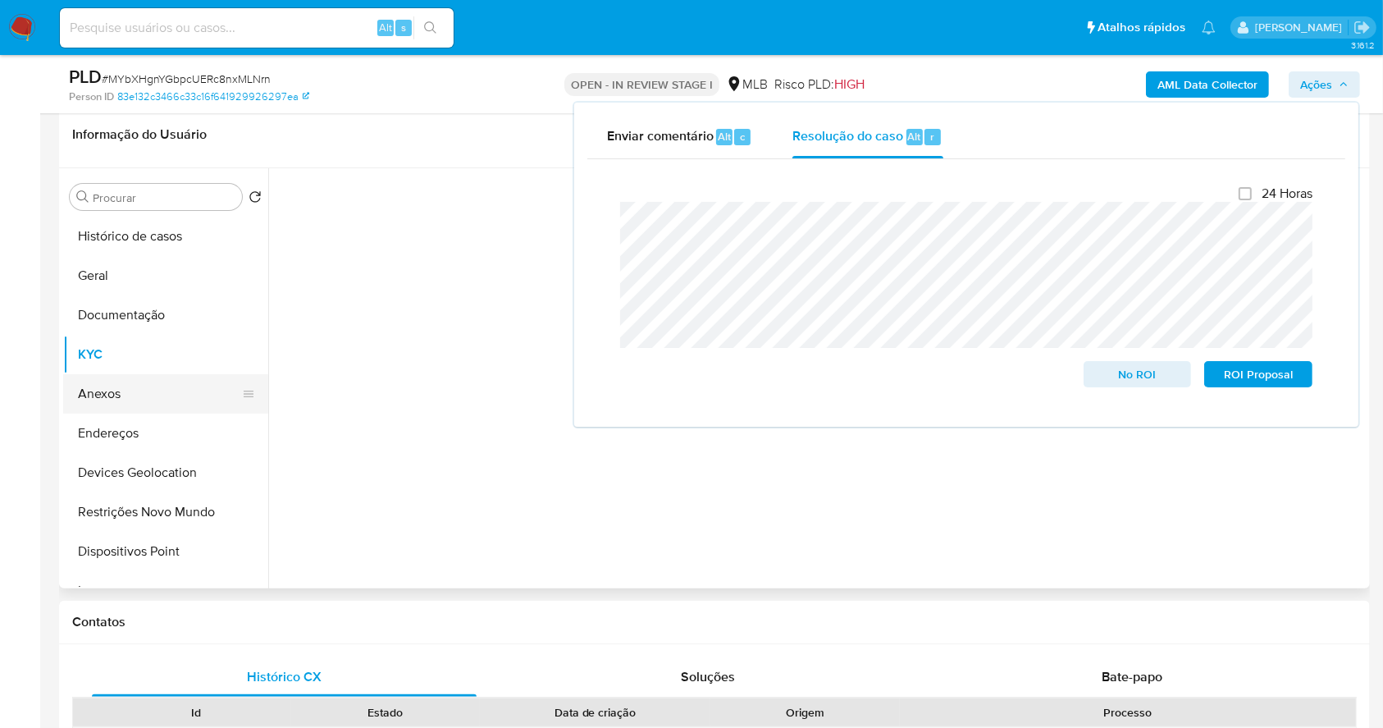
click at [134, 397] on button "Anexos" at bounding box center [159, 393] width 192 height 39
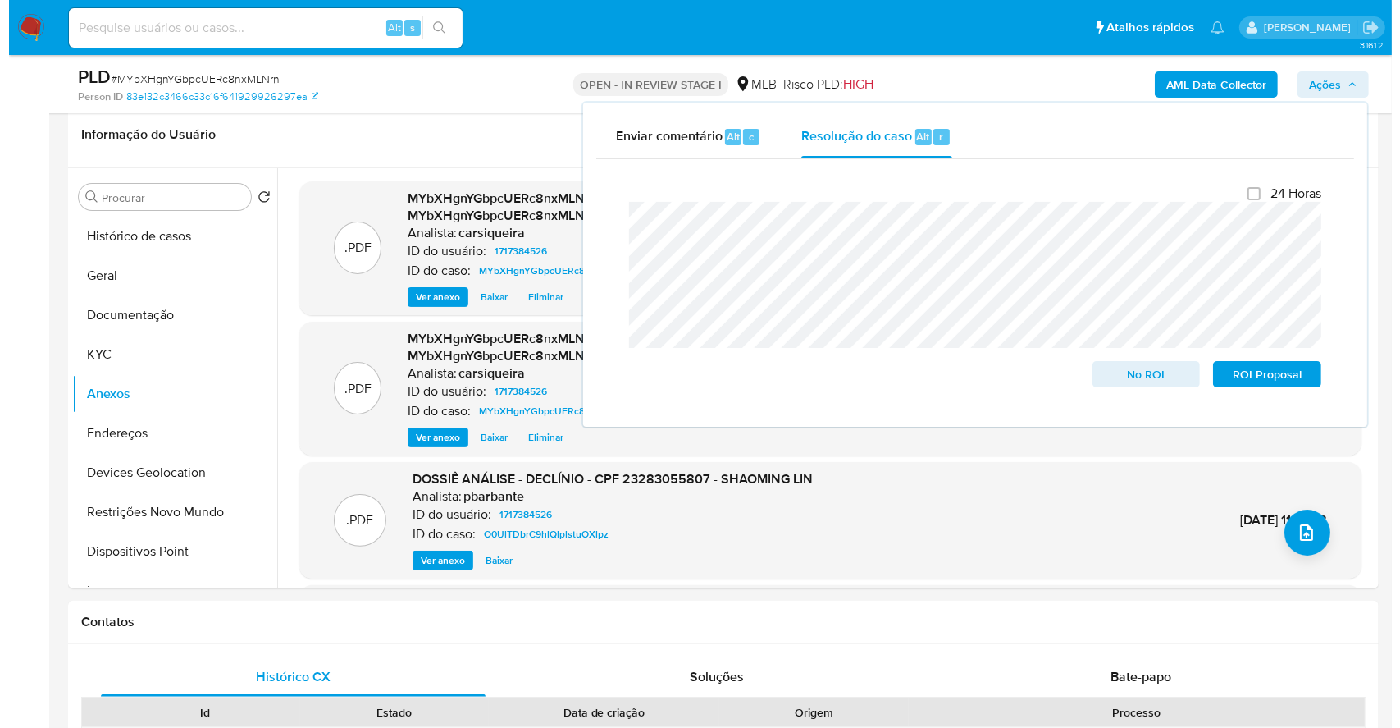
scroll to position [157, 0]
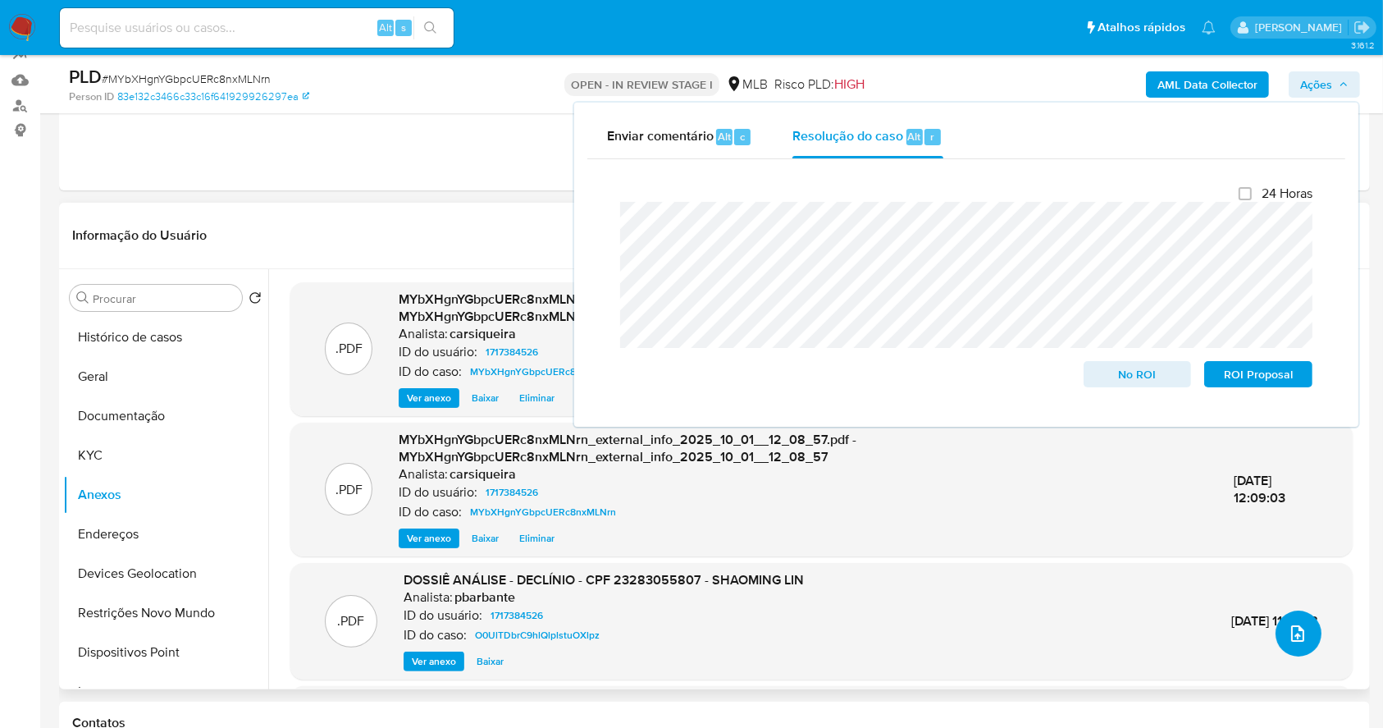
click at [1295, 633] on icon "upload-file" at bounding box center [1298, 633] width 20 height 20
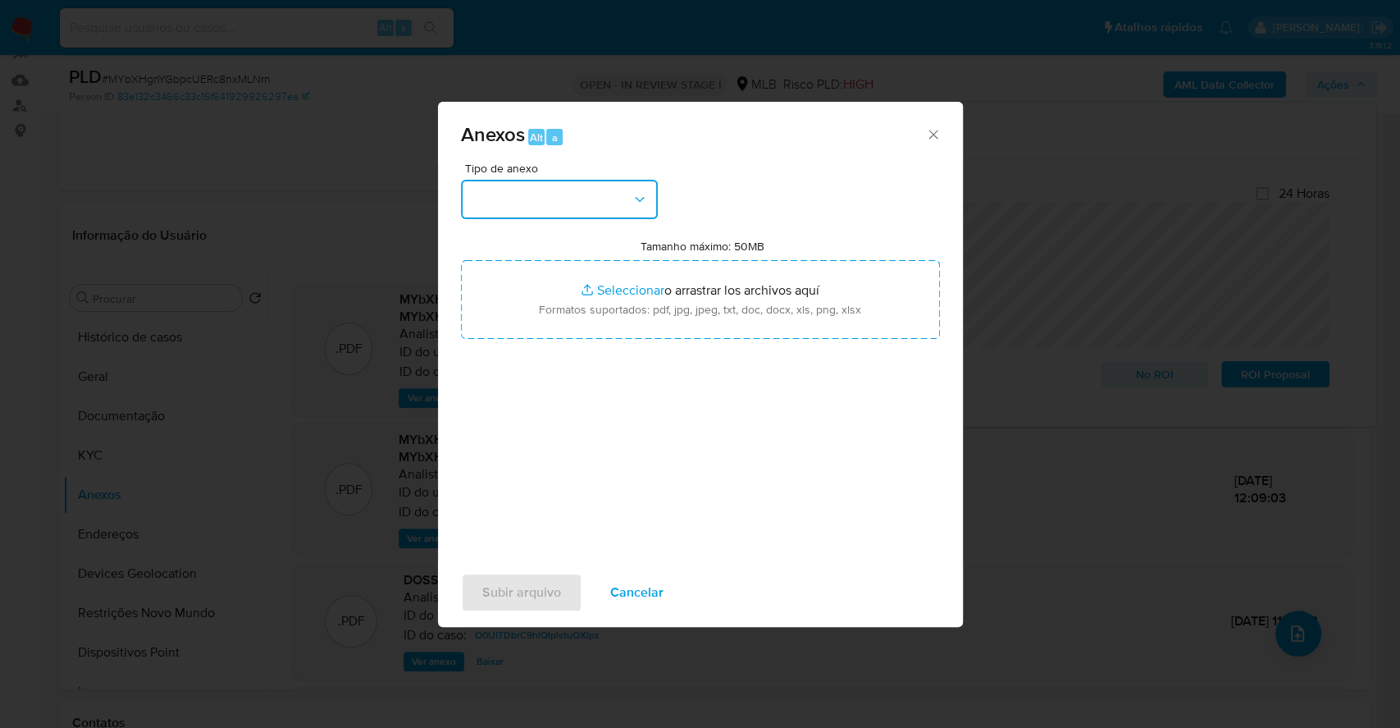
click at [546, 203] on button "button" at bounding box center [559, 199] width 197 height 39
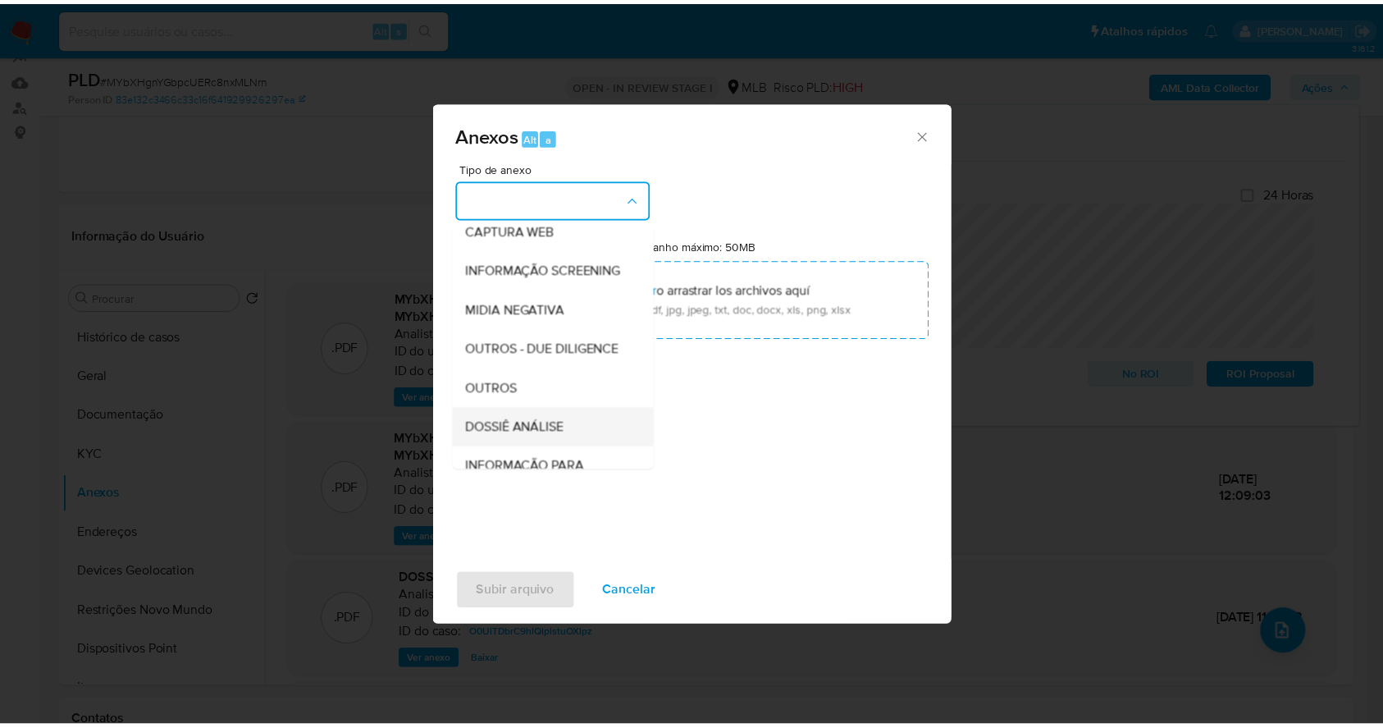
scroll to position [252, 0]
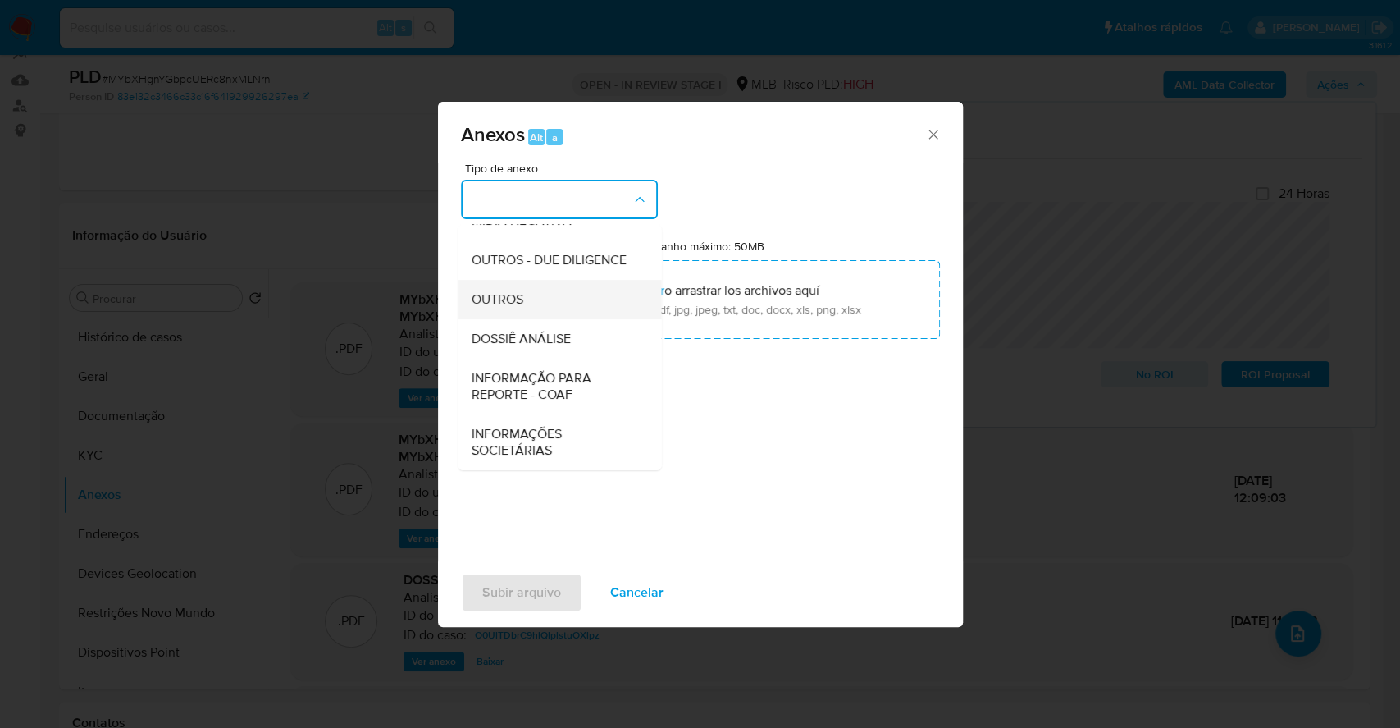
click at [525, 303] on div "OUTROS" at bounding box center [554, 299] width 167 height 39
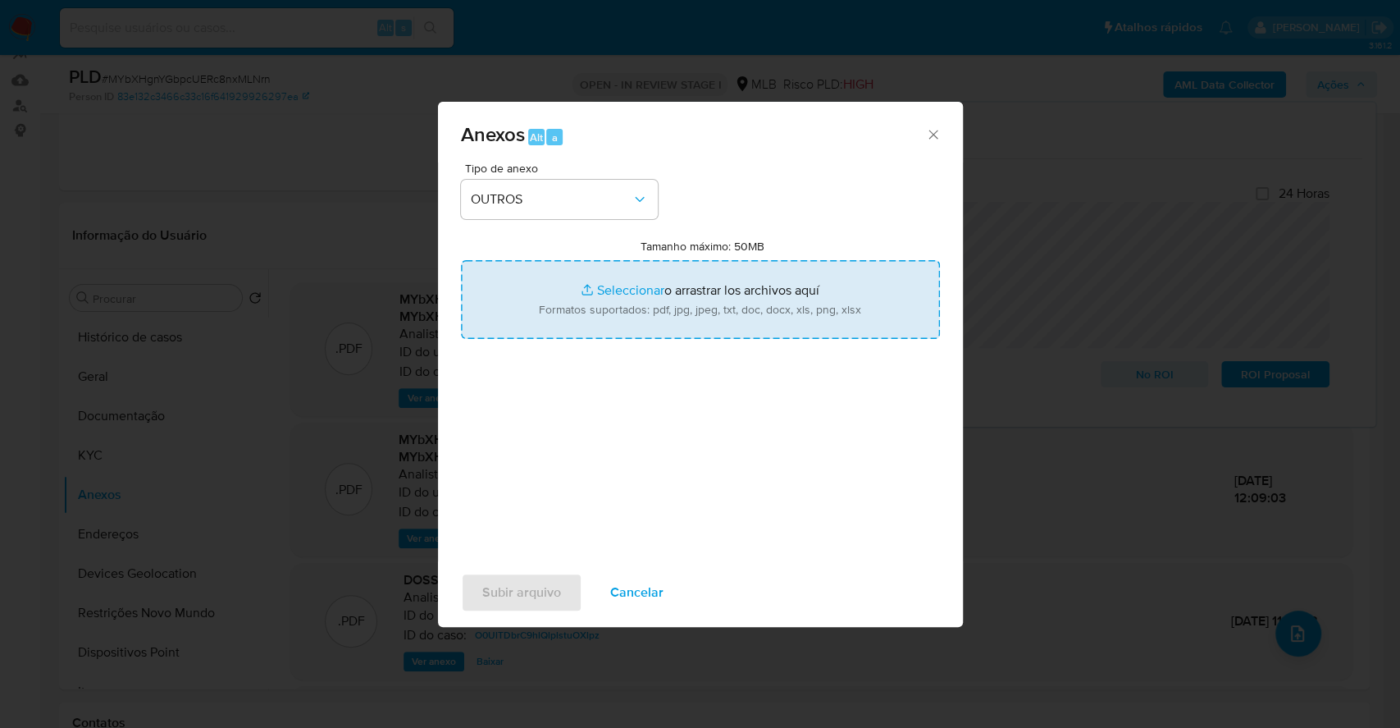
click at [609, 296] on input "Tamanho máximo: 50MB Seleccionar archivos" at bounding box center [700, 299] width 479 height 79
type input "C:\fakepath\DECLINIO - MYbXHgnYGbpcUERc8nxMLNrn - CNPJ 55788777000154 - BENX CO…"
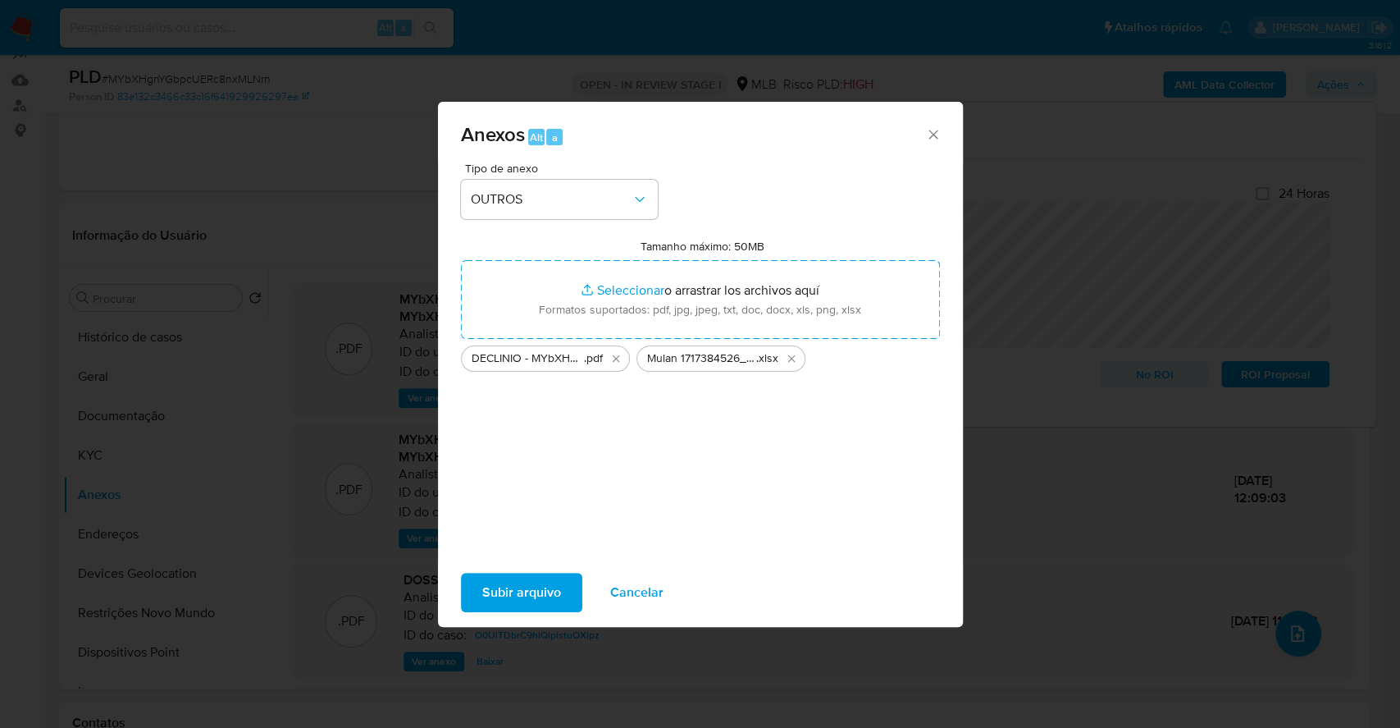
click at [538, 577] on span "Subir arquivo" at bounding box center [521, 592] width 79 height 36
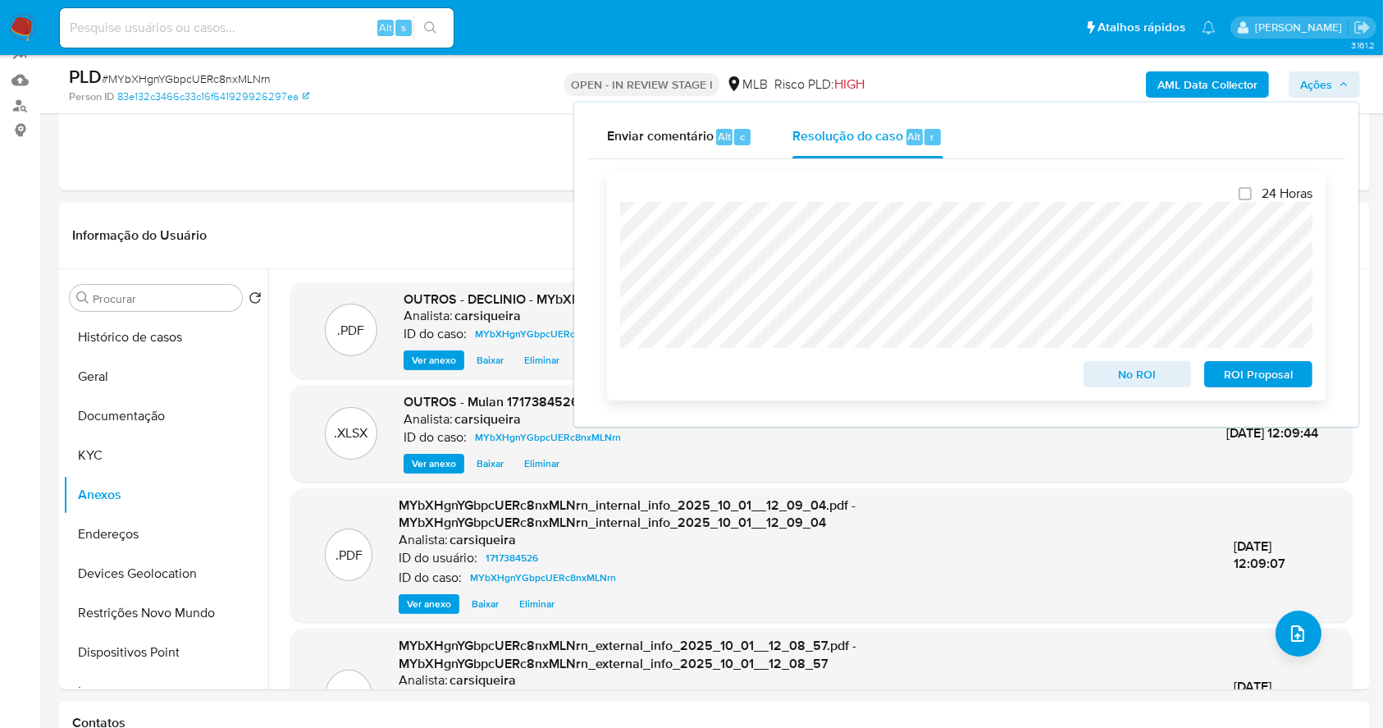
click at [1161, 376] on span "No ROI" at bounding box center [1137, 374] width 85 height 23
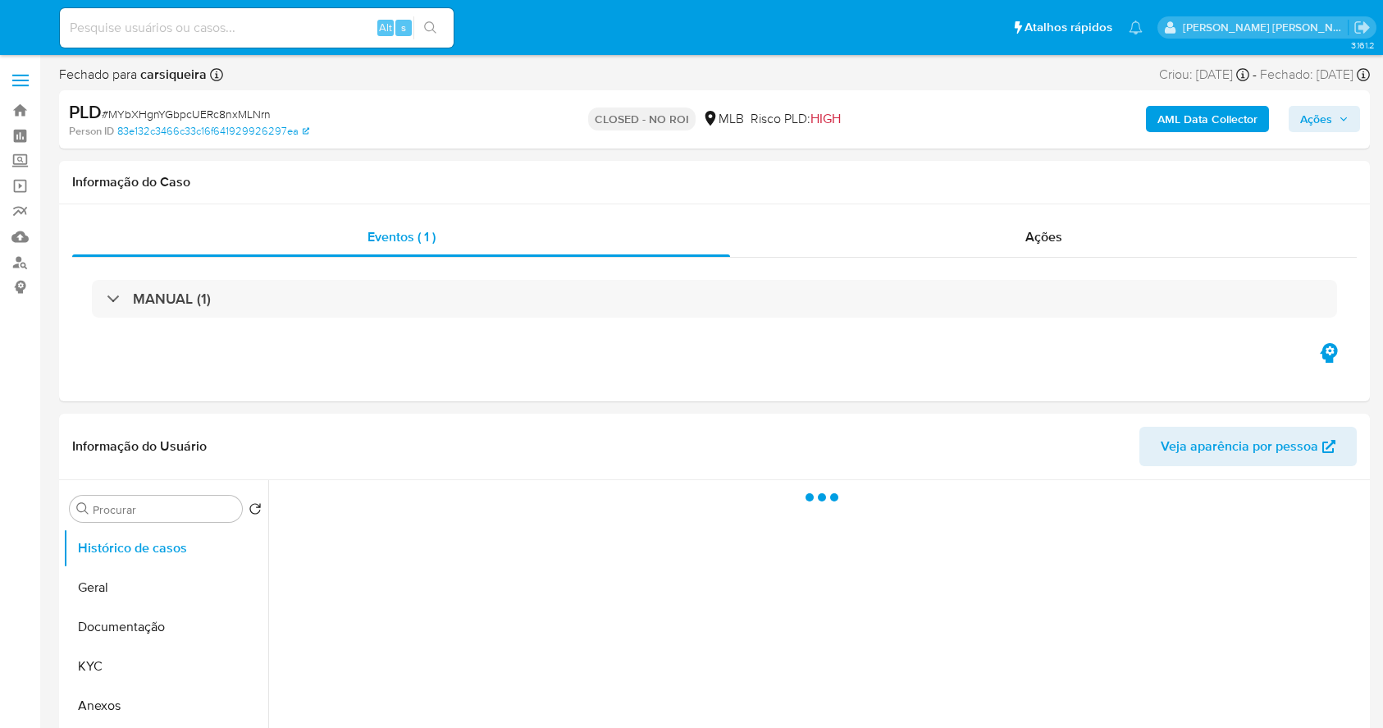
select select "10"
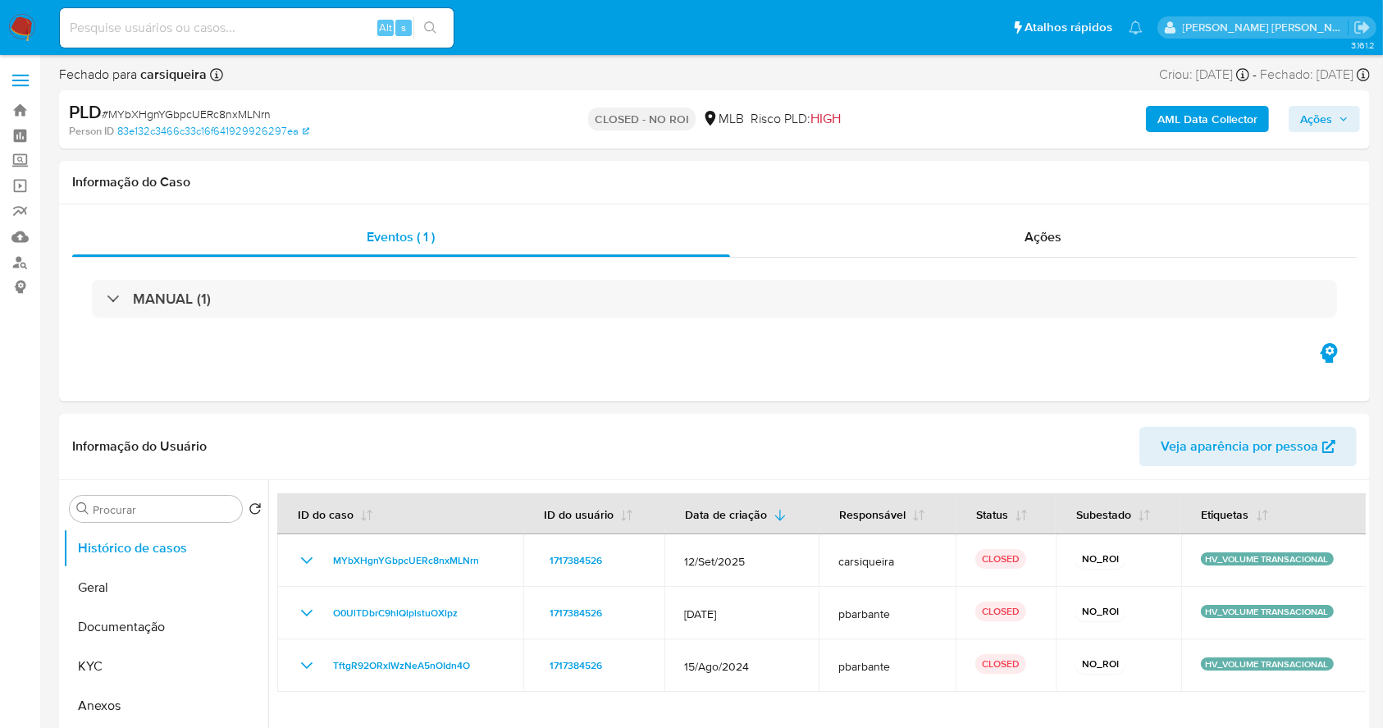
click at [34, 25] on img at bounding box center [22, 28] width 28 height 28
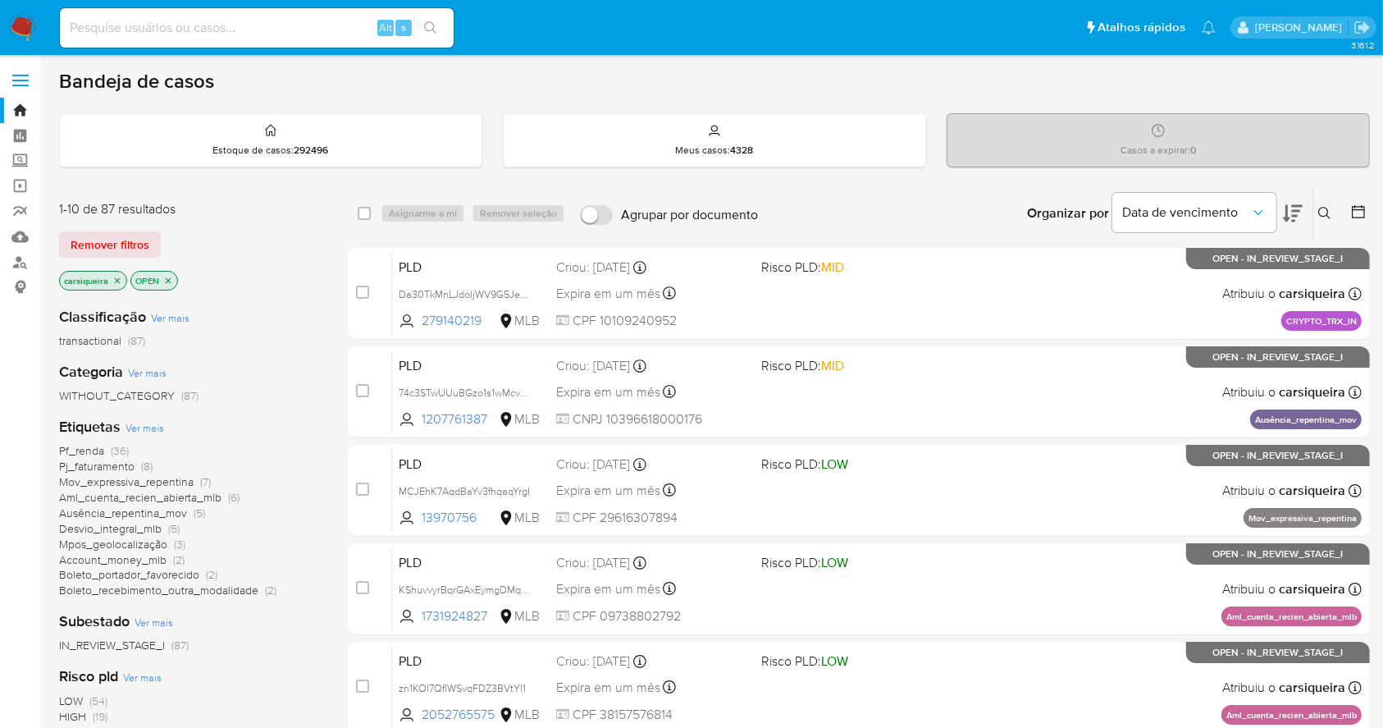
click at [326, 24] on input at bounding box center [257, 27] width 394 height 21
paste input "TK4erSlxGrYFqqnbo9Dn79Mi"
type input "TK4erSlxGrYFqqnbo9Dn79Mi"
click at [410, 23] on div "s" at bounding box center [403, 28] width 16 height 16
click at [429, 24] on icon "search-icon" at bounding box center [430, 27] width 13 height 13
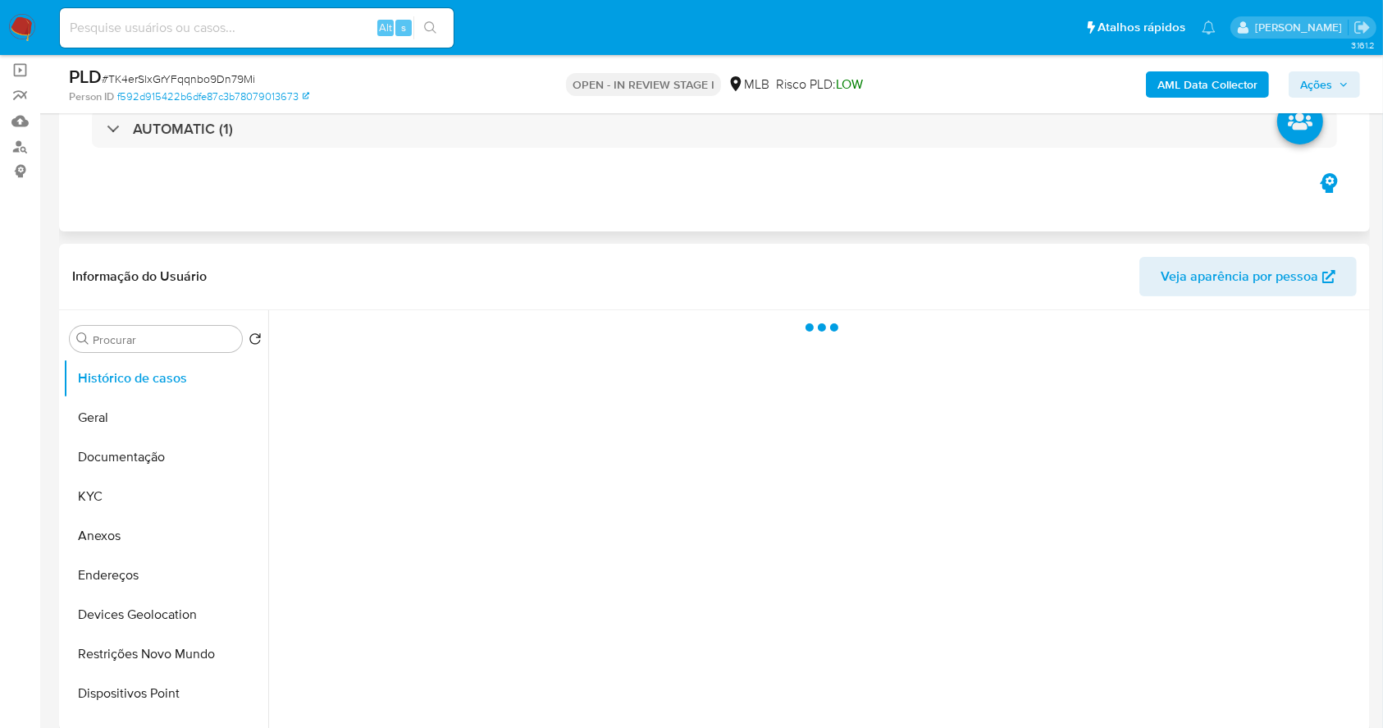
scroll to position [218, 0]
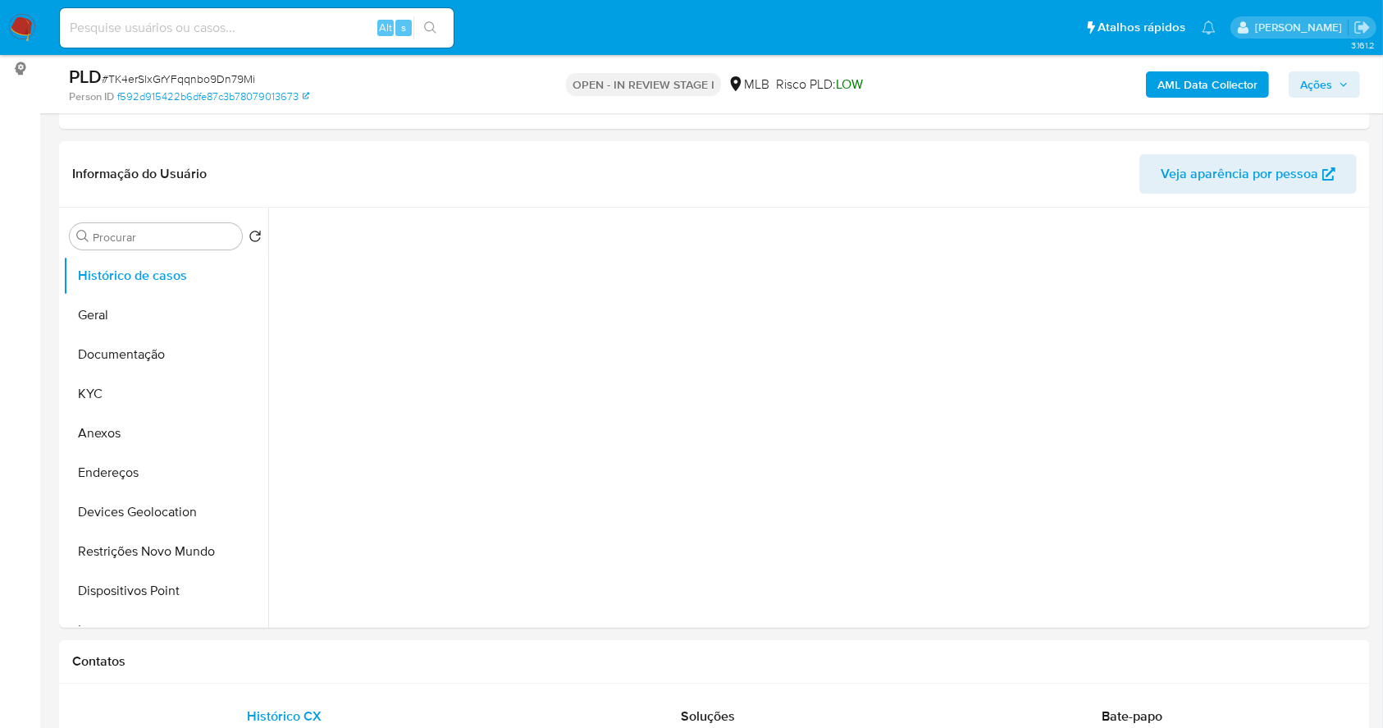
select select "10"
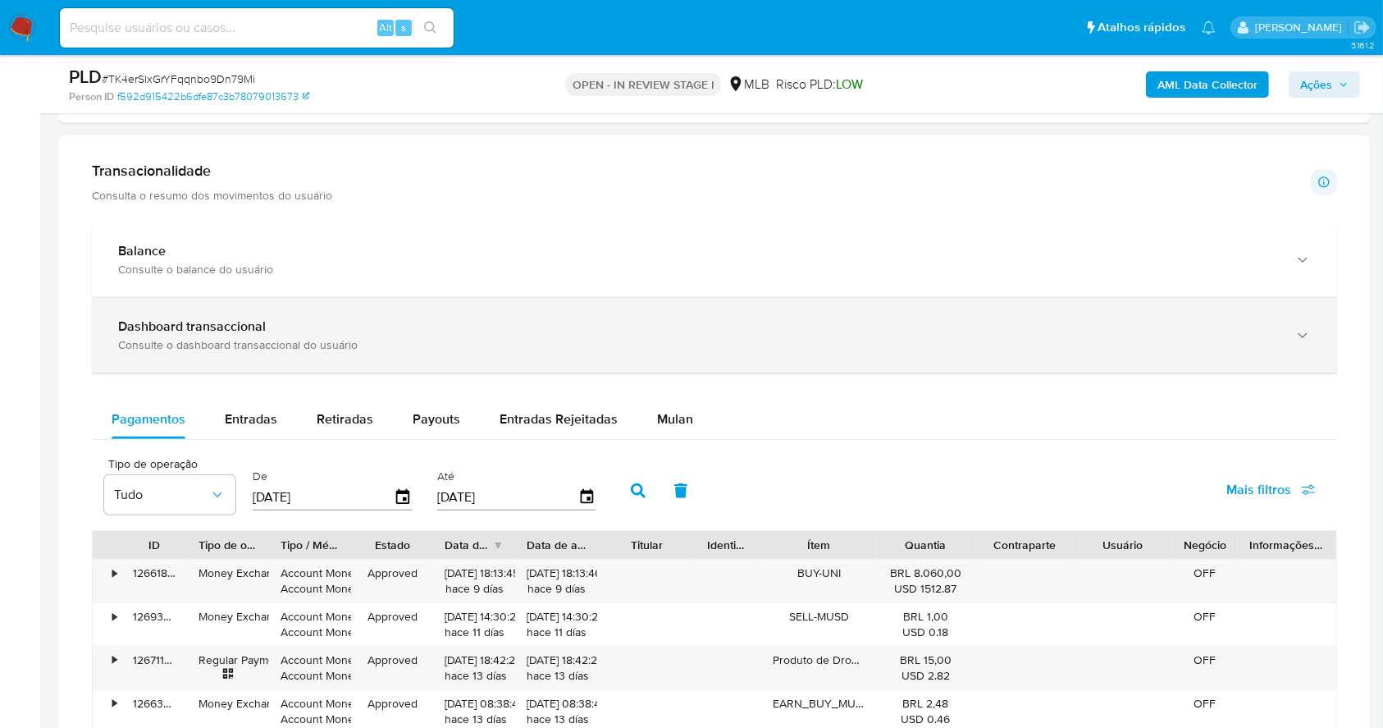
scroll to position [984, 0]
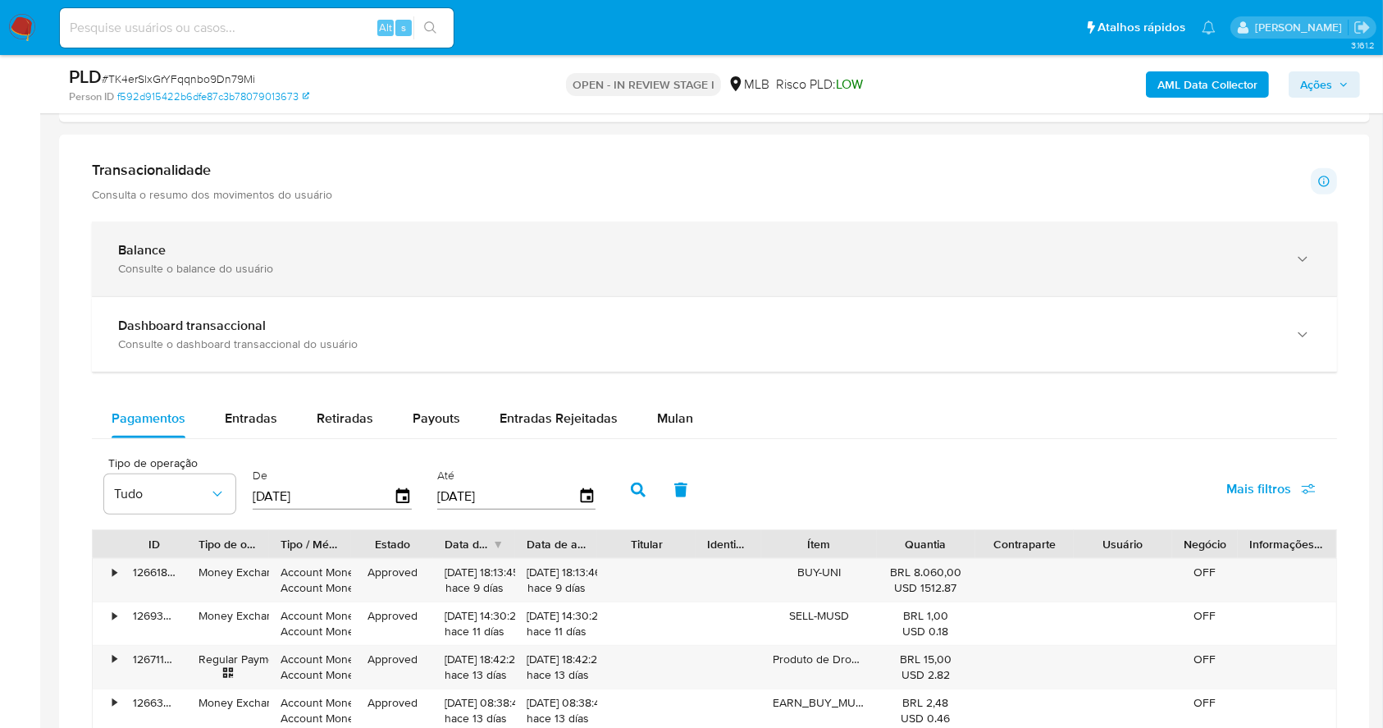
click at [379, 246] on div "Balance" at bounding box center [698, 250] width 1160 height 16
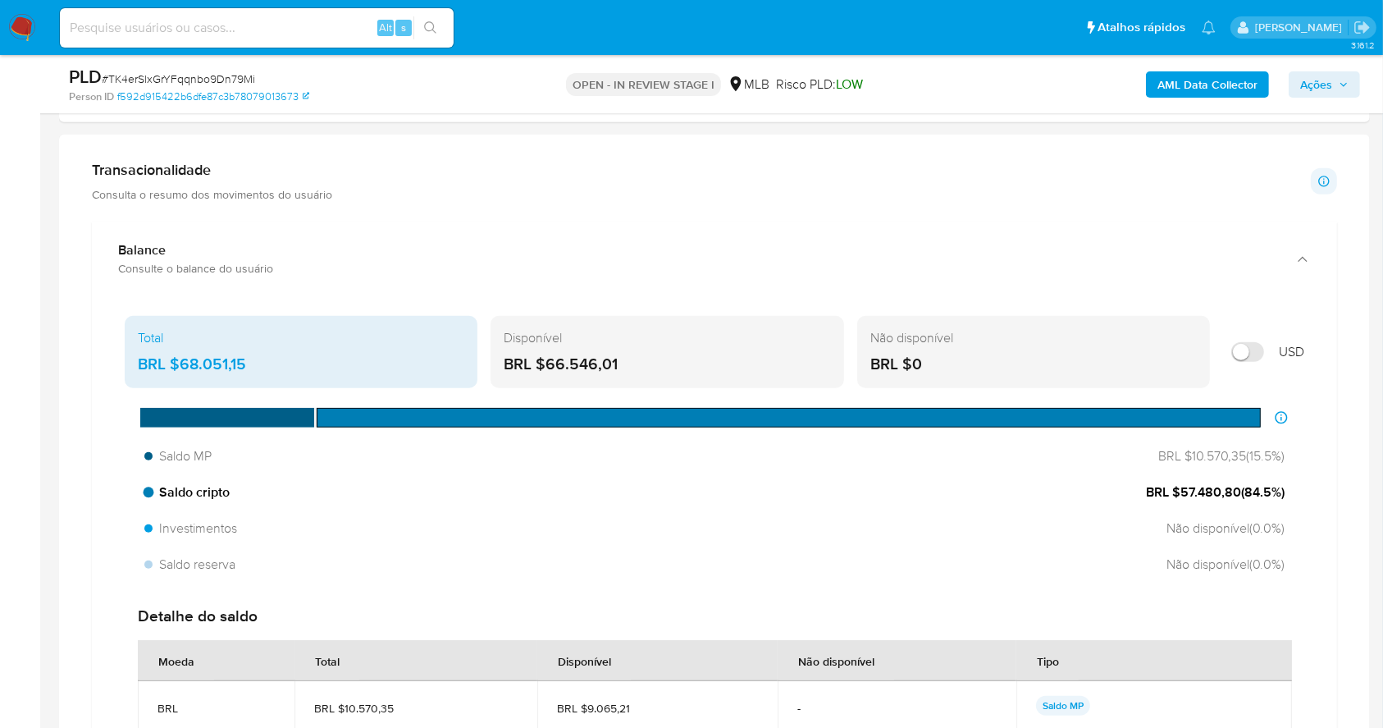
drag, startPoint x: 1180, startPoint y: 492, endPoint x: 1236, endPoint y: 495, distance: 56.7
click at [1236, 495] on span "BRL $57.480,80 ( 84.5 %)" at bounding box center [1215, 492] width 139 height 18
drag, startPoint x: 1184, startPoint y: 454, endPoint x: 1240, endPoint y: 463, distance: 57.3
click at [1240, 463] on span "BRL $10.570,35 ( 15.5 %)" at bounding box center [1217, 456] width 135 height 18
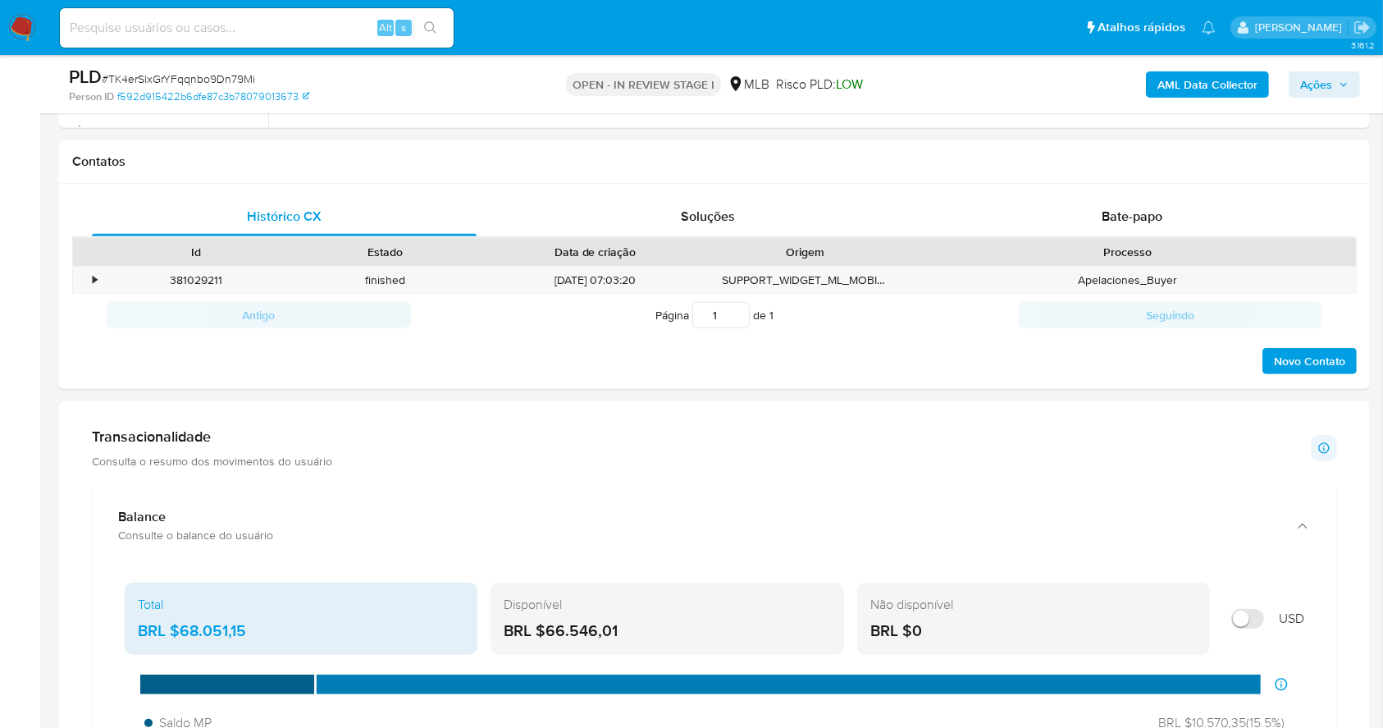
scroll to position [874, 0]
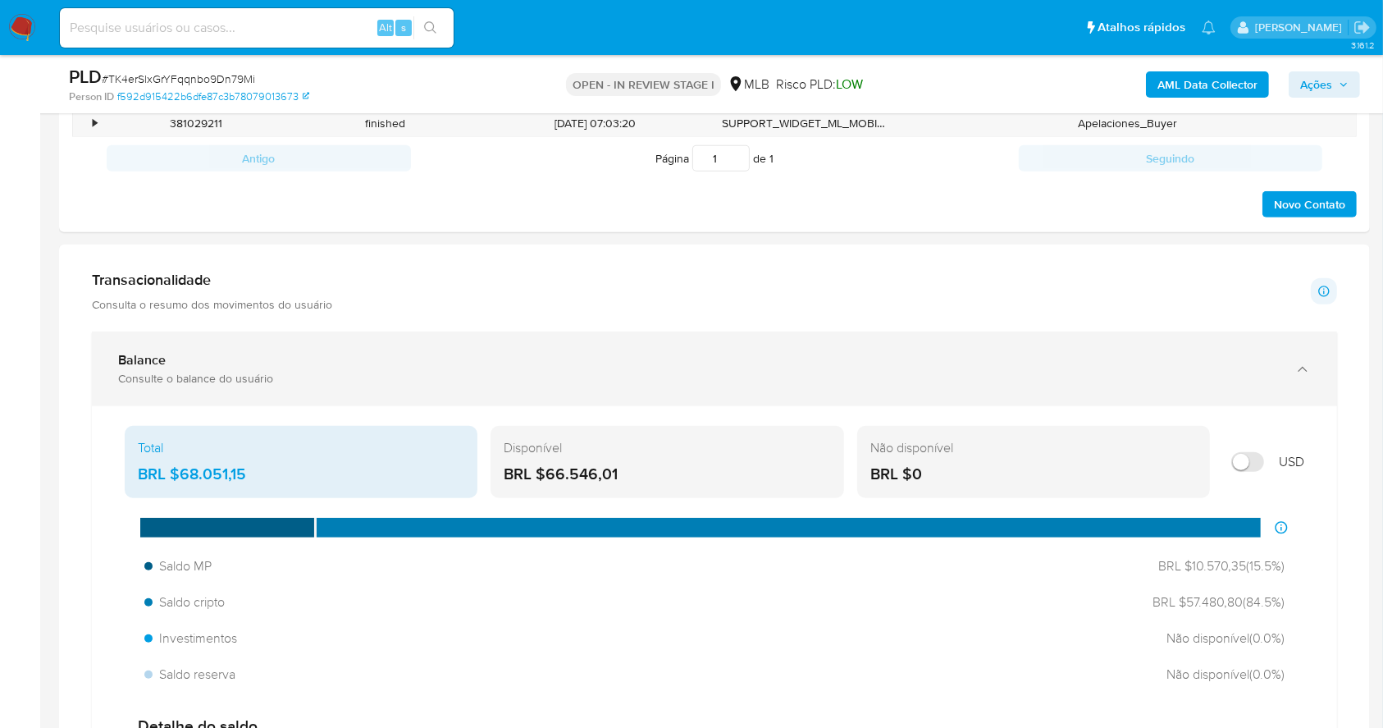
click at [199, 371] on div "Consulte o balance do usuário" at bounding box center [698, 378] width 1160 height 15
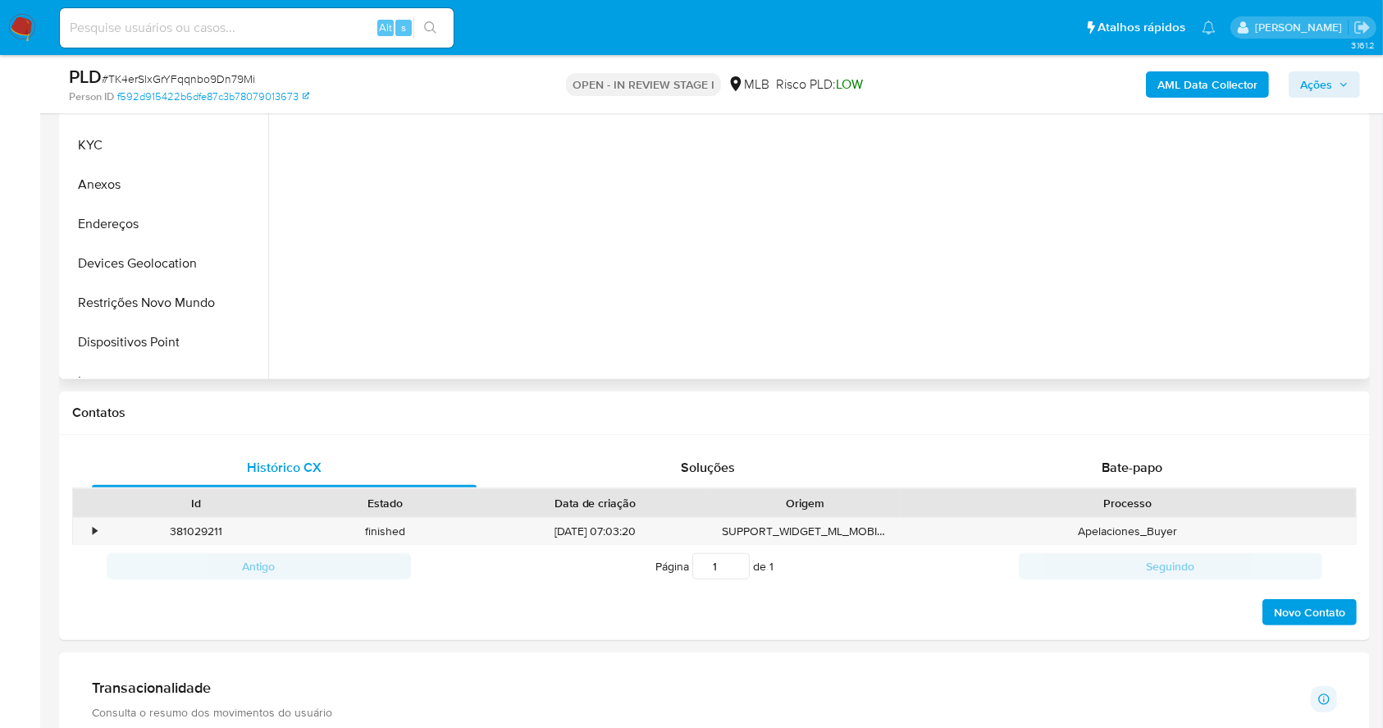
scroll to position [109, 0]
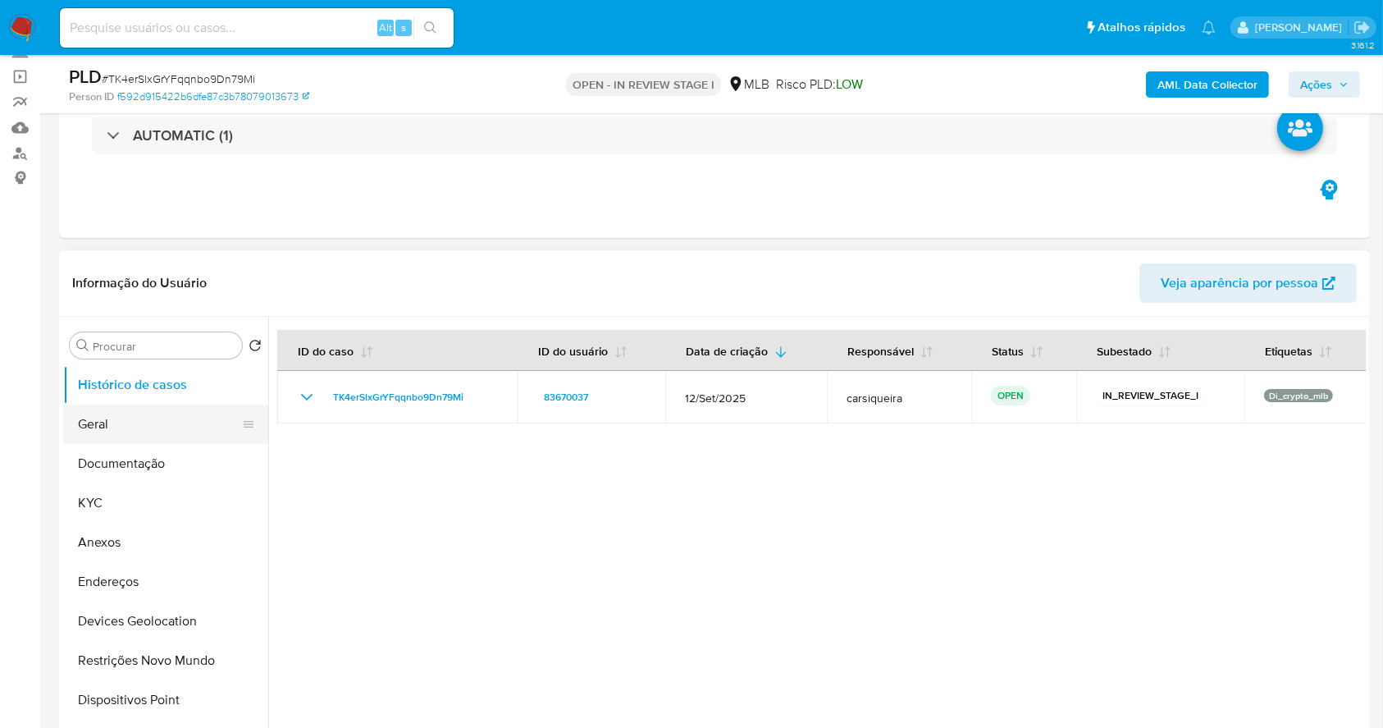
click at [118, 409] on button "Geral" at bounding box center [159, 423] width 192 height 39
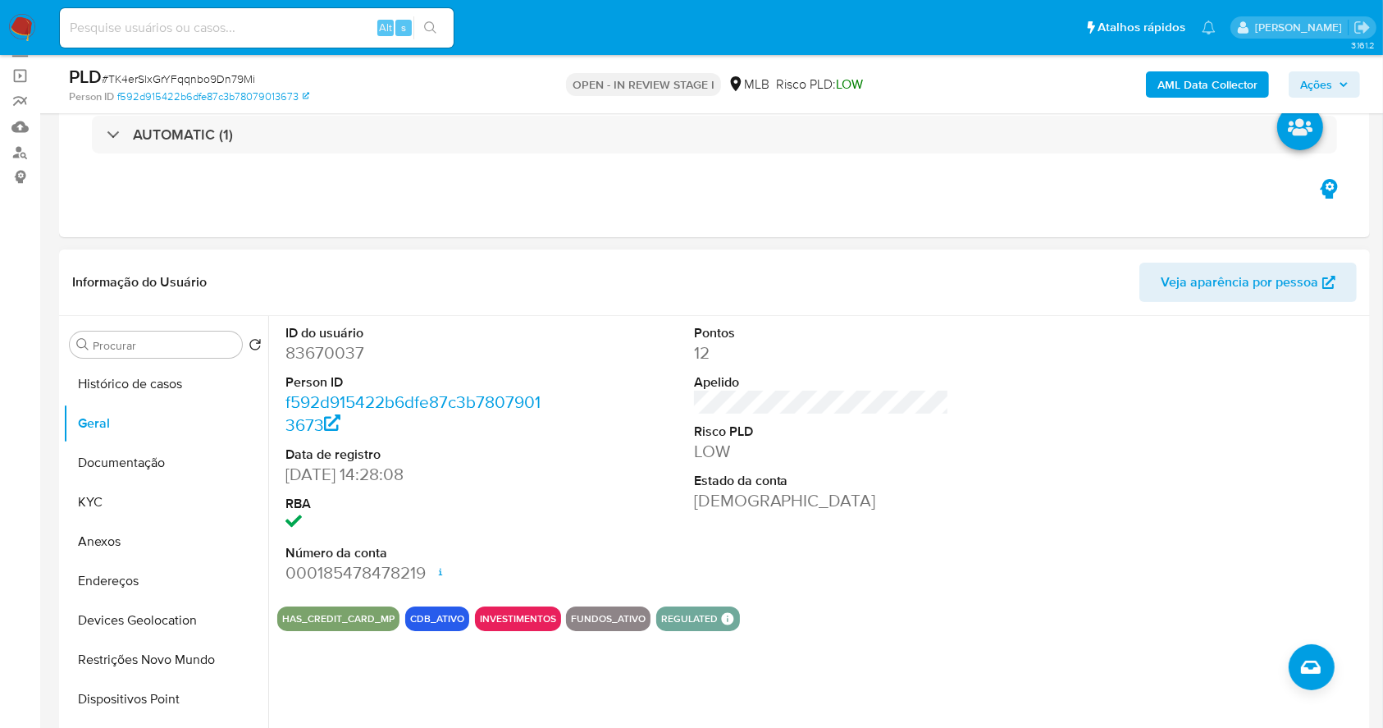
scroll to position [218, 0]
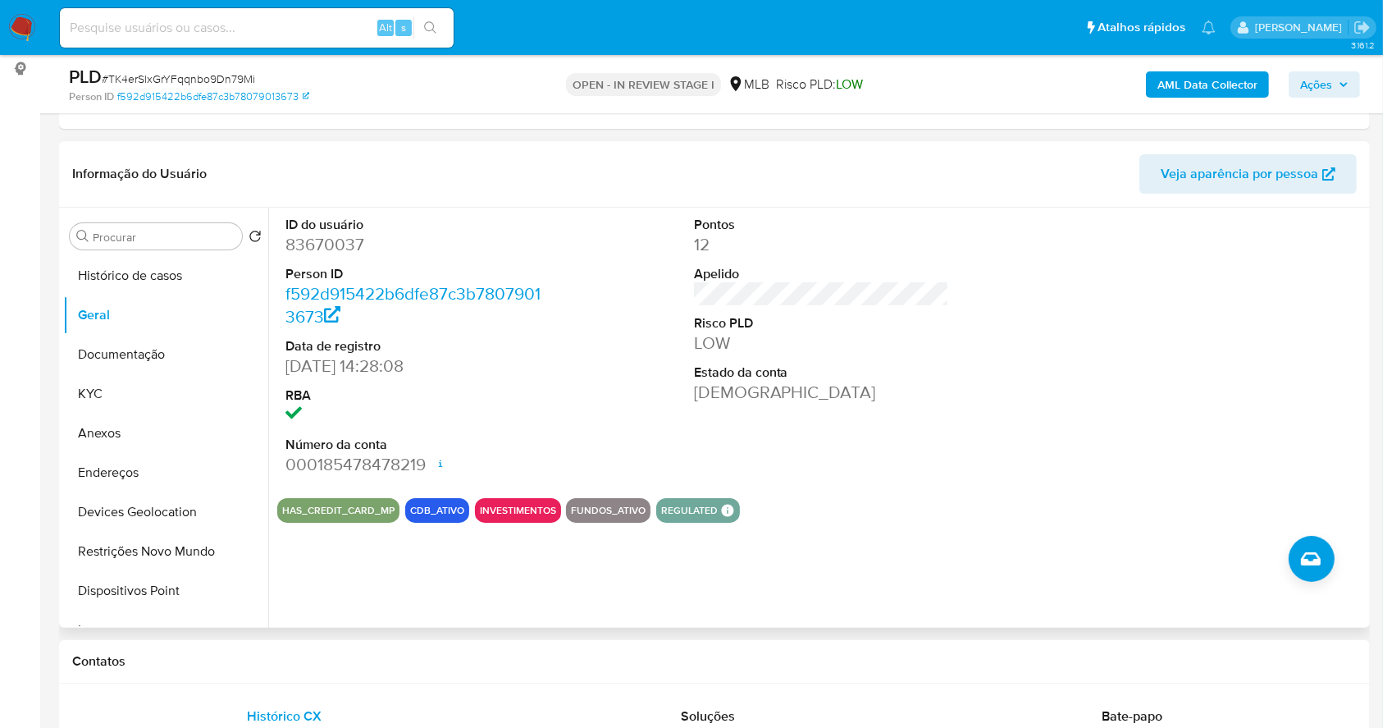
click at [328, 246] on dd "83670037" at bounding box center [413, 244] width 256 height 23
copy dd "83670037"
click at [151, 374] on button "KYC" at bounding box center [159, 393] width 192 height 39
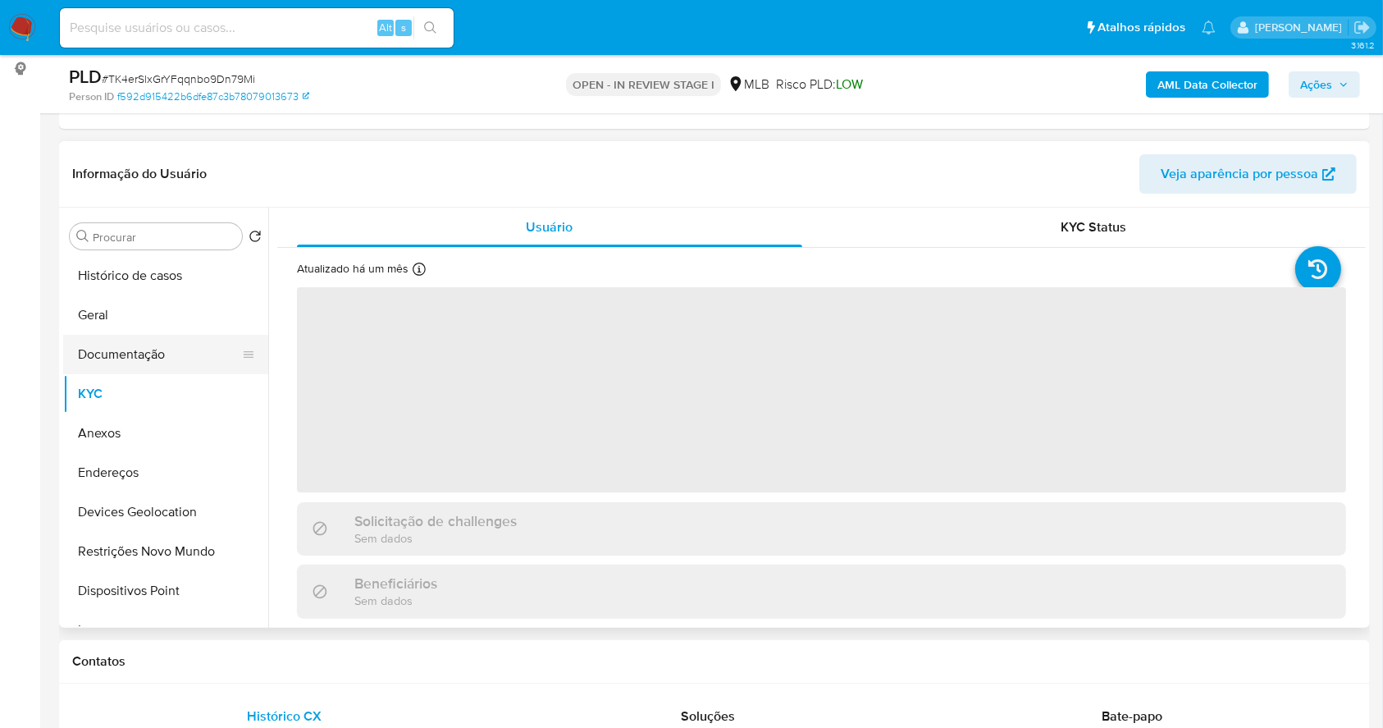
click at [145, 345] on button "Documentação" at bounding box center [159, 354] width 192 height 39
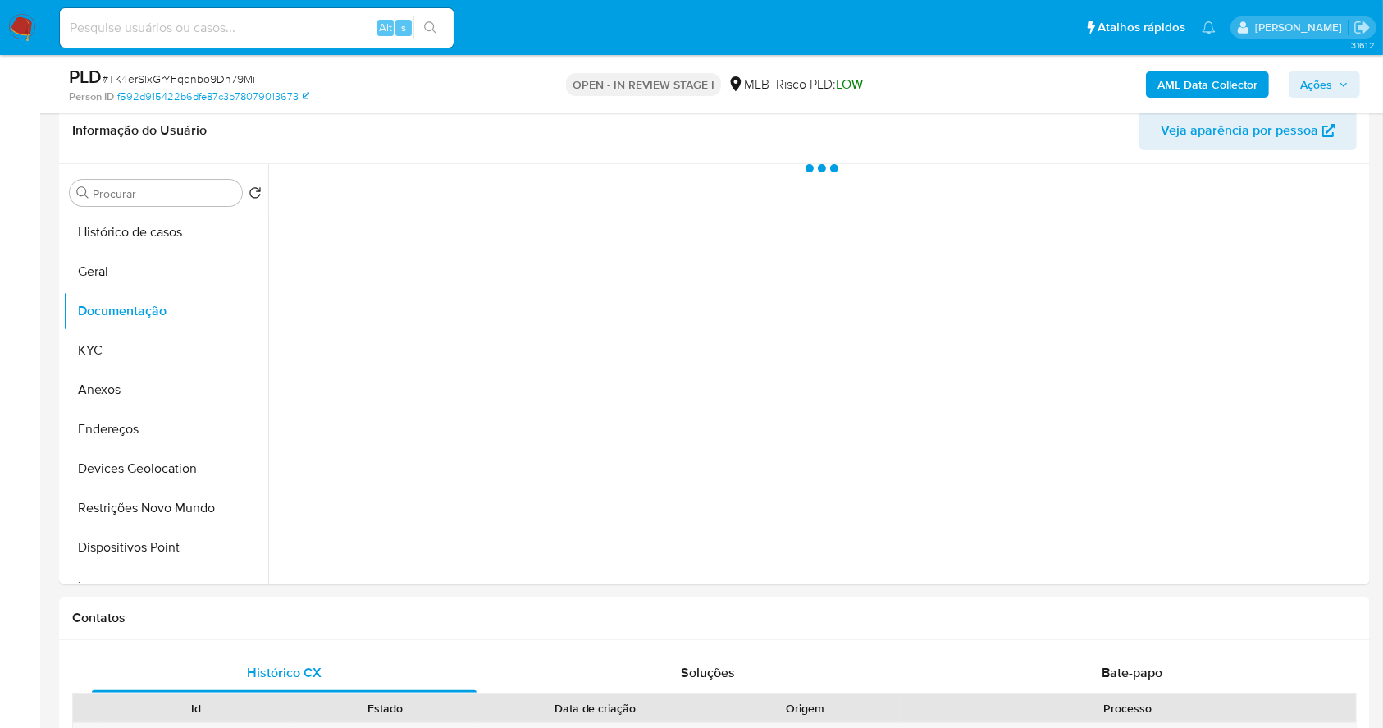
scroll to position [264, 0]
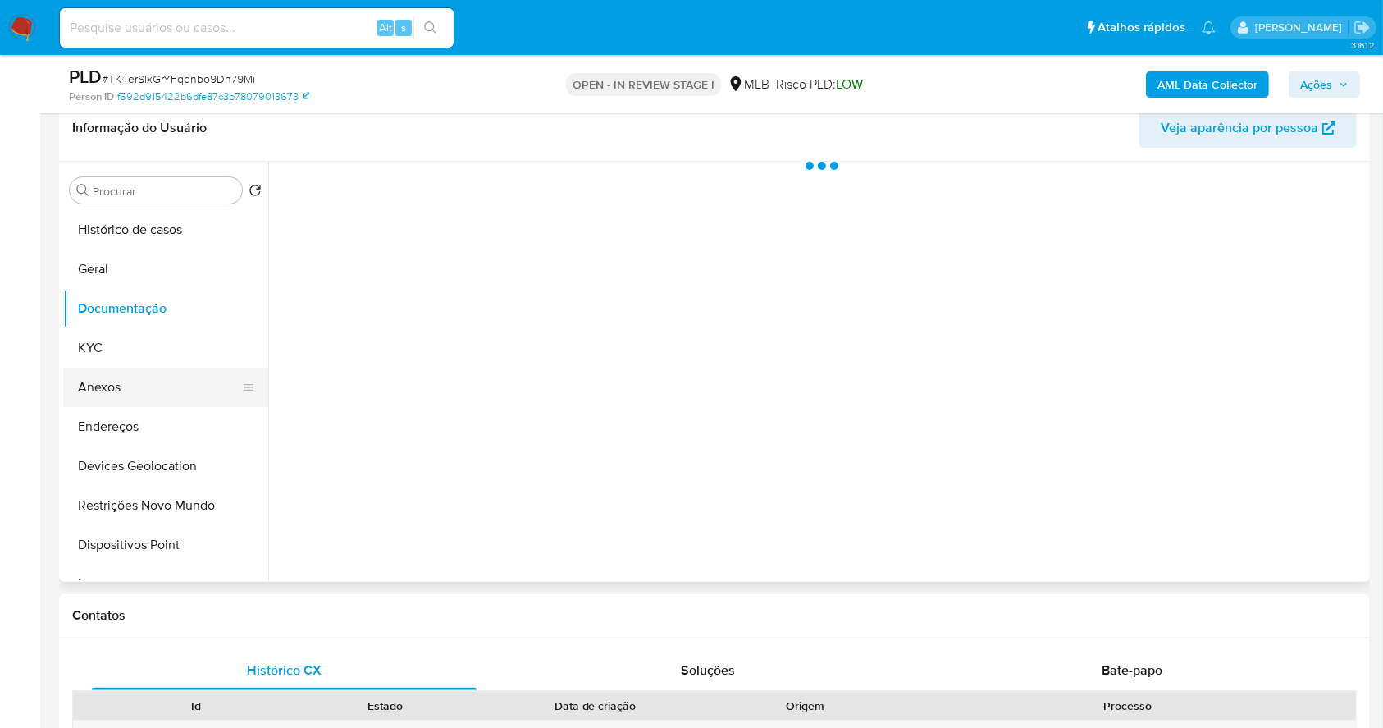
click at [108, 380] on button "Anexos" at bounding box center [159, 387] width 192 height 39
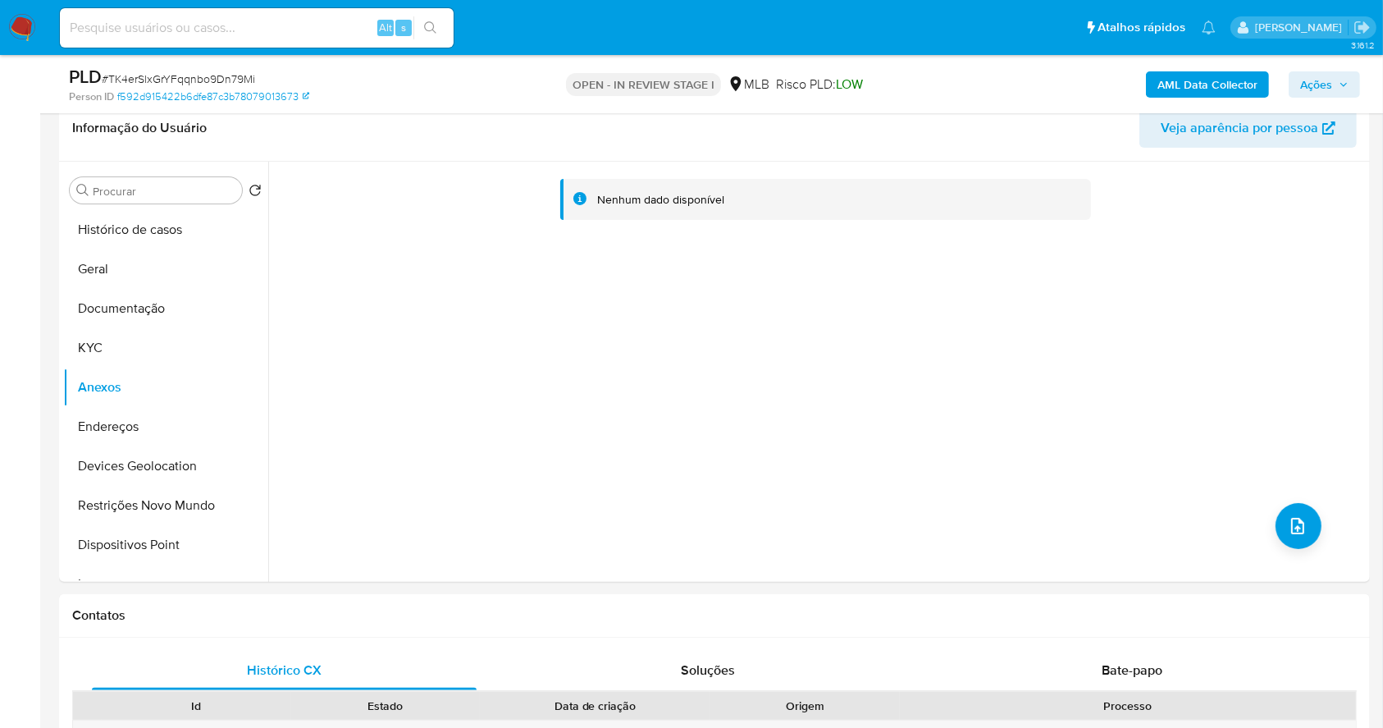
click at [1206, 74] on b "AML Data Collector" at bounding box center [1208, 84] width 100 height 26
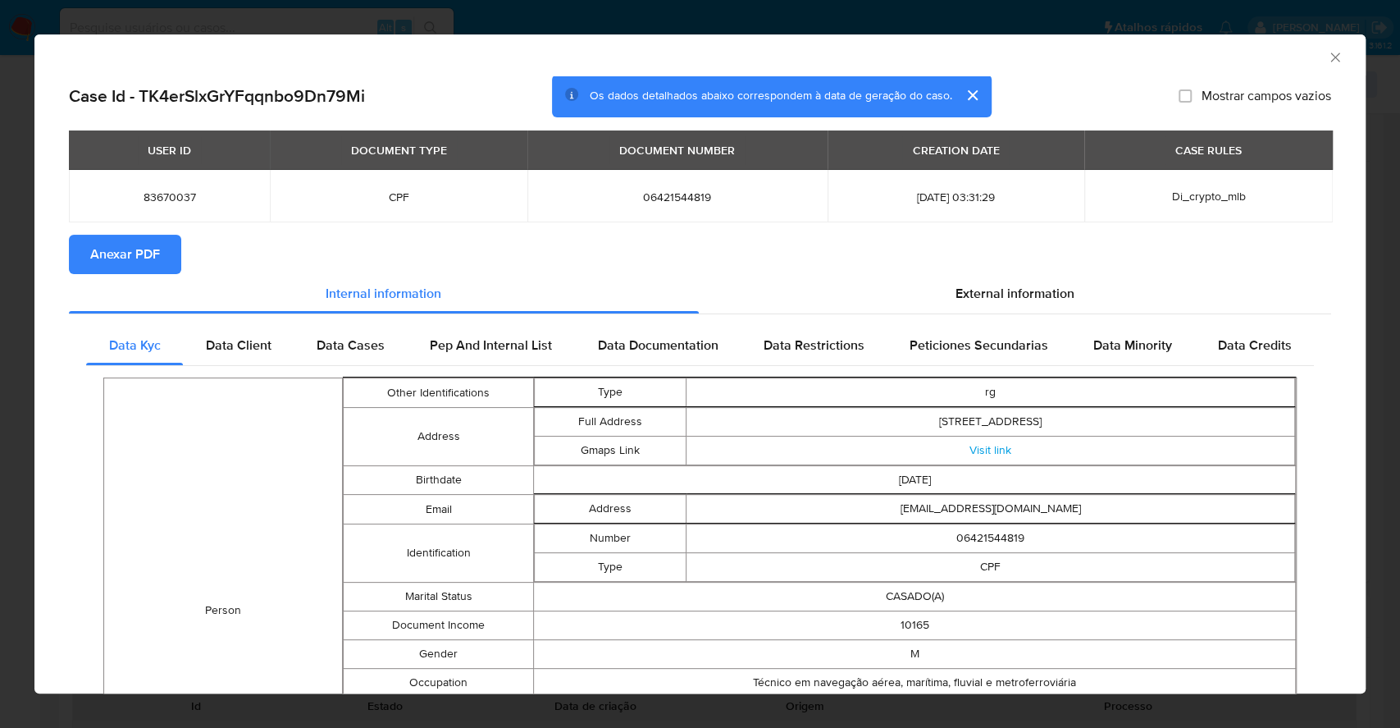
click at [111, 245] on span "Anexar PDF" at bounding box center [125, 254] width 70 height 36
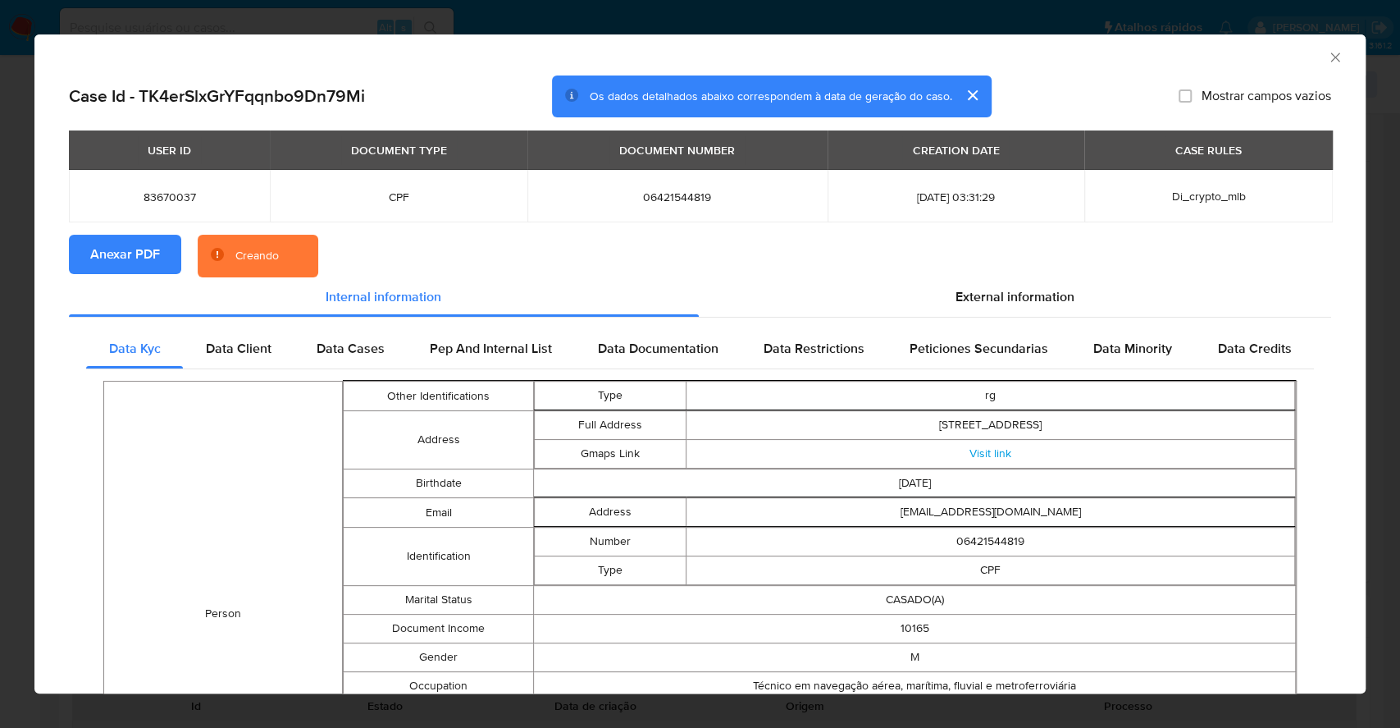
click at [0, 351] on div "AML Data Collector Case Id - TK4erSlxGrYFqqnbo9Dn79Mi Os dados detalhados abaix…" at bounding box center [700, 364] width 1400 height 728
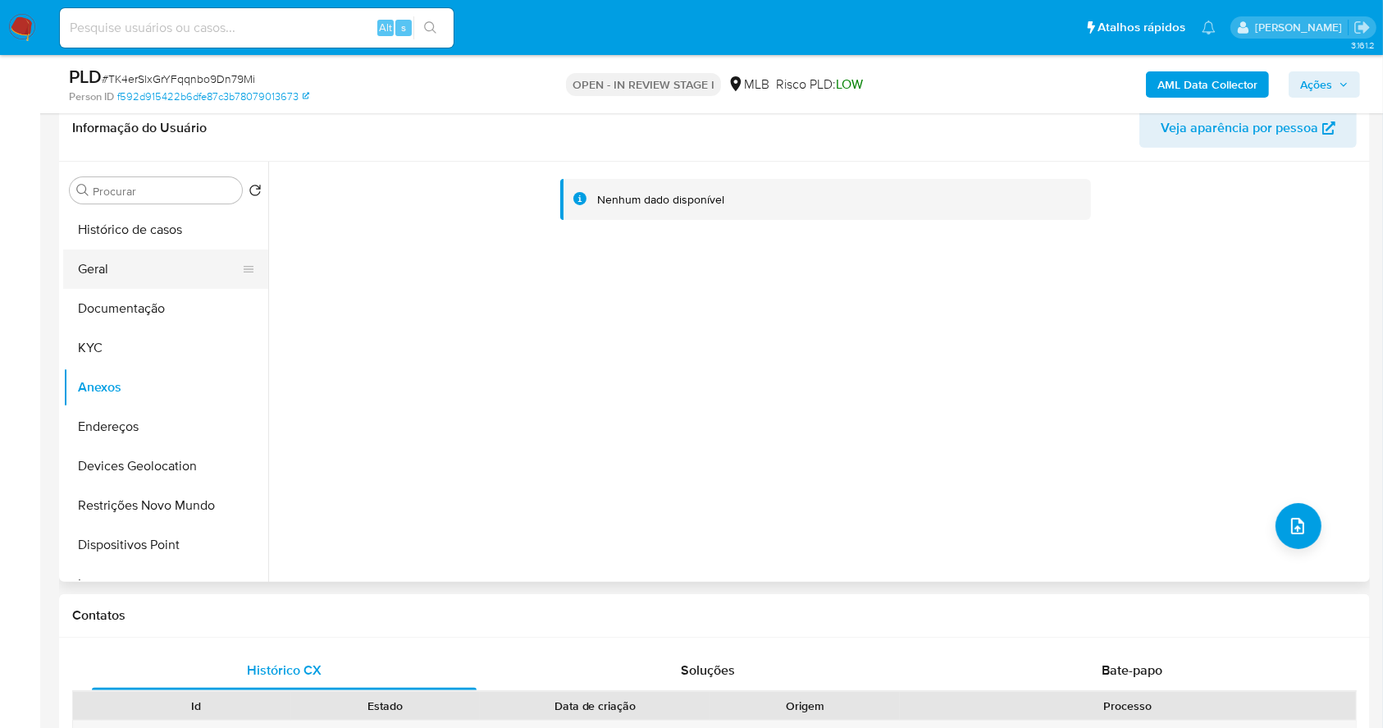
click at [112, 271] on button "Geral" at bounding box center [159, 268] width 192 height 39
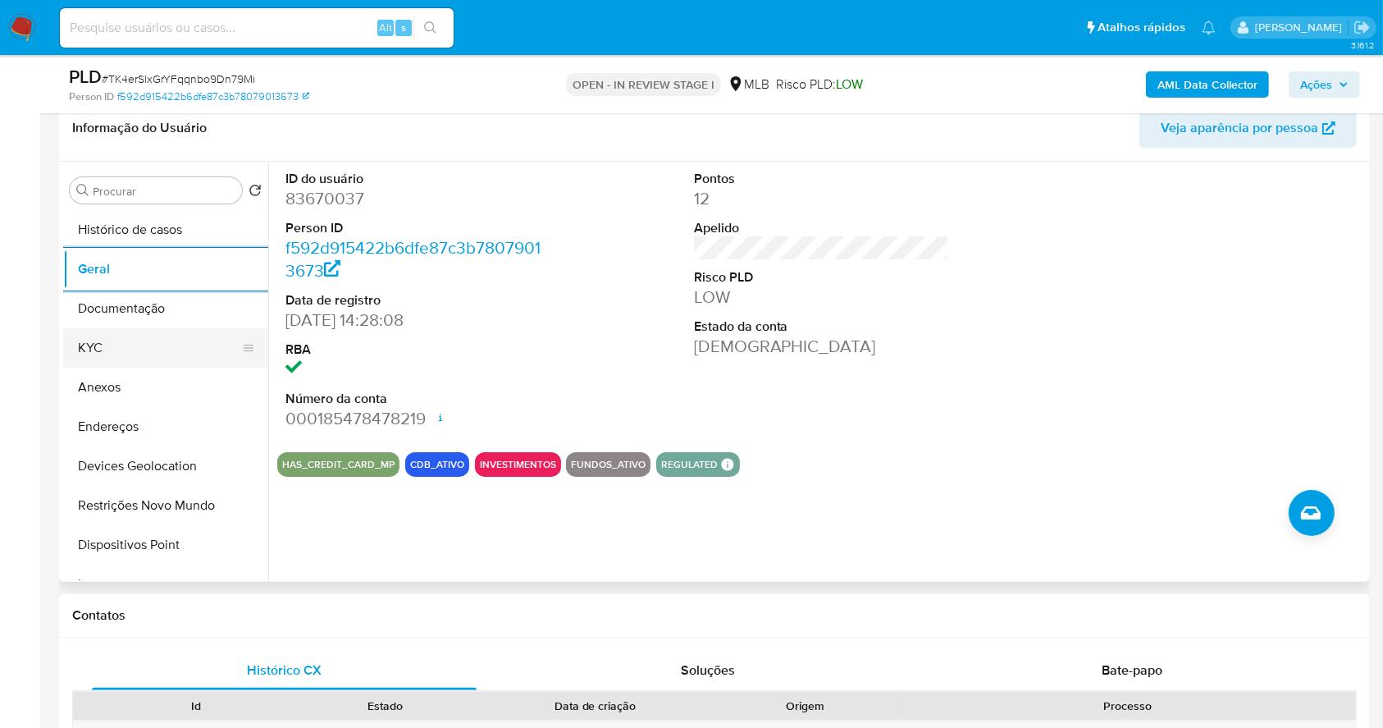
click at [160, 338] on button "KYC" at bounding box center [159, 347] width 192 height 39
